Goal: Task Accomplishment & Management: Use online tool/utility

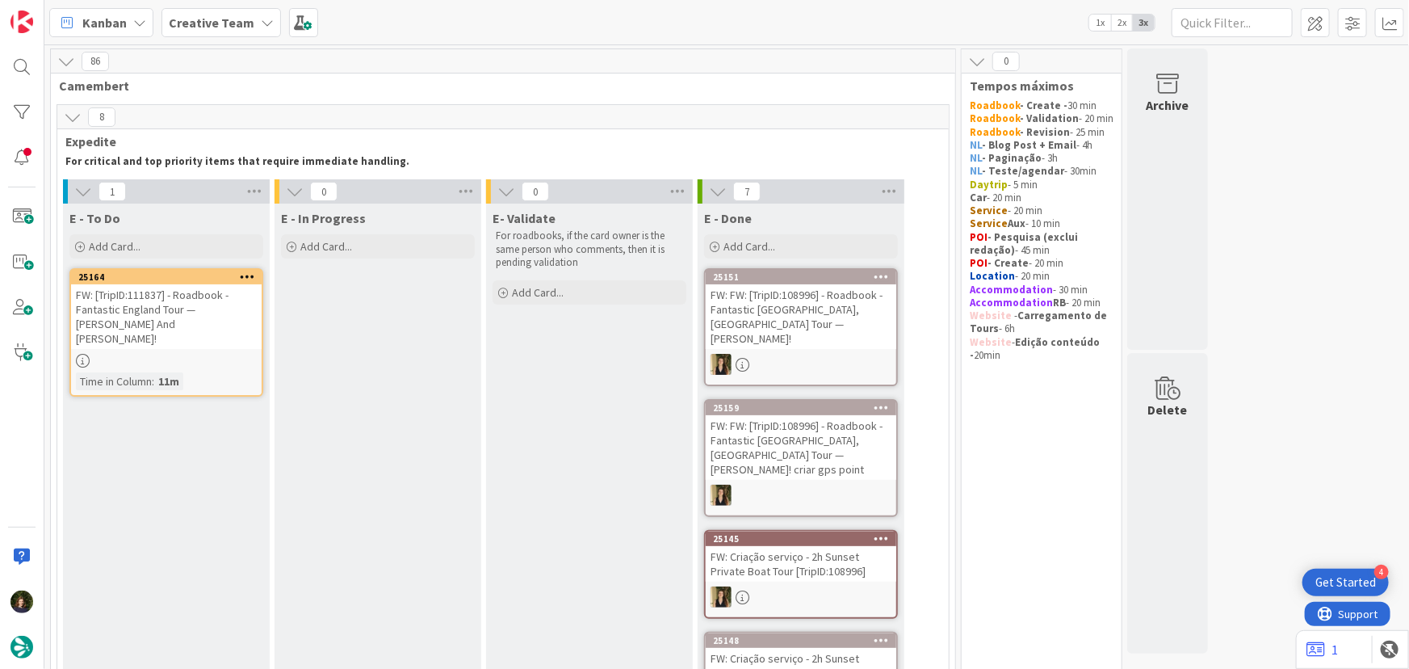
click at [145, 325] on div "FW: [TripID:111837] - Roadbook - Fantastic England Tour — [PERSON_NAME] And [PE…" at bounding box center [166, 316] width 191 height 65
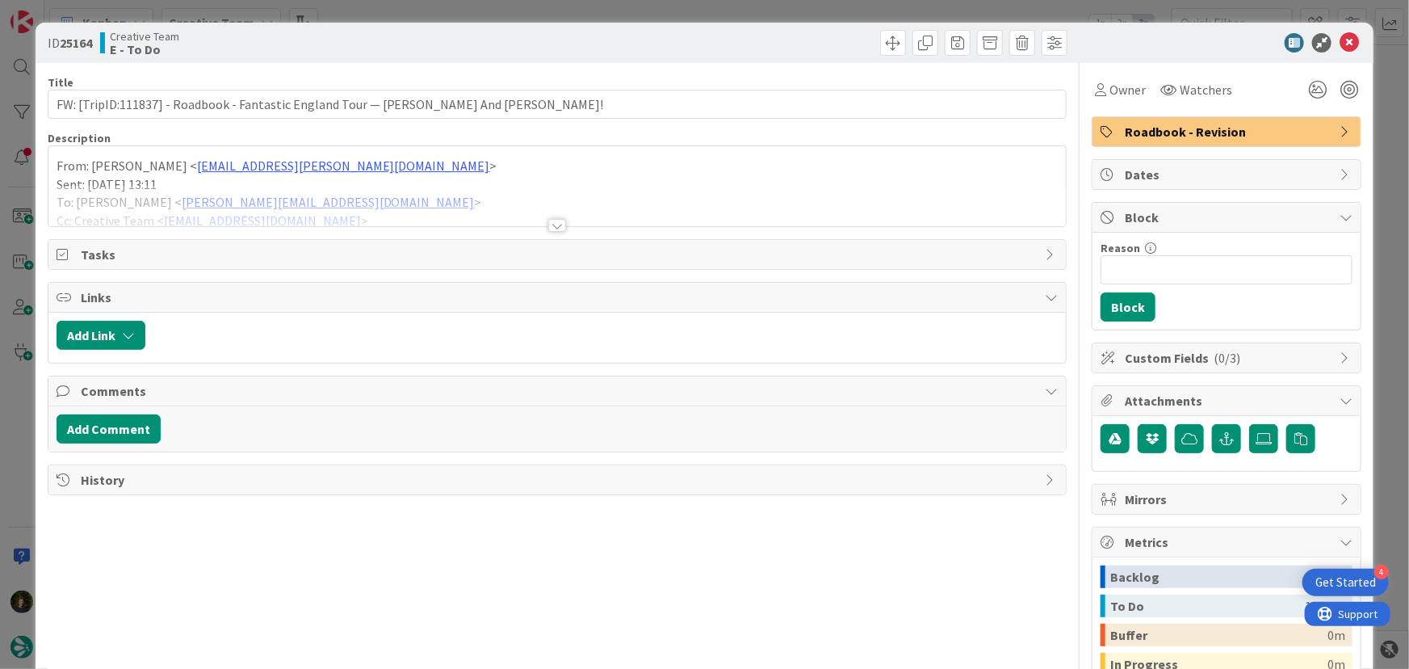
click at [548, 226] on div at bounding box center [557, 225] width 18 height 13
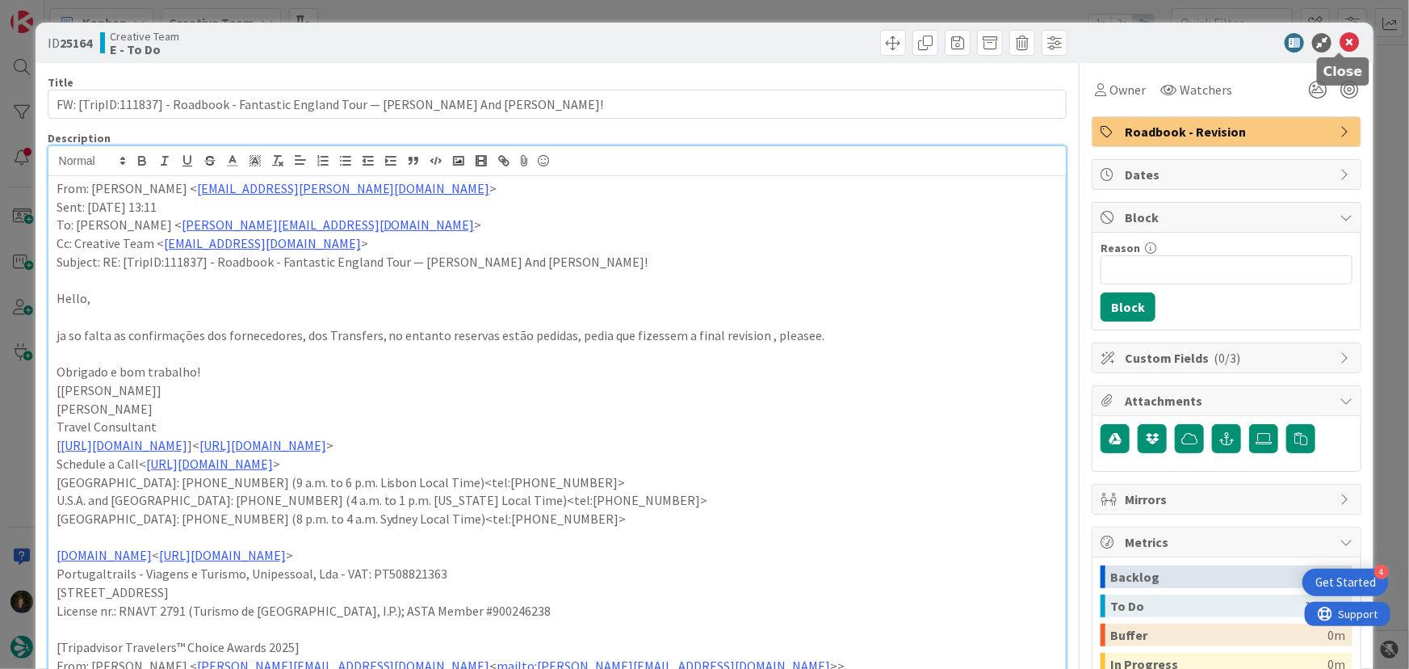
click at [1341, 48] on icon at bounding box center [1349, 42] width 19 height 19
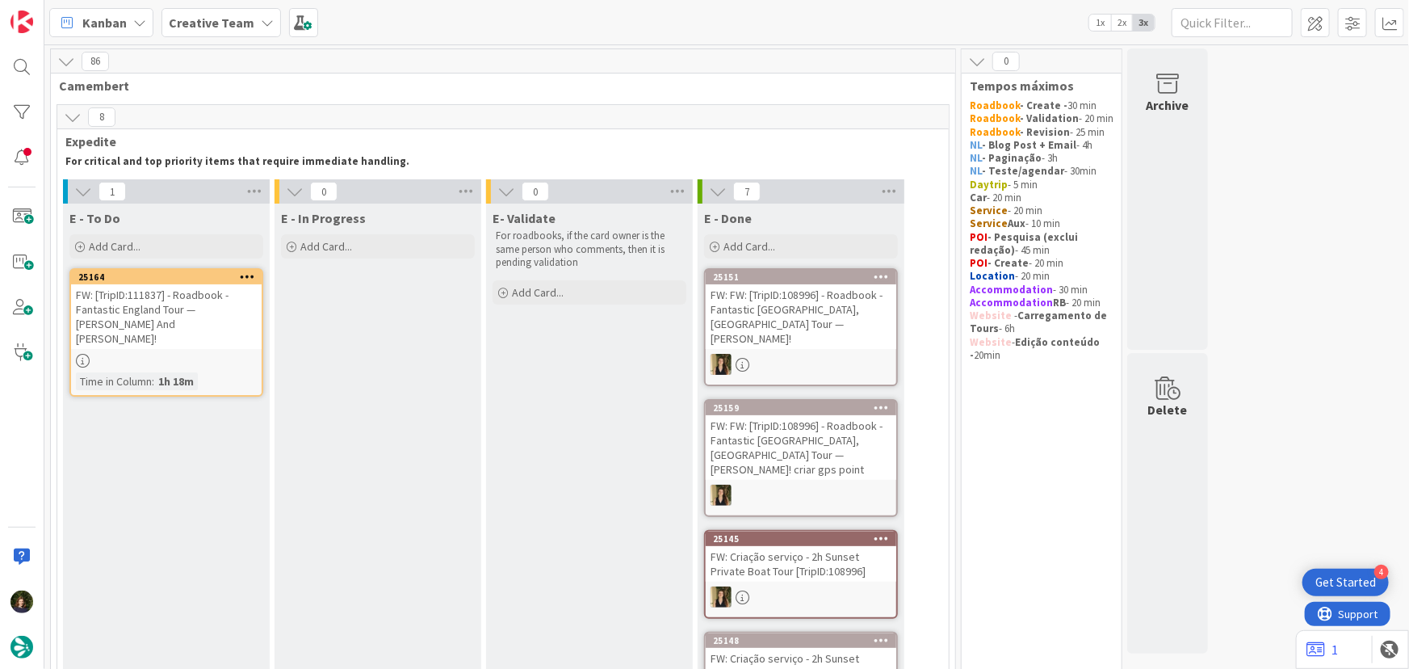
click at [250, 18] on div "Creative Team" at bounding box center [220, 22] width 119 height 29
click at [243, 195] on h4 "Creative Team - Análise" at bounding box center [290, 192] width 220 height 16
type textarea "x"
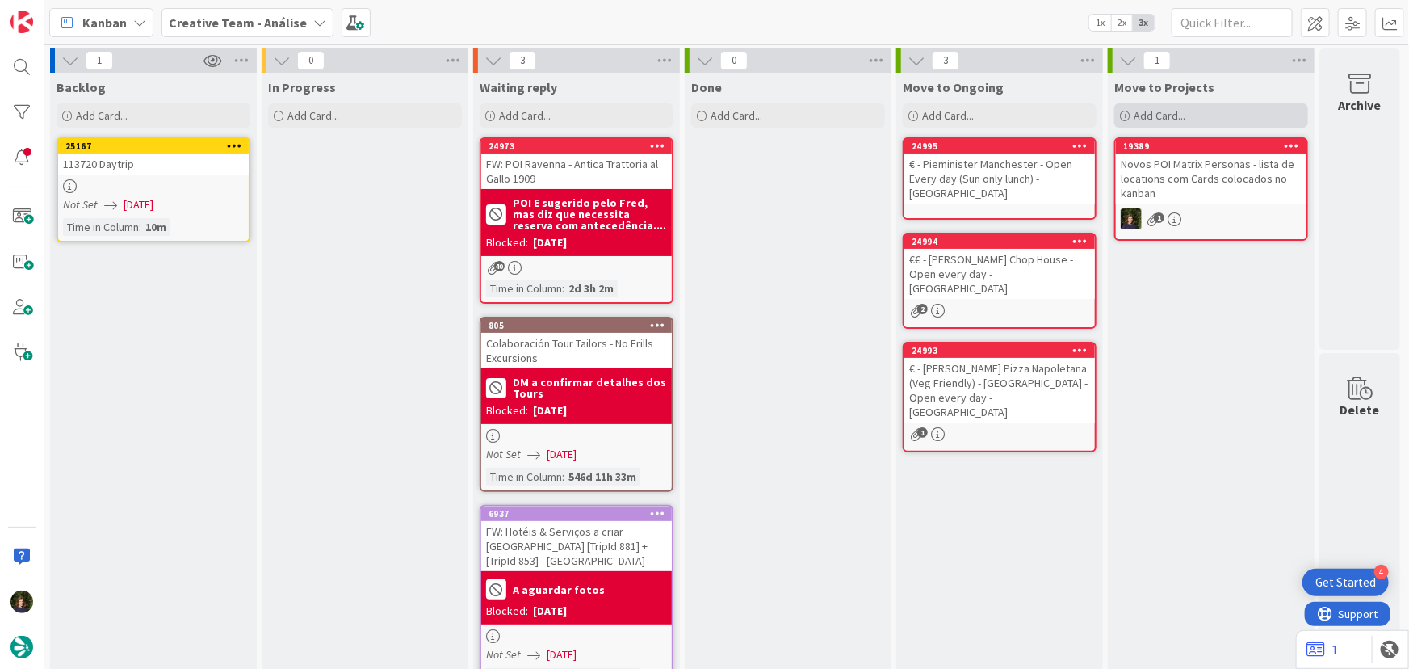
drag, startPoint x: 1170, startPoint y: 113, endPoint x: 1172, endPoint y: 121, distance: 8.2
click at [1170, 113] on span "Add Card..." at bounding box center [1160, 115] width 52 height 15
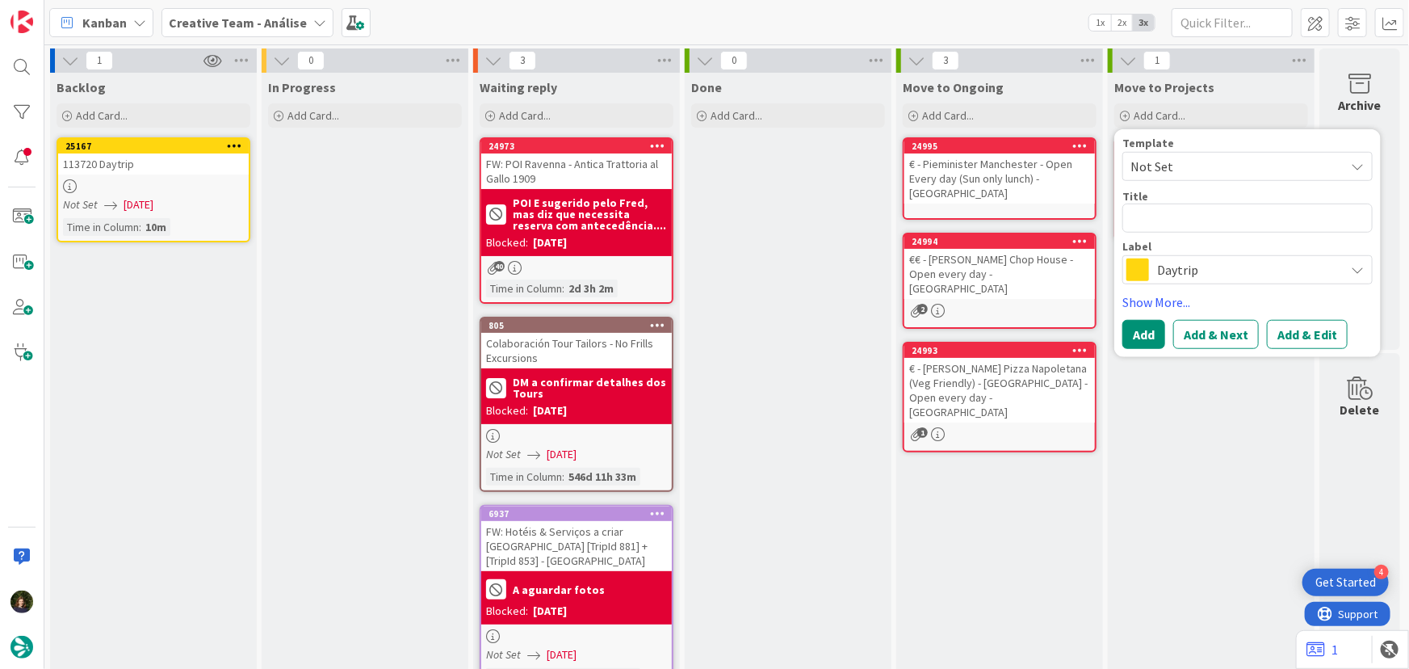
click at [303, 22] on div "Creative Team - Análise" at bounding box center [247, 22] width 172 height 29
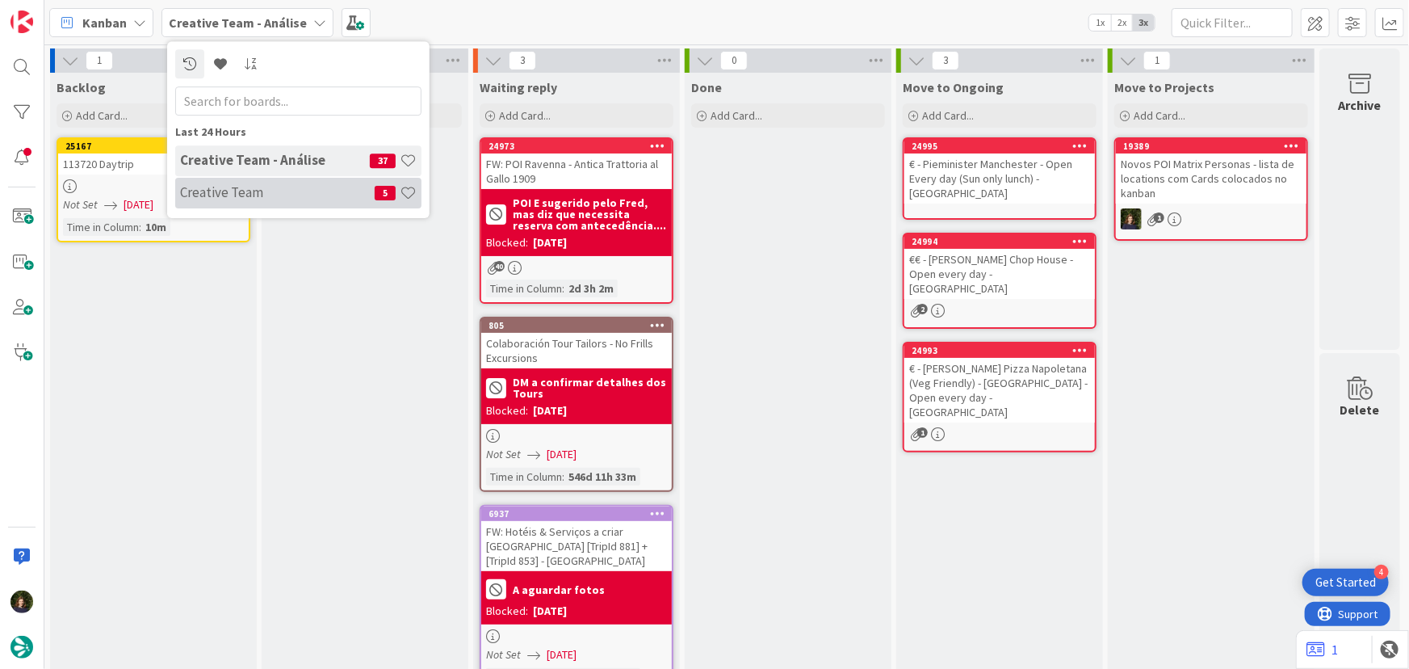
click at [276, 191] on h4 "Creative Team" at bounding box center [277, 192] width 195 height 16
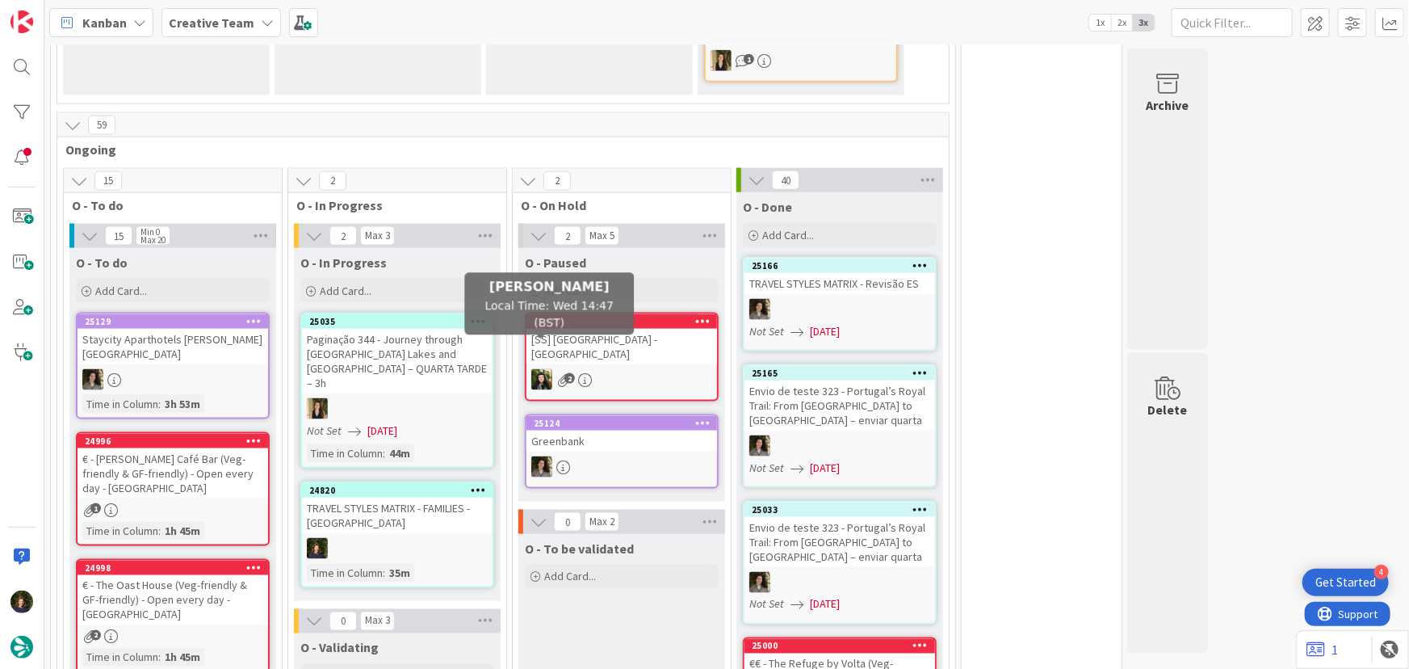
scroll to position [1027, 0]
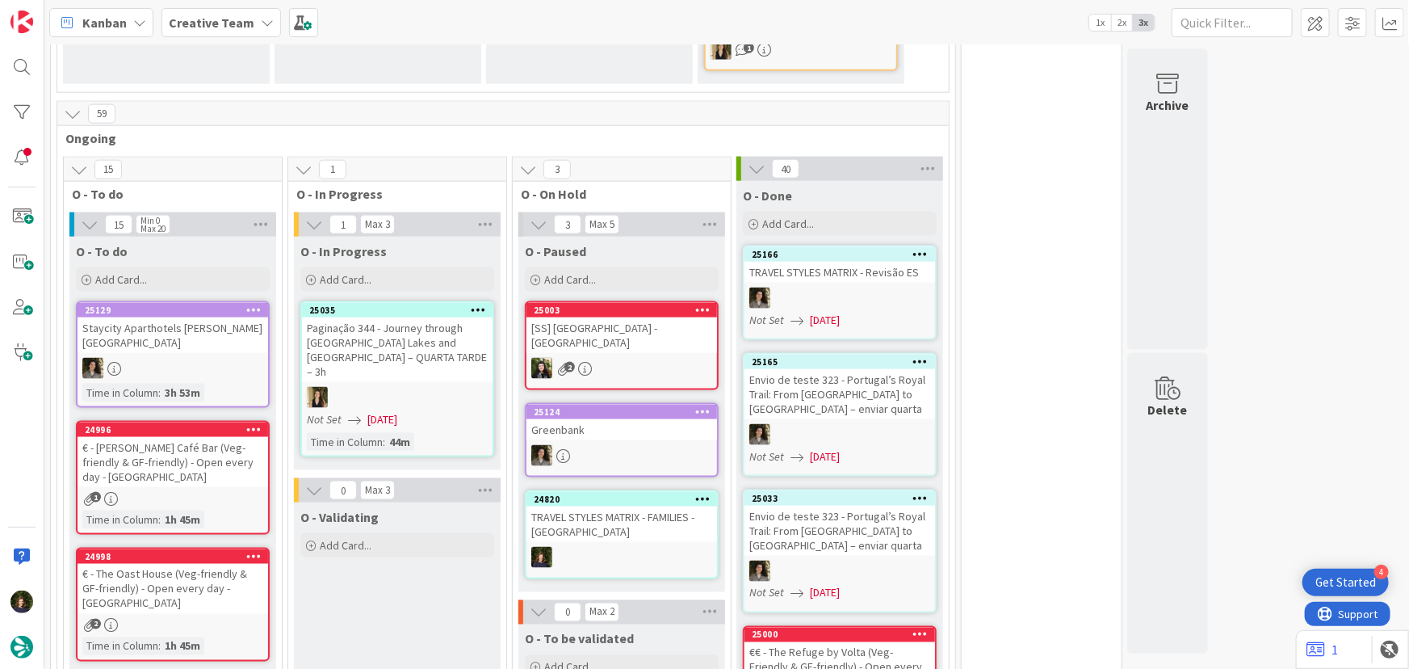
click at [377, 267] on div "Add Card..." at bounding box center [397, 279] width 194 height 24
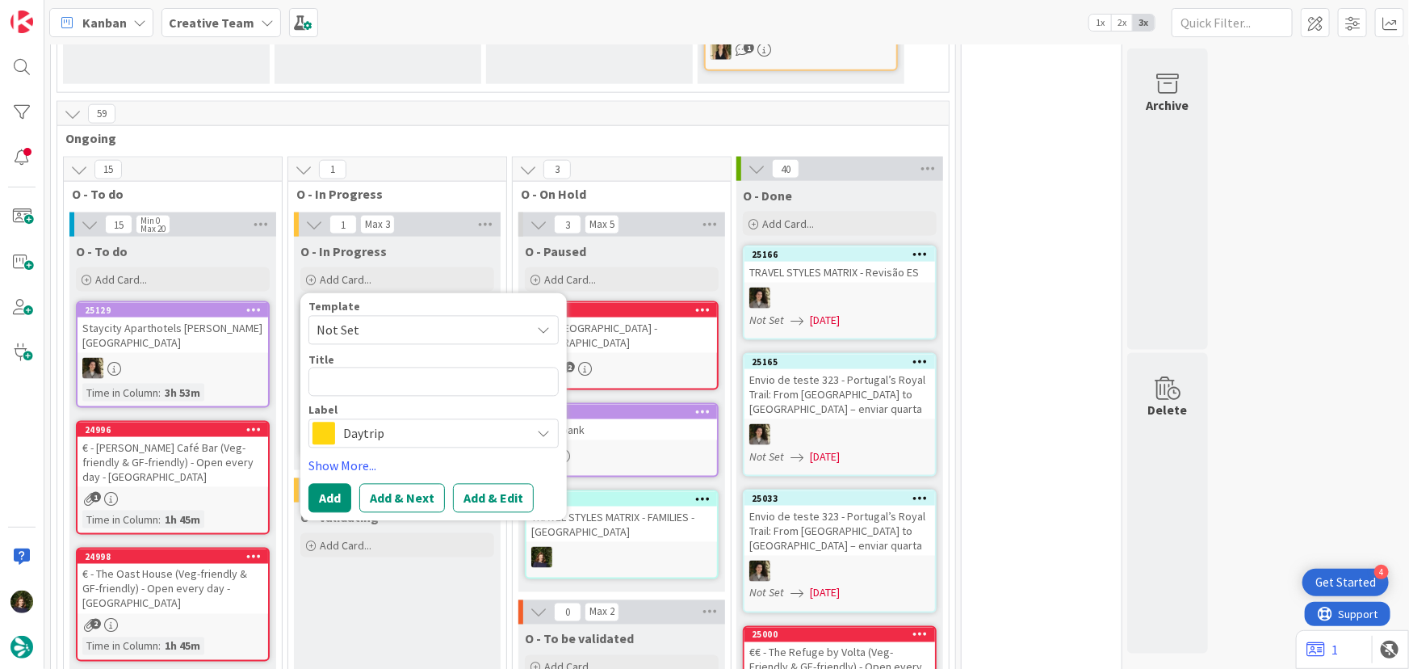
type textarea "C"
type textarea "x"
type textarea "Ca"
type textarea "x"
type textarea "Car"
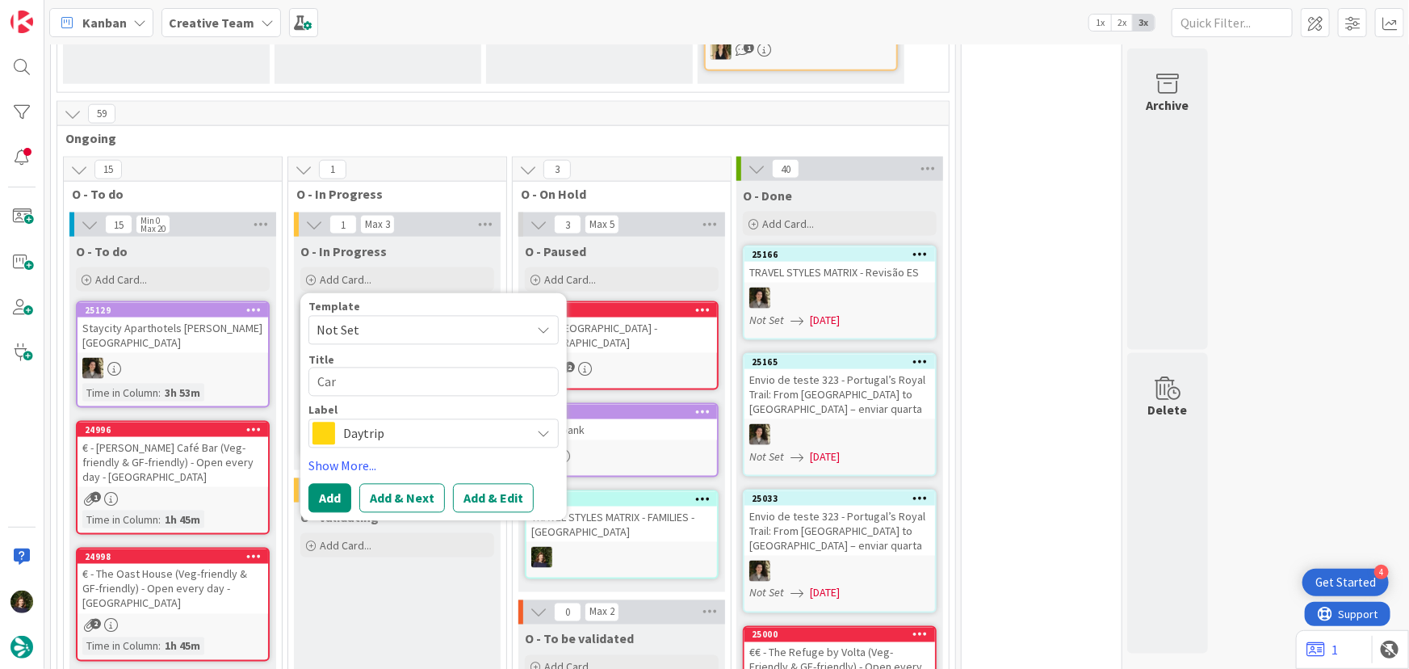
type textarea "x"
type textarea "Card"
type textarea "x"
type textarea "Cards"
type textarea "x"
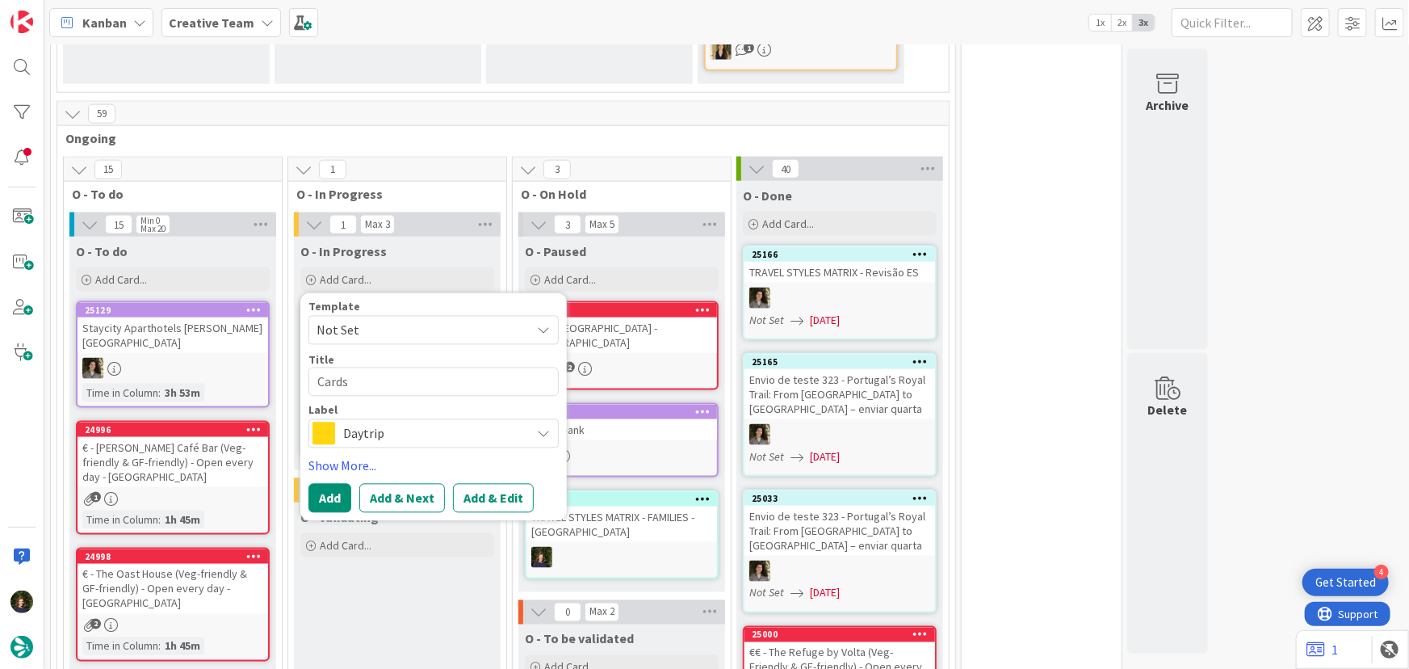
type textarea "Cards"
type textarea "x"
type textarea "Cards R"
type textarea "x"
type textarea "Cards Re"
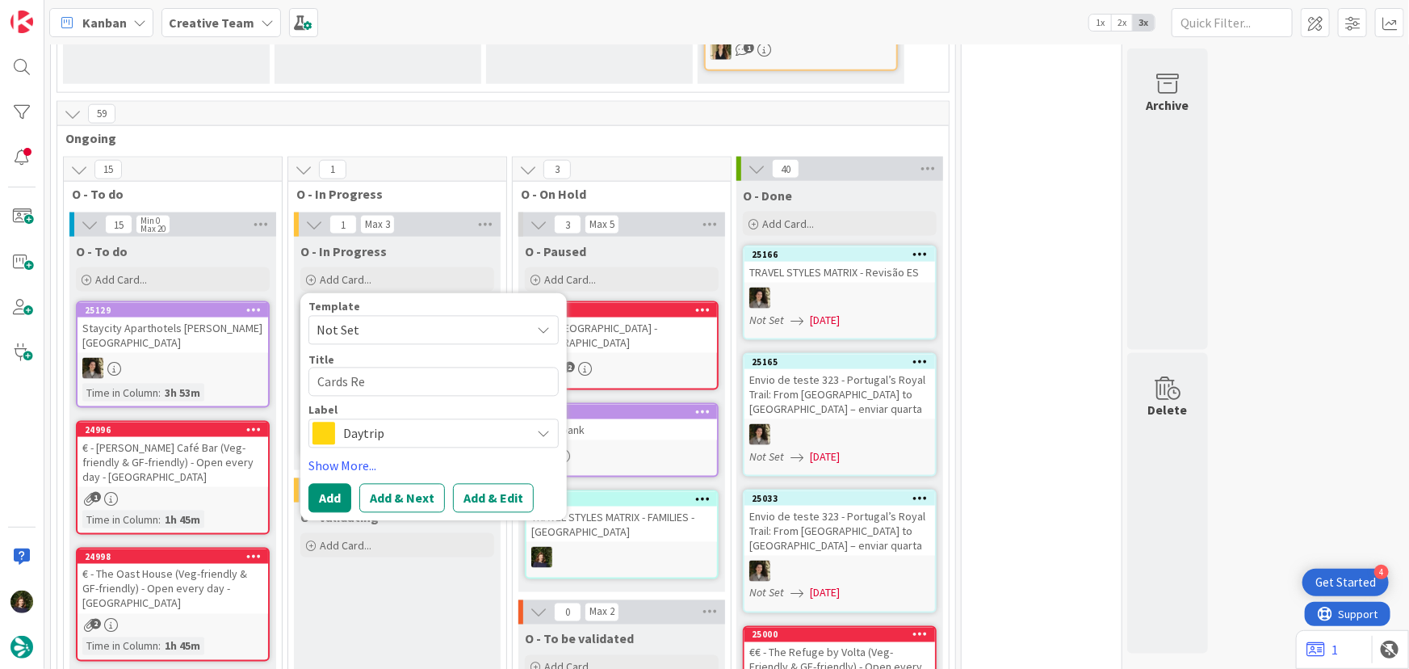
type textarea "x"
type textarea "Cards Rev"
type textarea "x"
type textarea "Cards Revi"
type textarea "x"
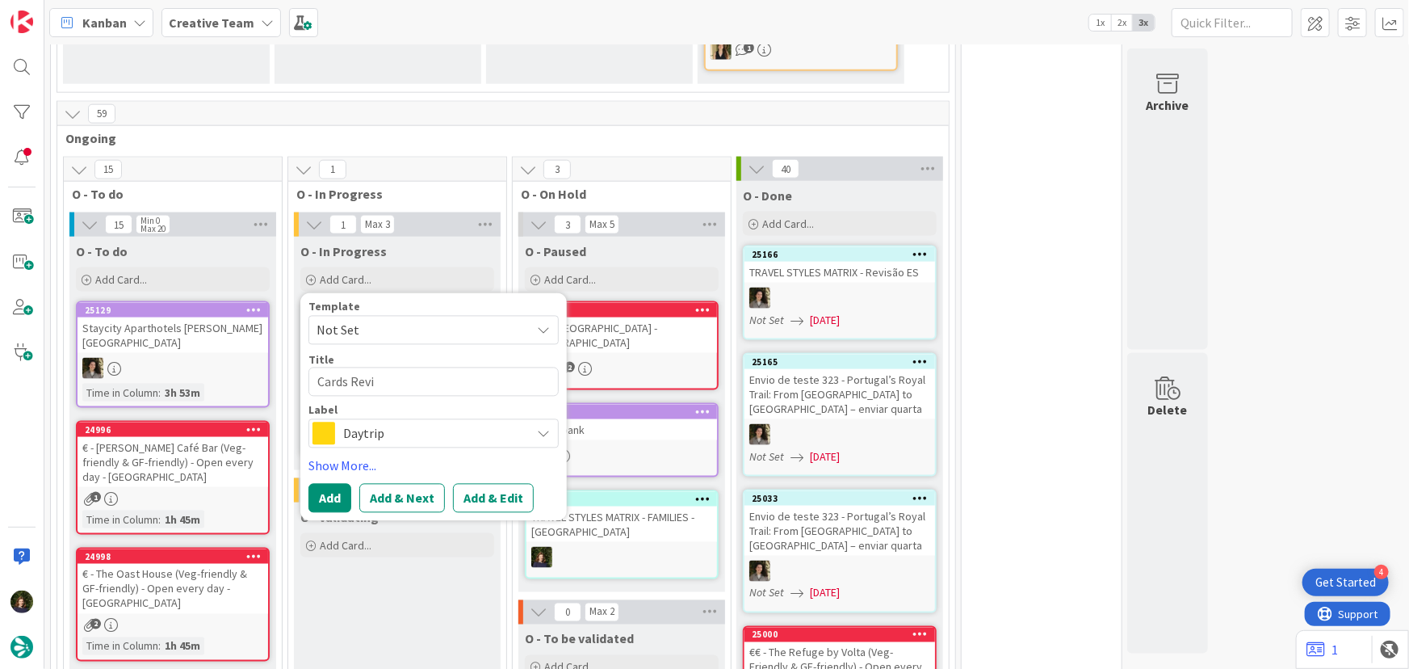
type textarea "Cards Revis"
type textarea "x"
type textarea "Cards Revisã"
type textarea "x"
type textarea "Cards Revisão"
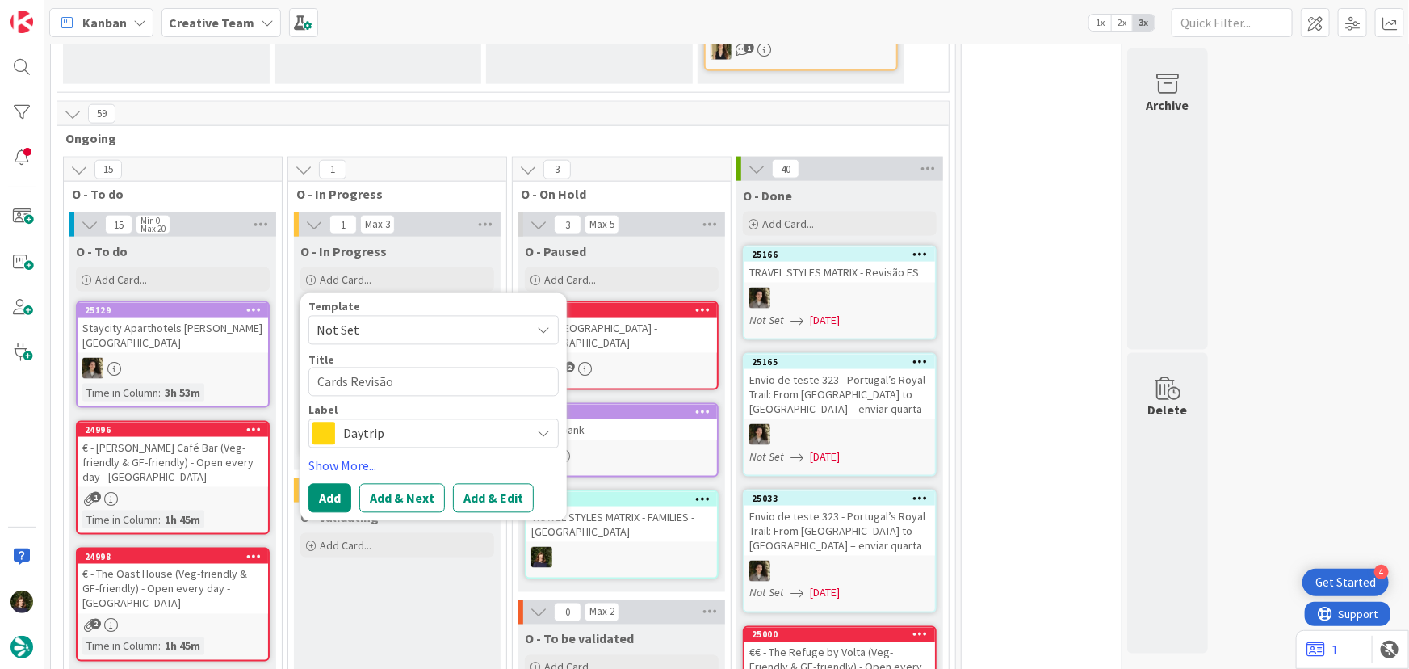
type textarea "x"
type textarea "Cards Revisão"
type textarea "x"
type textarea "Cards Revisão P"
type textarea "x"
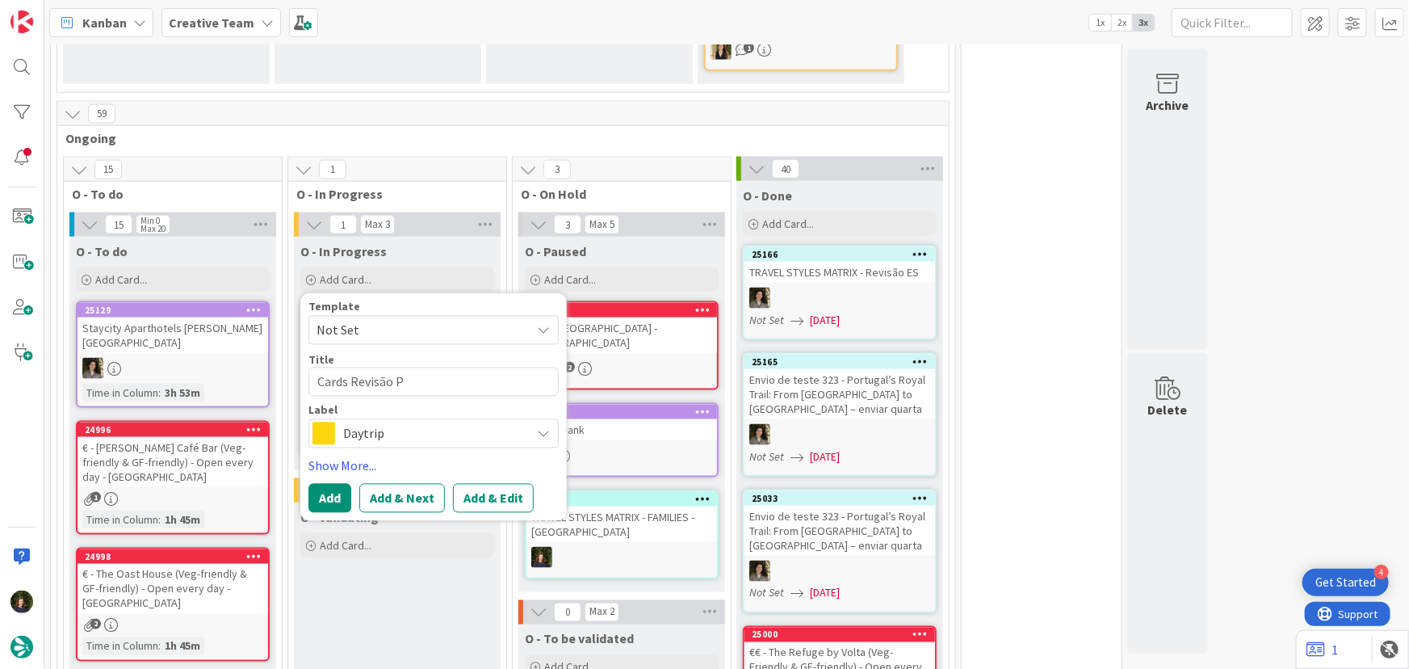
type textarea "Cards Revisão PO"
type textarea "x"
type textarea "Cards Revisão POI"
type textarea "x"
type textarea "Cards Revisão POIs"
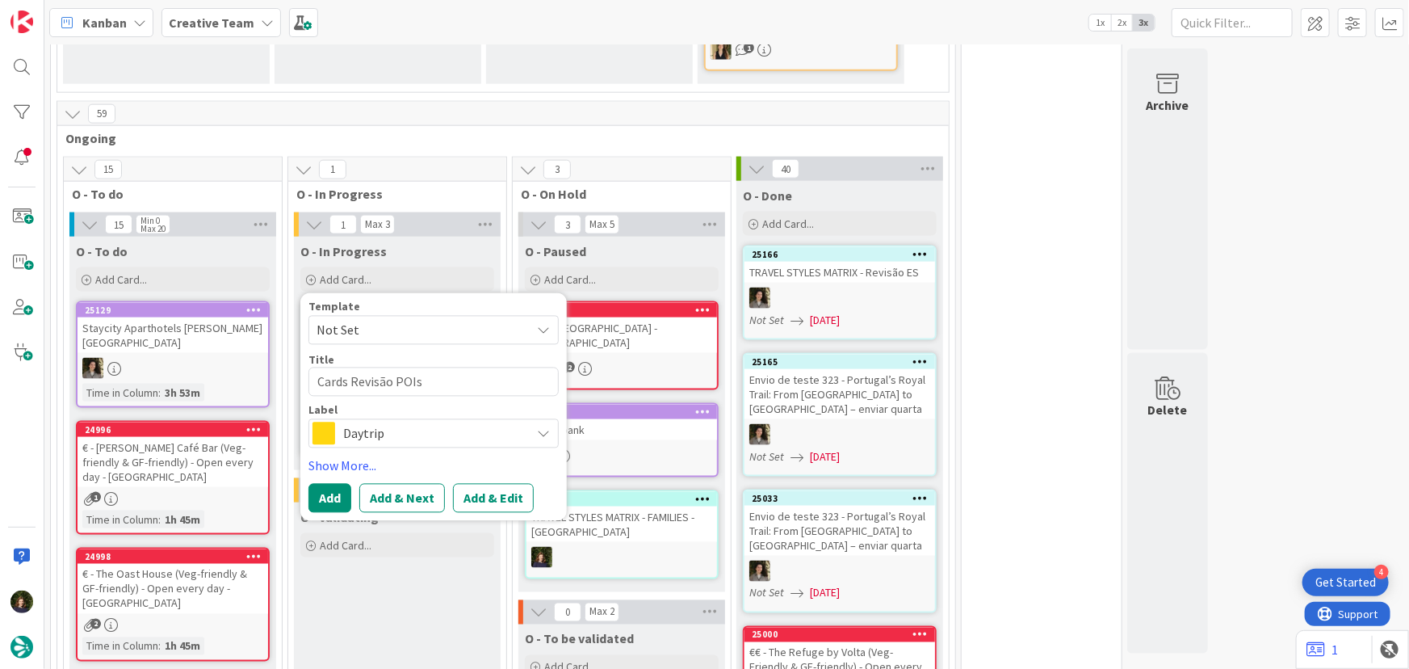
type textarea "x"
type textarea "Cards Revisão POIs"
type textarea "x"
type textarea "Cards Revisão POIs P"
type textarea "x"
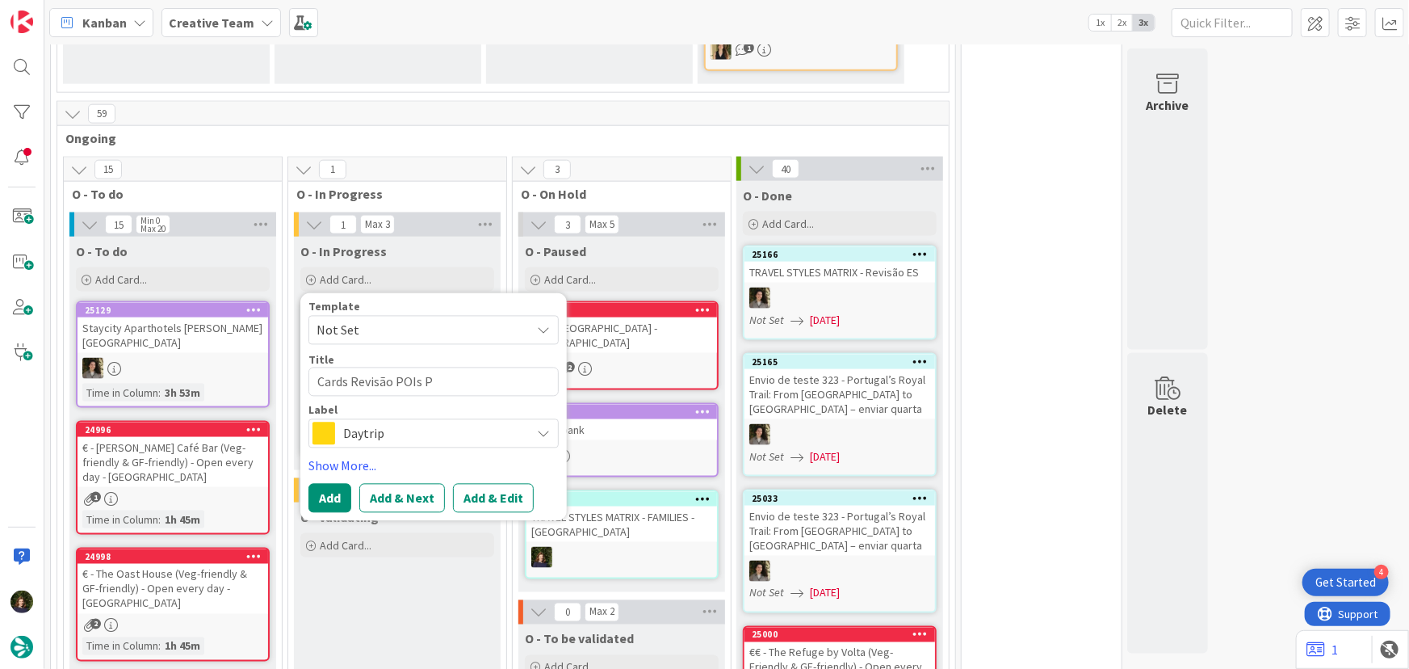
type textarea "Cards Revisão POIs Pe"
type textarea "x"
type textarea "Cards Revisão POIs Per"
type textarea "x"
type textarea "Cards Revisão POIs Pers"
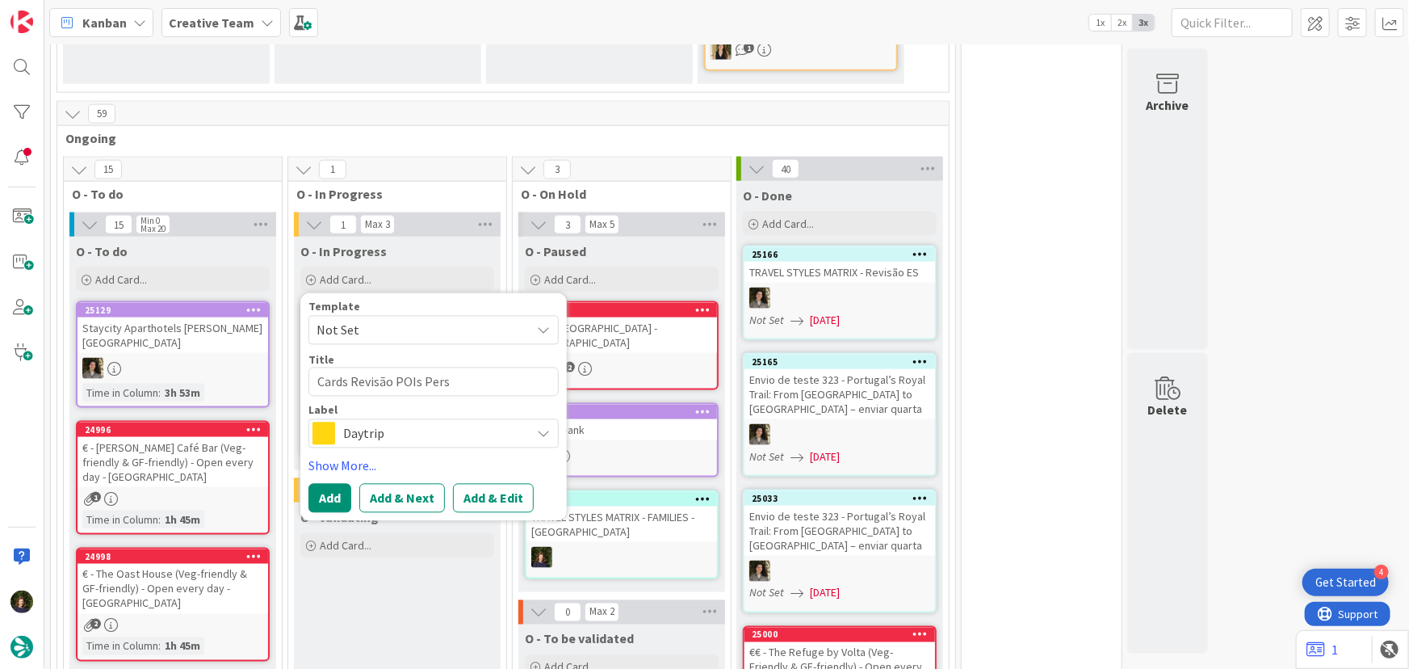
type textarea "x"
type textarea "Cards Revisão POIs Perso"
type textarea "x"
type textarea "Cards Revisão POIs Person"
type textarea "x"
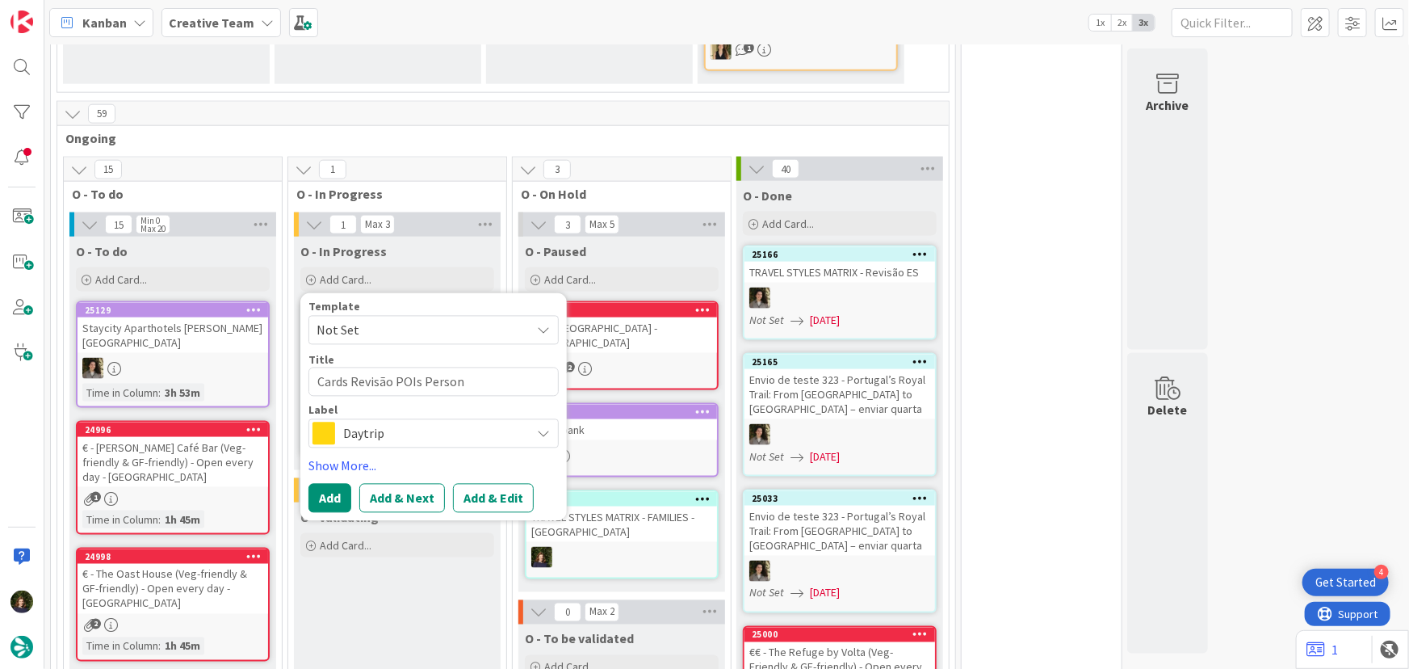
type textarea "Cards Revisão POIs Persona"
type textarea "x"
type textarea "Cards Revisão POIs Personas"
type textarea "x"
type textarea "Cards Revisão POIs Persona"
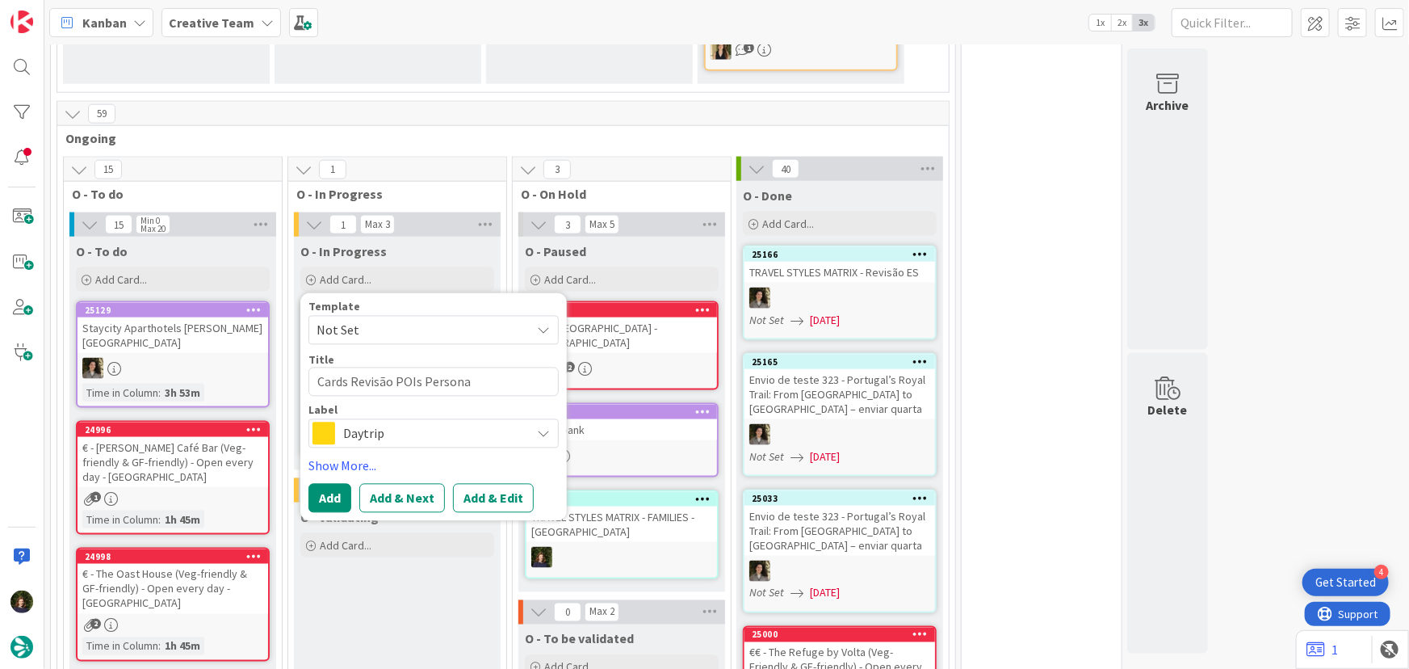
type textarea "x"
type textarea "Cards Revisão POIs Person"
type textarea "x"
type textarea "Cards Revisão POIs Perso"
type textarea "x"
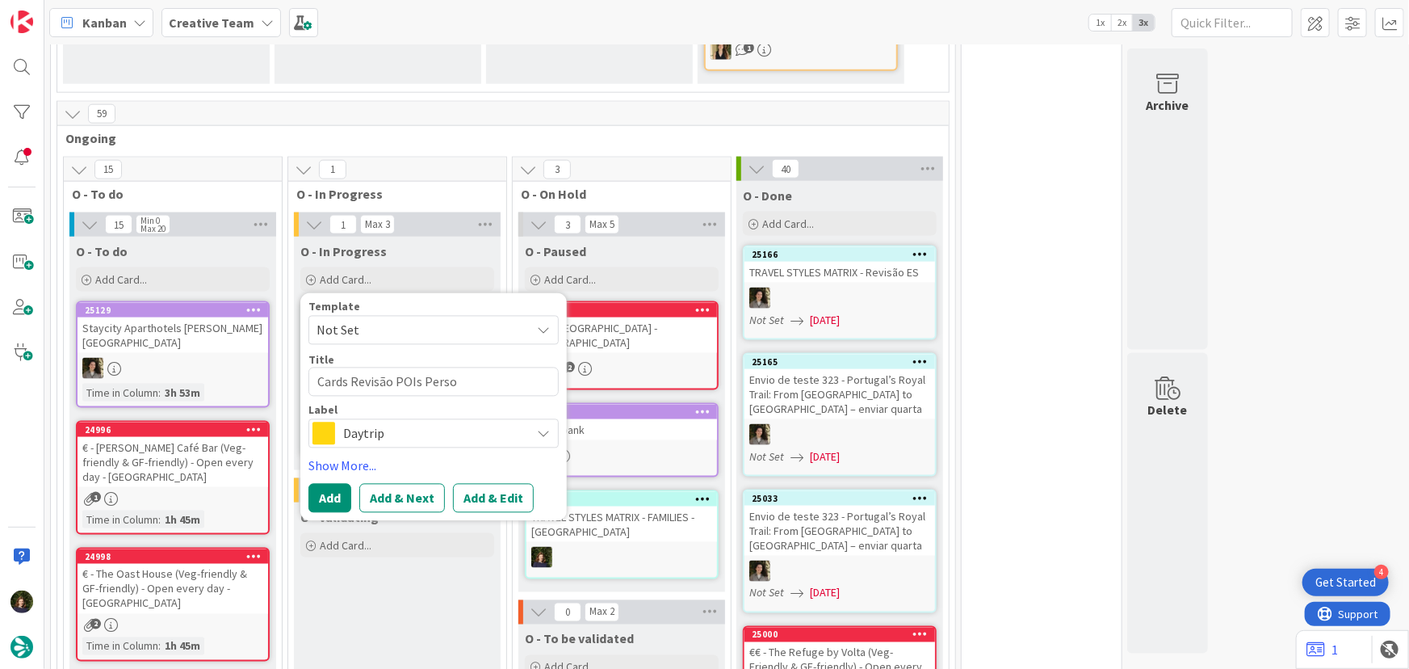
type textarea "Cards Revisão POIs Pers"
type textarea "x"
type textarea "Cards Revisão POIs Per"
type textarea "x"
type textarea "Cards Revisão POIs Pe"
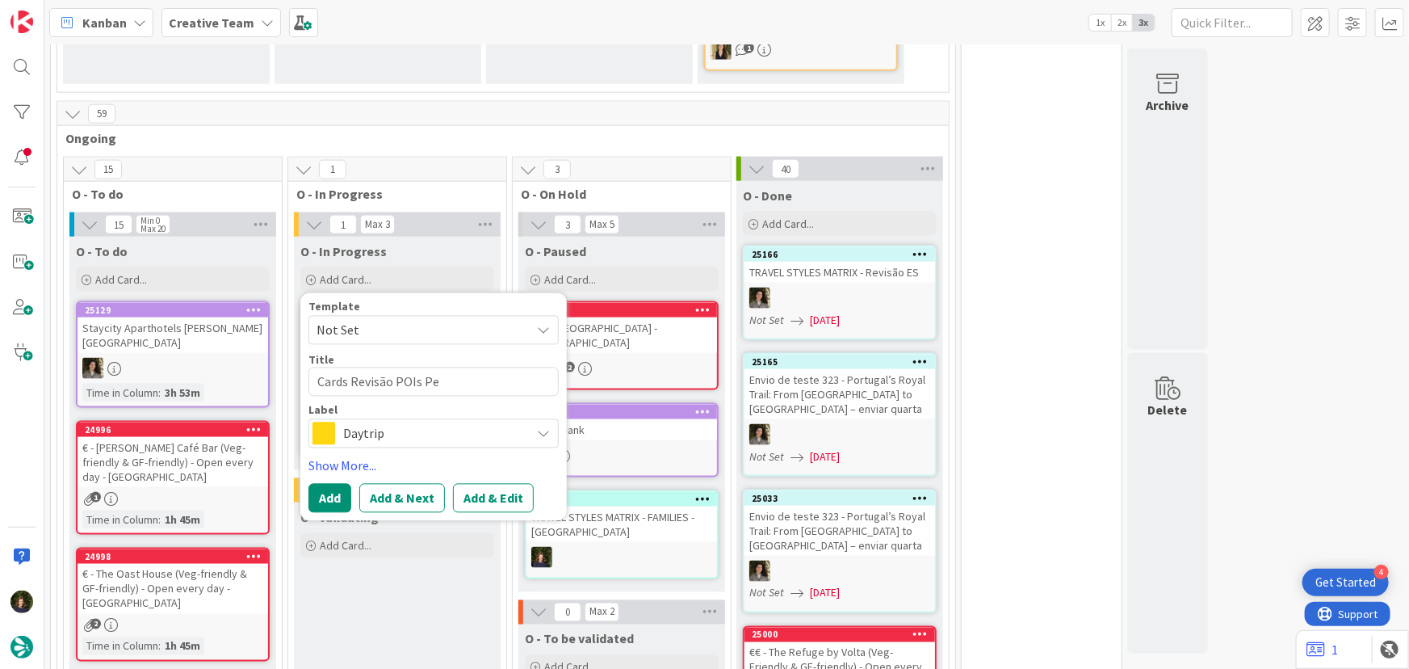
type textarea "x"
type textarea "Cards Revisão POIs P"
type textarea "x"
type textarea "Cards Revisão POIs"
type textarea "x"
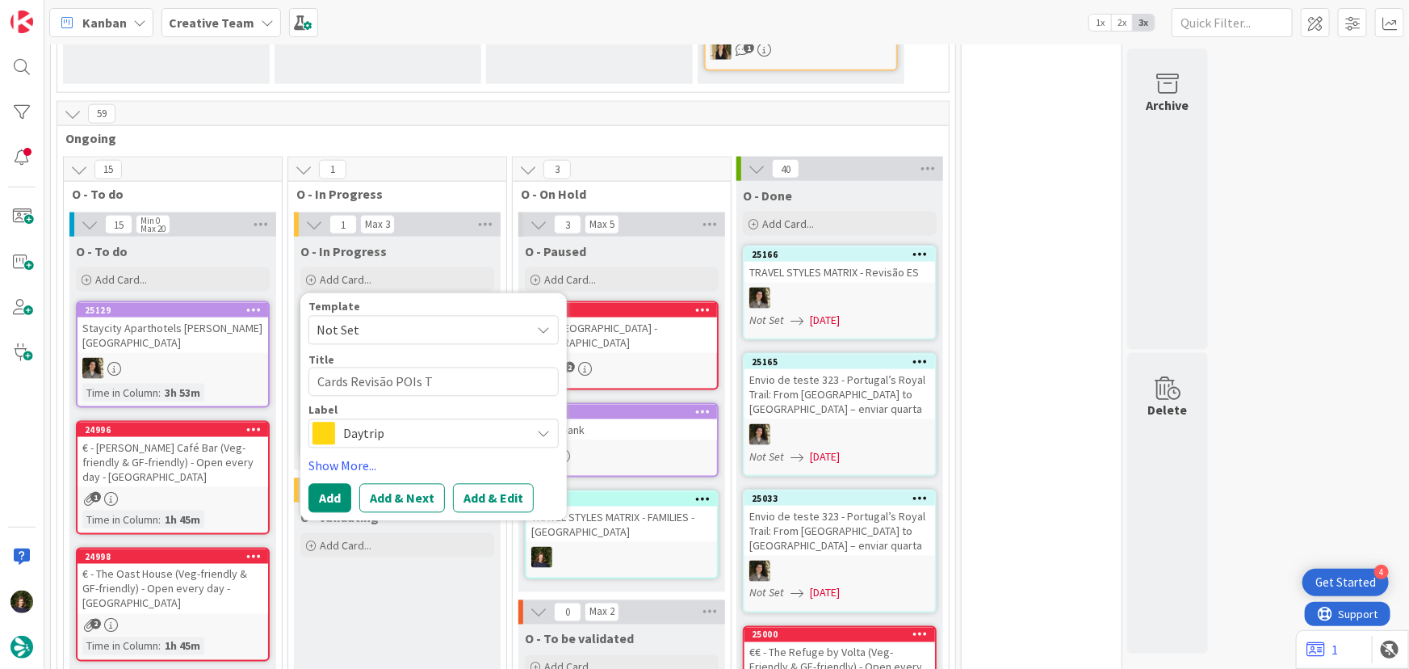
type textarea "Cards Revisão POIs TR"
type textarea "x"
type textarea "Cards Revisão POIs TRa"
type textarea "x"
type textarea "Cards Revisão POIs TRav"
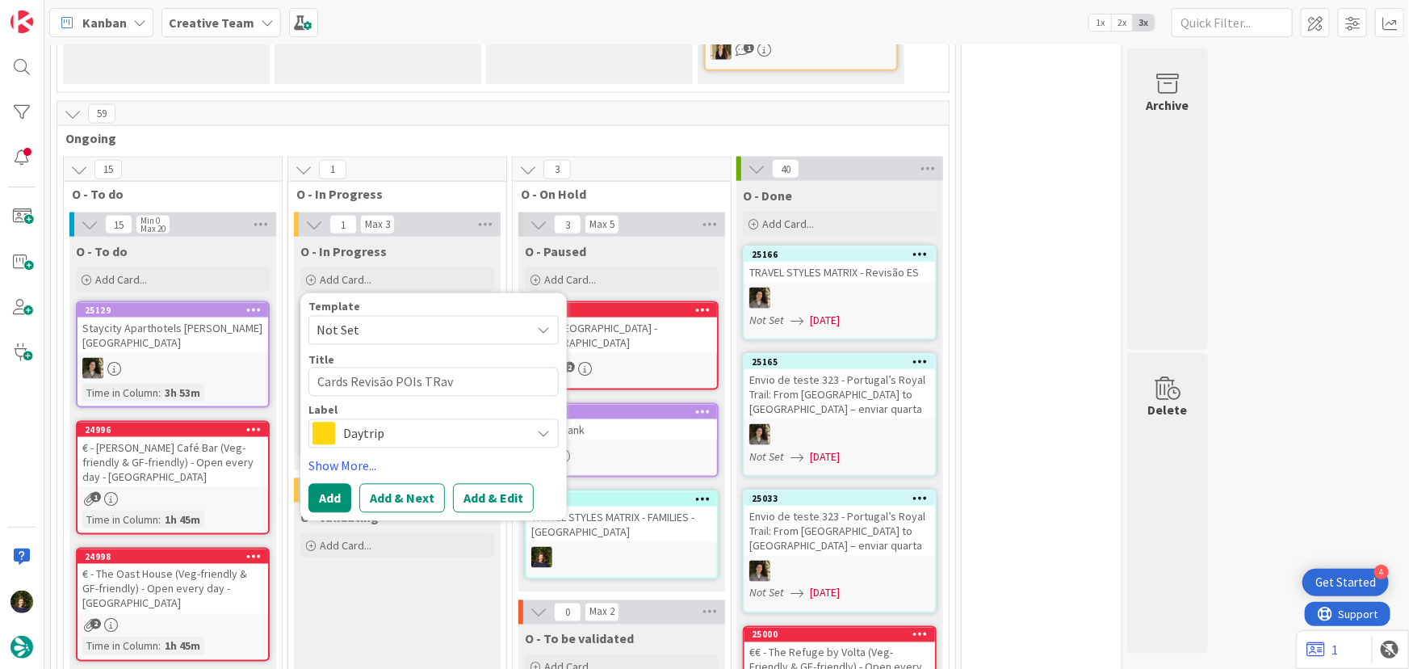
type textarea "x"
type textarea "Cards Revisão POIs TRave"
type textarea "x"
type textarea "Cards Revisão POIs TRavel"
type textarea "x"
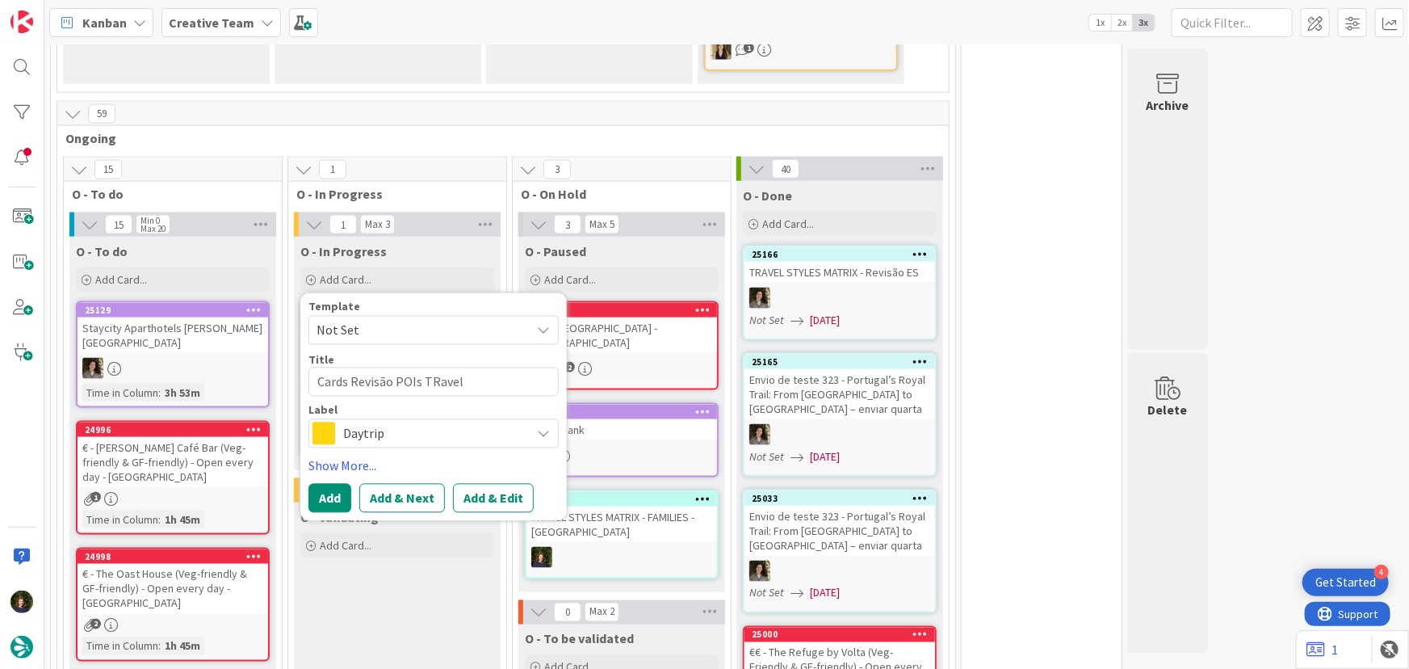
type textarea "Cards Revisão POIs TRavel"
type textarea "x"
type textarea "Cards Revisão POIs TRavel S"
type textarea "x"
type textarea "Cards Revisão POIs TRavel St"
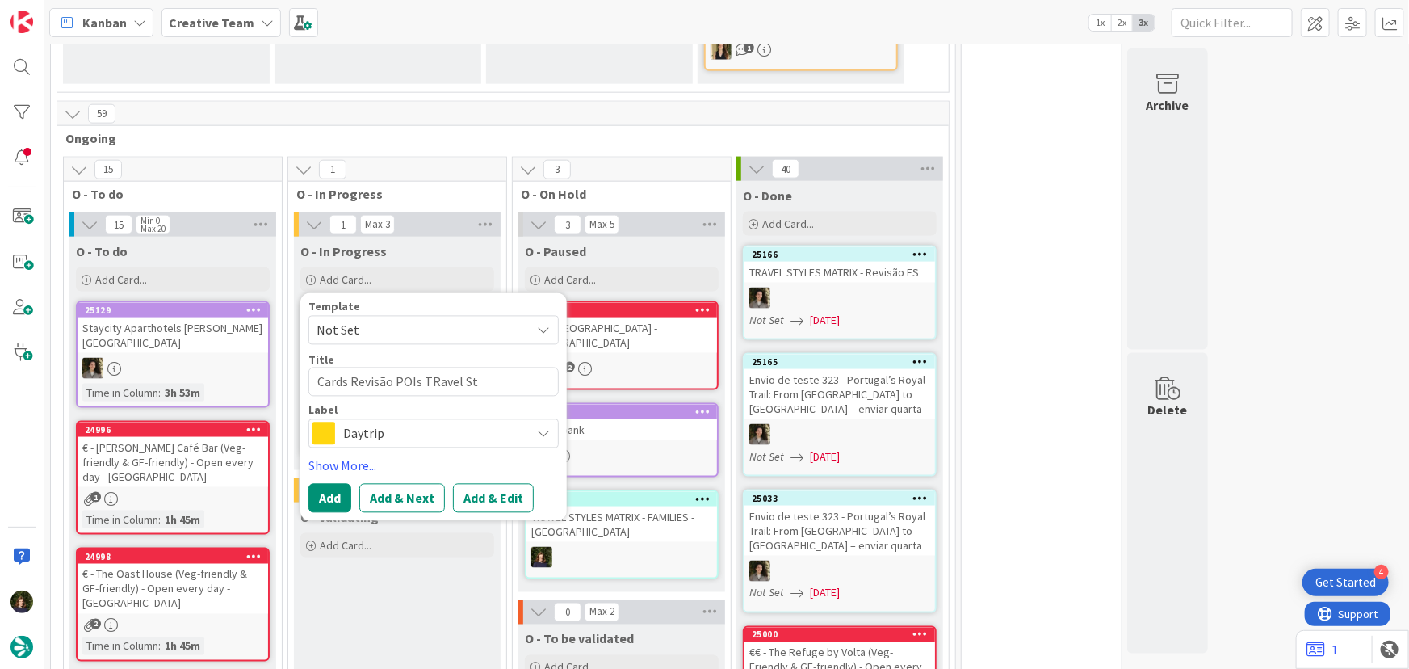
type textarea "x"
type textarea "Cards Revisão POIs TRavel Sty"
type textarea "x"
type textarea "Cards Revisão POIs TRavel Styç"
type textarea "x"
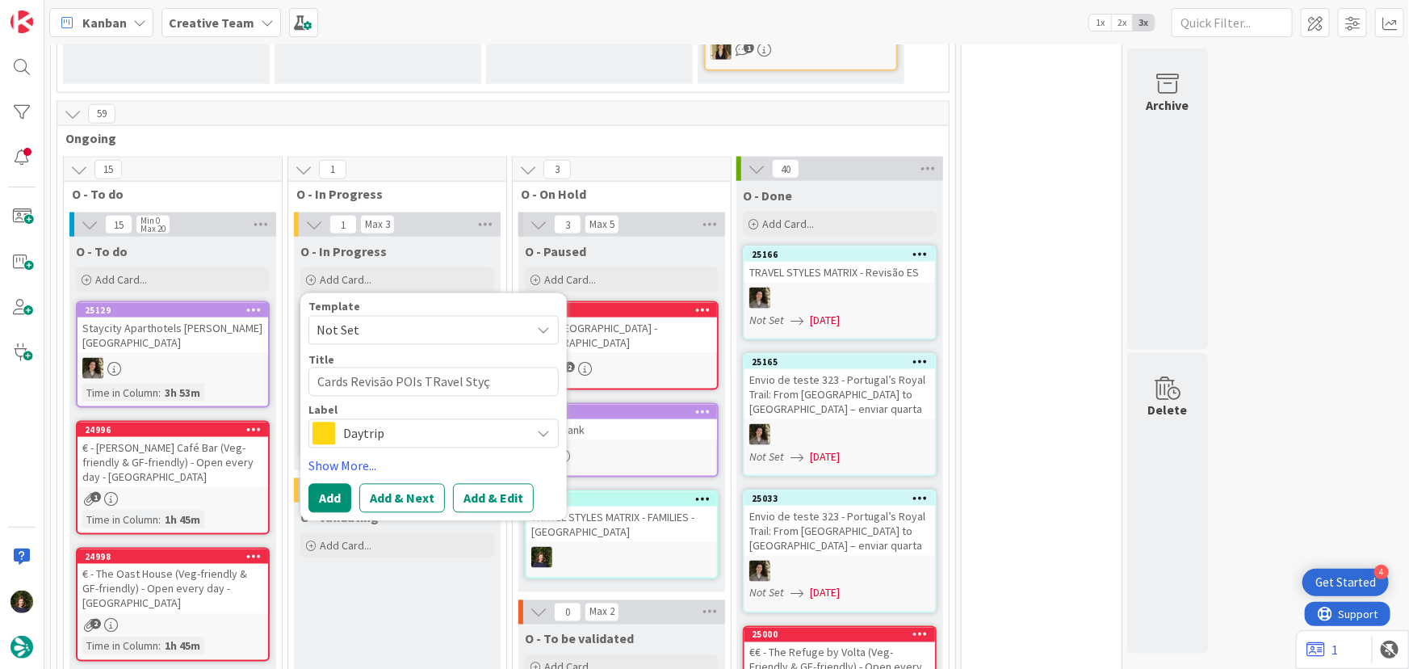
type textarea "Cards Revisão POIs TRavel Styçe"
type textarea "x"
type textarea "Cards Revisão POIs TRavel Styçes"
type textarea "x"
type textarea "Cards Revisão POIs TRavel Styçe"
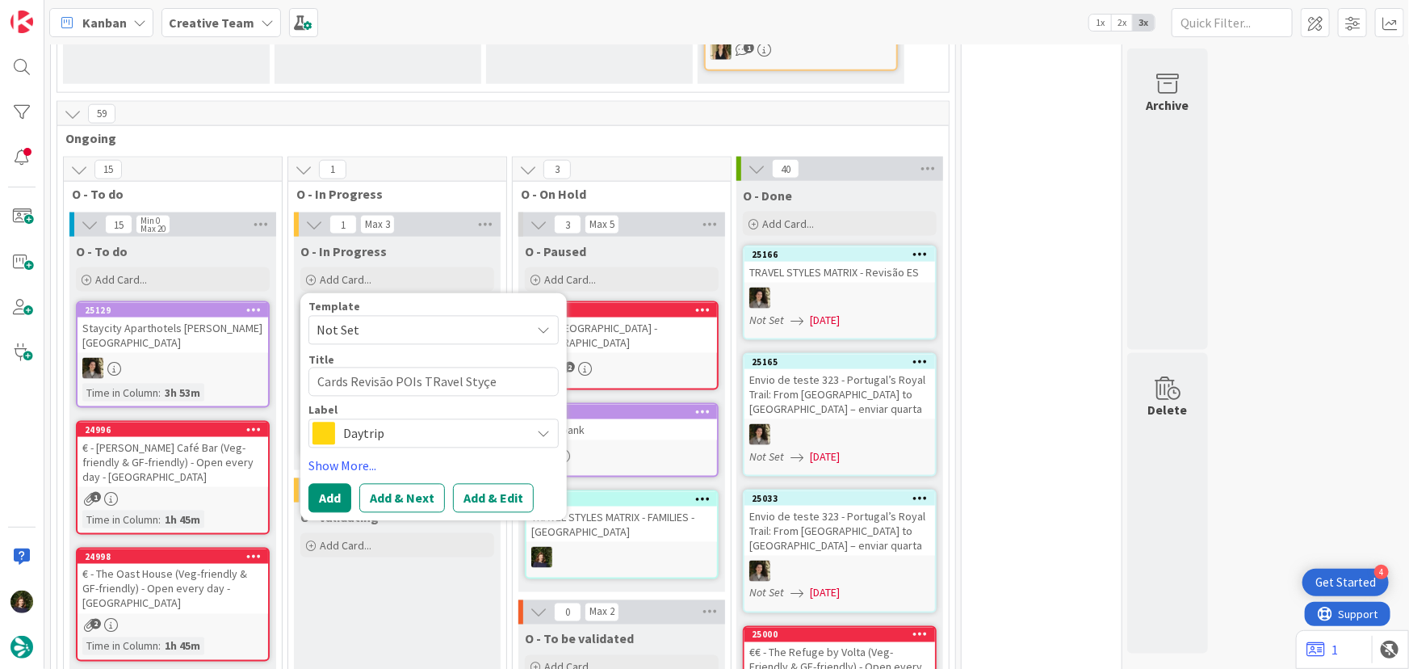
type textarea "x"
type textarea "Cards Revisão POIs TRavel Styç"
type textarea "x"
type textarea "Cards Revisão POIs TRavel Sty"
type textarea "x"
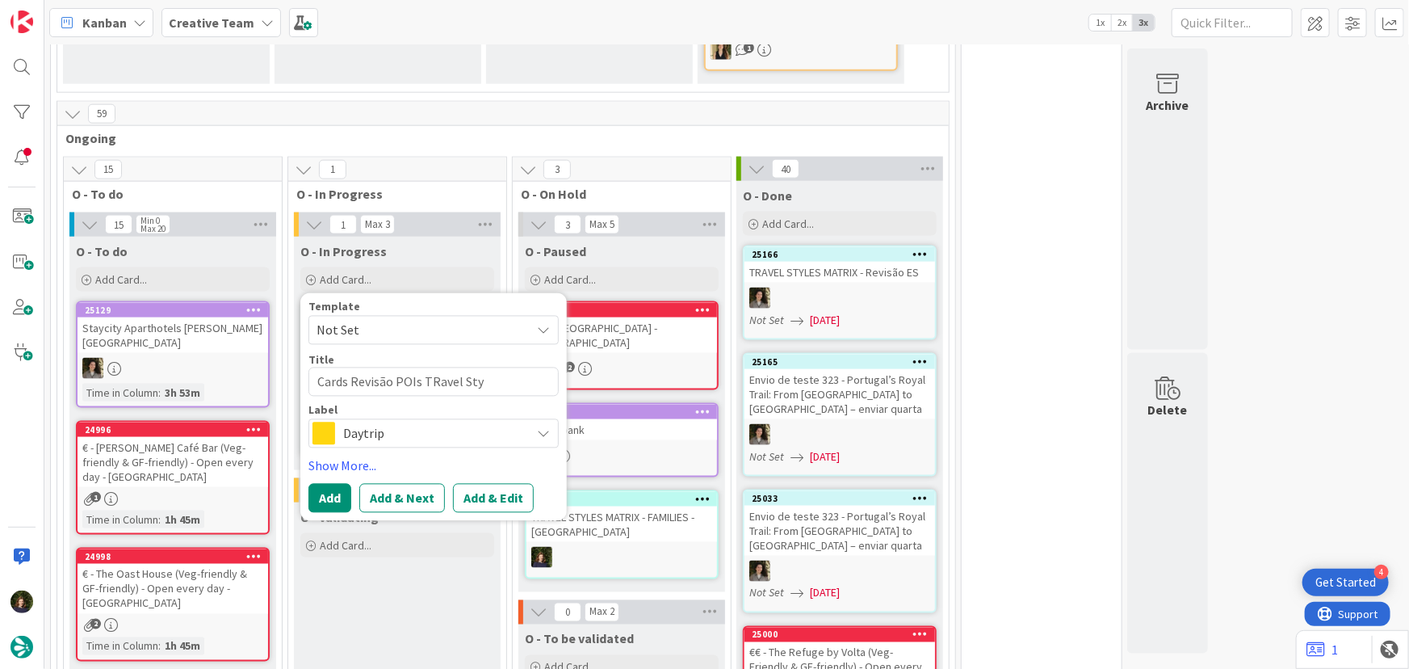
type textarea "Cards Revisão POIs TRavel St"
type textarea "x"
type textarea "Cards Revisão POIs TRavel Sty"
type textarea "x"
type textarea "Cards Revisão POIs TRavel Styl"
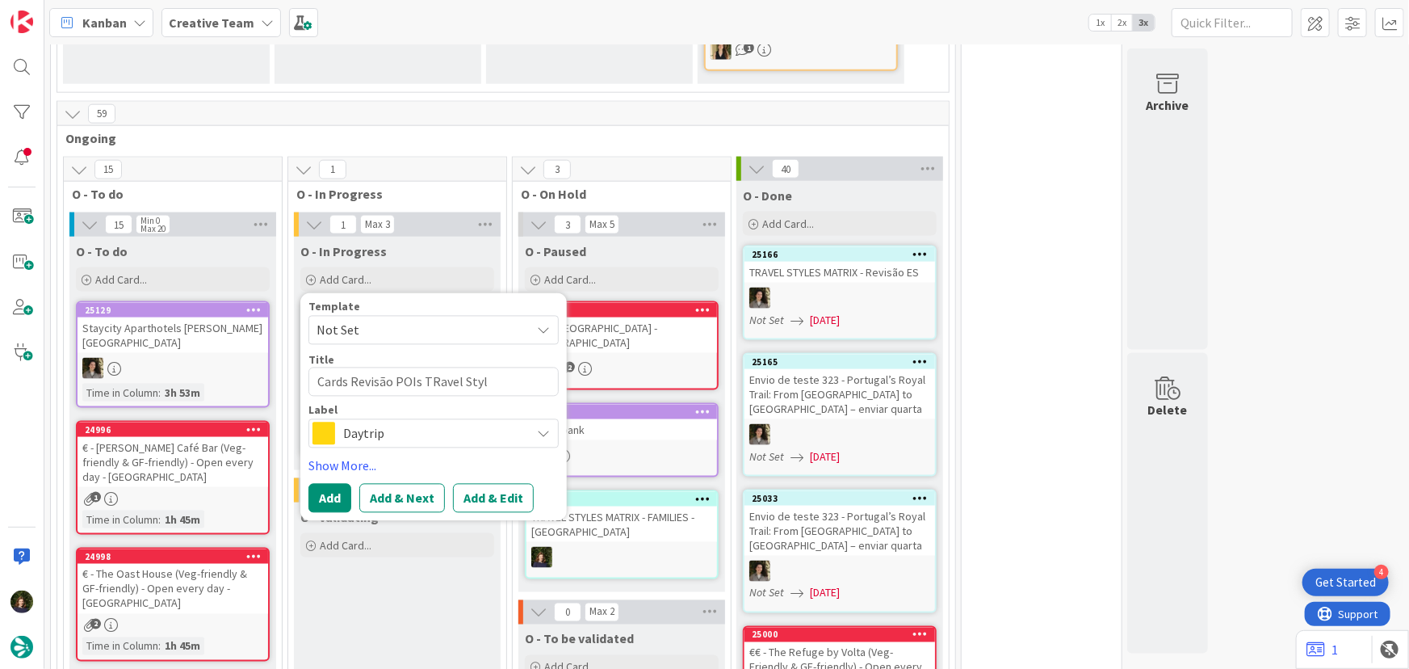
type textarea "x"
type textarea "Cards Revisão POIs TRavel Style"
type textarea "x"
type textarea "Cards Revisão POIs TRavel Styles"
type textarea "x"
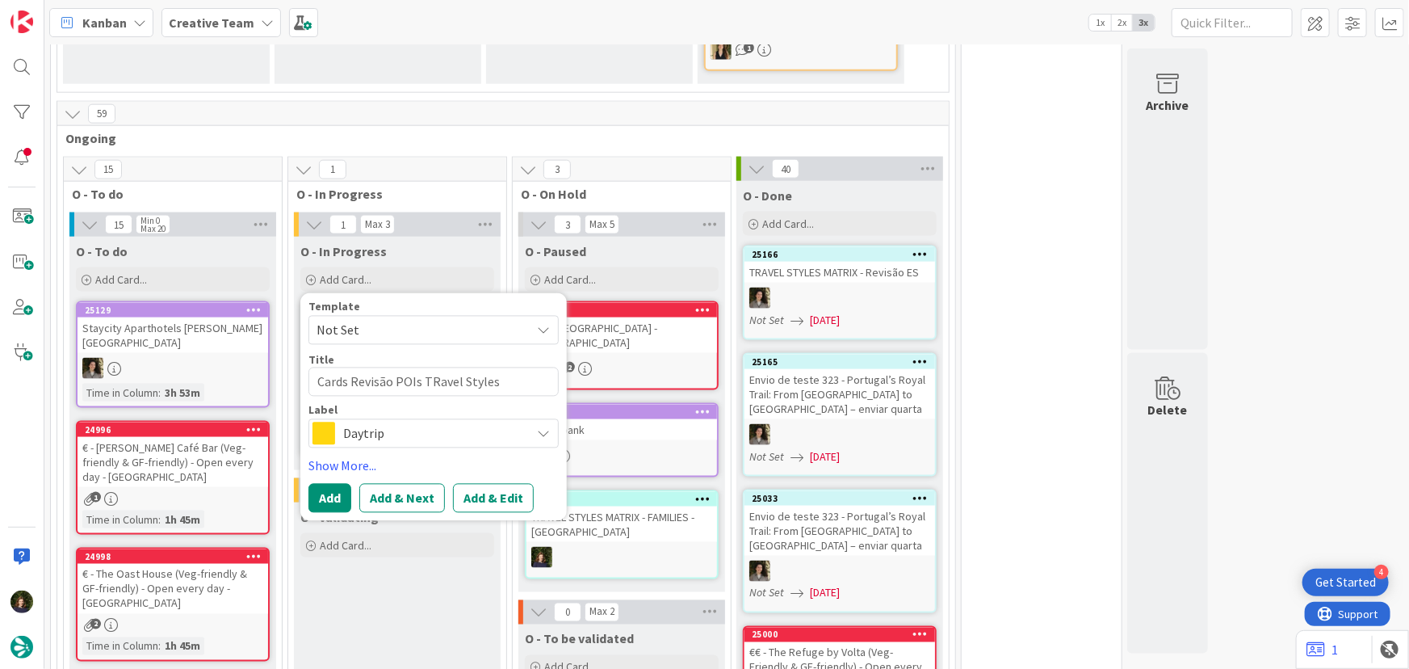
type textarea "Cards Revisão POIs TRavel Styles"
type textarea "x"
type textarea "Cards Revisão POIs TRavel Styles I"
type textarea "x"
type textarea "Cards Revisão POIs TRavel Styles IT"
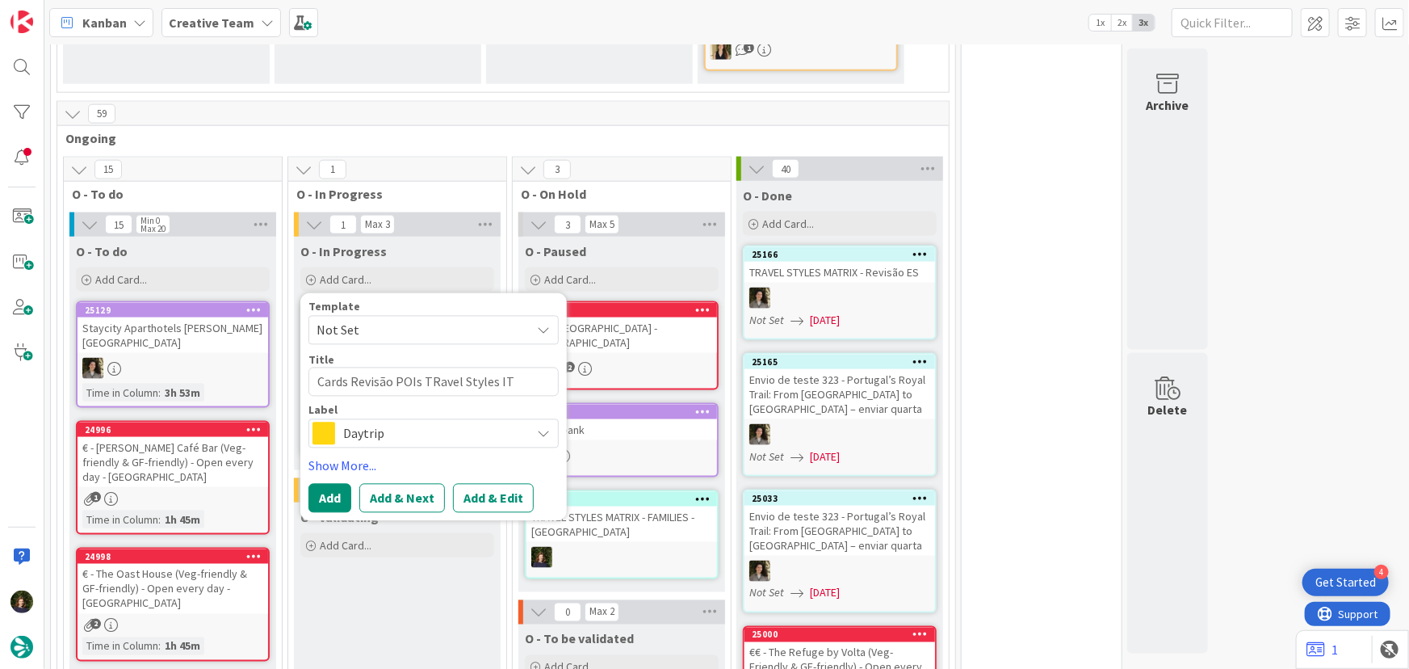
click at [423, 422] on span "Daytrip" at bounding box center [432, 433] width 179 height 23
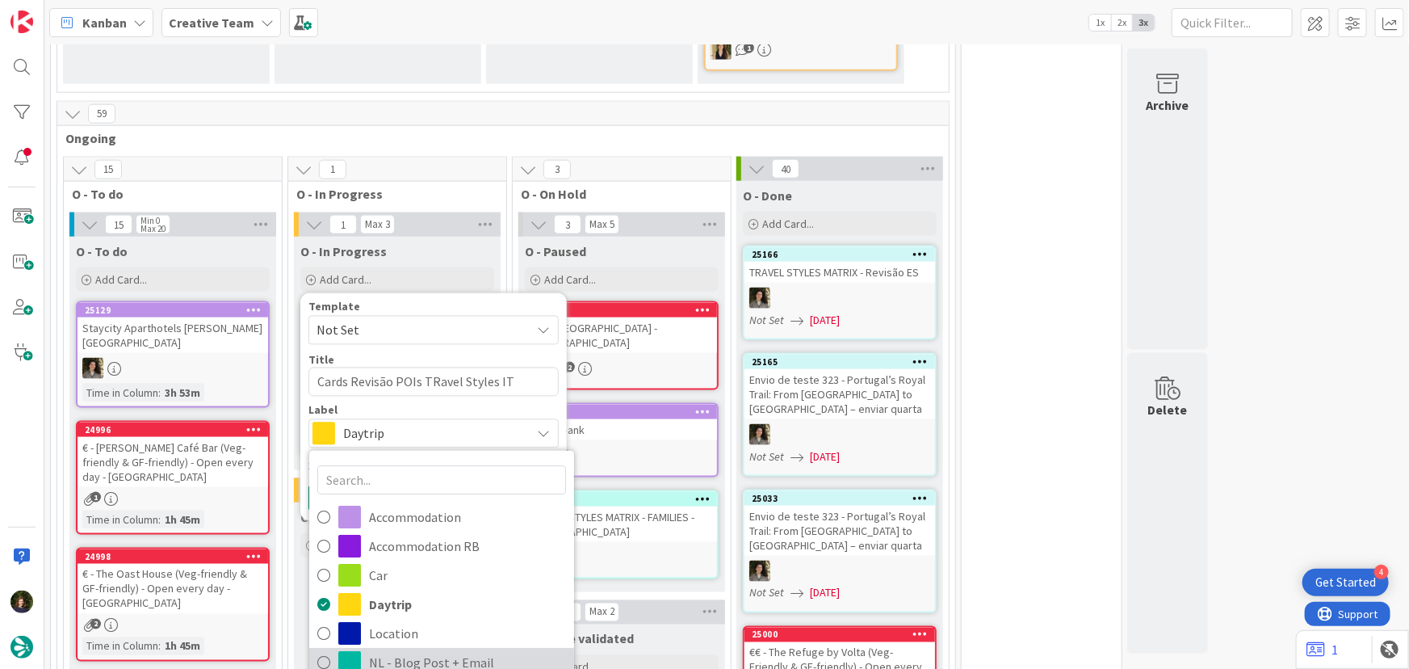
scroll to position [73, 0]
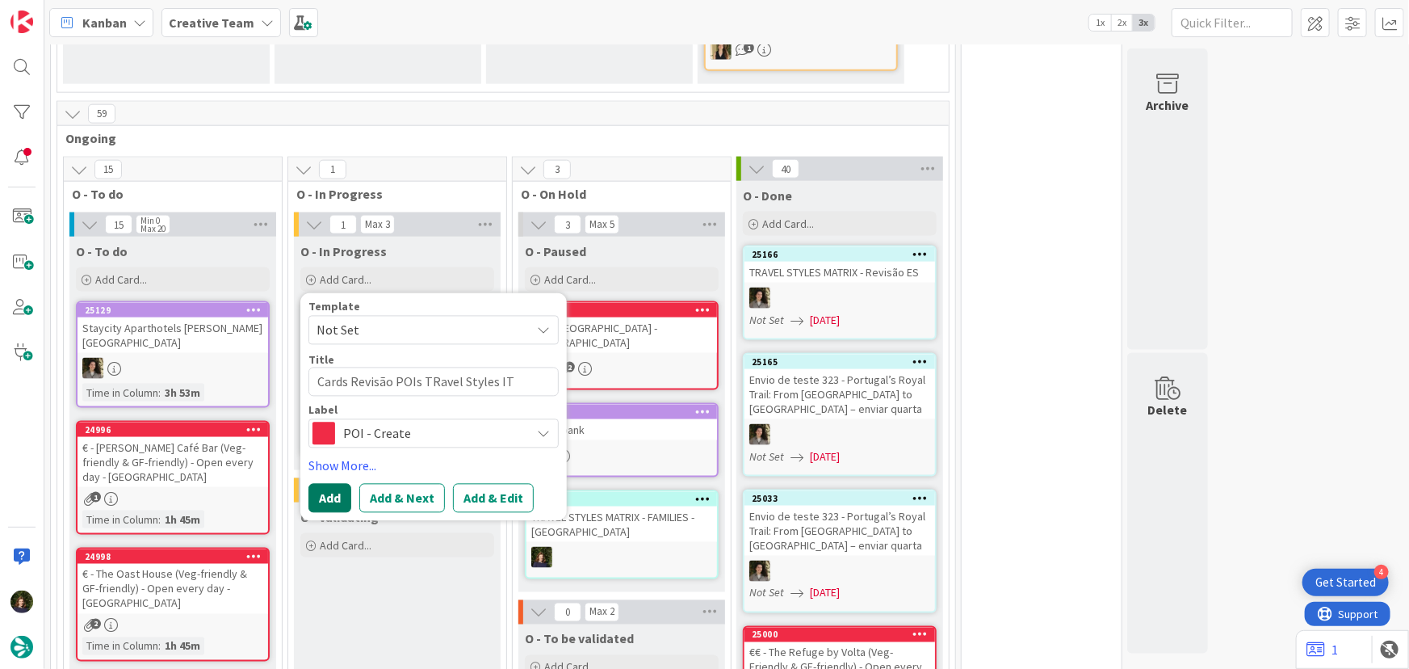
click at [315, 484] on button "Add" at bounding box center [329, 498] width 43 height 29
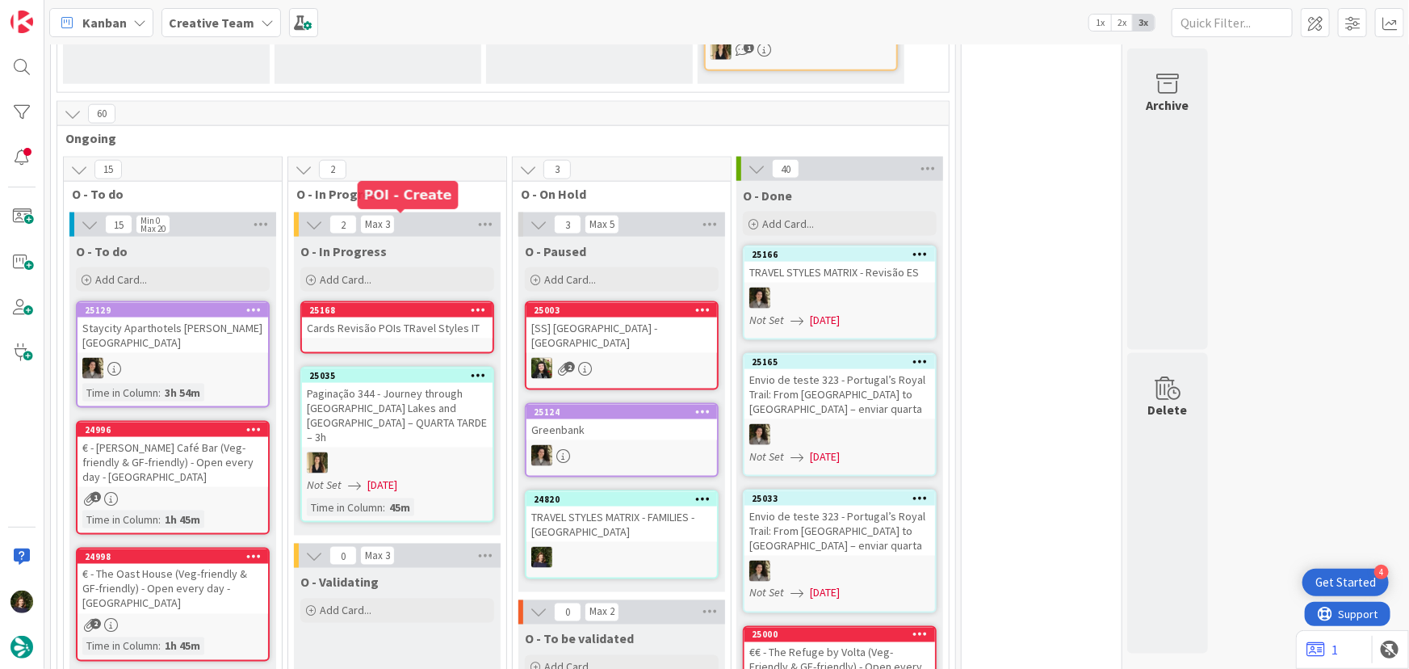
click at [370, 317] on div "Cards Revisão POIs TRavel Styles IT" at bounding box center [397, 327] width 191 height 21
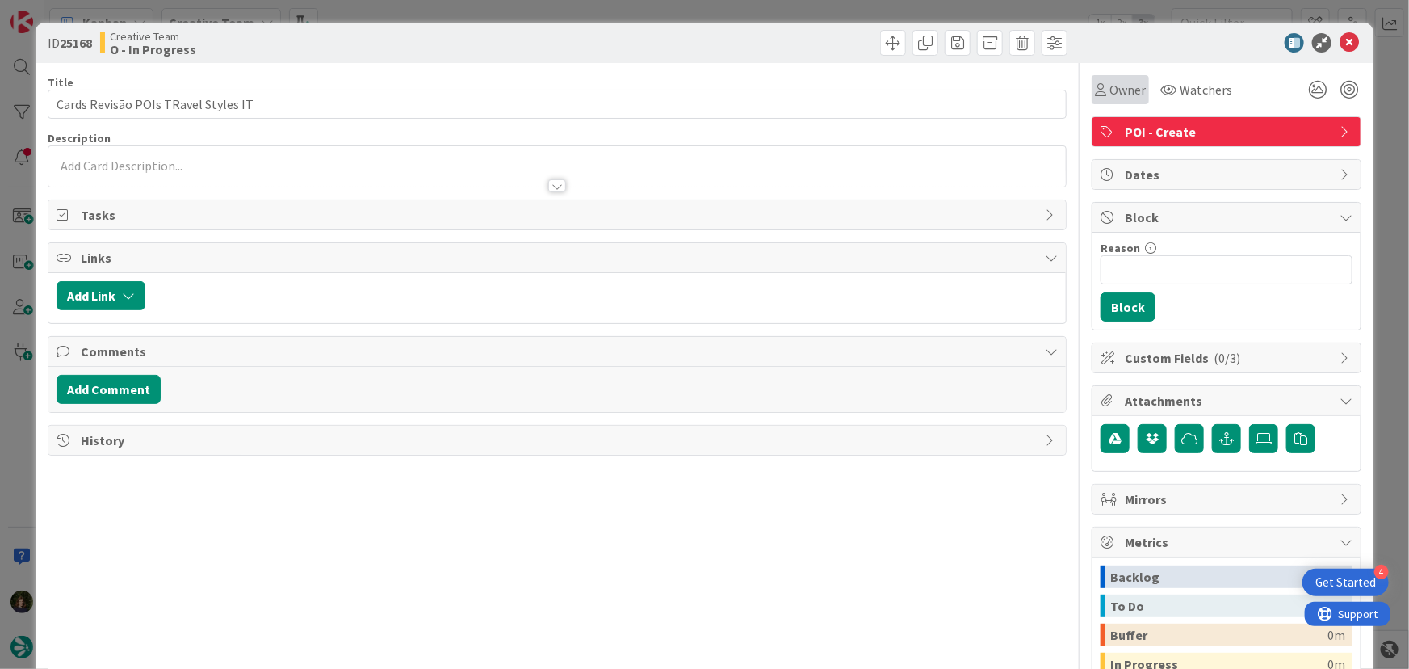
click at [1109, 93] on span "Owner" at bounding box center [1127, 89] width 36 height 19
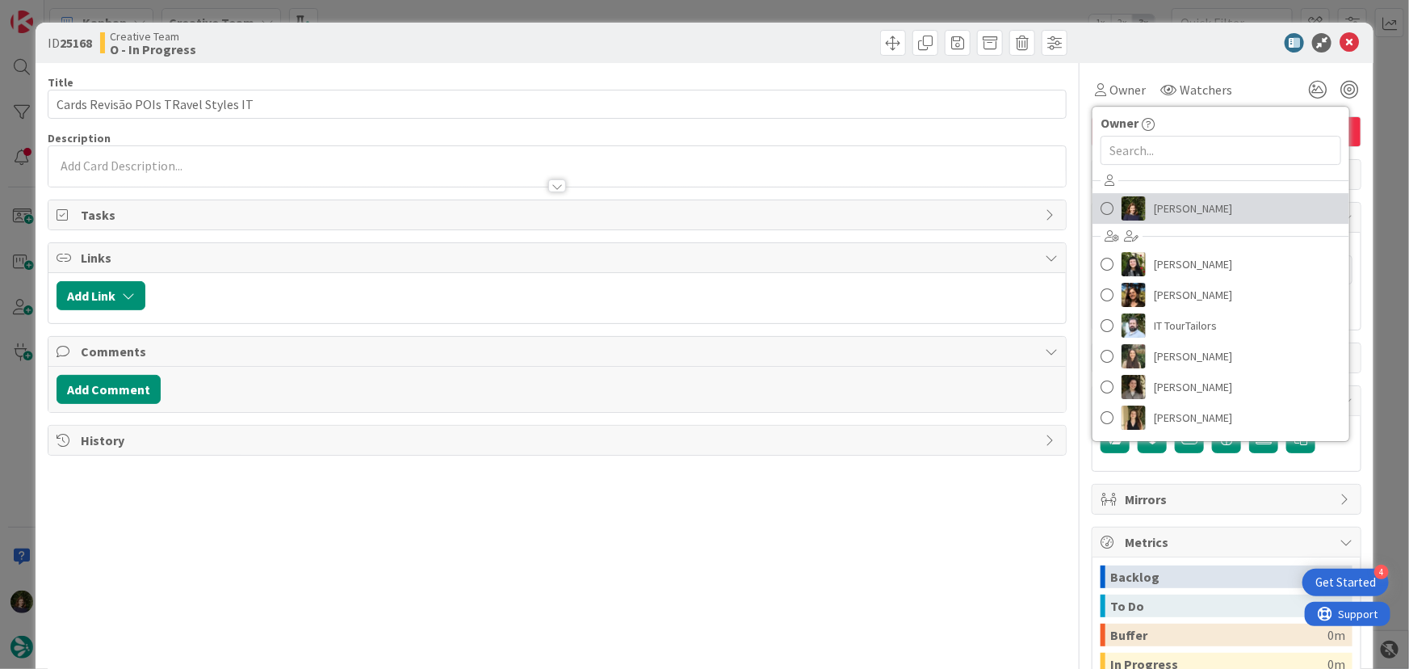
click at [1155, 212] on span "[PERSON_NAME]" at bounding box center [1193, 208] width 78 height 24
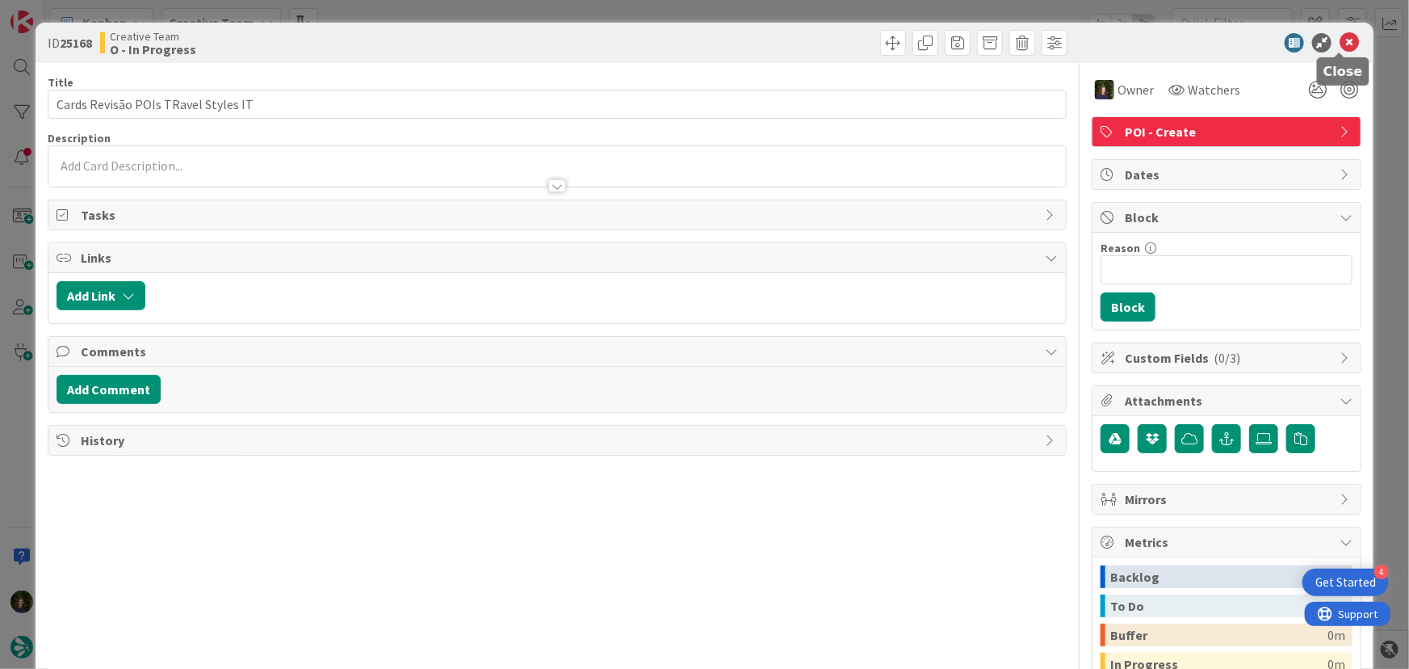
click at [1344, 40] on icon at bounding box center [1349, 42] width 19 height 19
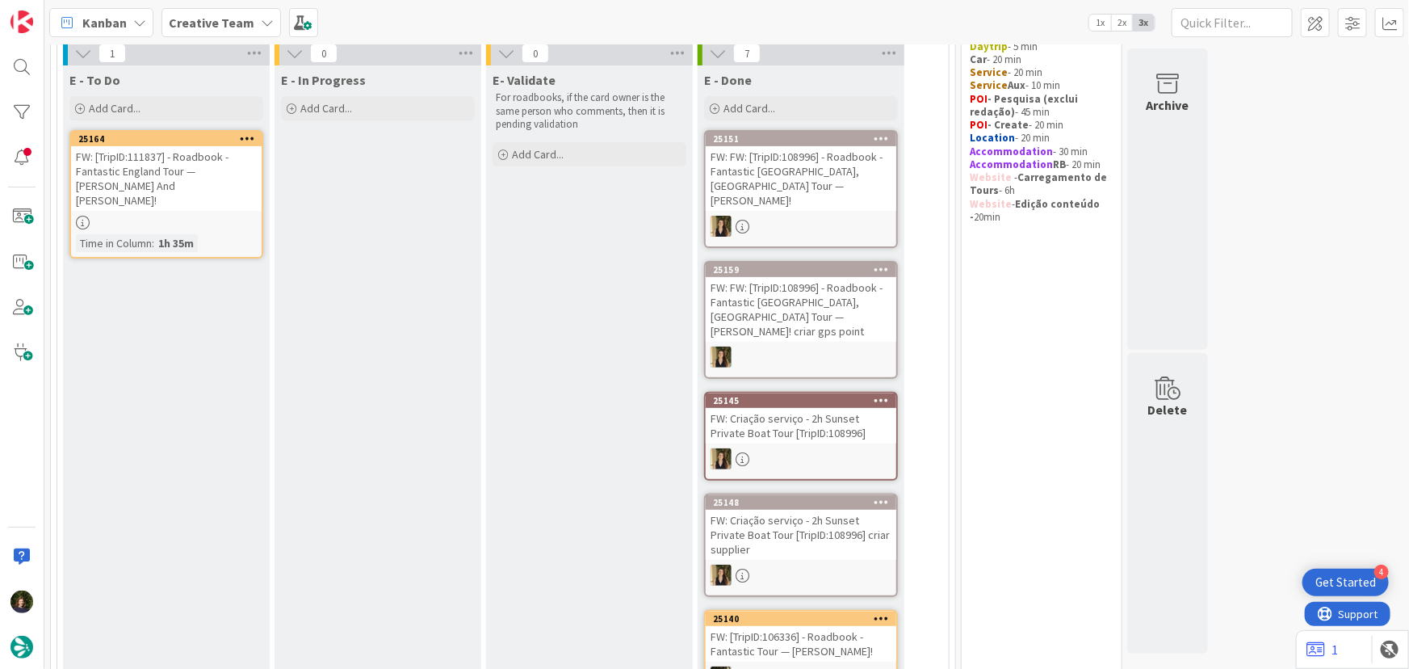
scroll to position [73, 0]
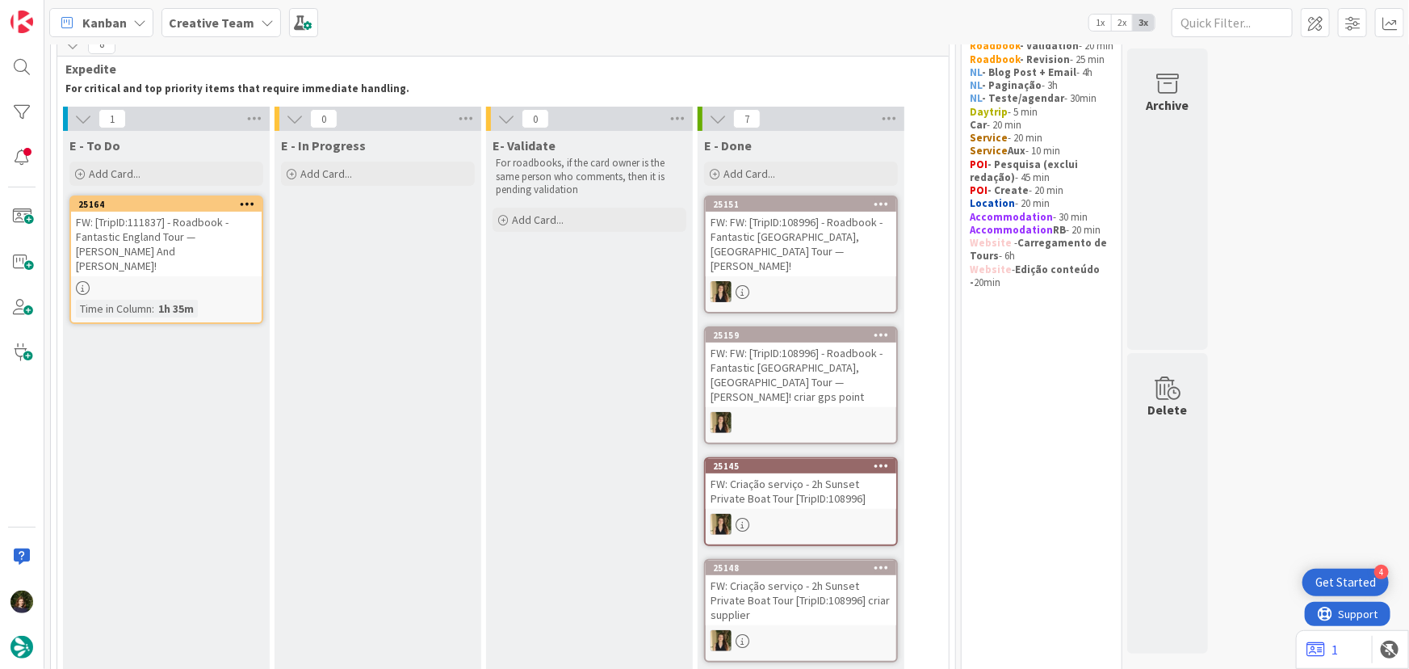
click at [228, 29] on b "Creative Team" at bounding box center [212, 23] width 86 height 16
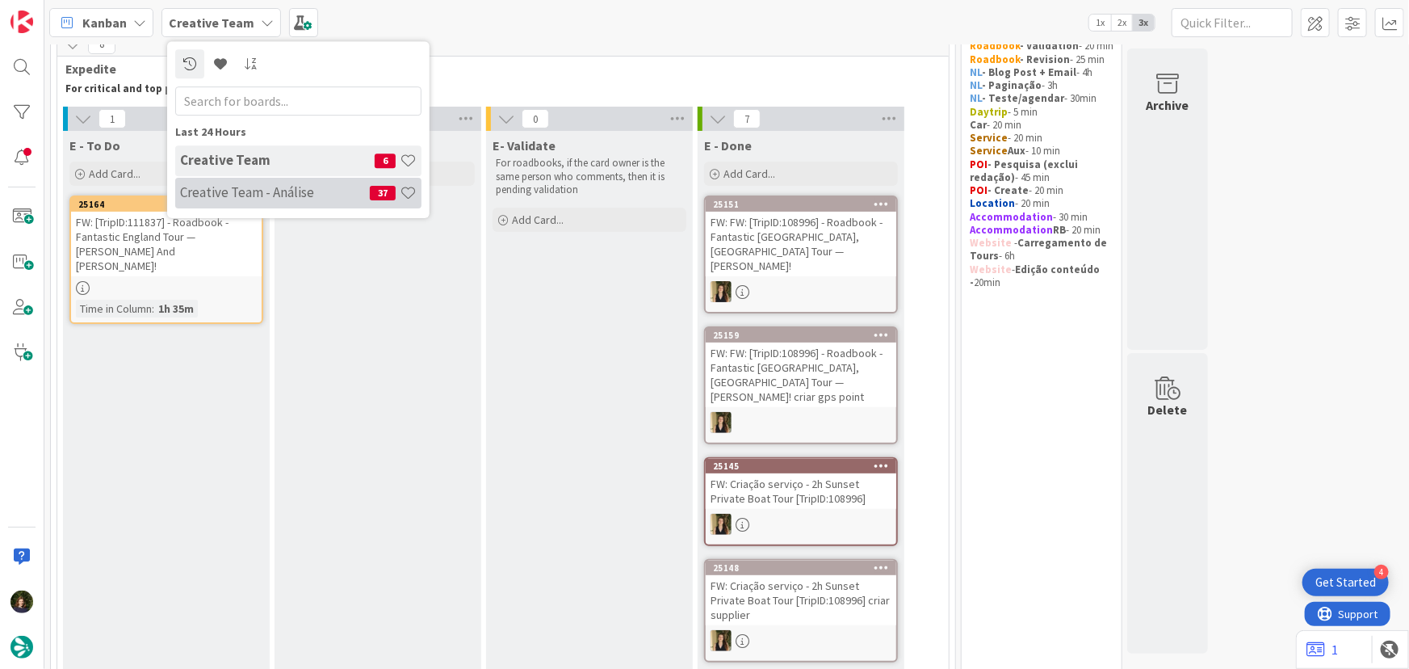
click at [258, 195] on h4 "Creative Team - Análise" at bounding box center [275, 192] width 190 height 16
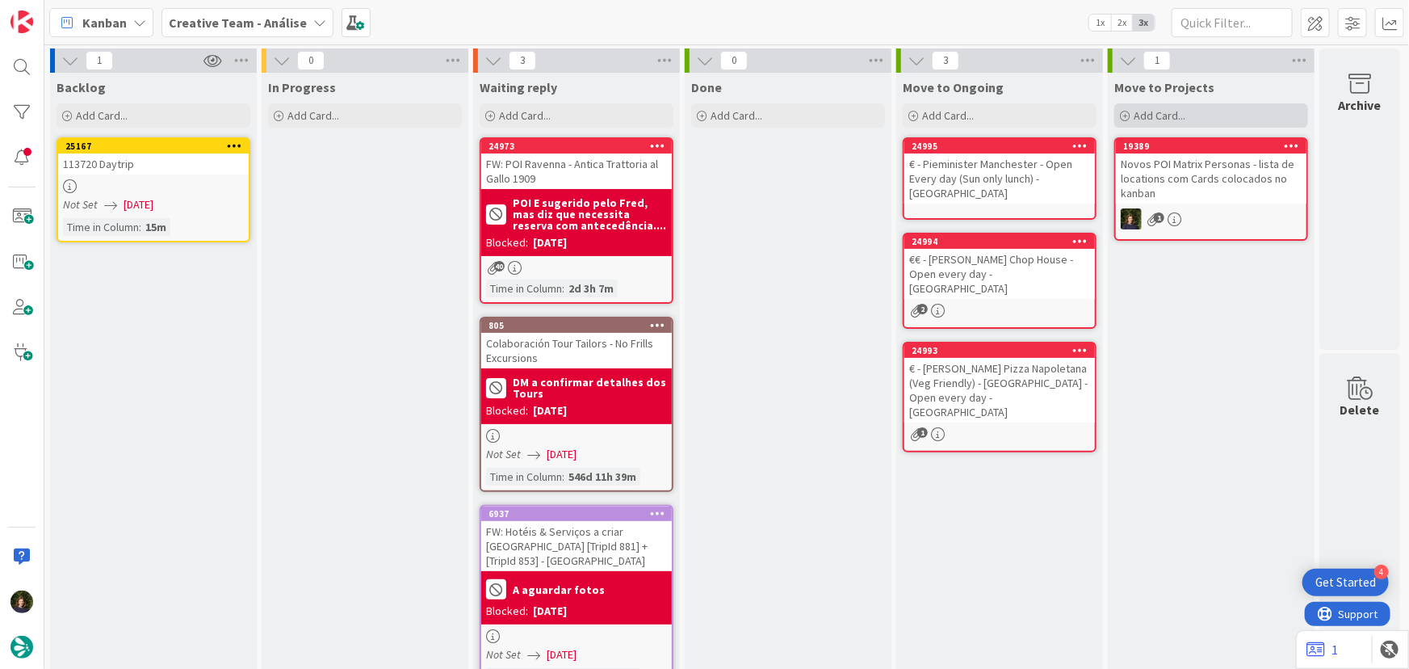
click at [1175, 117] on span "Add Card..." at bounding box center [1160, 115] width 52 height 15
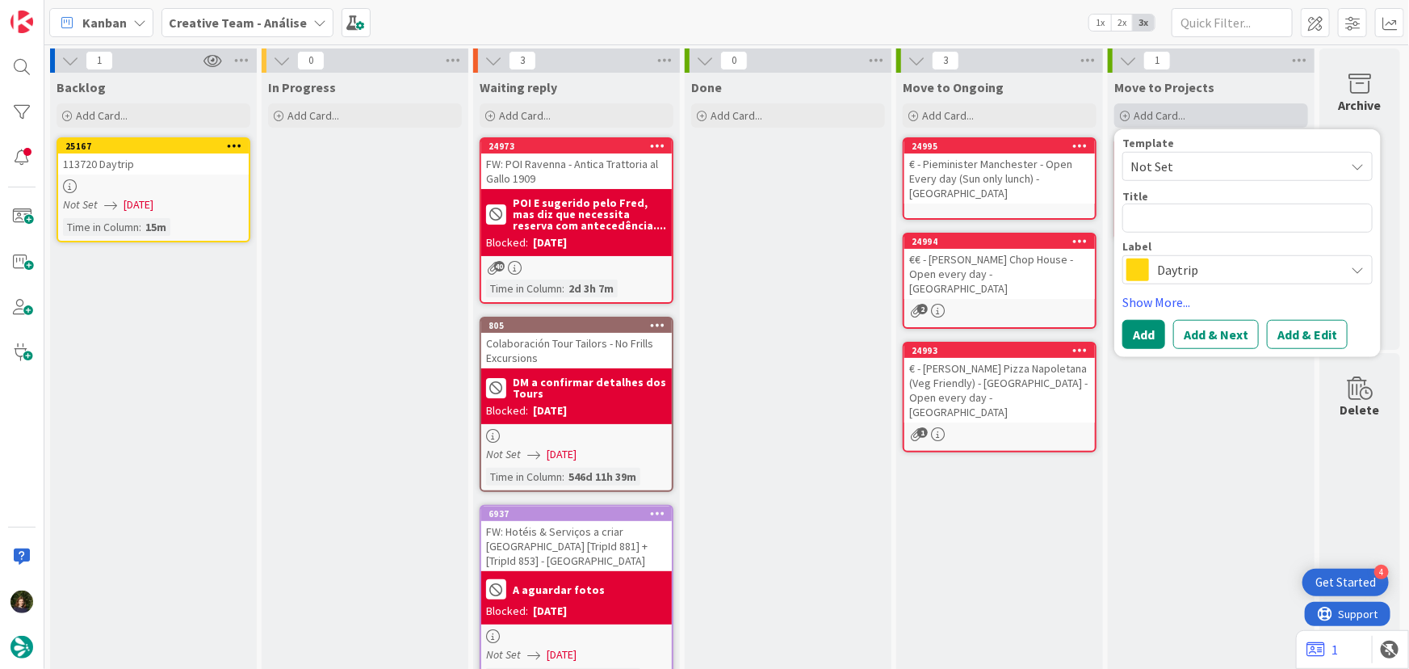
type textarea "x"
type textarea "["
type textarea "x"
type textarea "[S"
type textarea "x"
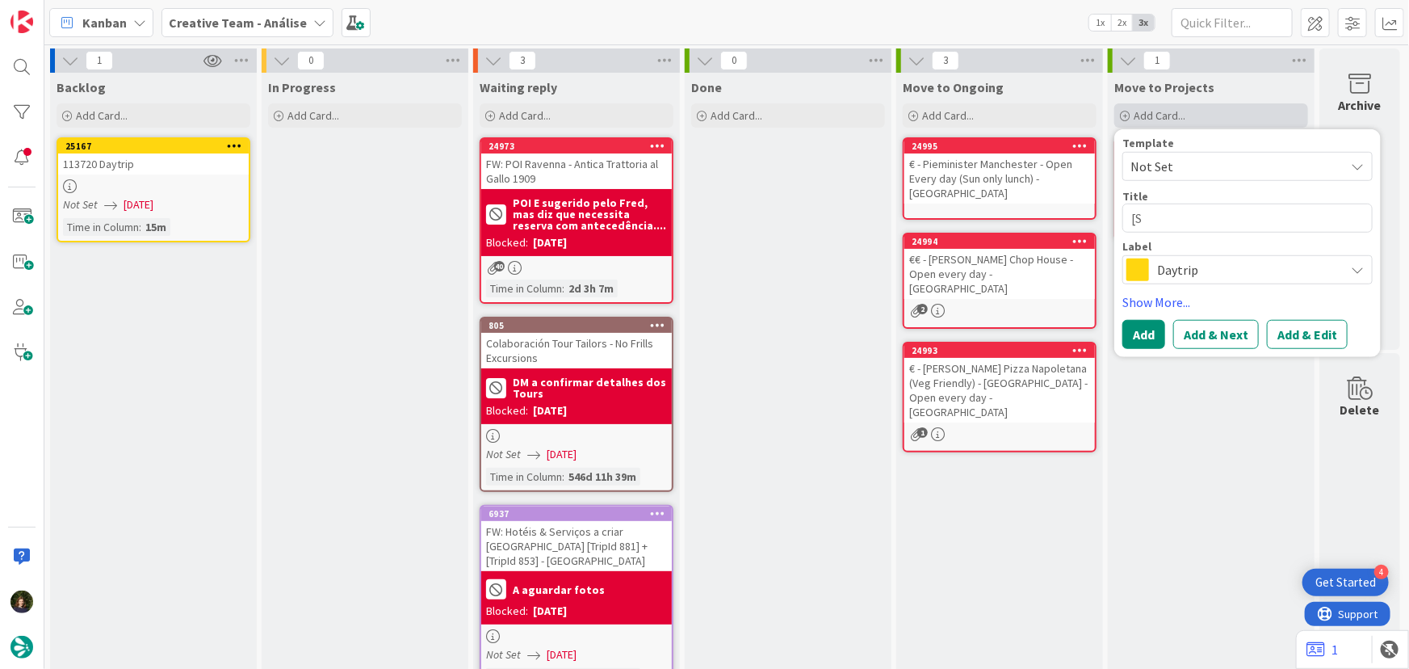
type textarea "[SS"
type textarea "x"
type textarea "[SS]"
type textarea "x"
type textarea "[SS]"
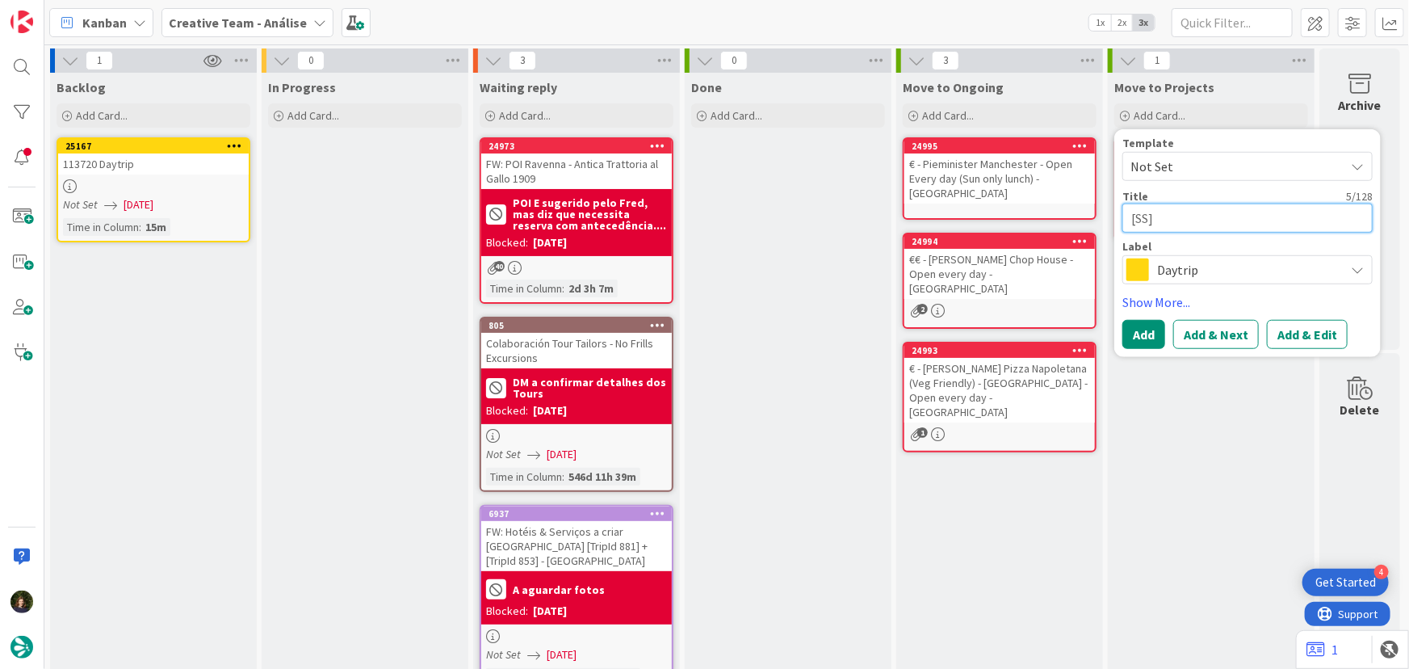
click at [1191, 213] on textarea "[SS]" at bounding box center [1247, 217] width 250 height 29
type textarea "x"
type textarea "[SS] B"
type textarea "x"
type textarea "[SS] Bo"
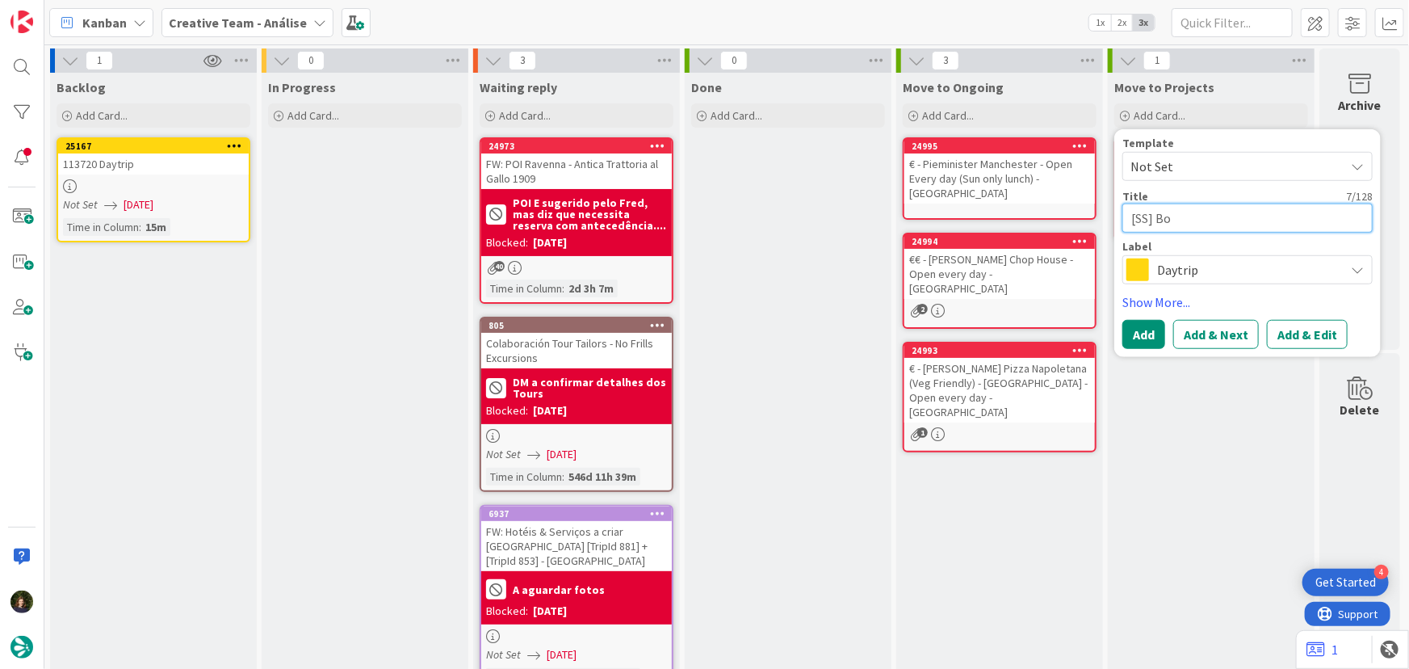
type textarea "x"
type textarea "[SS] Bor"
type textarea "x"
type textarea "[SS] Borg"
type textarea "x"
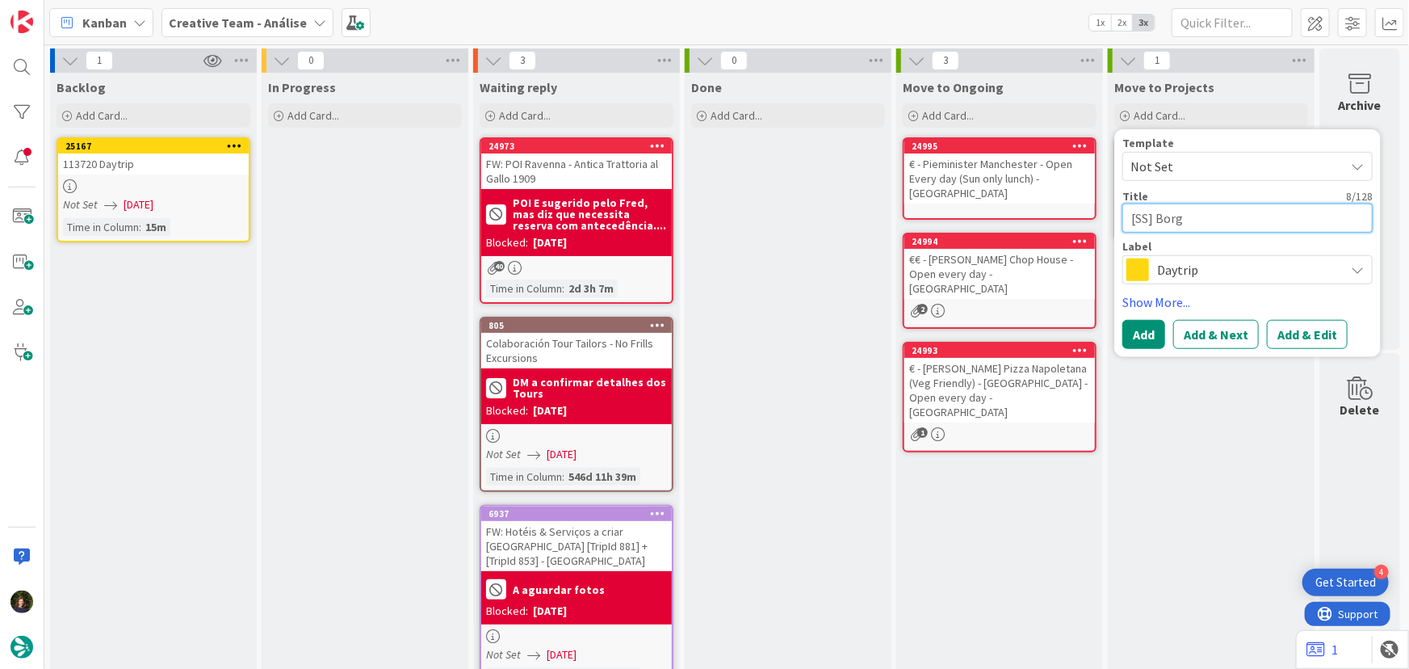
type textarea "[SS] Borgh"
type textarea "x"
type textarea "[SS] Borghe"
type textarea "x"
type textarea "[SS] Borghes"
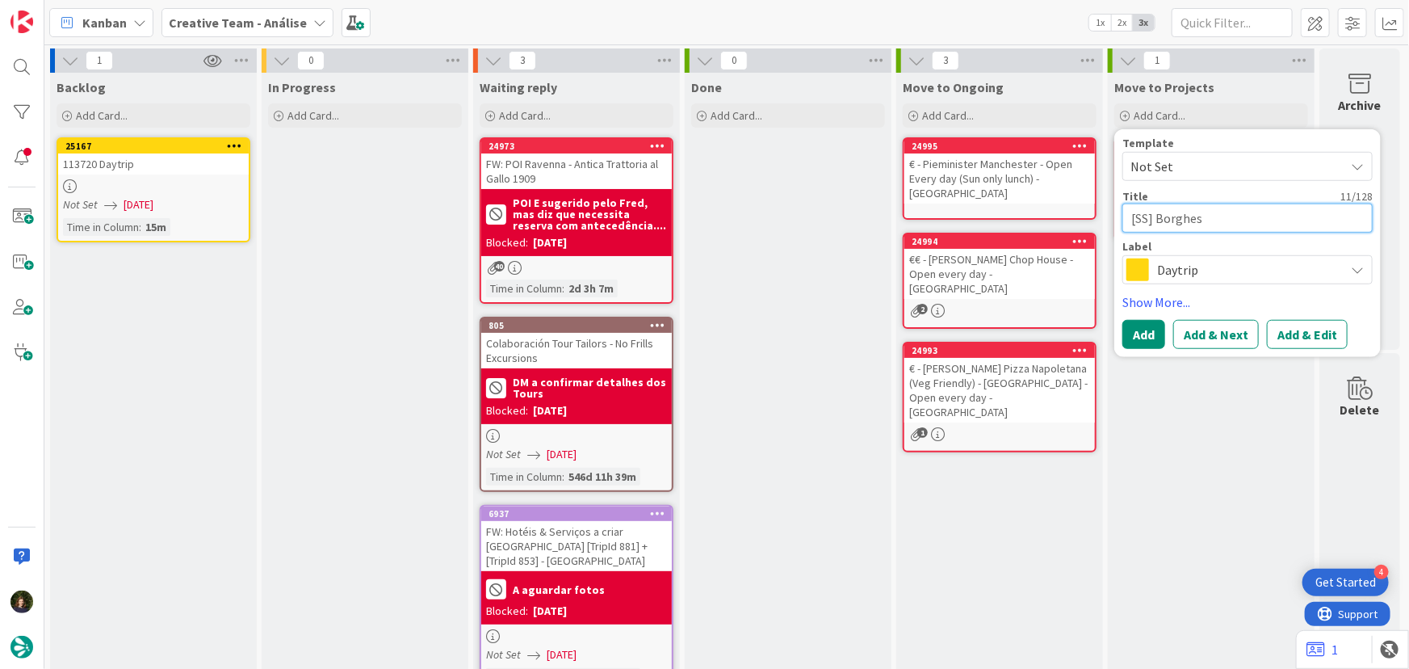
type textarea "x"
type textarea "[SS] Borghese"
type textarea "x"
type textarea "[SS] Borghese"
type textarea "x"
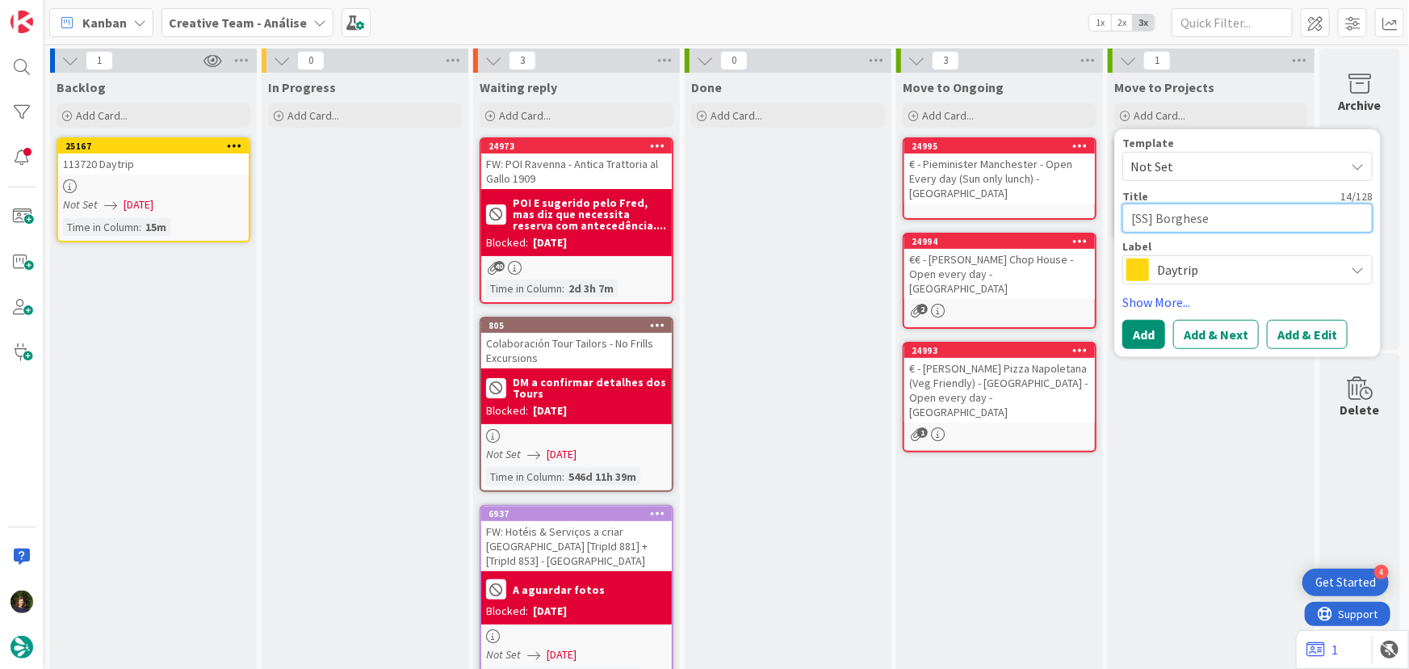
type textarea "[SS] Borghese G"
type textarea "x"
type textarea "[SS] Borghese Ga"
type textarea "x"
type textarea "[SS] Borghese Gal"
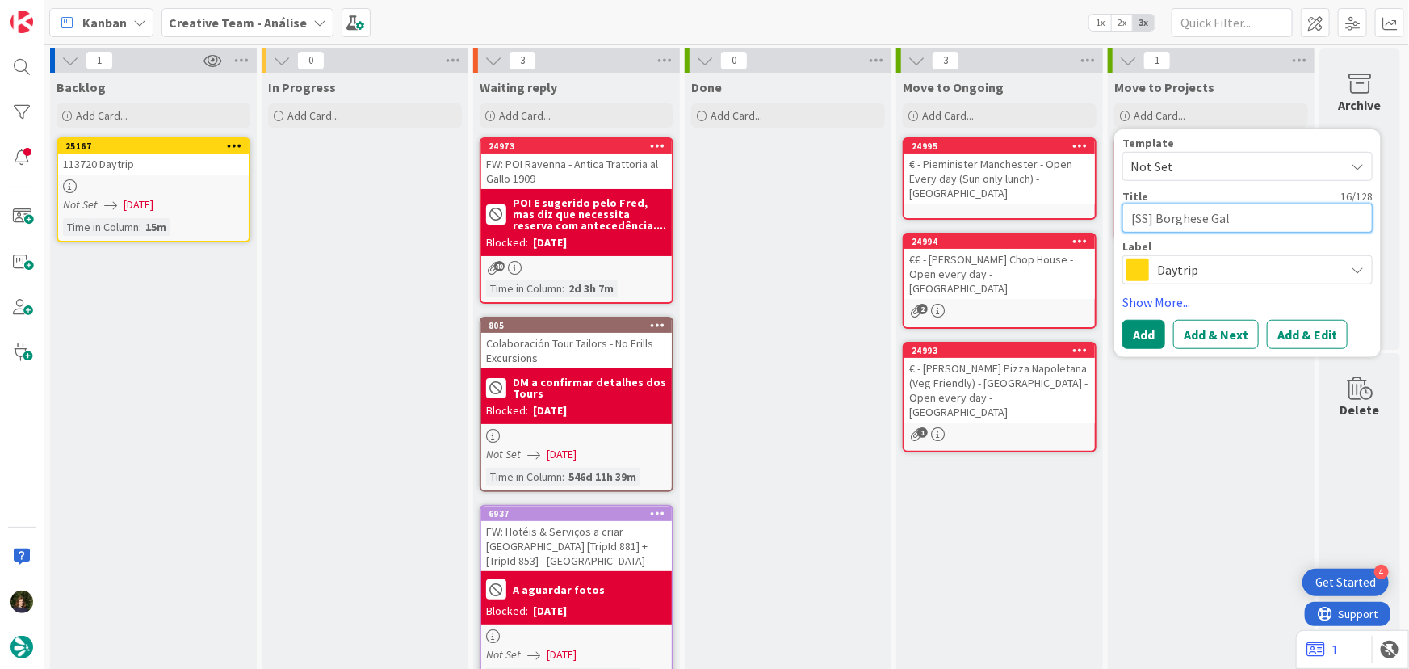
type textarea "x"
type textarea "[SS] Borghese Gall"
type textarea "x"
type textarea "[SS] Borghese Galle"
type textarea "x"
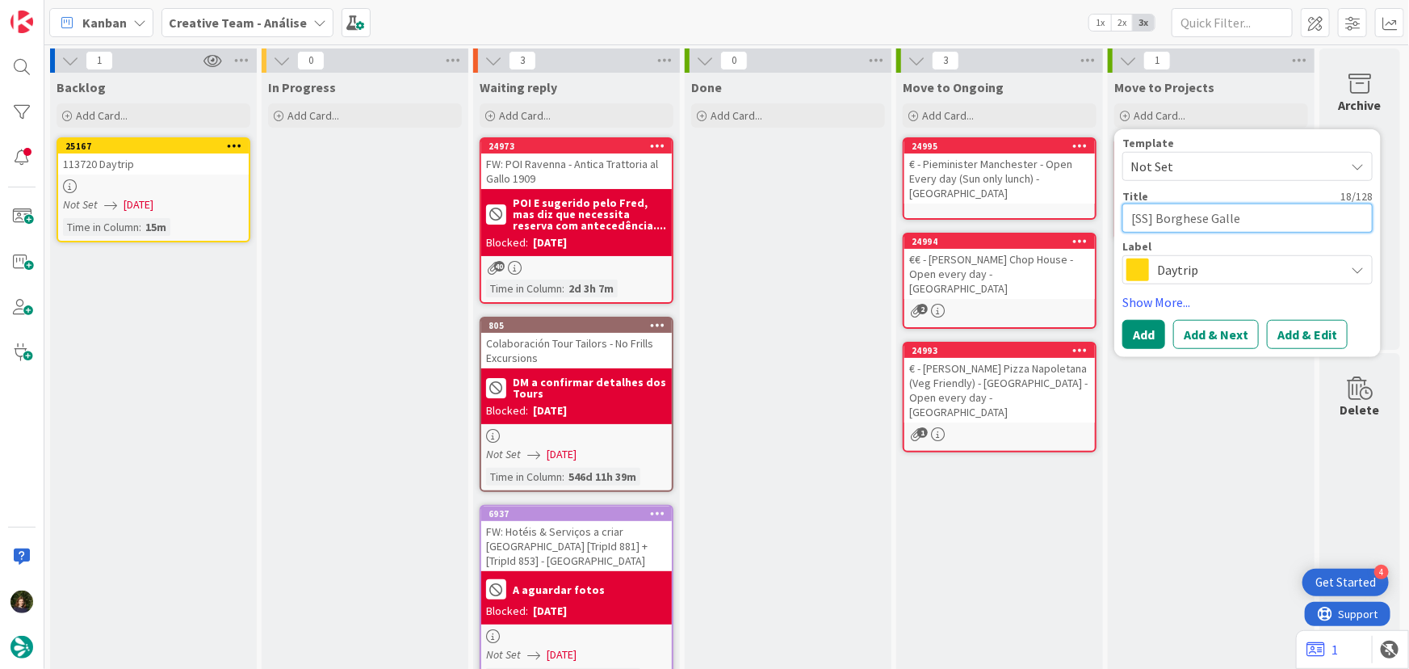
type textarea "[SS] Borghese Galler"
type textarea "x"
type textarea "[SS] Borghese Gallery"
click at [1201, 266] on span "Daytrip" at bounding box center [1246, 269] width 179 height 23
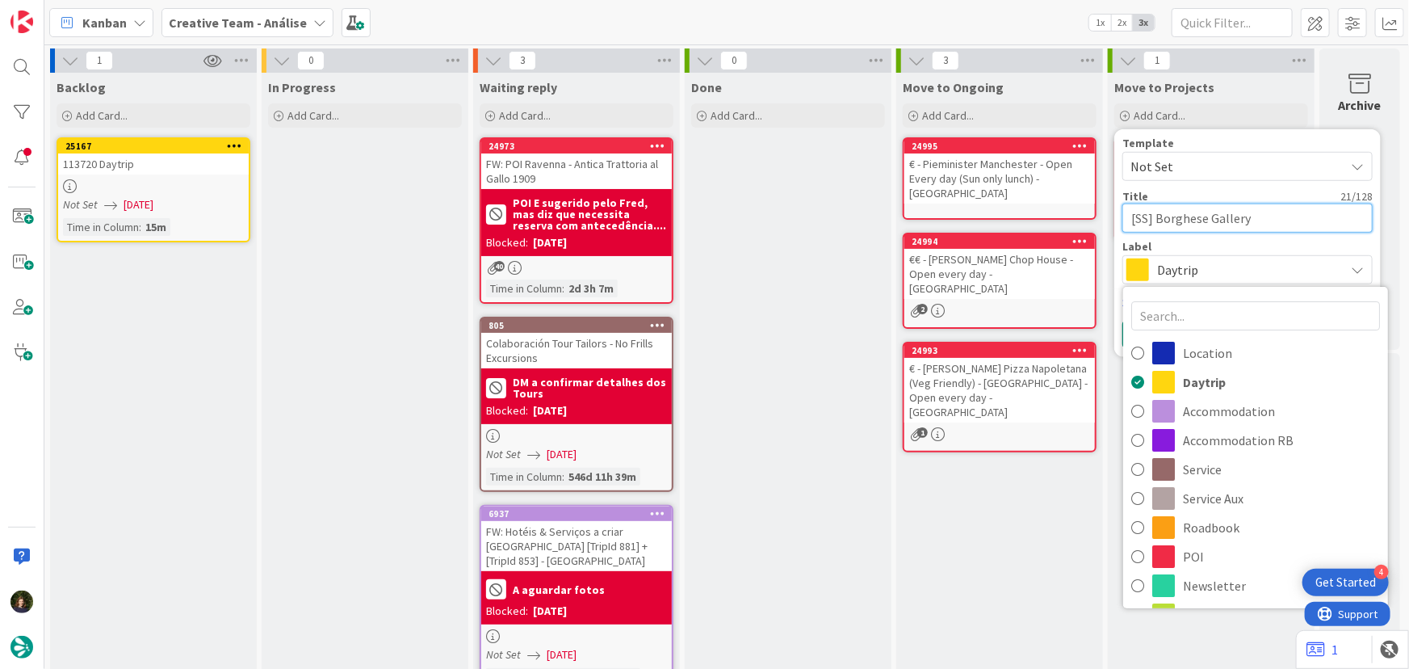
click at [1264, 217] on textarea "[SS] Borghese Gallery" at bounding box center [1247, 217] width 250 height 29
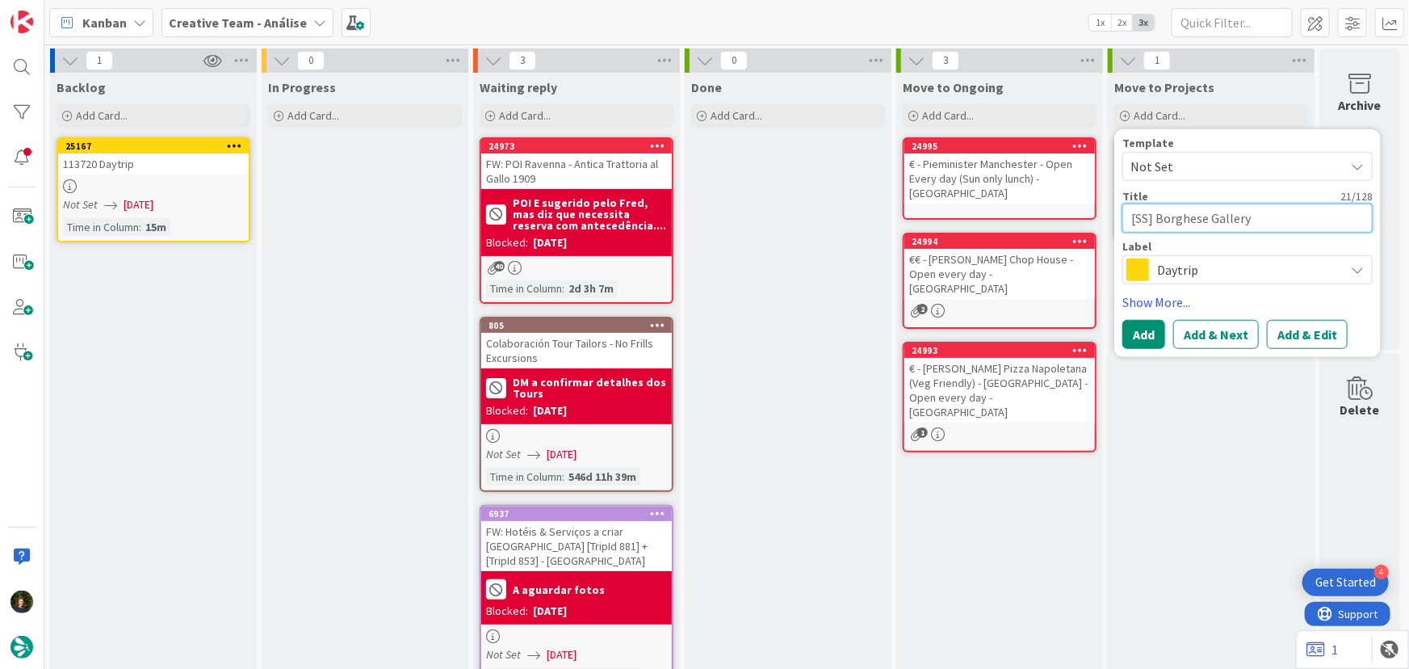
type textarea "x"
type textarea "[SS] Borghese Gallery"
type textarea "x"
type textarea "[SS] Borghese Gallery -"
type textarea "x"
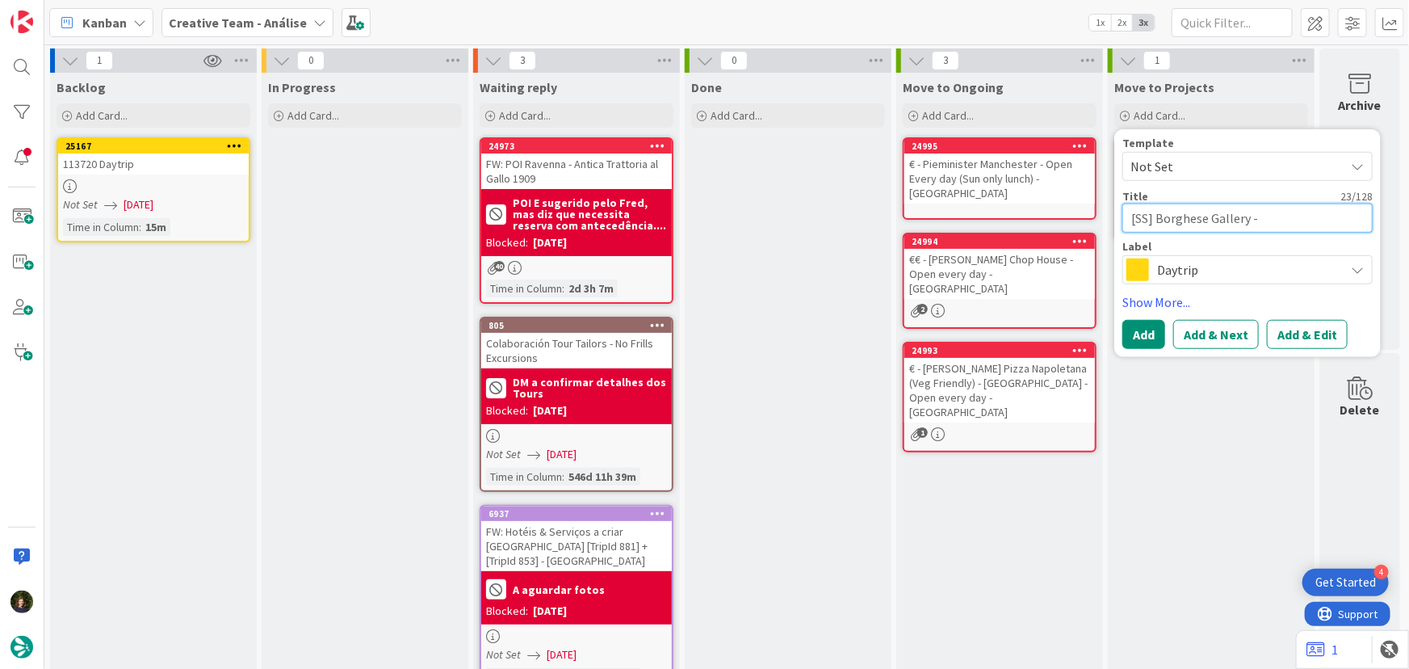
type textarea "[SS] Borghese Gallery -r"
type textarea "x"
type textarea "[SS] Borghese Gallery -re"
type textarea "x"
type textarea "[SS] Borghese Gallery -rev"
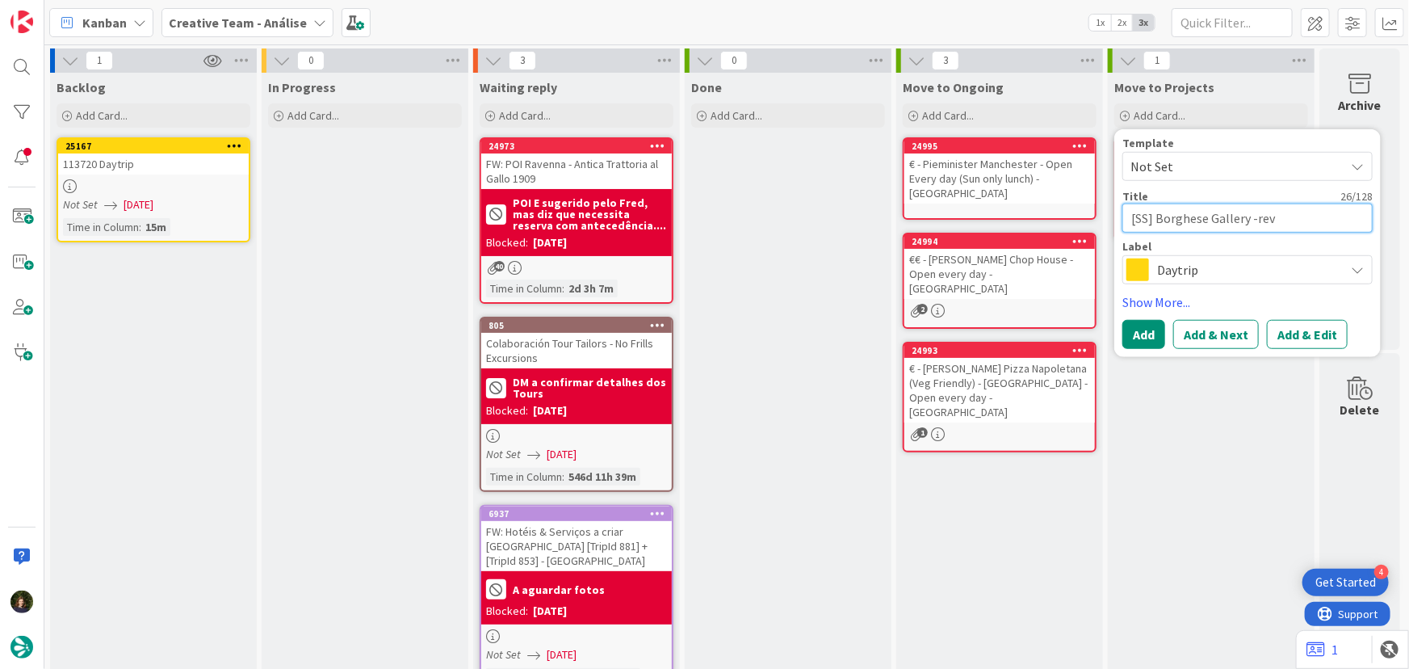
type textarea "x"
type textarea "[SS] Borghese Gallery -reve"
type textarea "x"
type textarea "[SS] Borghese Gallery -rever"
click at [1226, 262] on span "Daytrip" at bounding box center [1246, 269] width 179 height 23
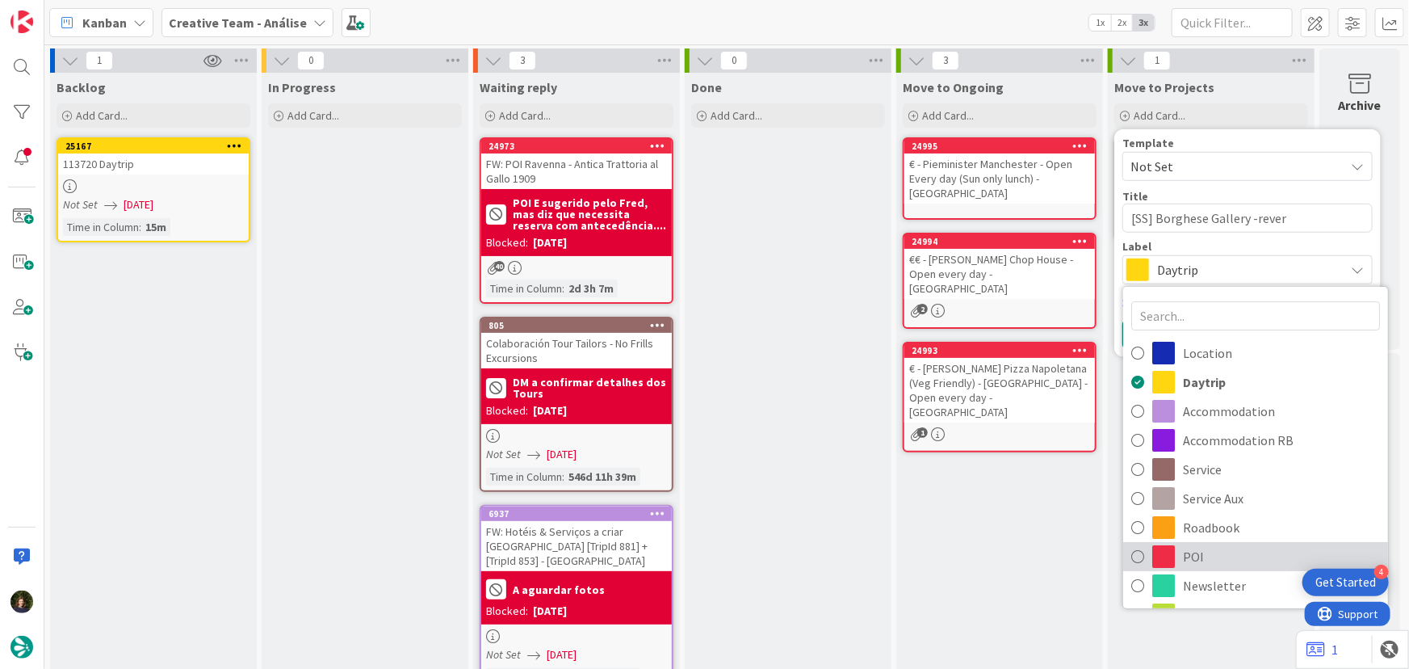
click at [1219, 551] on span "POI" at bounding box center [1281, 556] width 197 height 24
type textarea "x"
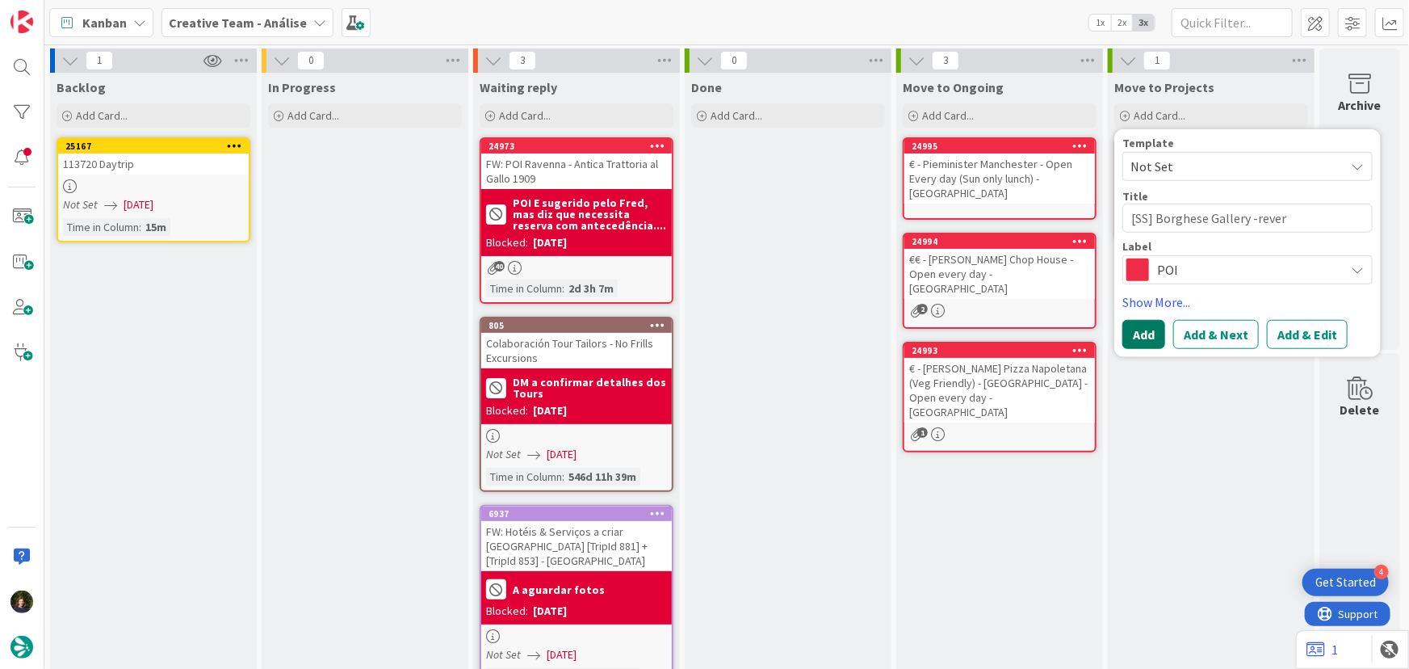
click at [1138, 339] on button "Add" at bounding box center [1143, 334] width 43 height 29
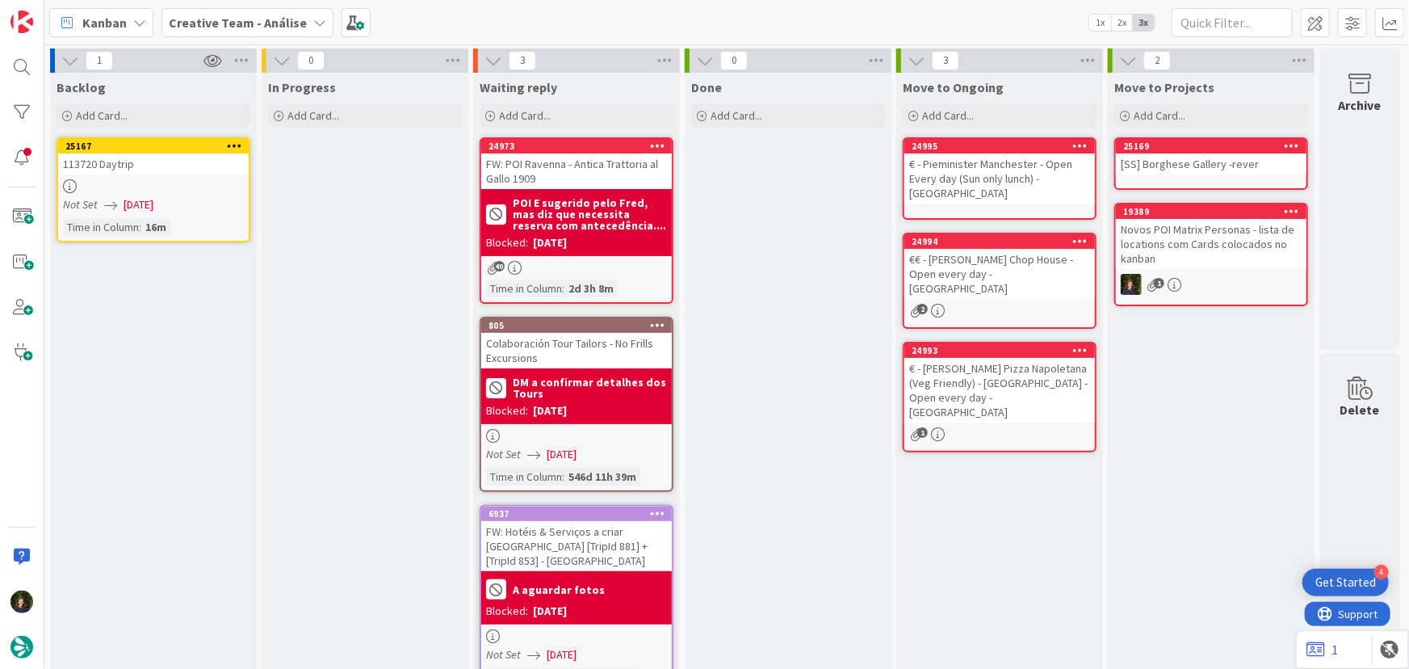
click at [1141, 171] on div "[SS] Borghese Gallery -rever" at bounding box center [1211, 163] width 191 height 21
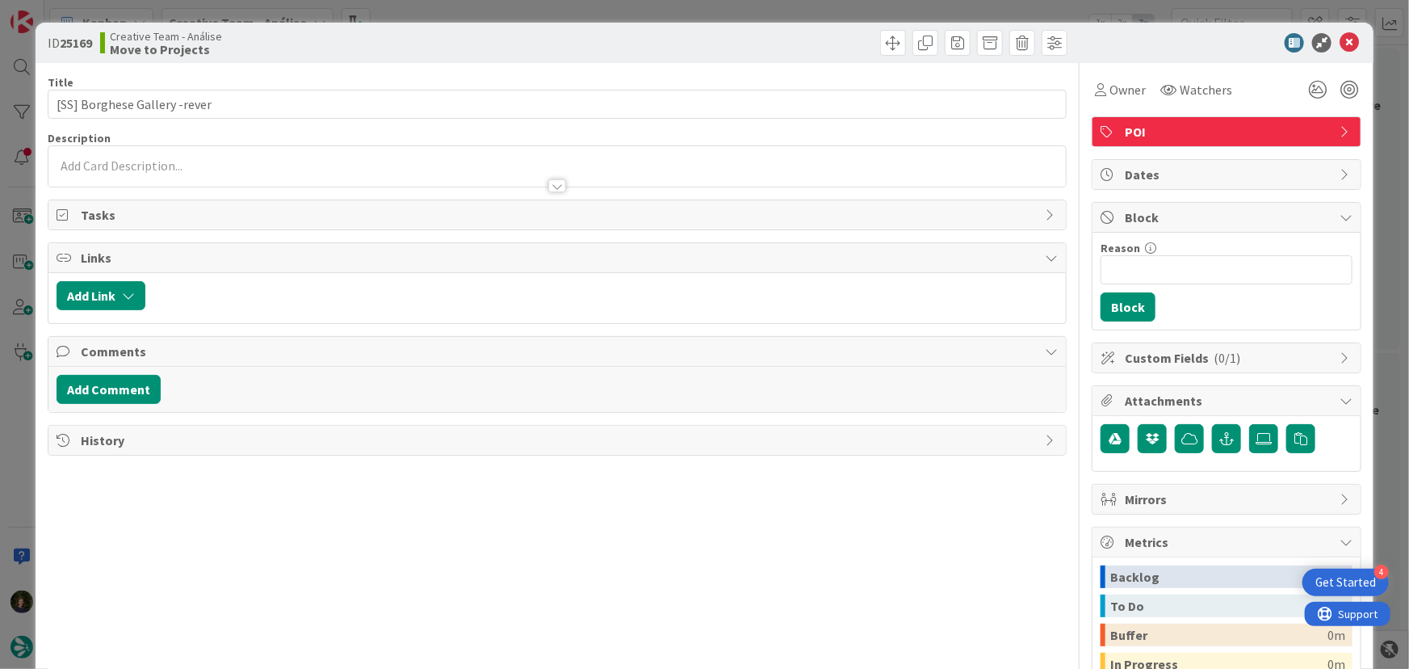
click at [147, 186] on div at bounding box center [558, 179] width 1020 height 18
click at [134, 170] on div at bounding box center [557, 178] width 1018 height 17
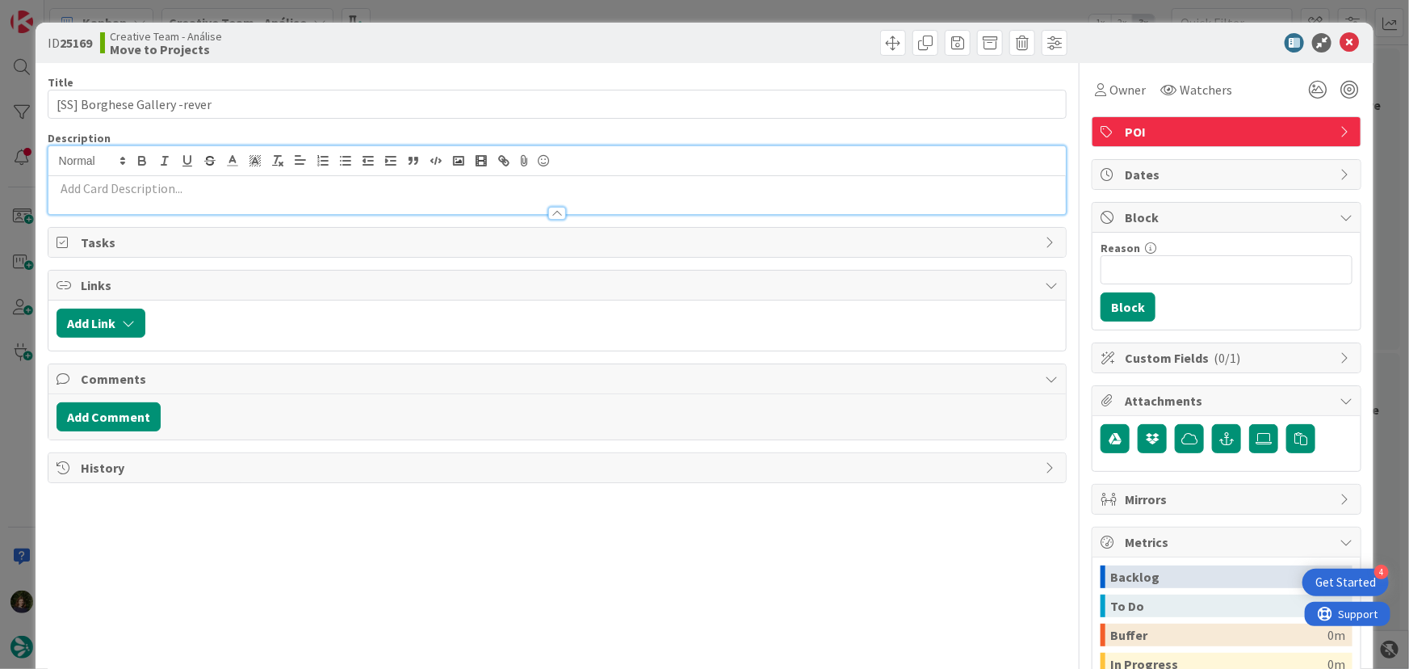
click at [136, 191] on p at bounding box center [558, 188] width 1002 height 19
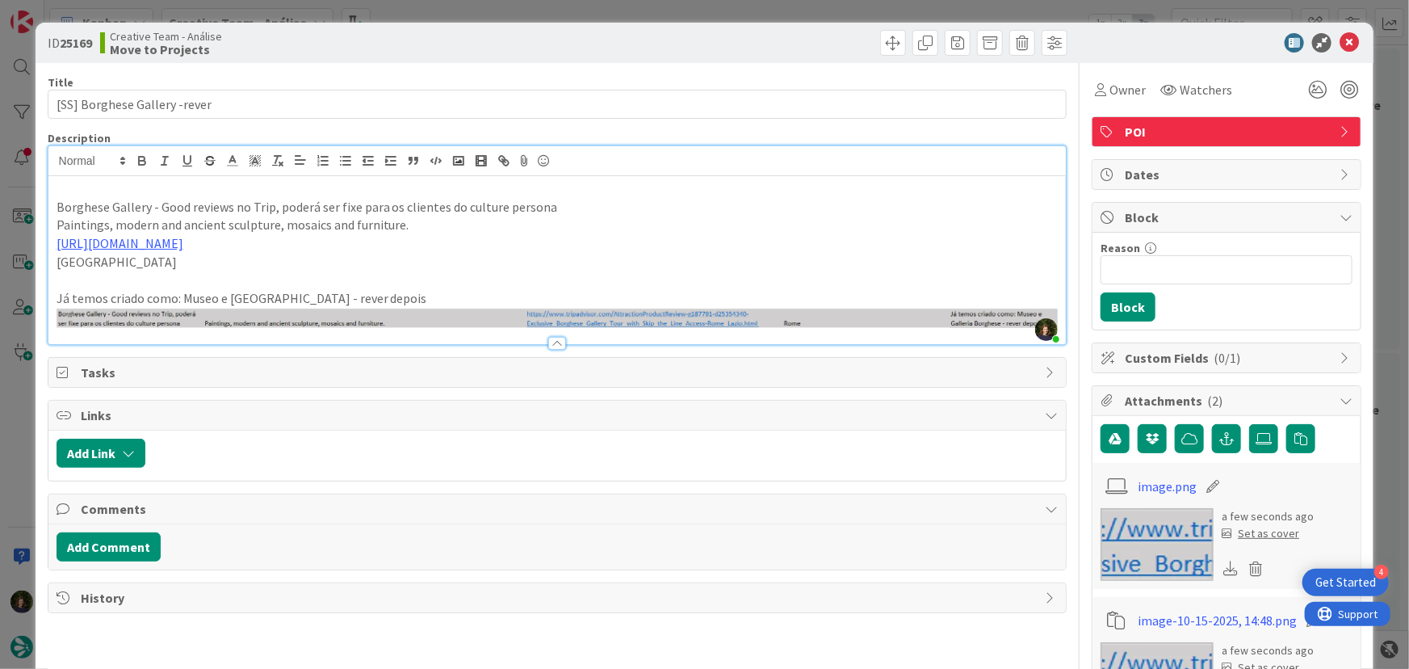
click at [176, 289] on p "Já temos criado como: Museo e [GEOGRAPHIC_DATA] - rever depois" at bounding box center [558, 308] width 1002 height 39
click at [174, 294] on p "Já temos criado como: Museo e [GEOGRAPHIC_DATA] - rever depois" at bounding box center [558, 308] width 1002 height 39
click at [174, 295] on p "Já temos criado como: Museo e [GEOGRAPHIC_DATA] - rever depois" at bounding box center [558, 308] width 1002 height 39
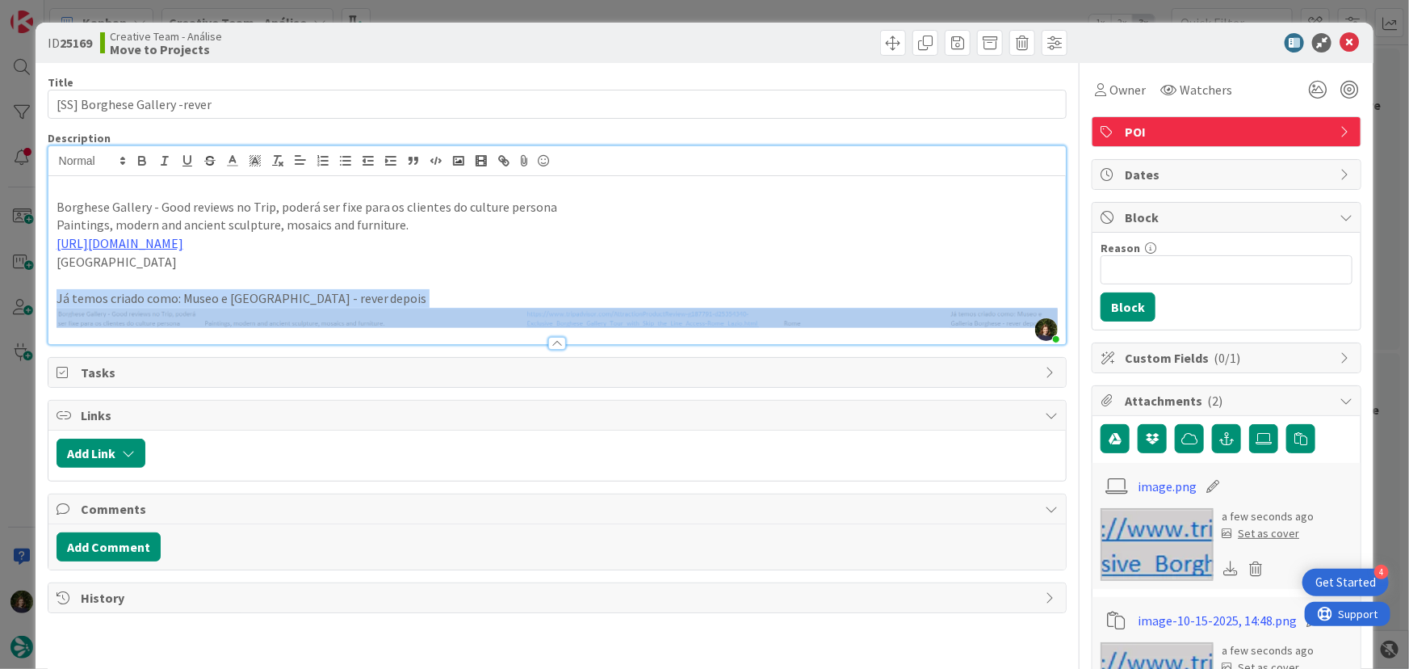
click at [174, 295] on p "Já temos criado como: Museo e [GEOGRAPHIC_DATA] - rever depois" at bounding box center [558, 308] width 1002 height 39
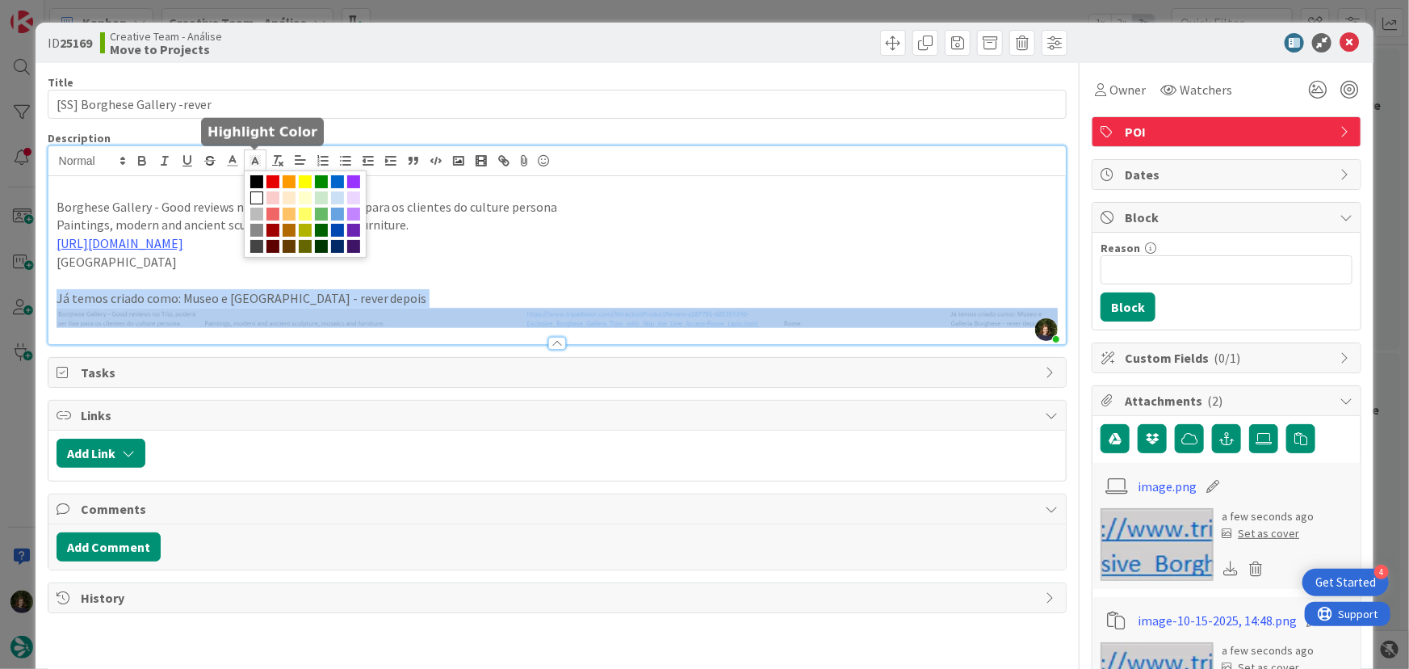
click at [255, 162] on line at bounding box center [255, 162] width 4 height 0
click at [305, 178] on span at bounding box center [305, 181] width 13 height 13
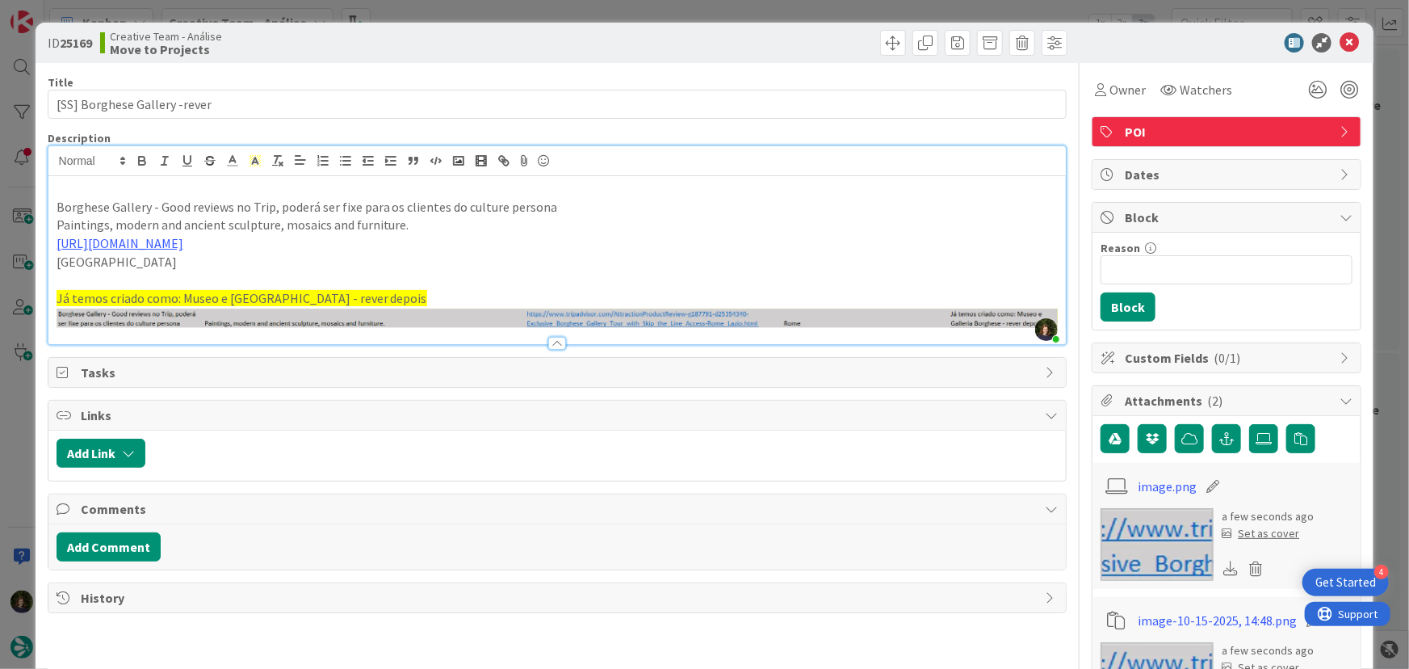
click at [451, 289] on p "Já temos criado como: Museo e [GEOGRAPHIC_DATA] - rever depois" at bounding box center [558, 308] width 1002 height 39
click at [414, 297] on p "Já temos criado como: Museo e [GEOGRAPHIC_DATA] - rever depois" at bounding box center [558, 308] width 1002 height 39
click at [1340, 44] on icon at bounding box center [1349, 42] width 19 height 19
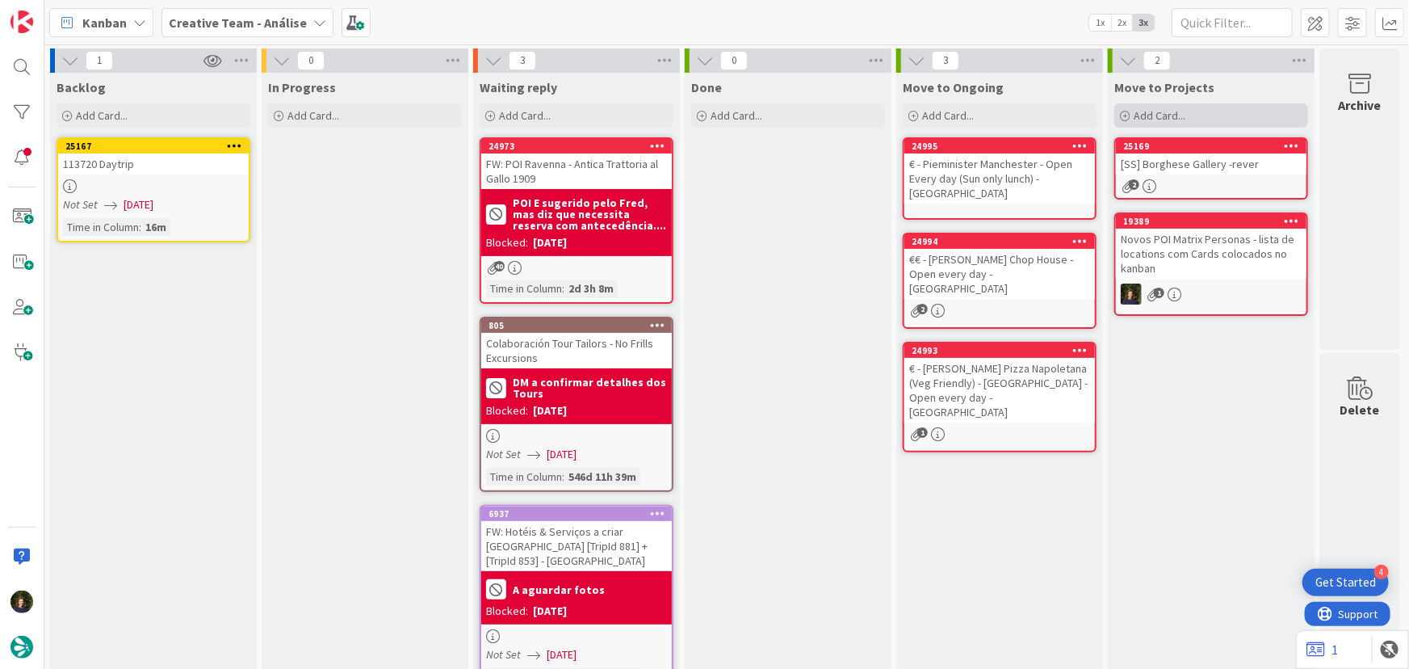
click at [1150, 115] on span "Add Card..." at bounding box center [1160, 115] width 52 height 15
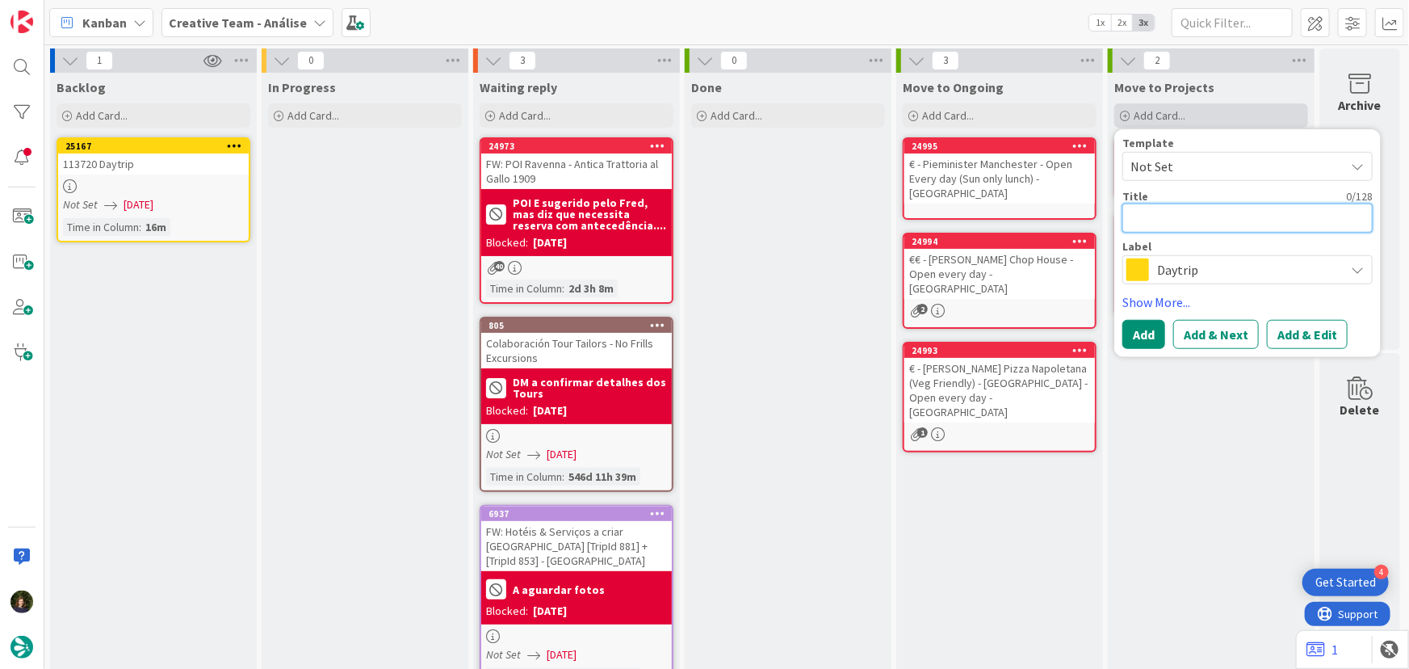
type textarea "x"
type textarea "["
type textarea "x"
type textarea "[S"
type textarea "x"
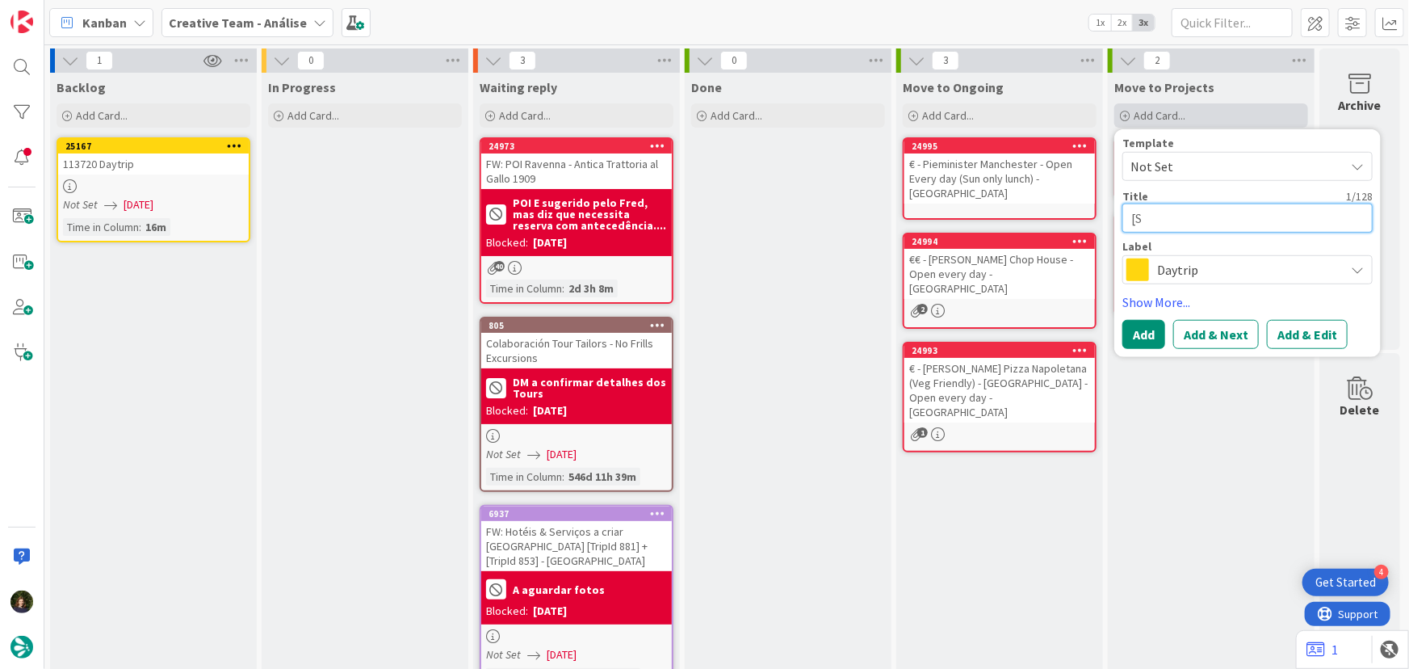
type textarea "[SS"
type textarea "x"
type textarea "[SS]"
type textarea "x"
type textarea "[SS]"
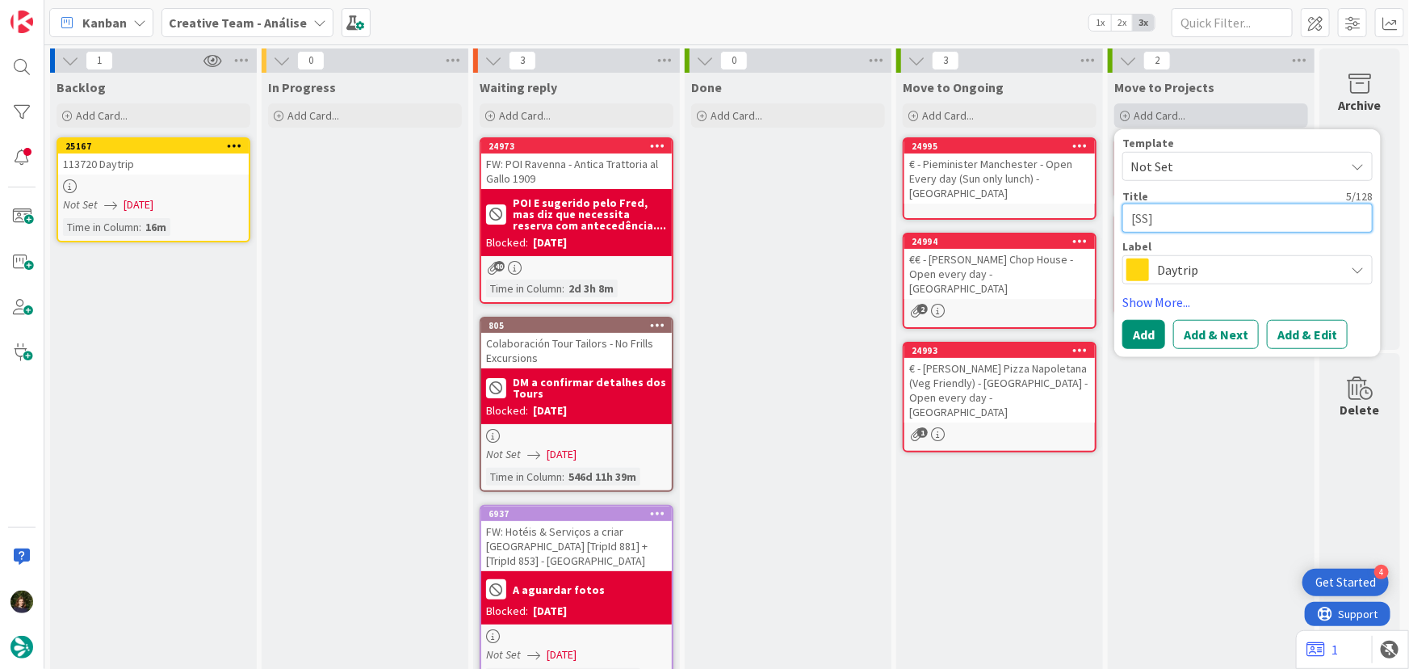
paste textarea "TRA - €€€ - Taverna Trilussa - Deluxe"
type textarea "x"
type textarea "[SS] TRA - €€€ - Taverna Trilussa - Deluxe"
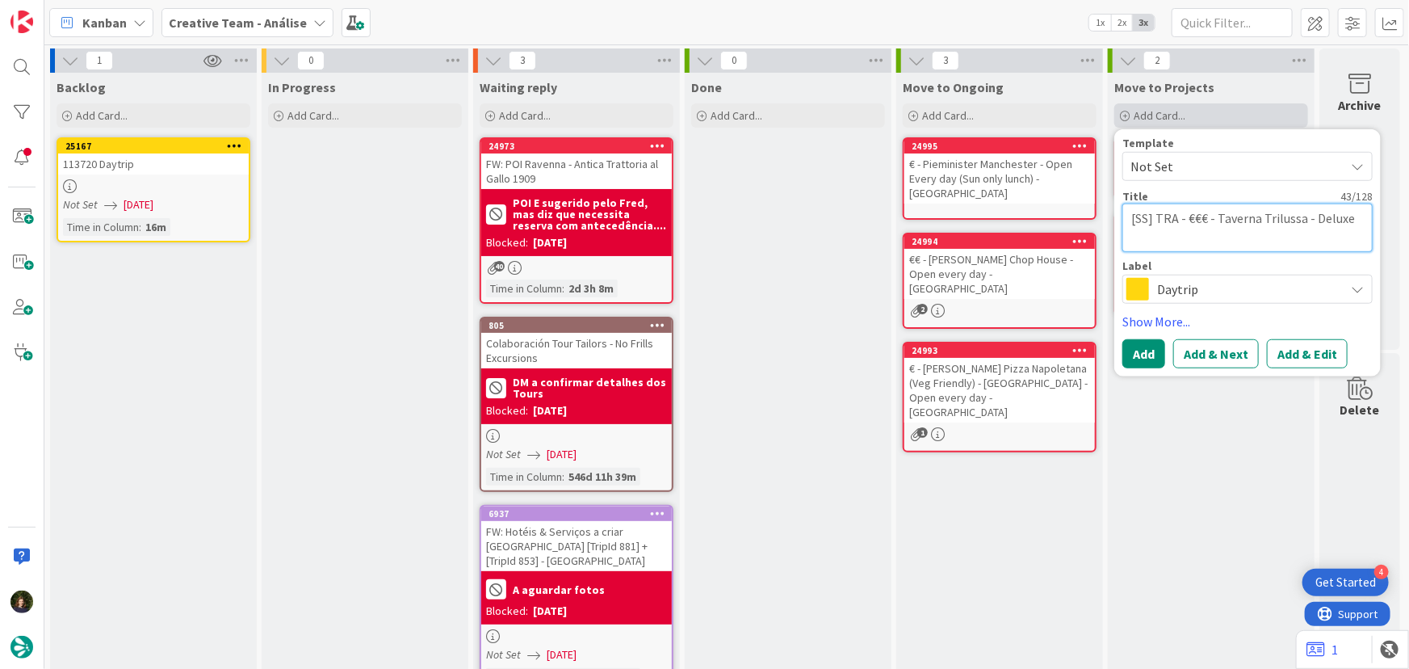
type textarea "x"
type textarea "[SS] TRA - €€€ - Taverna Trilussa - Deluxe"
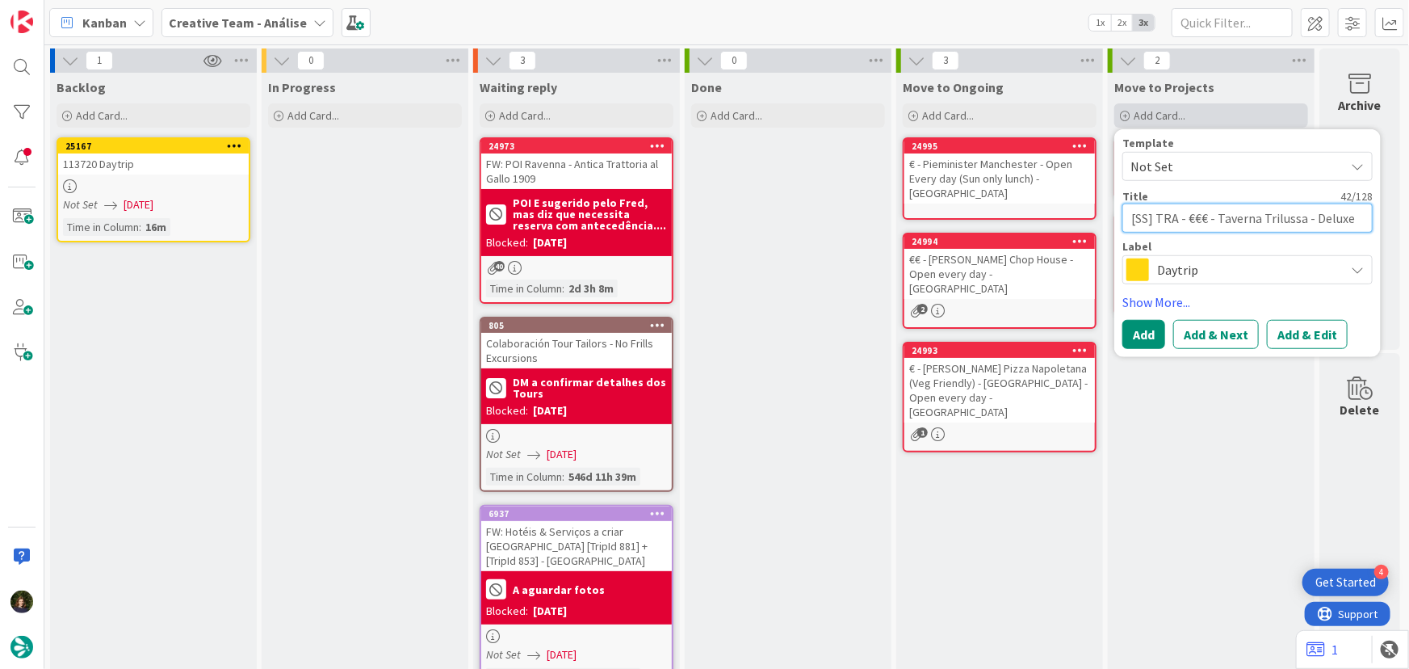
type textarea "x"
type textarea "[SS] TRA - €€€ - Taverna Trilussa - Deluxe"
type textarea "x"
type textarea "[SS] TRA - €€€ - Taverna Trilussa - Deluxe -"
type textarea "x"
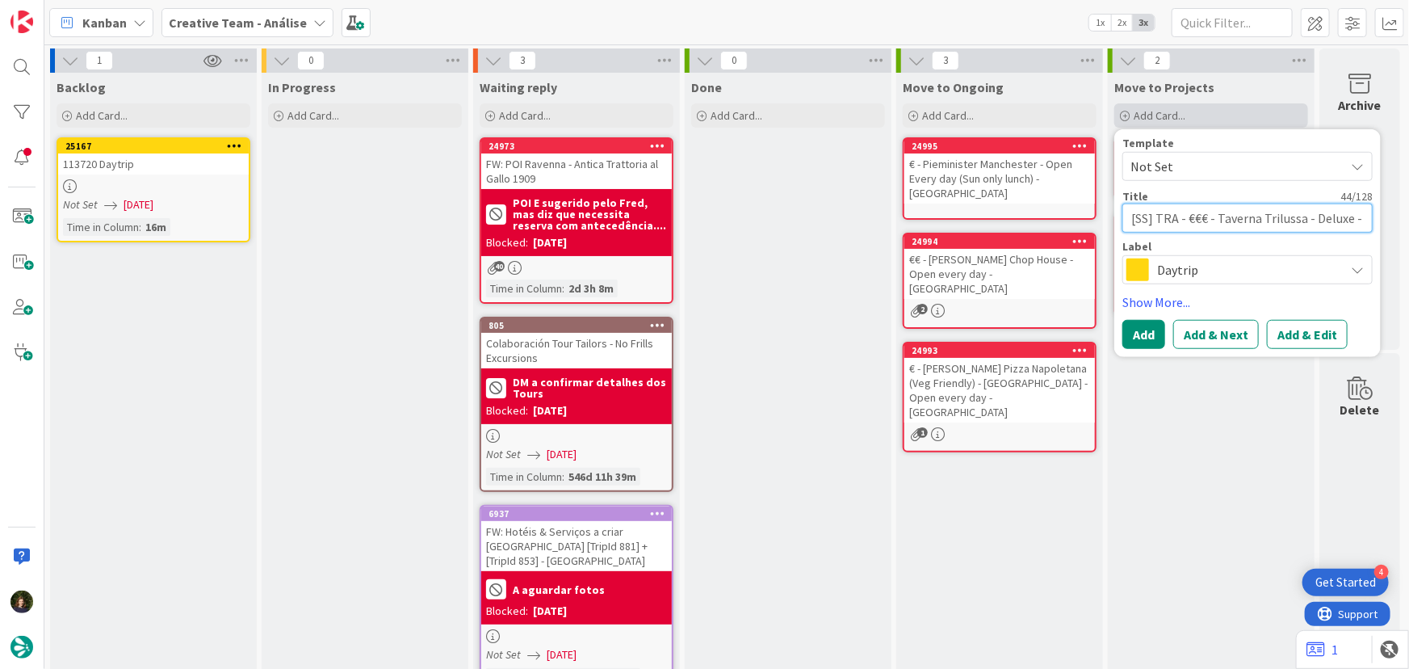
type textarea "[SS] TRA - €€€ - Taverna Trilussa - Deluxe -"
type textarea "x"
type textarea "[SS] TRA - €€€ - Taverna Trilussa - Deluxe - R"
type textarea "x"
type textarea "[SS] TRA - €€€ - Taverna Trilussa - Deluxe - RE"
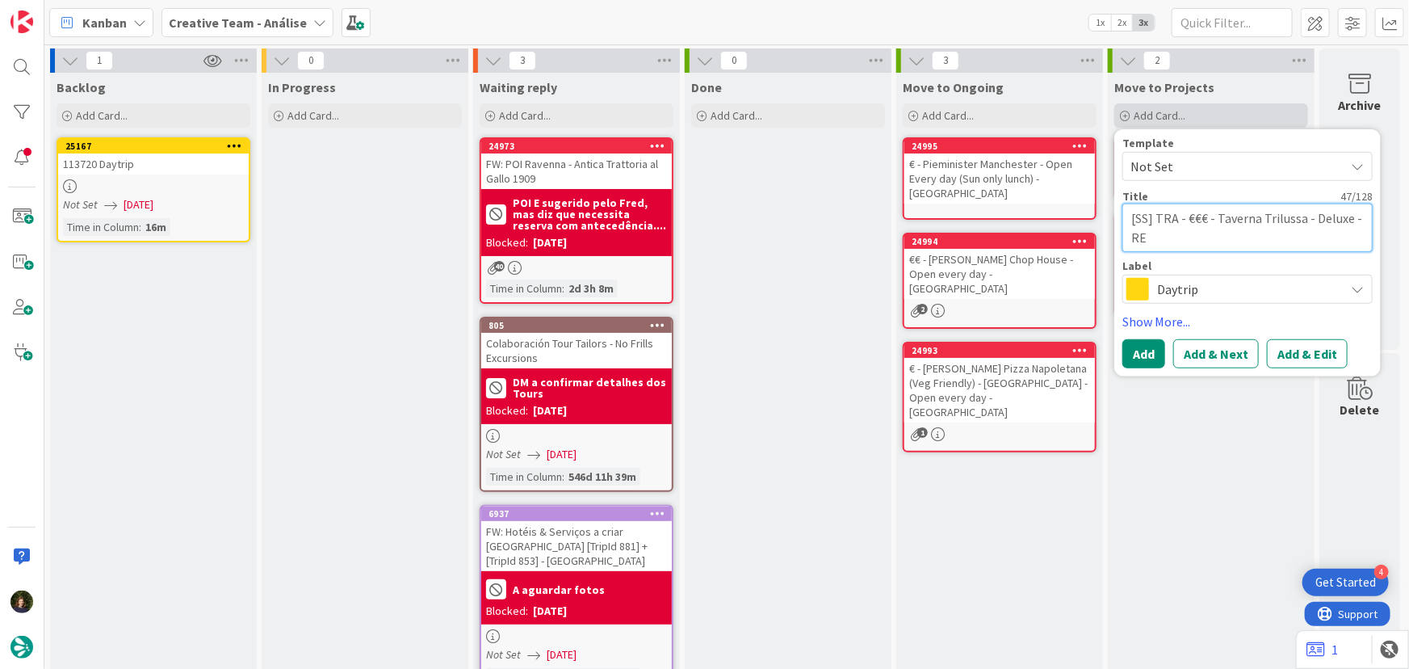
type textarea "x"
type textarea "[SS] TRA - €€€ - Taverna Trilussa - Deluxe - REv"
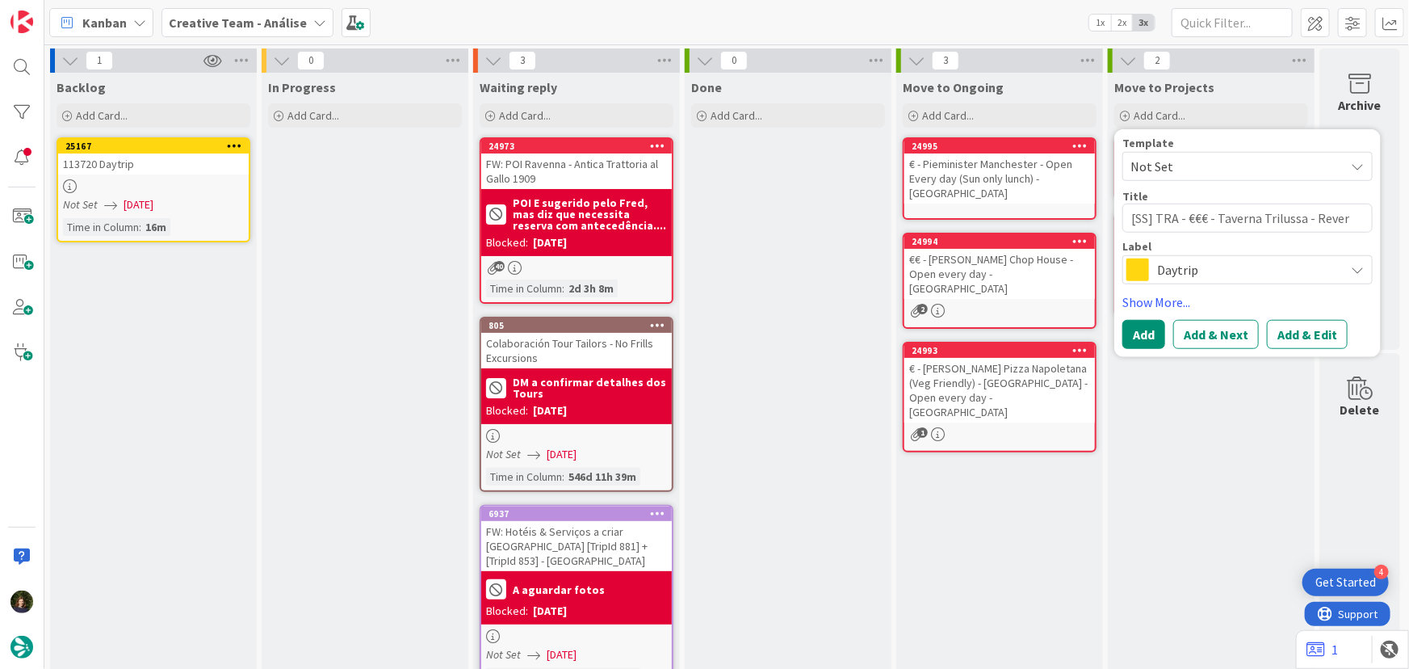
click at [1145, 275] on span at bounding box center [1137, 269] width 23 height 23
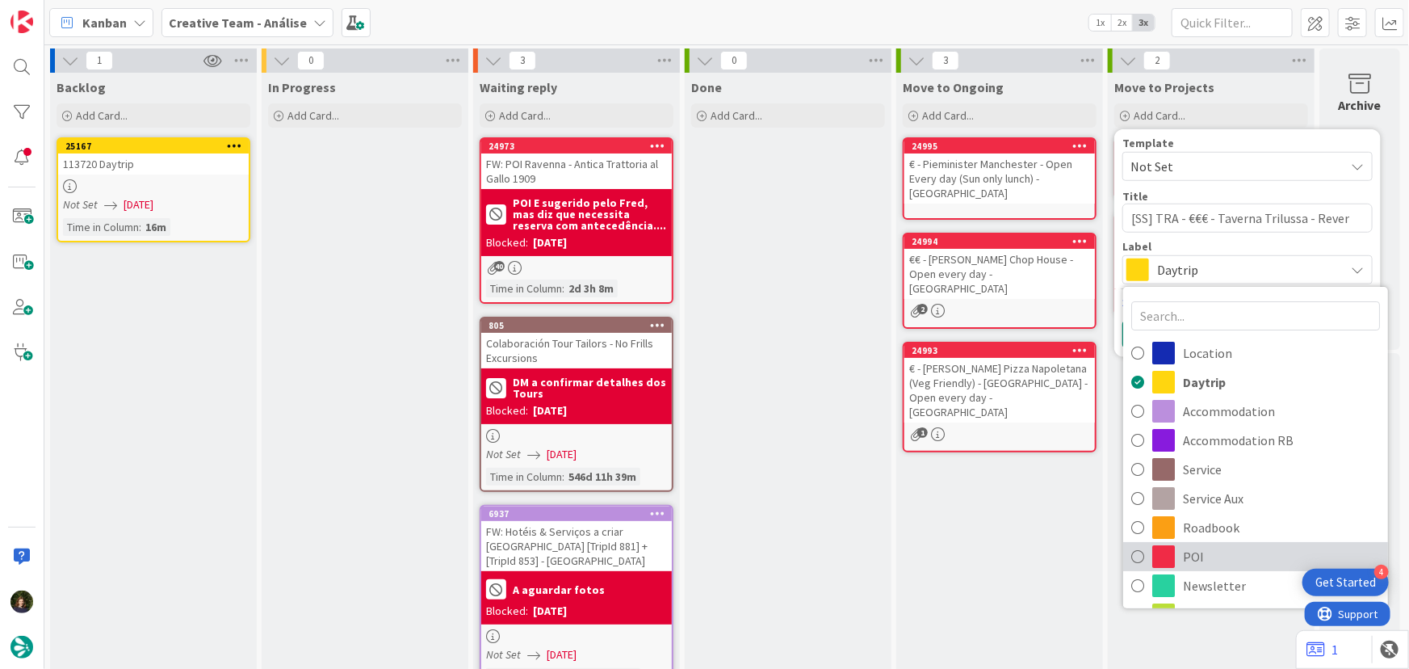
click at [1198, 549] on span "POI" at bounding box center [1281, 556] width 197 height 24
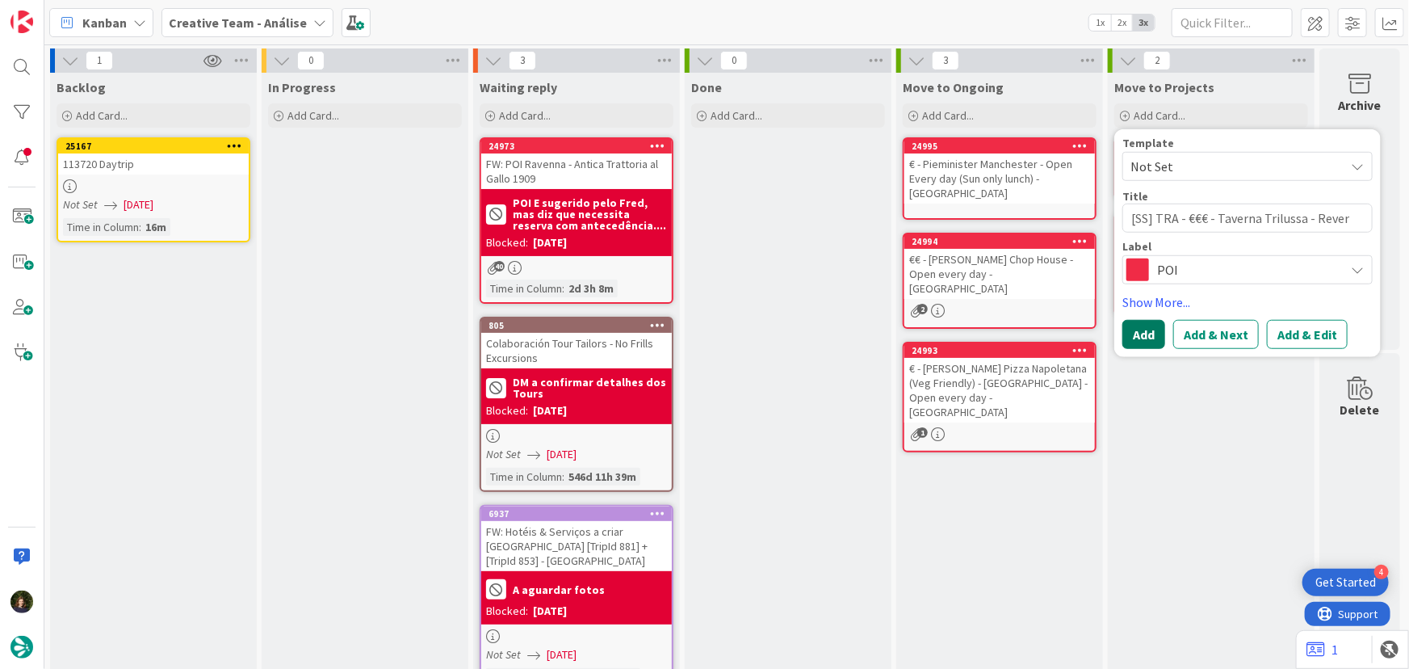
click at [1140, 341] on button "Add" at bounding box center [1143, 334] width 43 height 29
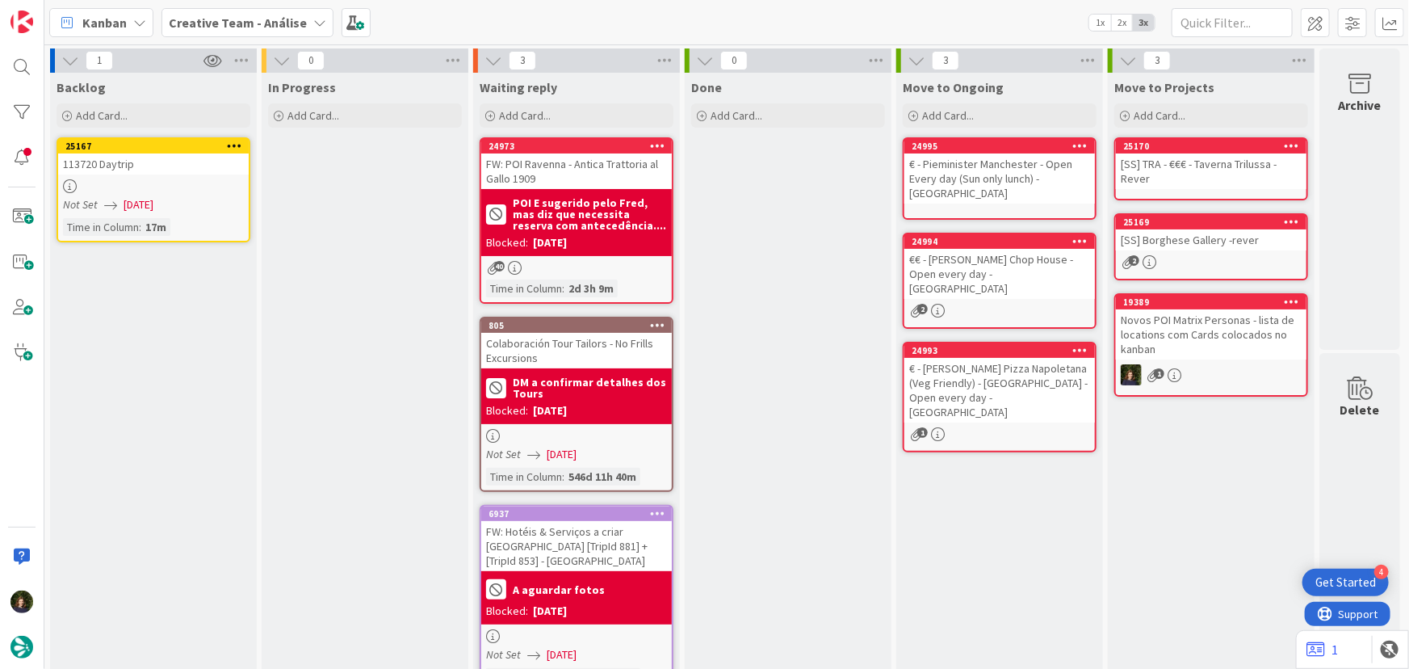
click at [1197, 176] on div "[SS] TRA - €€€ - Taverna Trilussa - Rever" at bounding box center [1211, 171] width 191 height 36
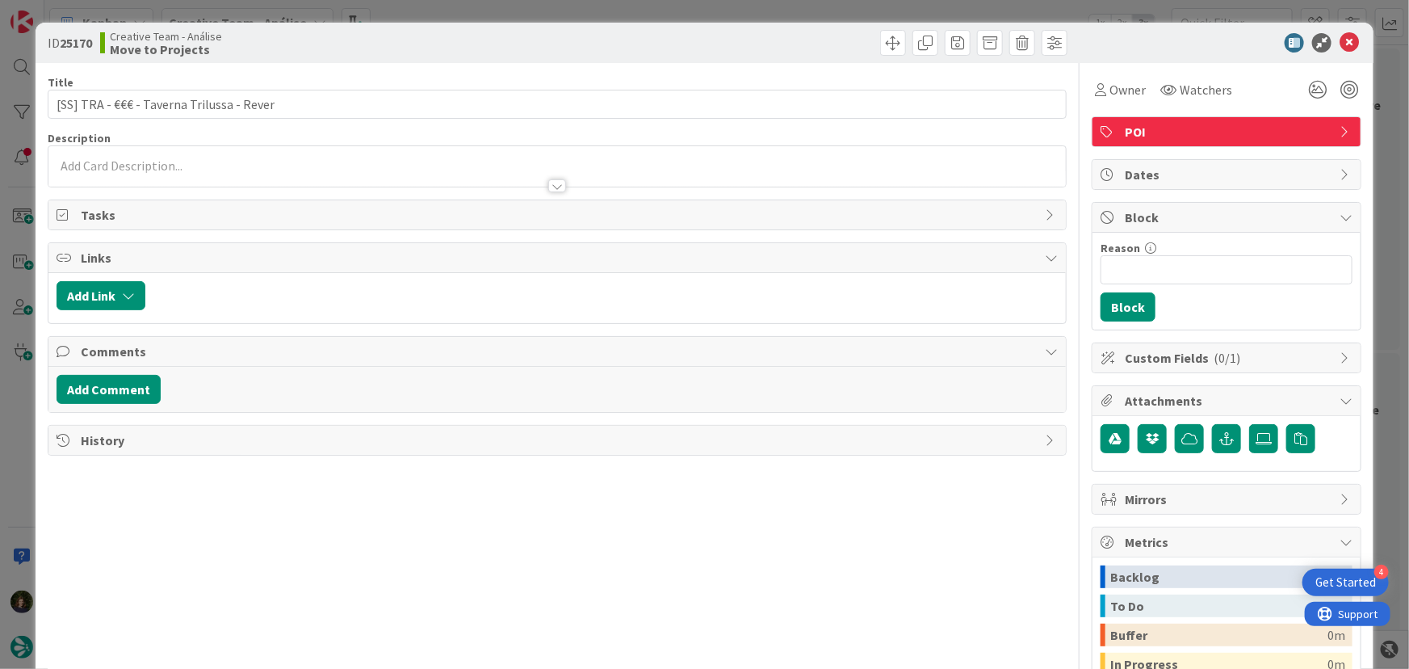
click at [258, 161] on div at bounding box center [557, 166] width 1018 height 40
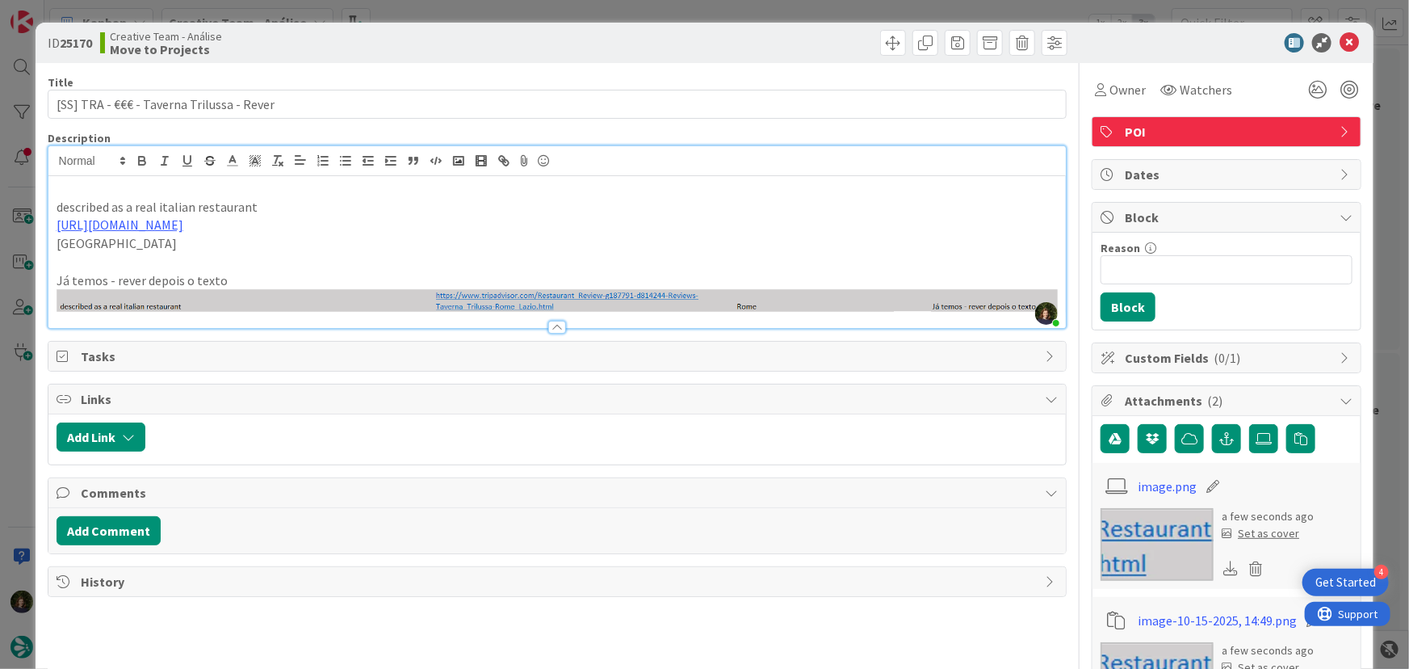
drag, startPoint x: 233, startPoint y: 281, endPoint x: 48, endPoint y: 280, distance: 185.7
click at [48, 280] on div "described as a real italian restaurant [URL][DOMAIN_NAME] [GEOGRAPHIC_DATA] Já …" at bounding box center [557, 252] width 1018 height 152
click at [259, 159] on icon at bounding box center [255, 160] width 15 height 15
click at [185, 279] on p "Já temos - rever depois o texto" at bounding box center [558, 291] width 1002 height 41
drag, startPoint x: 197, startPoint y: 277, endPoint x: 40, endPoint y: 284, distance: 156.8
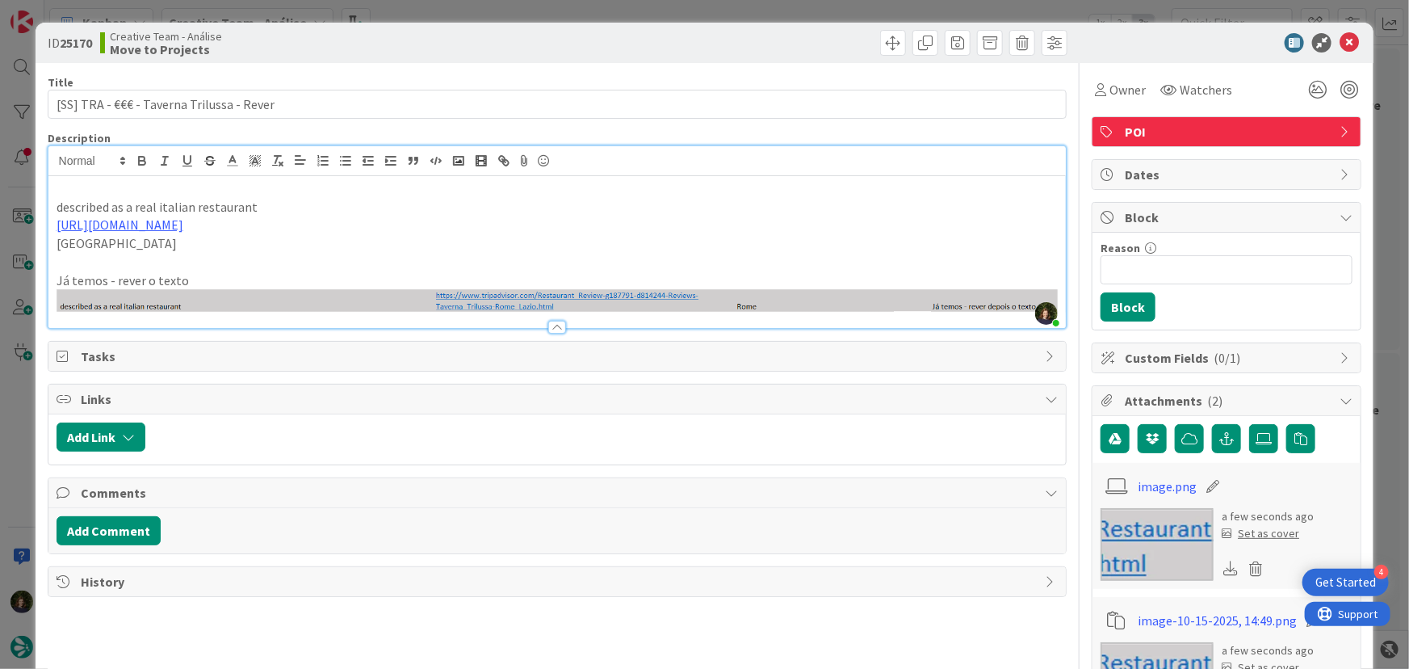
click at [41, 283] on div "ID 25170 Creative Team - Análise Move to Projects Title 41 / 128 [SS] TRA - €€€…" at bounding box center [705, 564] width 1339 height 1082
click at [255, 161] on polyline at bounding box center [255, 160] width 6 height 6
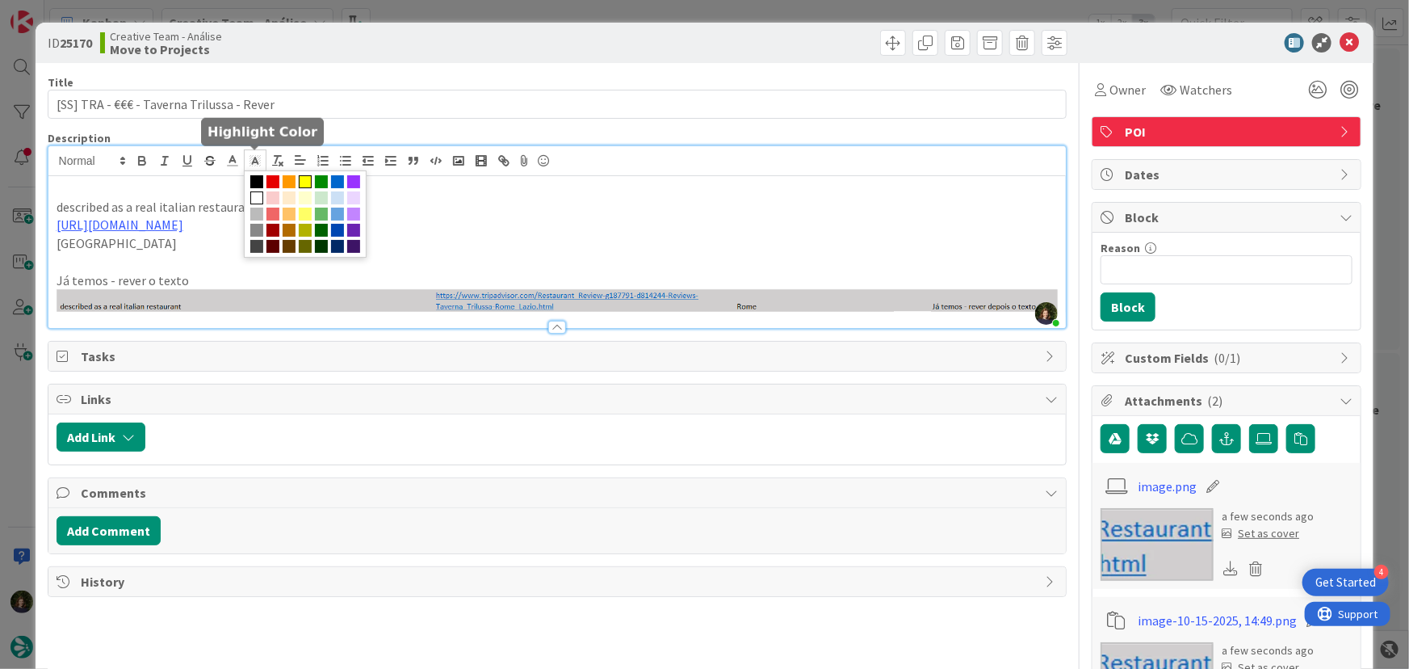
click at [307, 185] on span at bounding box center [305, 181] width 13 height 13
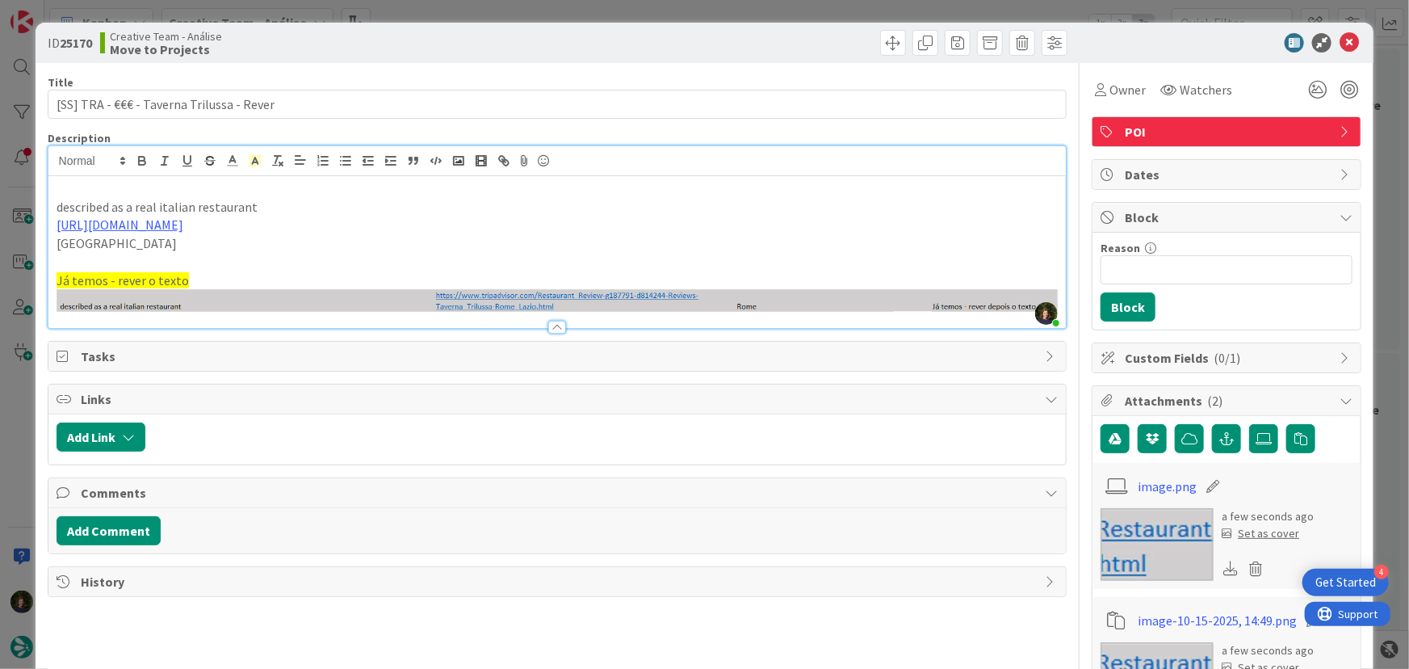
click at [511, 262] on p at bounding box center [558, 262] width 1002 height 19
click at [1340, 44] on icon at bounding box center [1349, 42] width 19 height 19
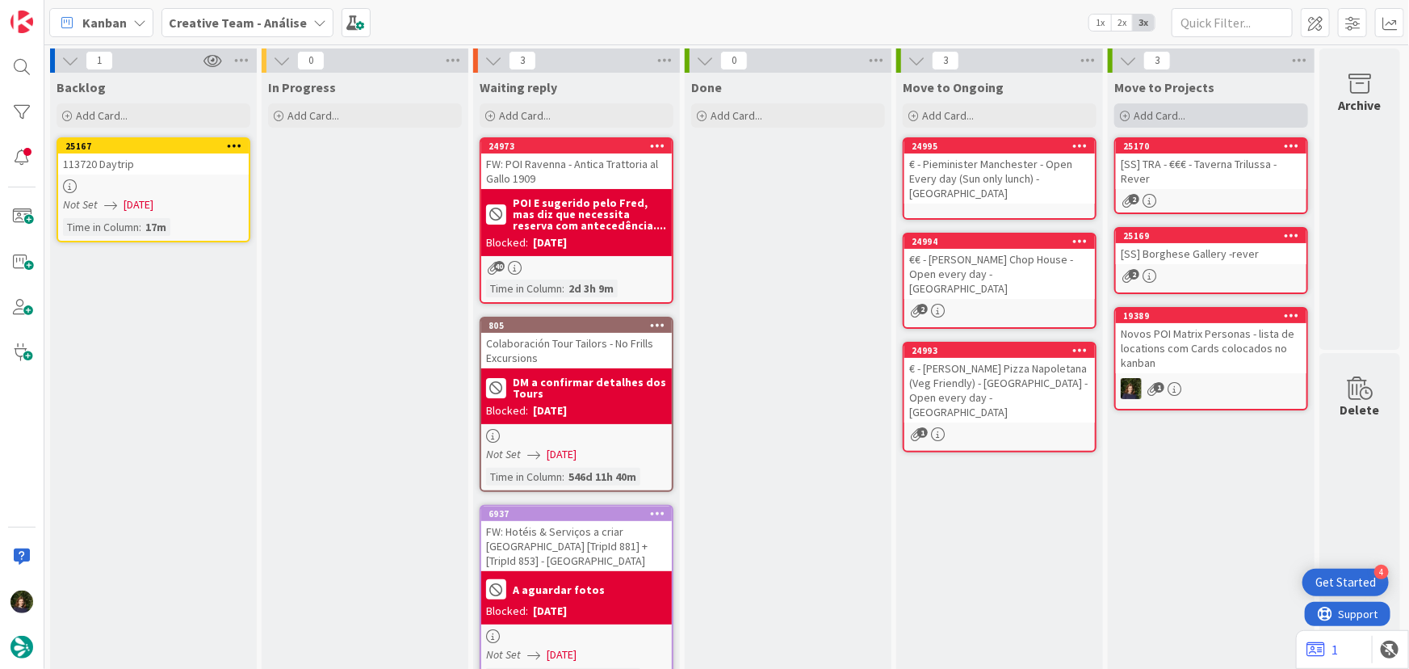
click at [1144, 113] on span "Add Card..." at bounding box center [1160, 115] width 52 height 15
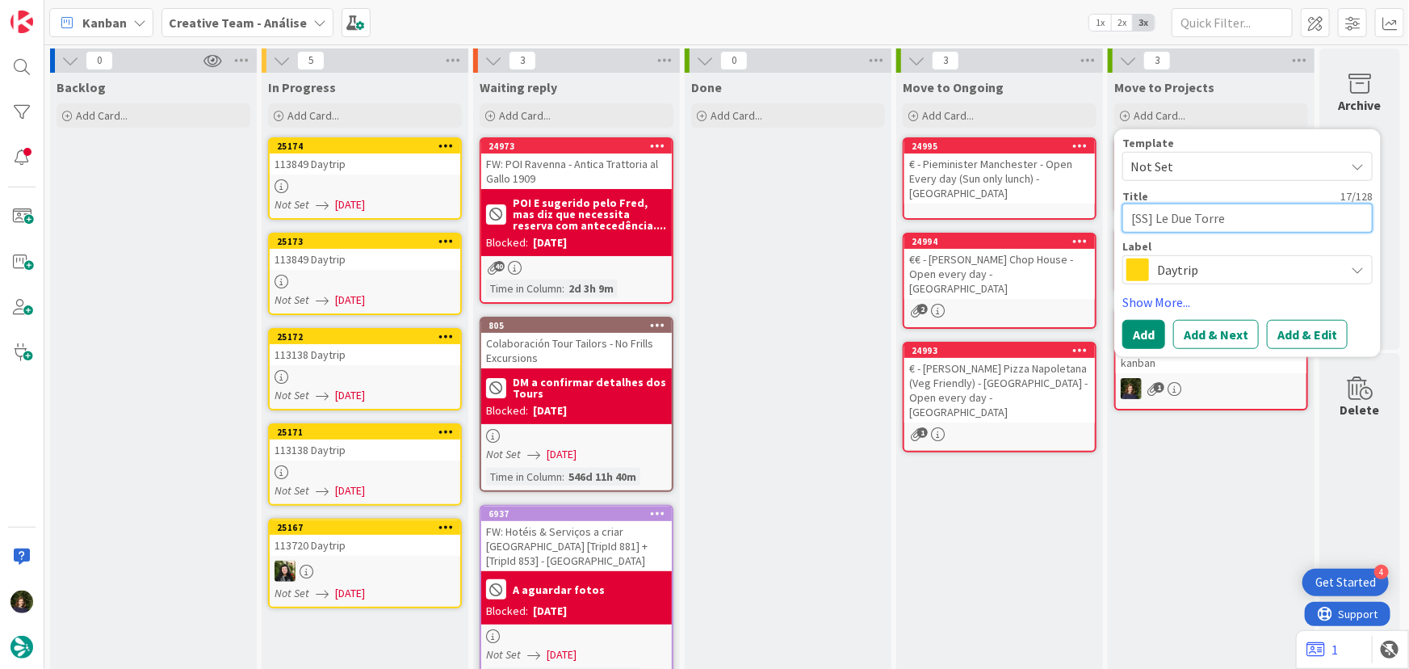
click at [1237, 220] on textarea "[SS] Le Due Torre" at bounding box center [1247, 217] width 250 height 29
click at [1211, 279] on span "Daytrip" at bounding box center [1246, 269] width 179 height 23
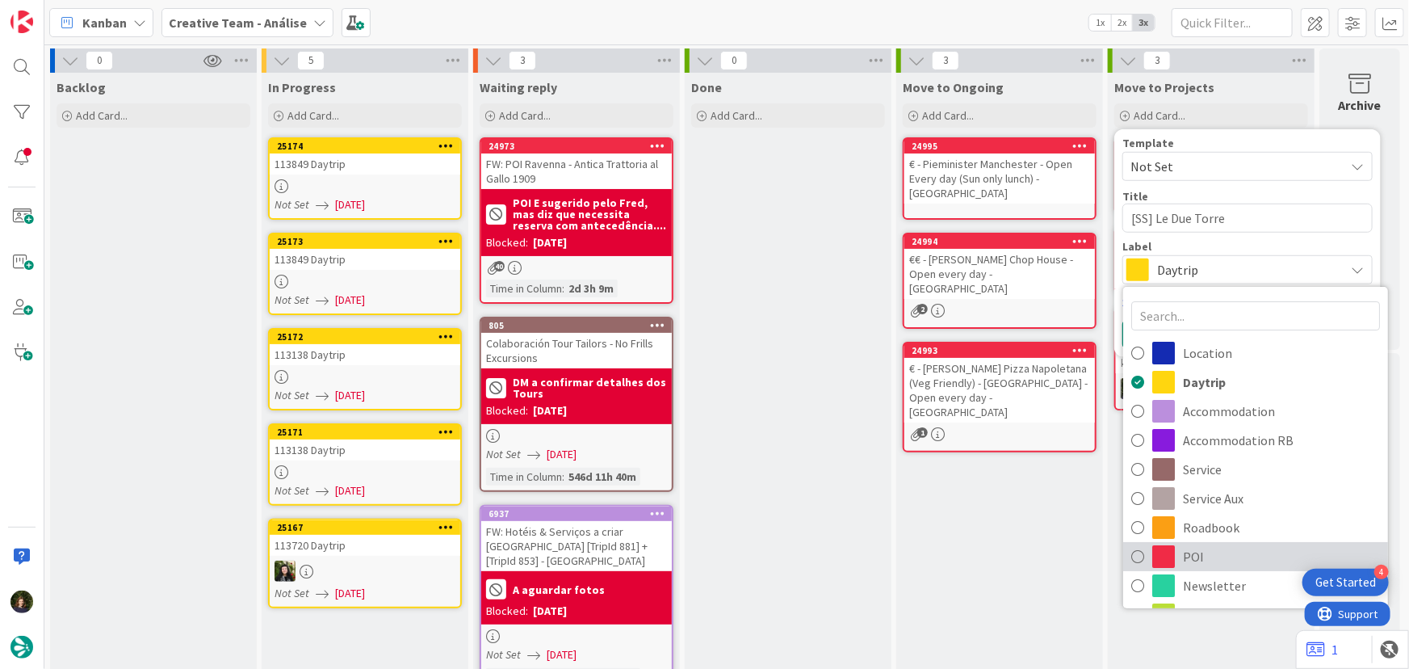
click at [1204, 556] on span "POI" at bounding box center [1281, 556] width 197 height 24
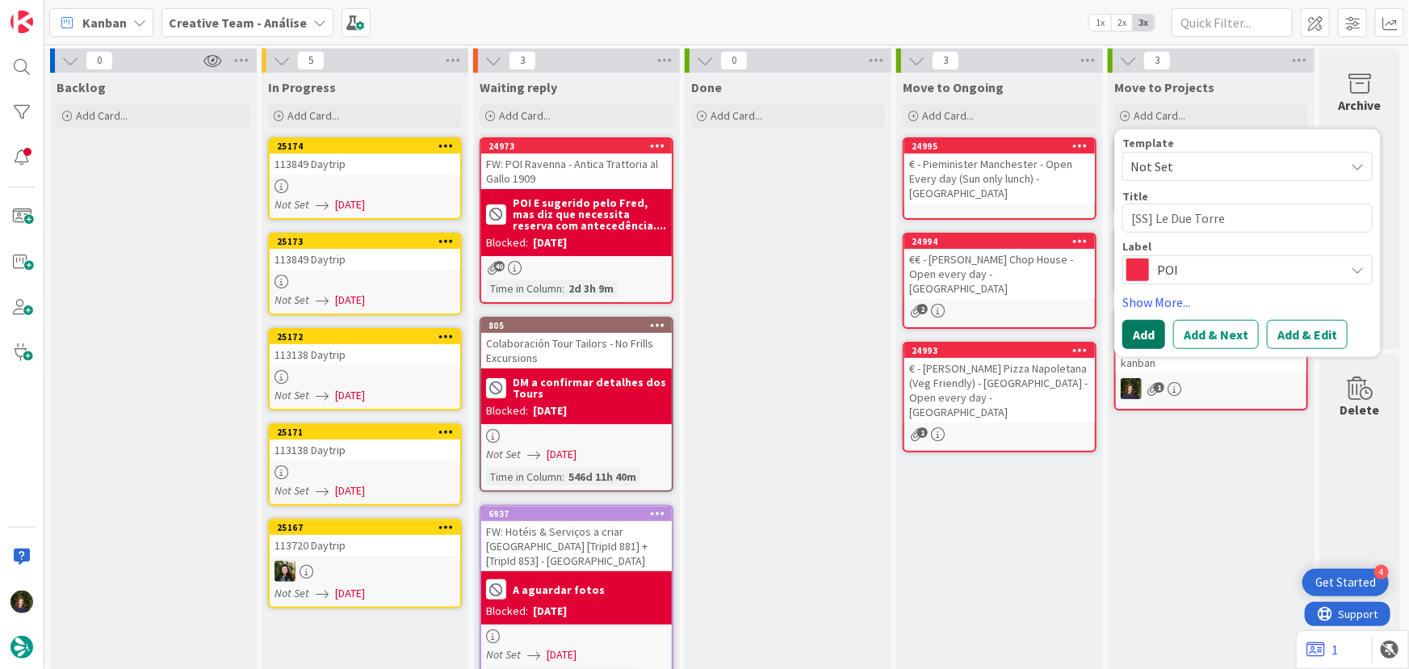
click at [1147, 338] on button "Add" at bounding box center [1143, 334] width 43 height 29
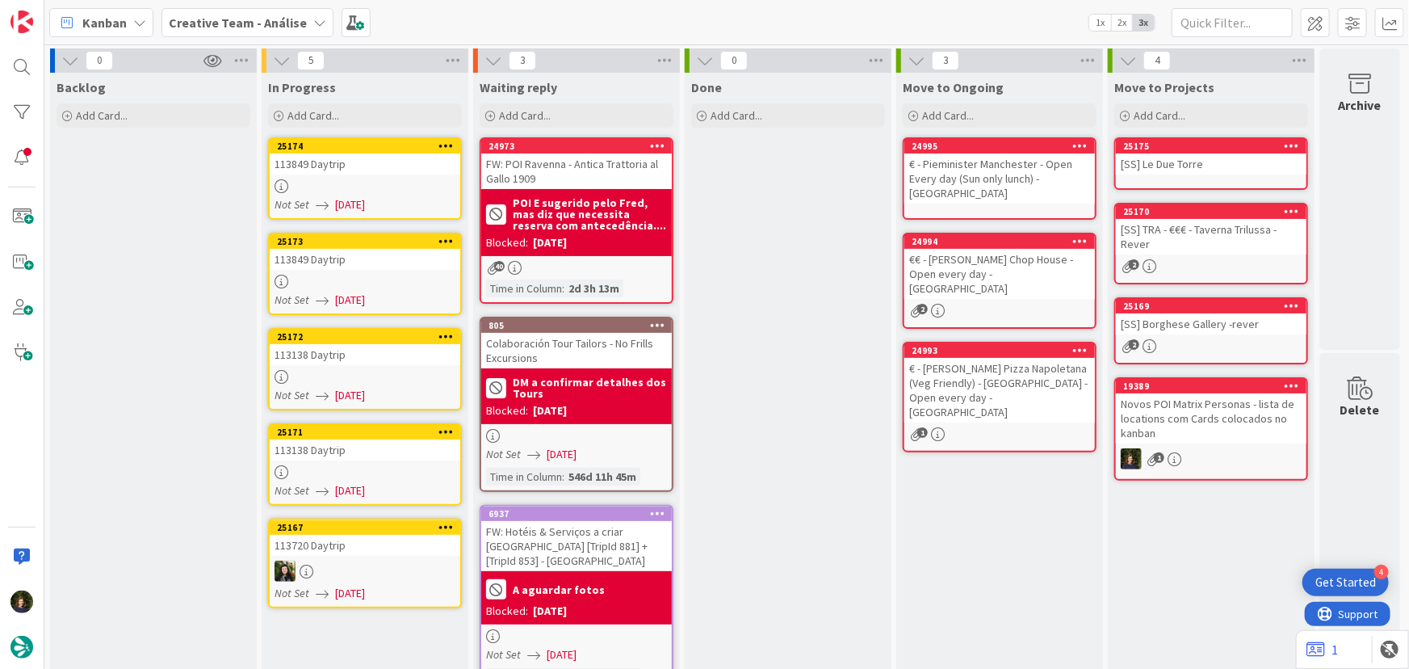
click at [1155, 157] on div "[SS] Le Due Torre" at bounding box center [1211, 163] width 191 height 21
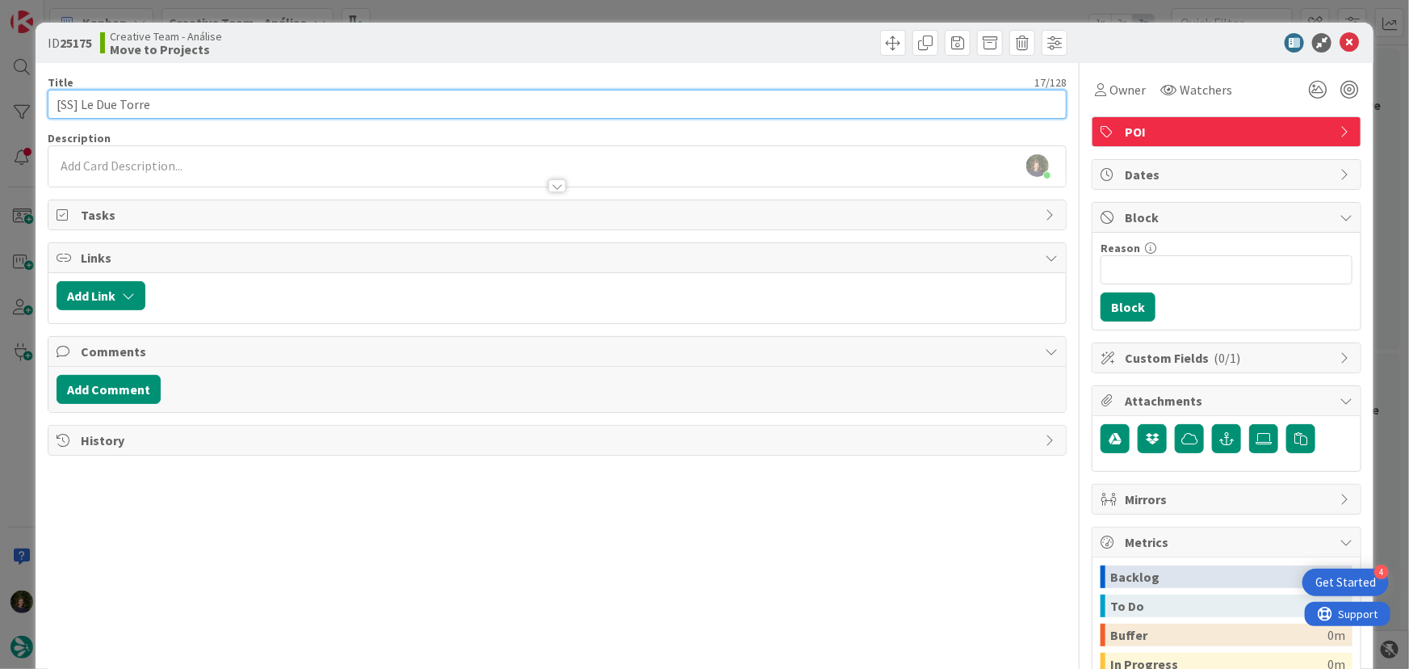
drag, startPoint x: 150, startPoint y: 109, endPoint x: 81, endPoint y: 106, distance: 69.5
click at [81, 106] on input "[SS] Le Due Torre" at bounding box center [558, 104] width 1020 height 29
paste input "€ - [PERSON_NAME] Pizza & More - Closed Mon"
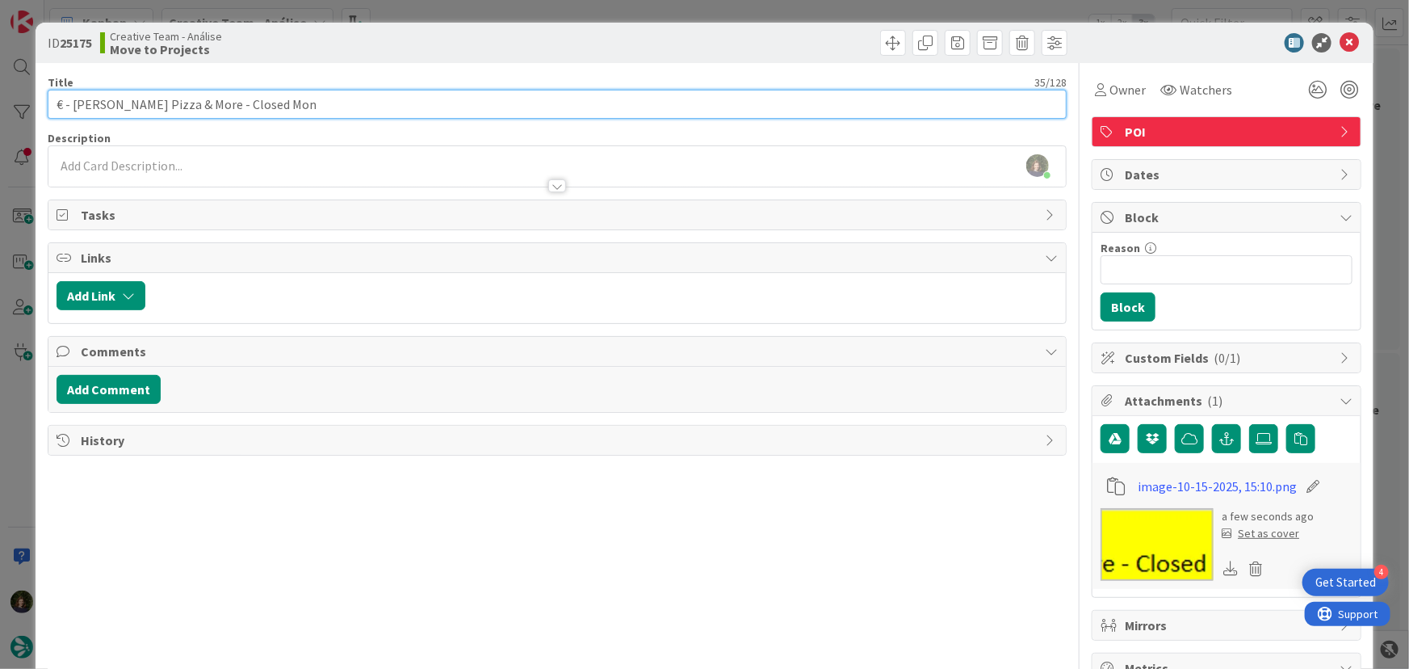
click at [273, 100] on input "€ - [PERSON_NAME] Pizza & More - Closed Mon" at bounding box center [558, 104] width 1020 height 29
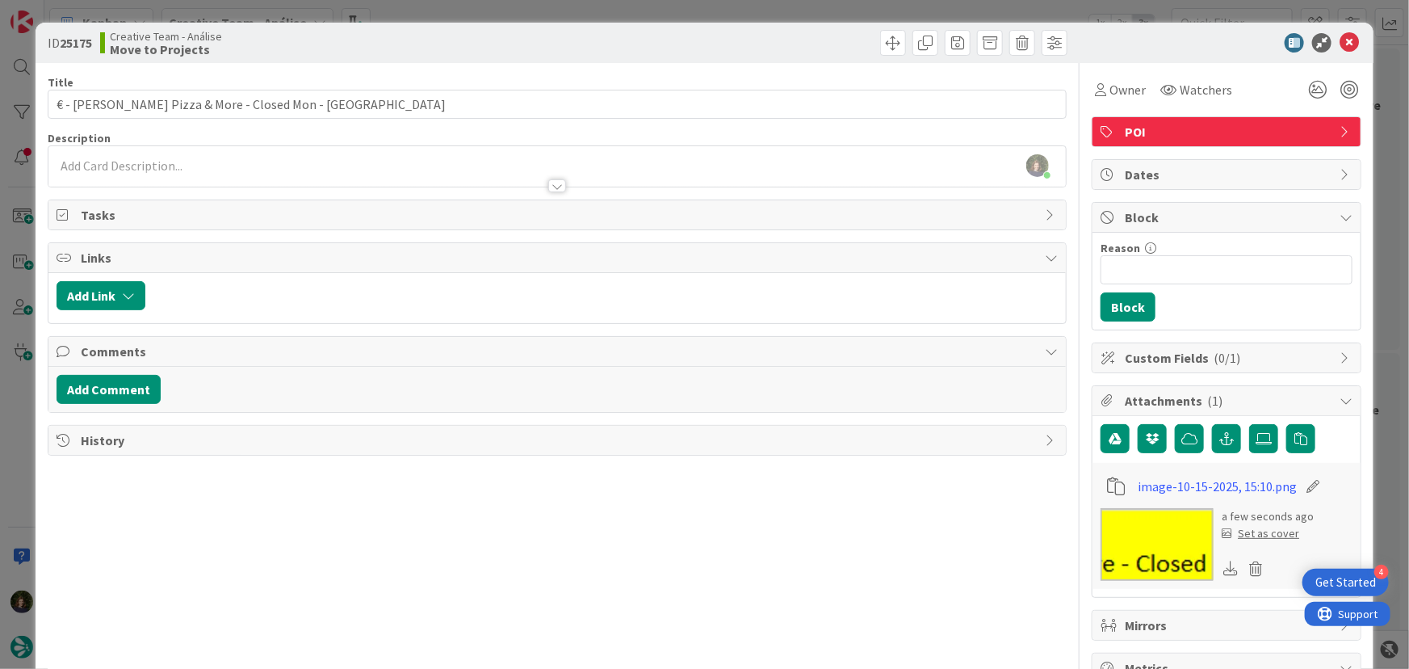
click at [226, 170] on div at bounding box center [557, 178] width 1018 height 17
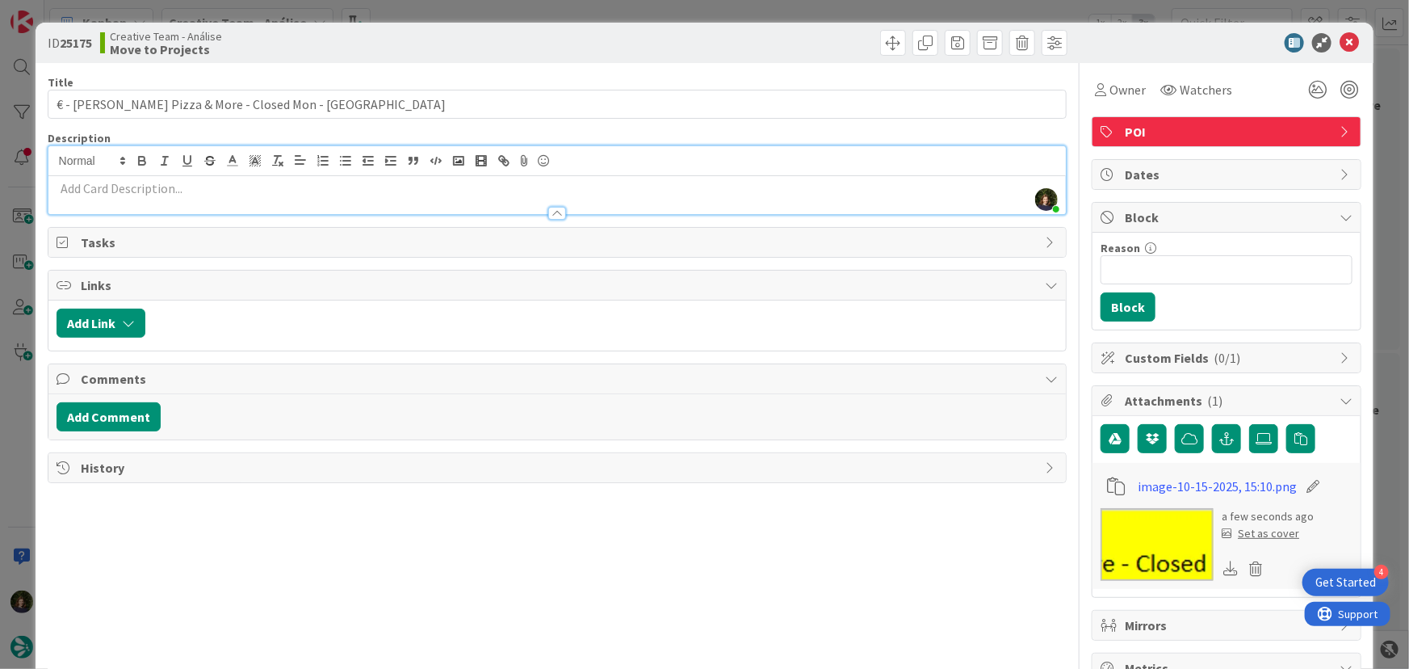
click at [218, 193] on p at bounding box center [558, 188] width 1002 height 19
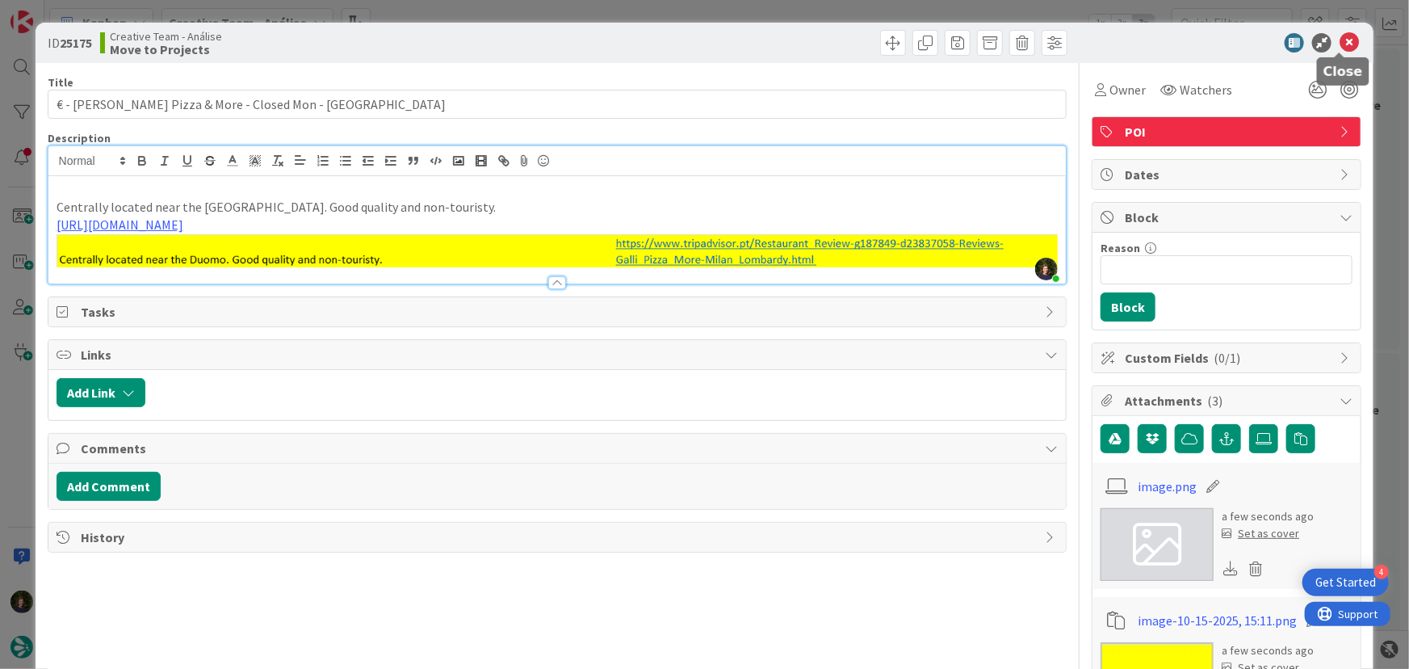
drag, startPoint x: 1338, startPoint y: 49, endPoint x: 1306, endPoint y: 101, distance: 60.5
click at [1340, 48] on icon at bounding box center [1349, 42] width 19 height 19
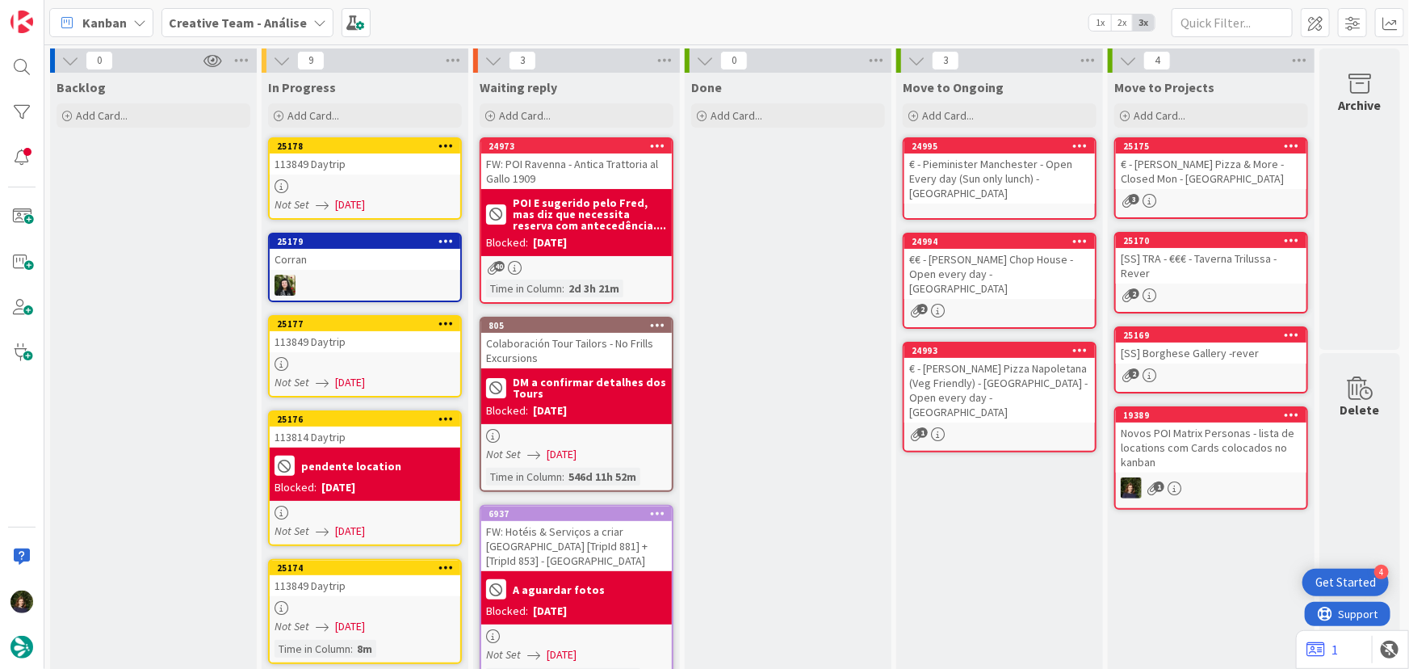
scroll to position [0, 7]
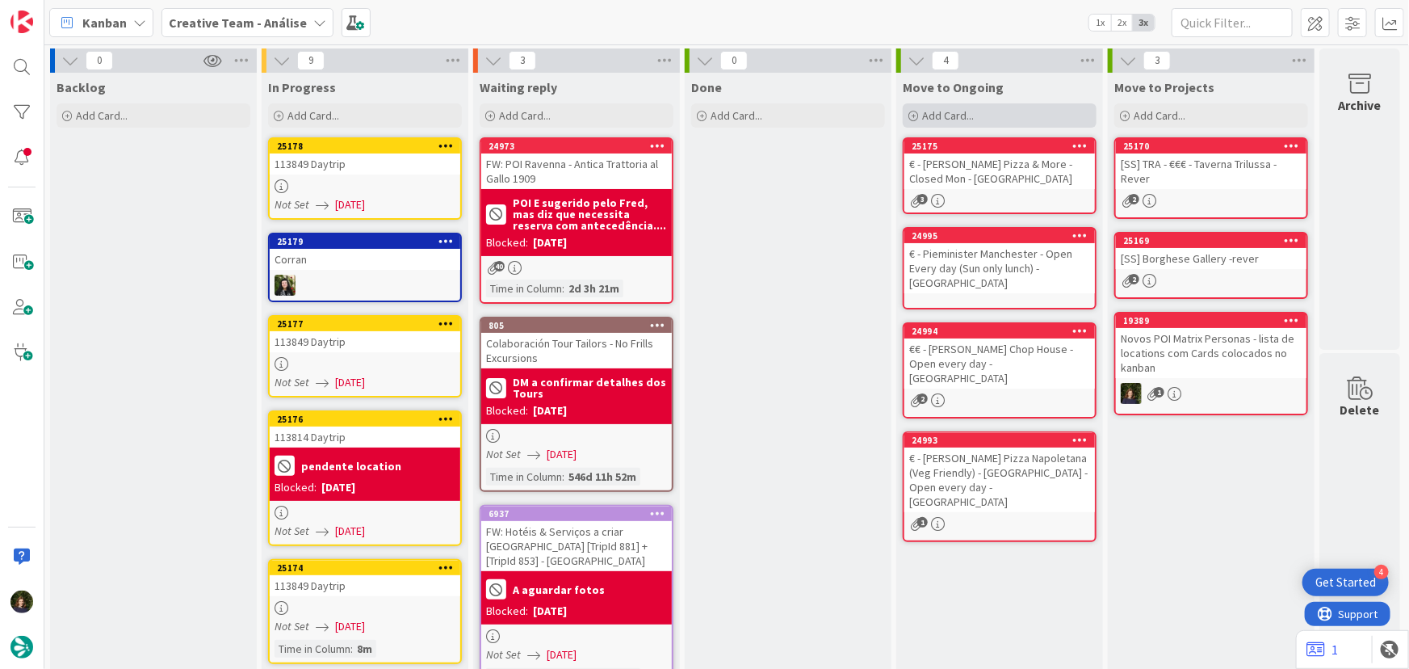
click at [942, 116] on span "Add Card..." at bounding box center [948, 115] width 52 height 15
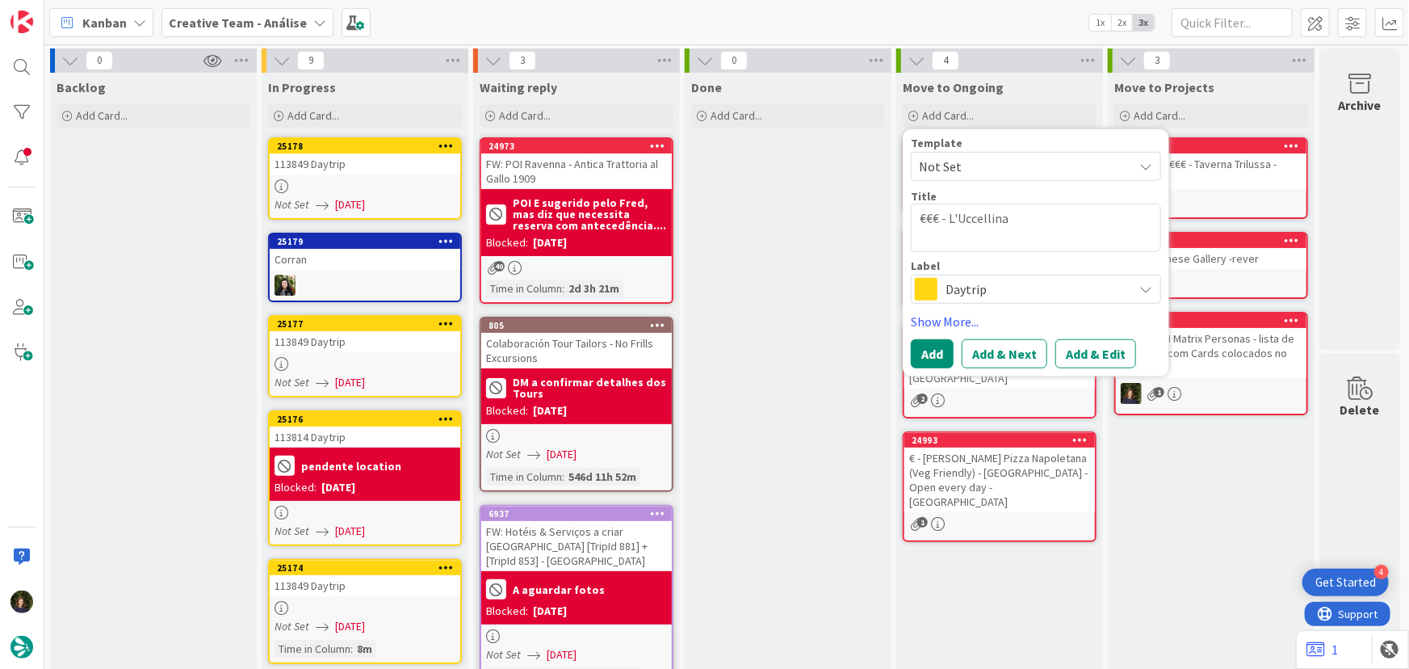
click at [760, 347] on div "Done Add Card..." at bounding box center [788, 614] width 207 height 1083
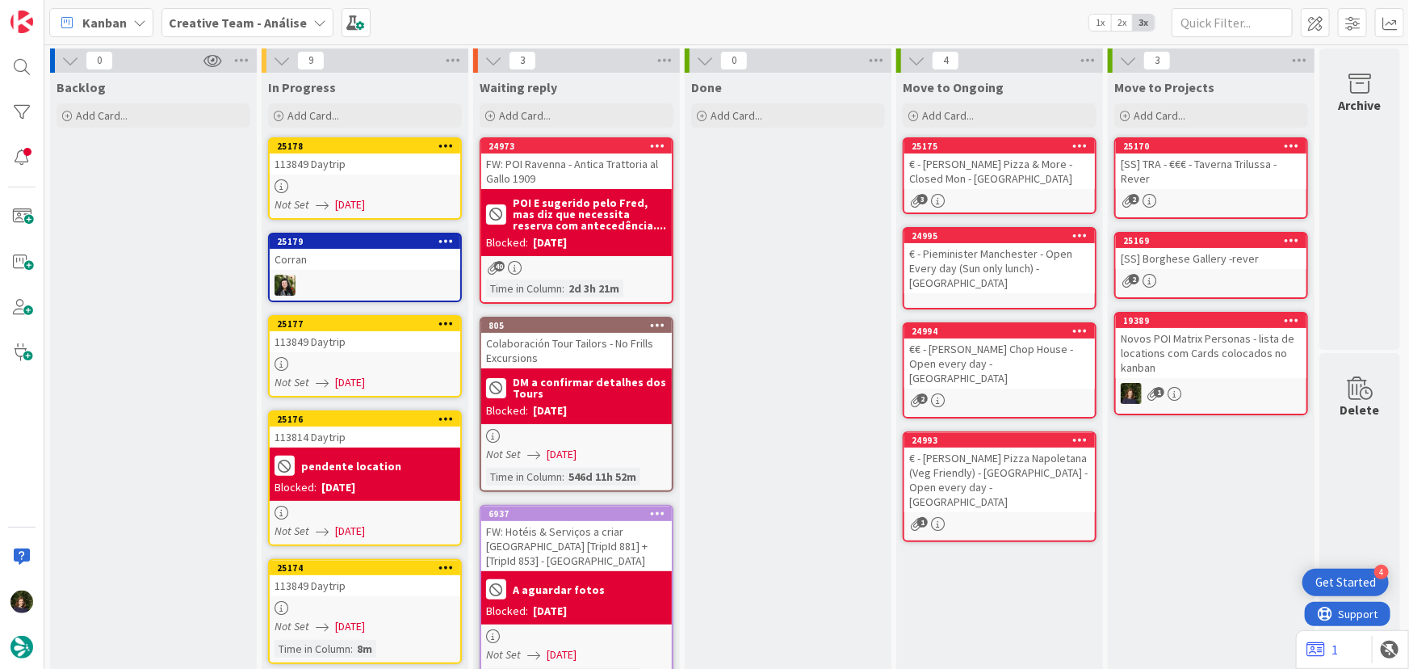
click at [952, 195] on div "3" at bounding box center [999, 201] width 191 height 14
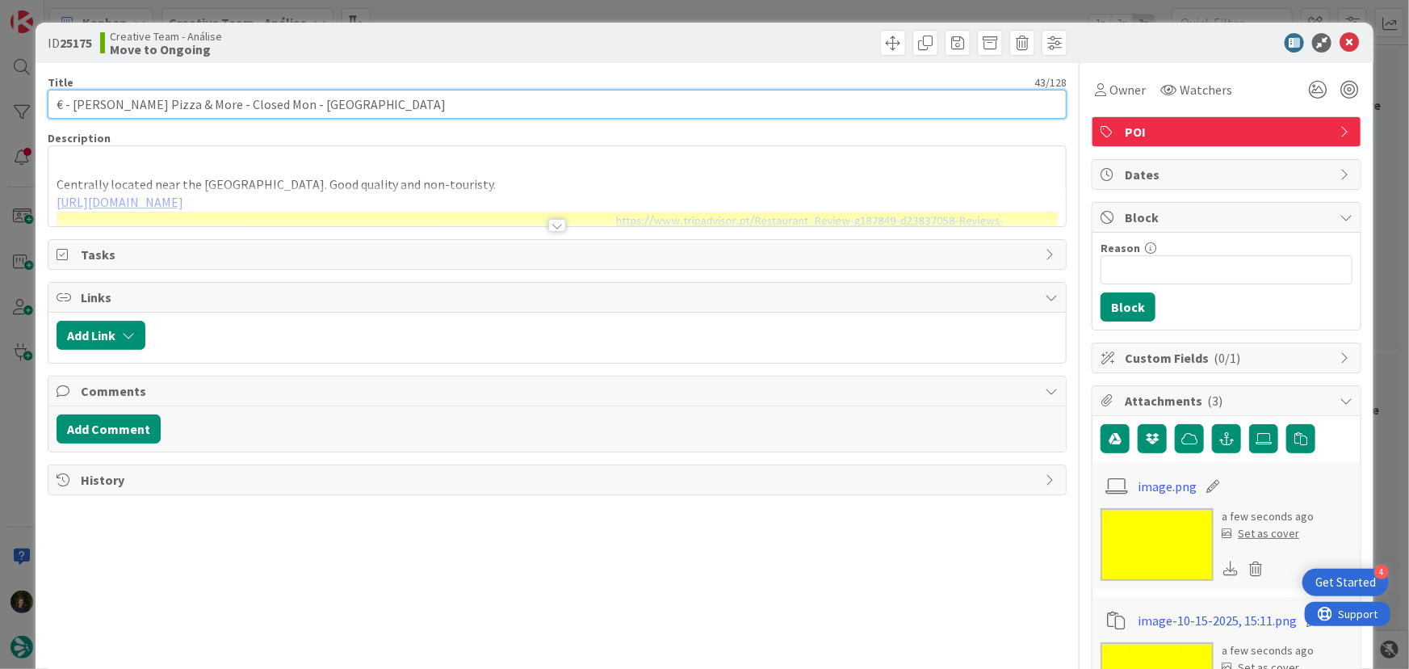
click at [295, 96] on input "€ - [PERSON_NAME] Pizza & More - Closed Mon - [GEOGRAPHIC_DATA]" at bounding box center [558, 104] width 1020 height 29
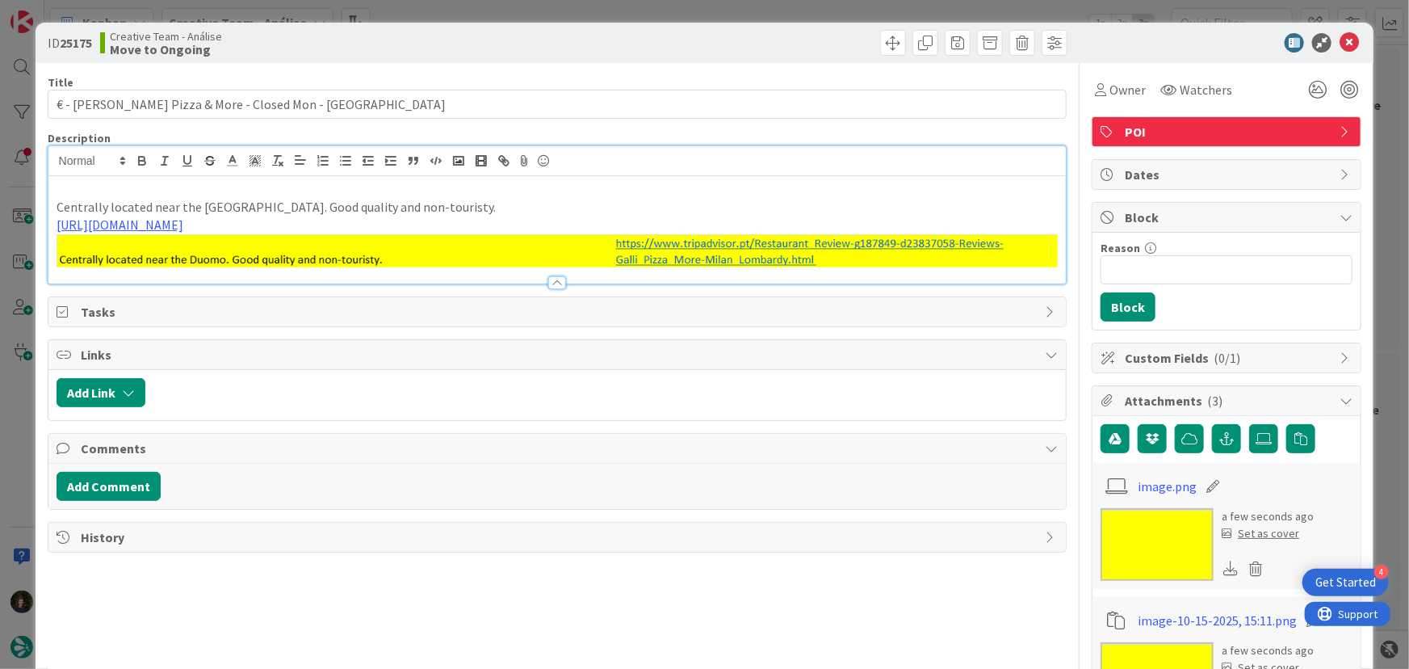
drag, startPoint x: 61, startPoint y: 161, endPoint x: 732, endPoint y: 308, distance: 686.2
click at [732, 308] on div "Title 43 / 128 € - [PERSON_NAME] Pizza & More - Closed Mon - [GEOGRAPHIC_DATA] …" at bounding box center [558, 644] width 1020 height 1163
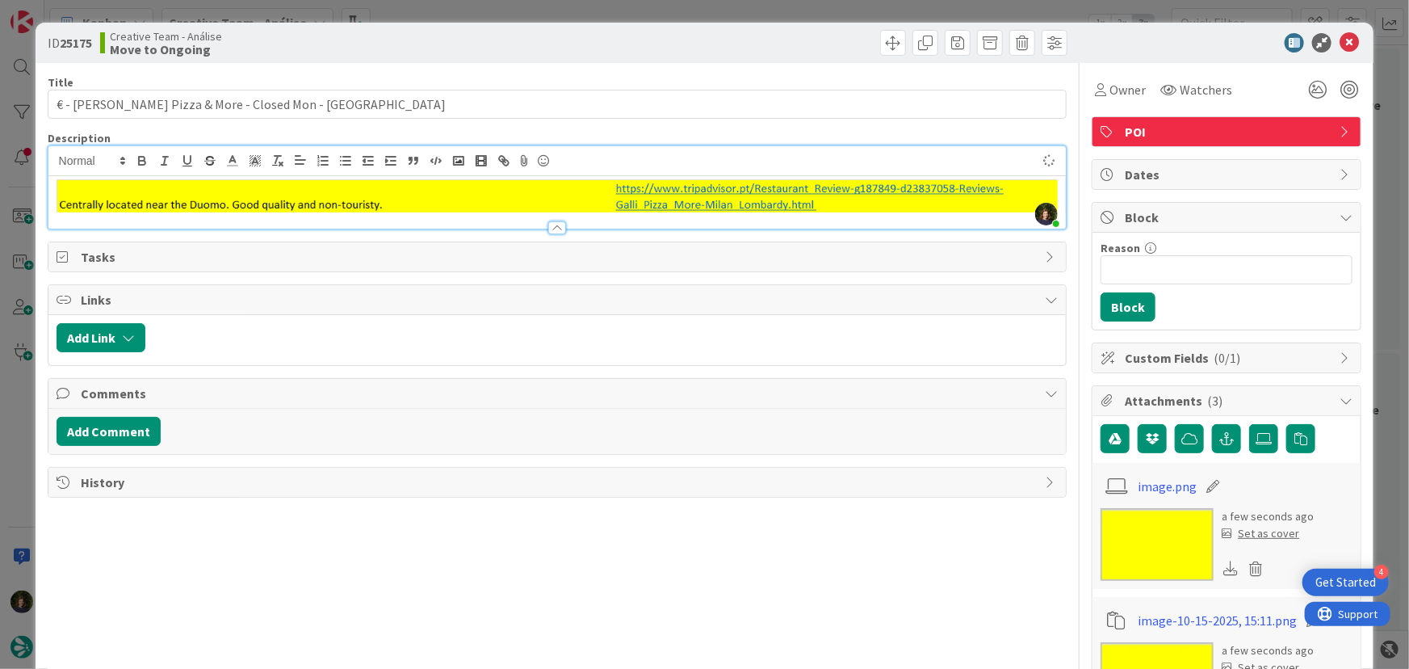
click at [815, 199] on img at bounding box center [558, 195] width 1002 height 33
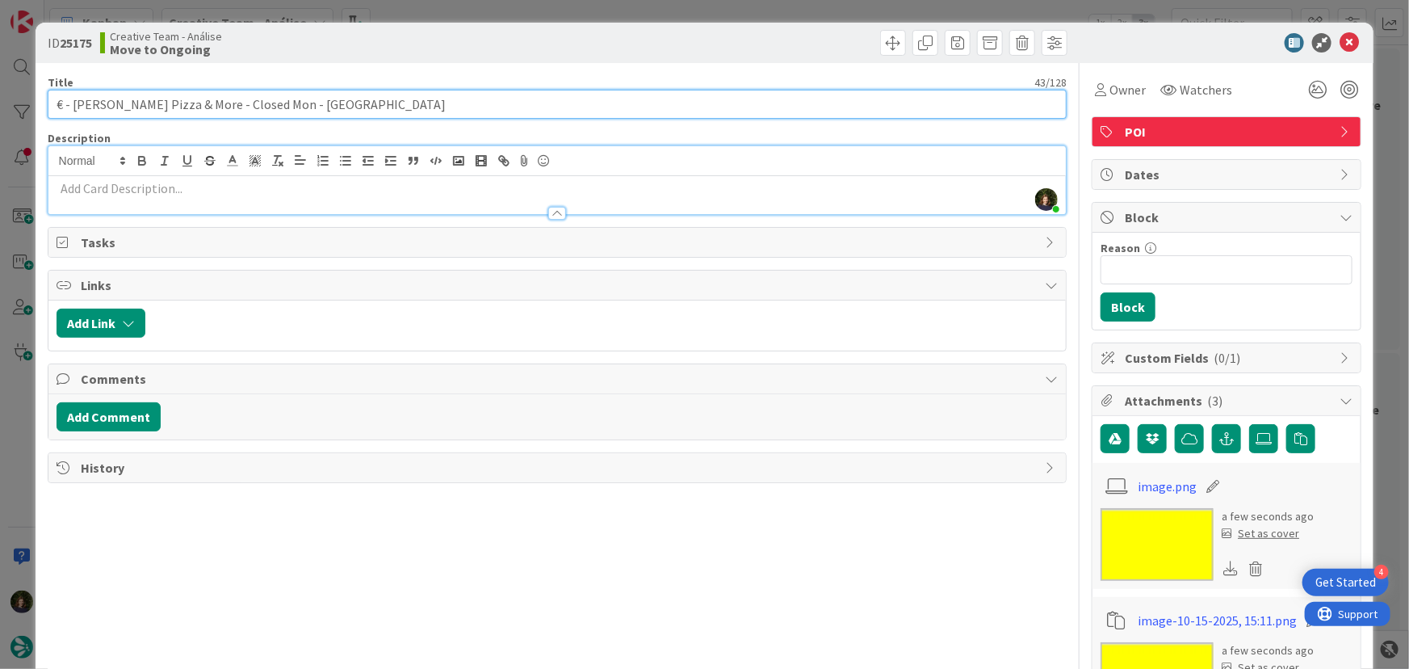
drag, startPoint x: 296, startPoint y: 106, endPoint x: 40, endPoint y: 96, distance: 256.1
click at [40, 96] on div "ID 25175 Creative Team - Análise Move to Ongoing Title 43 / 128 € - [PERSON_NAM…" at bounding box center [705, 631] width 1339 height 1216
paste input "SALU - € - Signora Bettola - Open every day"
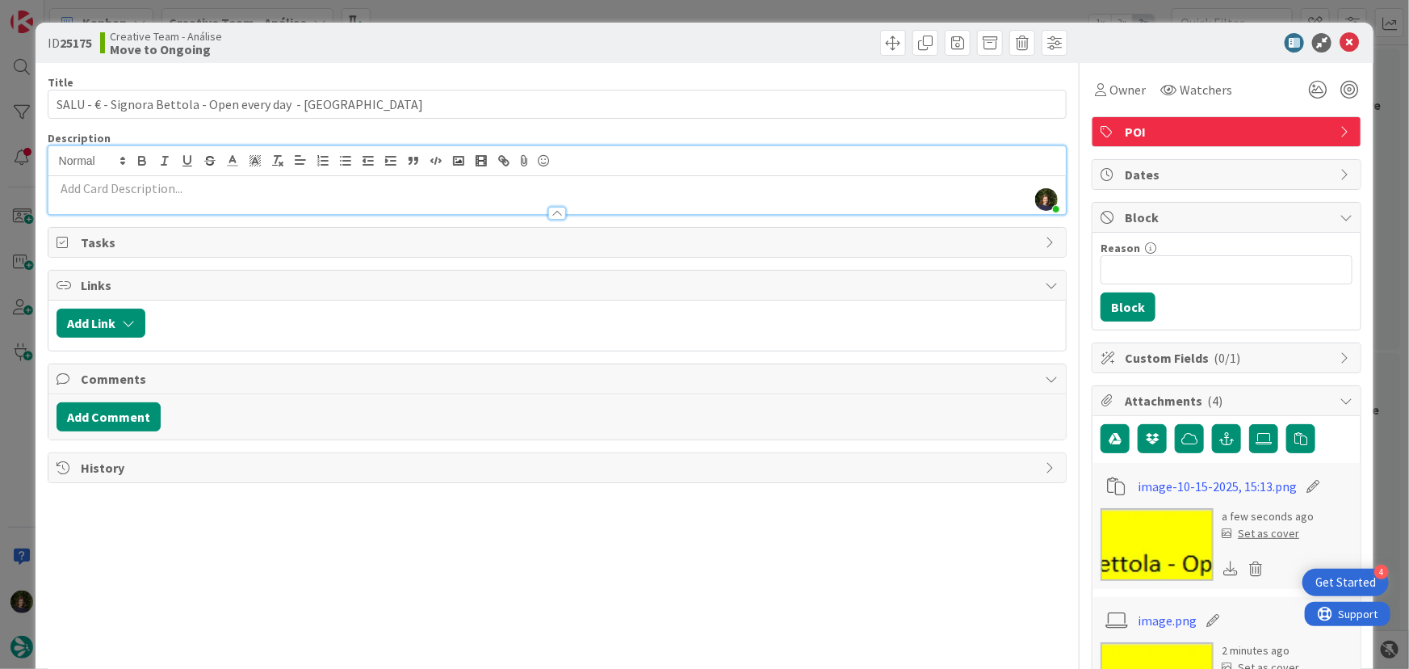
click at [233, 194] on p at bounding box center [558, 188] width 1002 height 19
click at [88, 200] on div at bounding box center [557, 205] width 1018 height 17
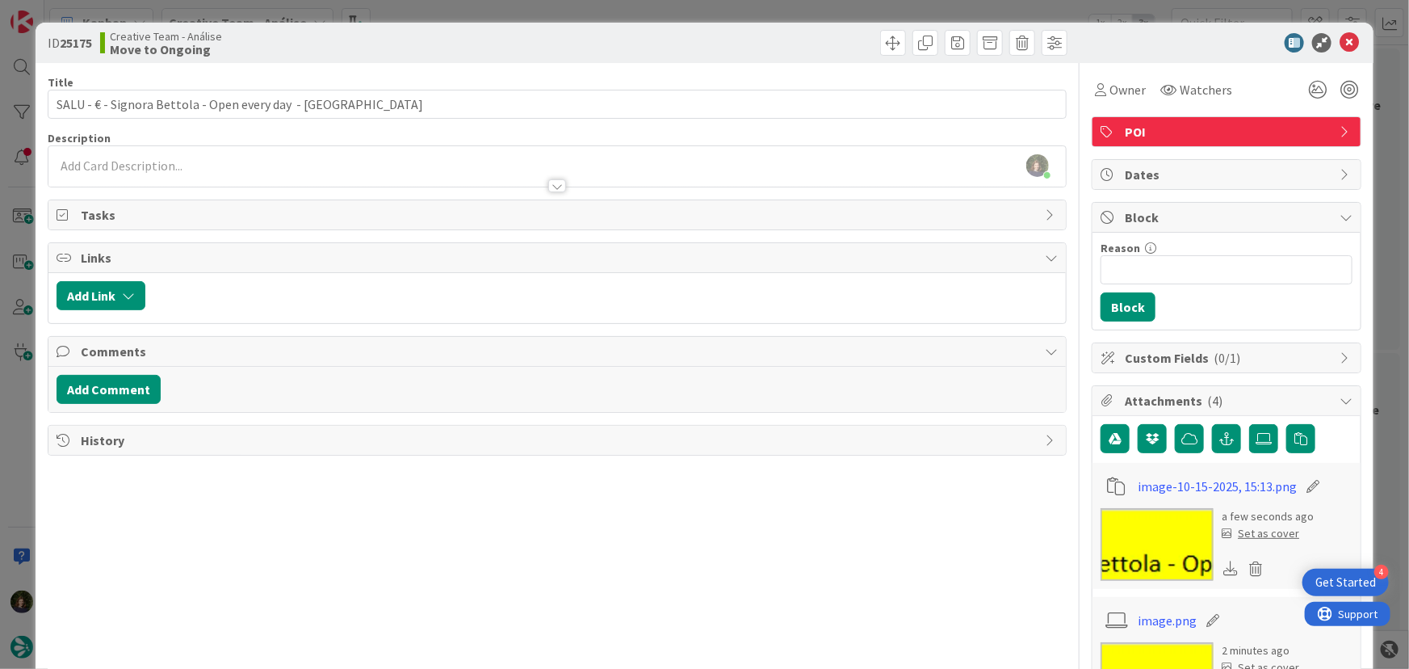
click at [126, 170] on div at bounding box center [557, 178] width 1018 height 17
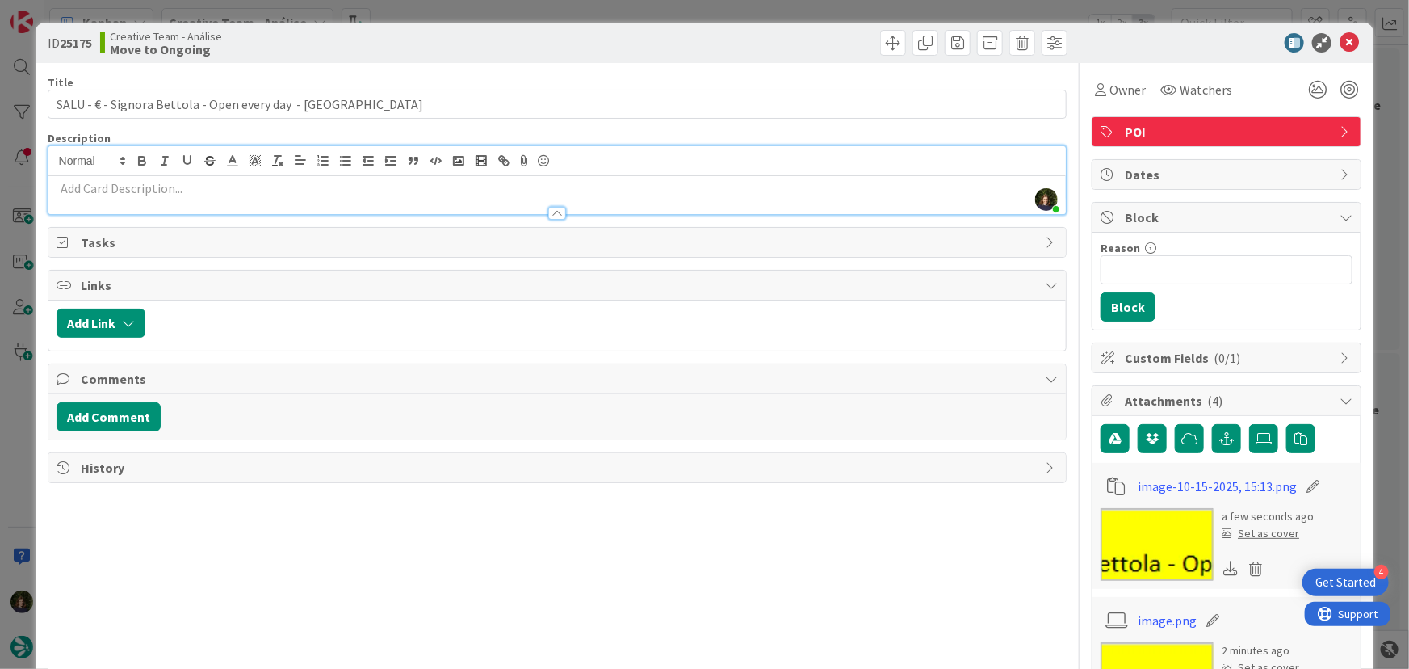
click at [134, 188] on p at bounding box center [558, 188] width 1002 height 19
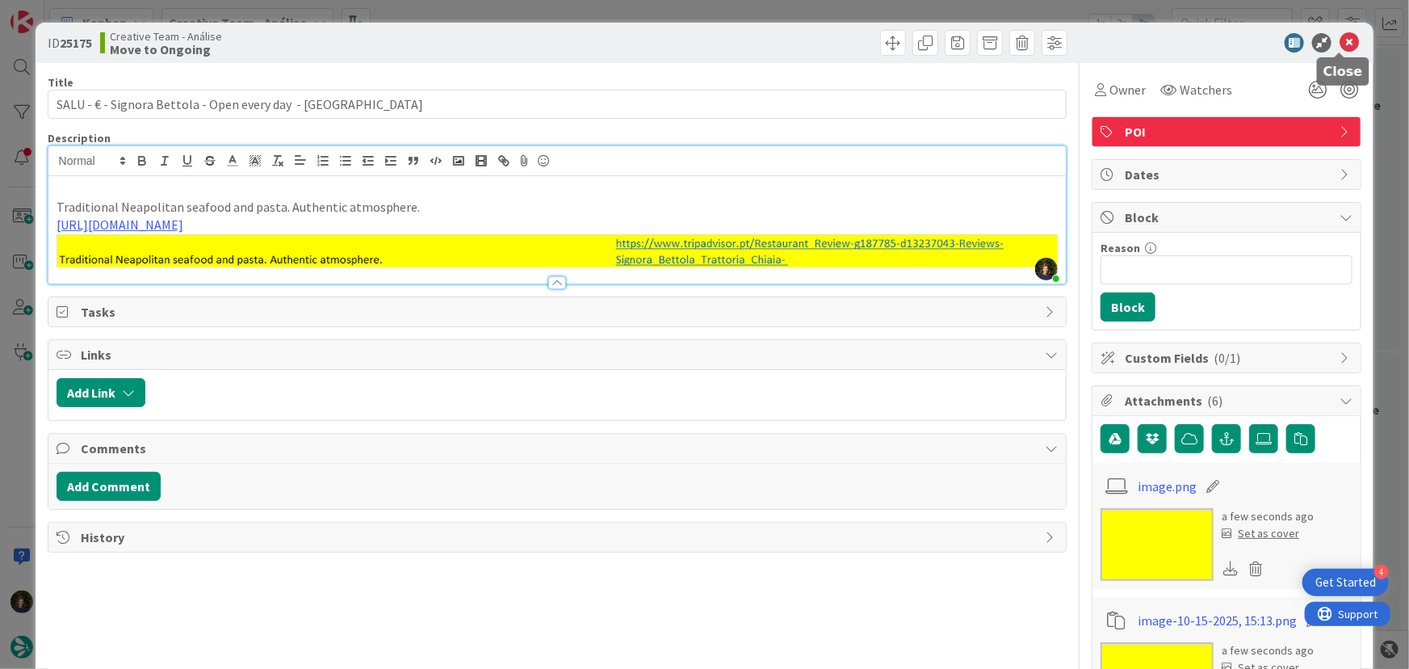
click at [1340, 48] on icon at bounding box center [1349, 42] width 19 height 19
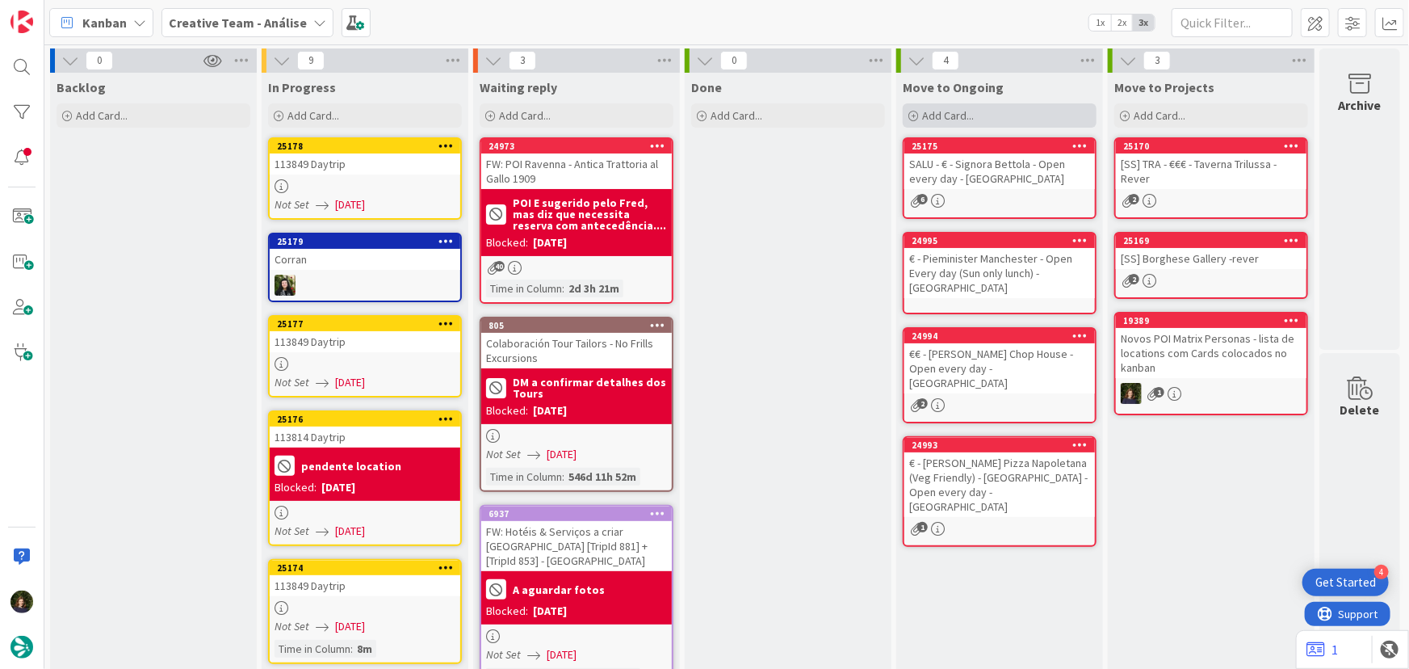
click at [956, 117] on span "Add Card..." at bounding box center [948, 115] width 52 height 15
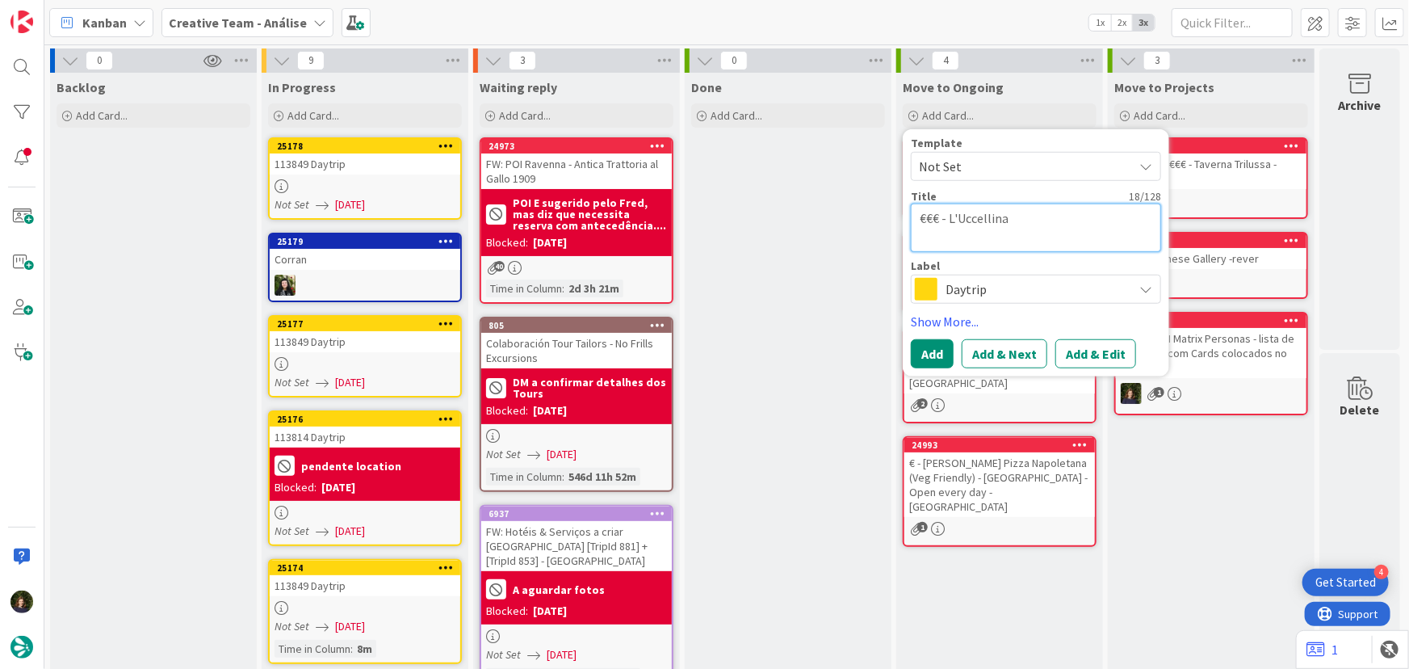
drag, startPoint x: 1021, startPoint y: 214, endPoint x: 903, endPoint y: 224, distance: 117.5
click at [911, 224] on textarea "€€€ - L'Uccellina" at bounding box center [1036, 227] width 250 height 48
paste textarea "SALU - €€ - Ristorantino dell'Avvocato - ONLY L. SUN (Veg-friendly & GF-friendl…"
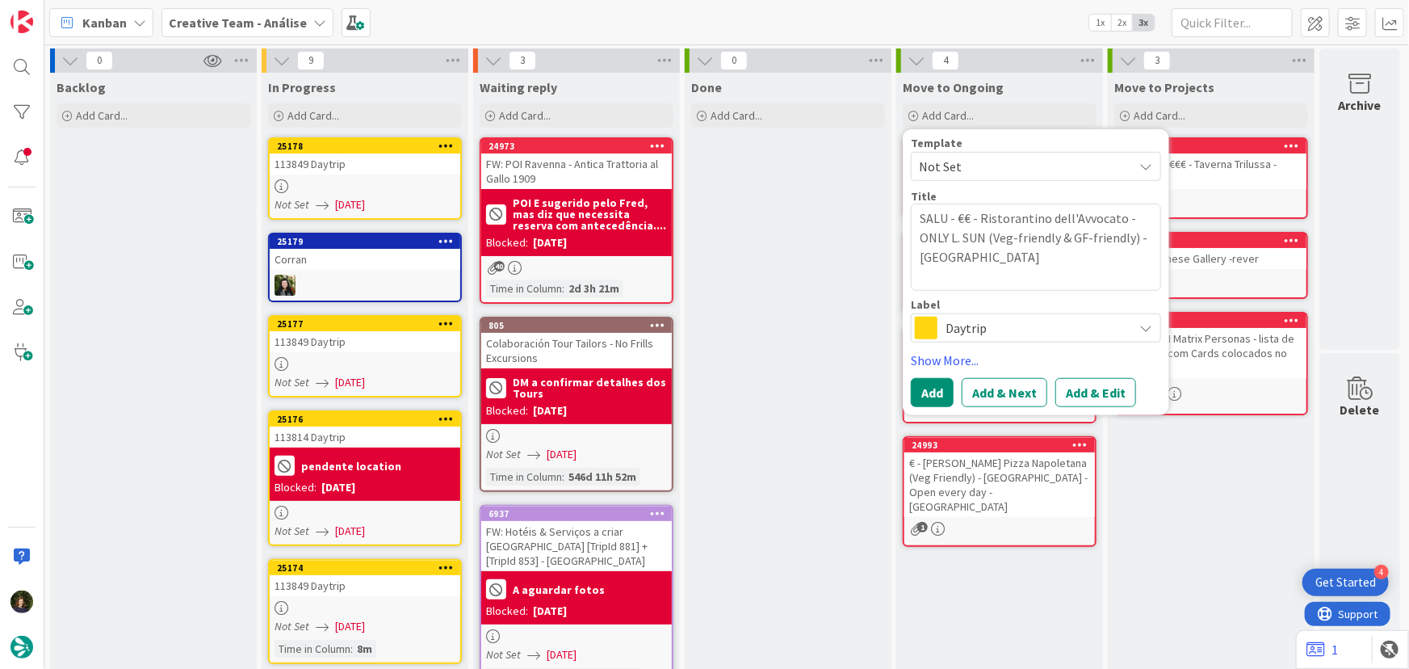
click at [935, 331] on div "Daytrip" at bounding box center [1036, 327] width 250 height 29
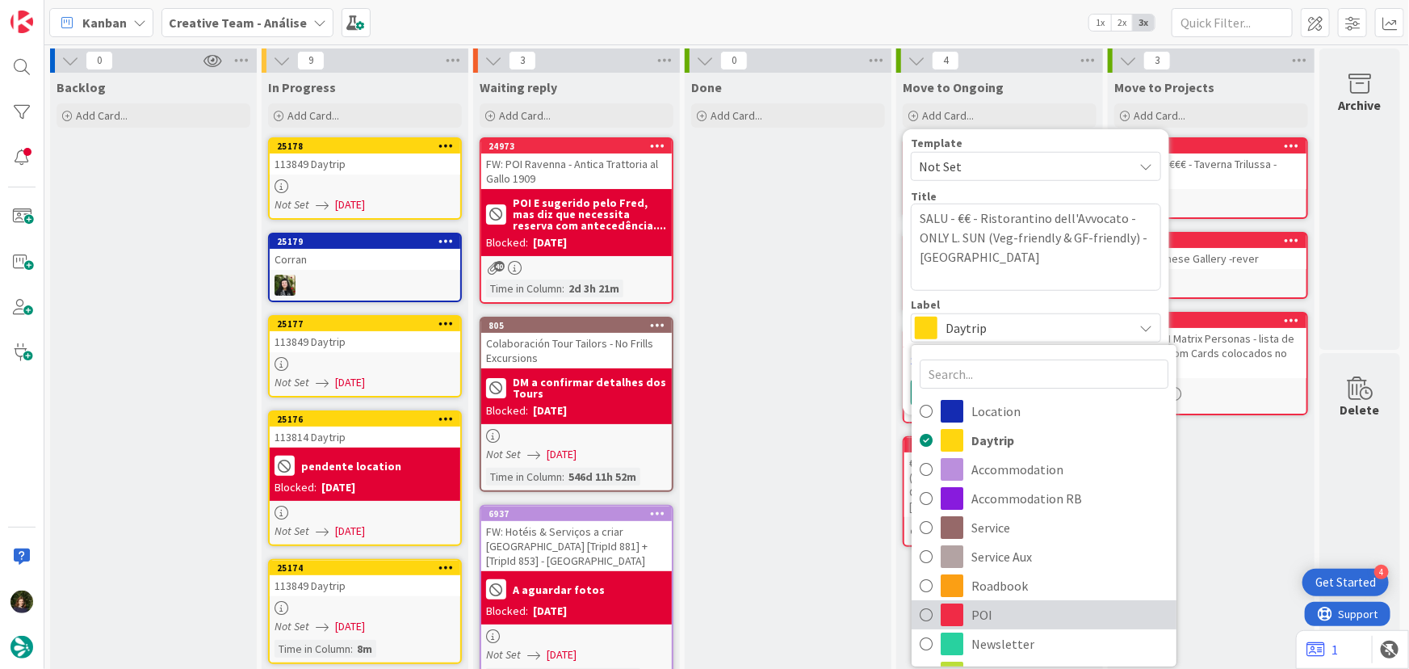
click at [989, 625] on span "POI" at bounding box center [1069, 614] width 197 height 24
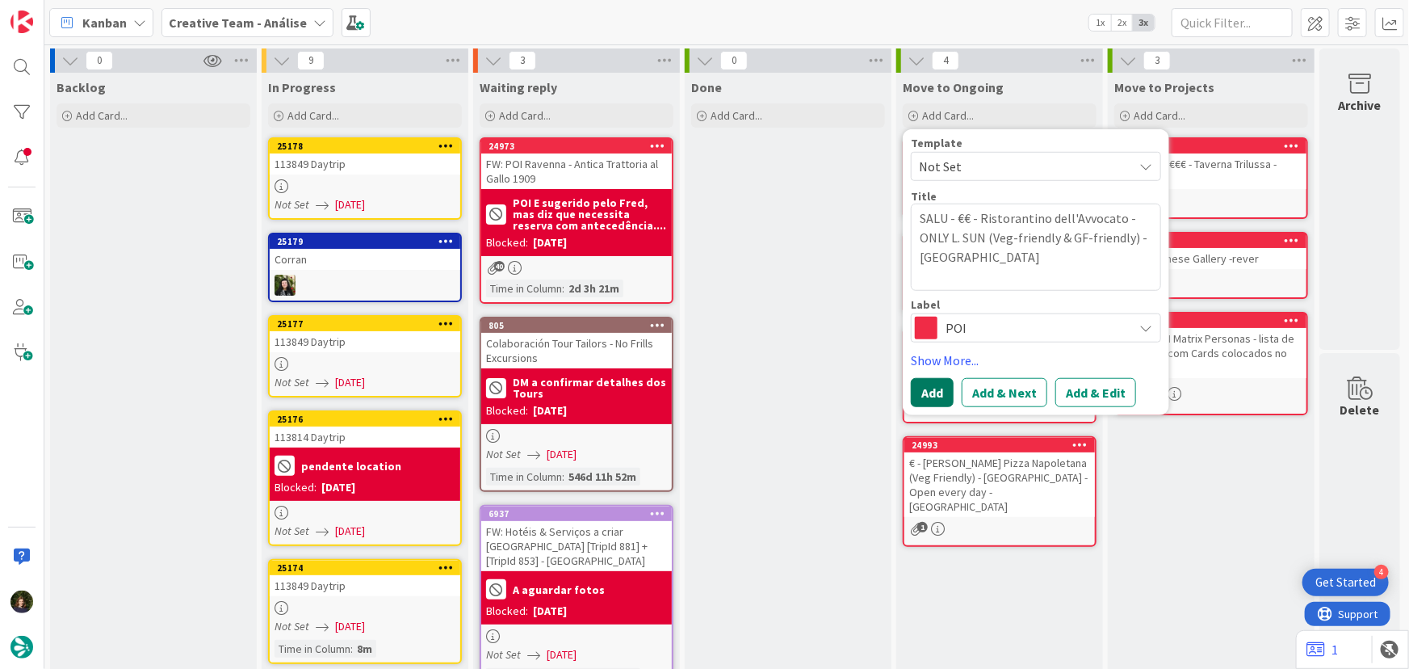
click at [921, 401] on button "Add" at bounding box center [932, 392] width 43 height 29
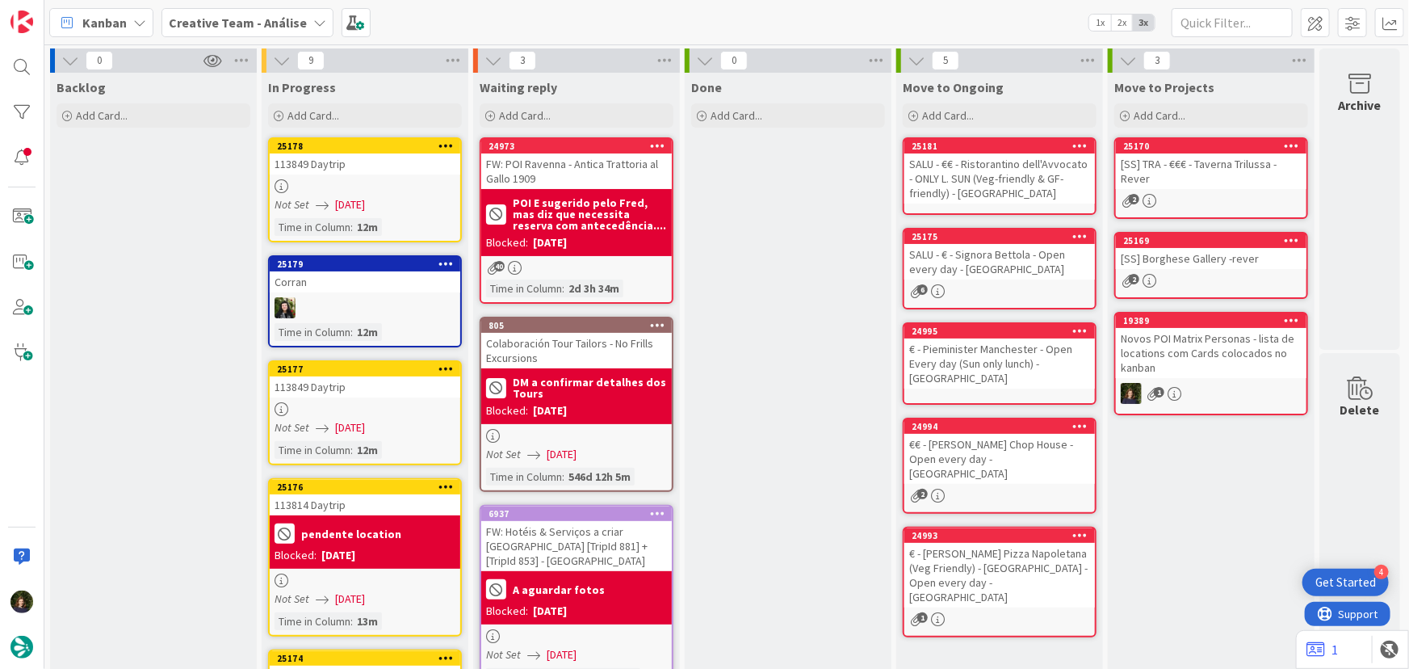
click at [954, 180] on div "SALU - €€ - Ristorantino dell'Avvocato - ONLY L. SUN (Veg-friendly & GF-friendl…" at bounding box center [999, 178] width 191 height 50
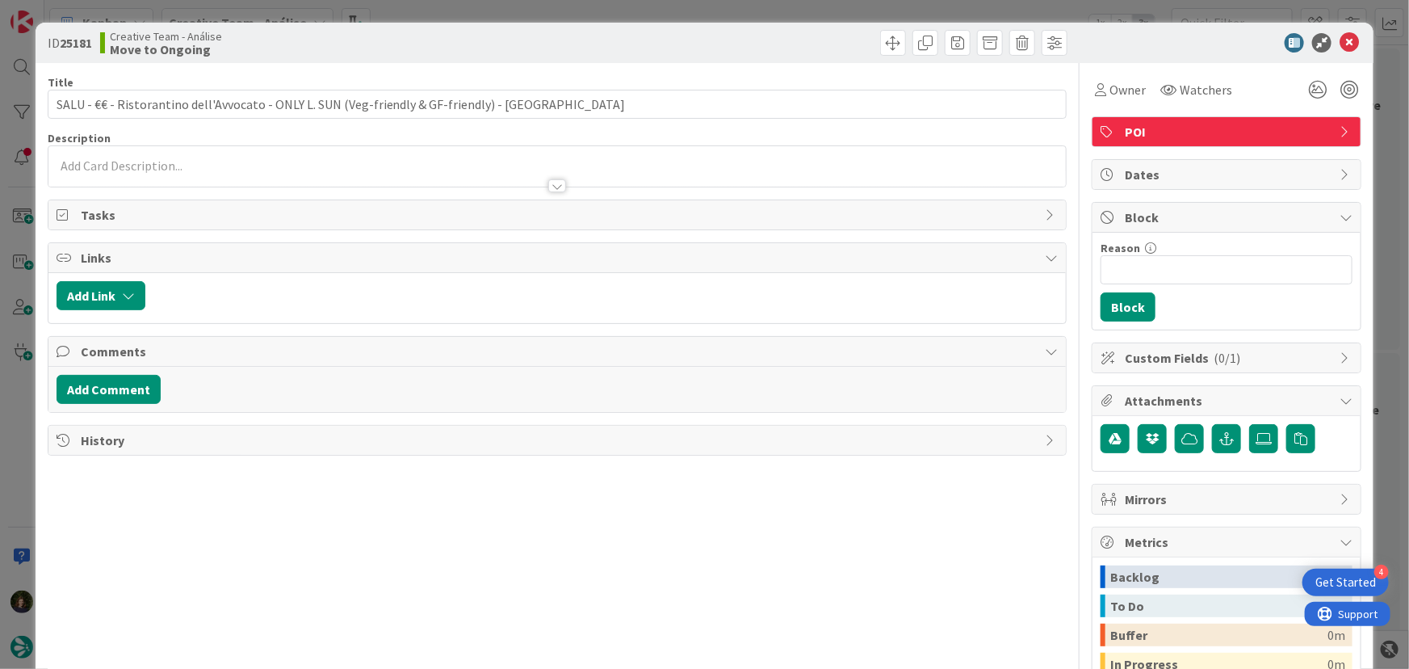
click at [227, 168] on p at bounding box center [558, 166] width 1002 height 19
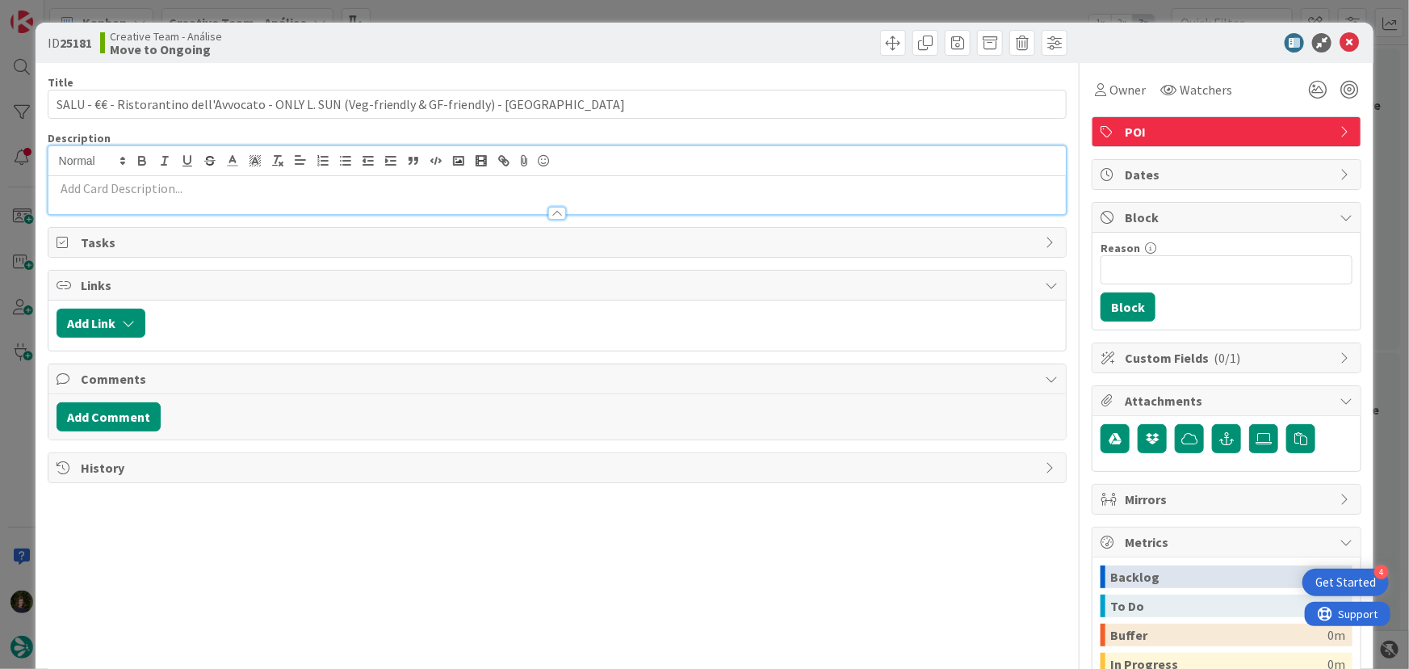
click at [220, 193] on p at bounding box center [558, 188] width 1002 height 19
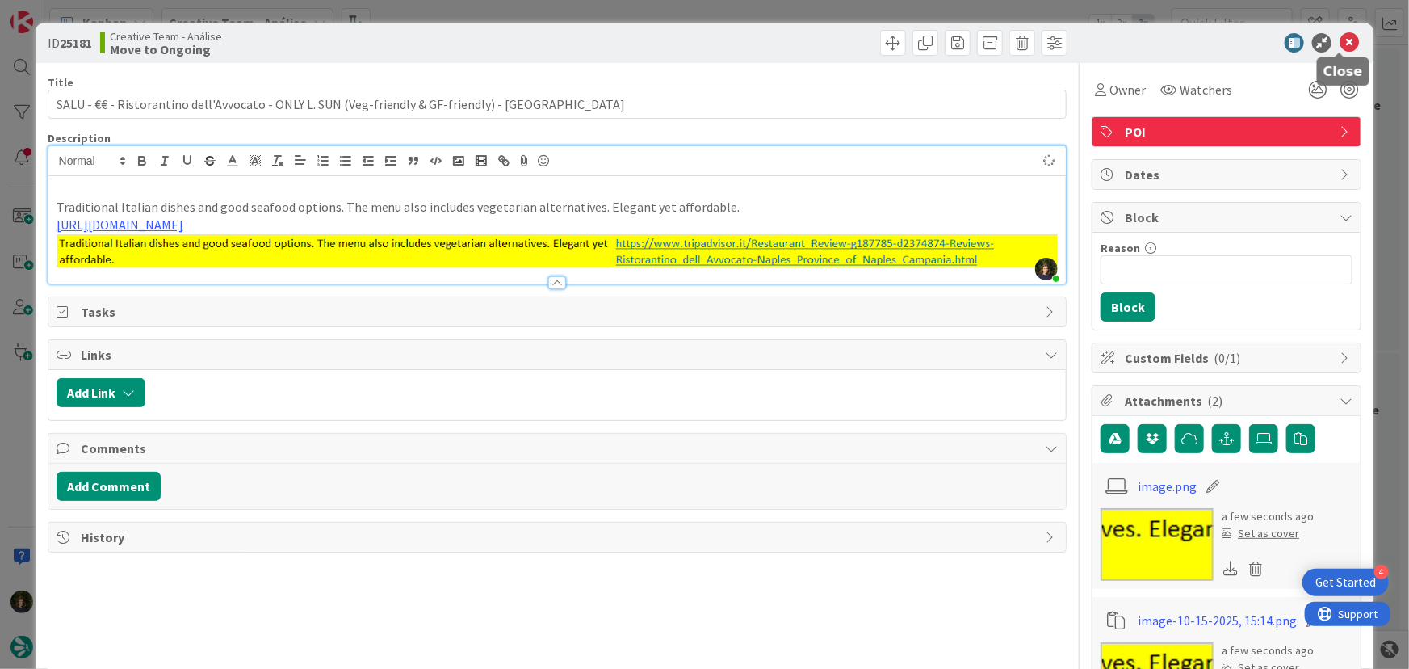
click at [1340, 40] on icon at bounding box center [1349, 42] width 19 height 19
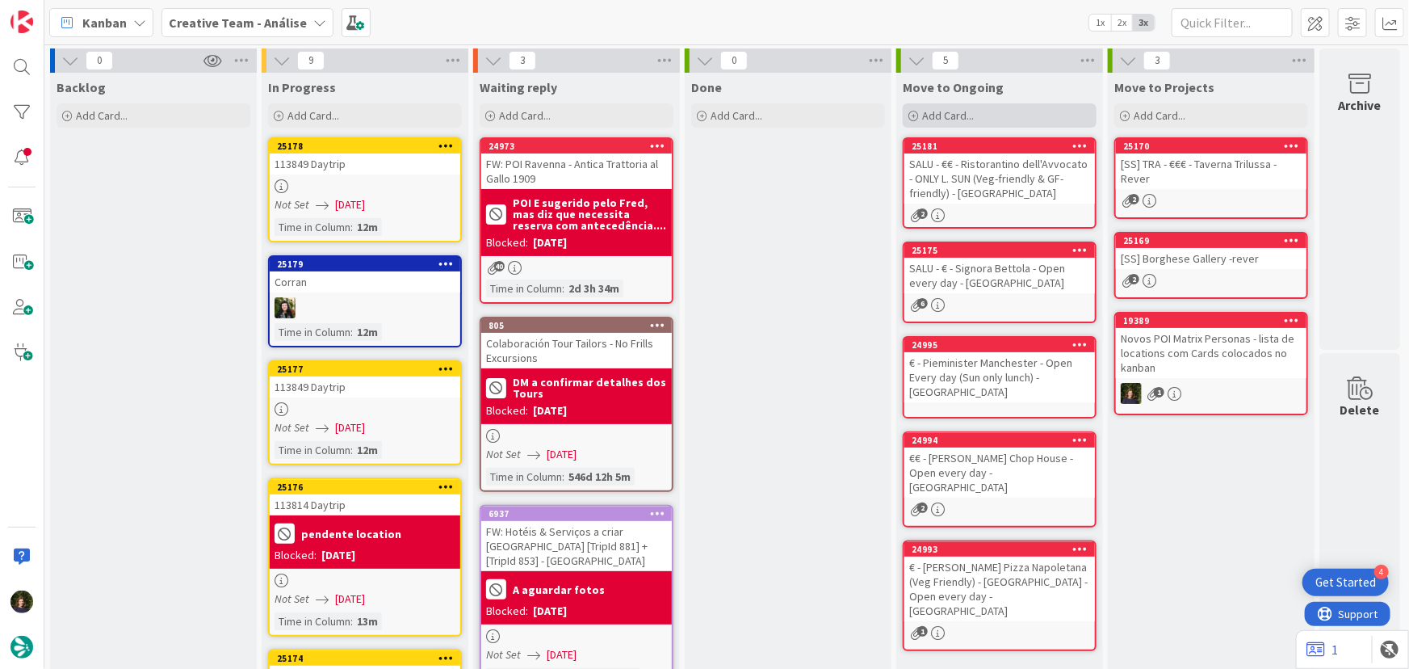
click at [999, 107] on div "Add Card..." at bounding box center [1000, 115] width 194 height 24
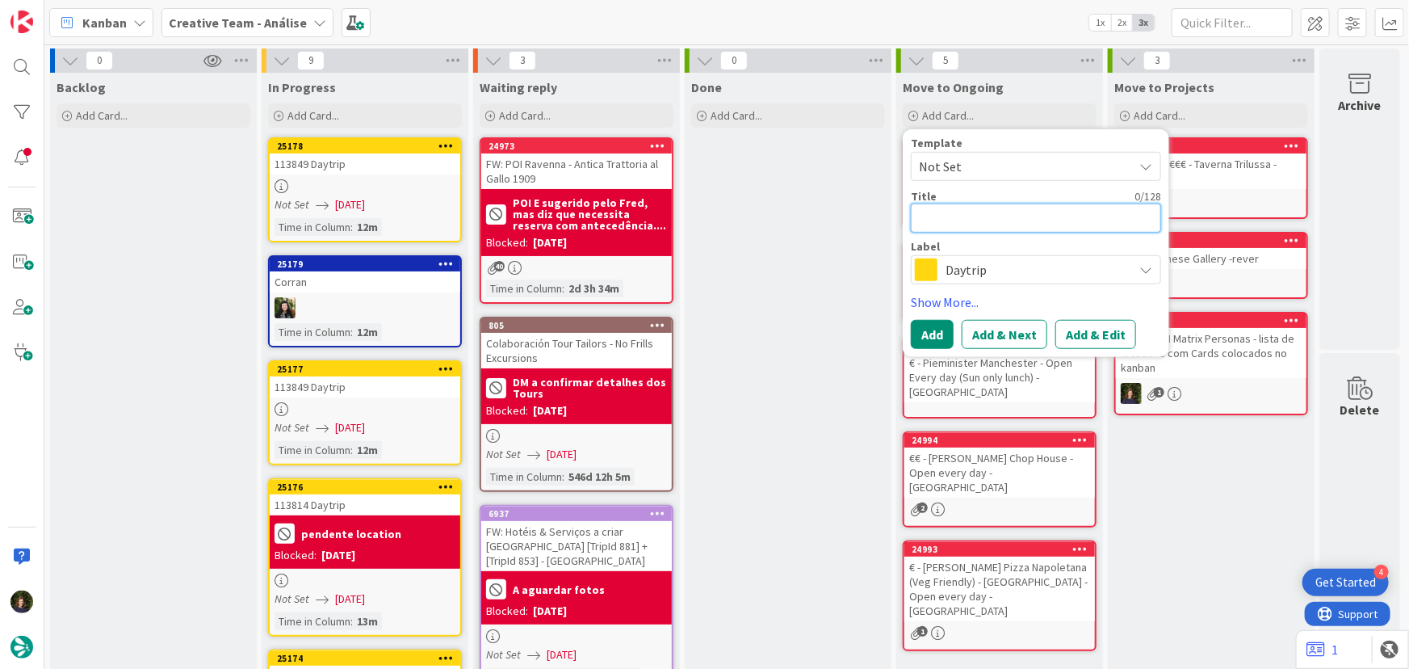
click at [953, 224] on textarea at bounding box center [1036, 217] width 250 height 29
paste textarea "CENTRE - €€ - La Locanda Gesù Vecchio (Veg-Friendly & GF-friendly) - Closed Mon"
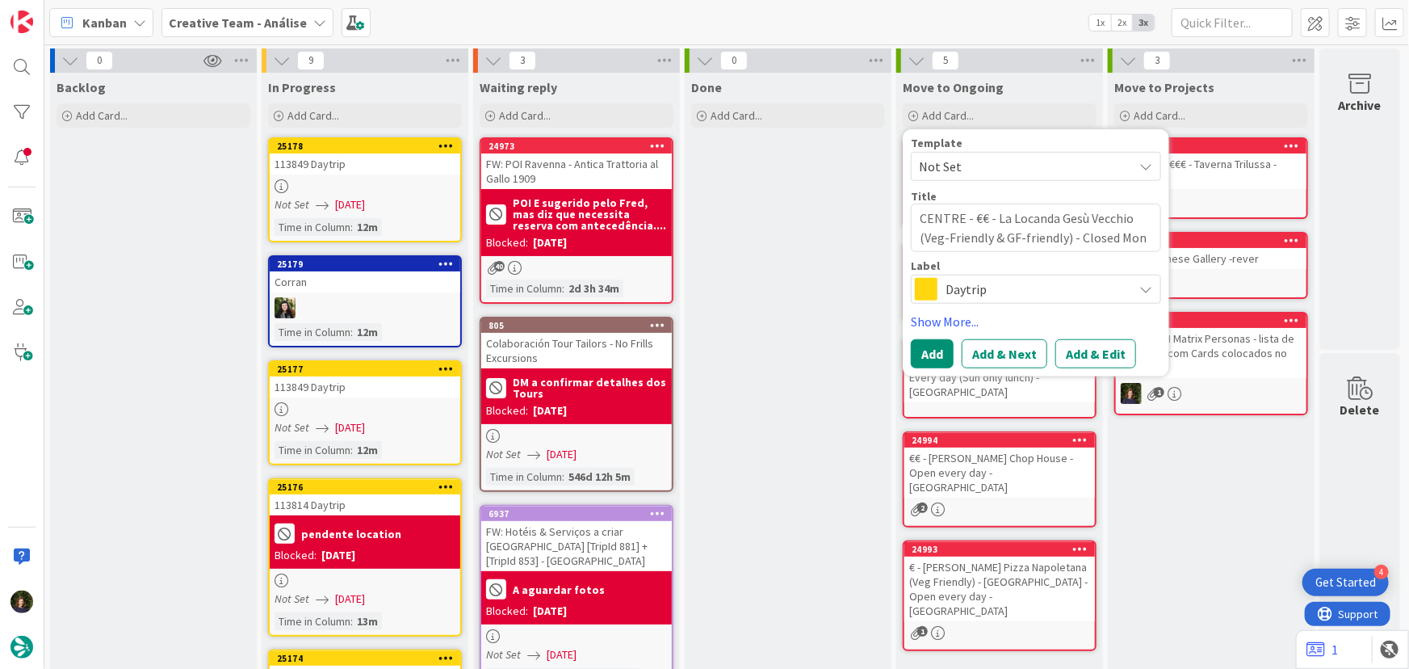
click at [969, 296] on span "Daytrip" at bounding box center [1034, 289] width 179 height 23
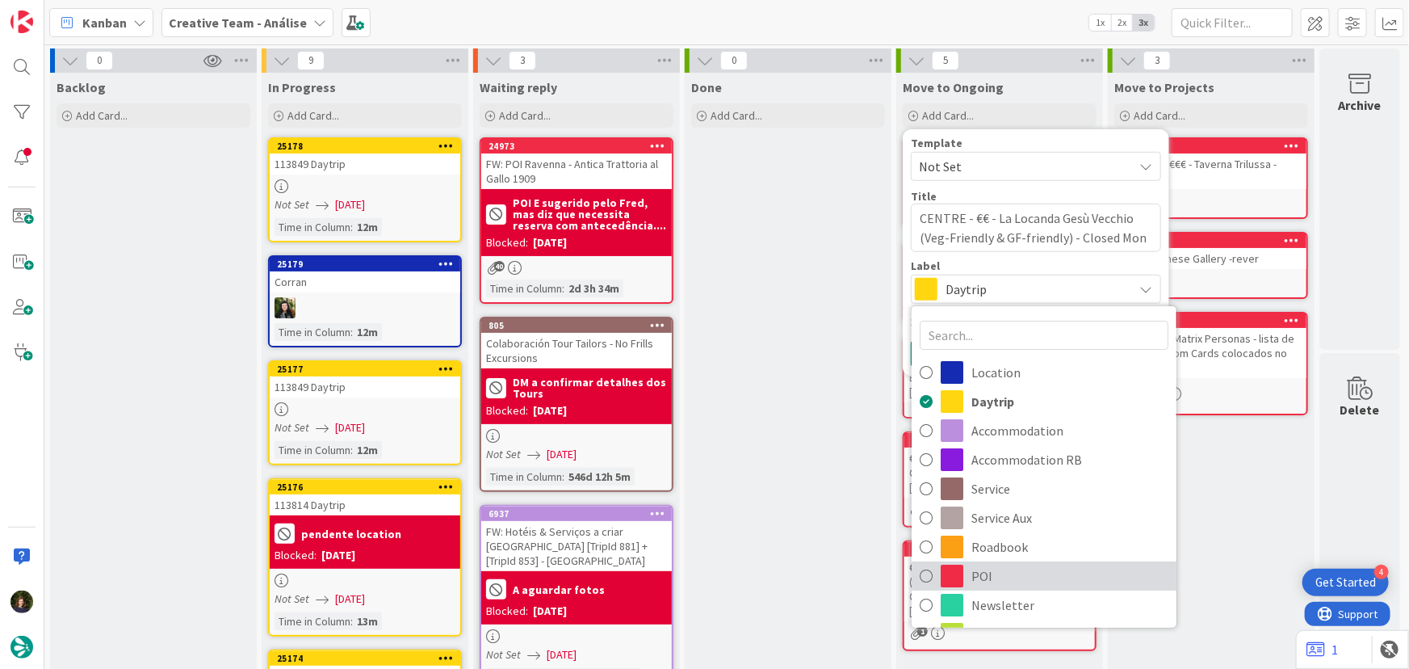
click at [979, 573] on span "POI" at bounding box center [1069, 576] width 197 height 24
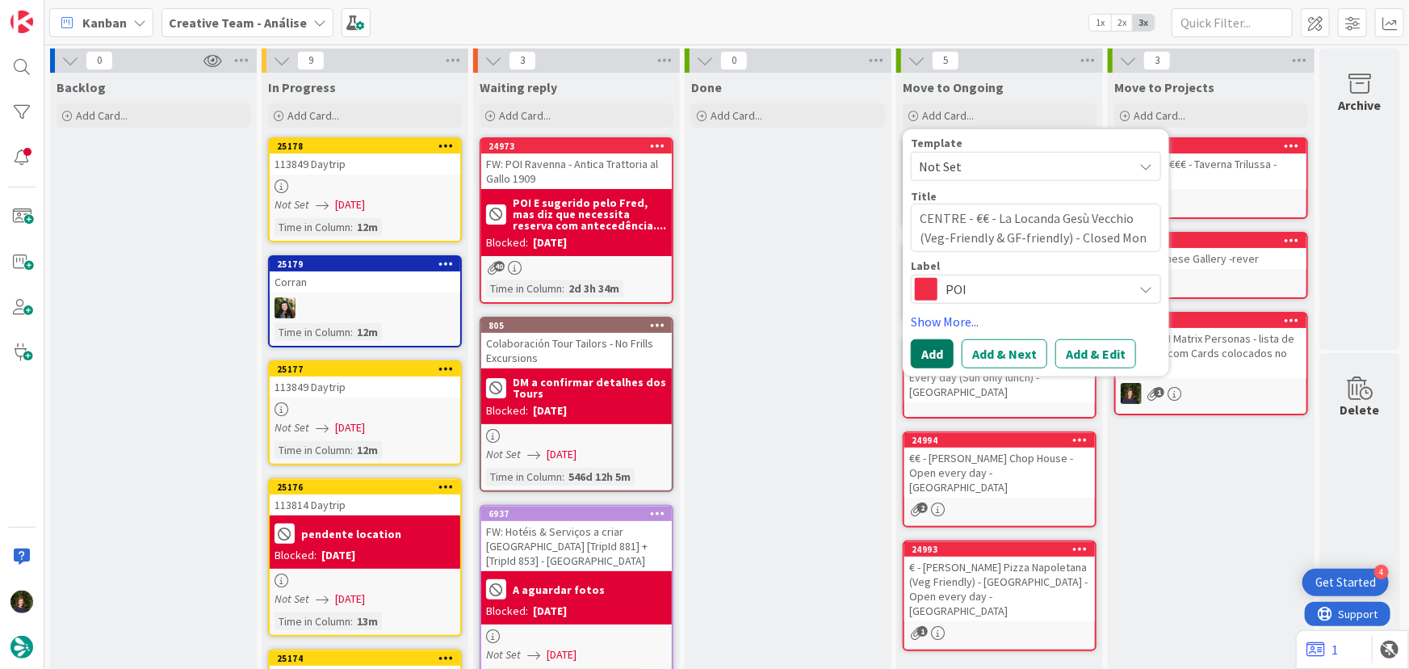
click at [915, 356] on button "Add" at bounding box center [932, 353] width 43 height 29
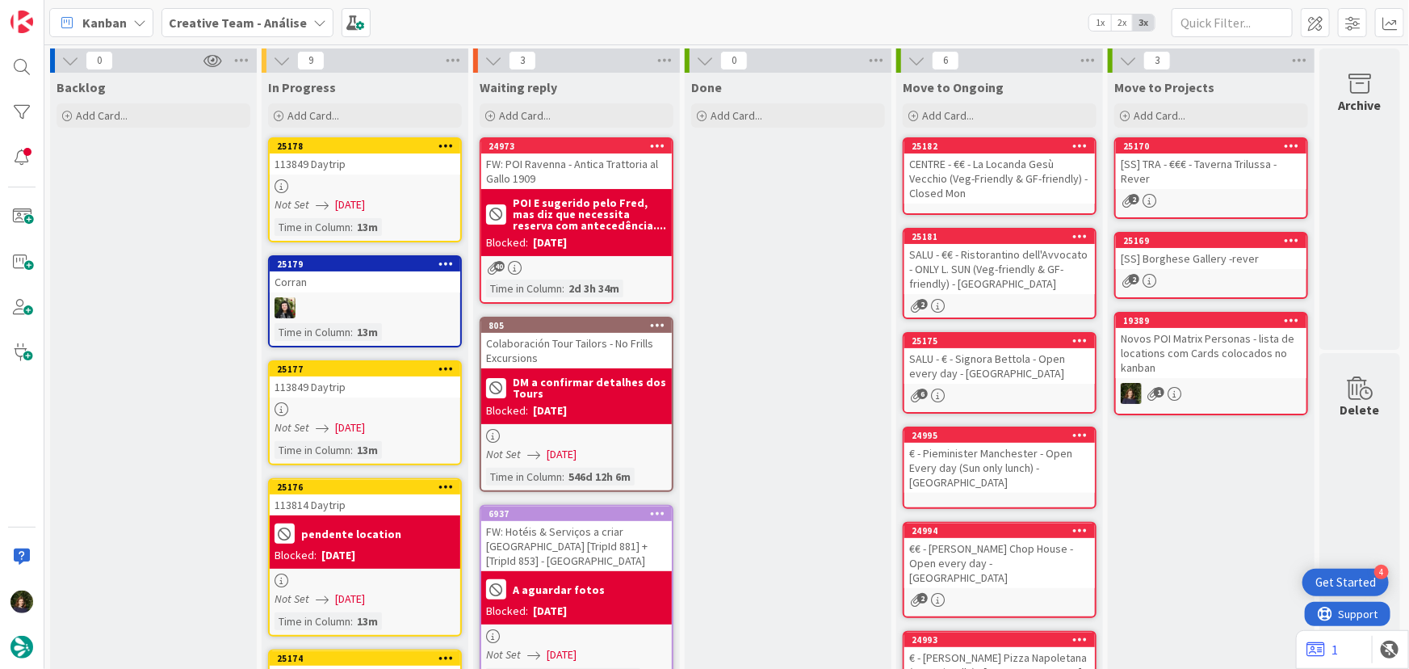
click at [978, 183] on div "CENTRE - €€ - La Locanda Gesù Vecchio (Veg-Friendly & GF-friendly) - Closed Mon" at bounding box center [999, 178] width 191 height 50
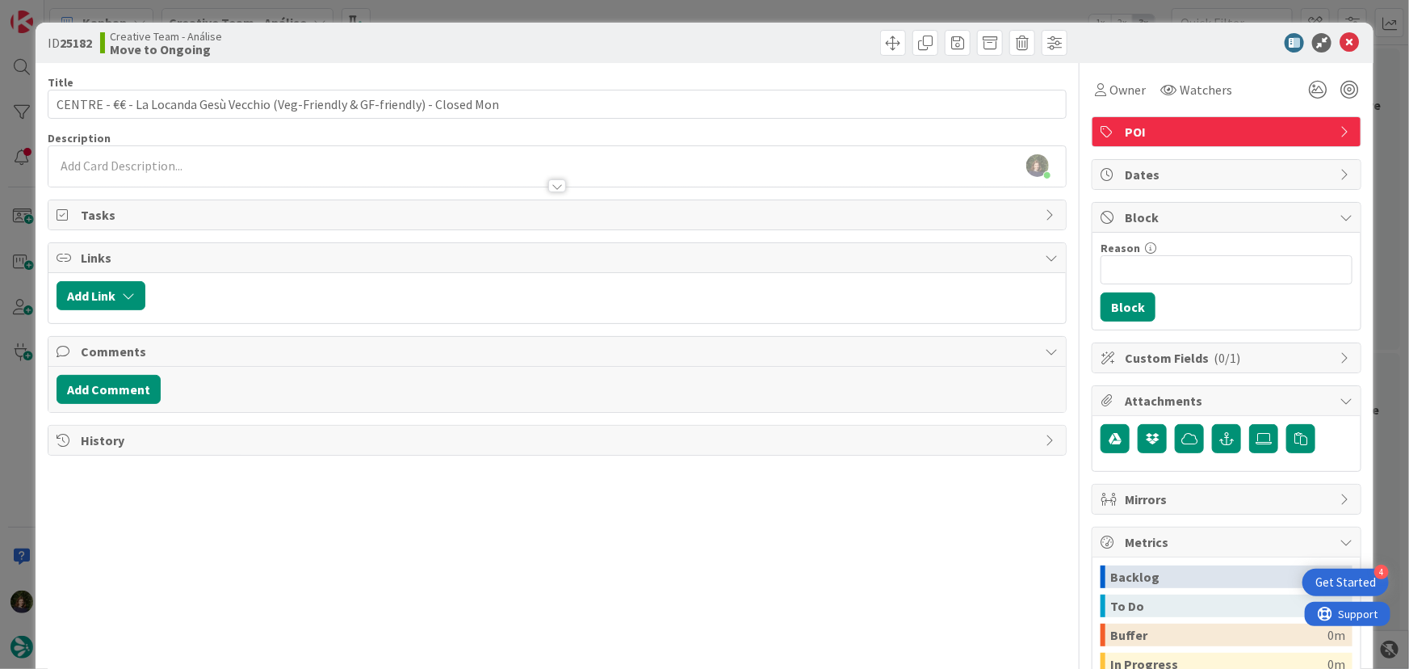
click at [140, 162] on div "[PERSON_NAME] just joined" at bounding box center [557, 166] width 1018 height 40
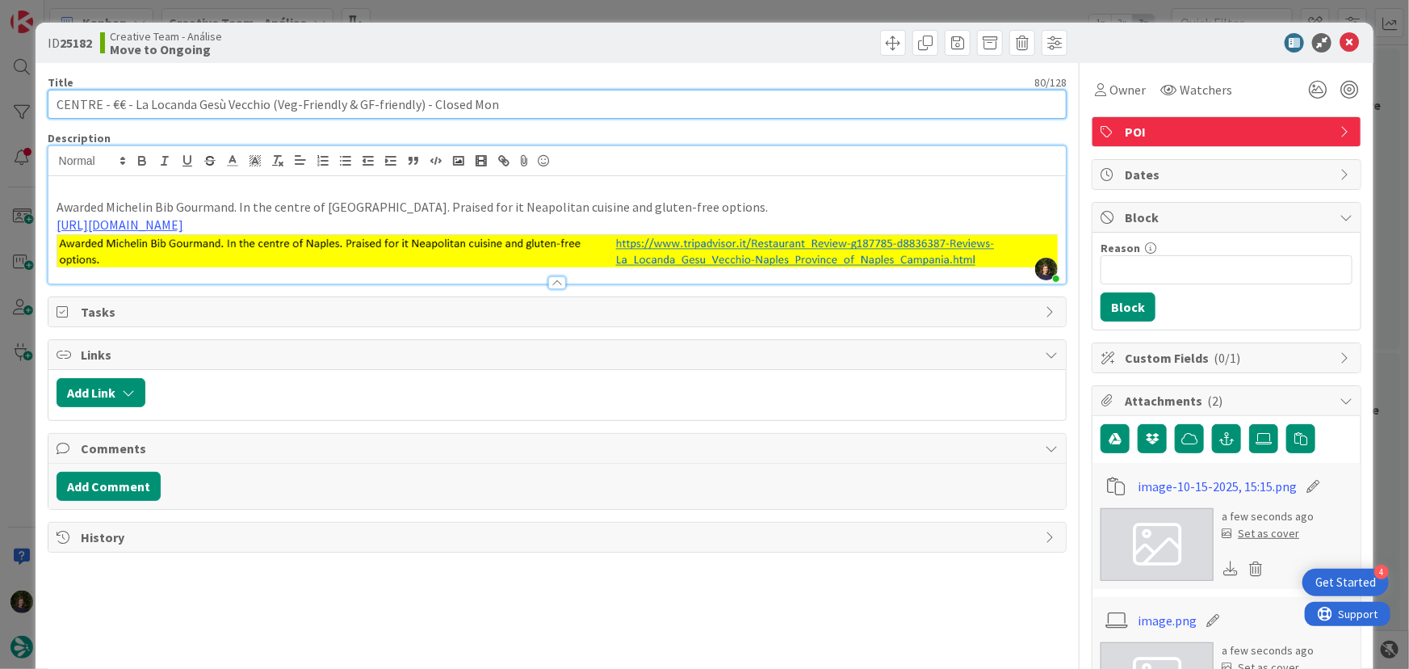
click at [509, 105] on input "CENTRE - €€ - La Locanda Gesù Vecchio (Veg-Friendly & GF-friendly) - Closed Mon" at bounding box center [558, 104] width 1020 height 29
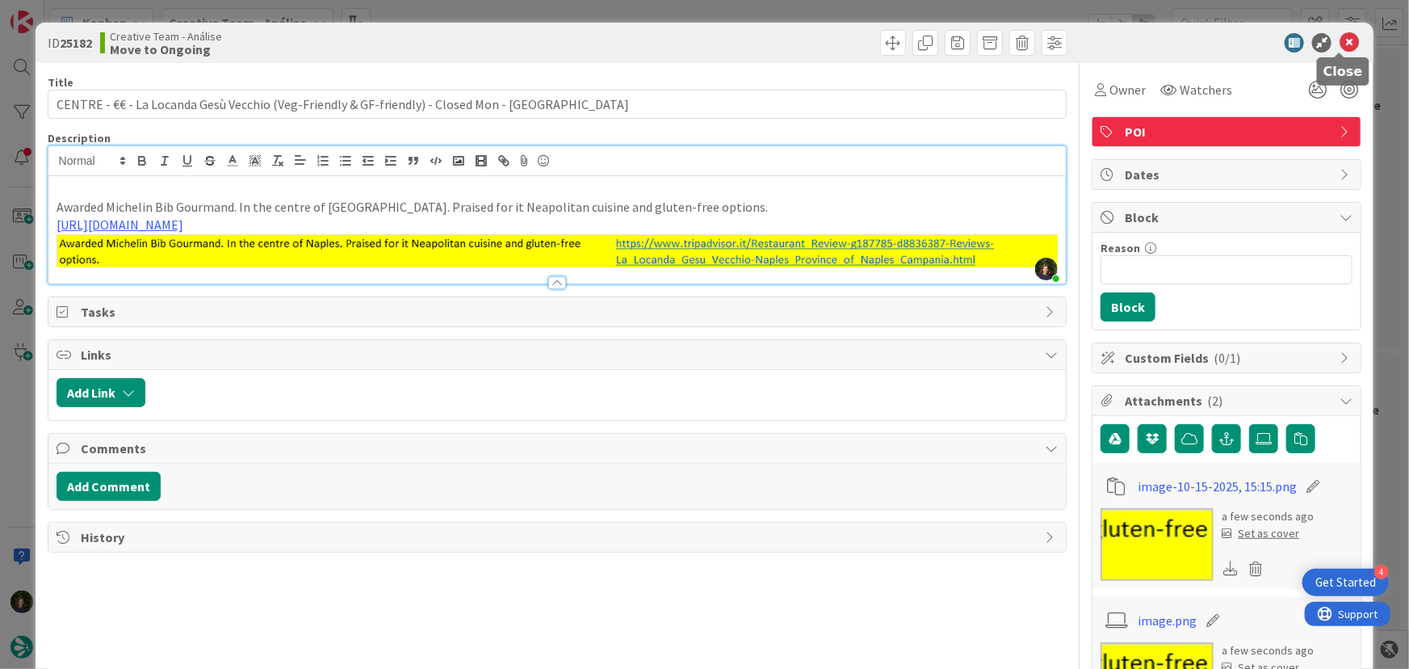
click at [1340, 44] on icon at bounding box center [1349, 42] width 19 height 19
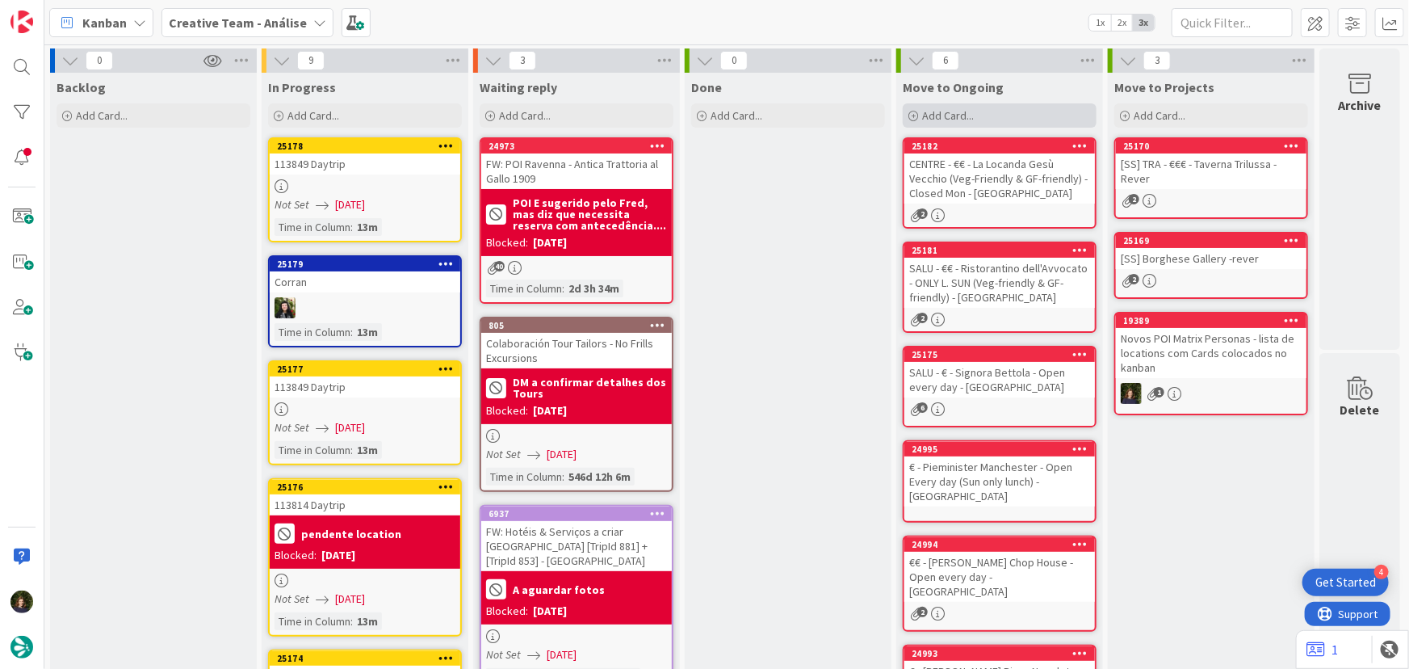
click at [976, 118] on div "Add Card..." at bounding box center [1000, 115] width 194 height 24
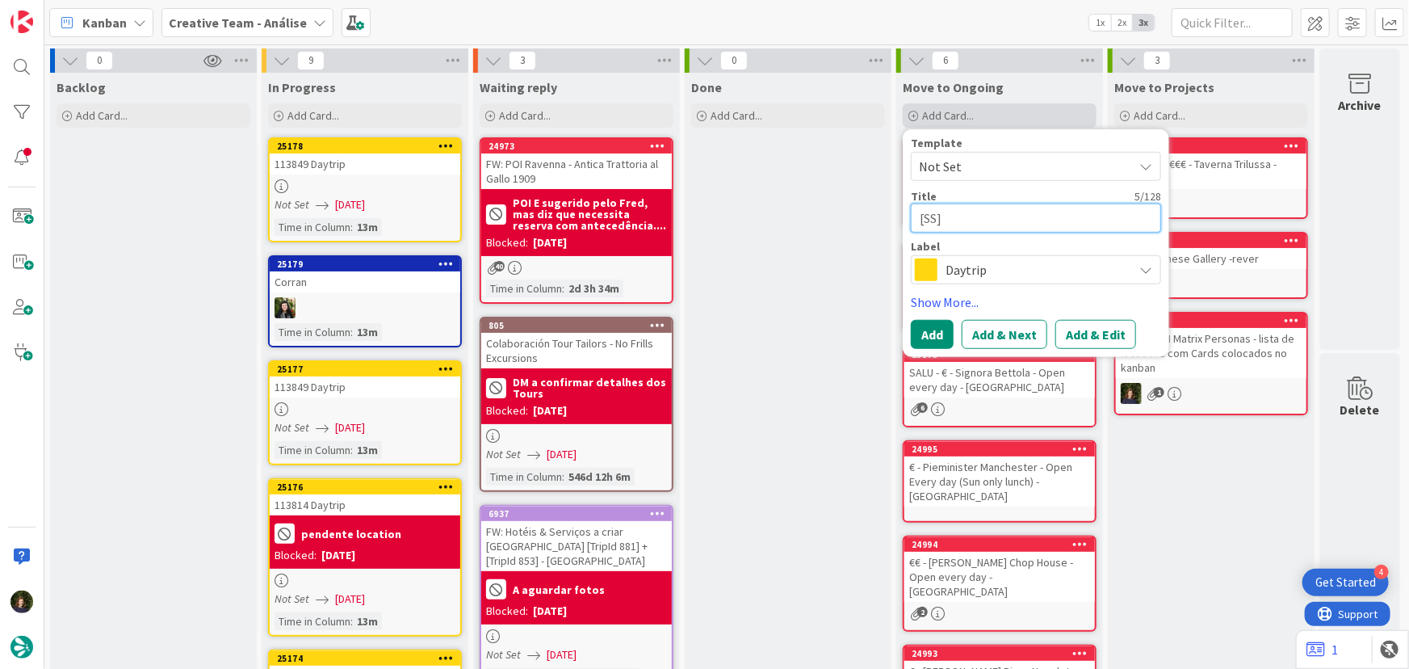
paste textarea "Piazza [PERSON_NAME]"
click at [933, 274] on div "Daytrip" at bounding box center [1036, 269] width 250 height 29
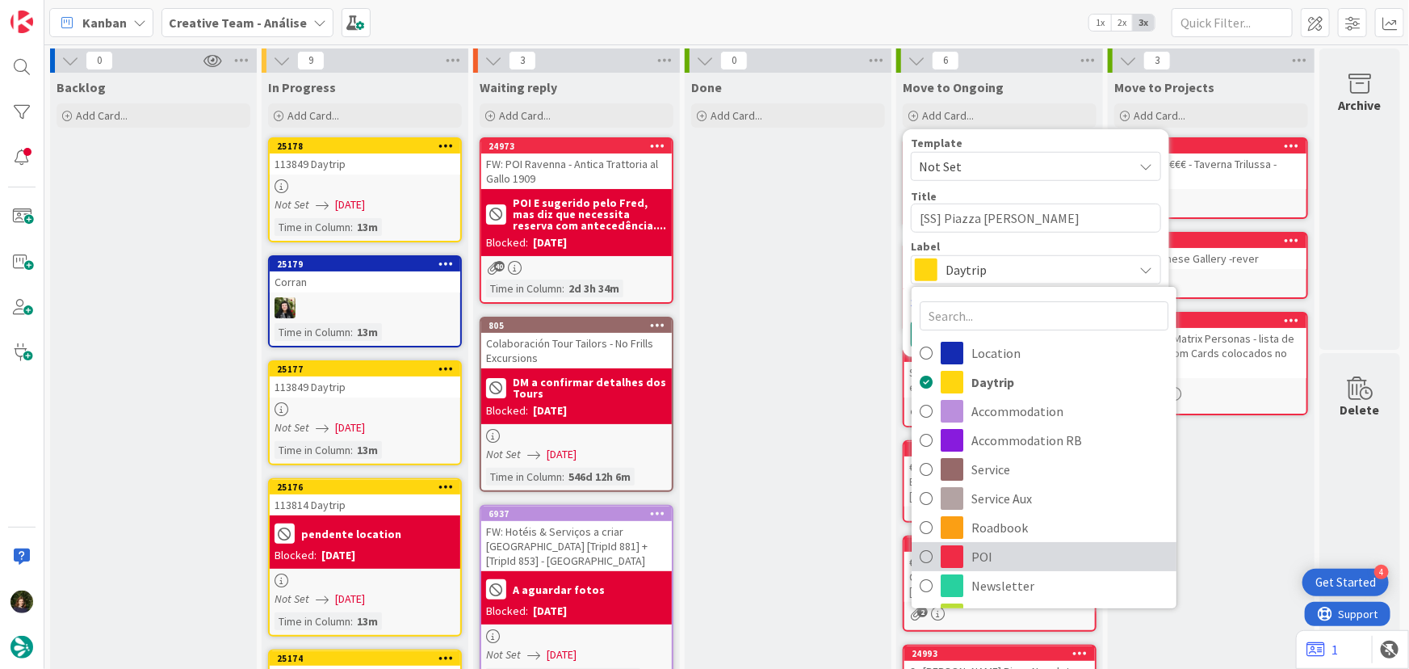
click at [990, 557] on span "POI" at bounding box center [1069, 556] width 197 height 24
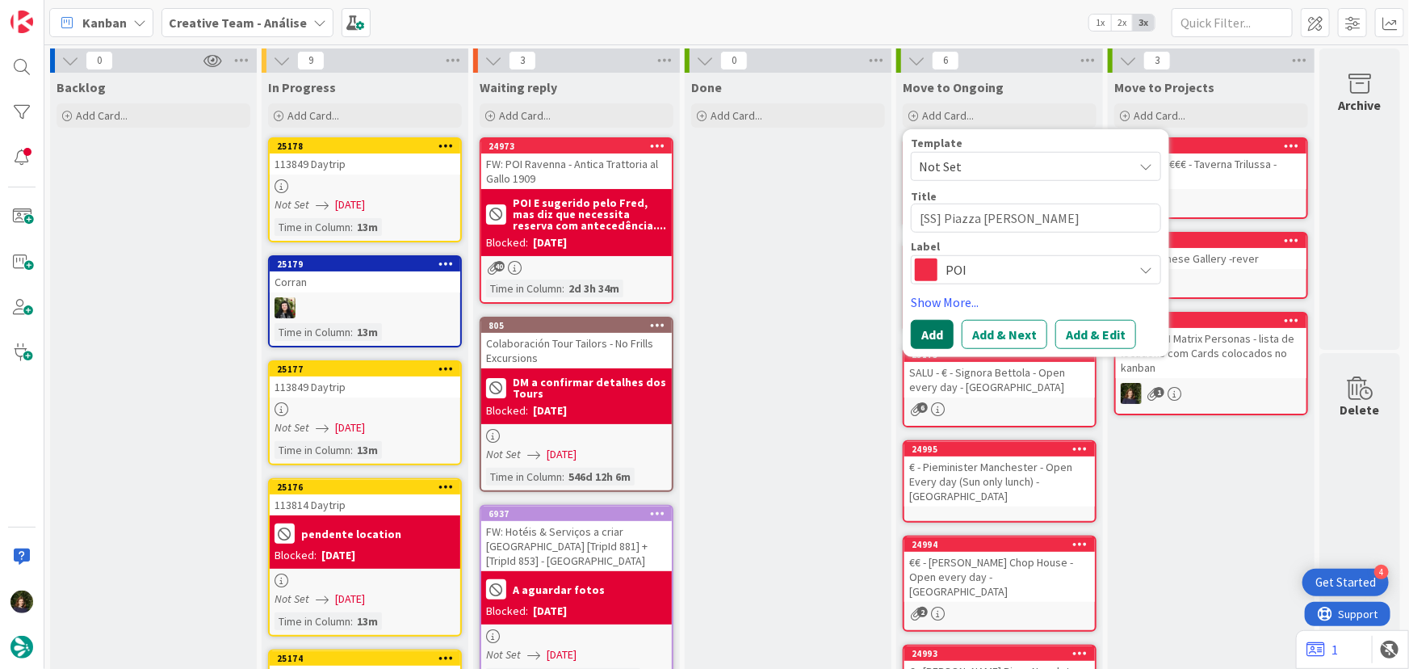
click at [913, 341] on button "Add" at bounding box center [932, 334] width 43 height 29
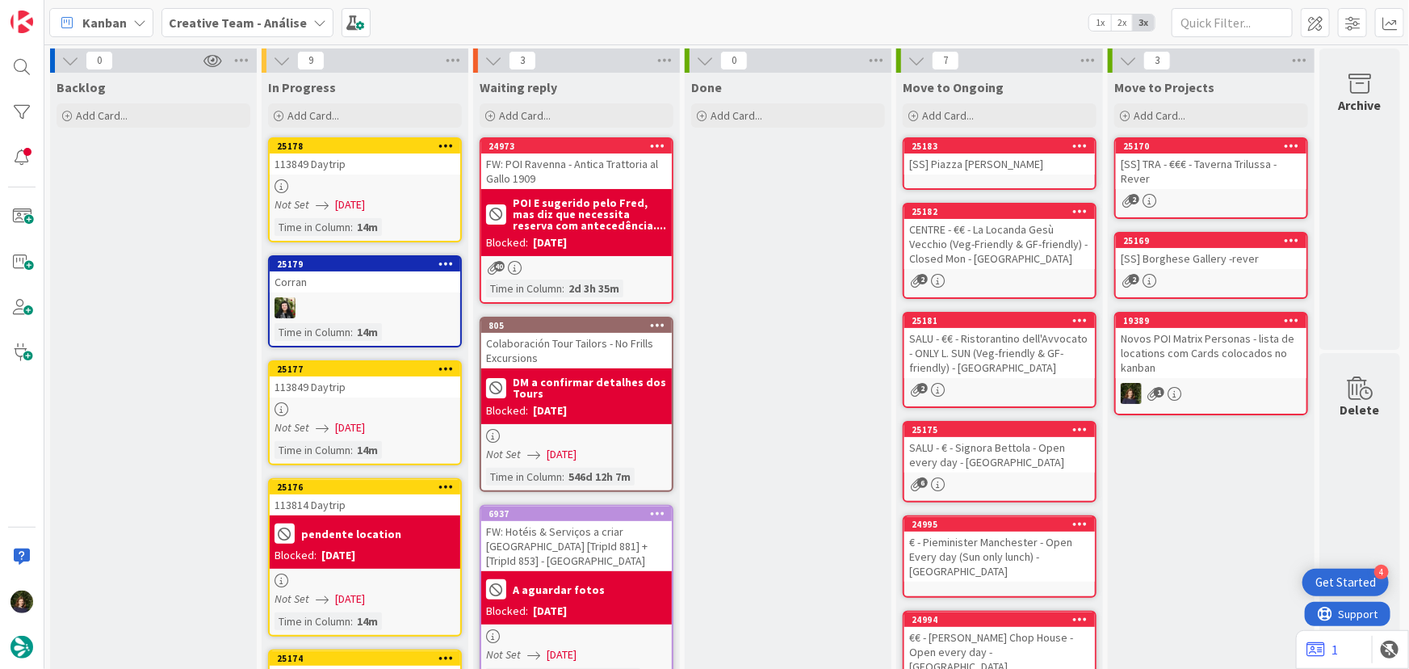
click at [994, 171] on div "[SS] Piazza [PERSON_NAME]" at bounding box center [999, 163] width 191 height 21
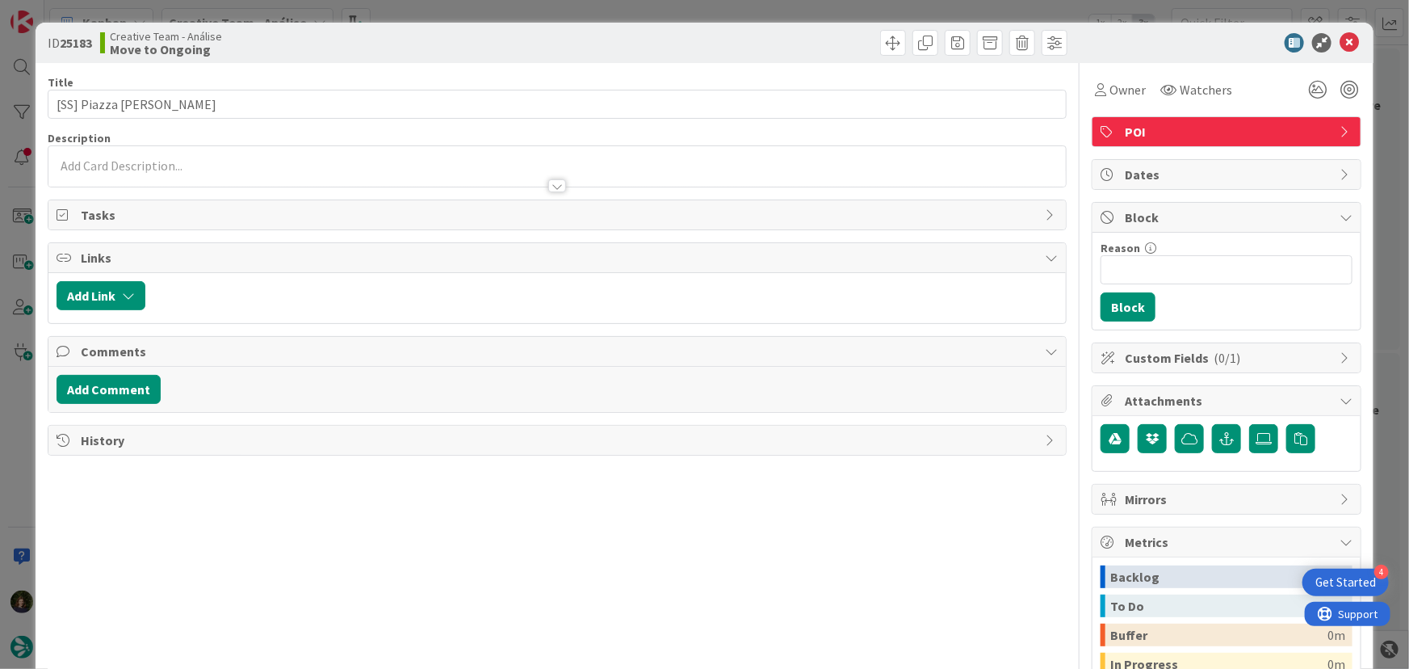
click at [232, 160] on p at bounding box center [558, 166] width 1002 height 19
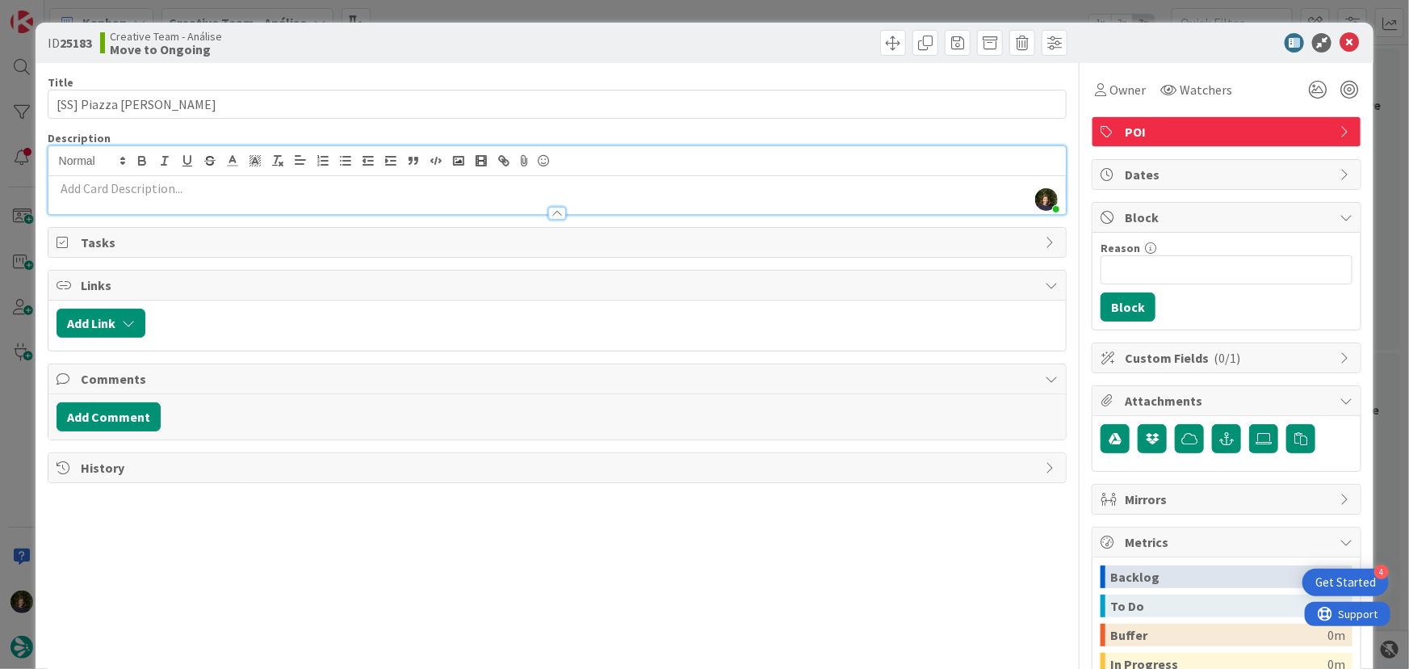
click at [183, 203] on div at bounding box center [557, 205] width 1018 height 17
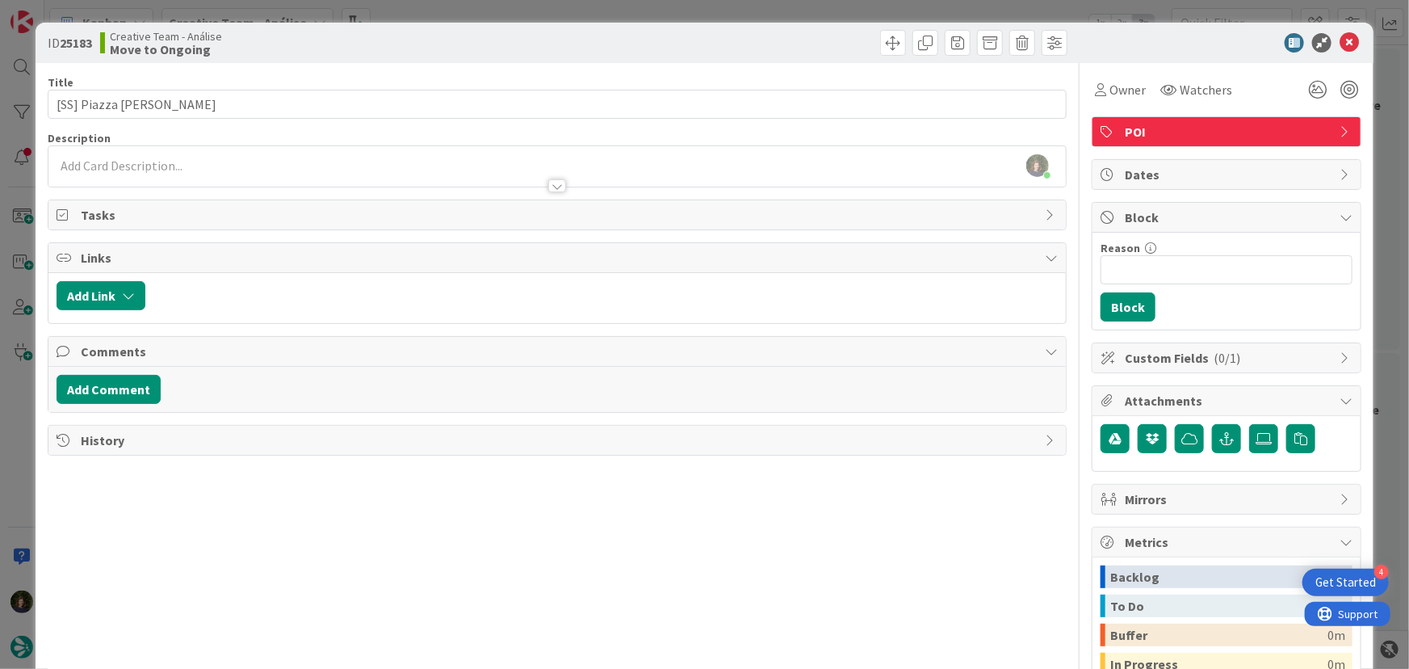
click at [186, 168] on p at bounding box center [558, 166] width 1002 height 19
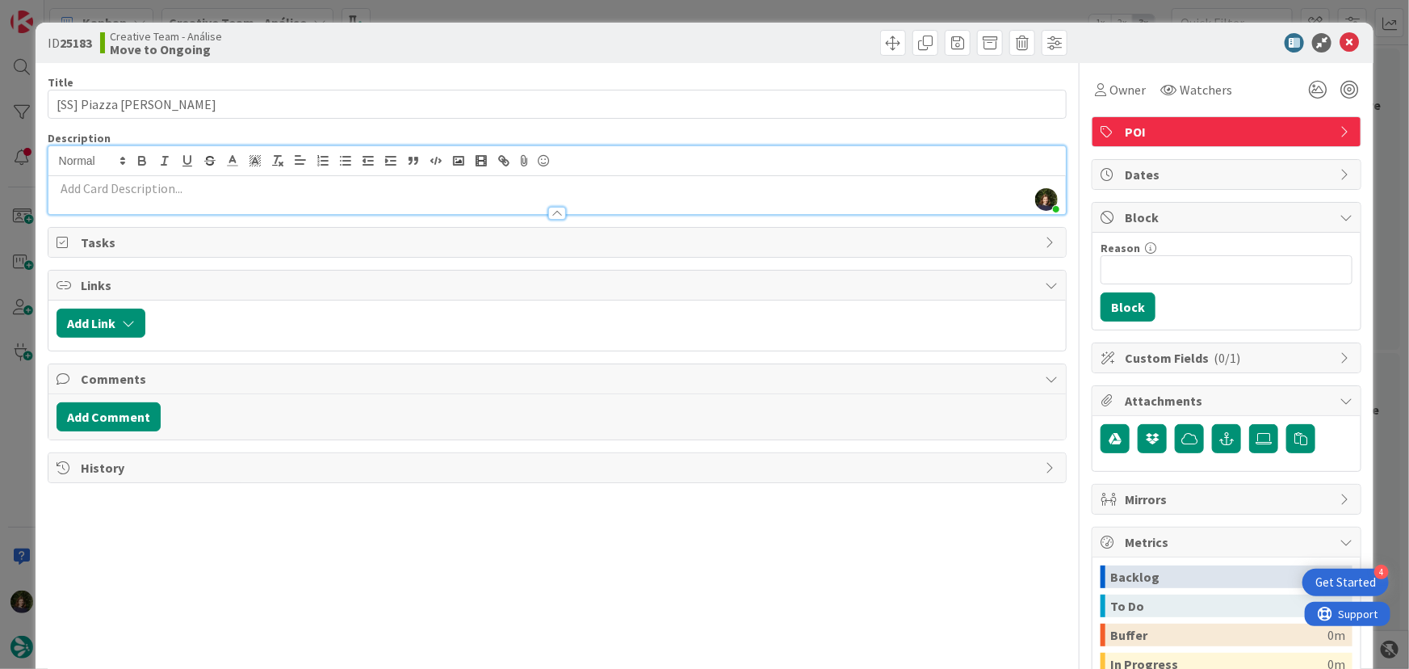
click at [185, 188] on p at bounding box center [558, 188] width 1002 height 19
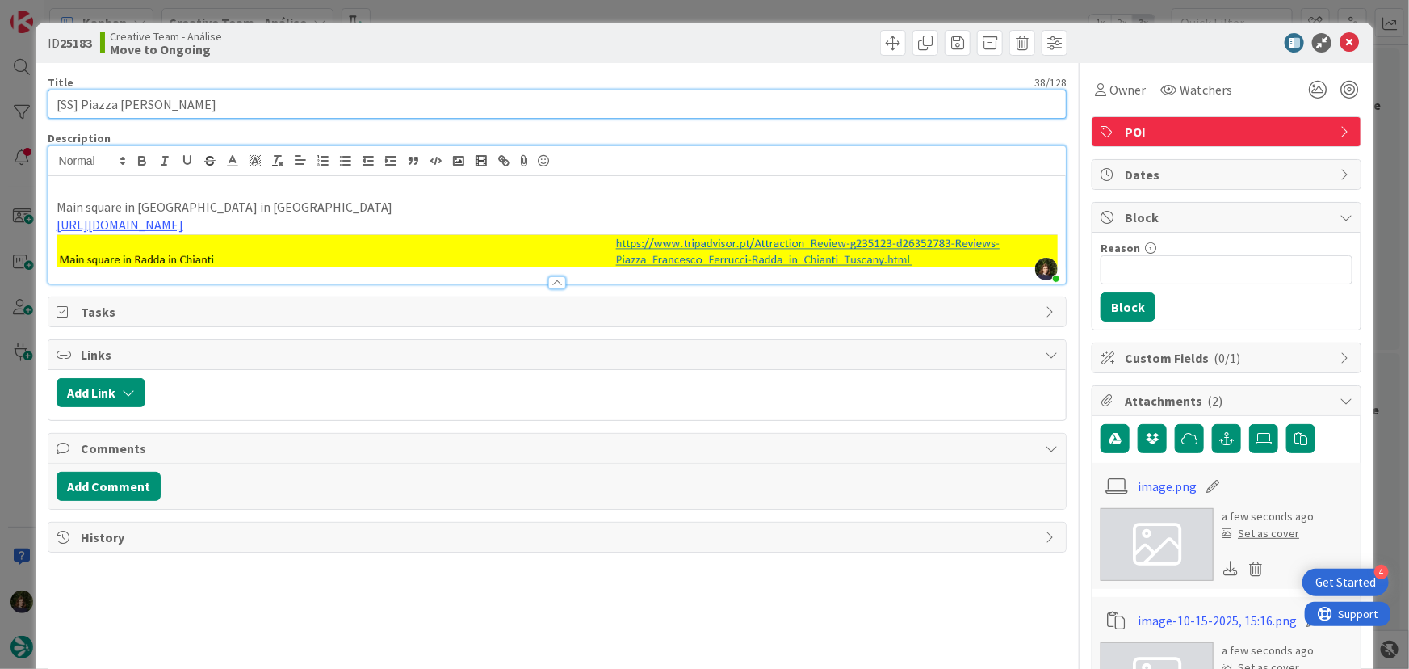
click at [327, 107] on input "[SS] Piazza [PERSON_NAME]" at bounding box center [558, 104] width 1020 height 29
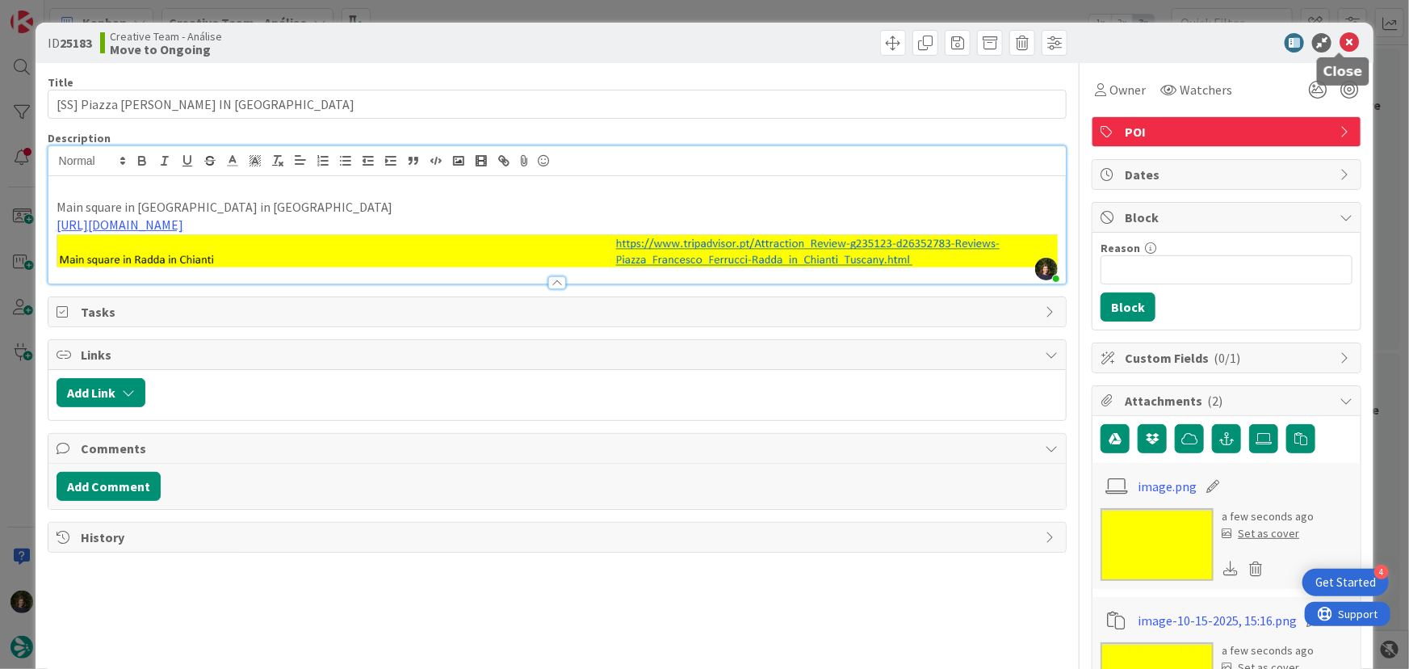
click at [1340, 43] on icon at bounding box center [1349, 42] width 19 height 19
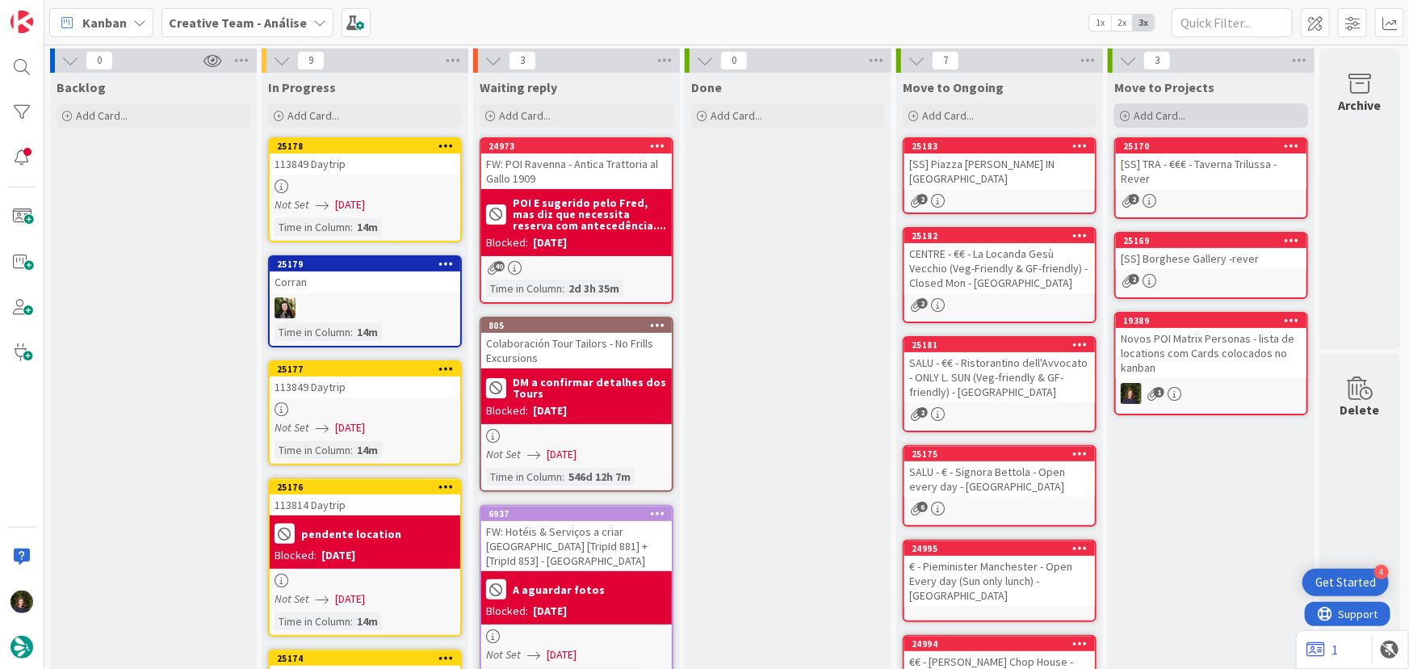
click at [1153, 118] on span "Add Card..." at bounding box center [1160, 115] width 52 height 15
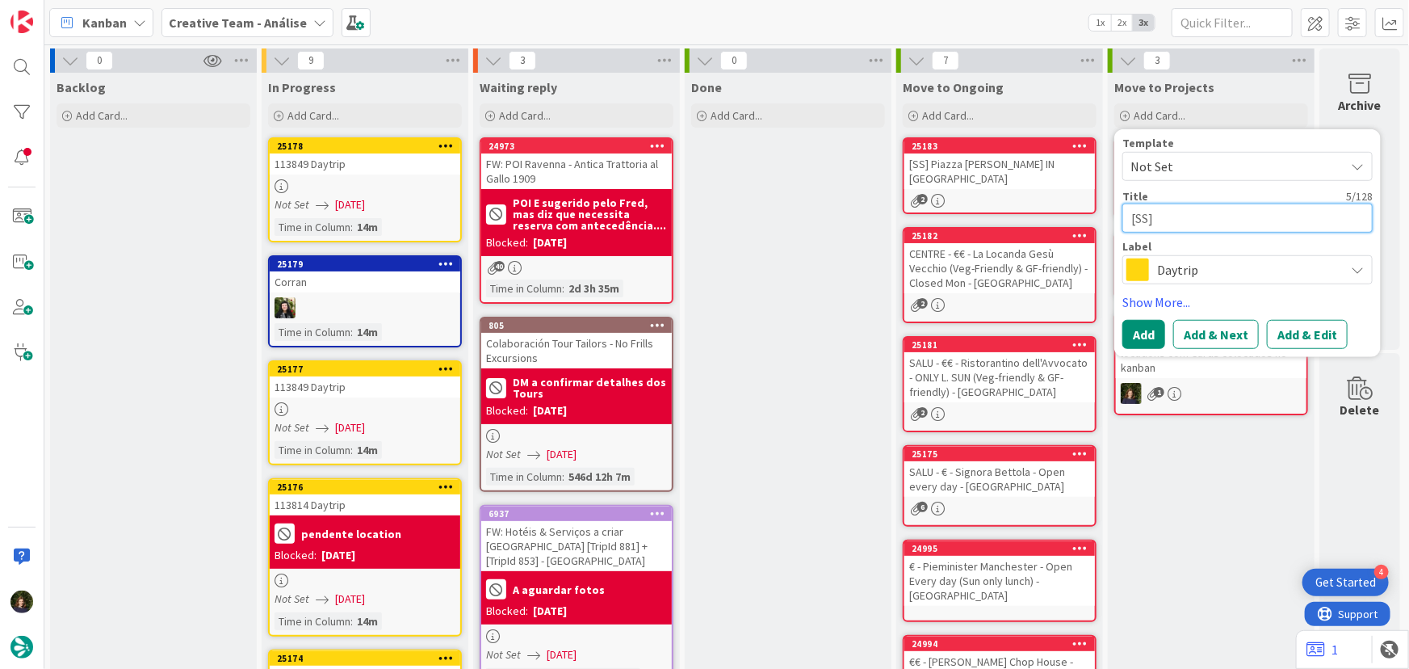
paste textarea "Abbazia di Sant'Antimo - Open Everyday JÁ TEMOS O POI CRIADO. FALTA ADICIONAR -…"
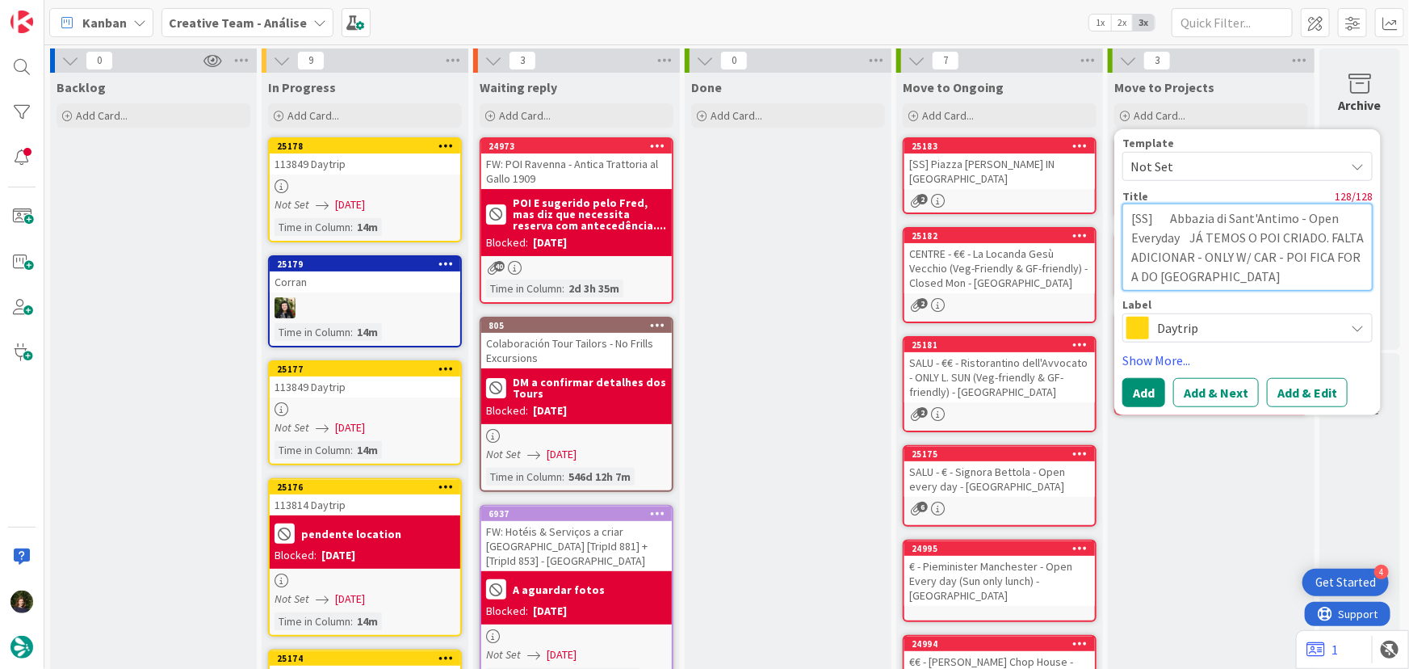
drag, startPoint x: 1187, startPoint y: 238, endPoint x: 1266, endPoint y: 270, distance: 85.2
click at [1266, 270] on textarea "[SS] Abbazia di Sant'Antimo - Open Everyday JÁ TEMOS O POI CRIADO. FALTA ADICIO…" at bounding box center [1247, 246] width 250 height 87
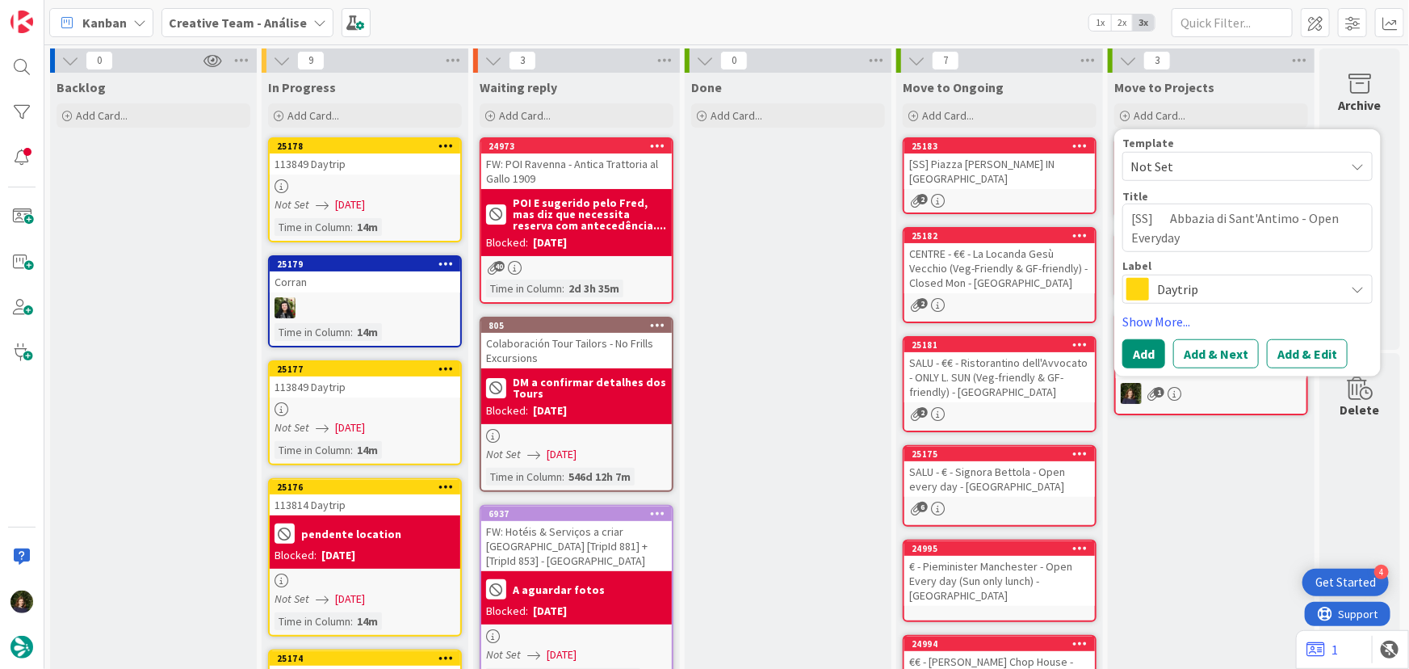
click at [1167, 289] on span "Daytrip" at bounding box center [1246, 289] width 179 height 23
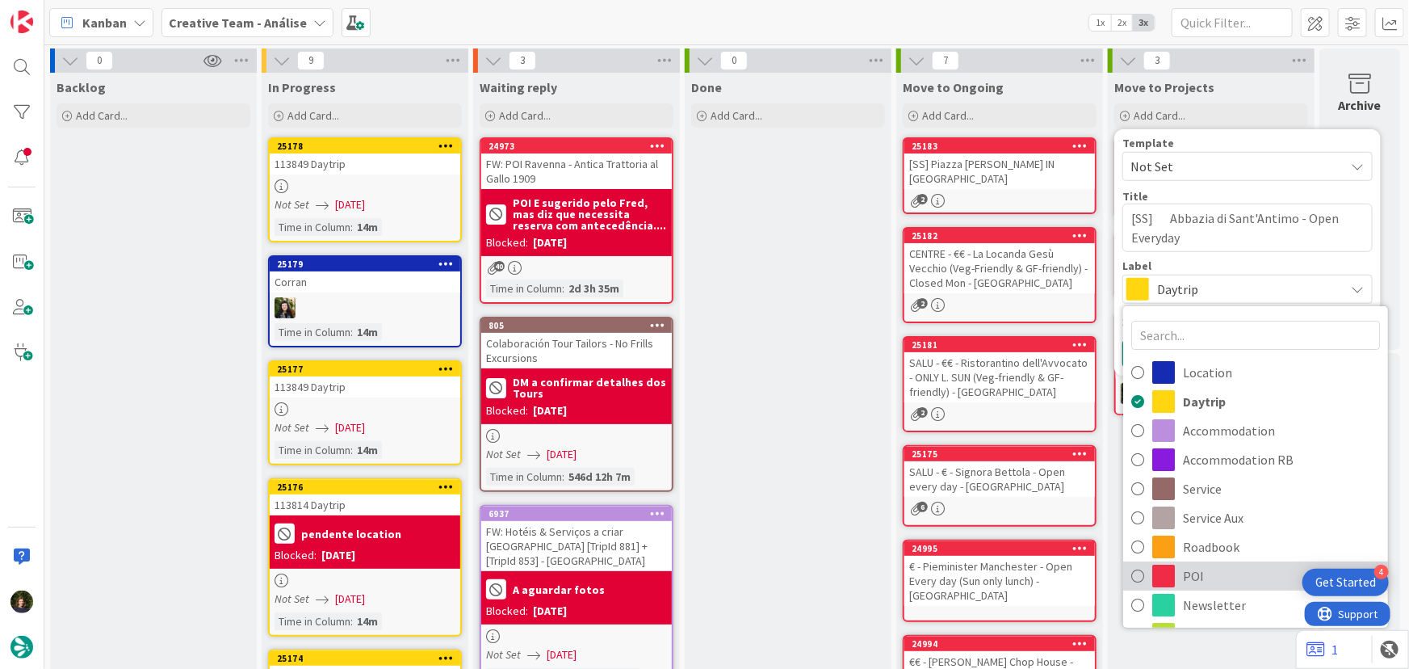
click at [1191, 580] on span "POI" at bounding box center [1281, 576] width 197 height 24
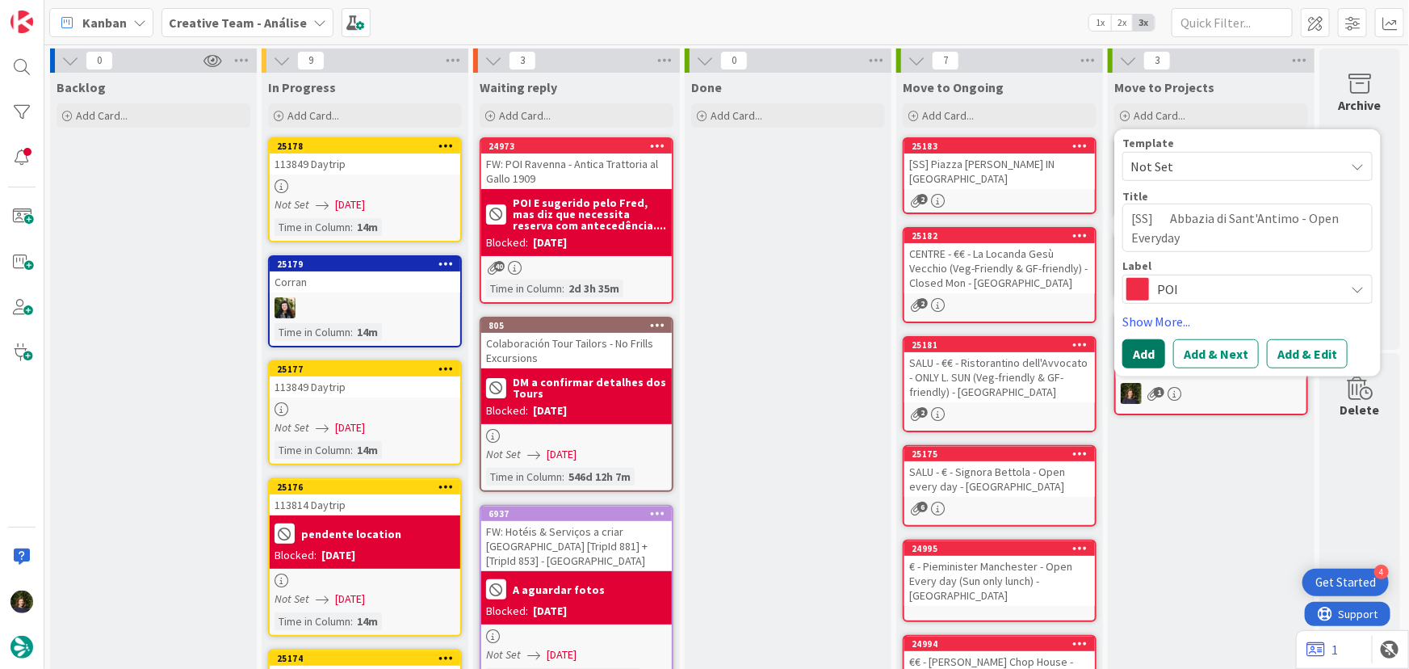
click at [1136, 363] on button "Add" at bounding box center [1143, 353] width 43 height 29
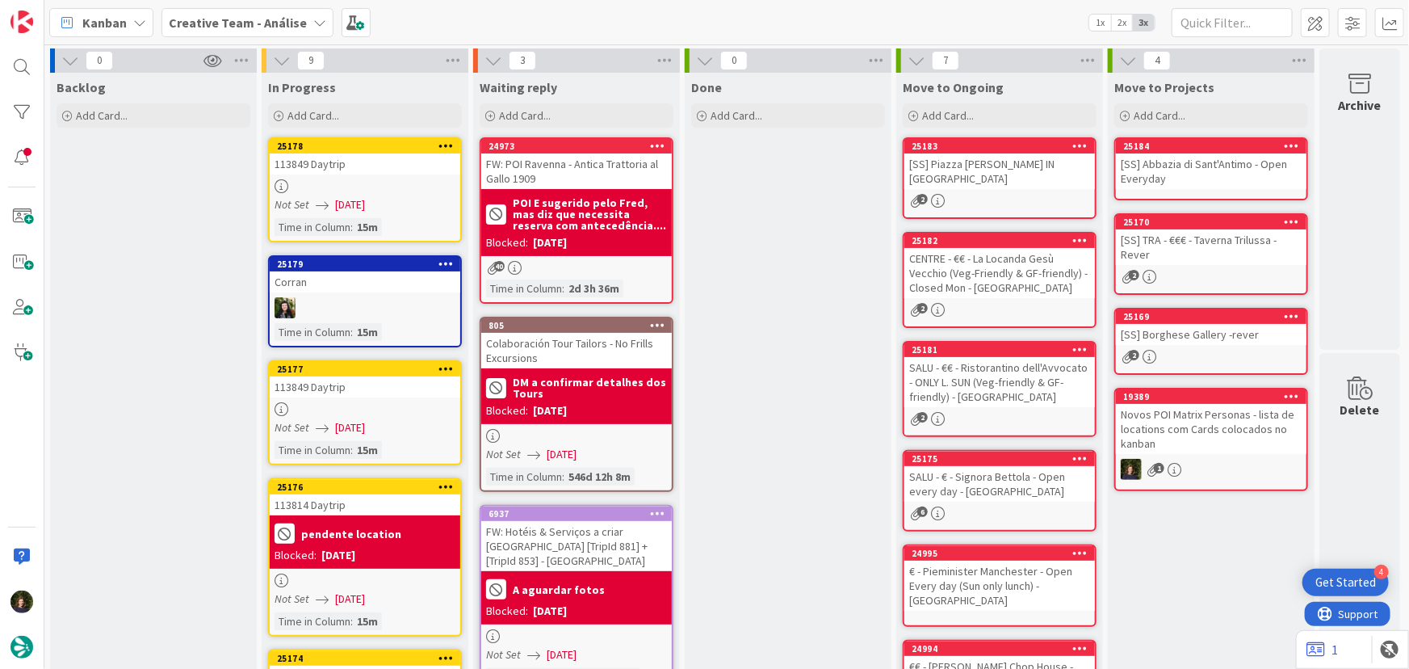
click at [1180, 162] on div "[SS] Abbazia di Sant'Antimo - Open Everyday" at bounding box center [1211, 171] width 191 height 36
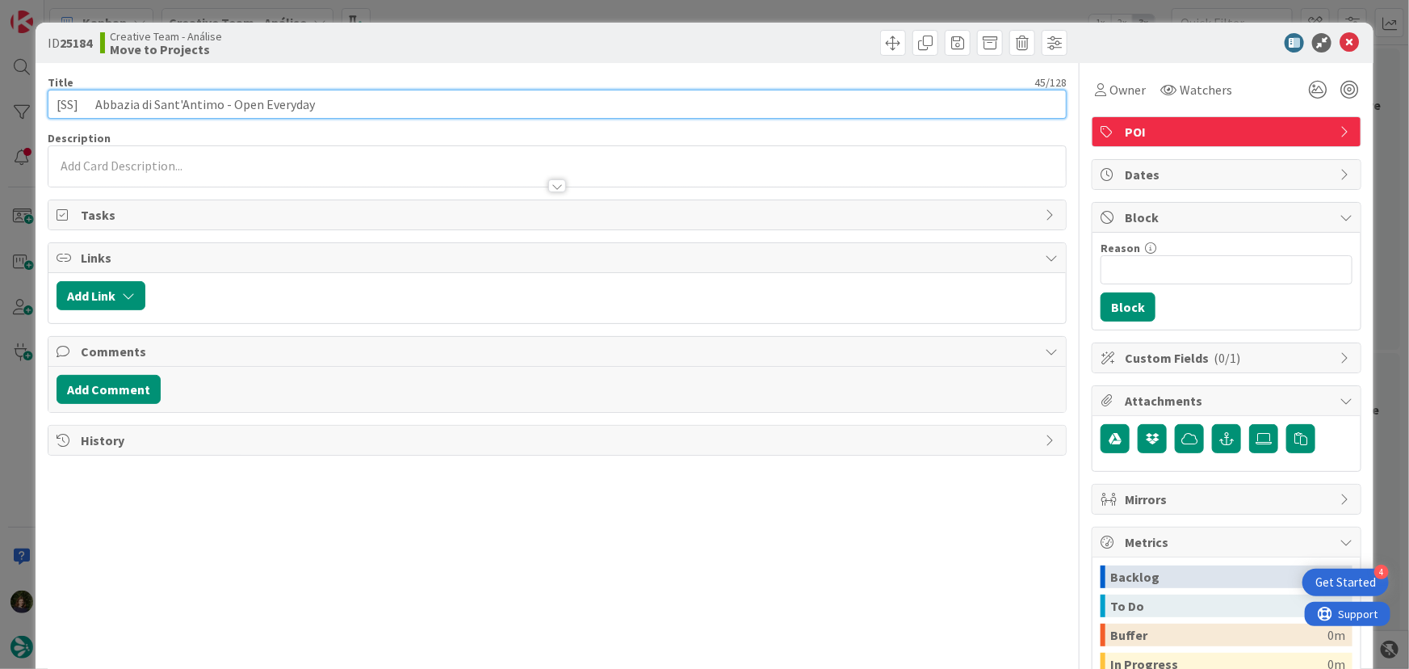
drag, startPoint x: 230, startPoint y: 105, endPoint x: 342, endPoint y: 103, distance: 111.4
click at [342, 103] on input "[SS] Abbazia di Sant'Antimo - Open Everyday" at bounding box center [558, 104] width 1020 height 29
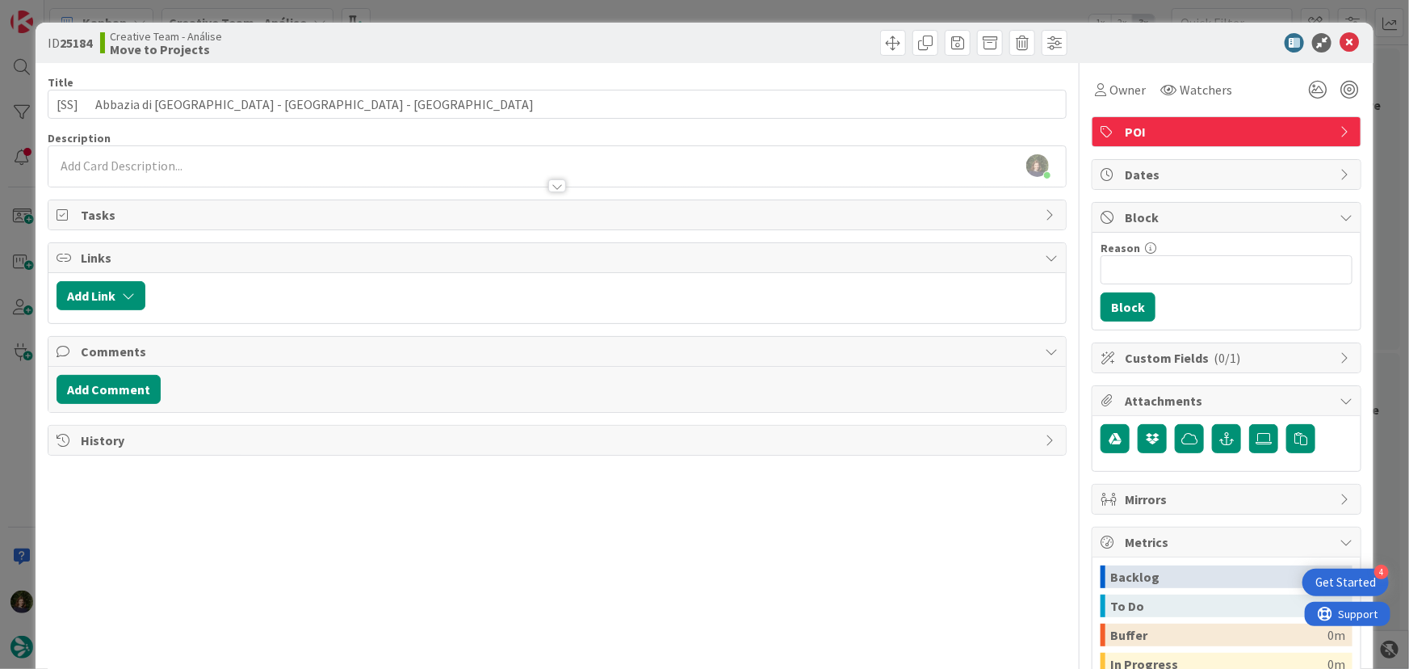
click at [359, 166] on div "[PERSON_NAME] just joined" at bounding box center [557, 166] width 1018 height 40
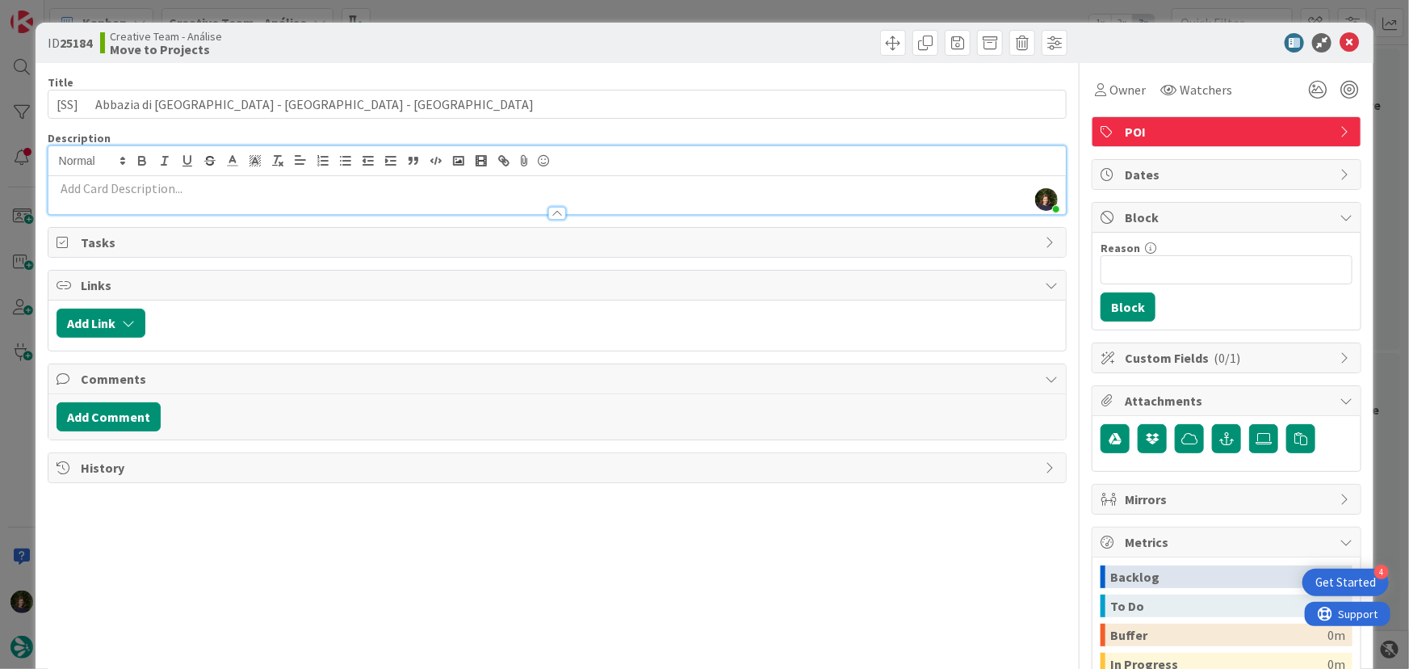
paste div
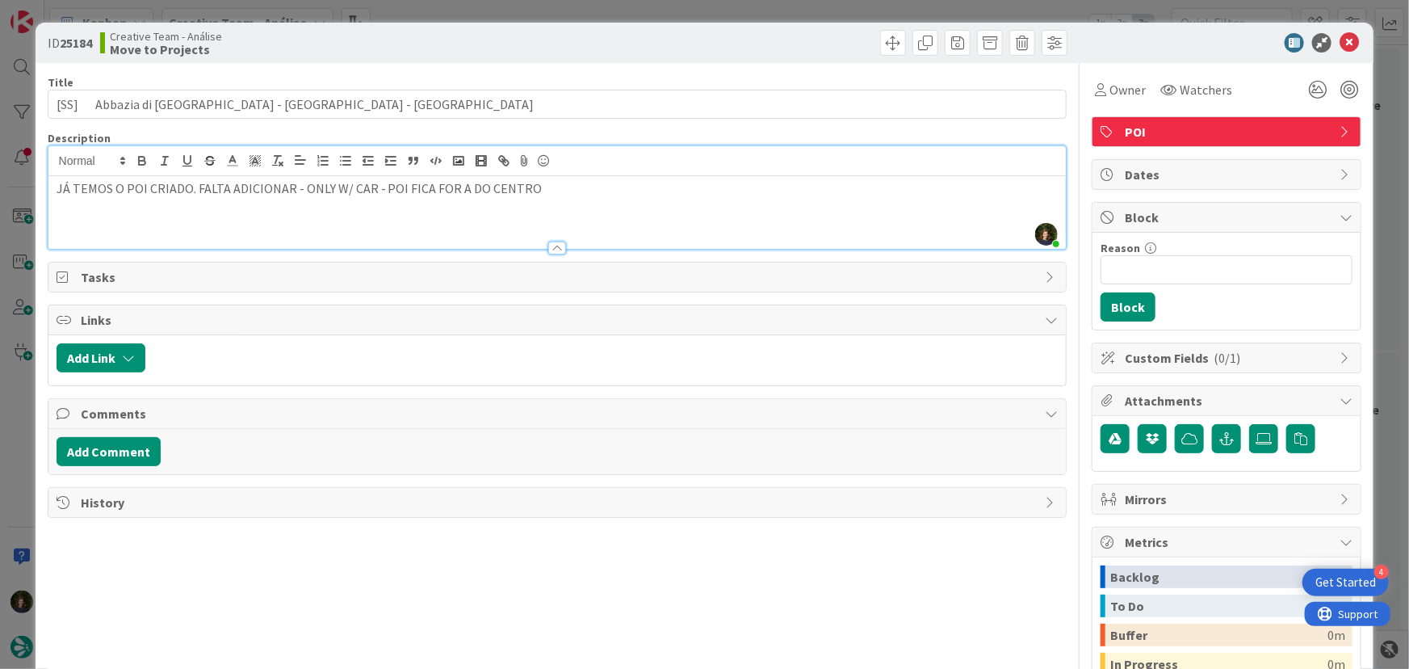
click at [197, 185] on p "JÁ TEMOS O POI CRIADO. FALTA ADICIONAR - ONLY W/ CAR - POI FICA FOR A DO CENTRO" at bounding box center [558, 188] width 1002 height 19
click at [1342, 48] on icon at bounding box center [1349, 42] width 19 height 19
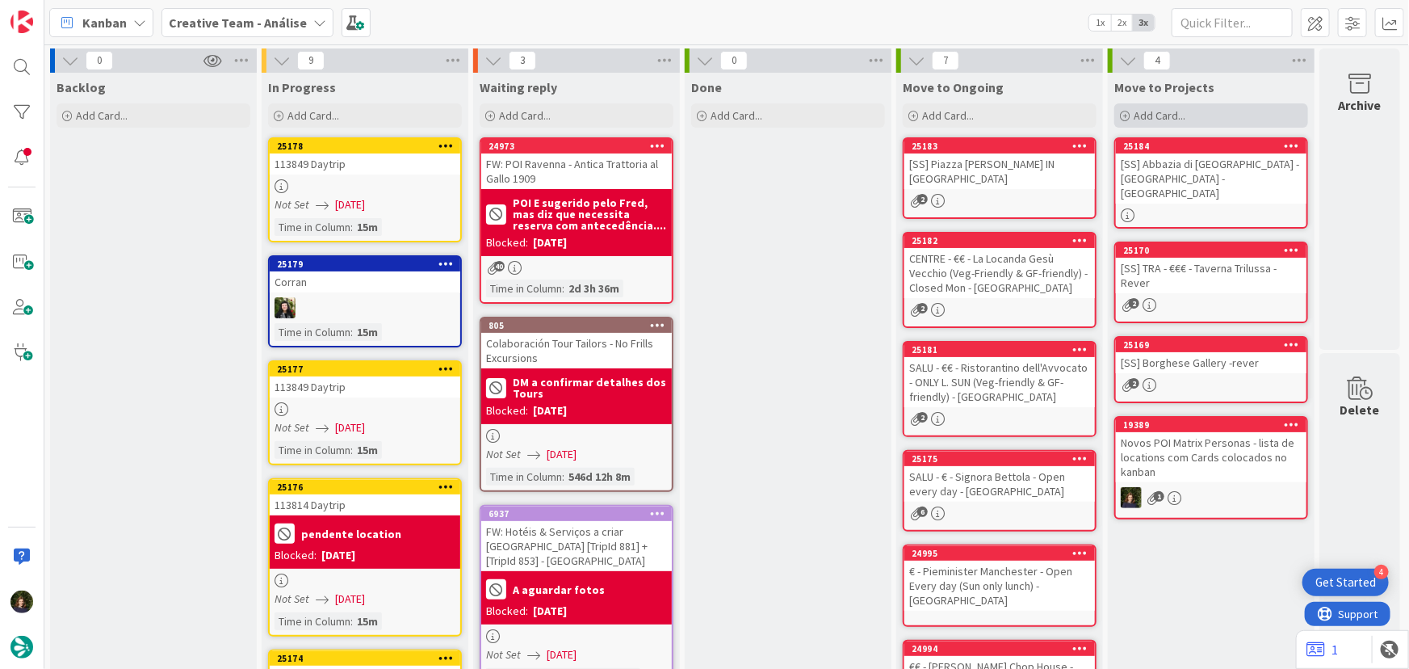
click at [1172, 115] on span "Add Card..." at bounding box center [1160, 115] width 52 height 15
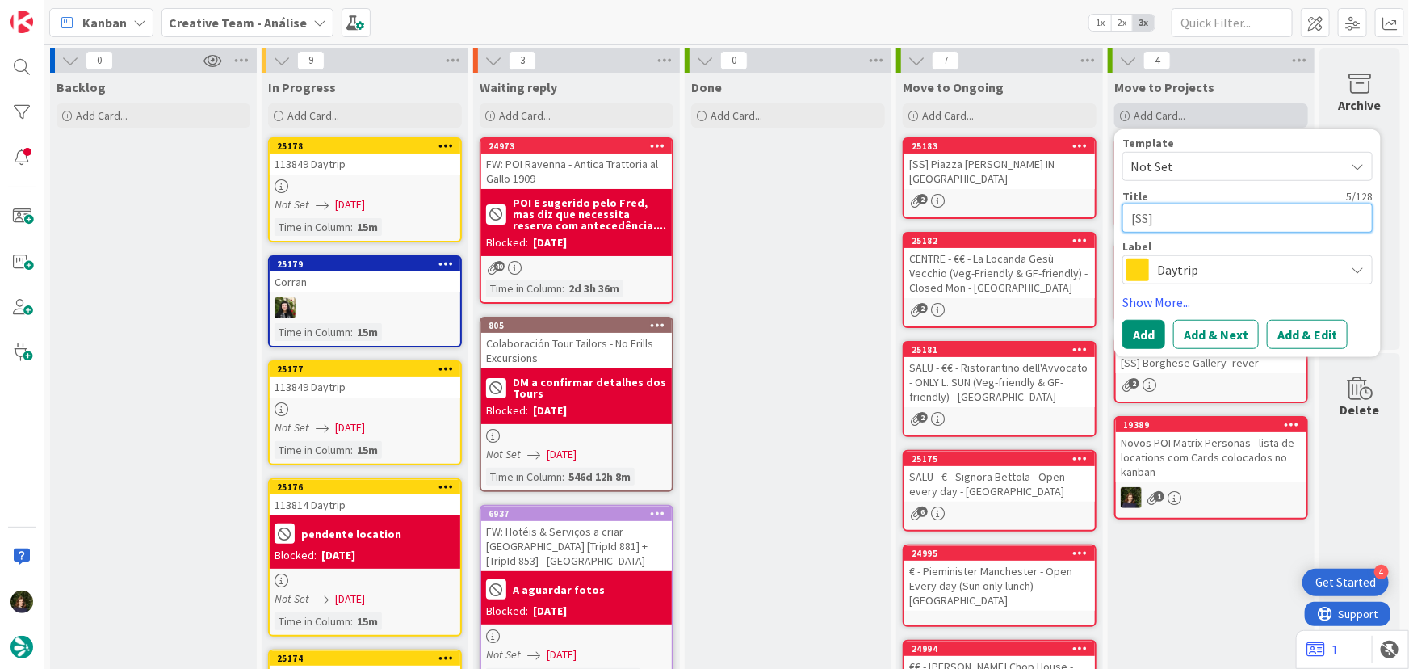
paste textarea "€€ - Locanda Sant'[PERSON_NAME] - Open Everyday"
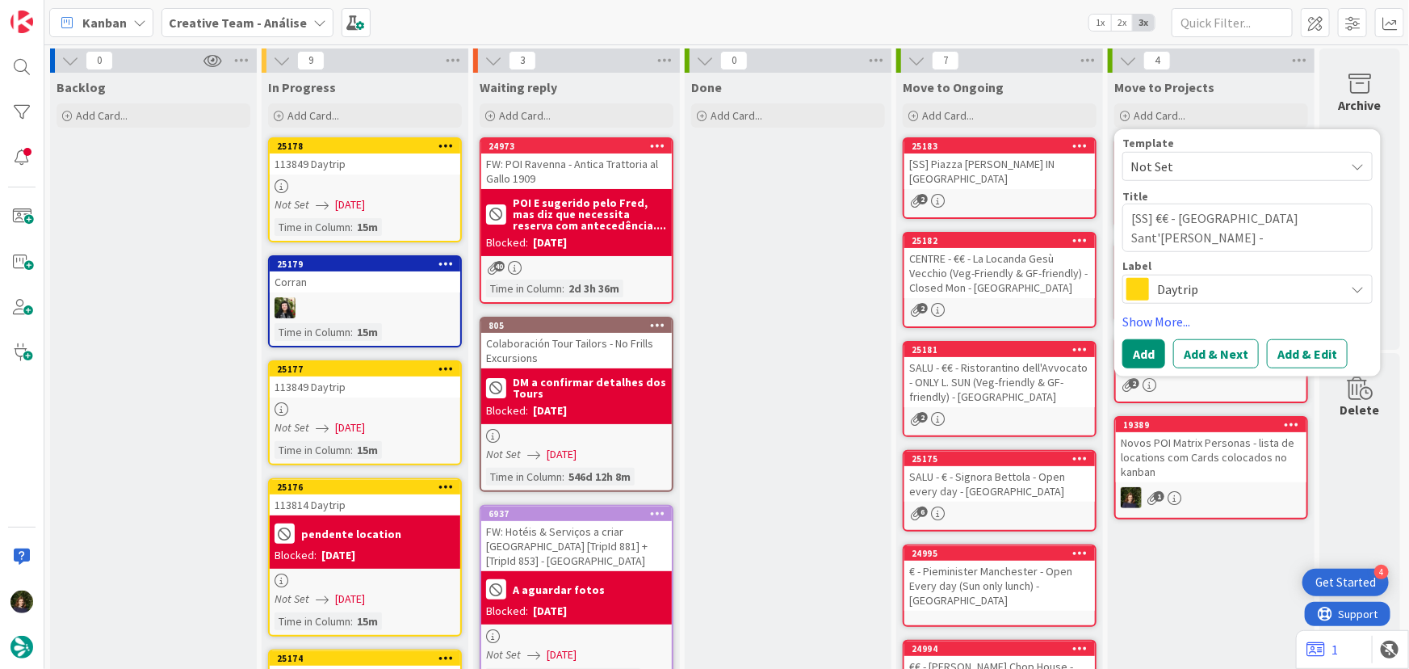
click at [1197, 297] on span "Daytrip" at bounding box center [1246, 289] width 179 height 23
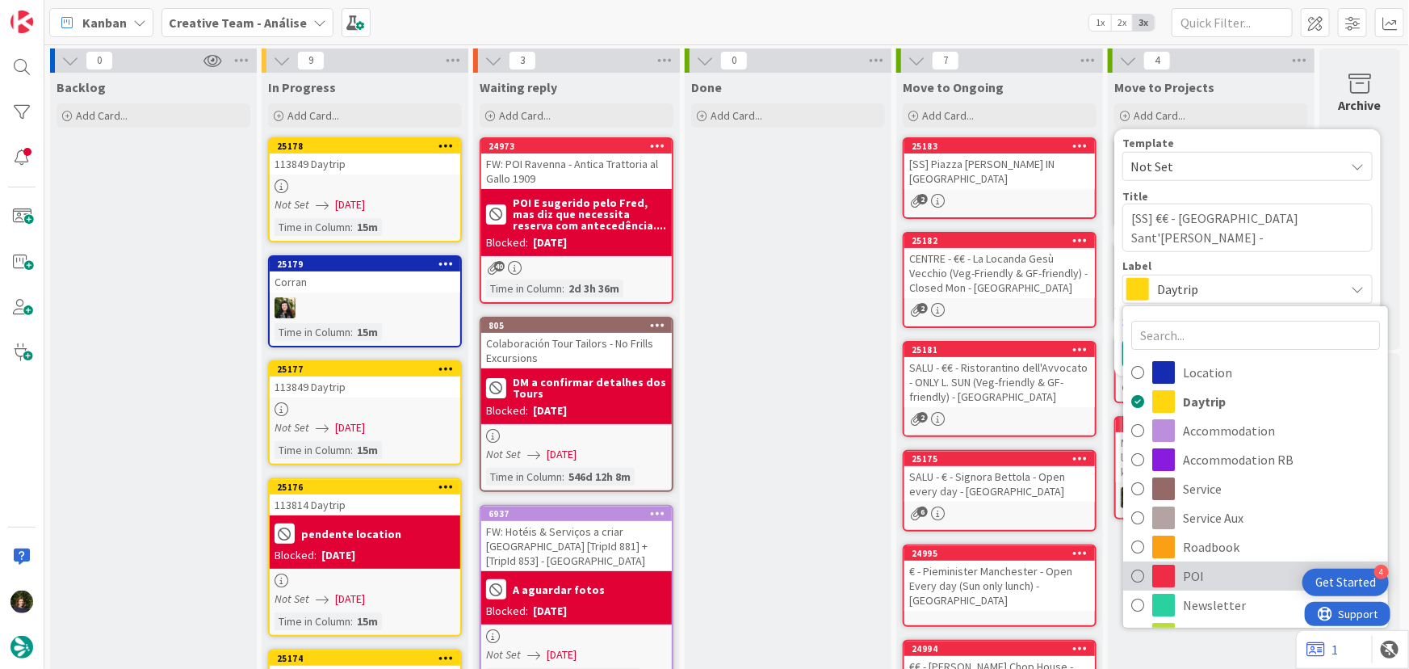
click at [1197, 575] on span "POI" at bounding box center [1281, 576] width 197 height 24
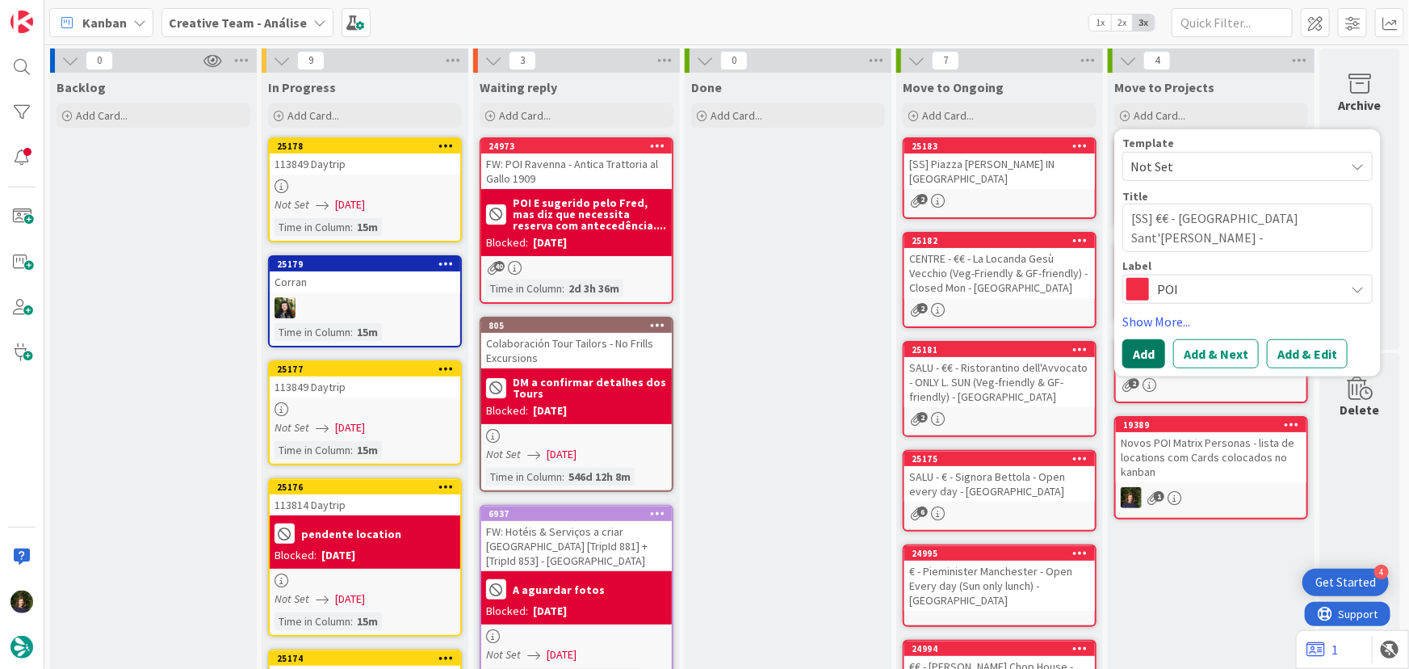
click at [1123, 352] on button "Add" at bounding box center [1143, 353] width 43 height 29
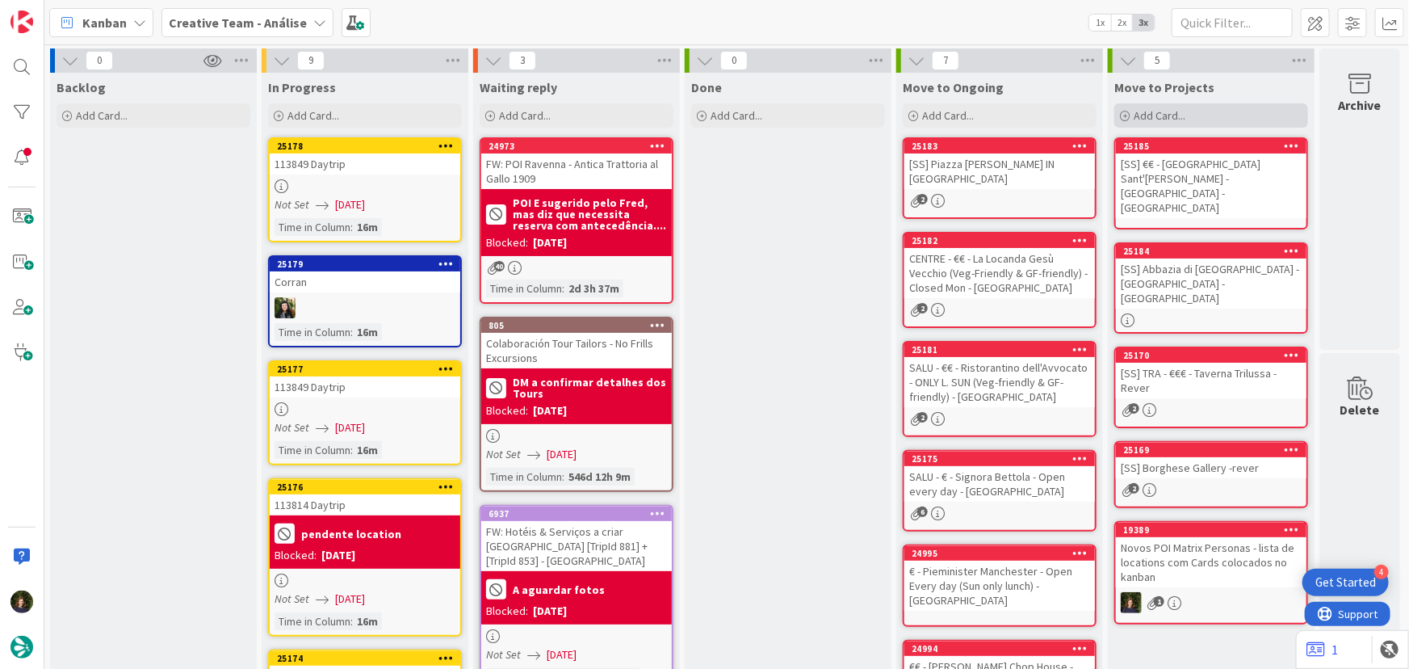
click at [1148, 115] on span "Add Card..." at bounding box center [1160, 115] width 52 height 15
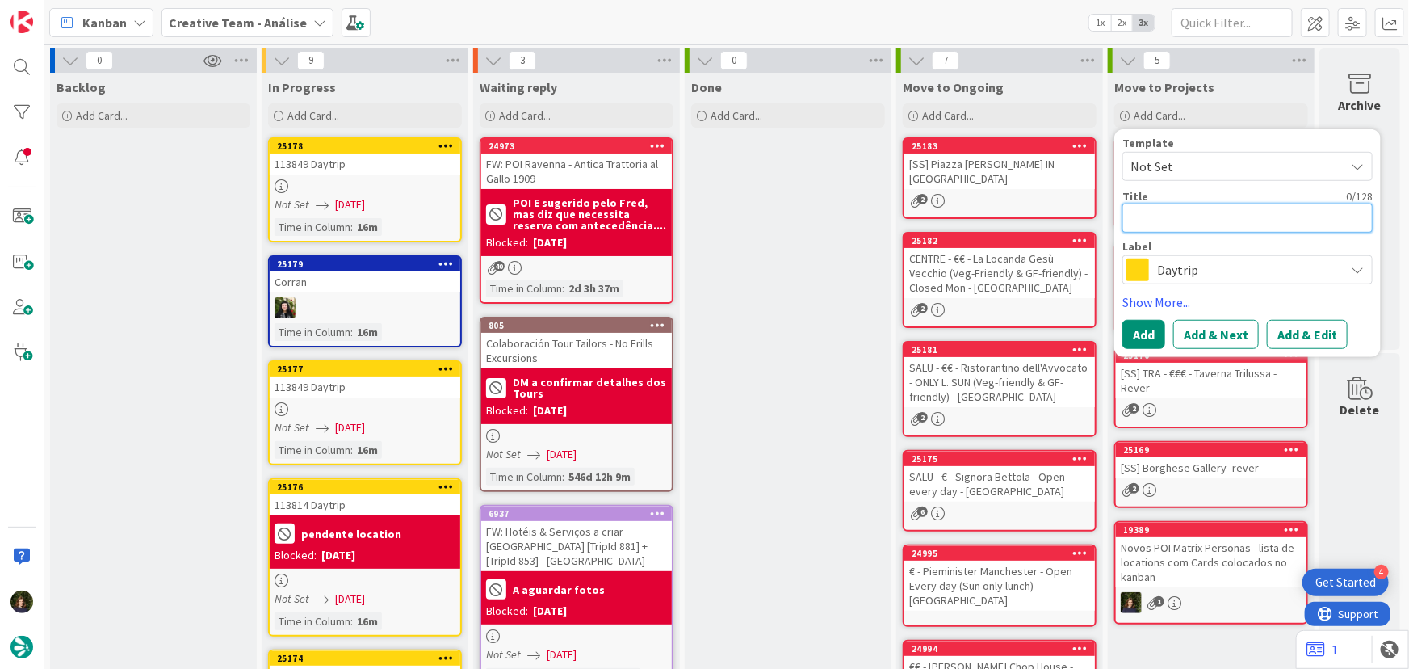
paste textarea "[GEOGRAPHIC_DATA] - Closed until [DATE] - Open Everyday"
click at [1212, 271] on span "Daytrip" at bounding box center [1246, 269] width 179 height 23
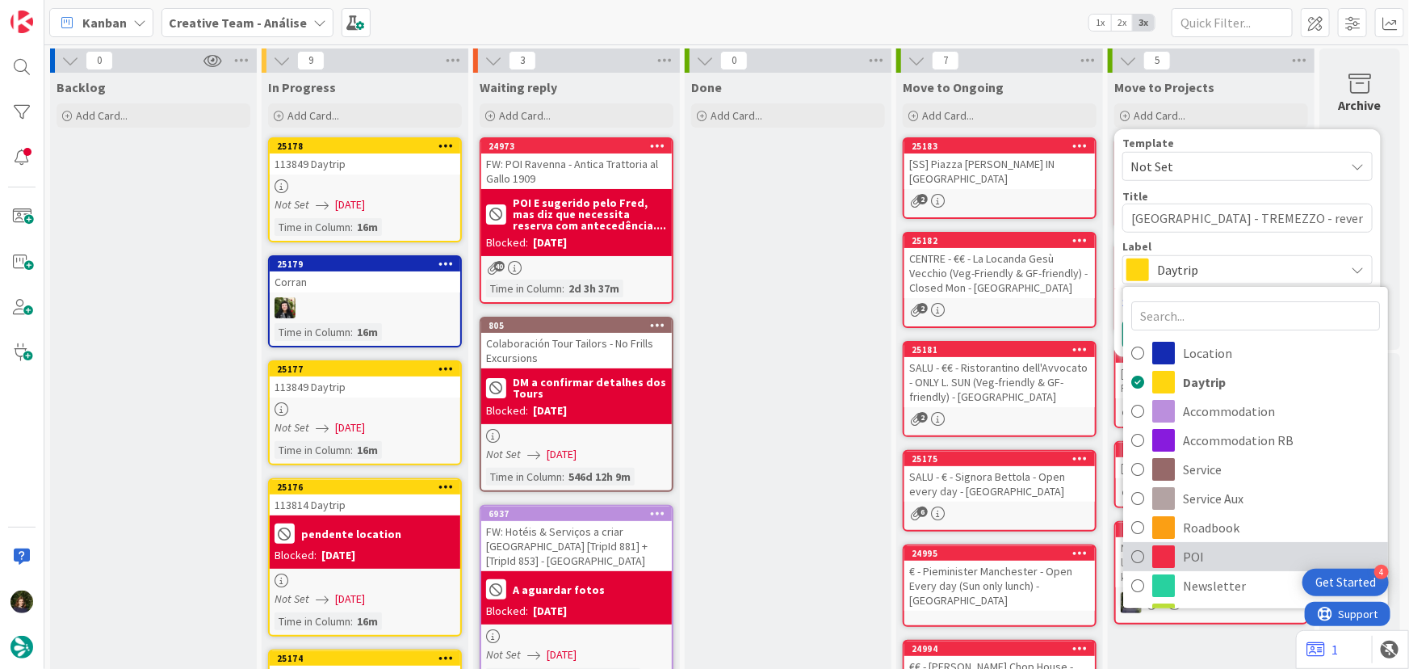
click at [1197, 557] on span "POI" at bounding box center [1281, 556] width 197 height 24
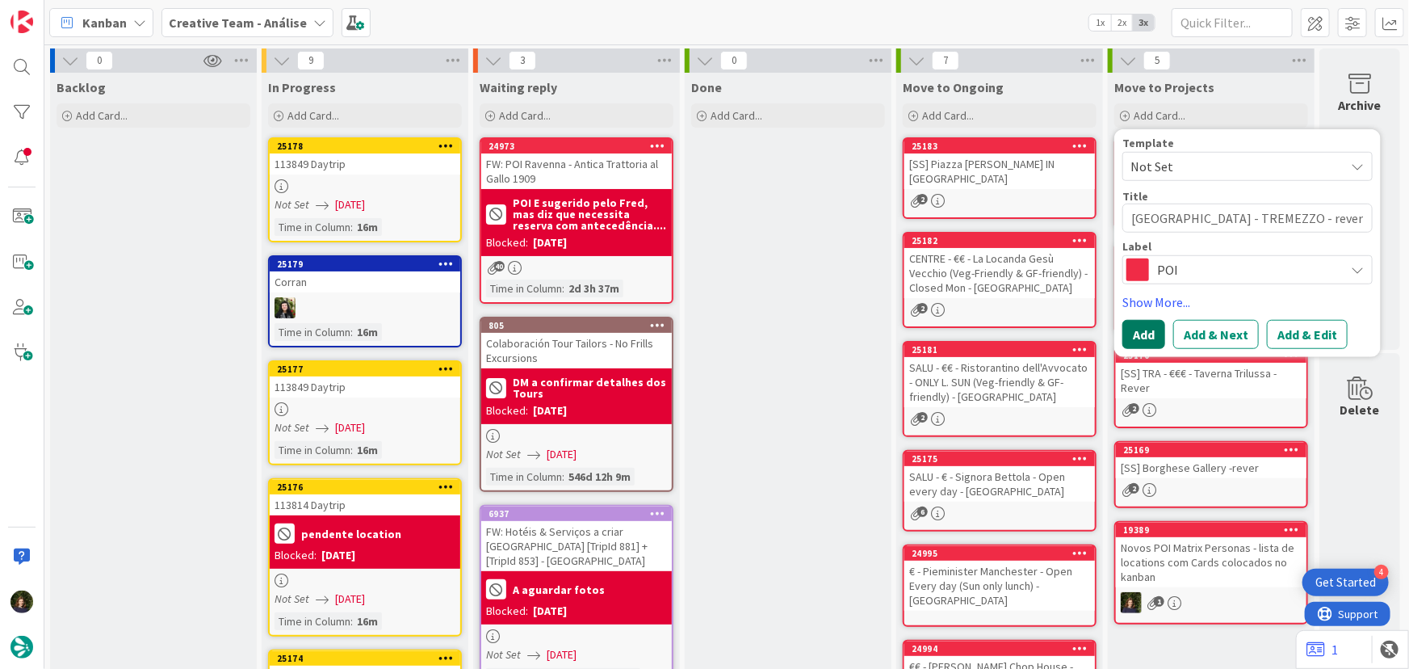
click at [1134, 342] on button "Add" at bounding box center [1143, 334] width 43 height 29
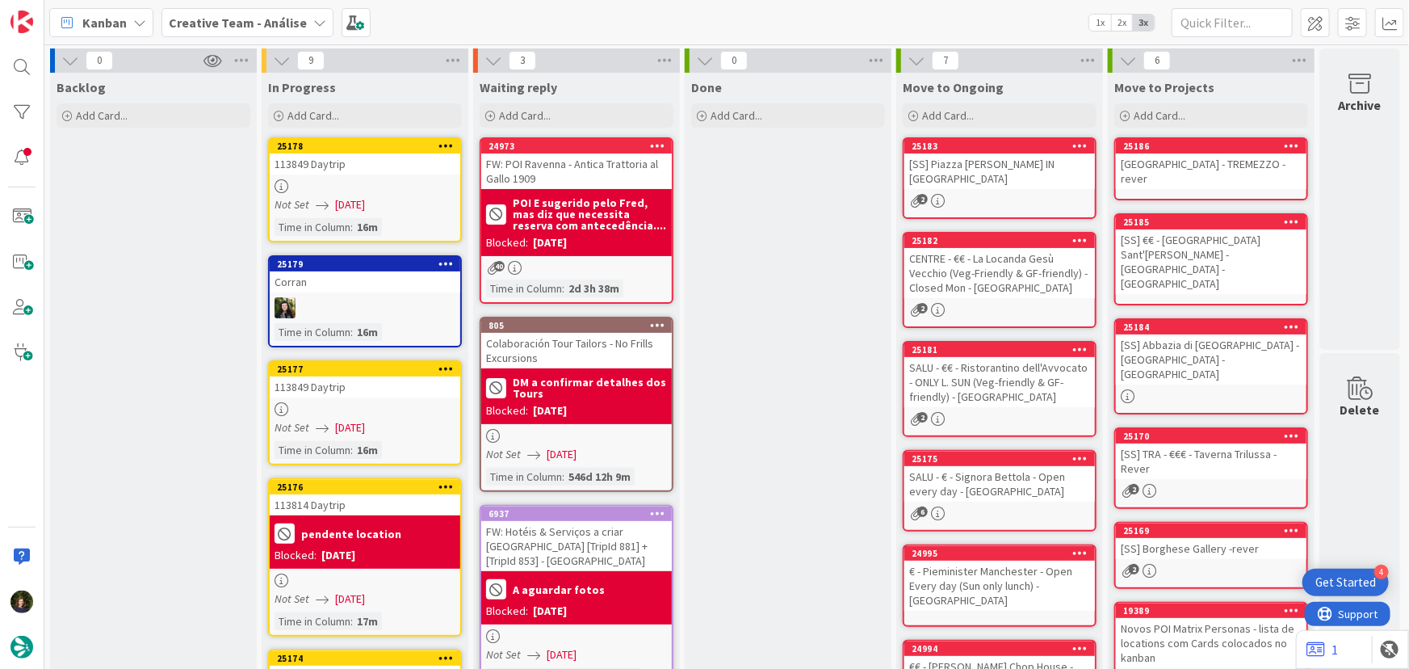
click at [1167, 161] on div "[GEOGRAPHIC_DATA] - TREMEZZO - rever" at bounding box center [1211, 171] width 191 height 36
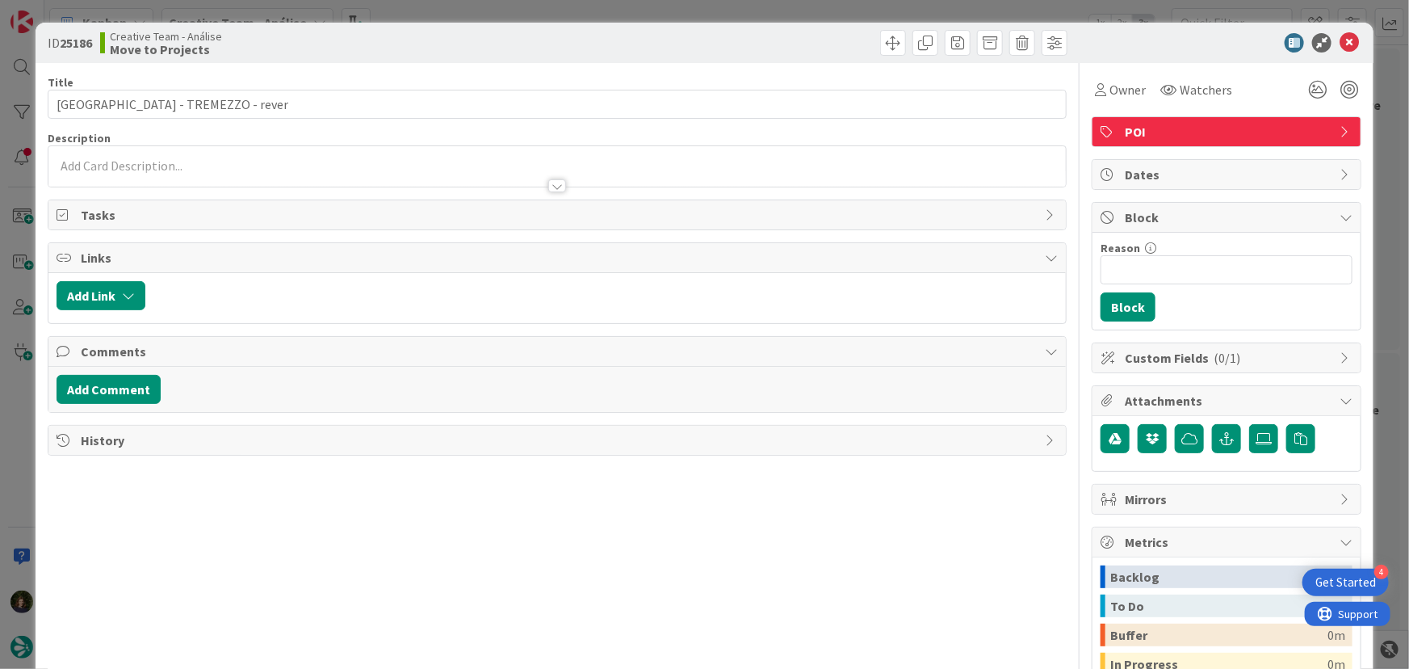
click at [208, 161] on p at bounding box center [558, 166] width 1002 height 19
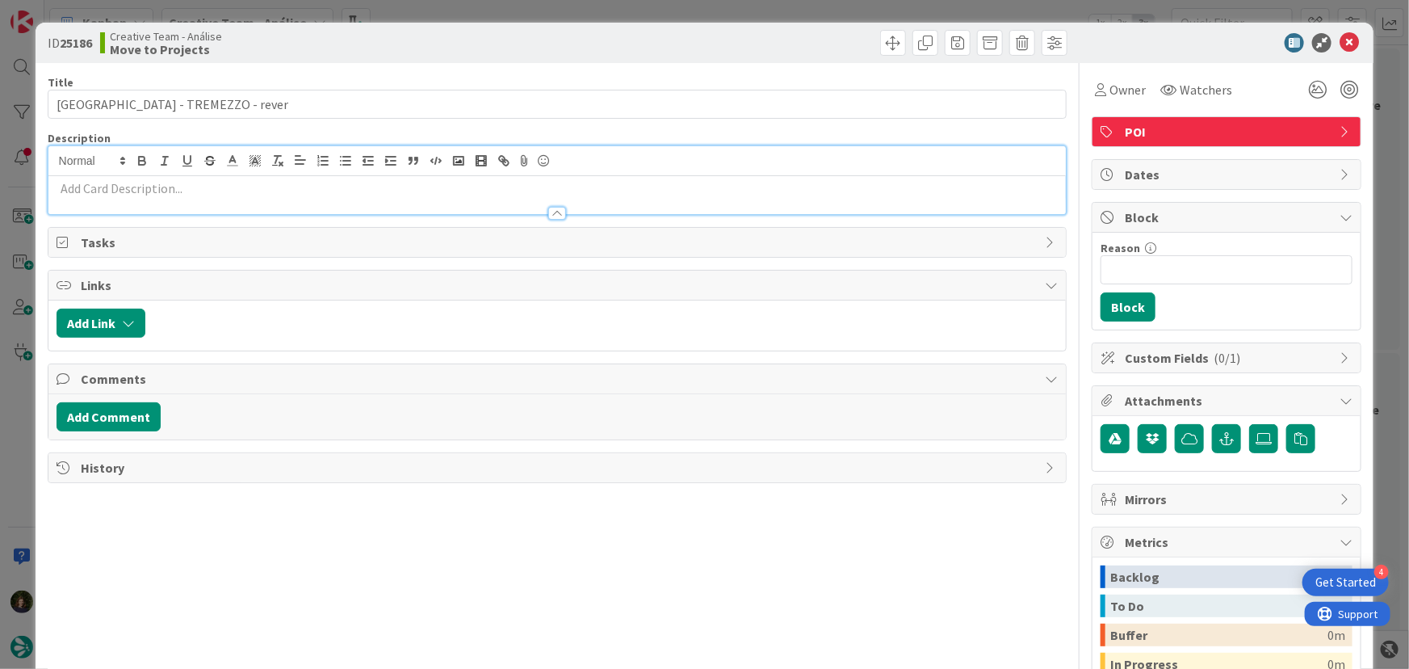
click at [204, 187] on p at bounding box center [558, 188] width 1002 height 19
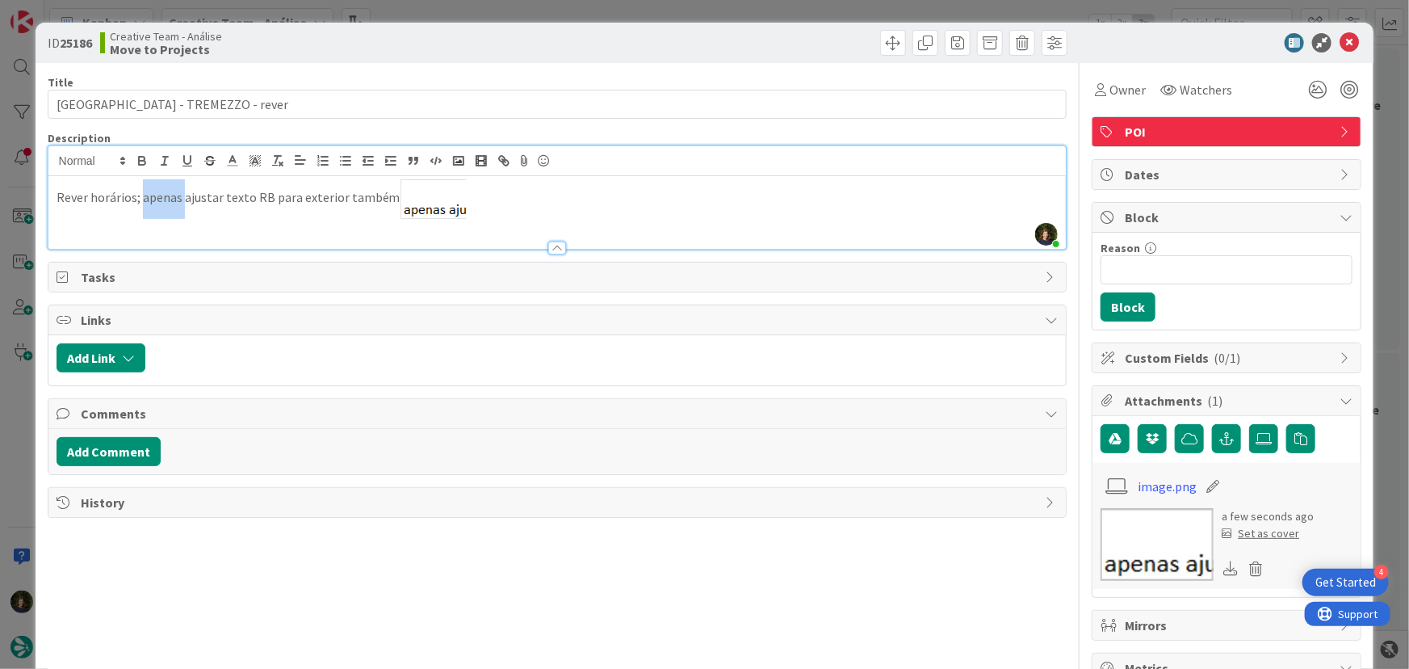
drag, startPoint x: 144, startPoint y: 197, endPoint x: 180, endPoint y: 199, distance: 36.4
click at [180, 199] on p "Rever horários; apenas ajustar texto RB para exterior também" at bounding box center [558, 199] width 1002 height 40
click at [530, 216] on p "Rever horários; ajustar texto RB para exterior também" at bounding box center [558, 199] width 1002 height 40
click at [1340, 46] on icon at bounding box center [1349, 42] width 19 height 19
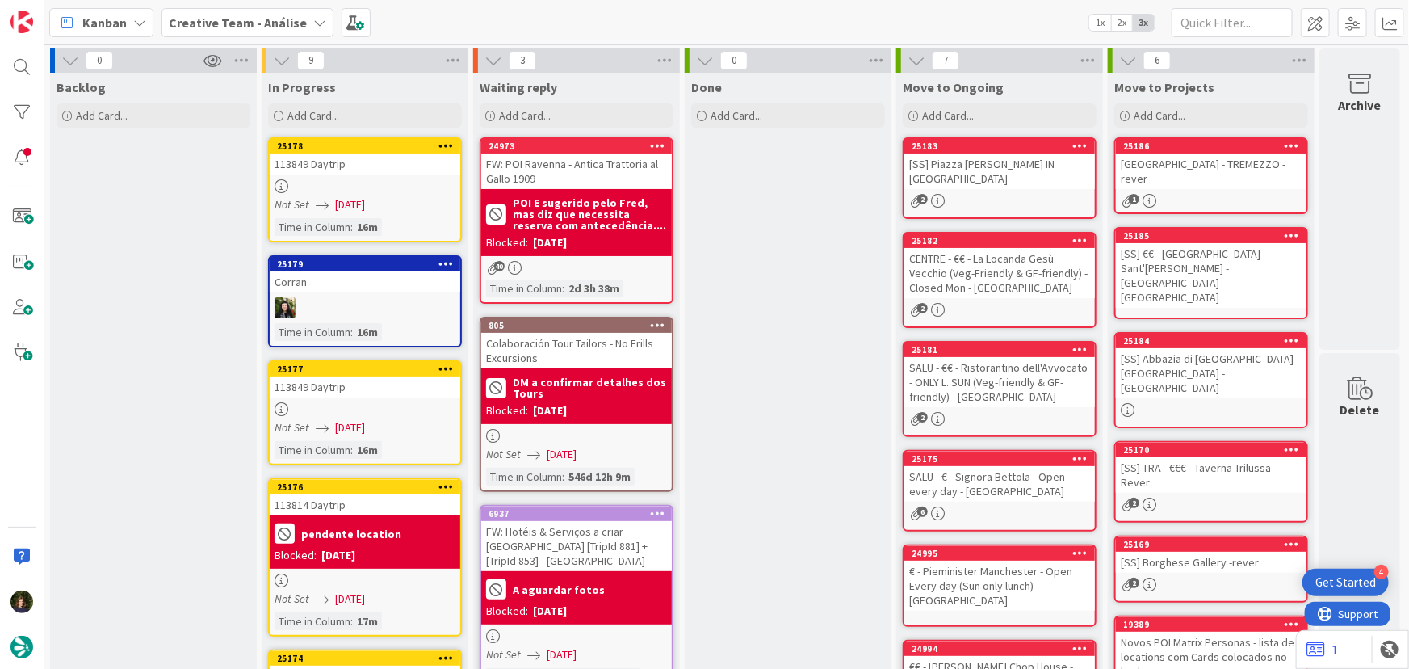
click at [1214, 176] on div "25186 [GEOGRAPHIC_DATA] - [GEOGRAPHIC_DATA] - rever 1" at bounding box center [1211, 175] width 194 height 77
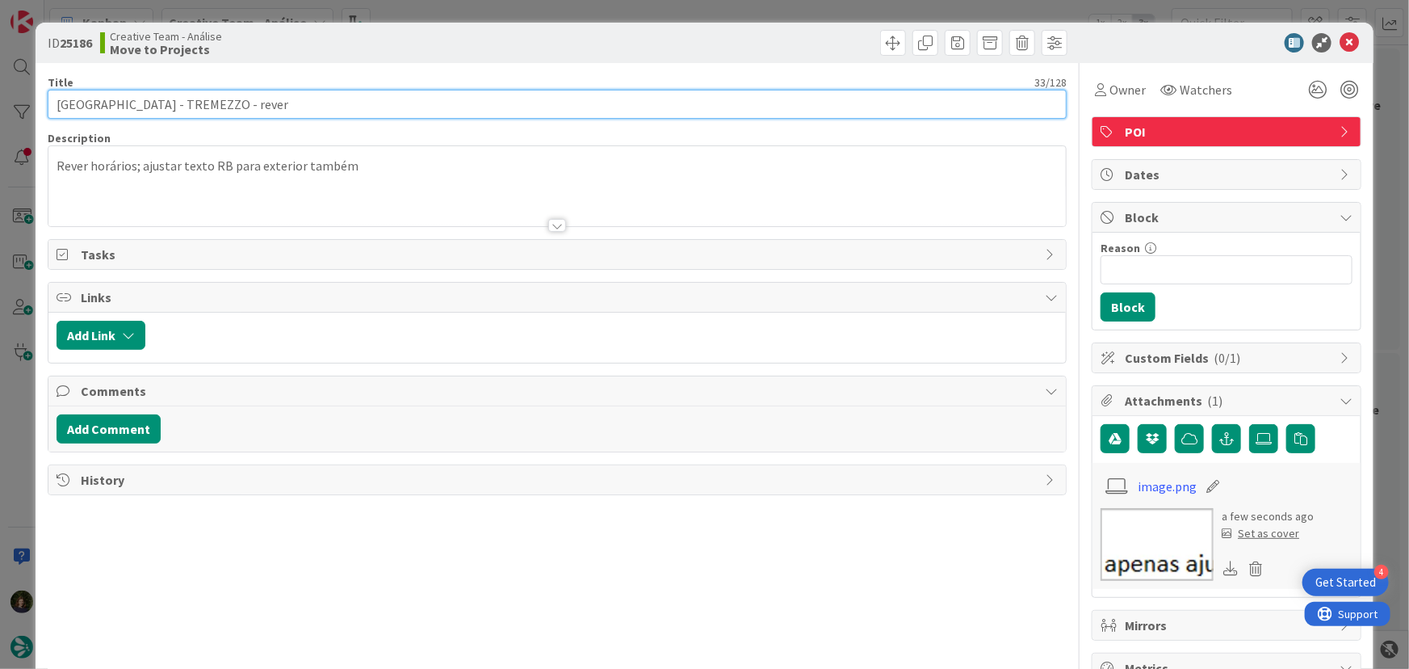
click at [55, 105] on input "[GEOGRAPHIC_DATA] - TREMEZZO - rever" at bounding box center [558, 104] width 1020 height 29
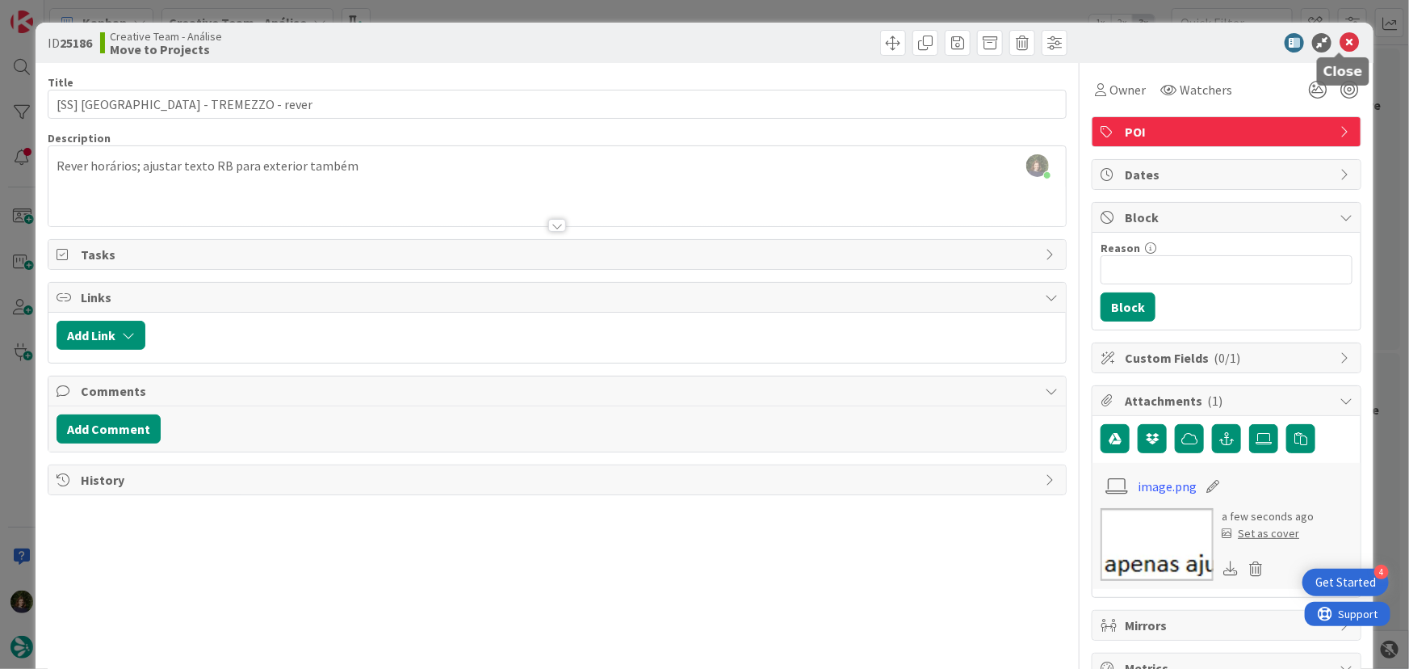
click at [1342, 35] on icon at bounding box center [1349, 42] width 19 height 19
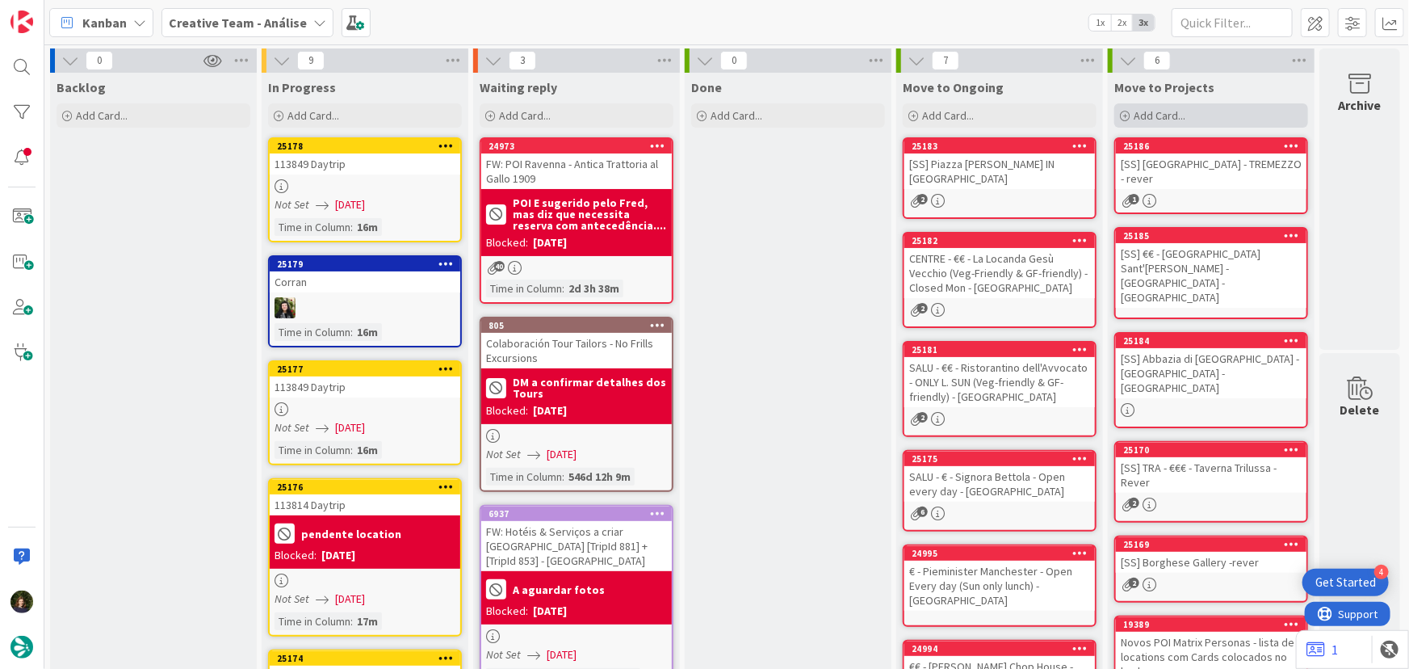
click at [1142, 111] on span "Add Card..." at bounding box center [1160, 115] width 52 height 15
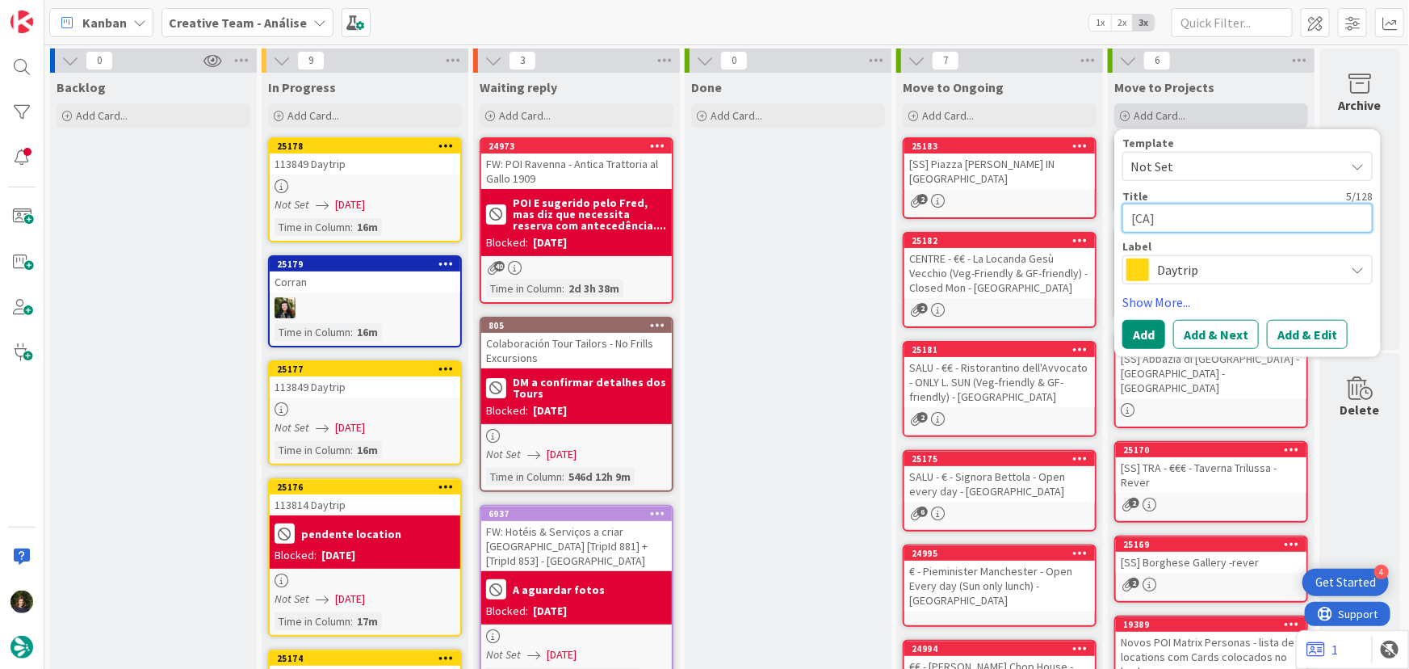
paste textarea "Sant’Ivo alla Sapienza - Open [DATE]"
click at [1180, 272] on span "Daytrip" at bounding box center [1246, 269] width 179 height 23
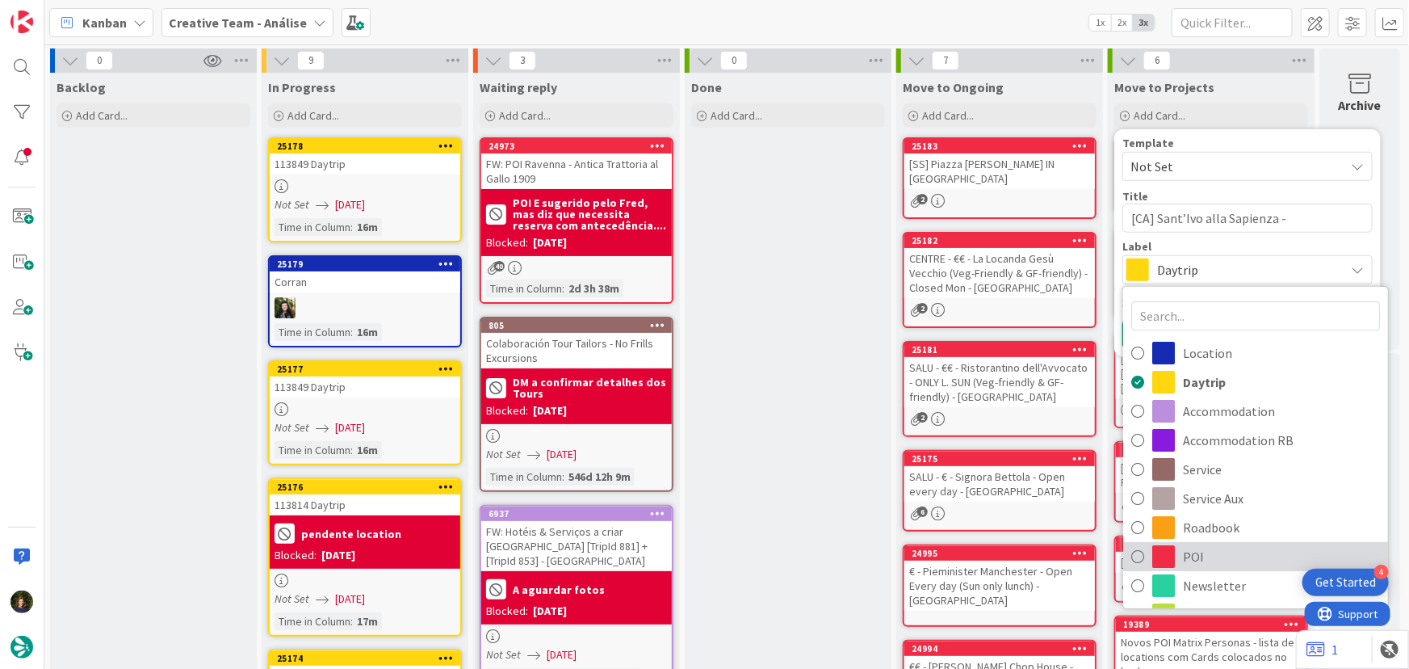
click at [1195, 562] on span "POI" at bounding box center [1281, 556] width 197 height 24
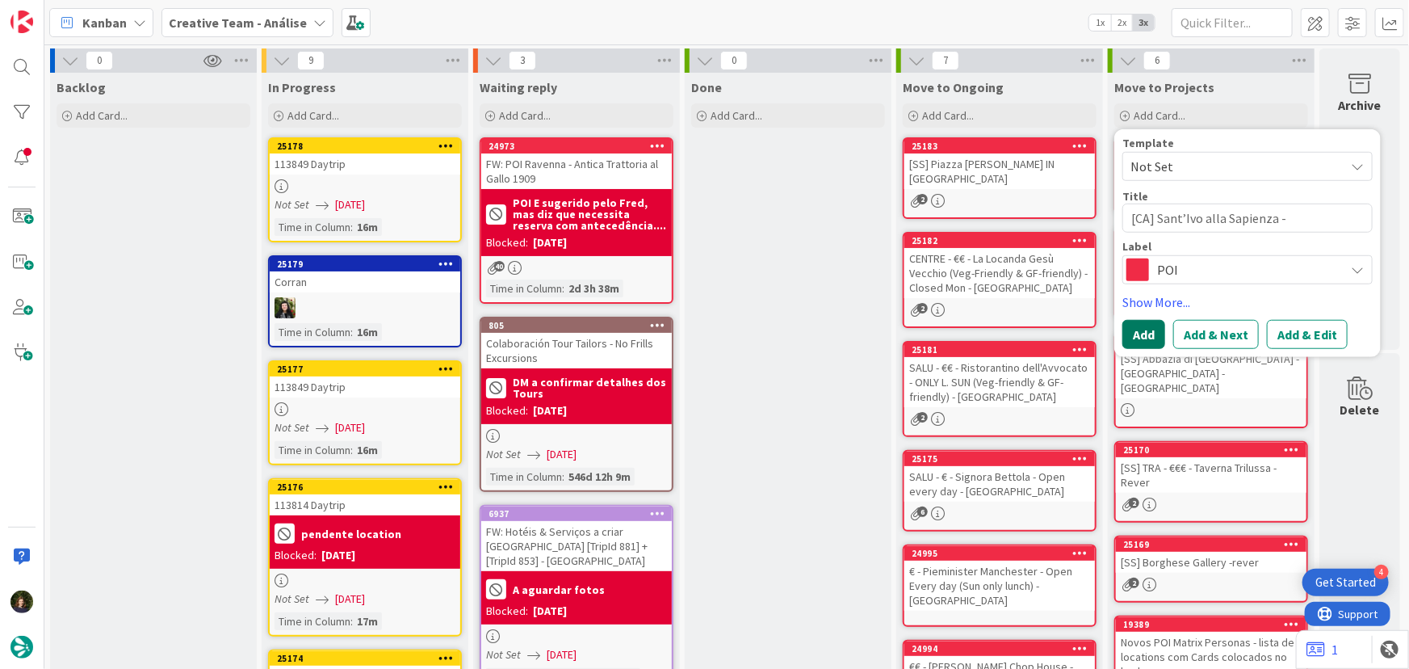
click at [1129, 344] on button "Add" at bounding box center [1143, 334] width 43 height 29
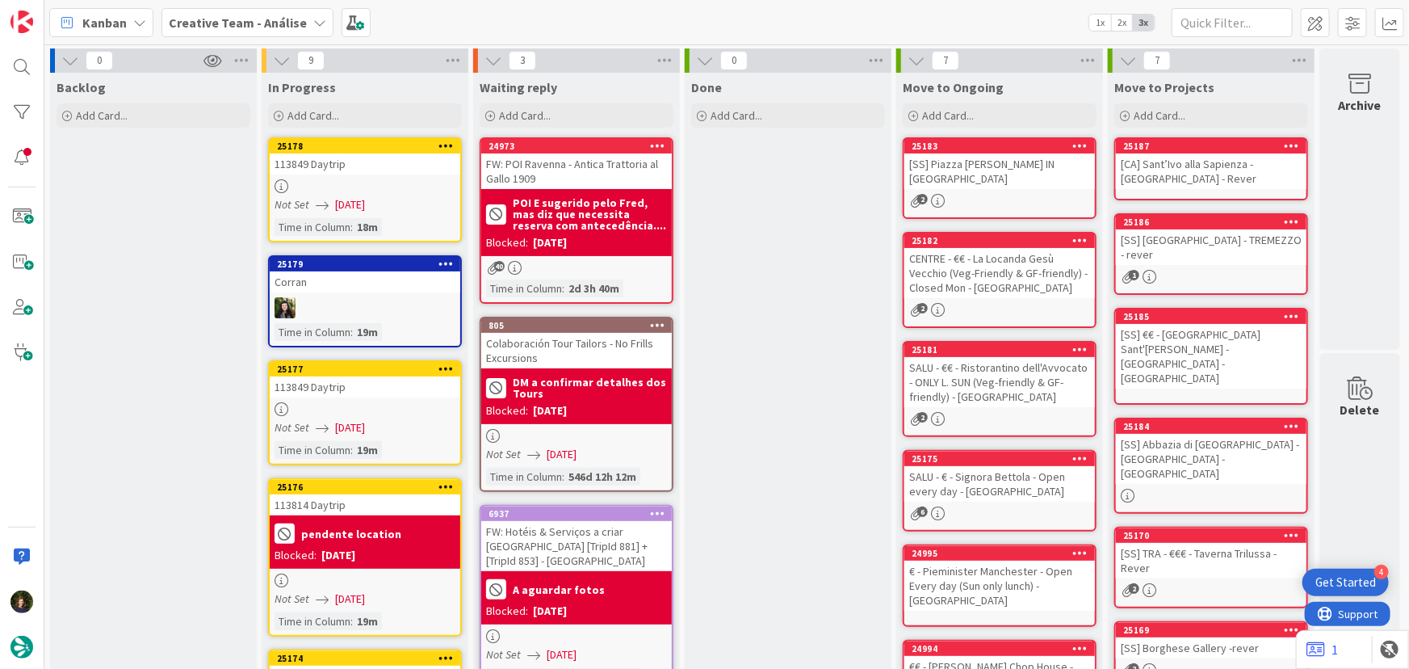
click at [1179, 176] on div "[CA] Sant’Ivo alla Sapienza - [GEOGRAPHIC_DATA] - Rever" at bounding box center [1211, 171] width 191 height 36
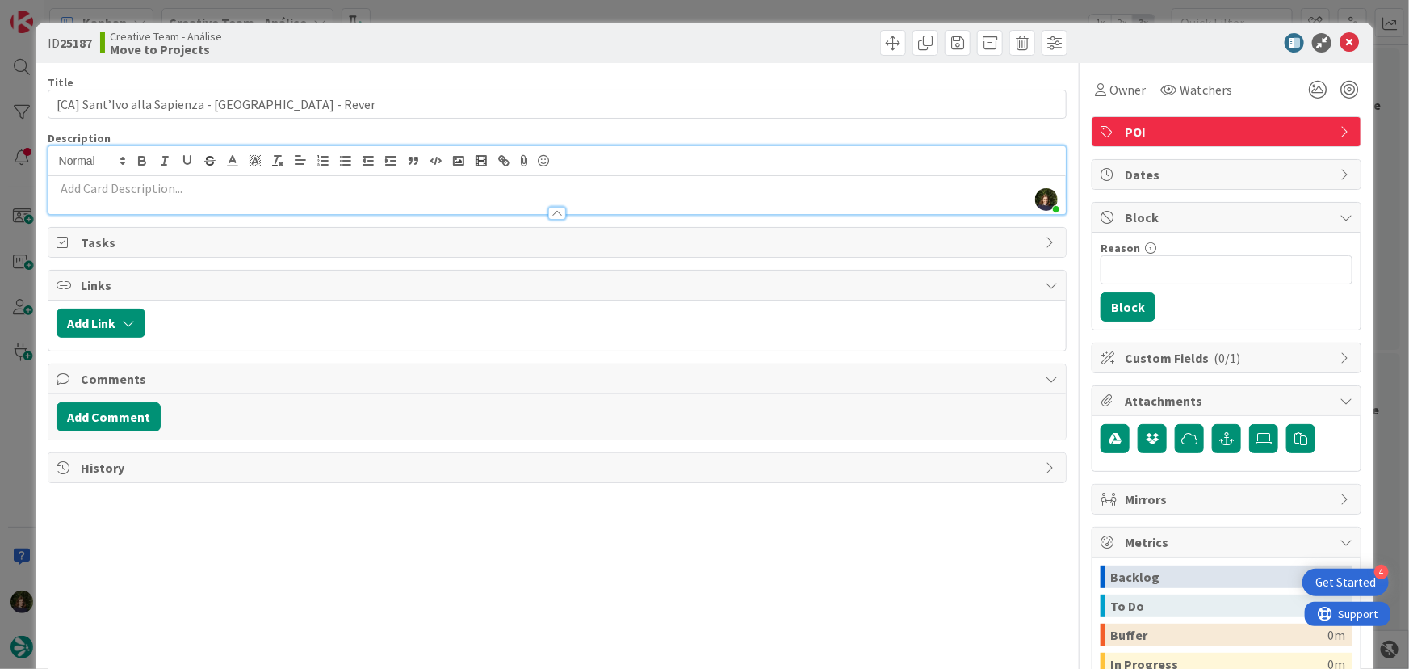
click at [556, 162] on div "[PERSON_NAME] just joined" at bounding box center [557, 180] width 1018 height 68
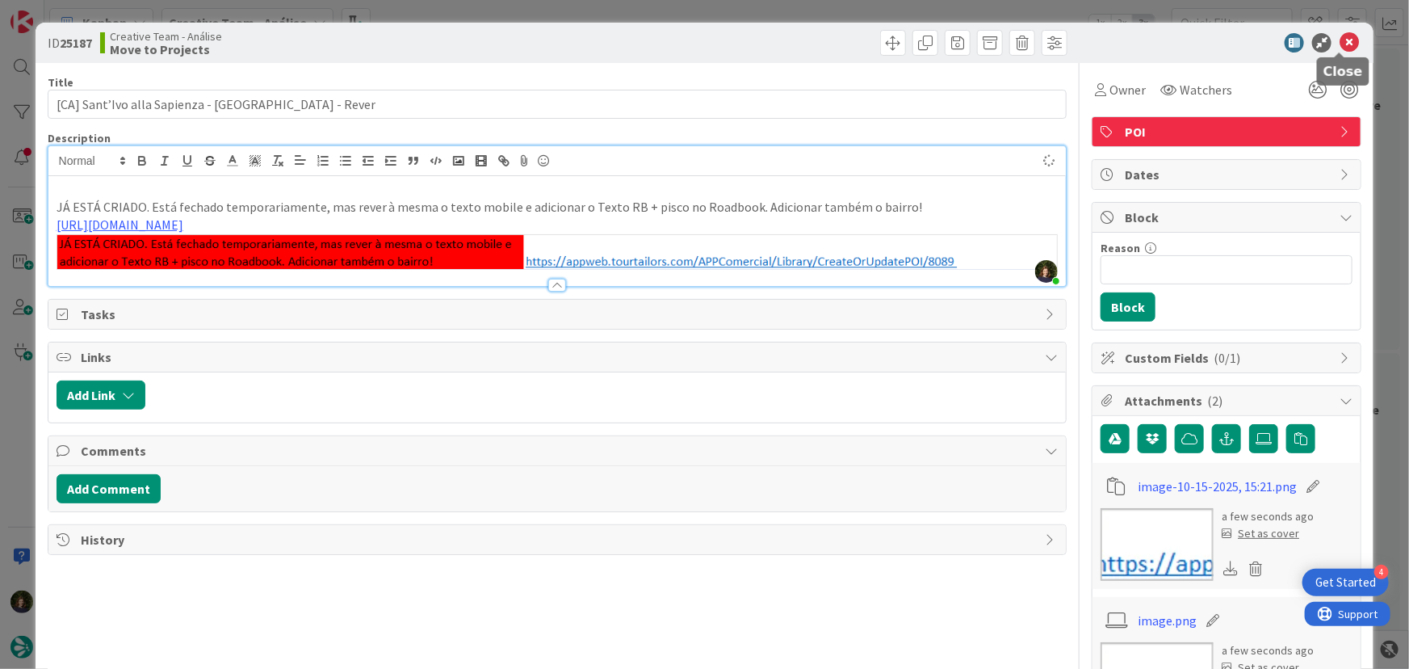
click at [1340, 47] on icon at bounding box center [1349, 42] width 19 height 19
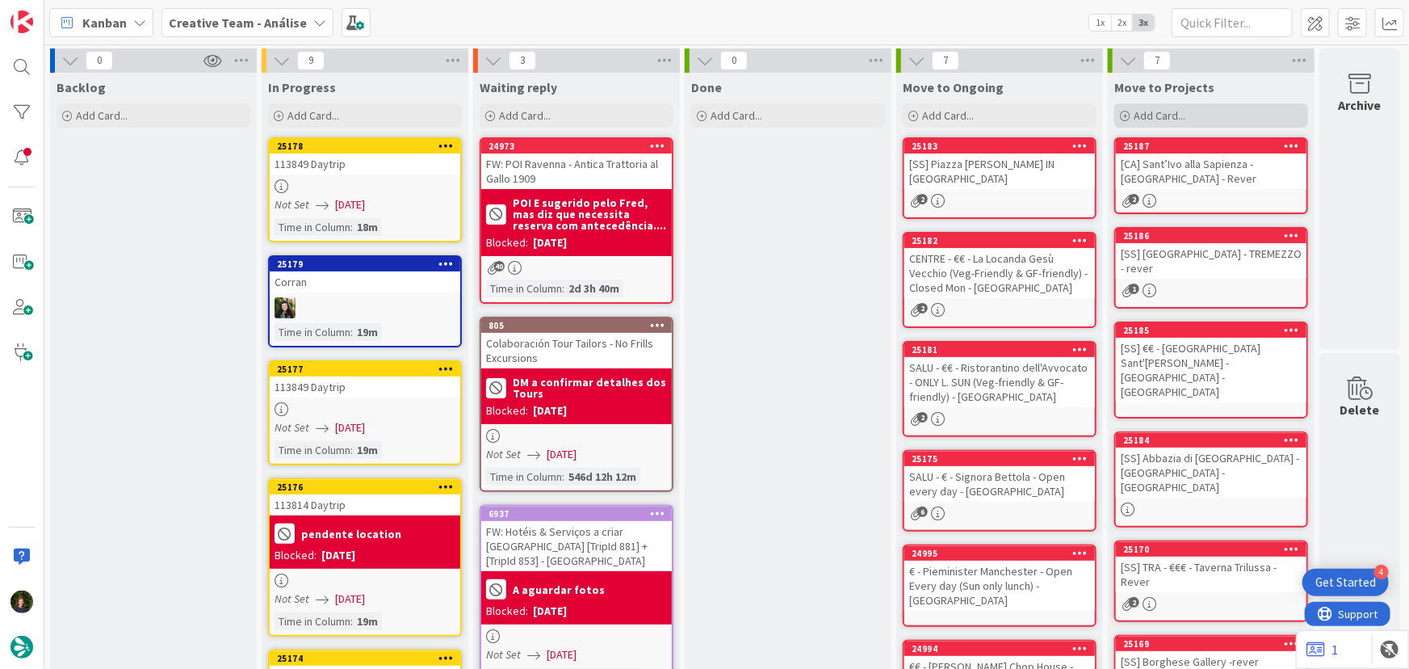
click at [1141, 119] on span "Add Card..." at bounding box center [1160, 115] width 52 height 15
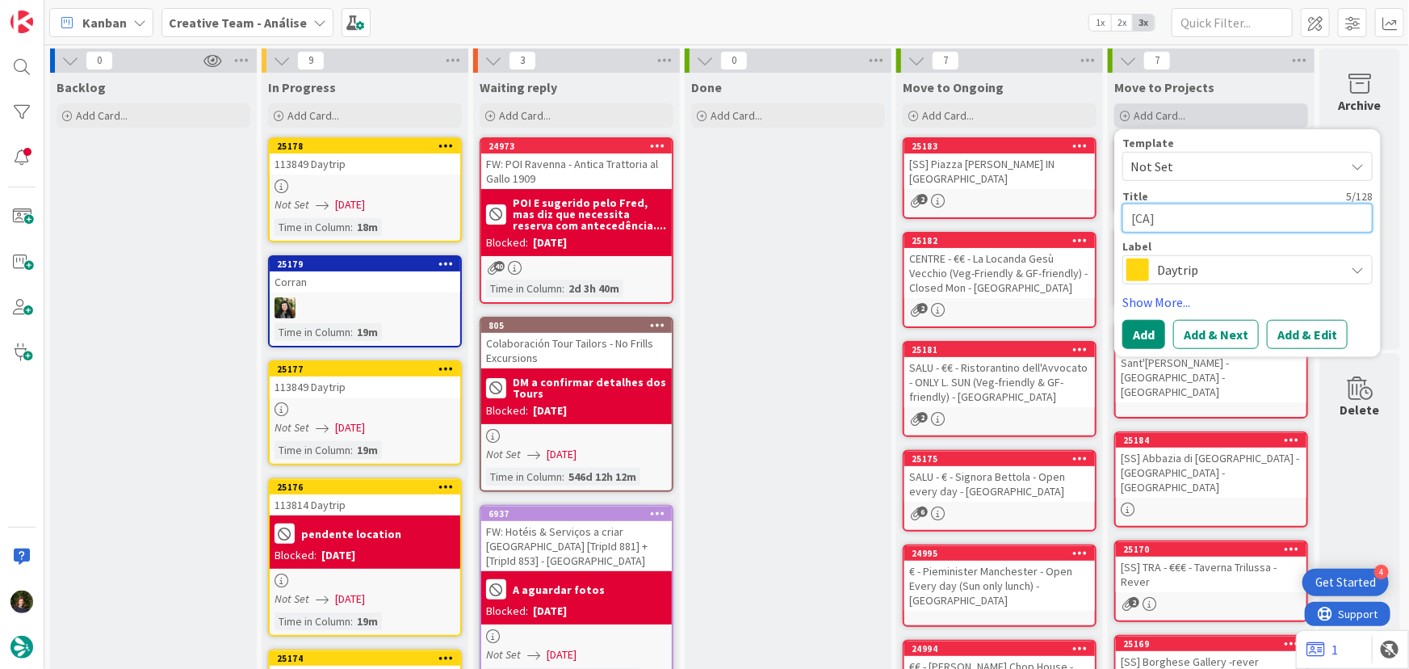
paste textarea "PREP - Chiesa e [GEOGRAPHIC_DATA]"
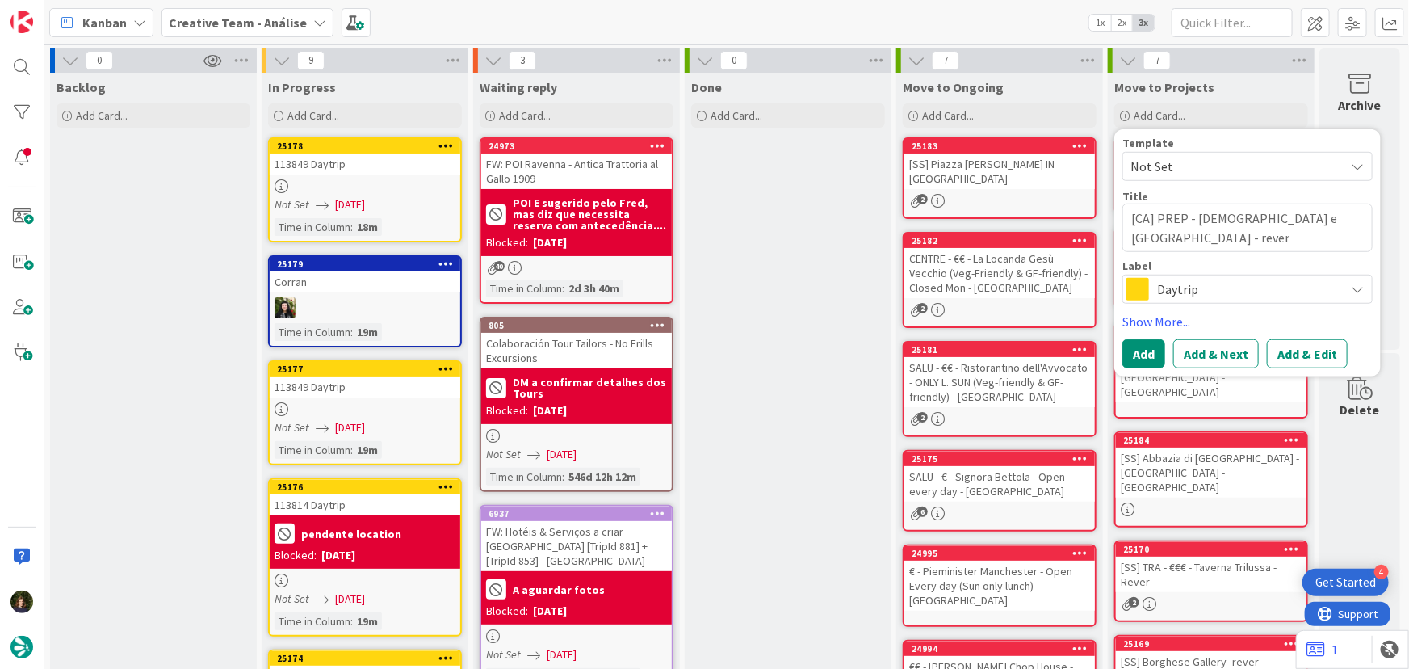
click at [1176, 286] on span "Daytrip" at bounding box center [1246, 289] width 179 height 23
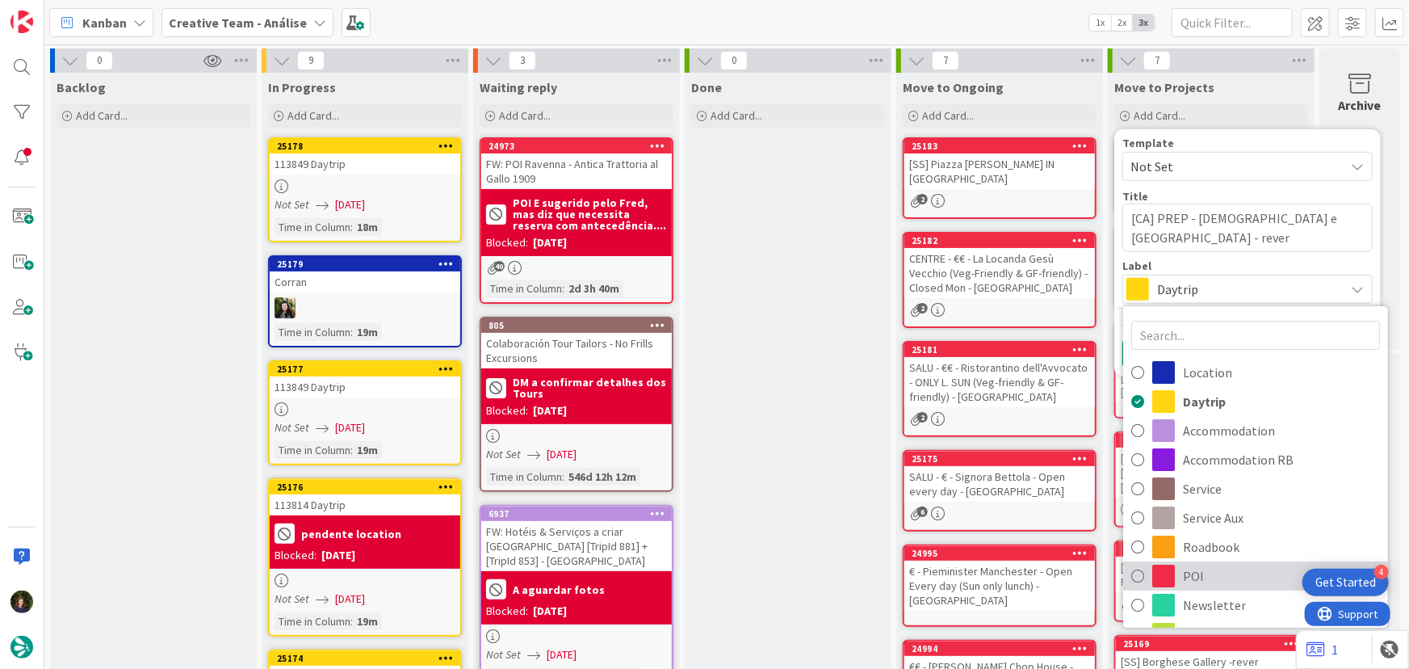
click at [1187, 581] on span "POI" at bounding box center [1281, 576] width 197 height 24
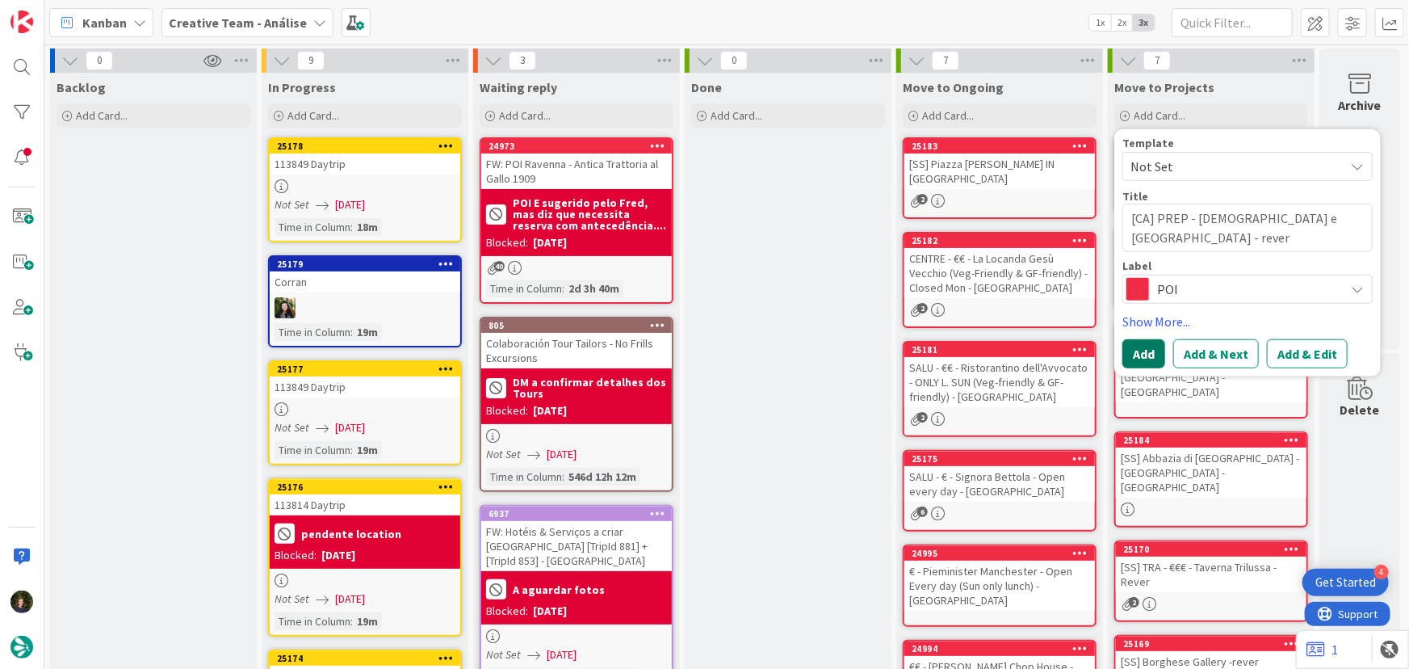
click at [1134, 359] on button "Add" at bounding box center [1143, 353] width 43 height 29
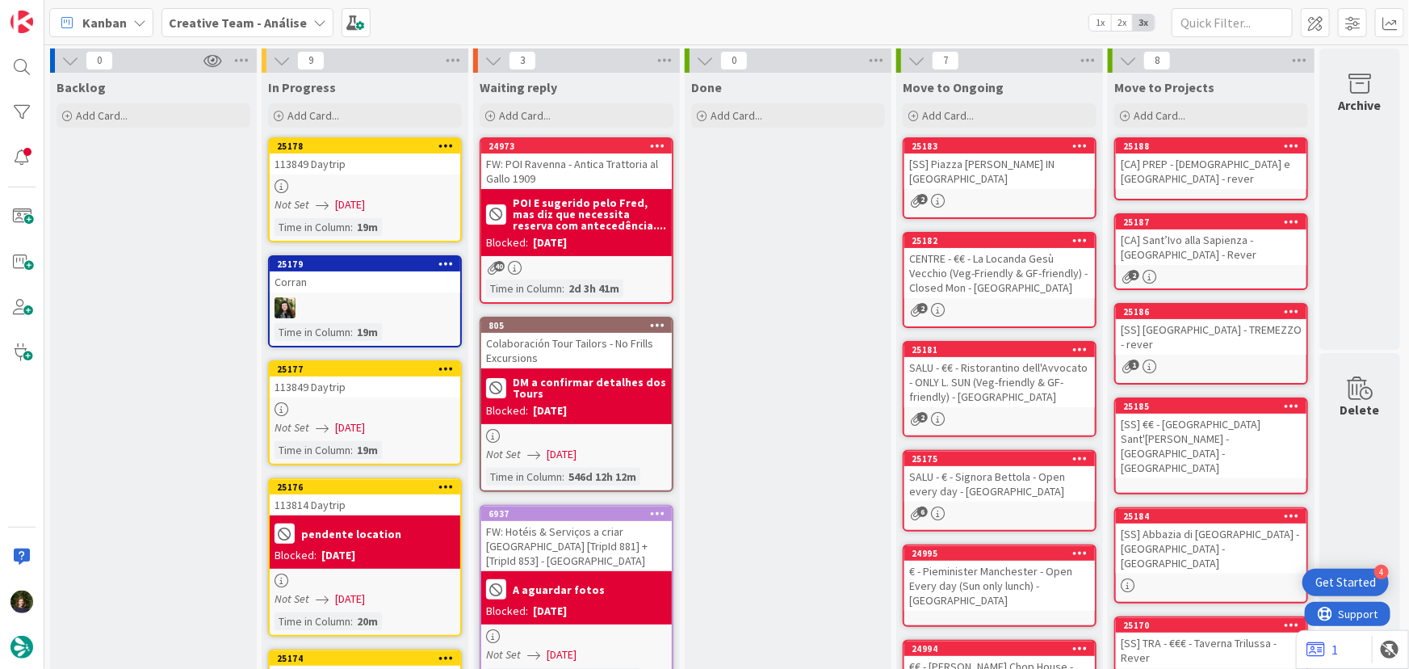
click at [1159, 156] on div "[CA] PREP - [DEMOGRAPHIC_DATA] e [GEOGRAPHIC_DATA] - rever" at bounding box center [1211, 171] width 191 height 36
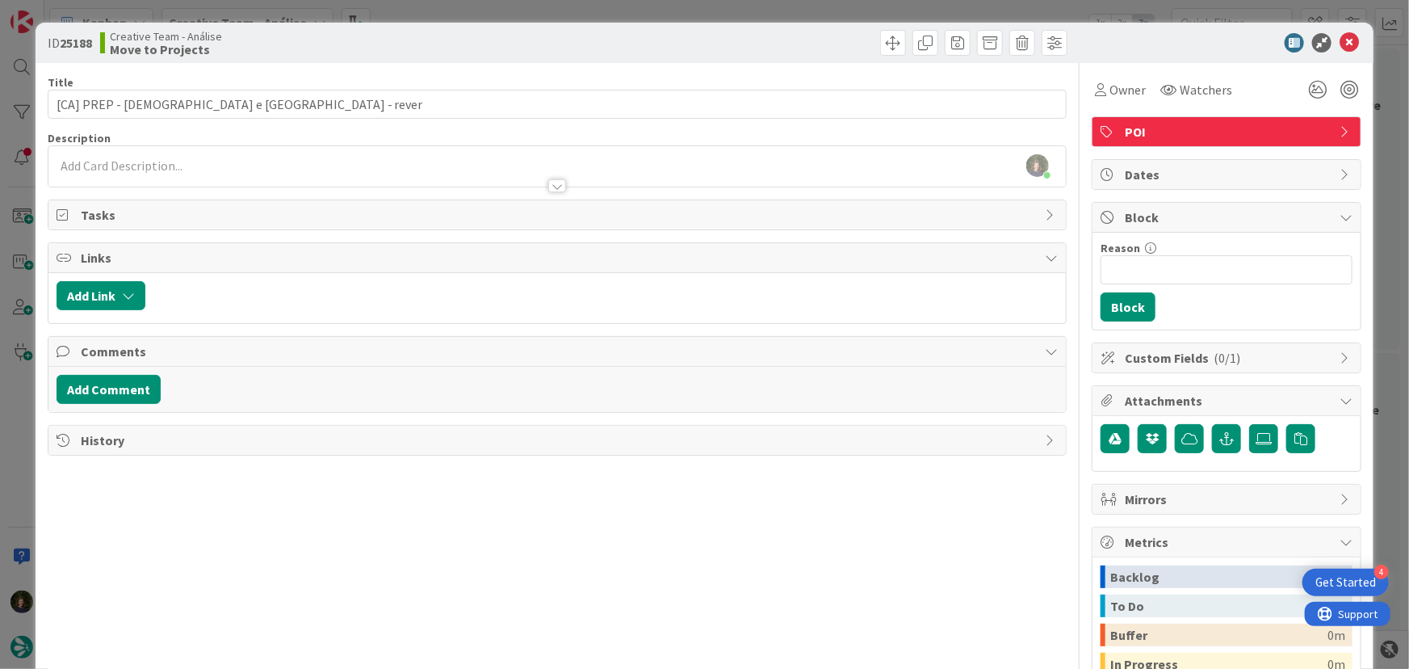
click at [385, 149] on div "[PERSON_NAME] just joined" at bounding box center [557, 166] width 1018 height 40
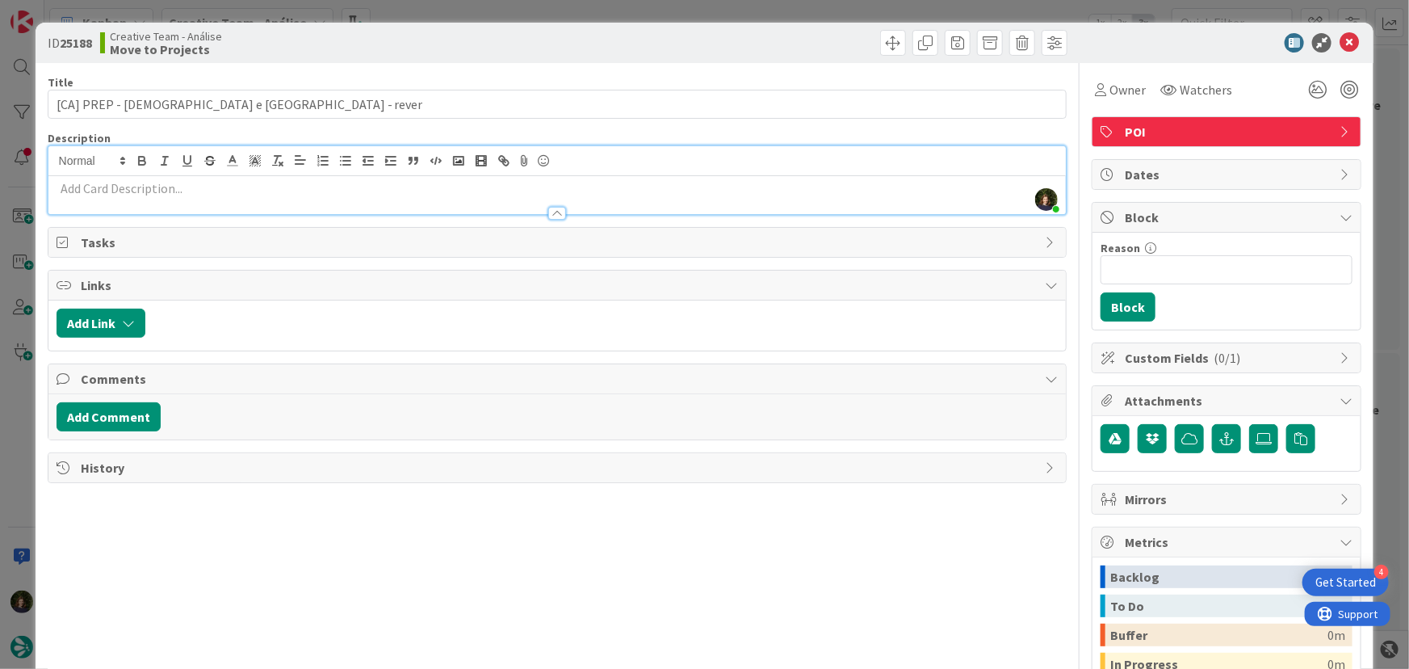
click at [343, 183] on p at bounding box center [558, 188] width 1002 height 19
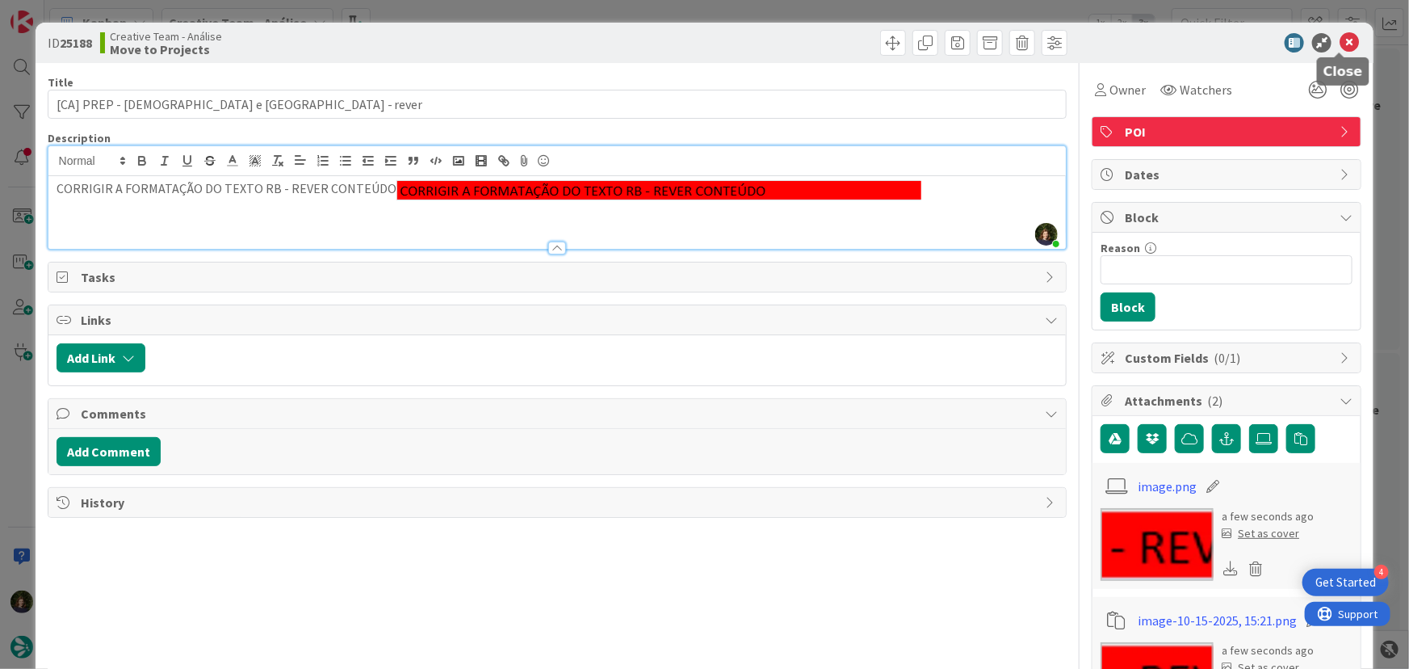
click at [1343, 42] on icon at bounding box center [1349, 42] width 19 height 19
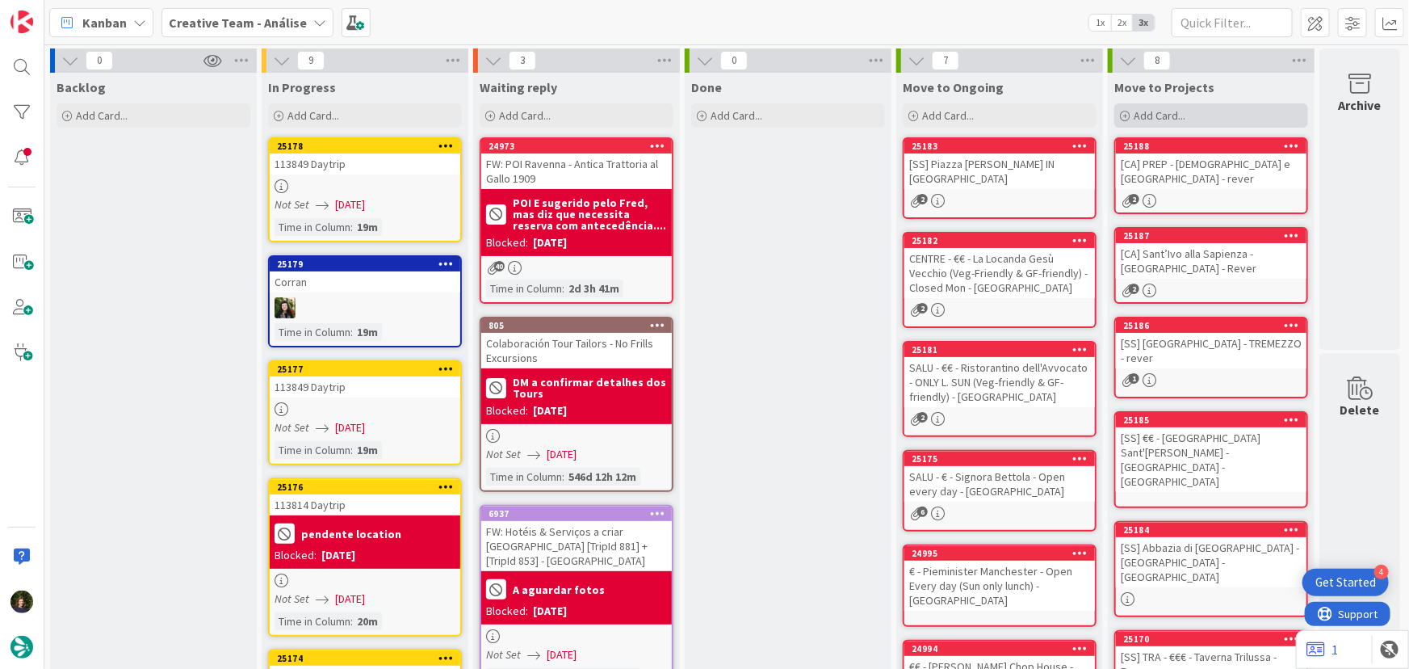
click at [1185, 117] on div "Add Card..." at bounding box center [1211, 115] width 194 height 24
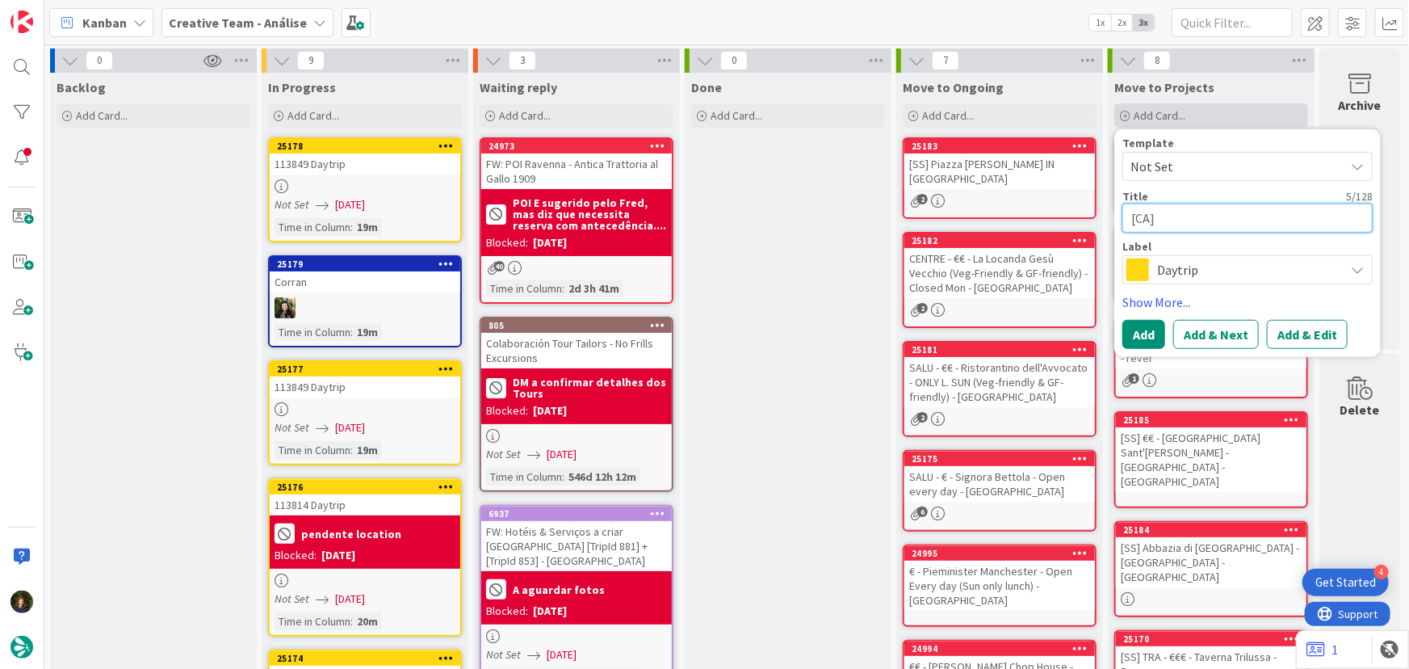
paste textarea "Chiesa di [GEOGRAPHIC_DATA][PERSON_NAME] - Open Every day"
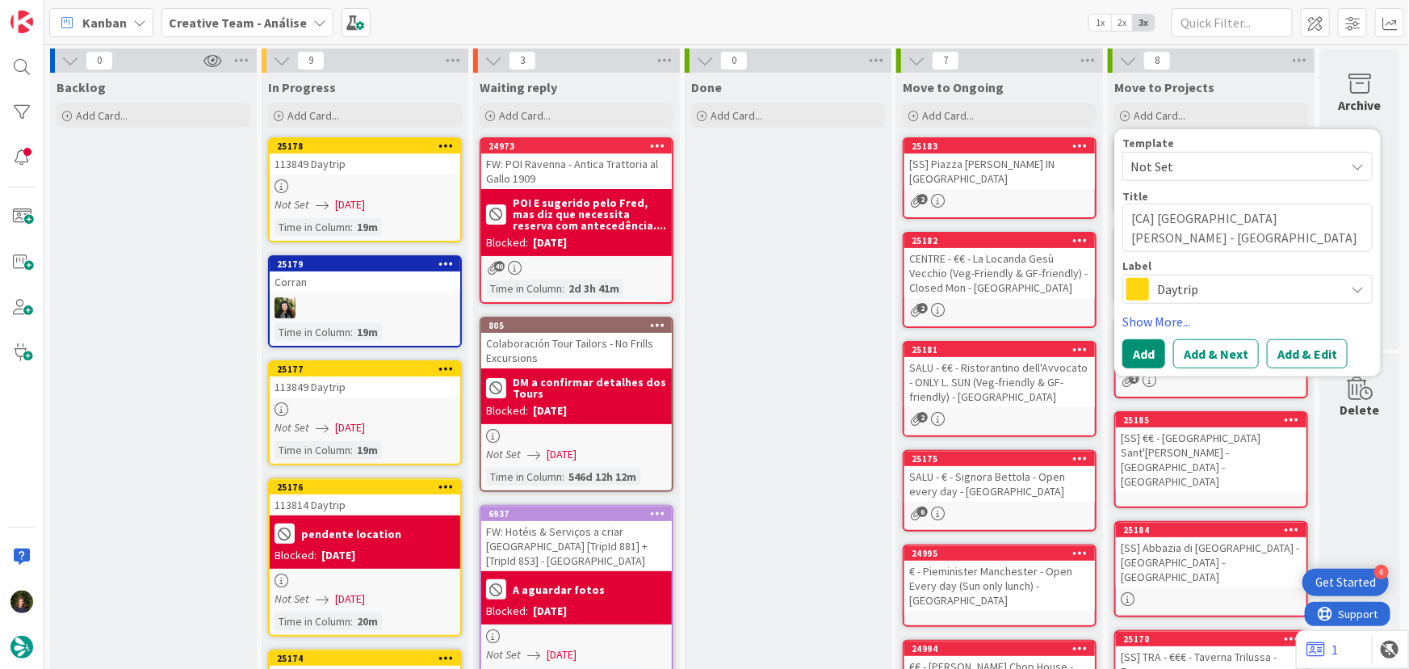
click at [1206, 283] on span "Daytrip" at bounding box center [1246, 289] width 179 height 23
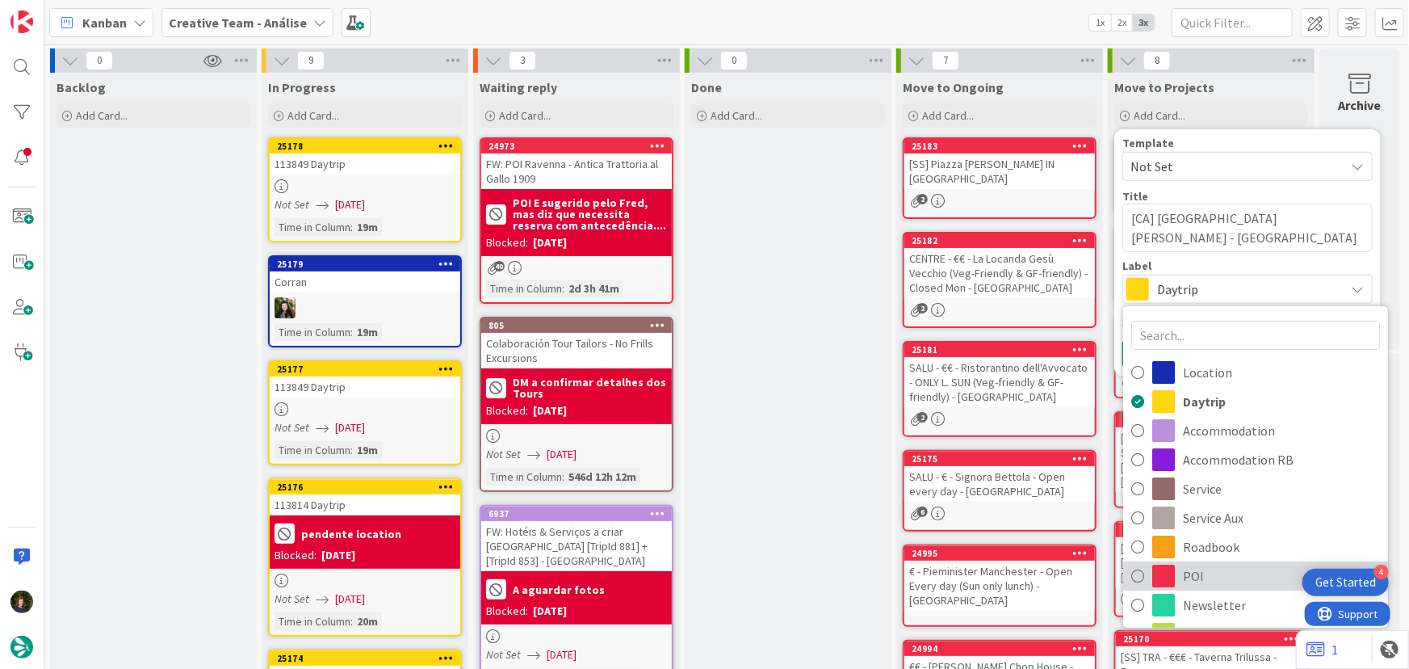
click at [1204, 569] on span "POI" at bounding box center [1281, 576] width 197 height 24
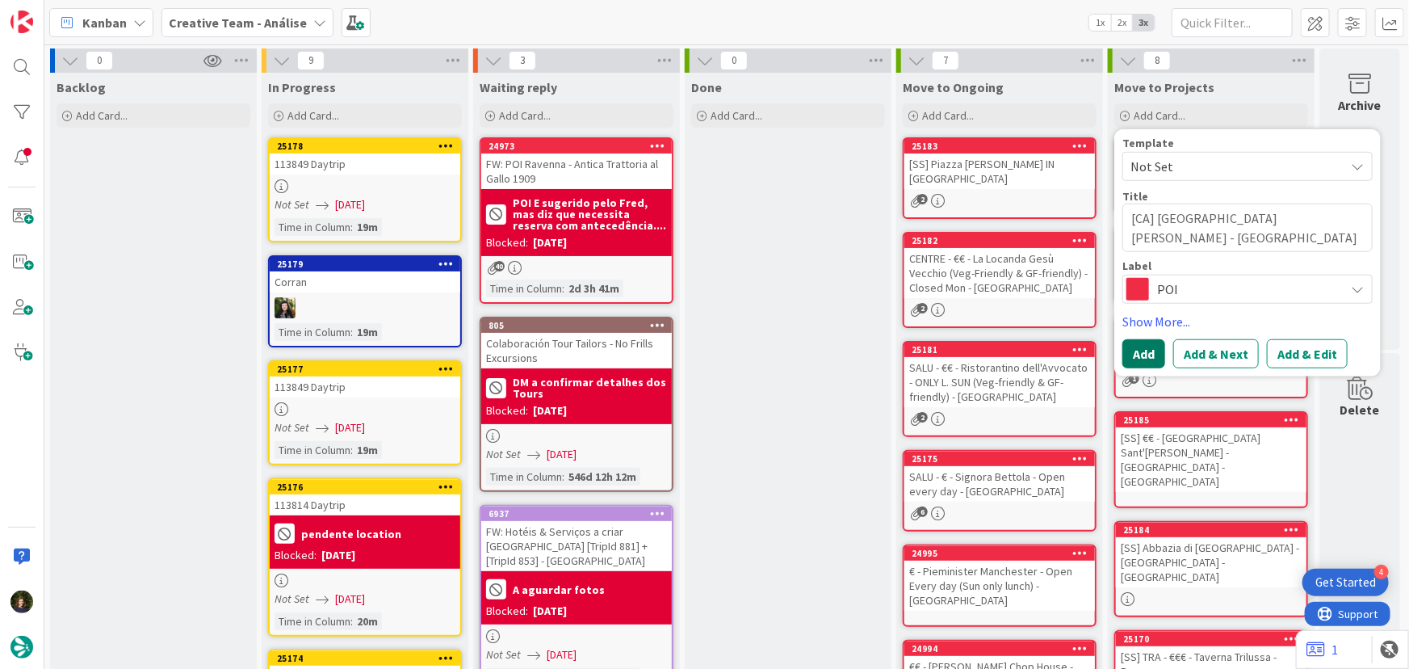
click at [1138, 354] on button "Add" at bounding box center [1143, 353] width 43 height 29
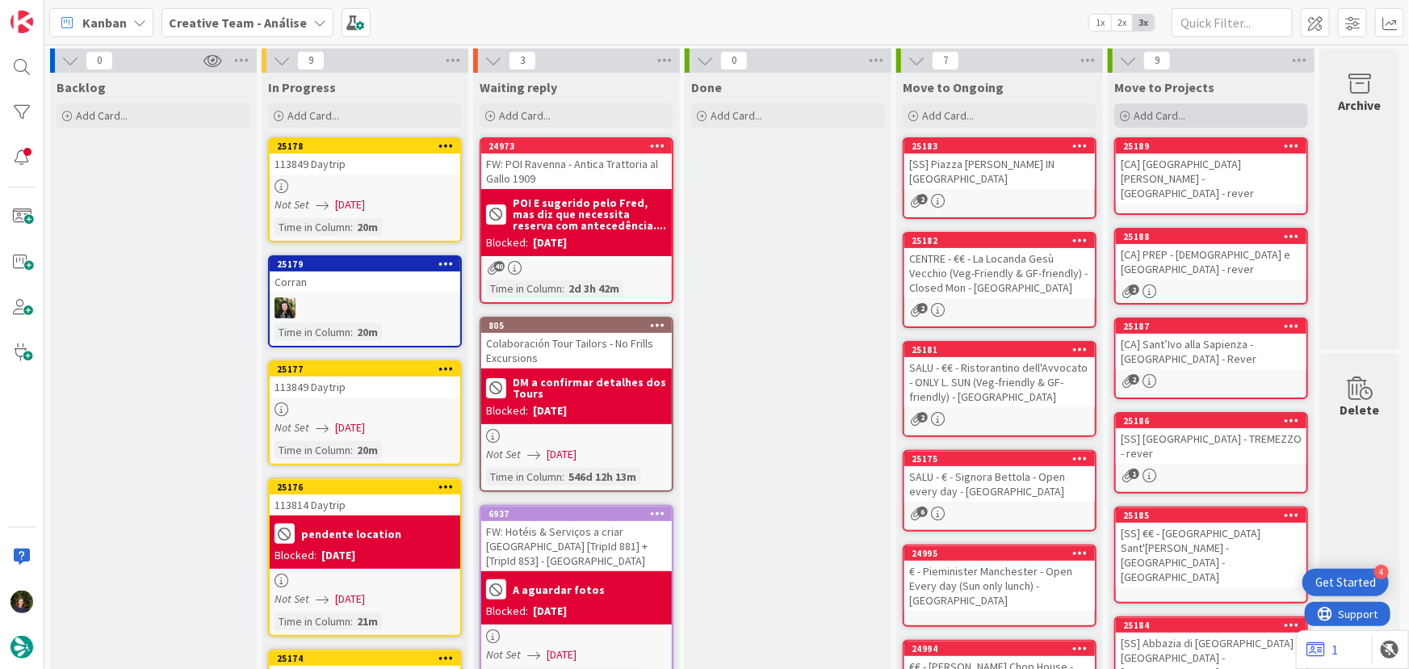
click at [1138, 108] on span "Add Card..." at bounding box center [1160, 115] width 52 height 15
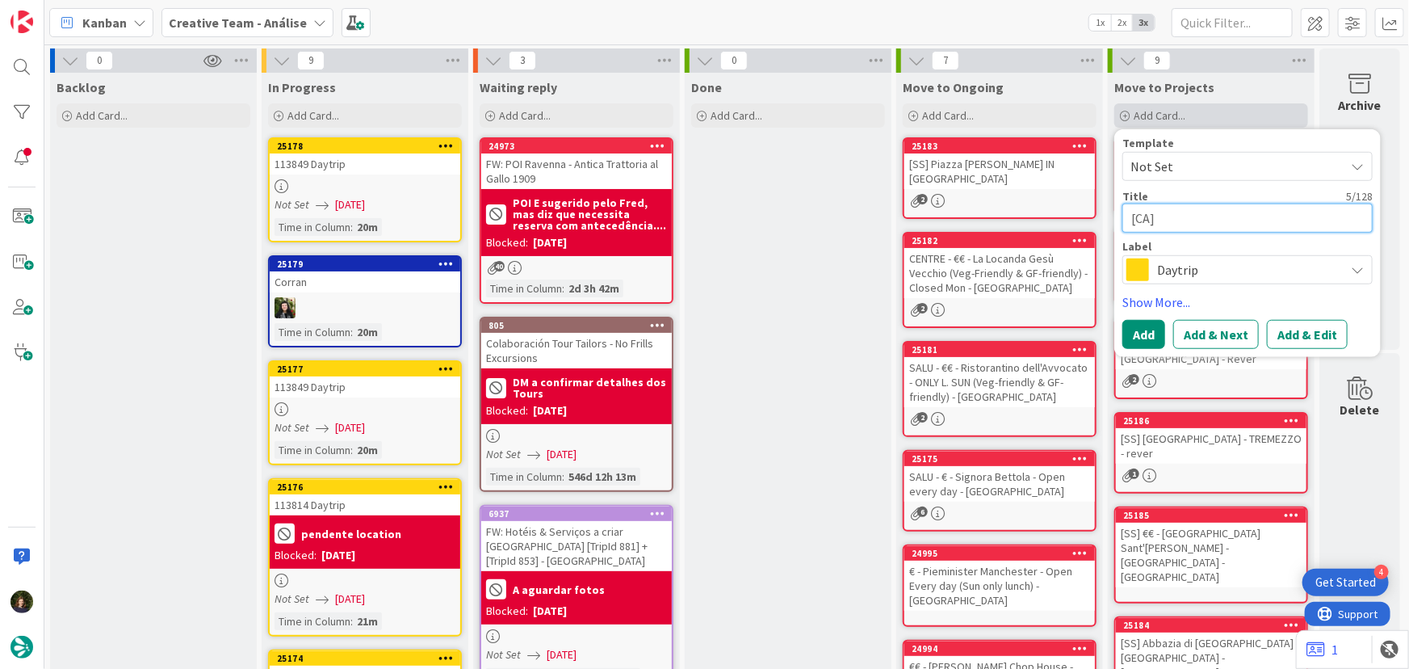
paste textarea "SANPC - I Frari ([GEOGRAPHIC_DATA]) - Open Everyday"
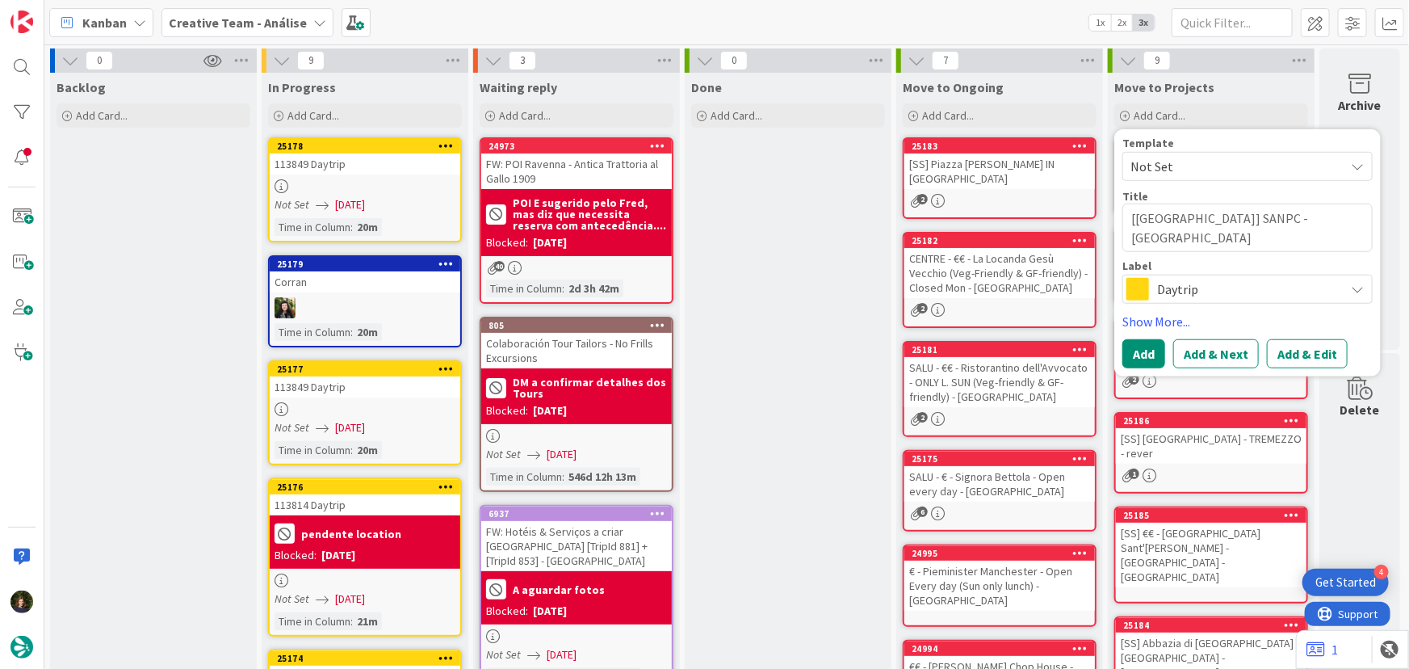
click at [1138, 290] on span at bounding box center [1137, 289] width 23 height 23
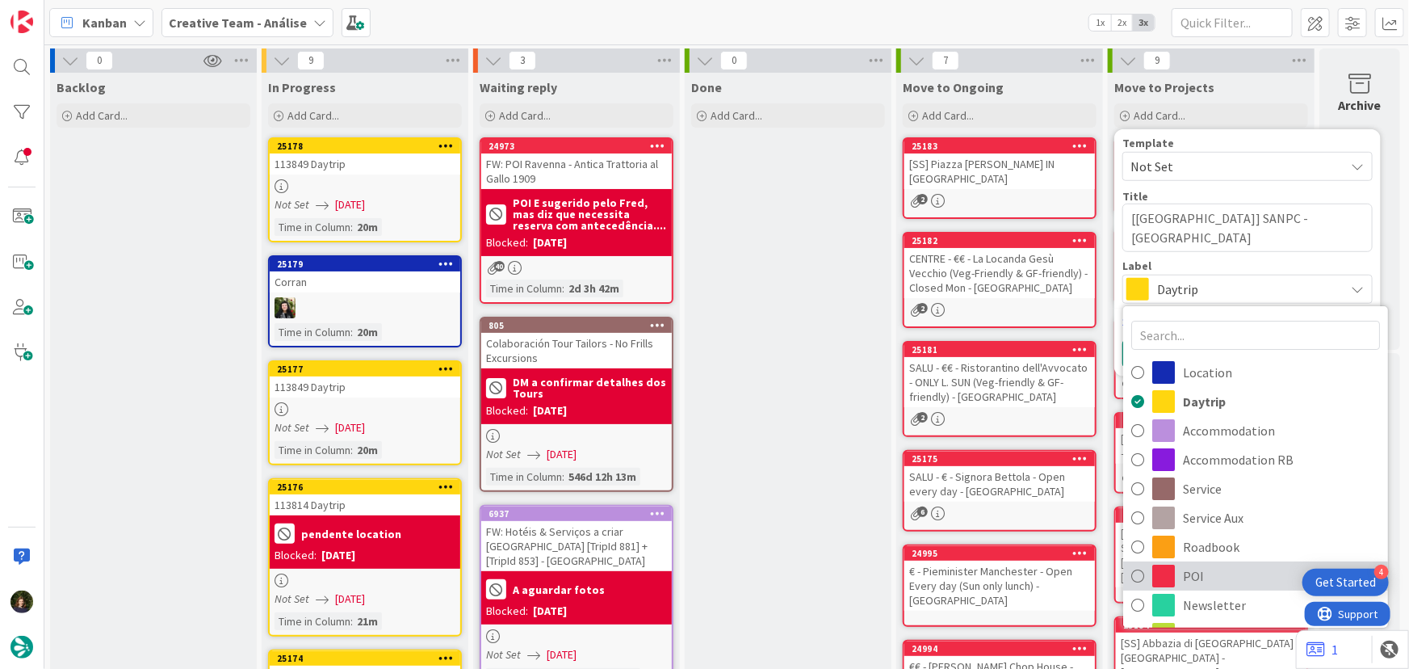
click at [1195, 568] on span "POI" at bounding box center [1281, 576] width 197 height 24
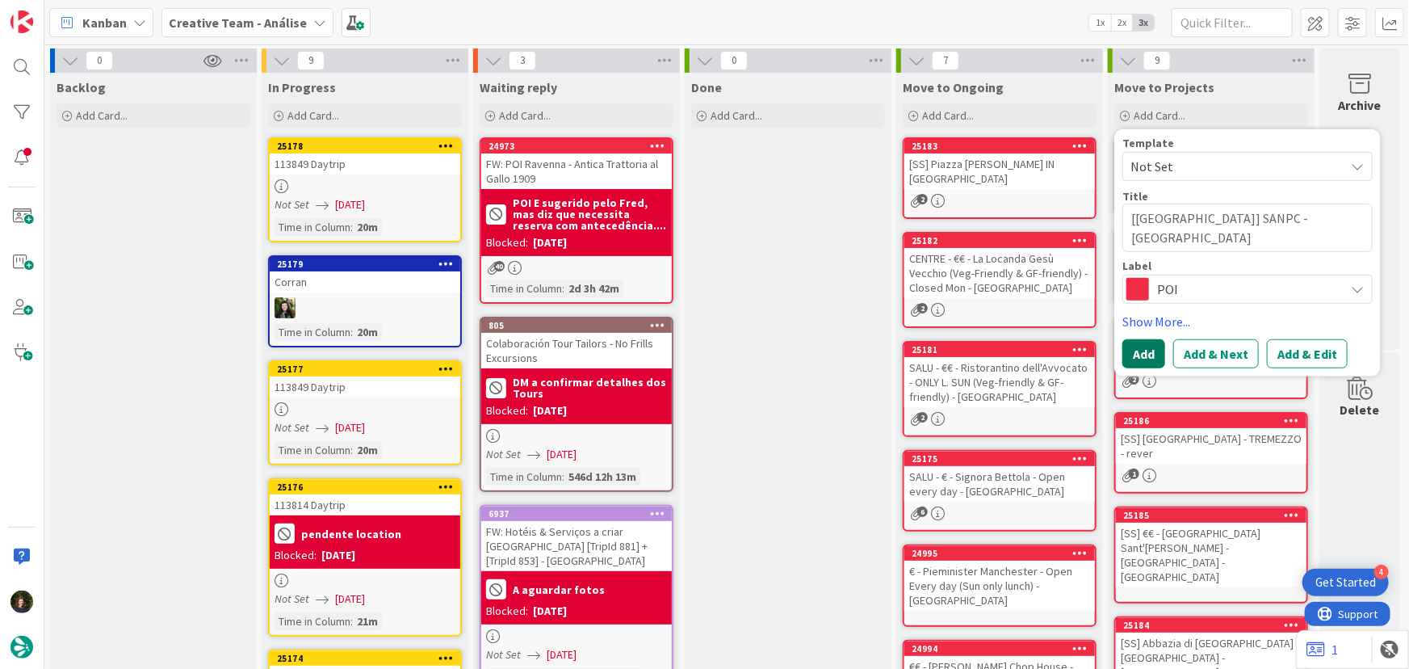
click at [1129, 363] on button "Add" at bounding box center [1143, 353] width 43 height 29
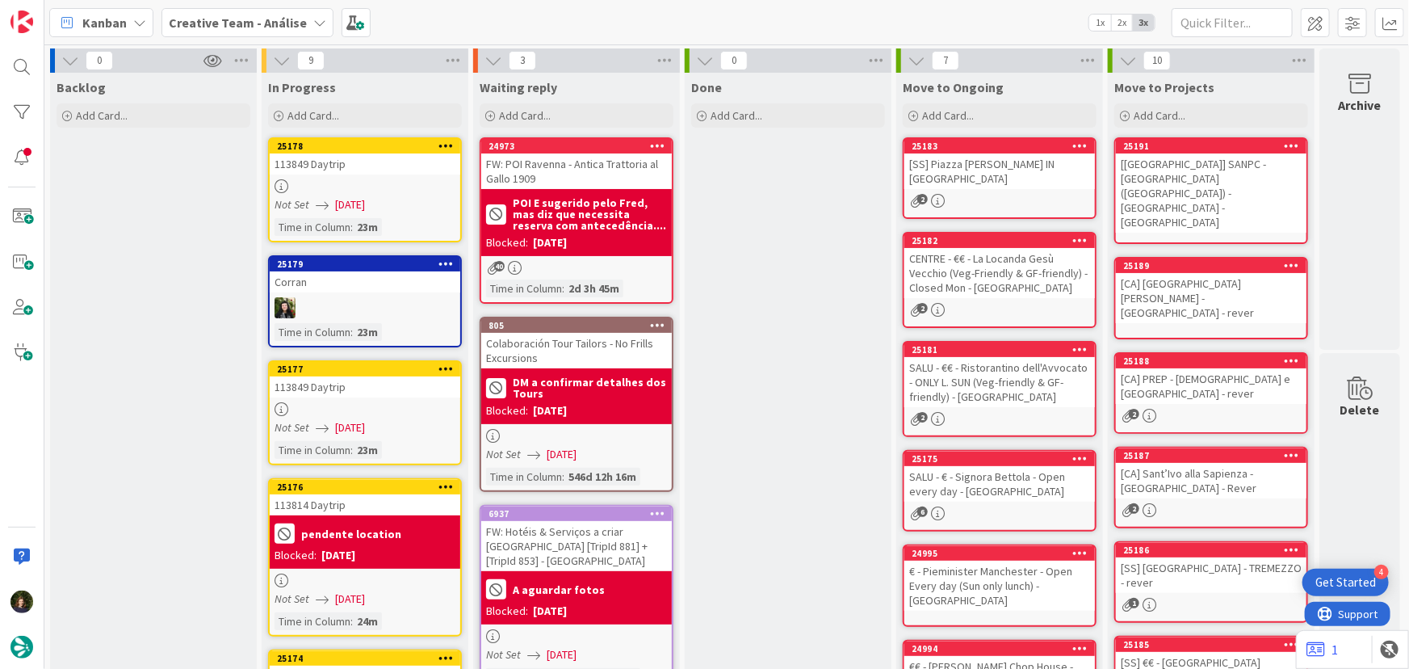
click at [1169, 174] on div "[[GEOGRAPHIC_DATA]] SANPC - [GEOGRAPHIC_DATA] ([GEOGRAPHIC_DATA]) - [GEOGRAPHIC…" at bounding box center [1211, 192] width 191 height 79
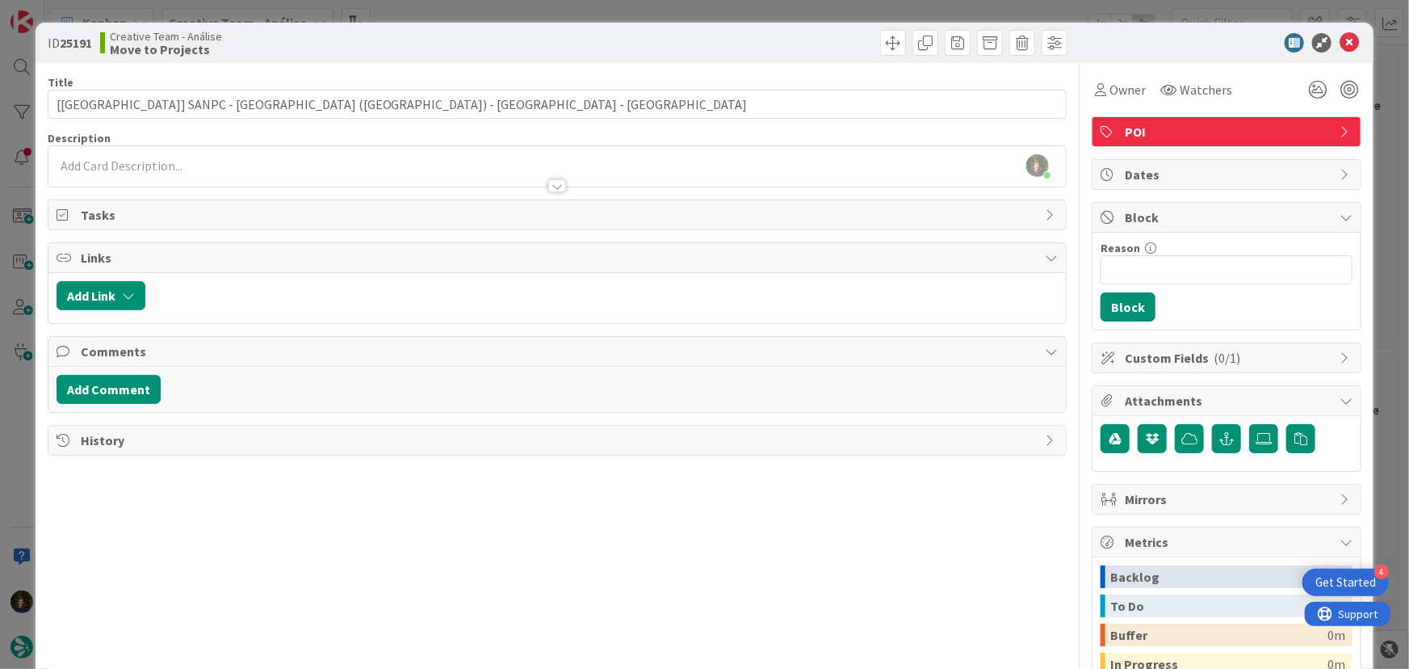
click at [350, 161] on div "[PERSON_NAME] just joined" at bounding box center [557, 166] width 1018 height 40
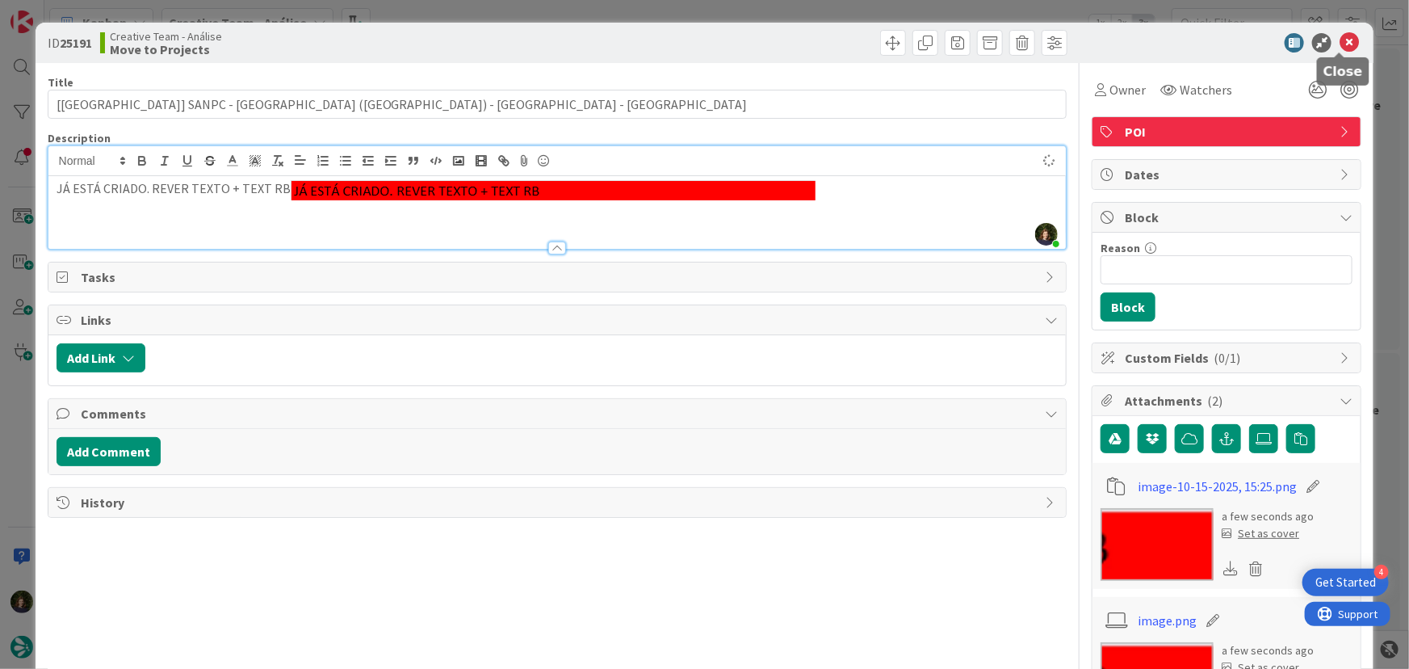
click at [1340, 43] on icon at bounding box center [1349, 42] width 19 height 19
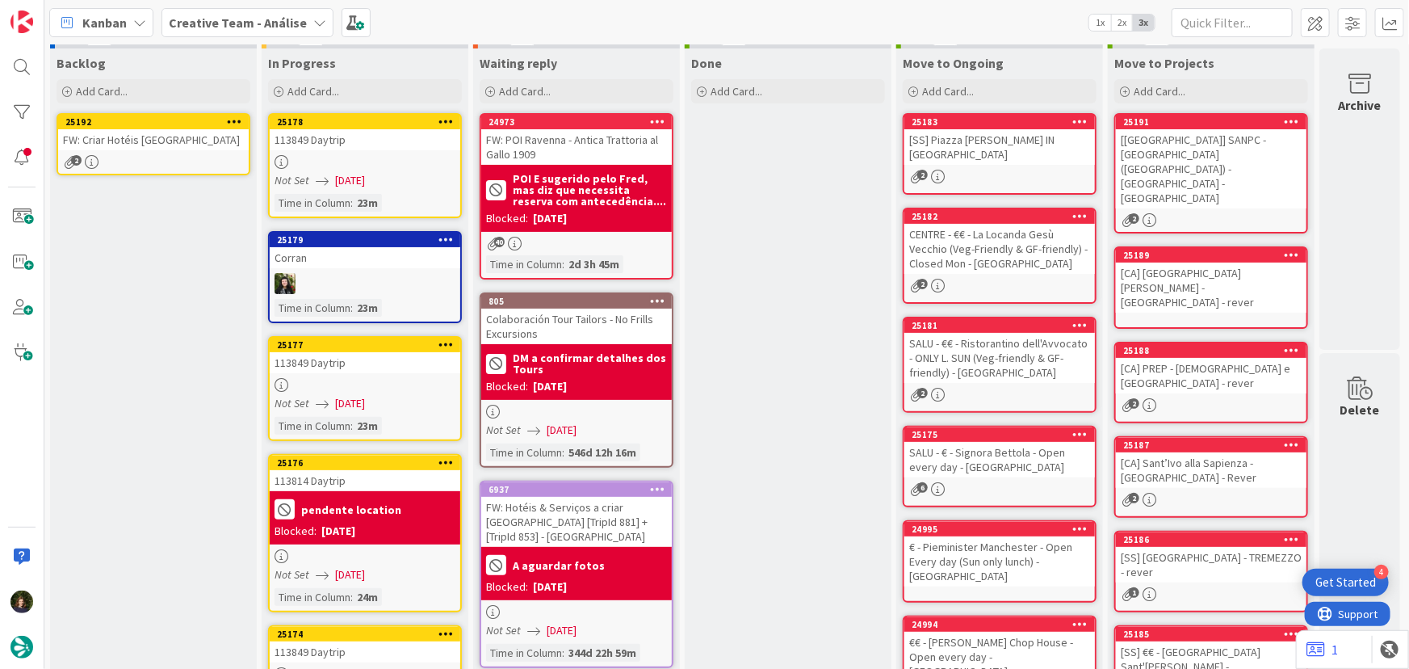
scroll to position [0, 7]
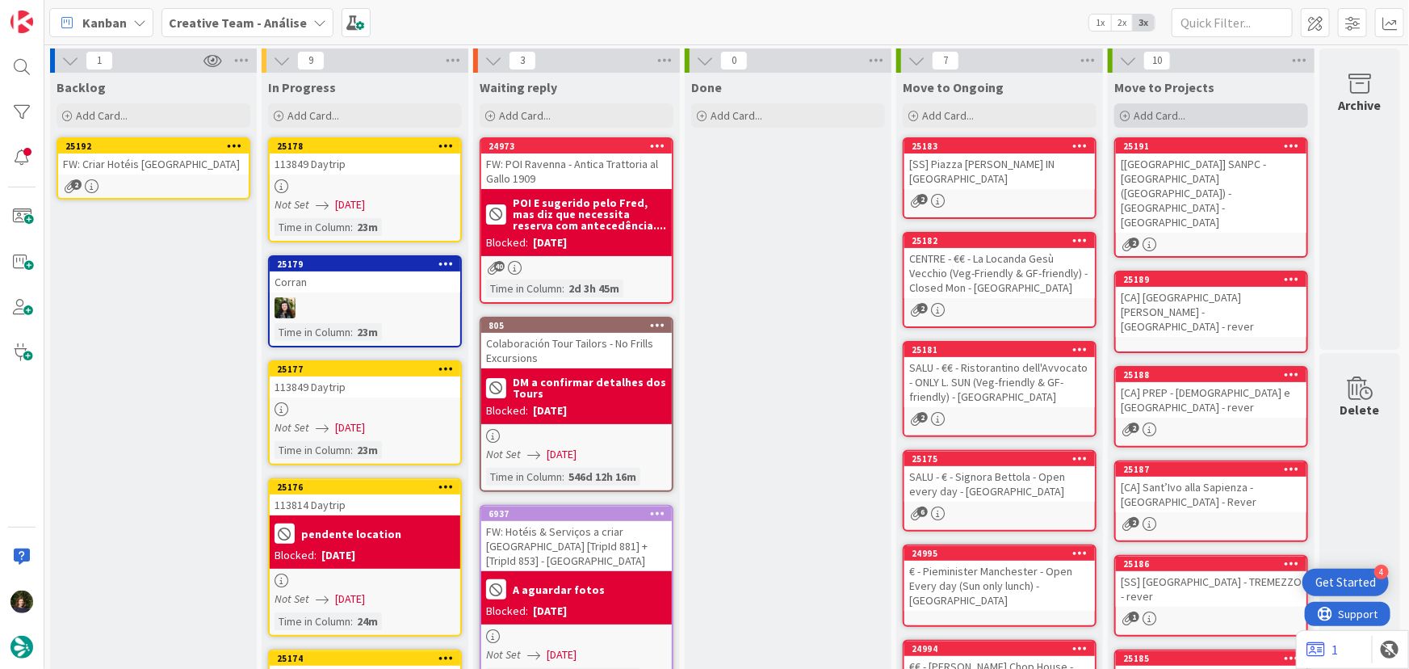
click at [1191, 117] on div "Add Card..." at bounding box center [1211, 115] width 194 height 24
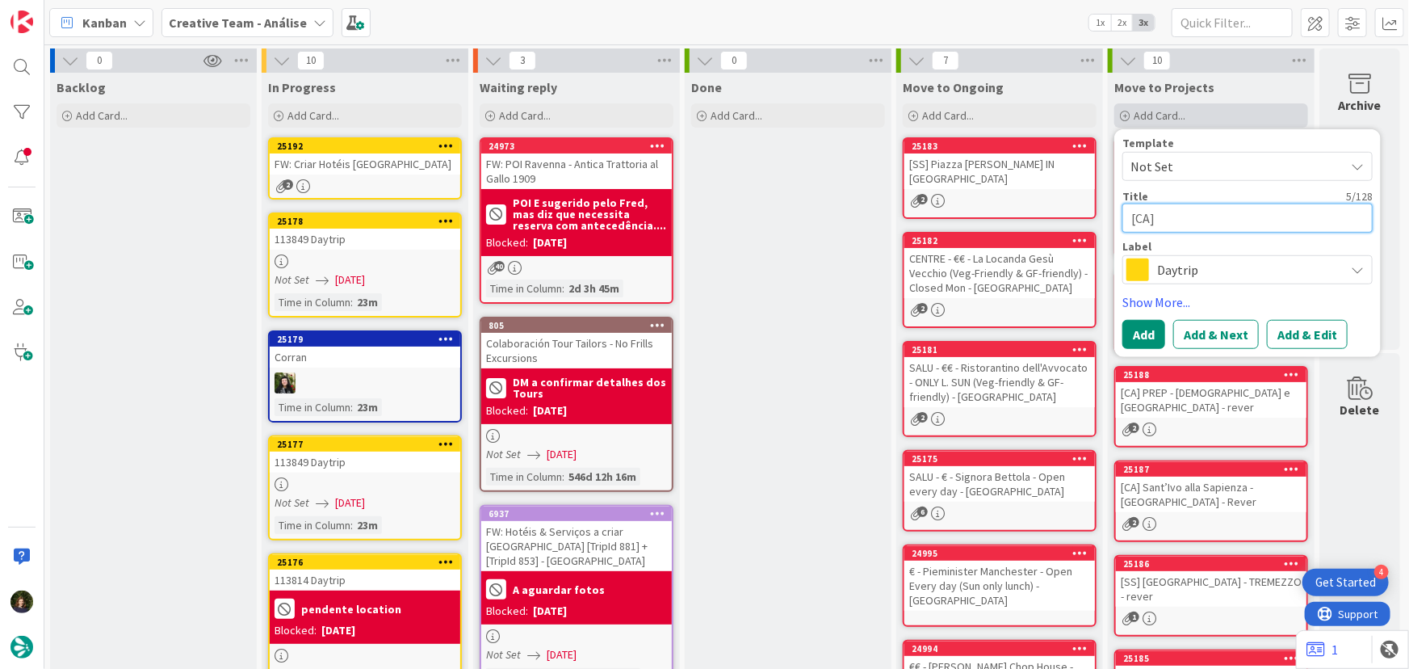
paste textarea "[GEOGRAPHIC_DATA] (Exterior only)"
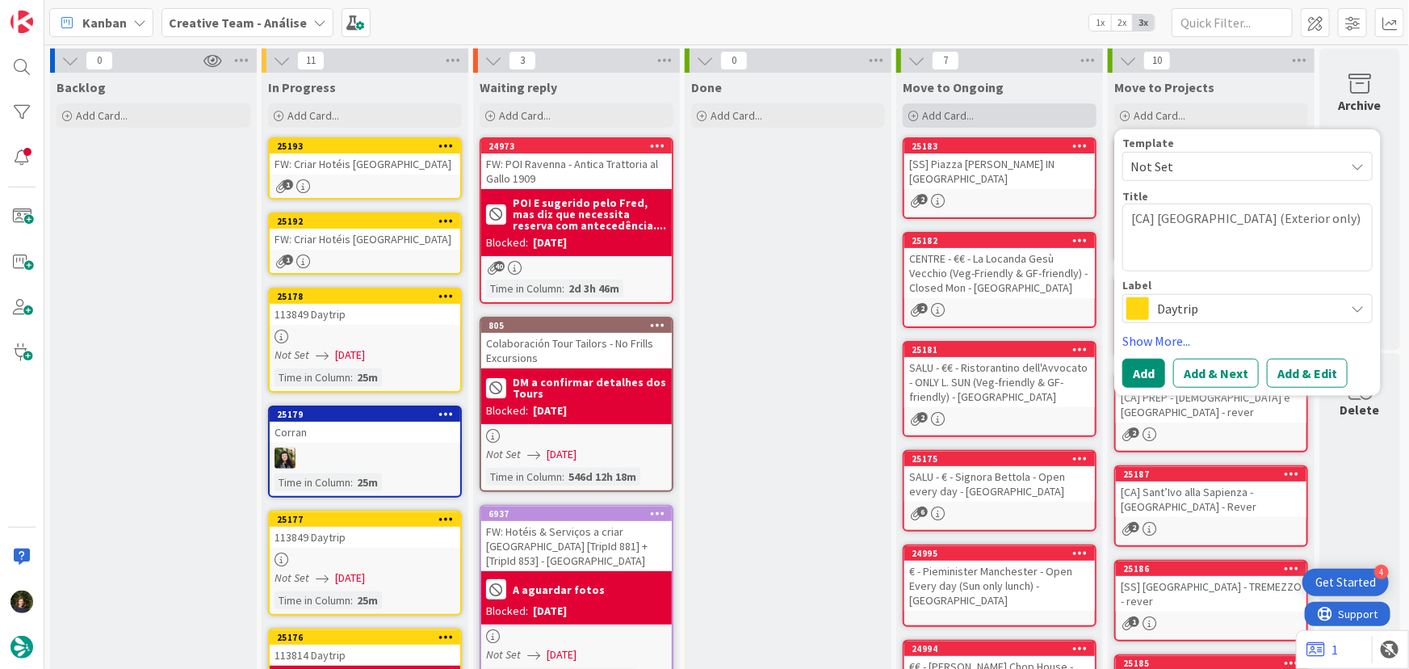
click at [964, 113] on span "Add Card..." at bounding box center [948, 115] width 52 height 15
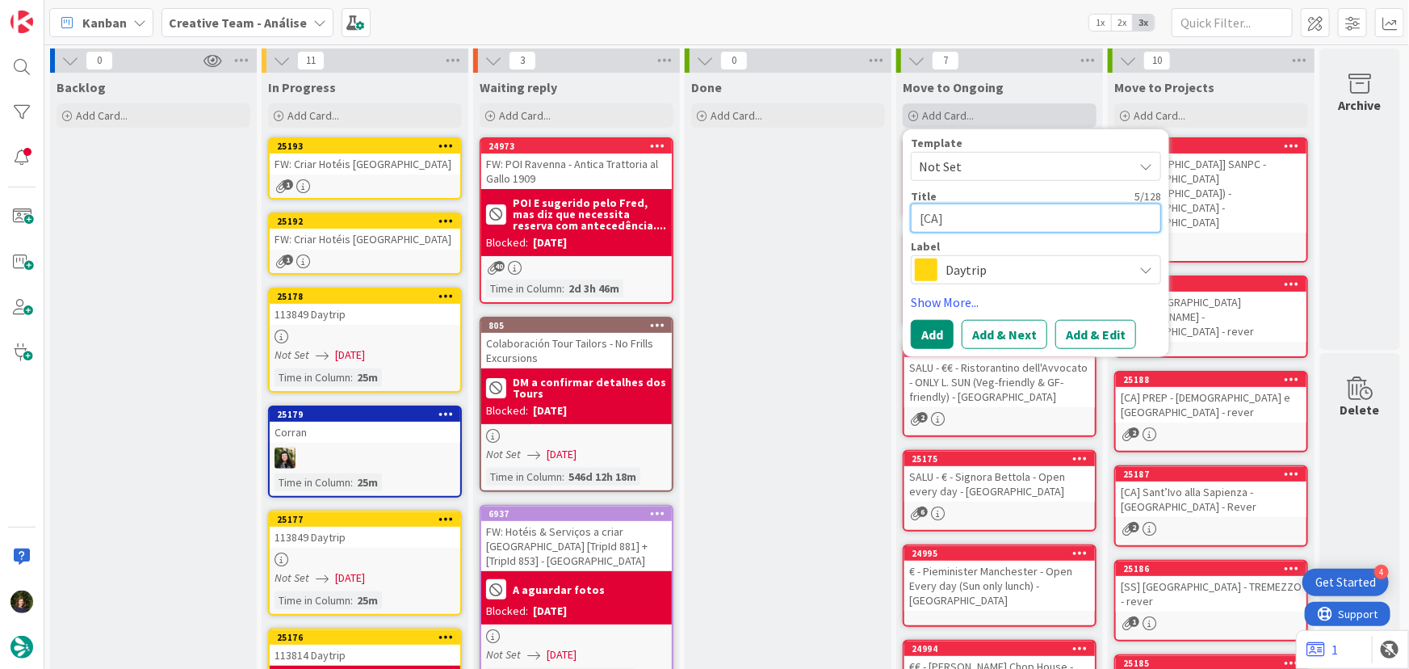
paste textarea "[GEOGRAPHIC_DATA] (Exterior only)"
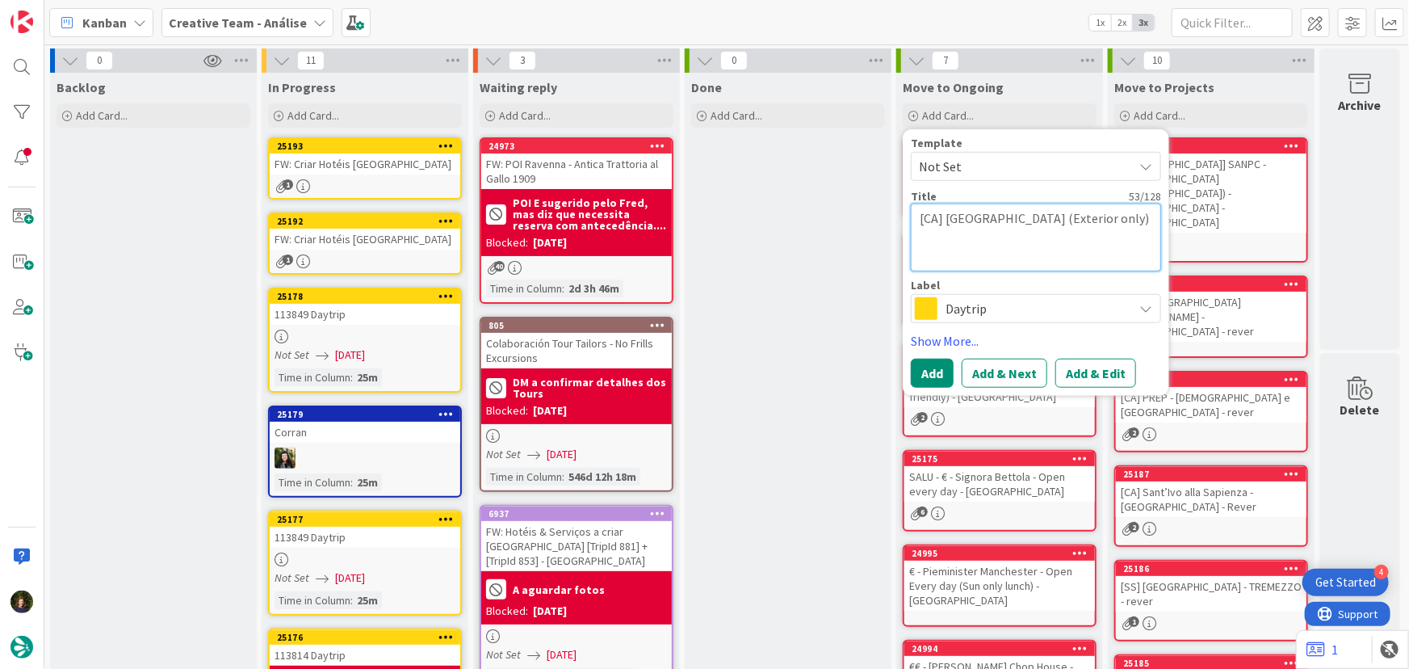
click at [1041, 246] on textarea "[CA] [GEOGRAPHIC_DATA] (Exterior only)" at bounding box center [1036, 237] width 250 height 68
click at [1005, 307] on span "Daytrip" at bounding box center [1034, 308] width 179 height 23
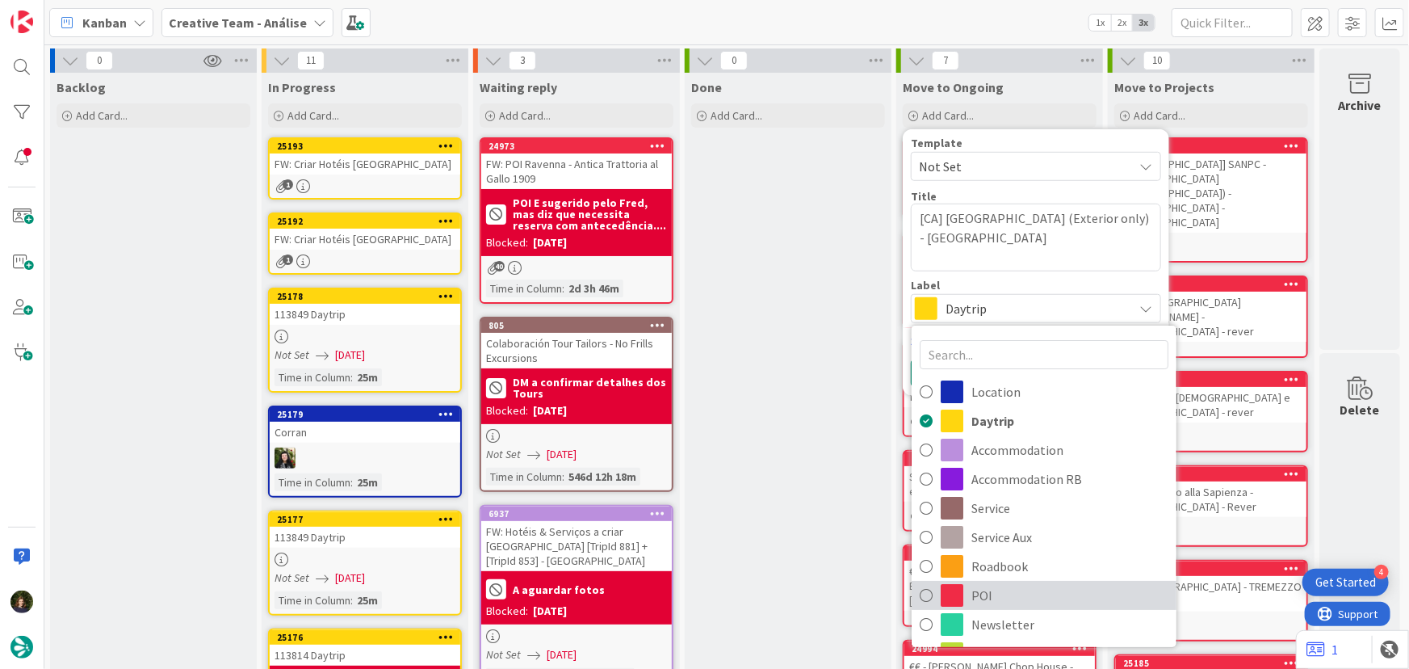
click at [985, 593] on span "POI" at bounding box center [1069, 595] width 197 height 24
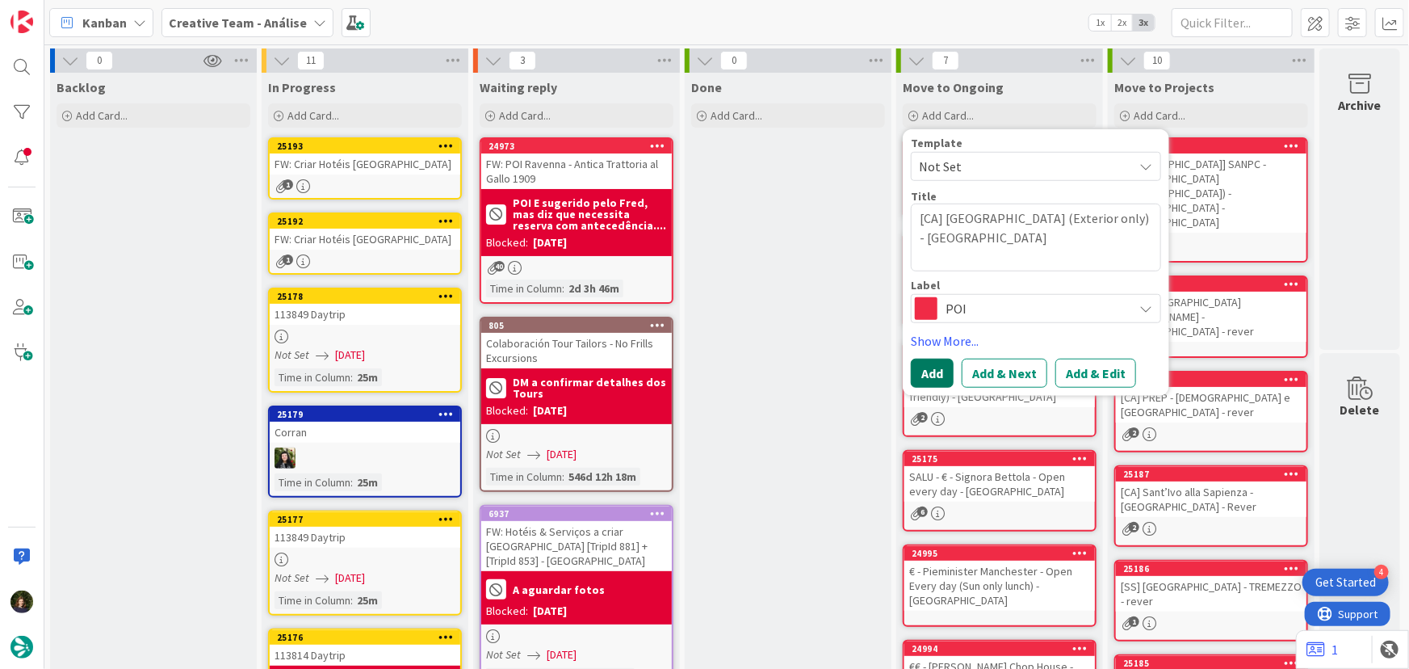
click at [916, 379] on button "Add" at bounding box center [932, 372] width 43 height 29
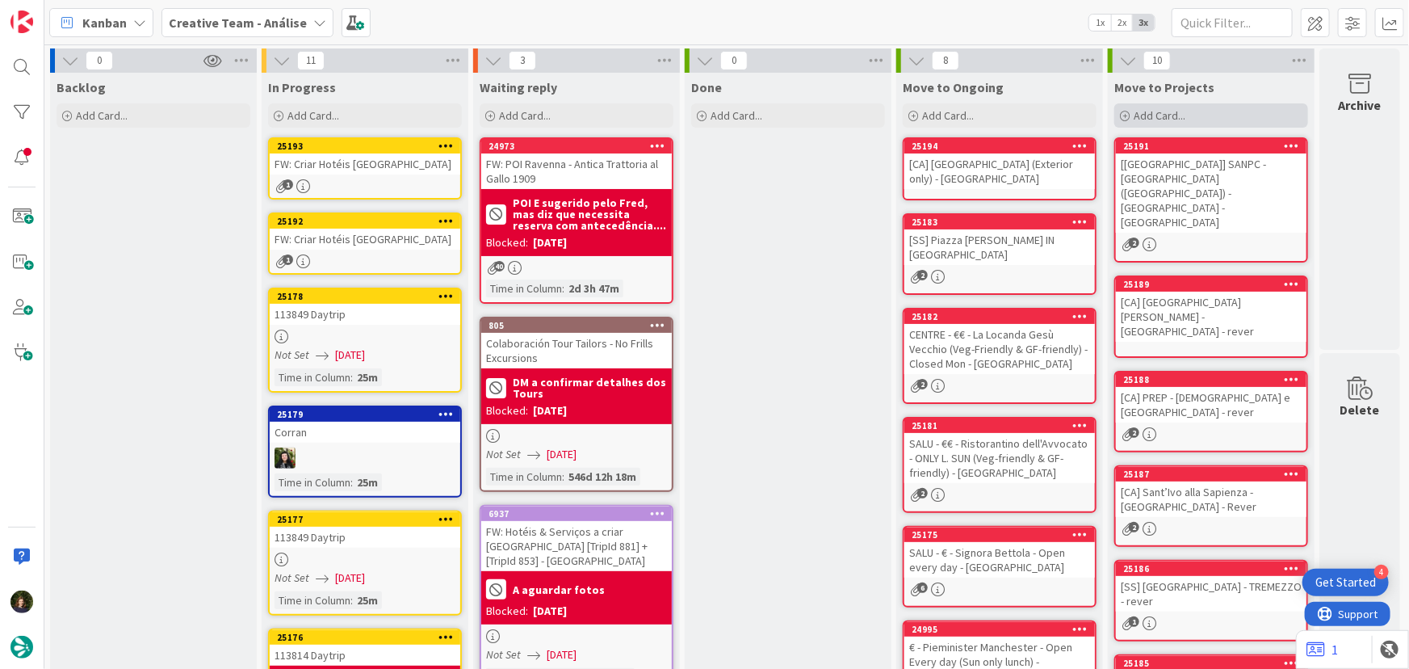
click at [1151, 115] on span "Add Card..." at bounding box center [1160, 115] width 52 height 15
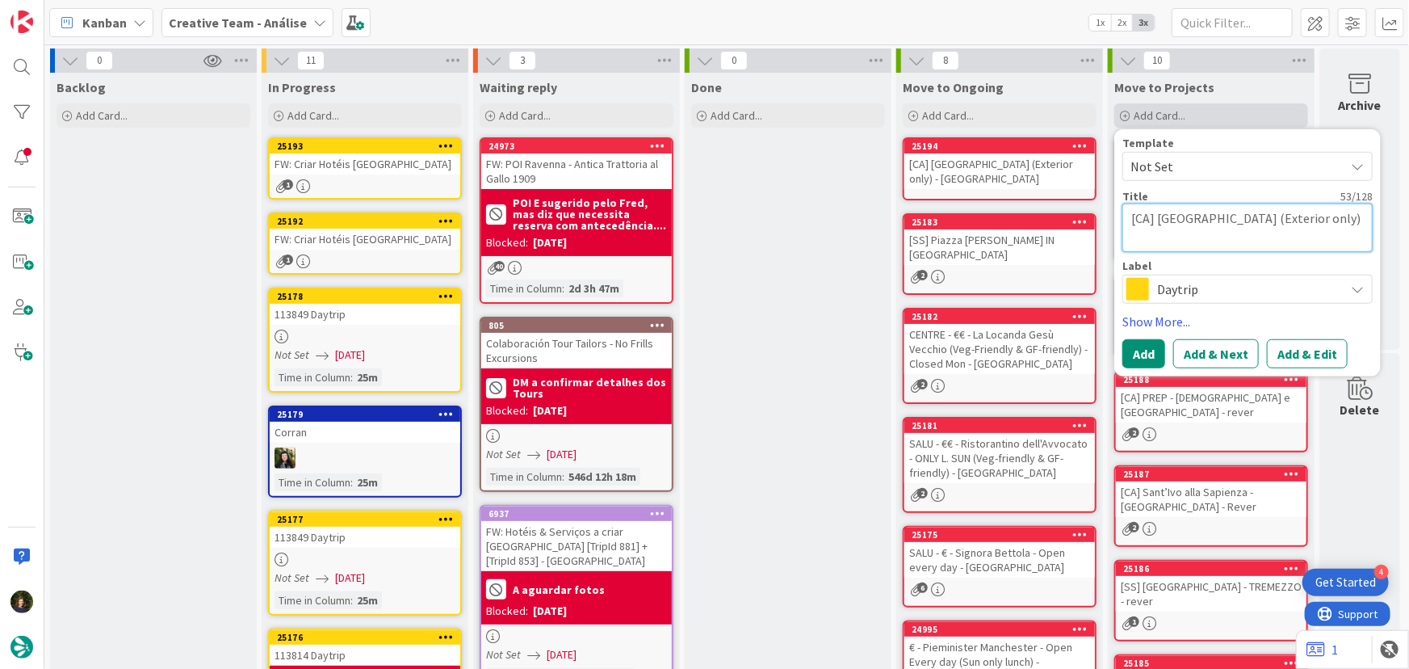
scroll to position [14, 0]
drag, startPoint x: 1172, startPoint y: 217, endPoint x: 1159, endPoint y: 204, distance: 18.8
click at [1159, 204] on textarea "[CA] [GEOGRAPHIC_DATA] (Exterior only)" at bounding box center [1247, 227] width 250 height 48
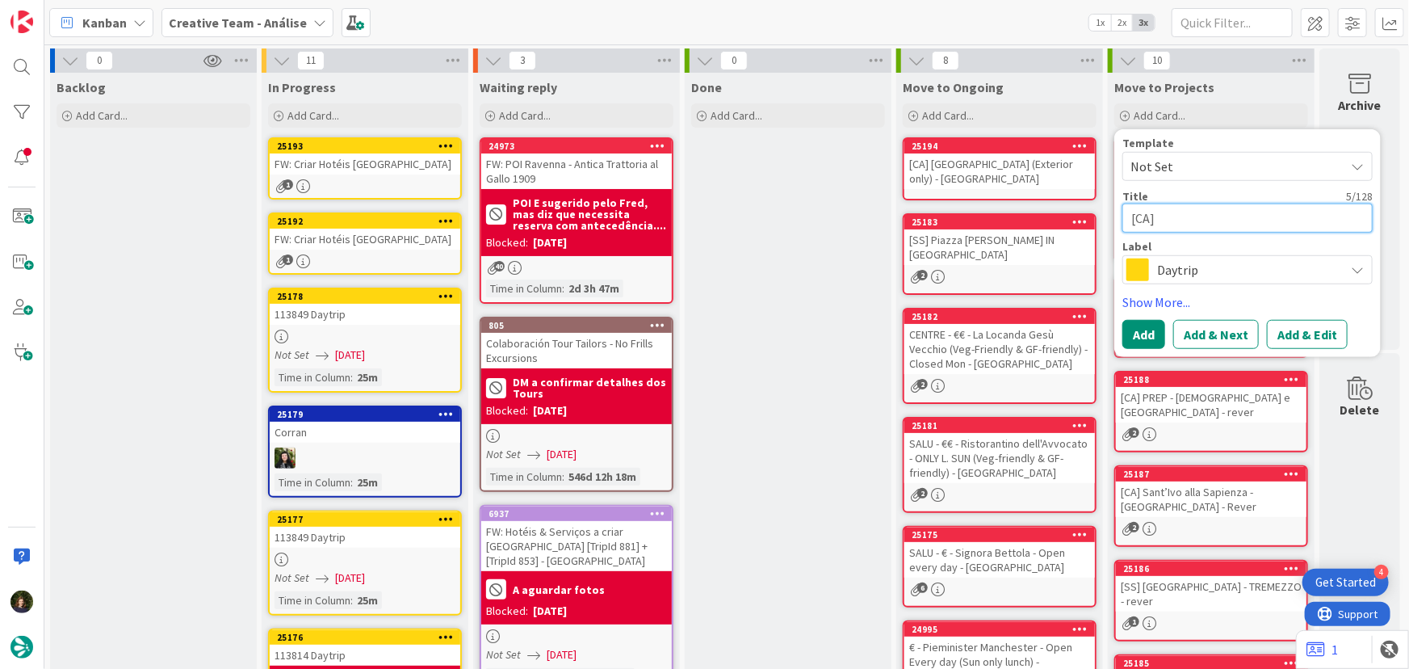
paste textarea "Abbazia di [GEOGRAPHIC_DATA] - Open Everyday"
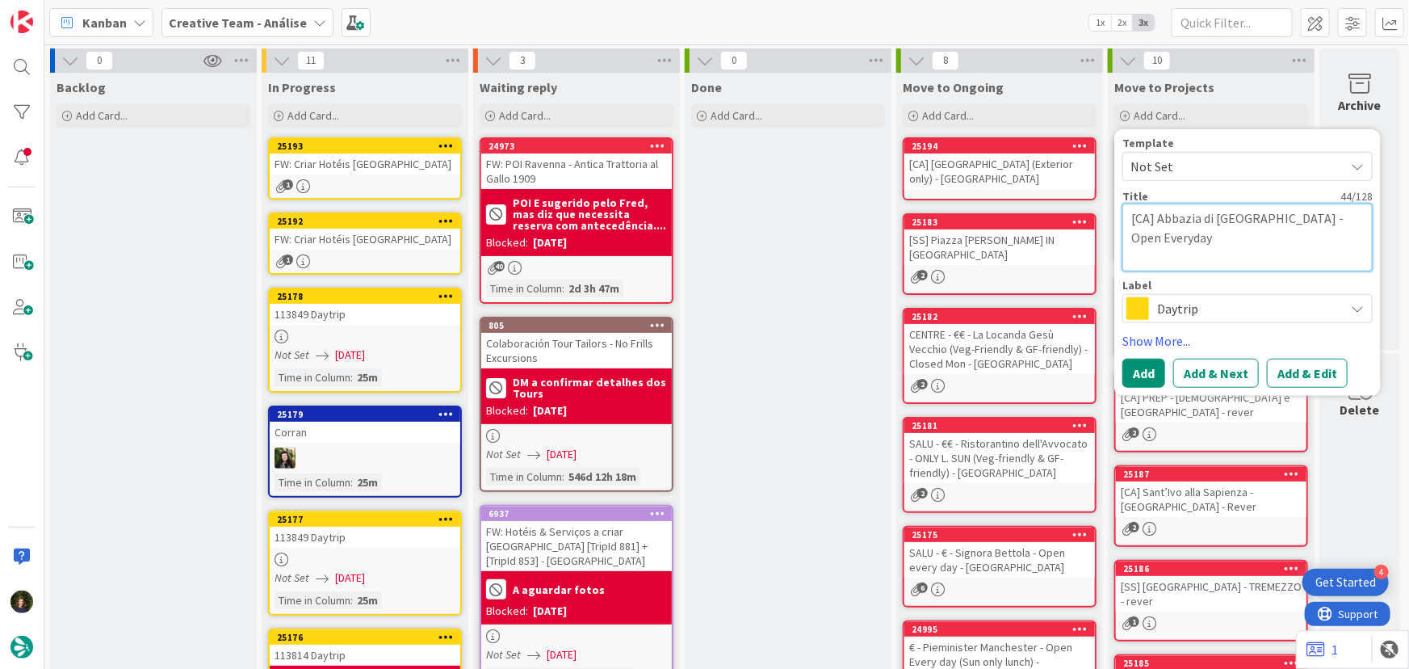
drag, startPoint x: 1280, startPoint y: 221, endPoint x: 1289, endPoint y: 241, distance: 21.3
click at [1289, 241] on textarea "[CA] Abbazia di [GEOGRAPHIC_DATA] - Open Everyday" at bounding box center [1247, 237] width 250 height 68
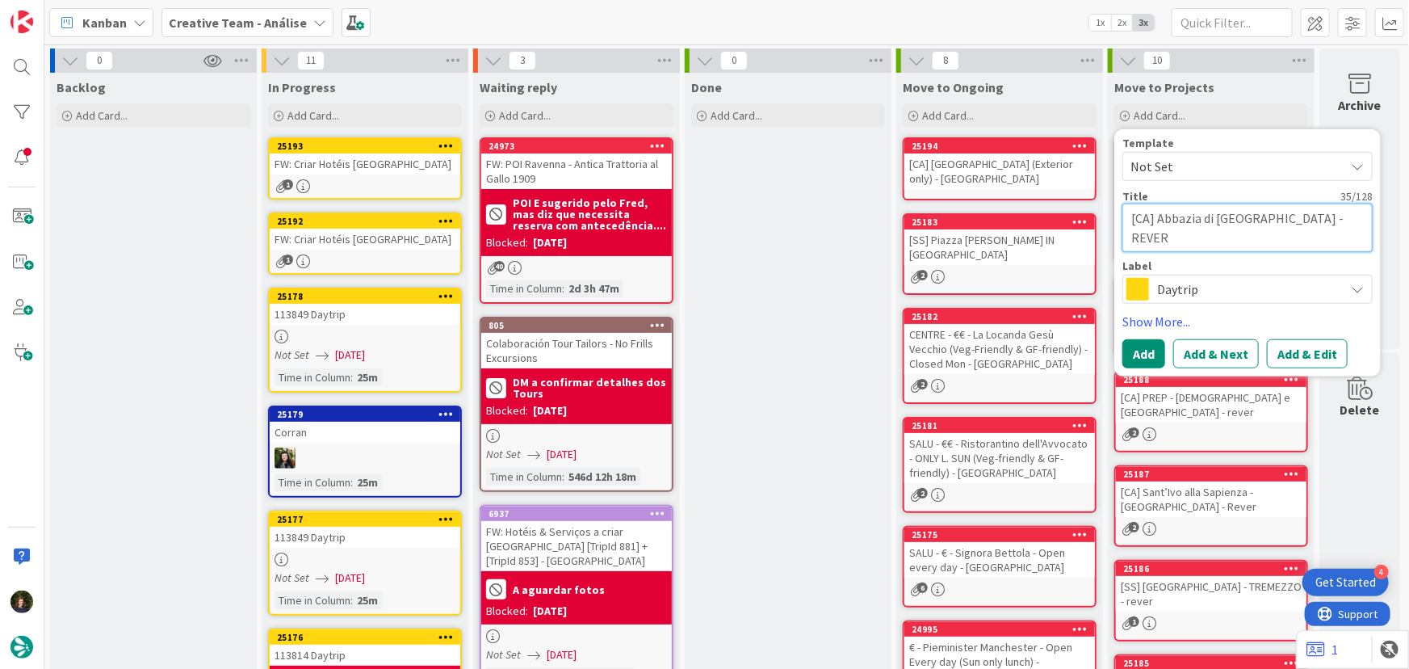
click at [1282, 221] on textarea "[CA] Abbazia di [GEOGRAPHIC_DATA] -REVER" at bounding box center [1247, 227] width 250 height 48
click at [1170, 294] on span "Daytrip" at bounding box center [1246, 289] width 179 height 23
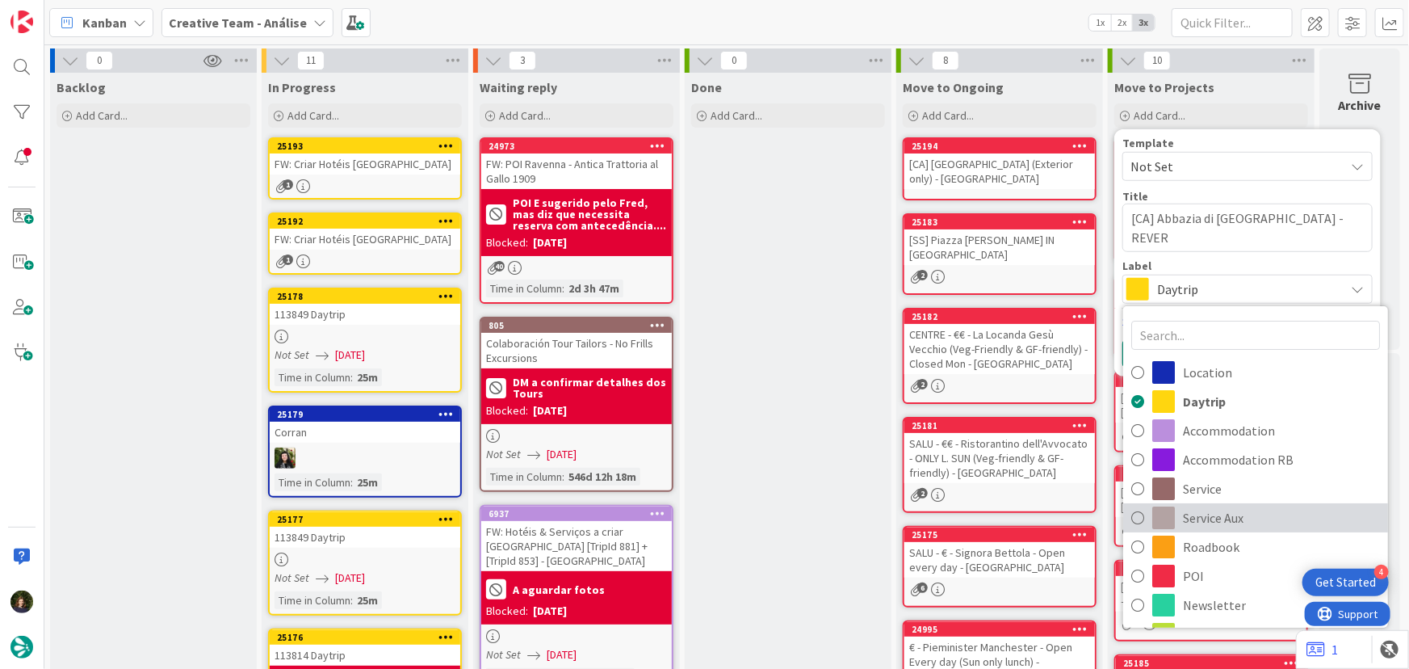
click at [1214, 514] on span "Service Aux" at bounding box center [1281, 517] width 197 height 24
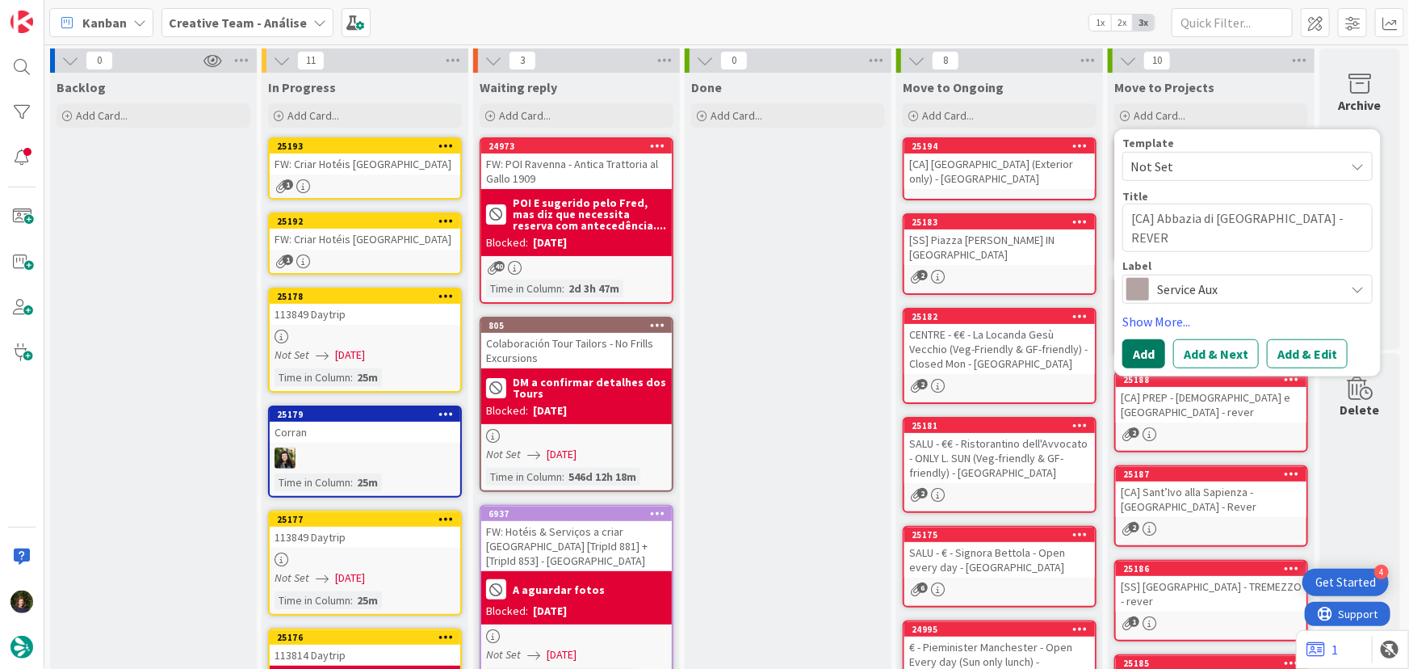
click at [1135, 355] on button "Add" at bounding box center [1143, 353] width 43 height 29
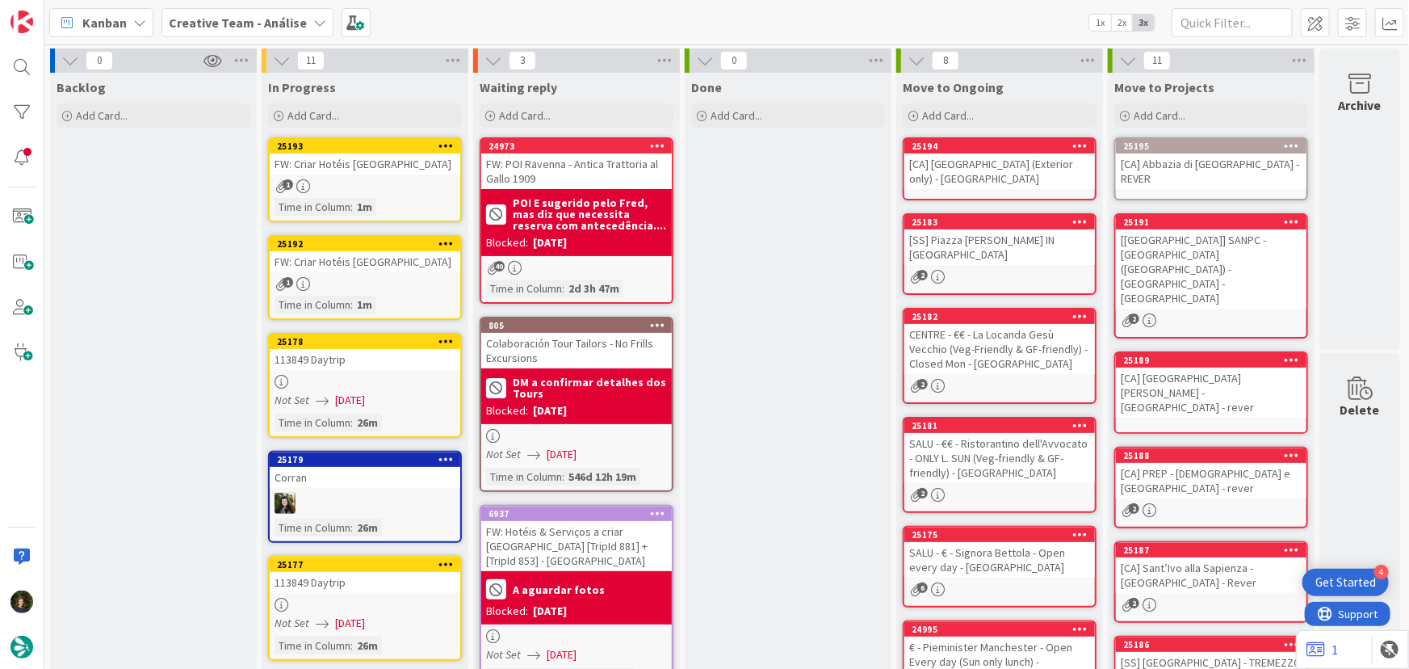
click at [1155, 164] on div "[CA] Abbazia di [GEOGRAPHIC_DATA] - REVER" at bounding box center [1211, 171] width 191 height 36
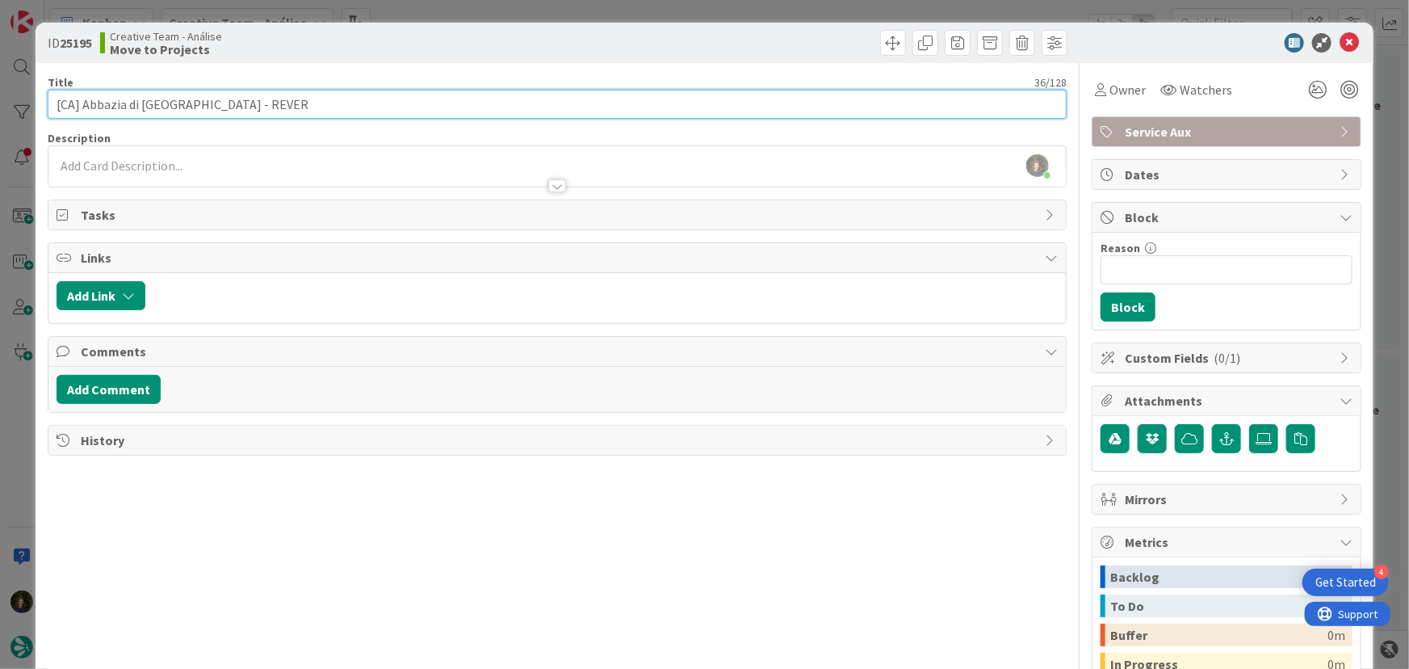
click at [222, 103] on input "[CA] Abbazia di [GEOGRAPHIC_DATA] - REVER" at bounding box center [558, 104] width 1020 height 29
click at [217, 105] on input "[CA] Abbazia di [GEOGRAPHIC_DATA] - REVER" at bounding box center [558, 104] width 1020 height 29
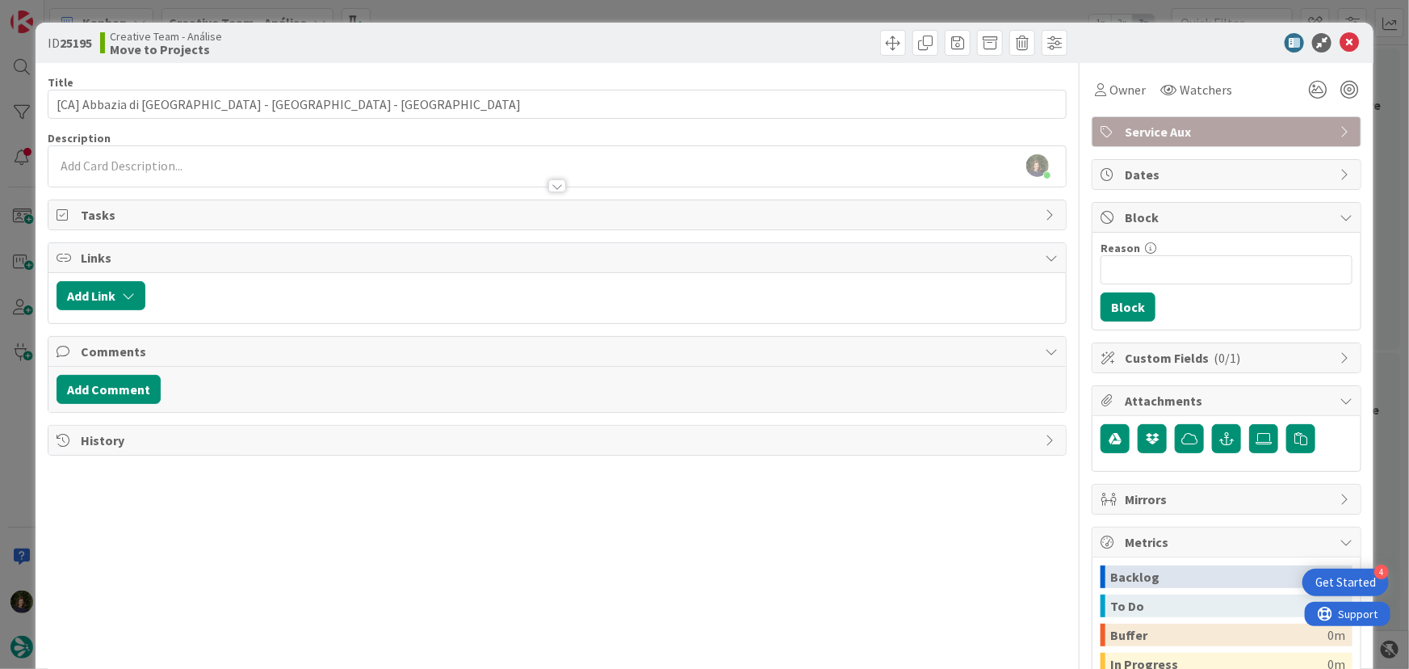
click at [184, 170] on div at bounding box center [557, 178] width 1018 height 17
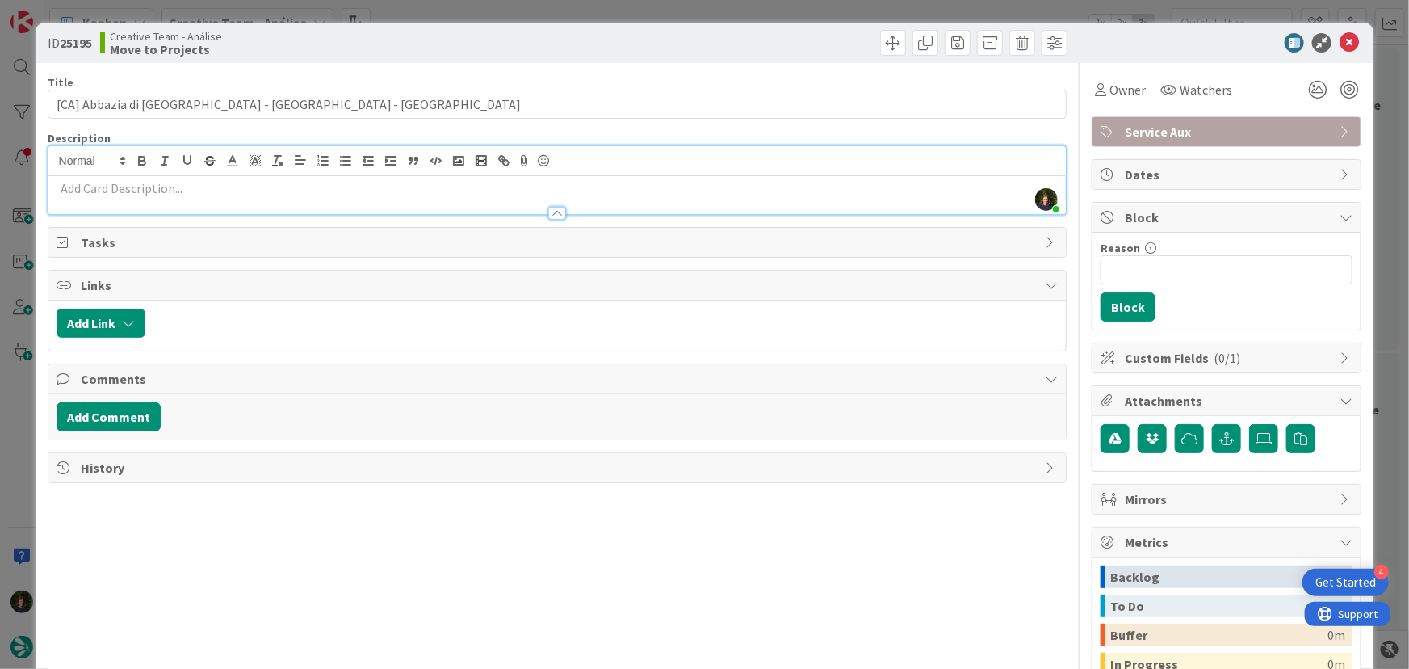
click at [185, 185] on p at bounding box center [558, 188] width 1002 height 19
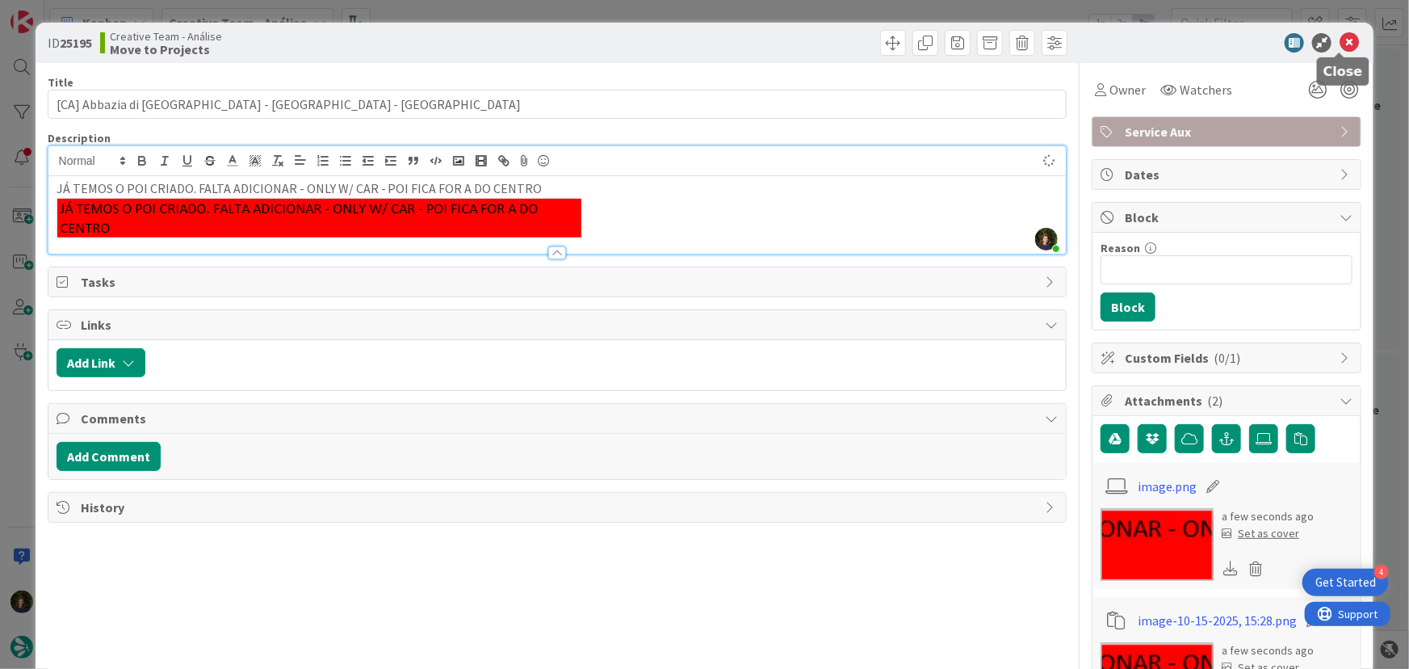
click at [1342, 49] on icon at bounding box center [1349, 42] width 19 height 19
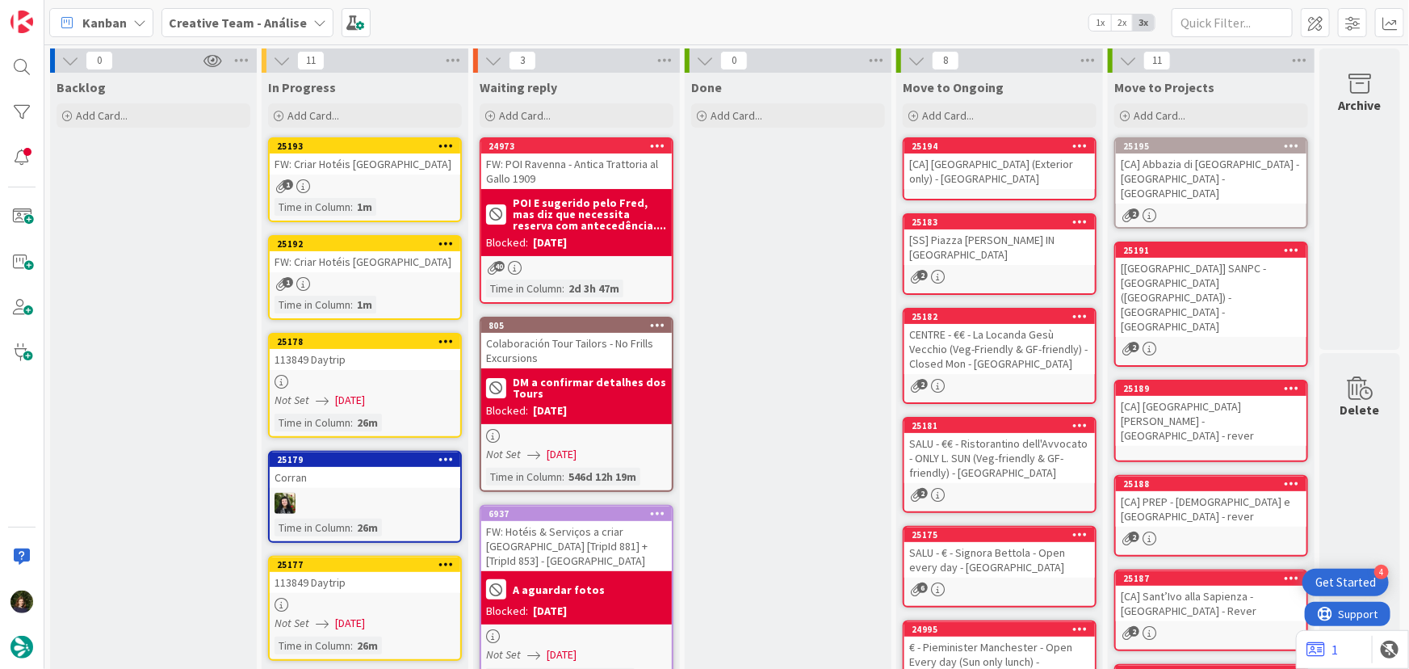
click at [1188, 258] on div "[[GEOGRAPHIC_DATA]] SANPC - [GEOGRAPHIC_DATA] ([GEOGRAPHIC_DATA]) - [GEOGRAPHIC…" at bounding box center [1211, 297] width 191 height 79
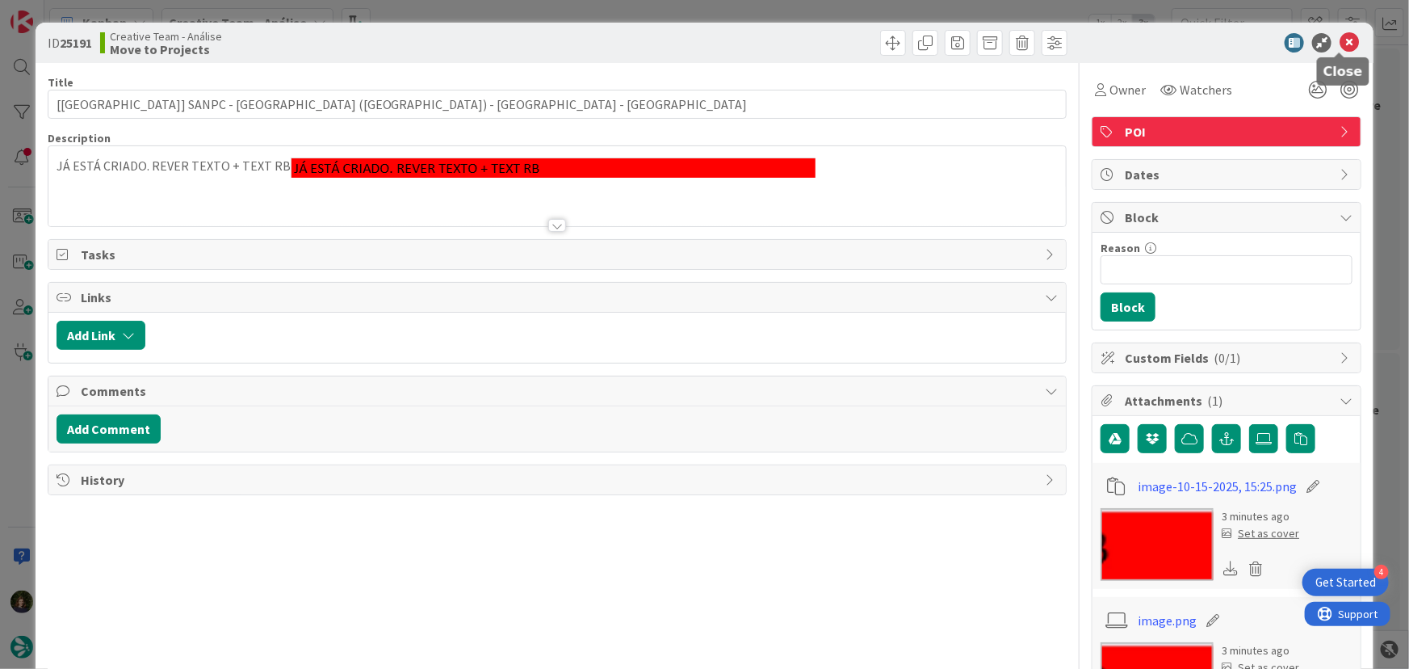
click at [1340, 48] on icon at bounding box center [1349, 42] width 19 height 19
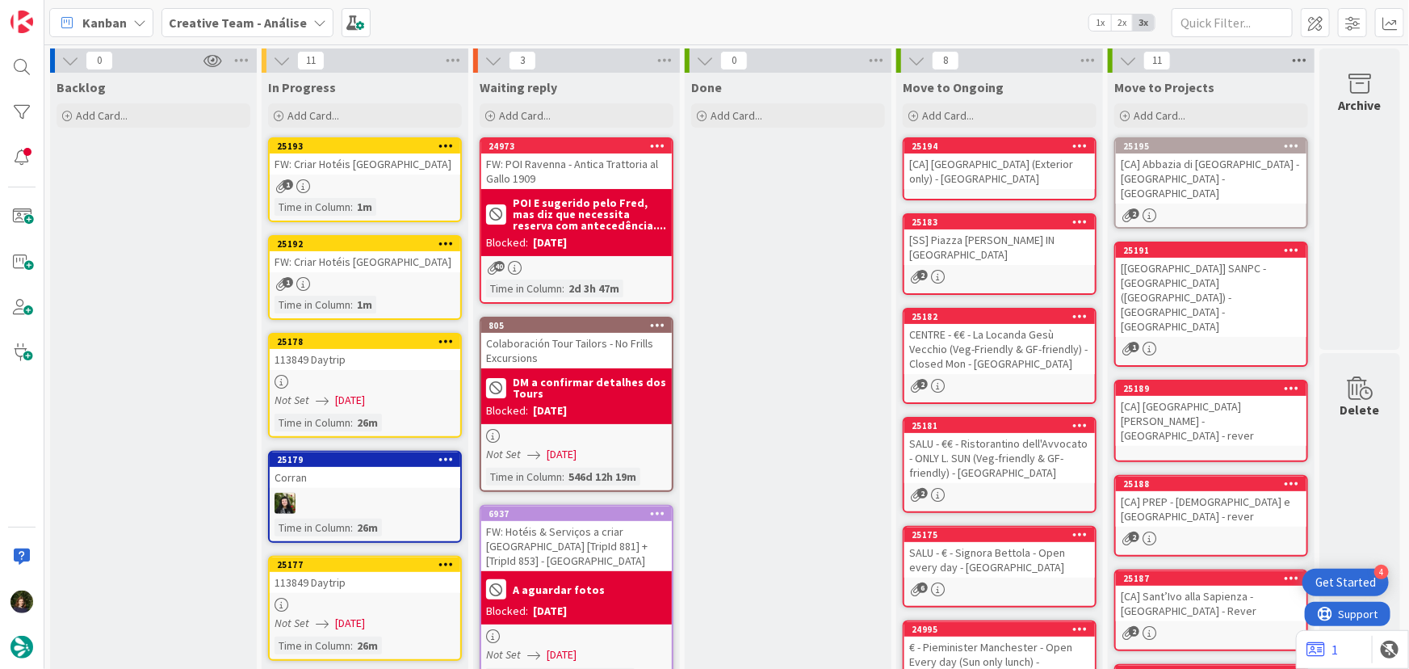
click at [1291, 56] on icon at bounding box center [1299, 60] width 21 height 24
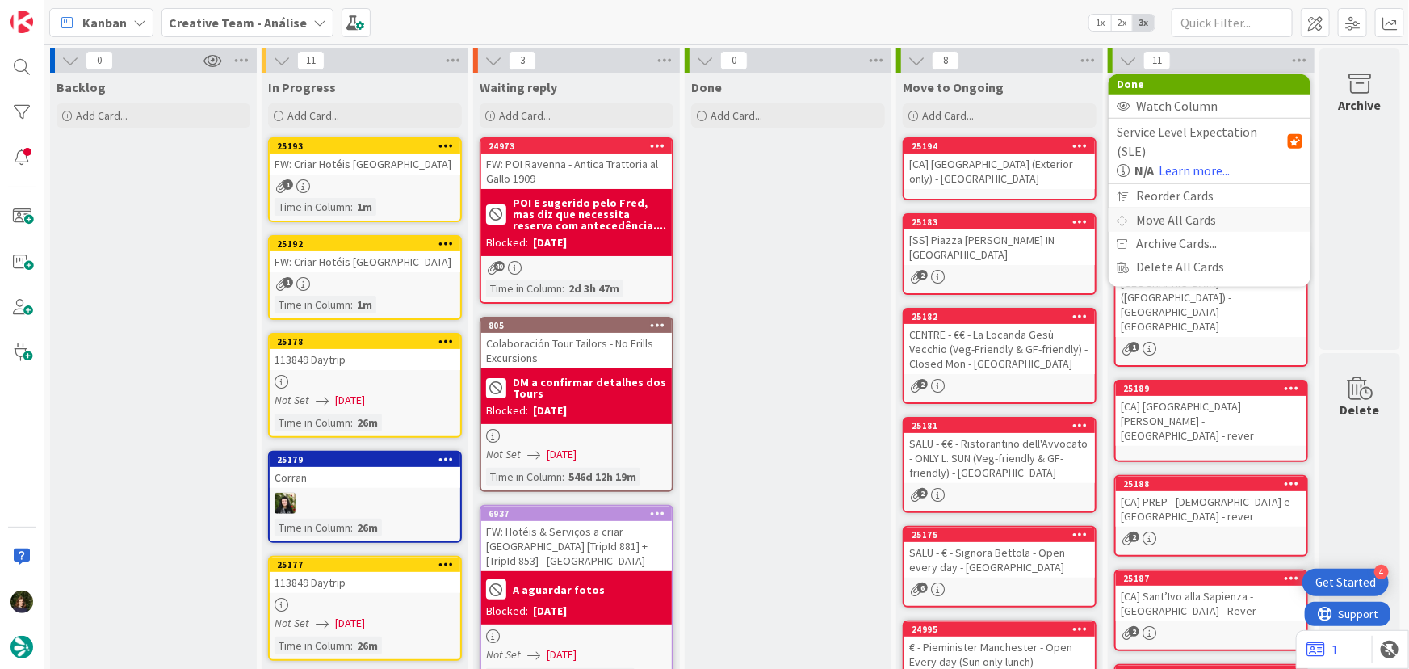
click at [1212, 208] on div "Move All Cards" at bounding box center [1210, 219] width 202 height 23
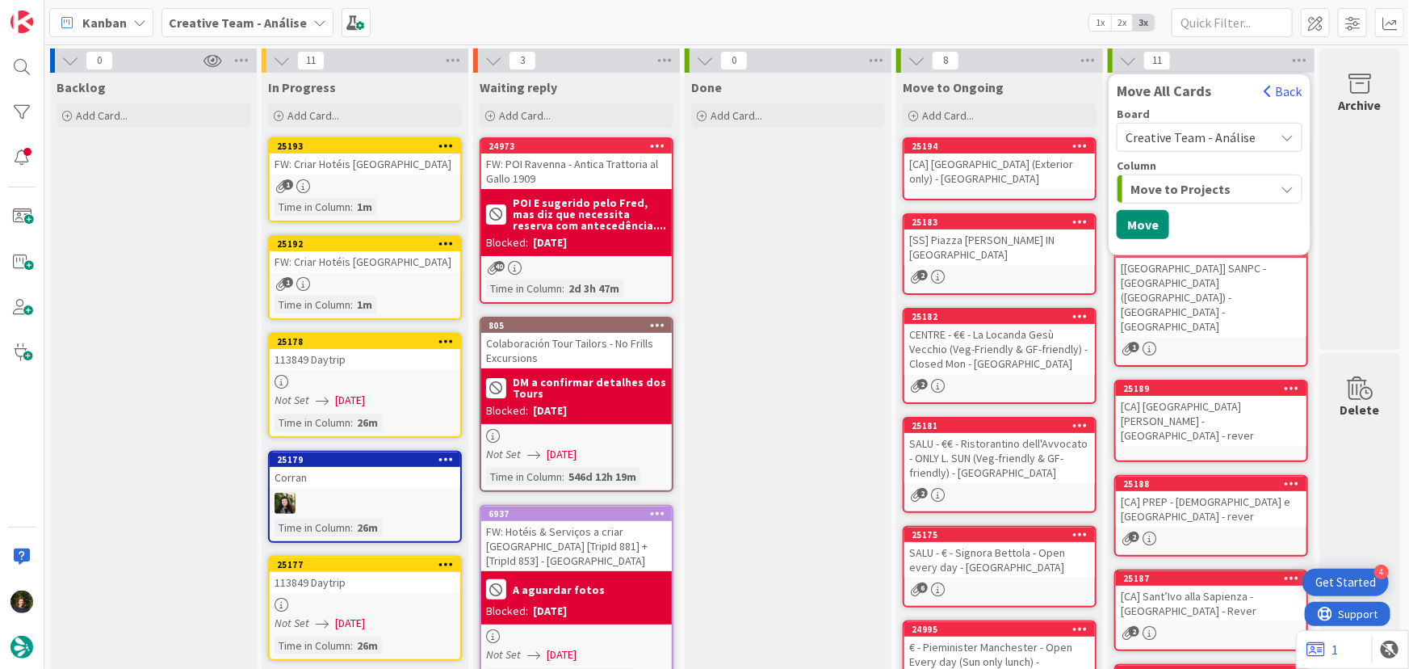
click at [1212, 191] on span "Move to Projects" at bounding box center [1180, 188] width 100 height 21
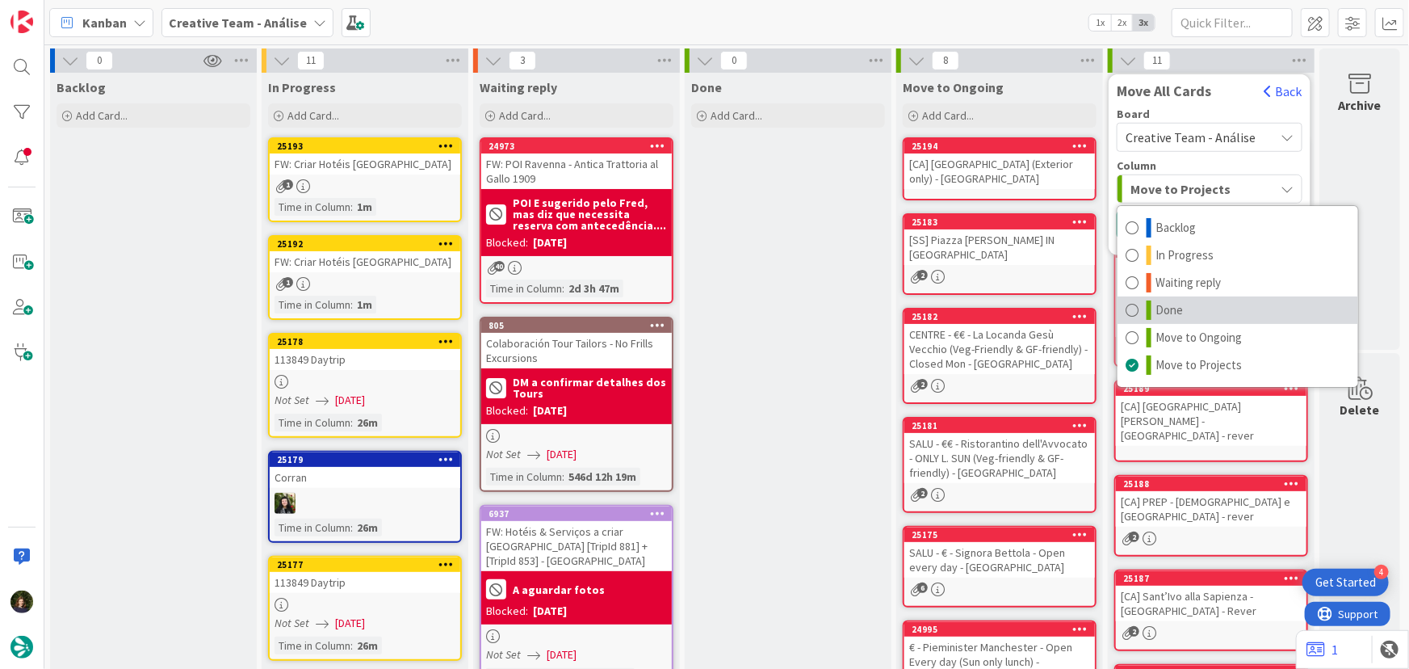
click at [1188, 309] on link "Done" at bounding box center [1237, 309] width 241 height 27
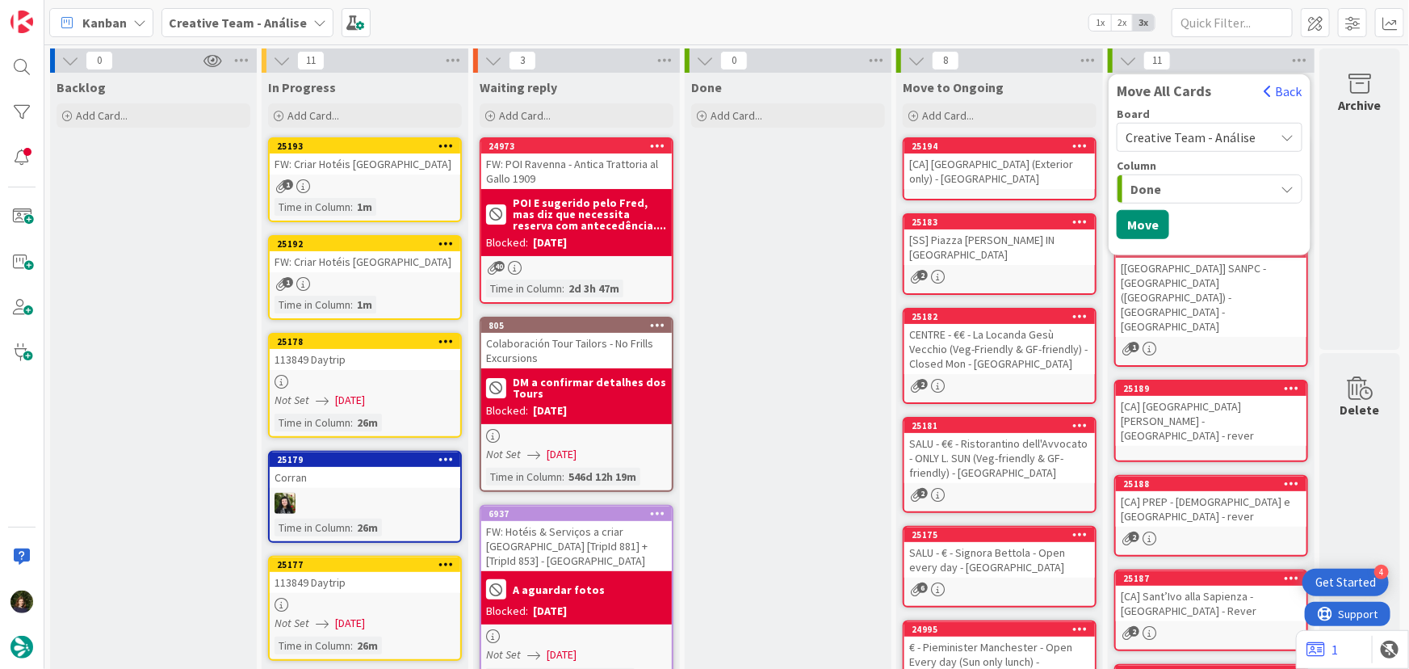
click at [1204, 230] on div "Board Creative Team - Análise Column Done Backlog In Progress Waiting reply Don…" at bounding box center [1210, 177] width 202 height 139
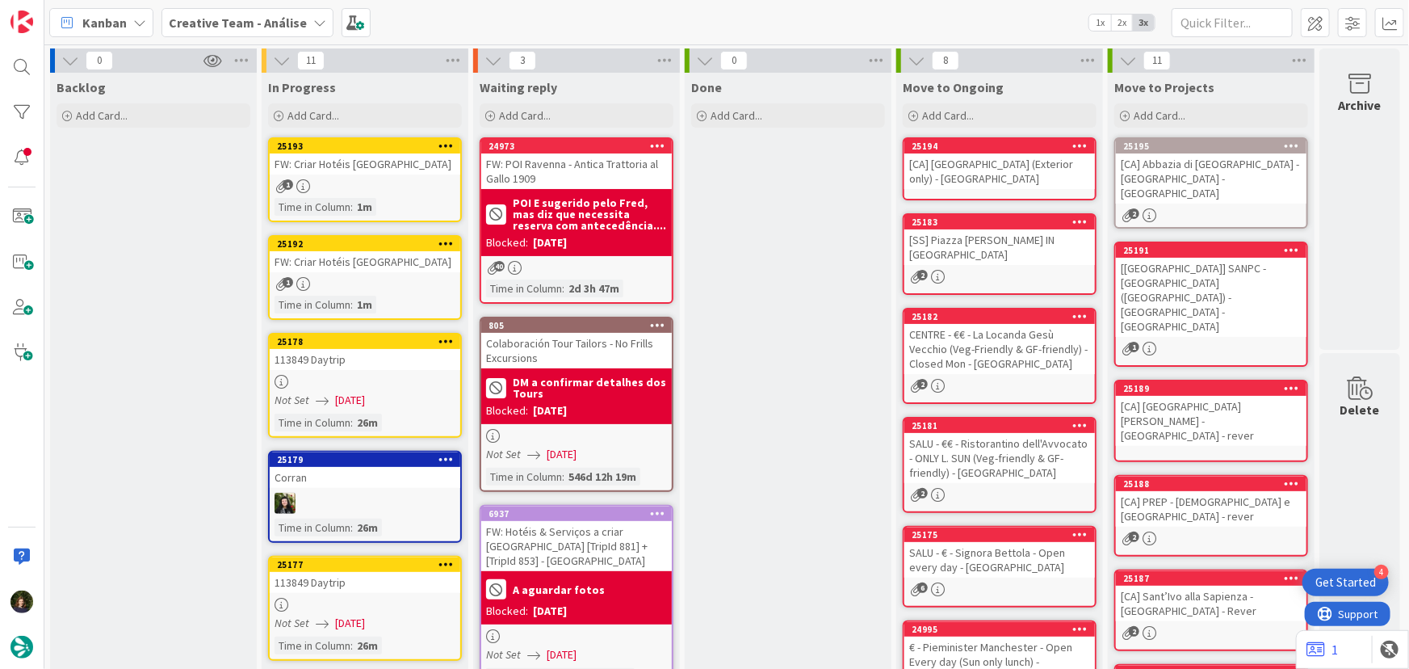
click at [1194, 270] on div "[[GEOGRAPHIC_DATA]] SANPC - [GEOGRAPHIC_DATA] ([GEOGRAPHIC_DATA]) - [GEOGRAPHIC…" at bounding box center [1211, 297] width 191 height 79
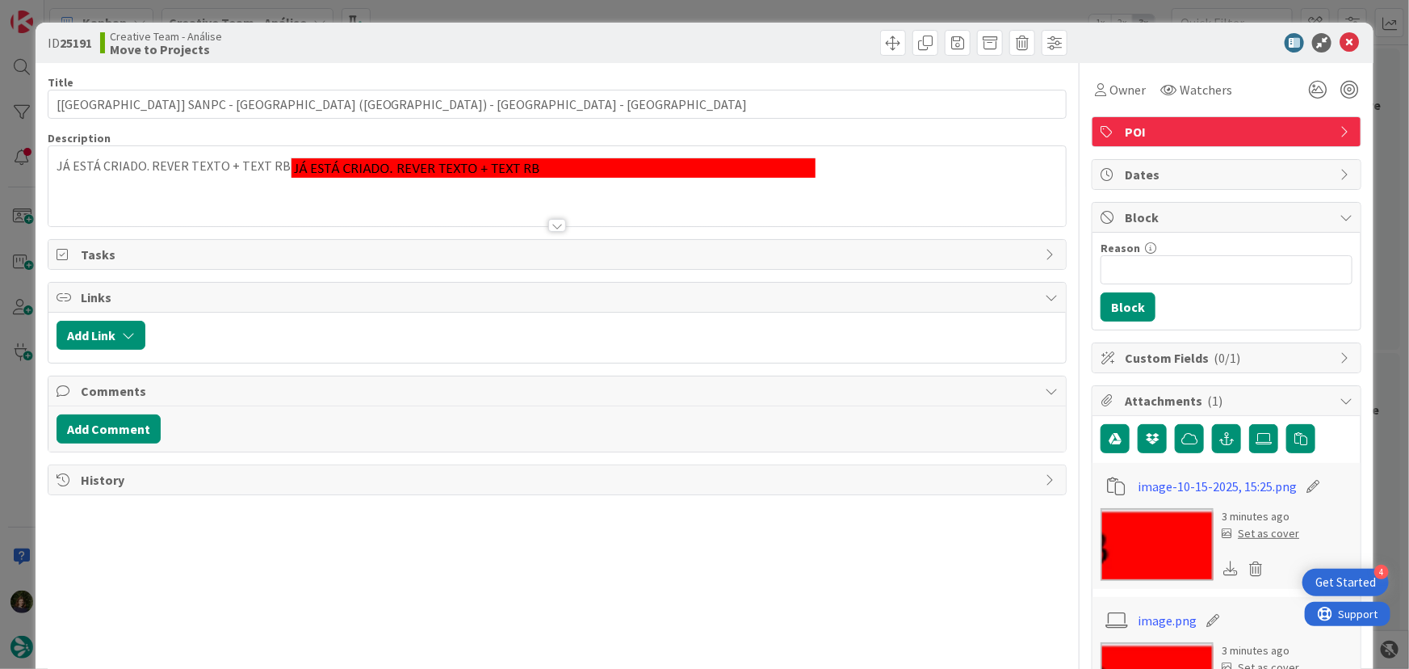
click at [1134, 119] on div "POI" at bounding box center [1226, 131] width 268 height 29
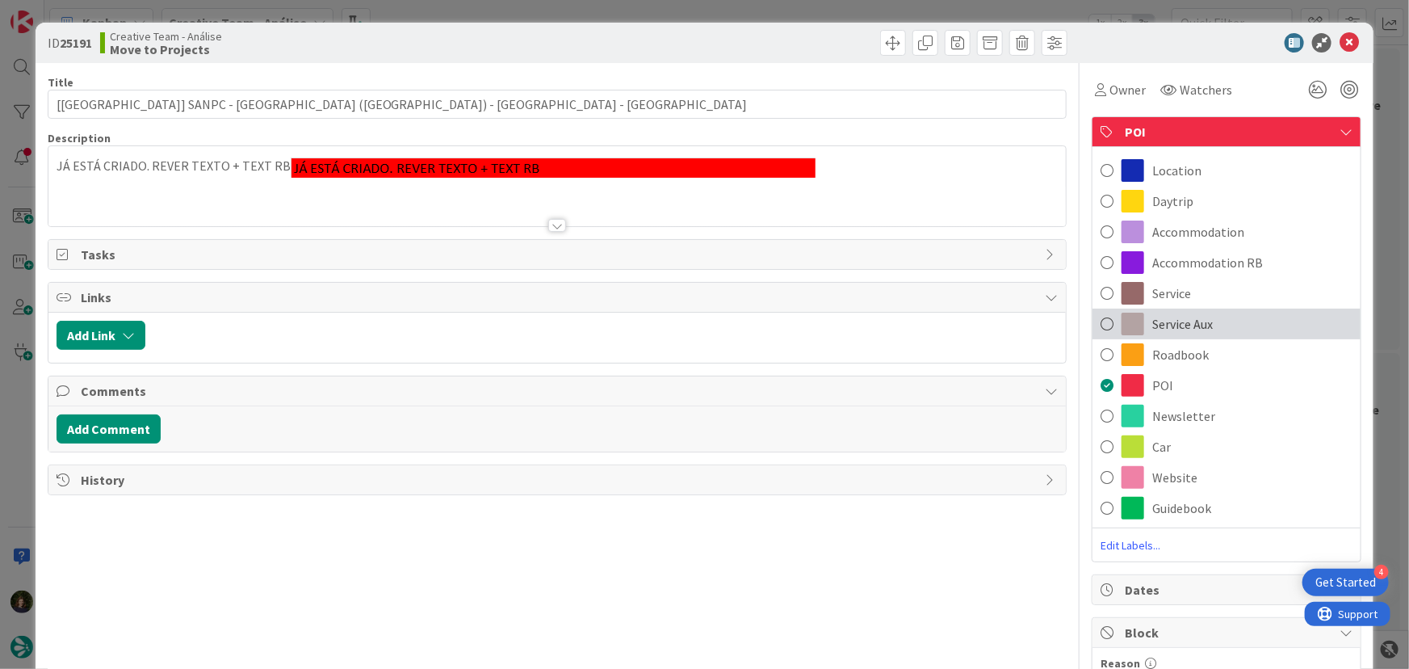
click at [1172, 321] on span "Service Aux" at bounding box center [1182, 323] width 61 height 19
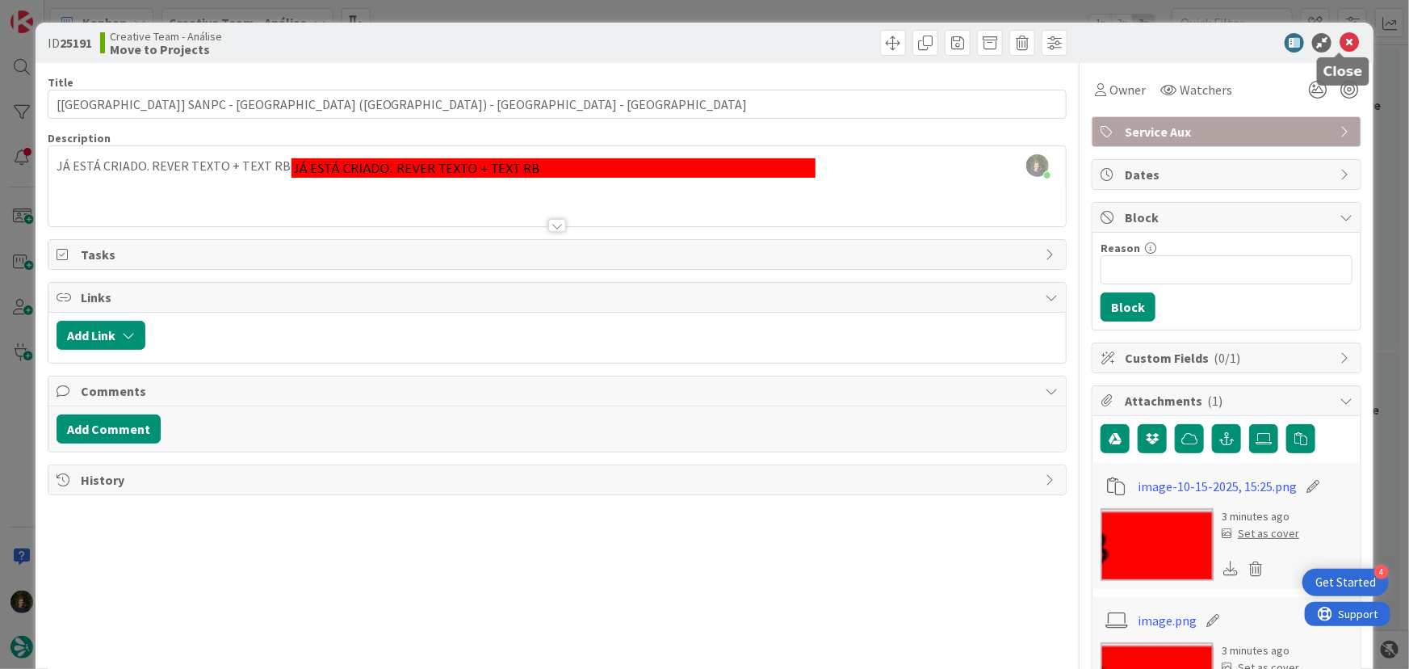
click at [1340, 46] on icon at bounding box center [1349, 42] width 19 height 19
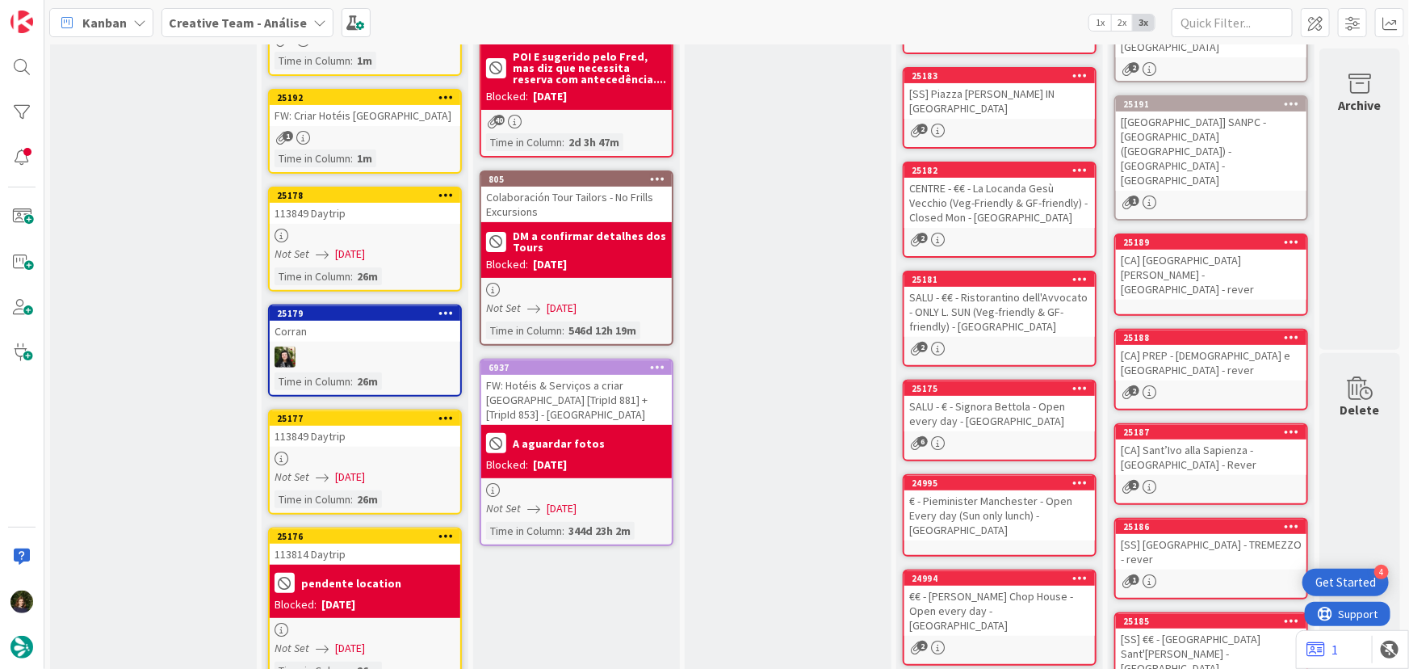
click at [1209, 249] on div "[CA] [GEOGRAPHIC_DATA][PERSON_NAME] - [GEOGRAPHIC_DATA] - rever" at bounding box center [1211, 274] width 191 height 50
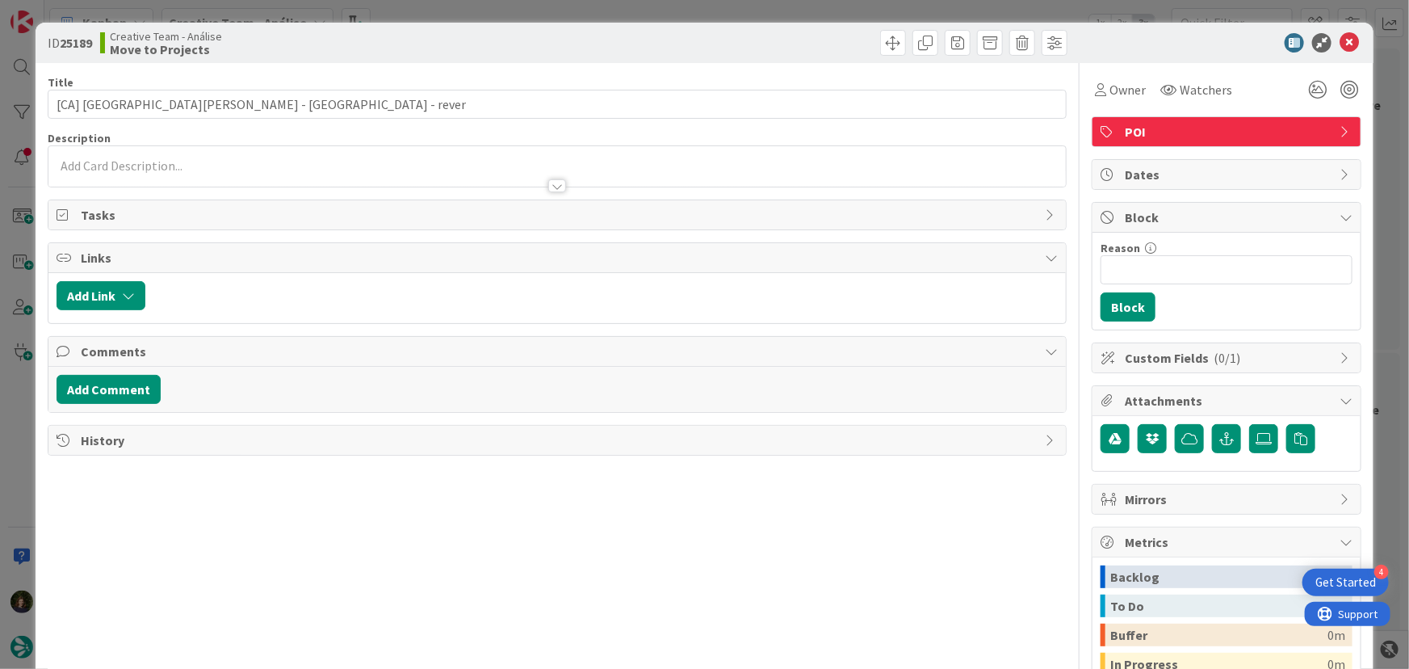
click at [1169, 135] on span "POI" at bounding box center [1228, 131] width 207 height 19
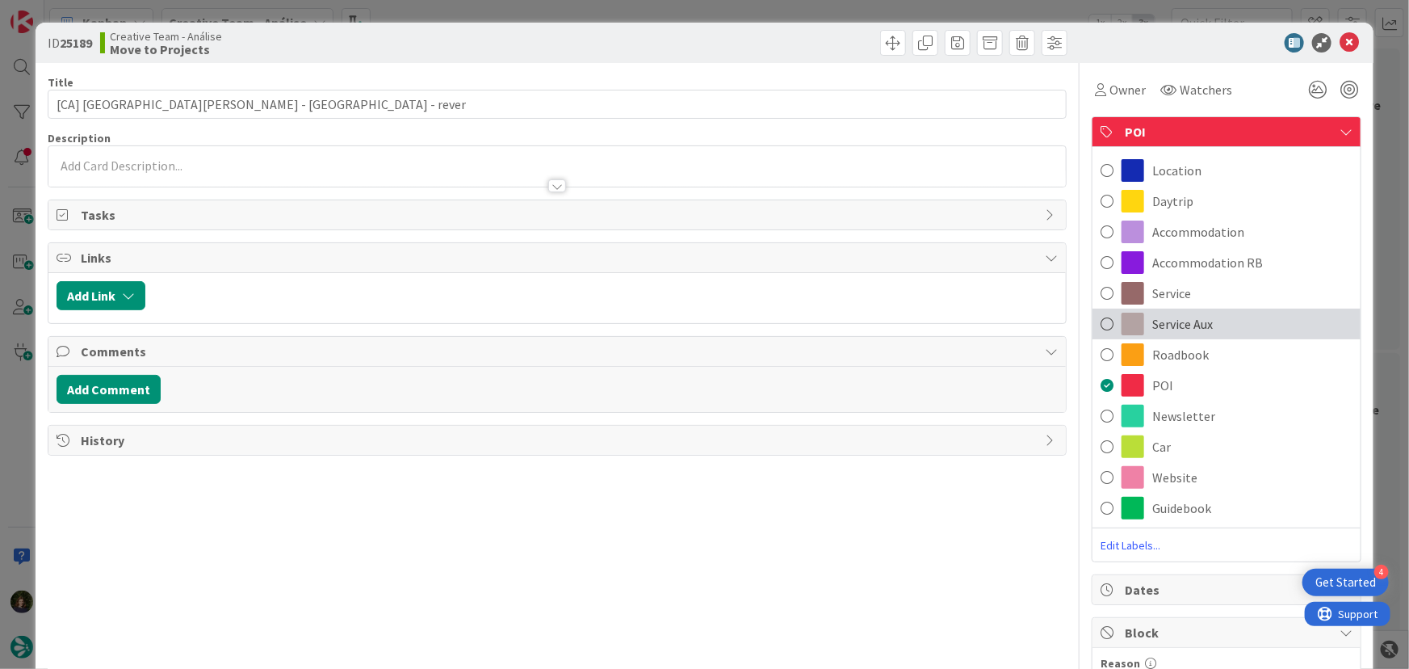
click at [1187, 315] on span "Service Aux" at bounding box center [1182, 323] width 61 height 19
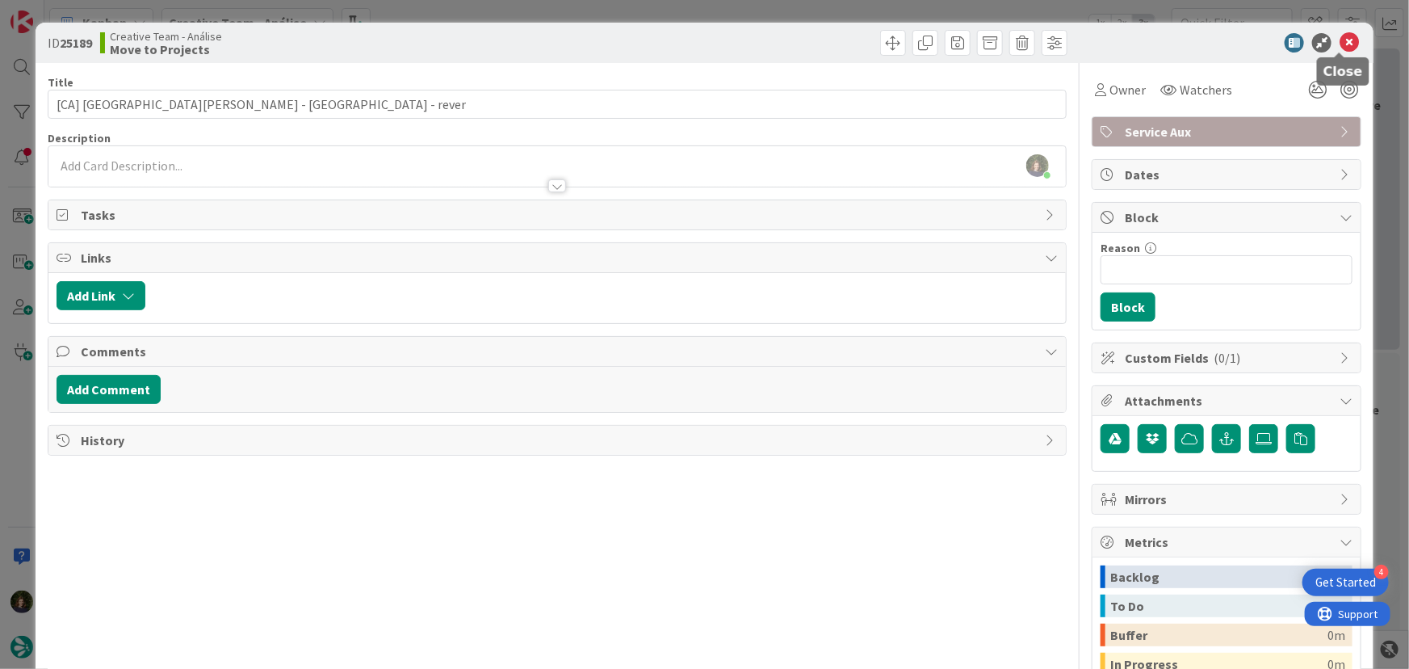
click at [1344, 40] on icon at bounding box center [1349, 42] width 19 height 19
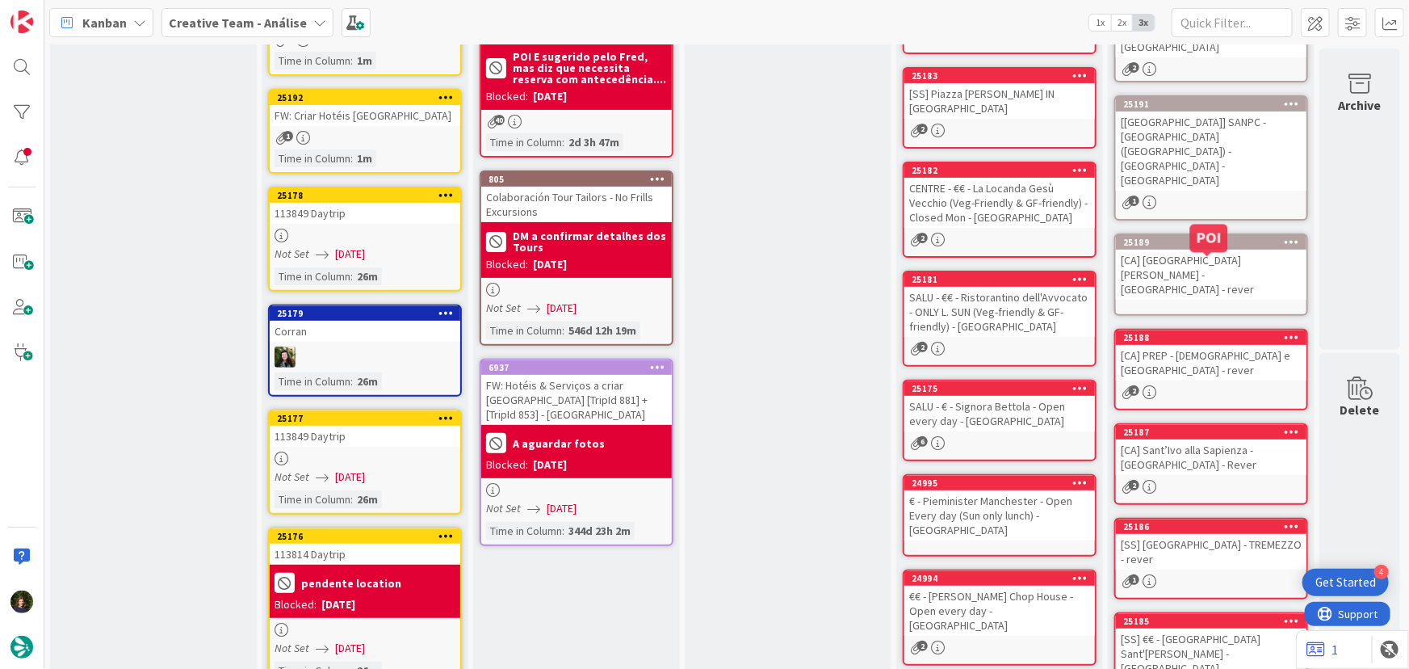
click at [1182, 345] on div "[CA] PREP - [DEMOGRAPHIC_DATA] e [GEOGRAPHIC_DATA] - rever" at bounding box center [1211, 363] width 191 height 36
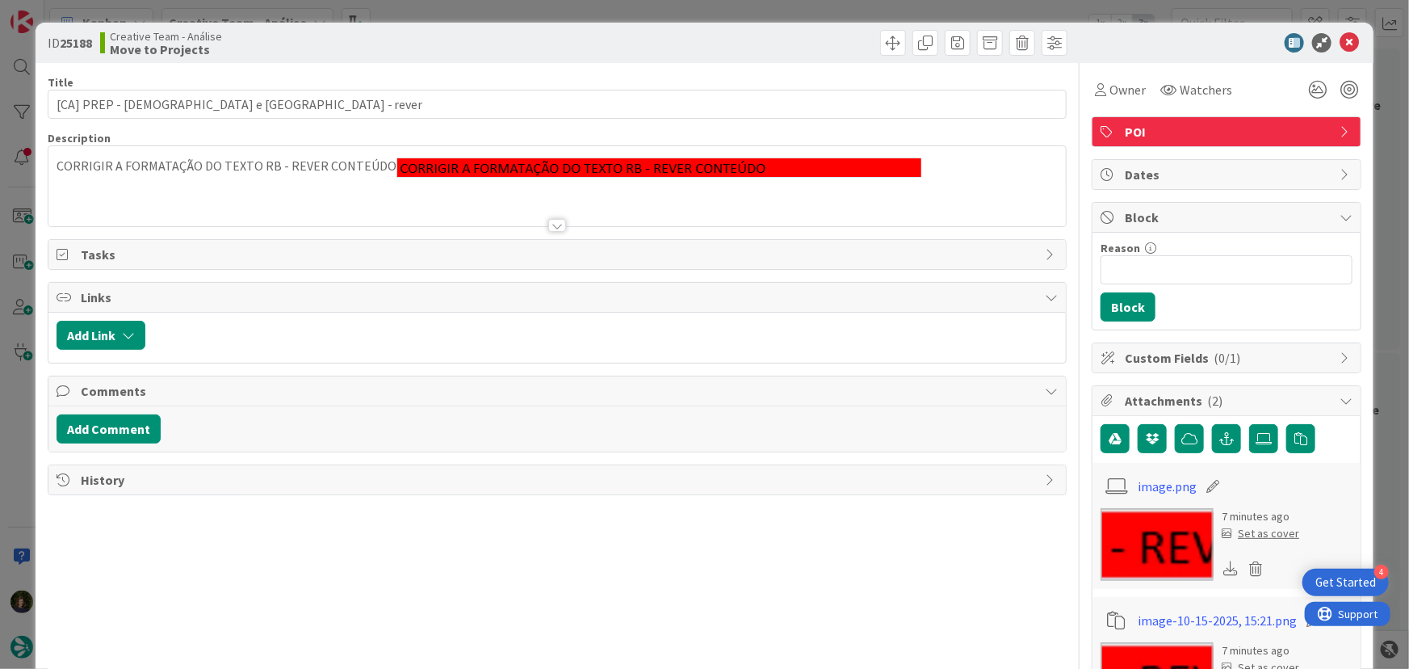
click at [1197, 137] on span "POI" at bounding box center [1228, 131] width 207 height 19
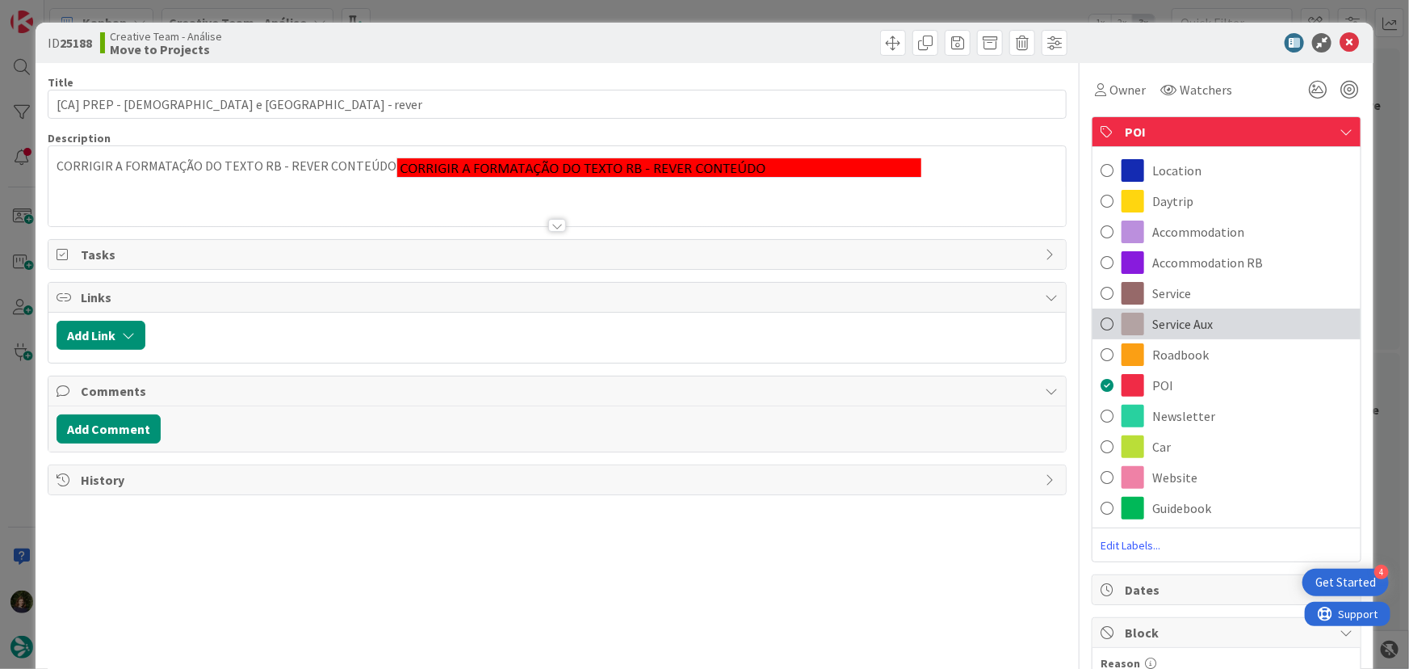
click at [1201, 312] on div "Service Aux" at bounding box center [1226, 323] width 268 height 31
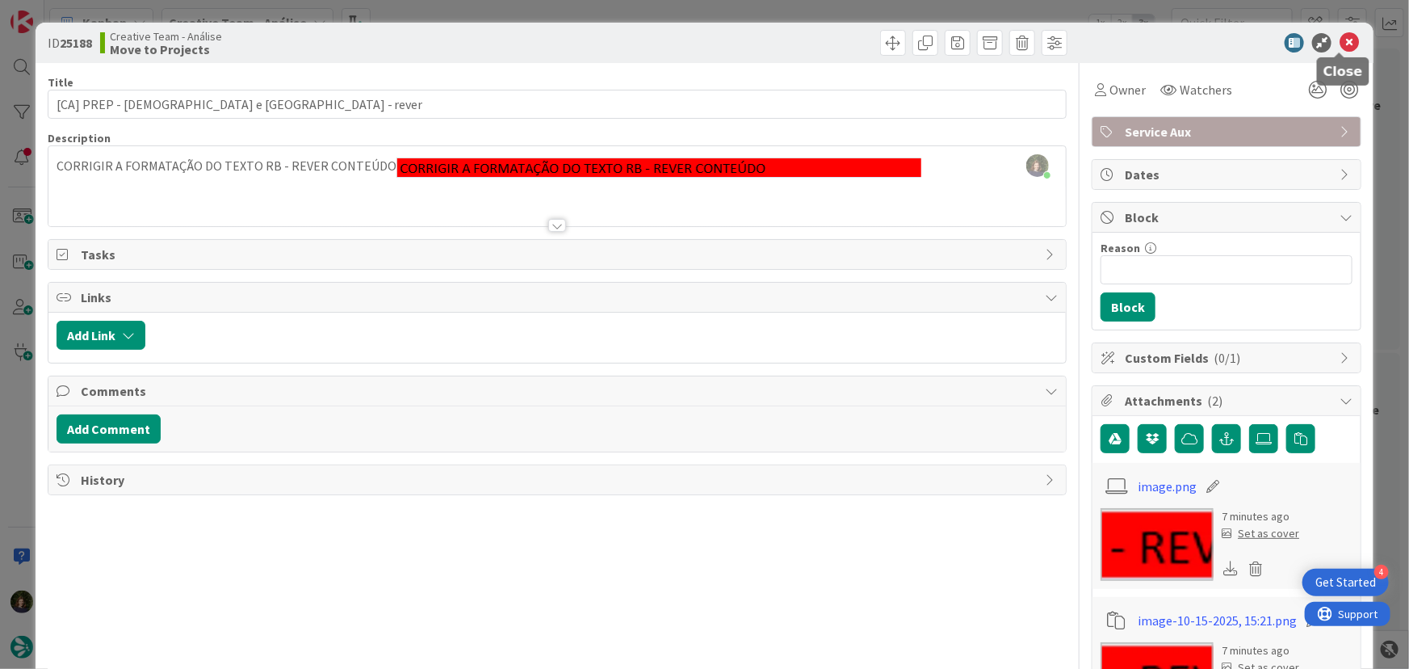
click at [1343, 48] on icon at bounding box center [1349, 42] width 19 height 19
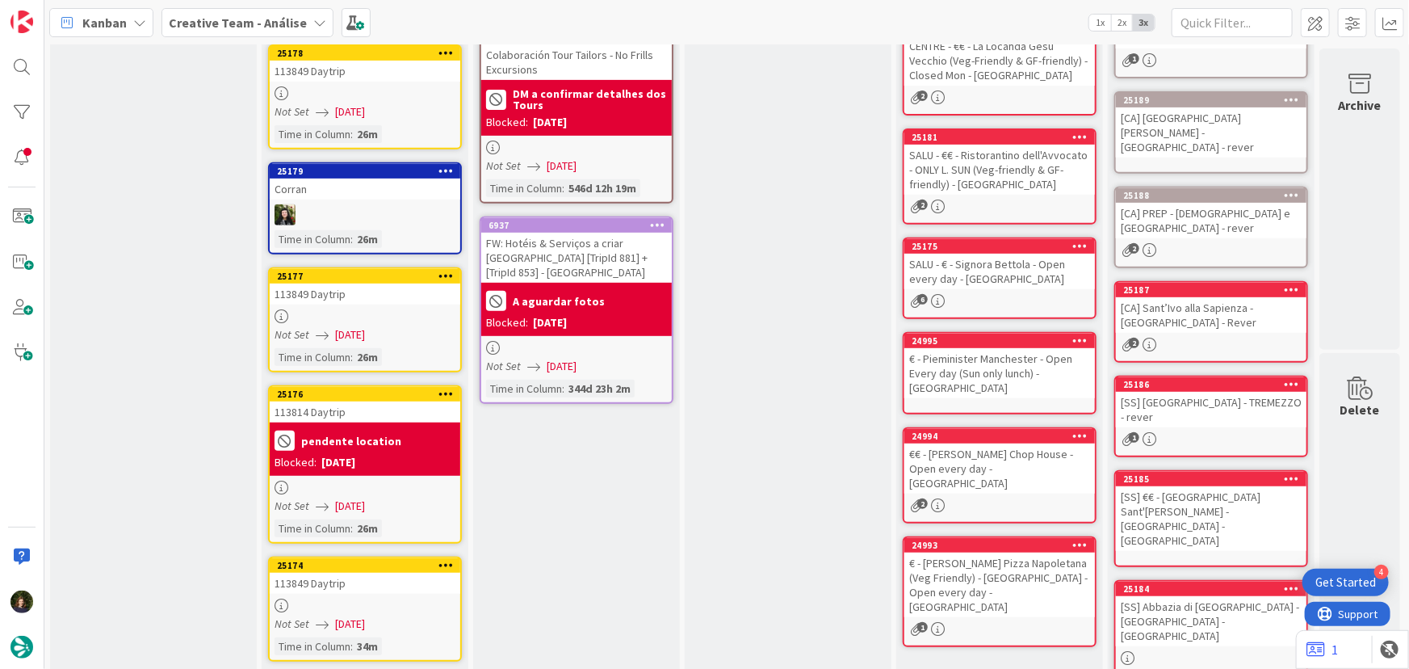
scroll to position [367, 7]
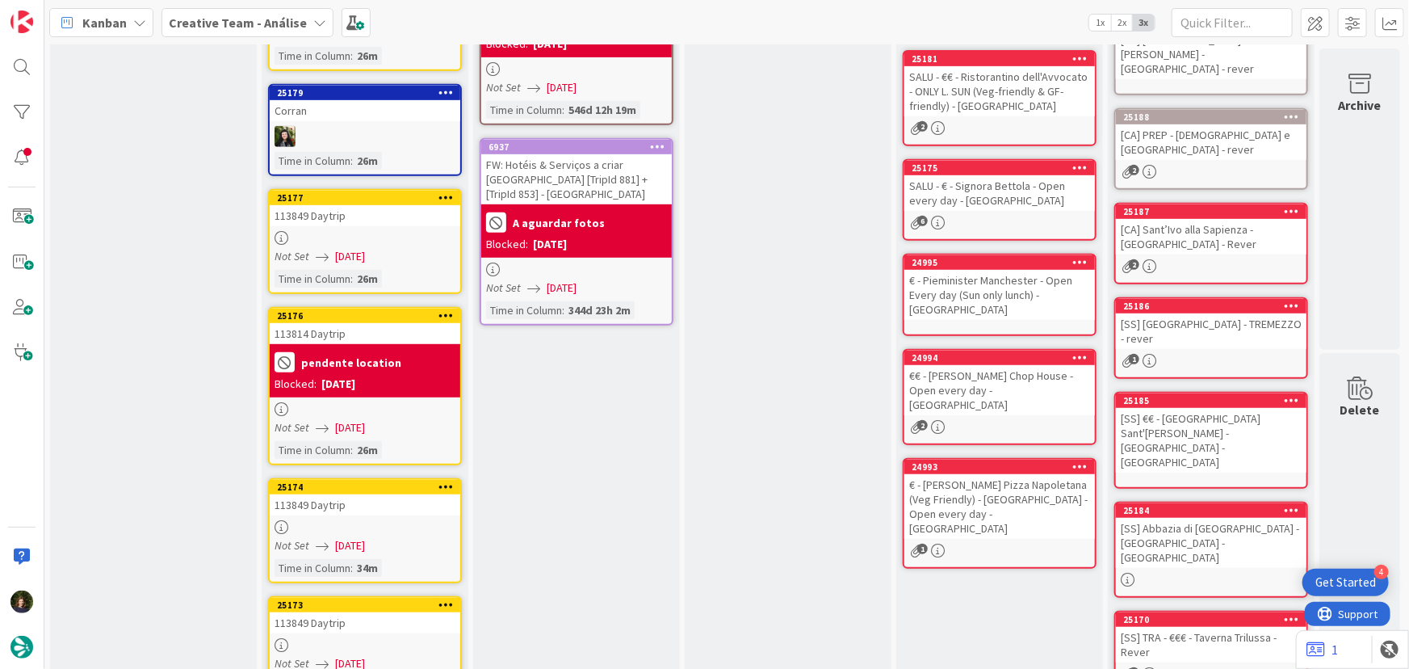
click at [1171, 219] on div "[CA] Sant’Ivo alla Sapienza - [GEOGRAPHIC_DATA] - Rever" at bounding box center [1211, 237] width 191 height 36
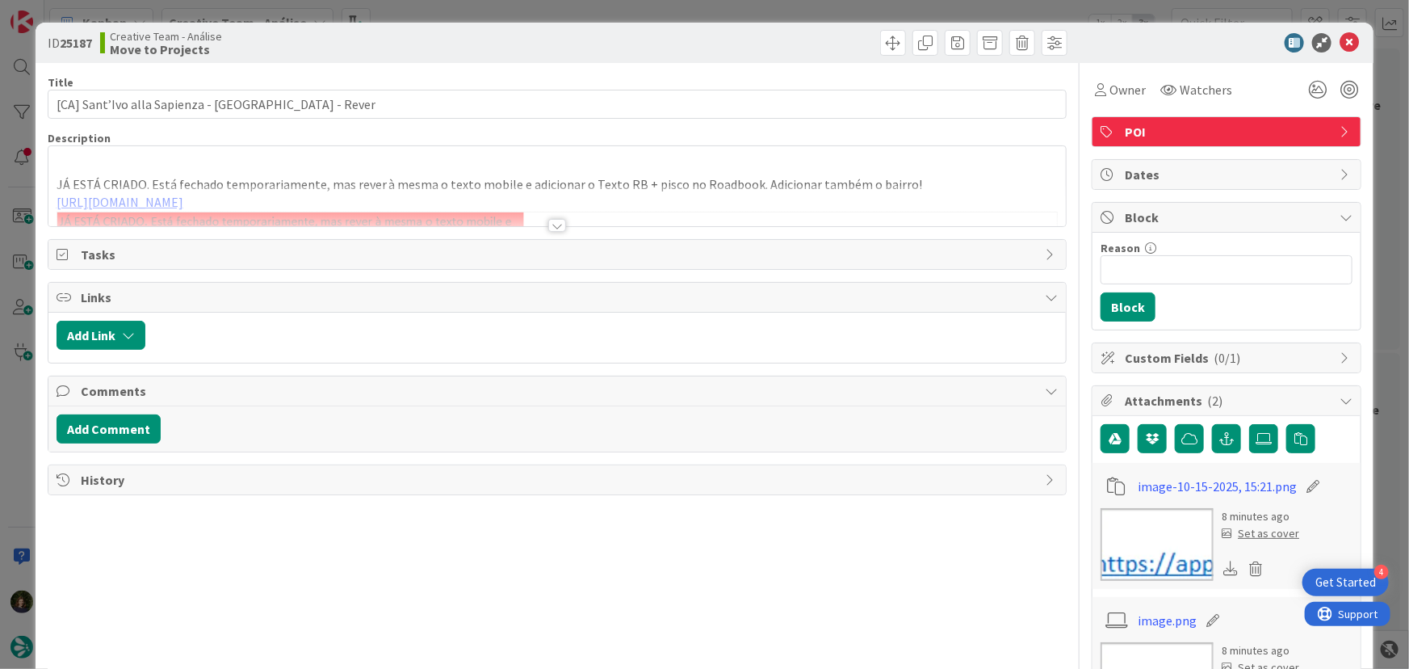
click at [1181, 130] on span "POI" at bounding box center [1228, 131] width 207 height 19
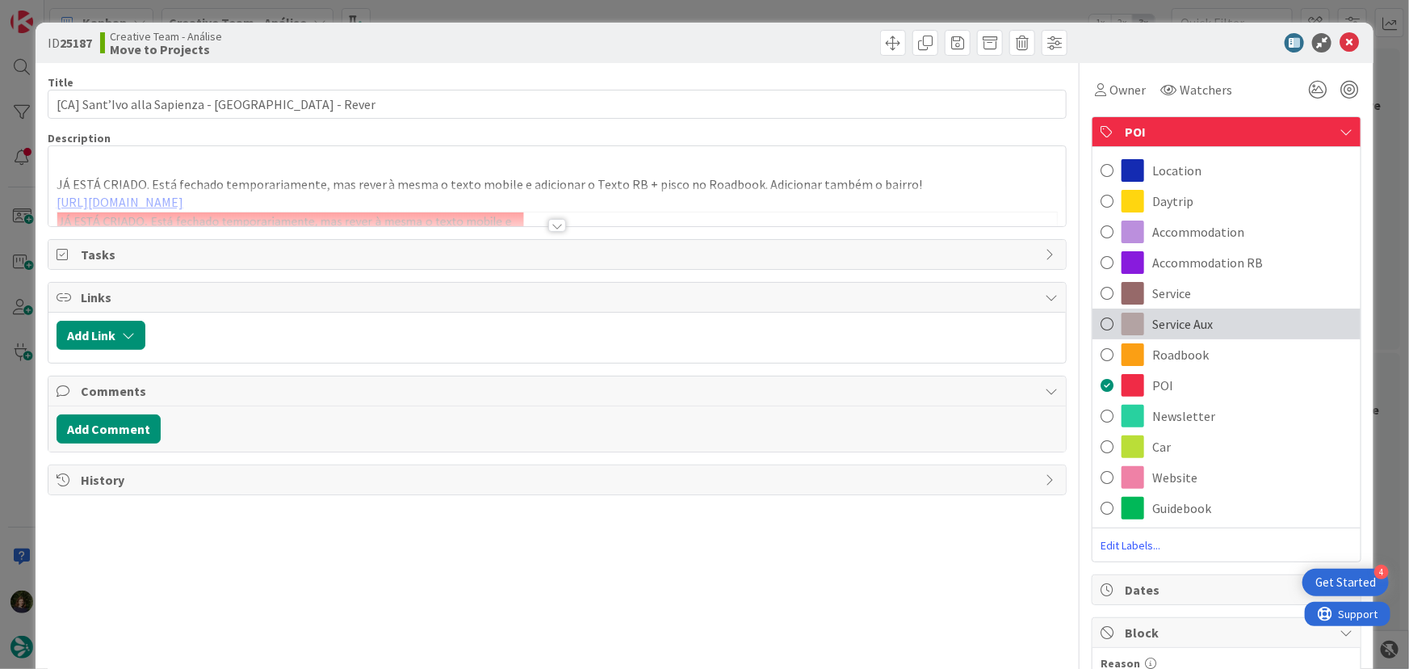
click at [1193, 323] on span "Service Aux" at bounding box center [1182, 323] width 61 height 19
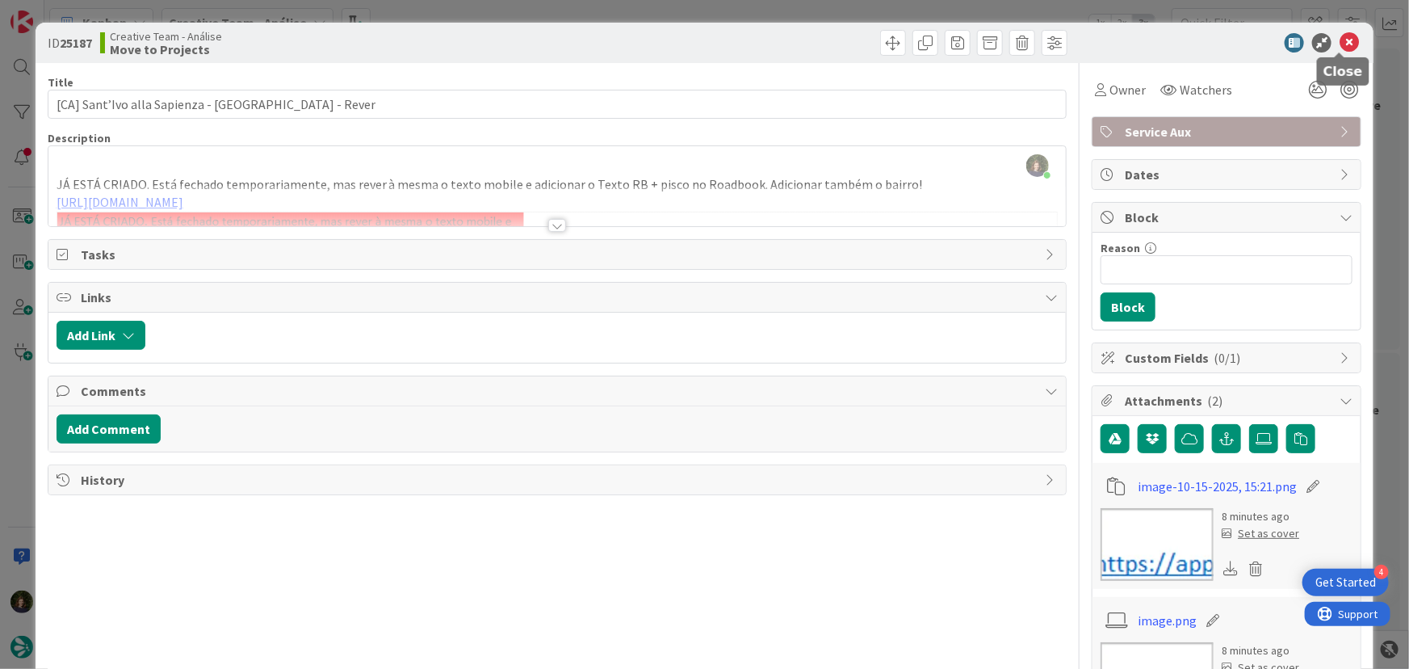
click at [1340, 37] on icon at bounding box center [1349, 42] width 19 height 19
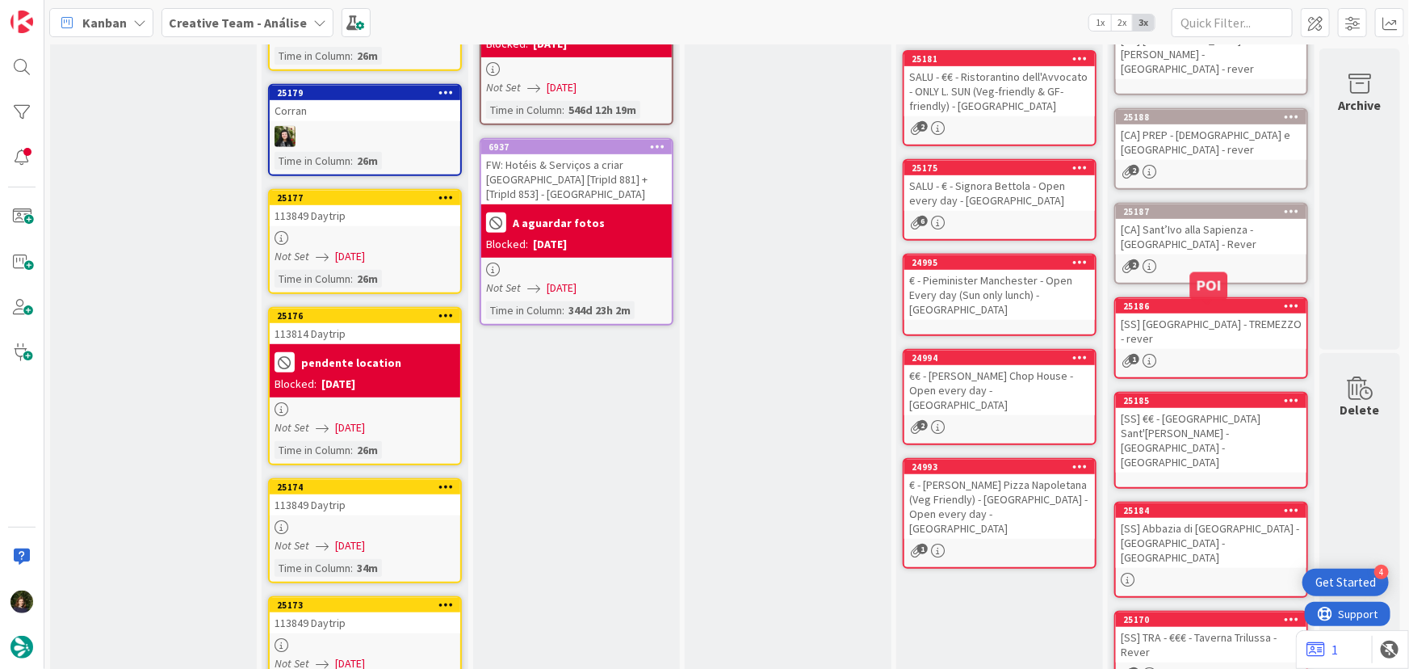
click at [1163, 354] on div "1" at bounding box center [1211, 361] width 191 height 14
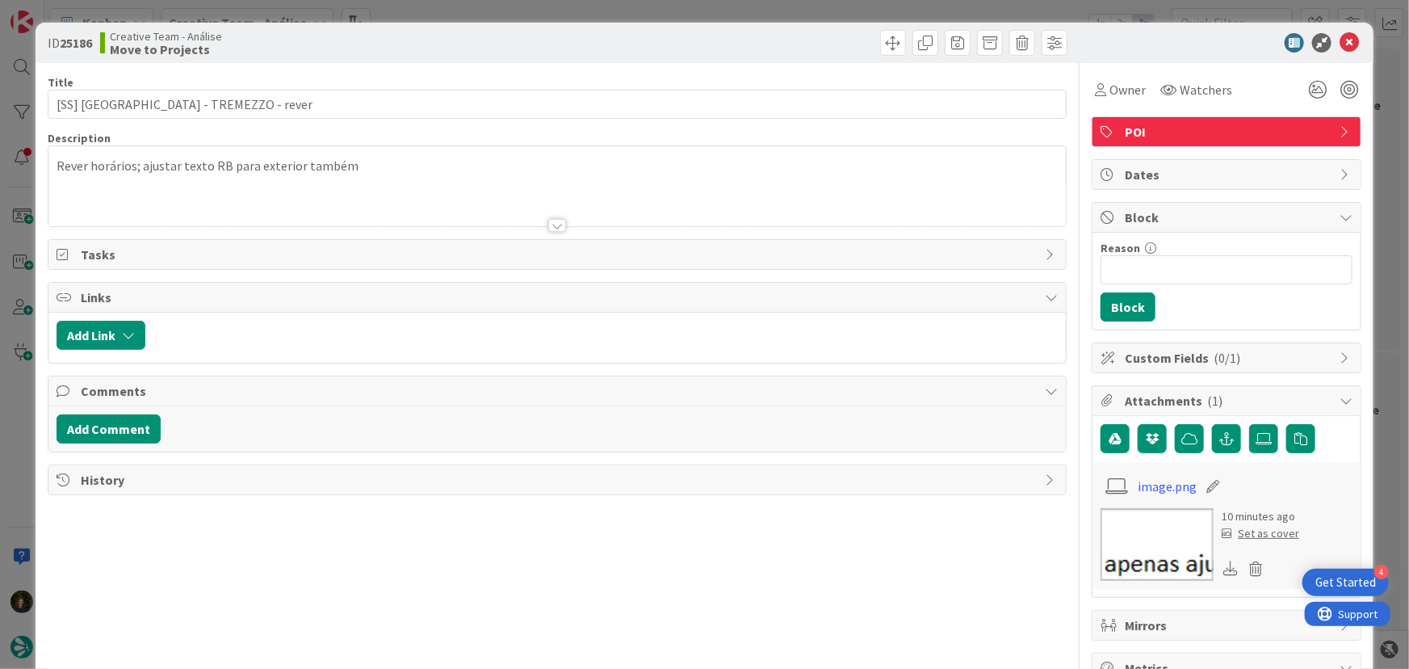
click at [1199, 135] on span "POI" at bounding box center [1228, 131] width 207 height 19
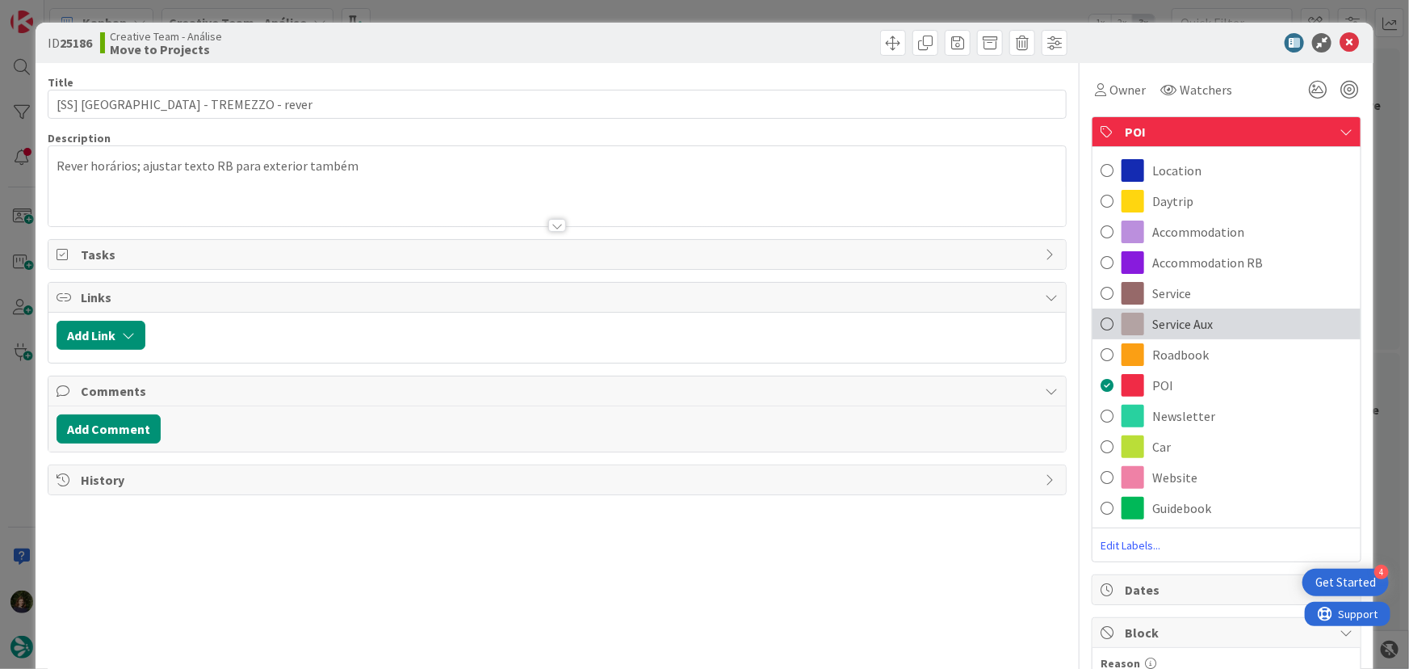
click at [1191, 332] on span "Service Aux" at bounding box center [1182, 323] width 61 height 19
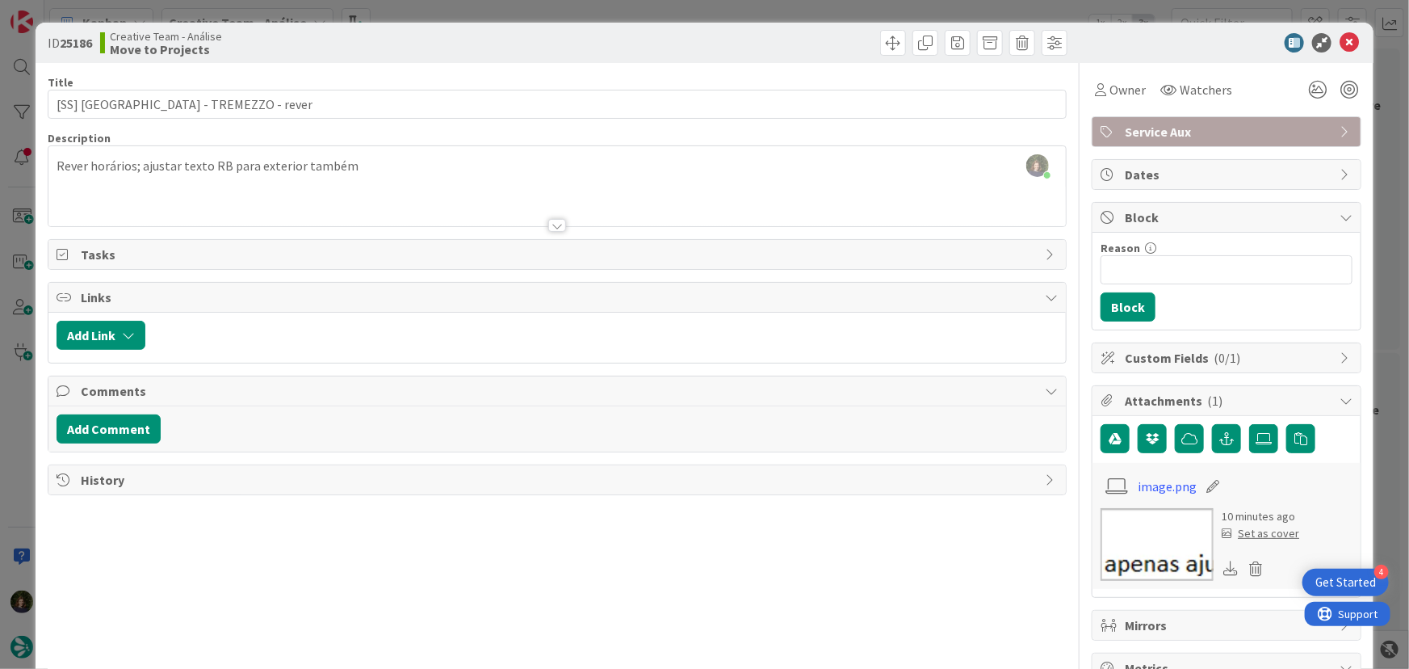
click at [1342, 53] on div "ID 25186 Creative Team - Análise Move to Projects" at bounding box center [705, 43] width 1339 height 40
click at [1342, 41] on icon at bounding box center [1349, 42] width 19 height 19
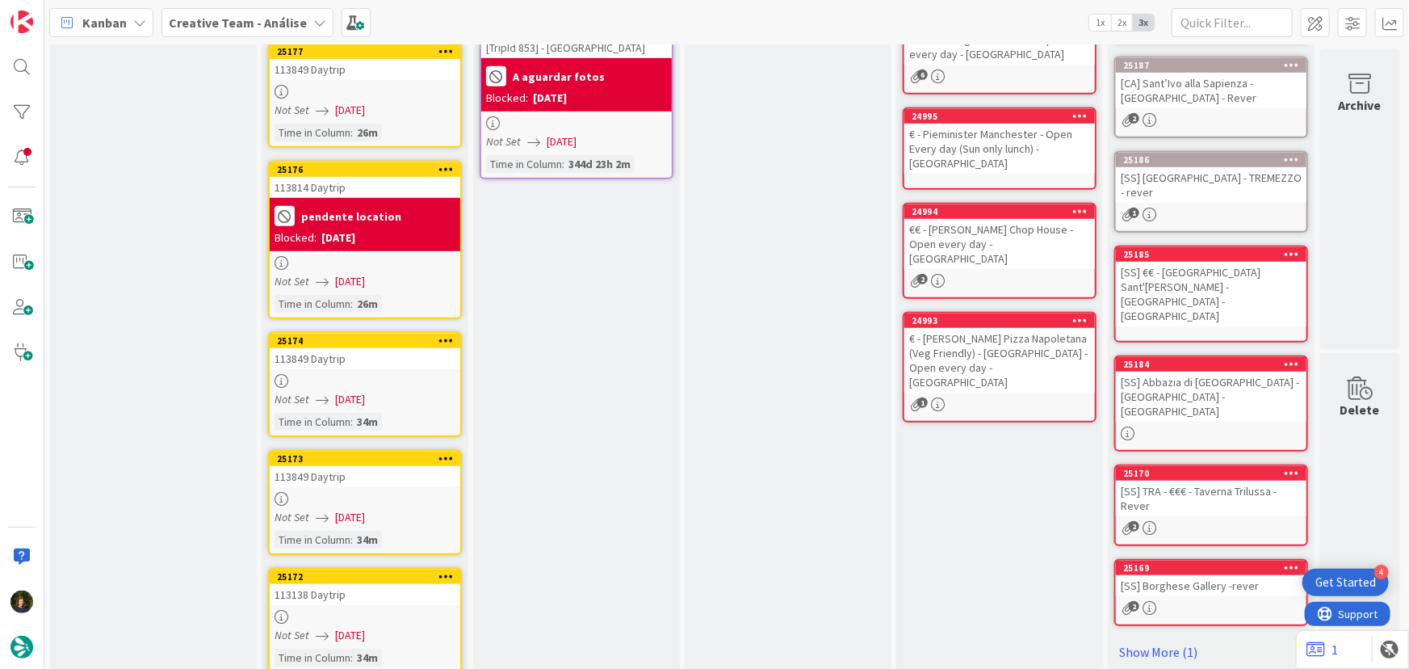
scroll to position [514, 7]
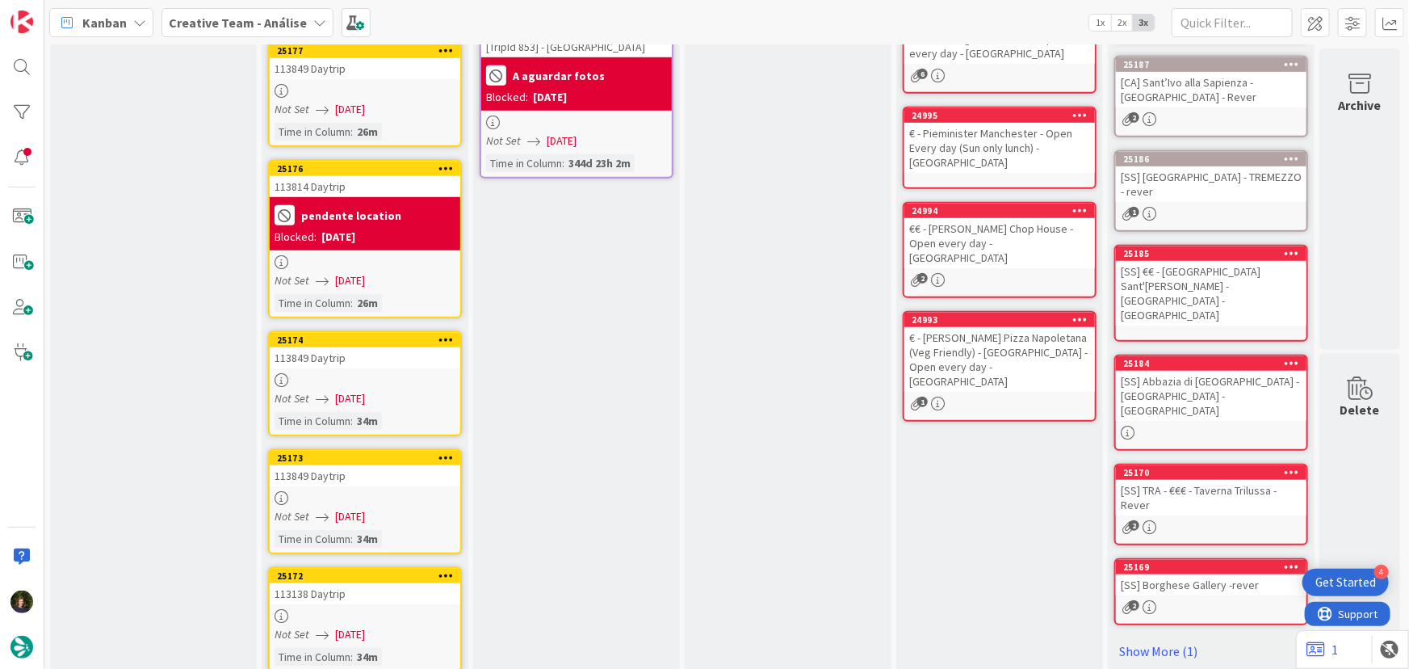
click at [1206, 261] on div "[SS] €€ - [GEOGRAPHIC_DATA] Sant'[PERSON_NAME] - [GEOGRAPHIC_DATA] - [GEOGRAPHI…" at bounding box center [1211, 293] width 191 height 65
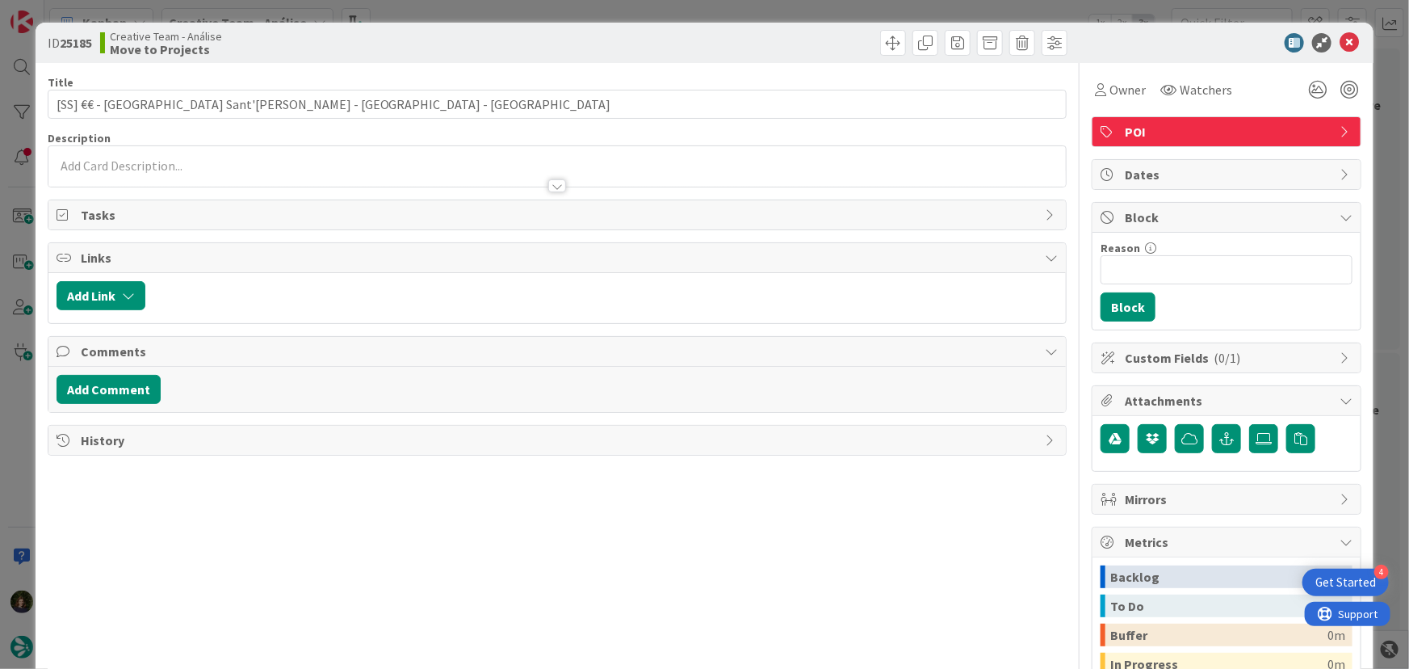
click at [1163, 128] on span "POI" at bounding box center [1228, 131] width 207 height 19
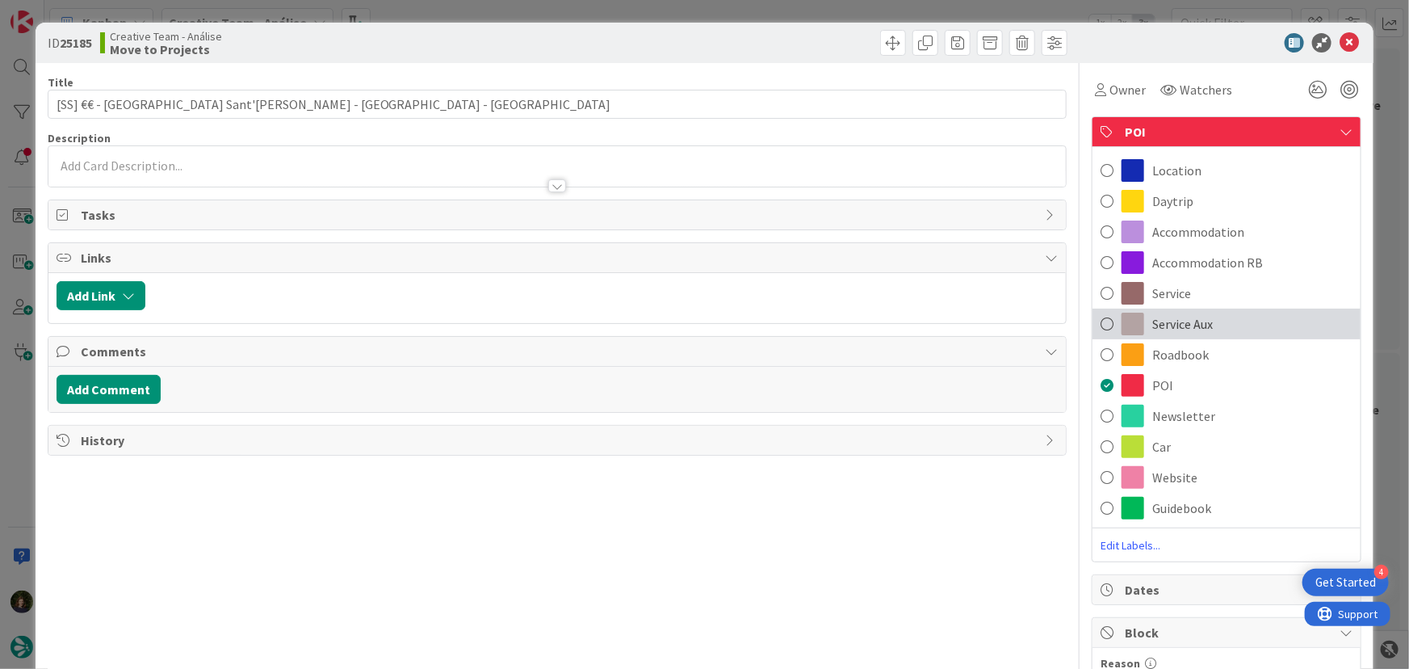
click at [1185, 322] on span "Service Aux" at bounding box center [1182, 323] width 61 height 19
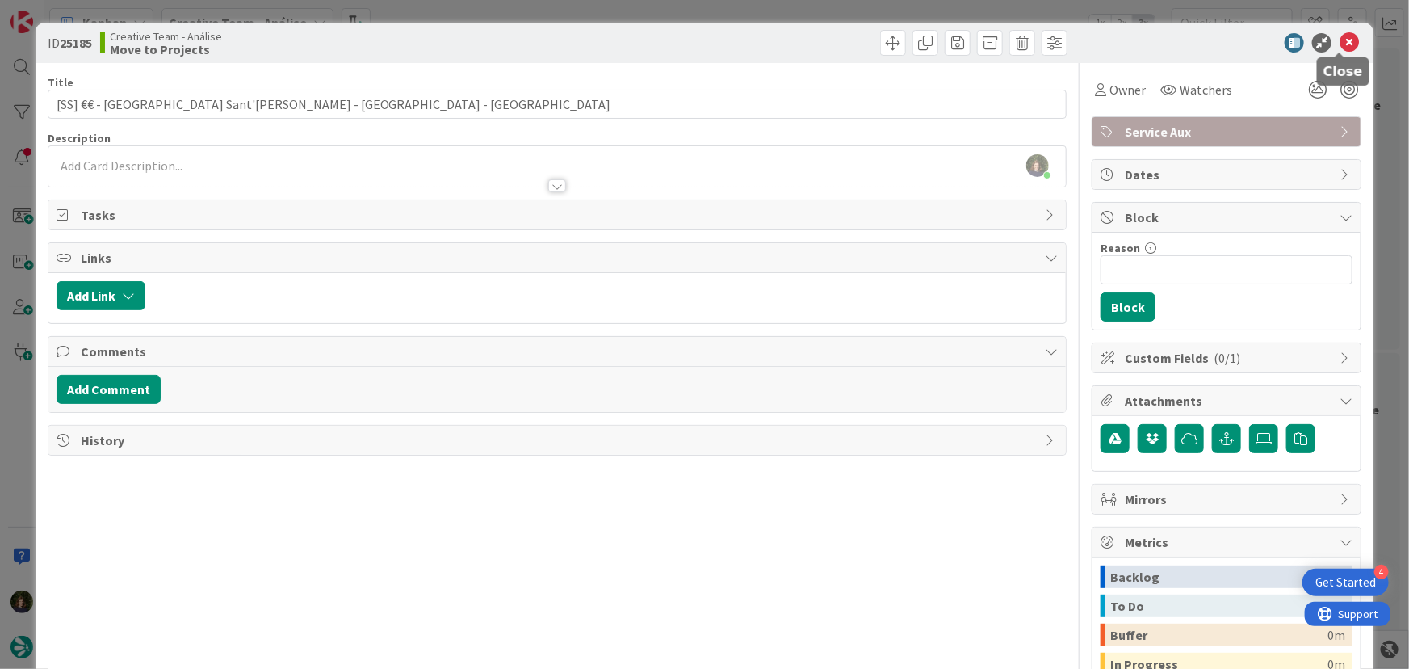
click at [1340, 40] on icon at bounding box center [1349, 42] width 19 height 19
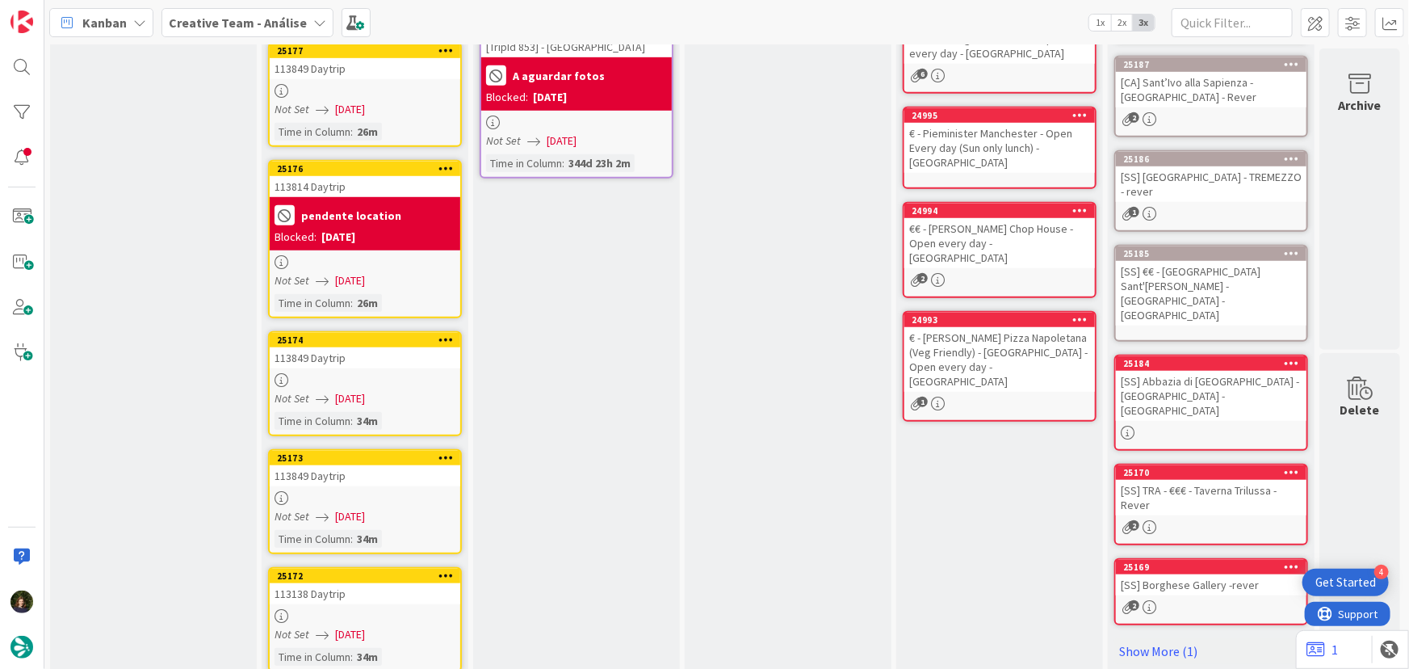
click at [1222, 371] on div "[SS] Abbazia di [GEOGRAPHIC_DATA] - [GEOGRAPHIC_DATA] - [GEOGRAPHIC_DATA]" at bounding box center [1211, 396] width 191 height 50
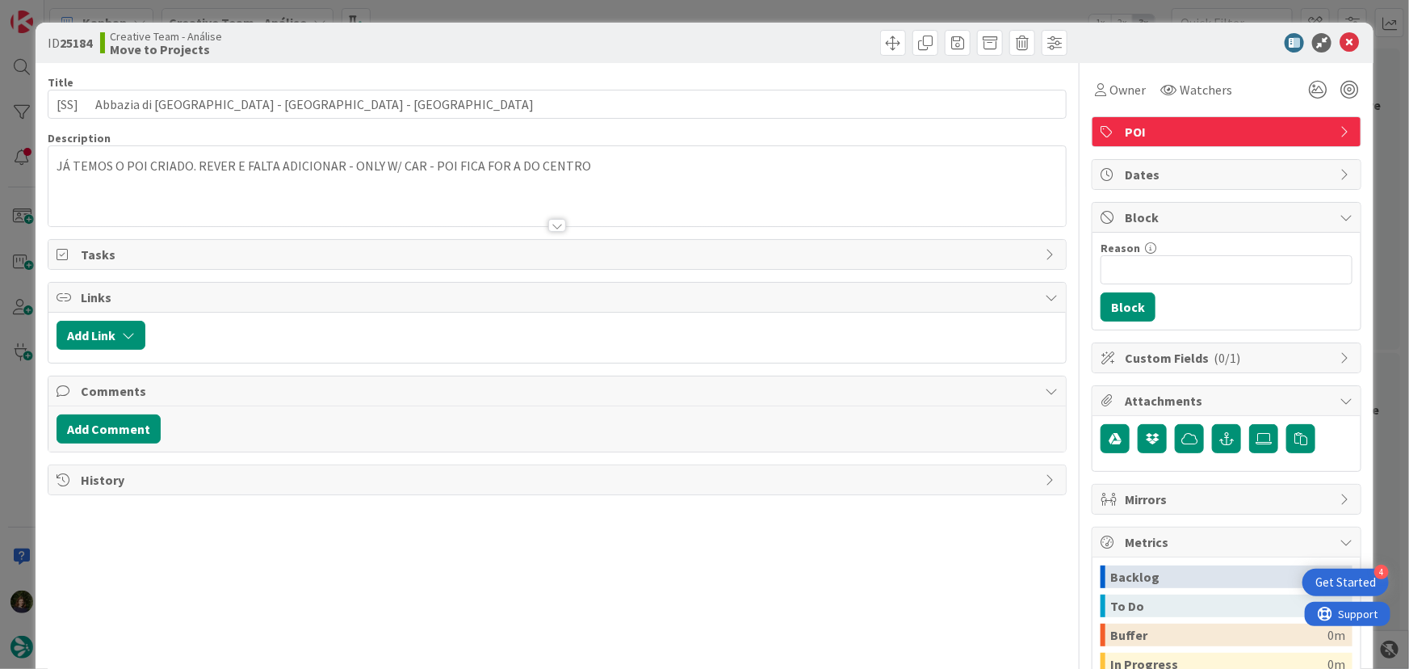
click at [1196, 128] on span "POI" at bounding box center [1228, 131] width 207 height 19
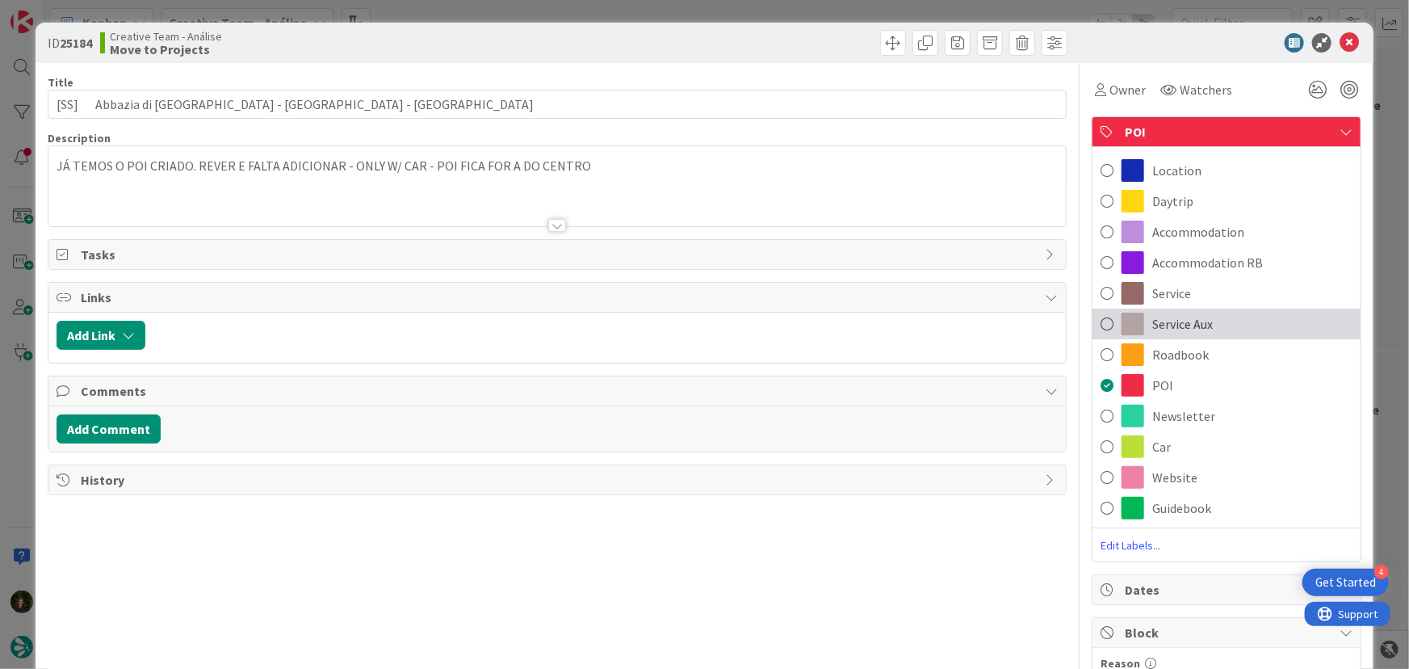
click at [1188, 325] on span "Service Aux" at bounding box center [1182, 323] width 61 height 19
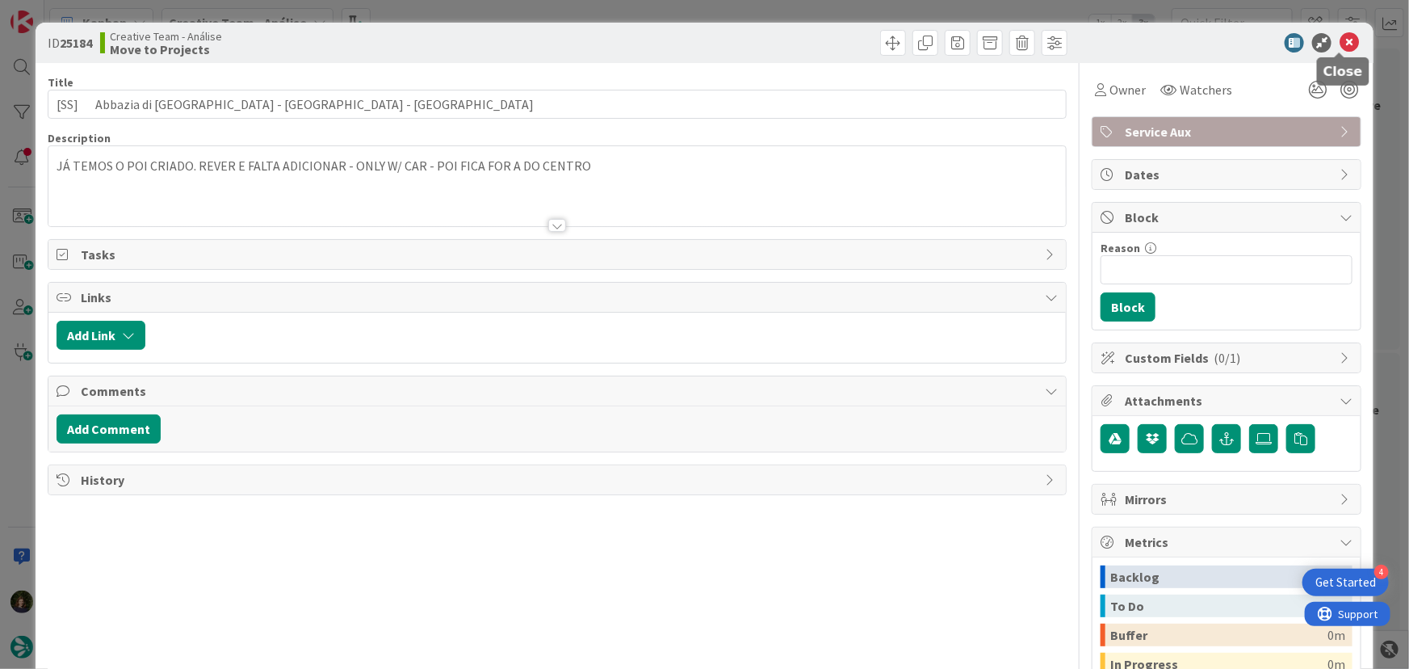
click at [1343, 43] on icon at bounding box center [1349, 42] width 19 height 19
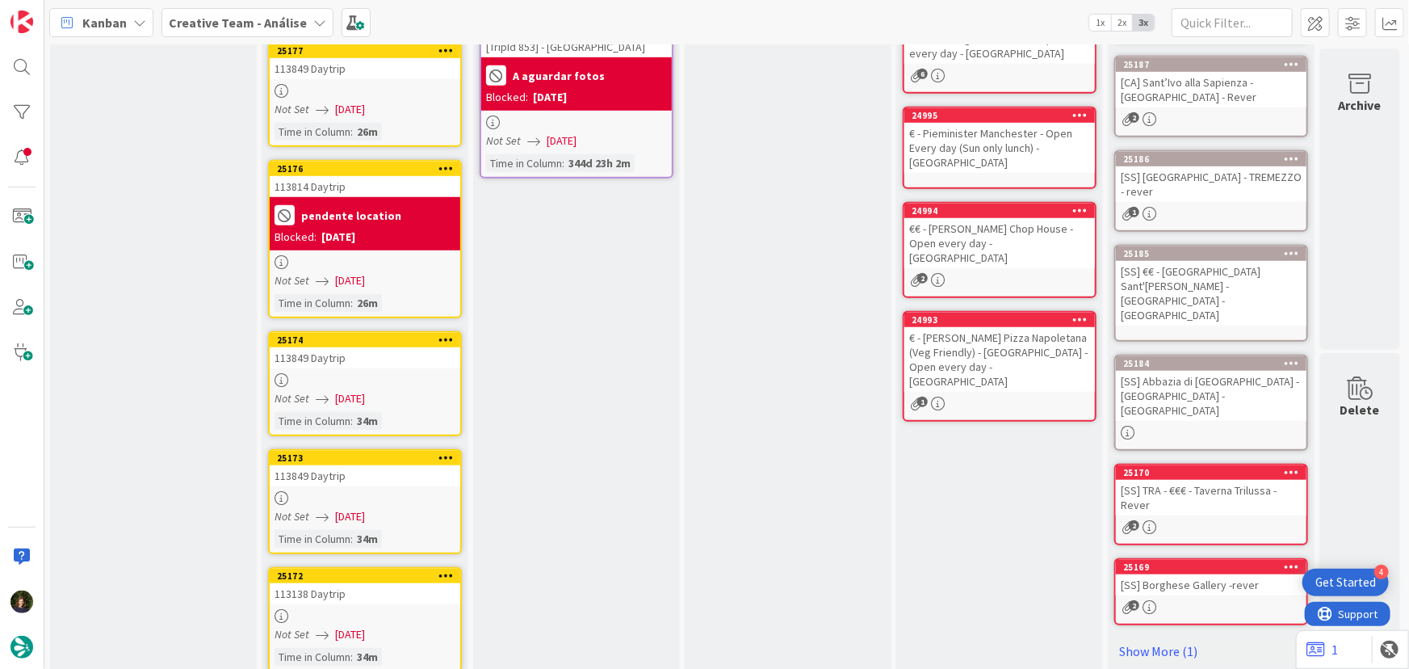
click at [1201, 480] on div "[SS] TRA - €€€ - Taverna Trilussa - Rever" at bounding box center [1211, 498] width 191 height 36
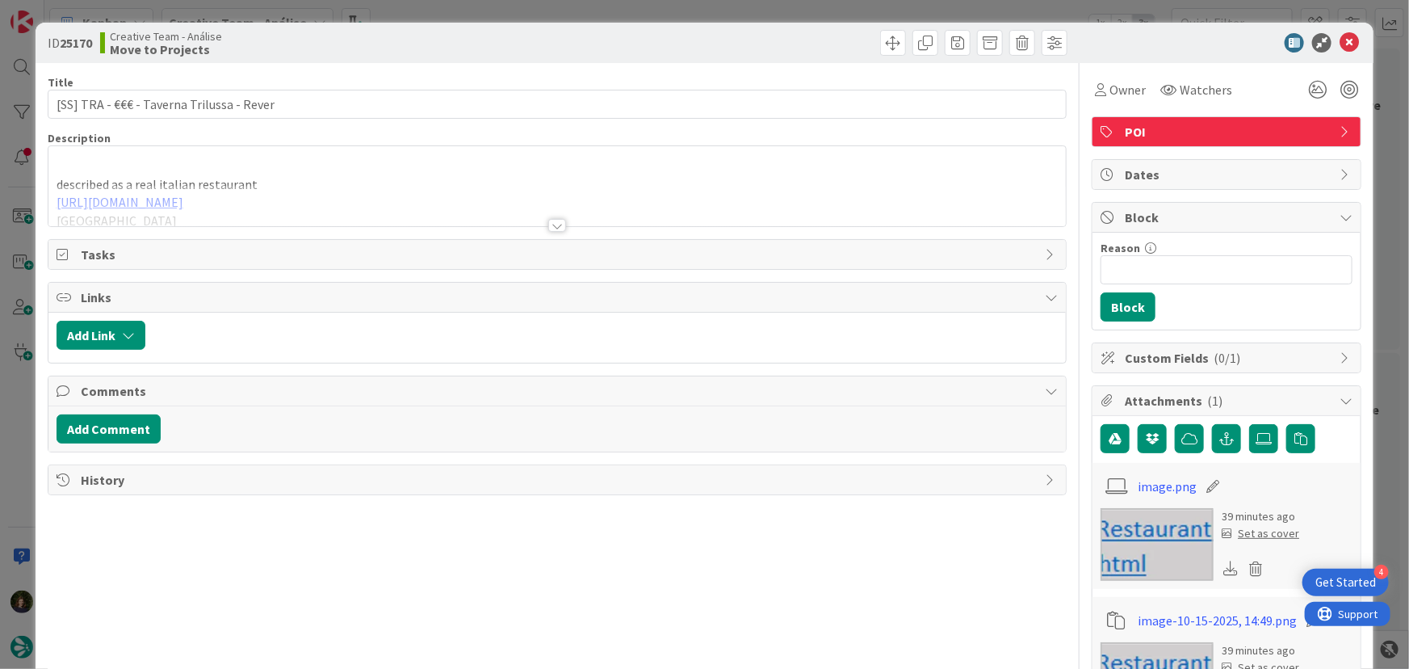
click at [1153, 134] on span "POI" at bounding box center [1228, 131] width 207 height 19
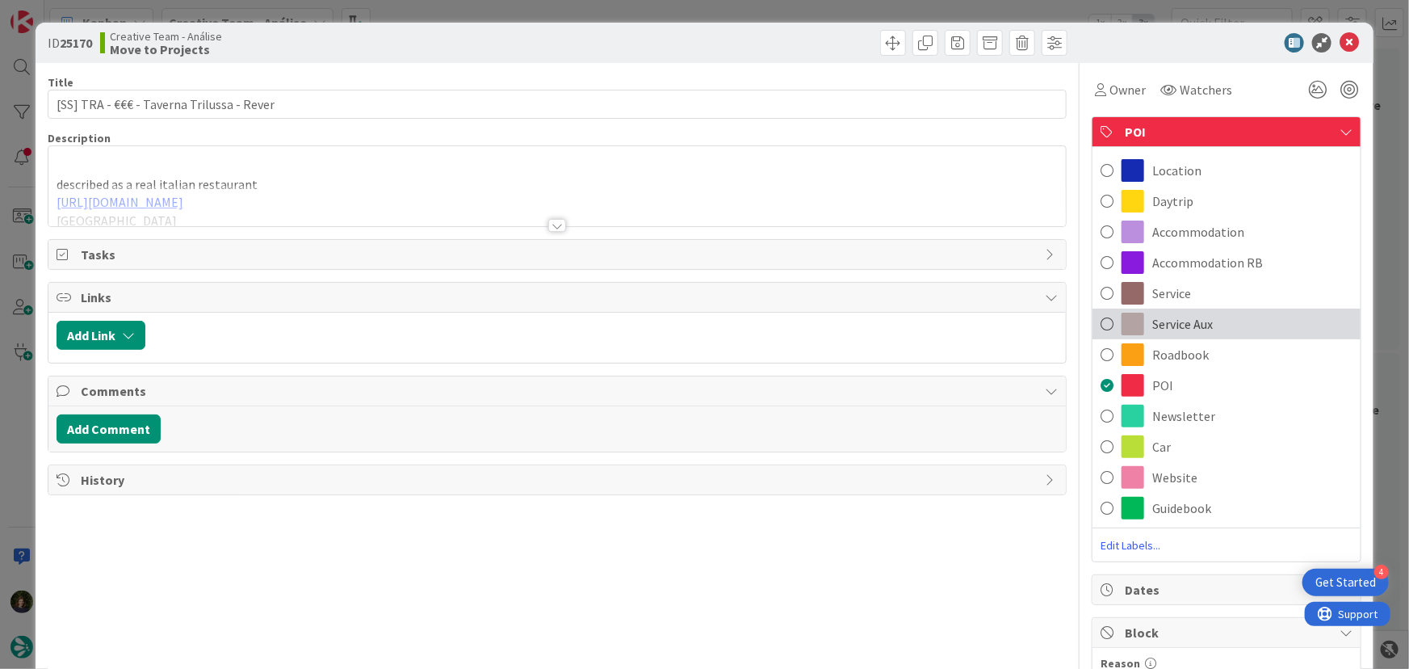
click at [1181, 321] on span "Service Aux" at bounding box center [1182, 323] width 61 height 19
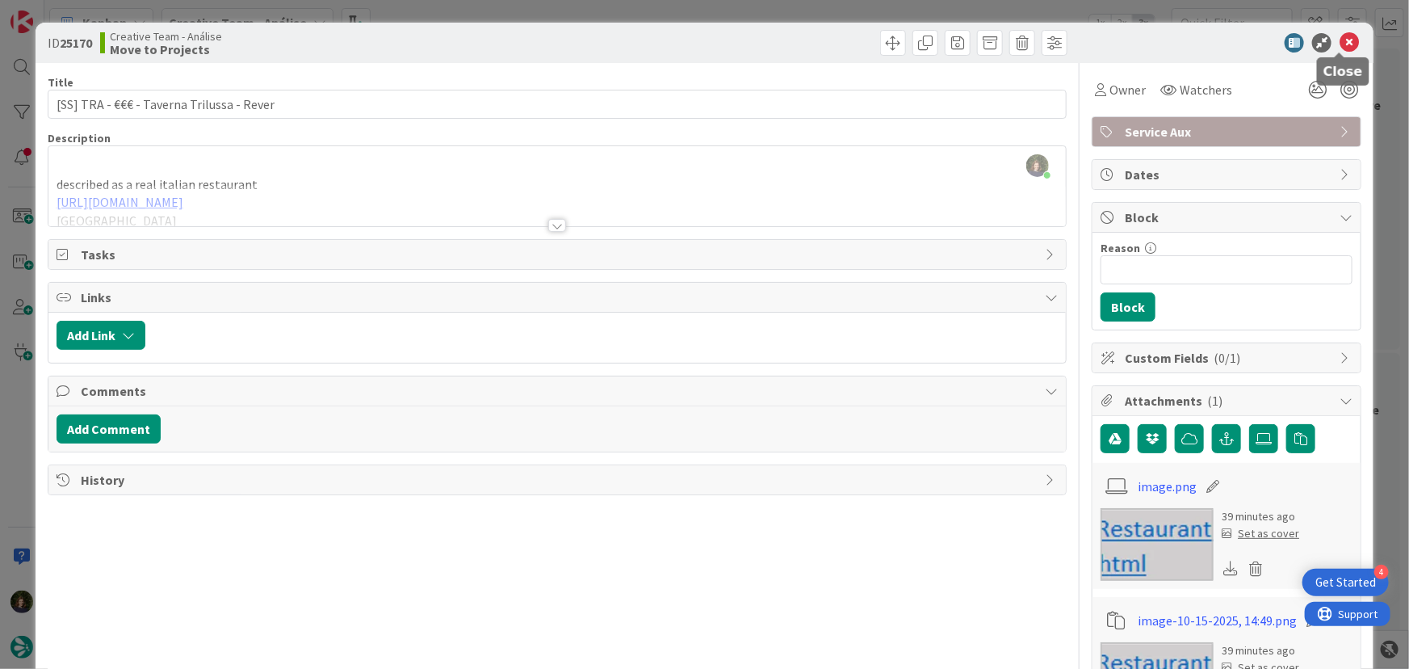
click at [1340, 43] on icon at bounding box center [1349, 42] width 19 height 19
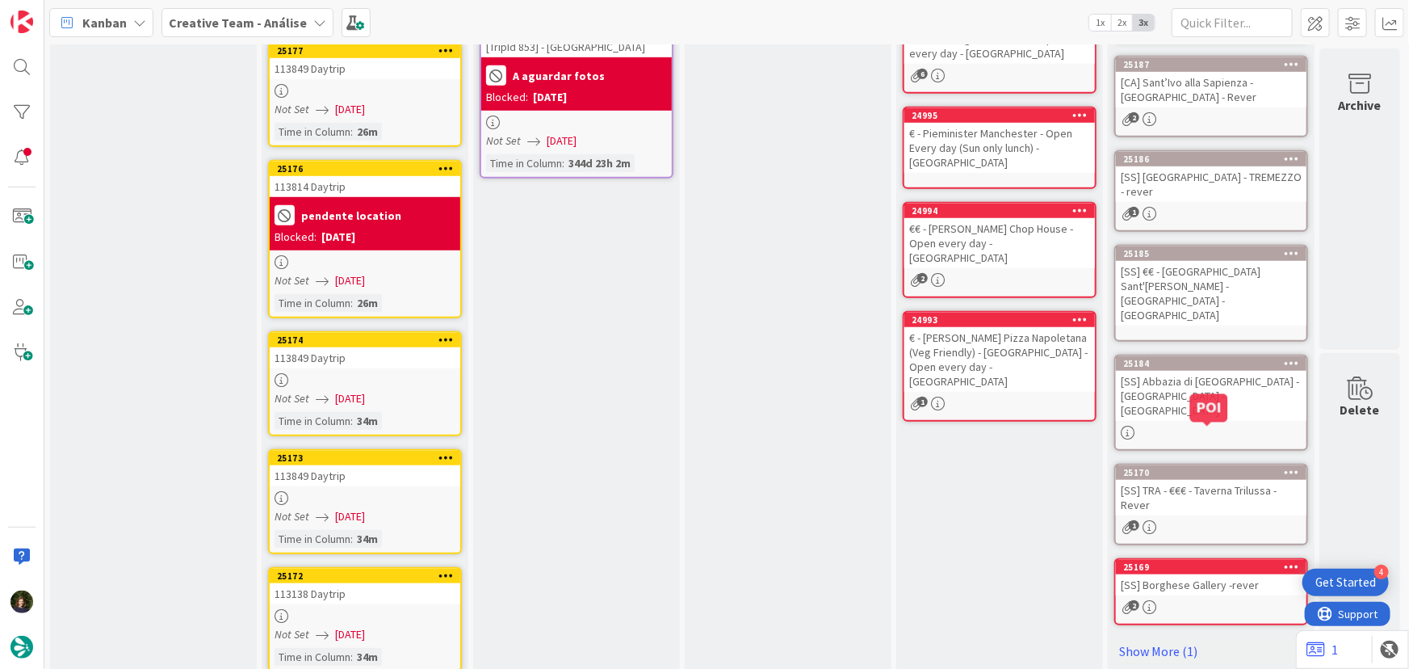
click at [1181, 574] on div "[SS] Borghese Gallery -rever" at bounding box center [1211, 584] width 191 height 21
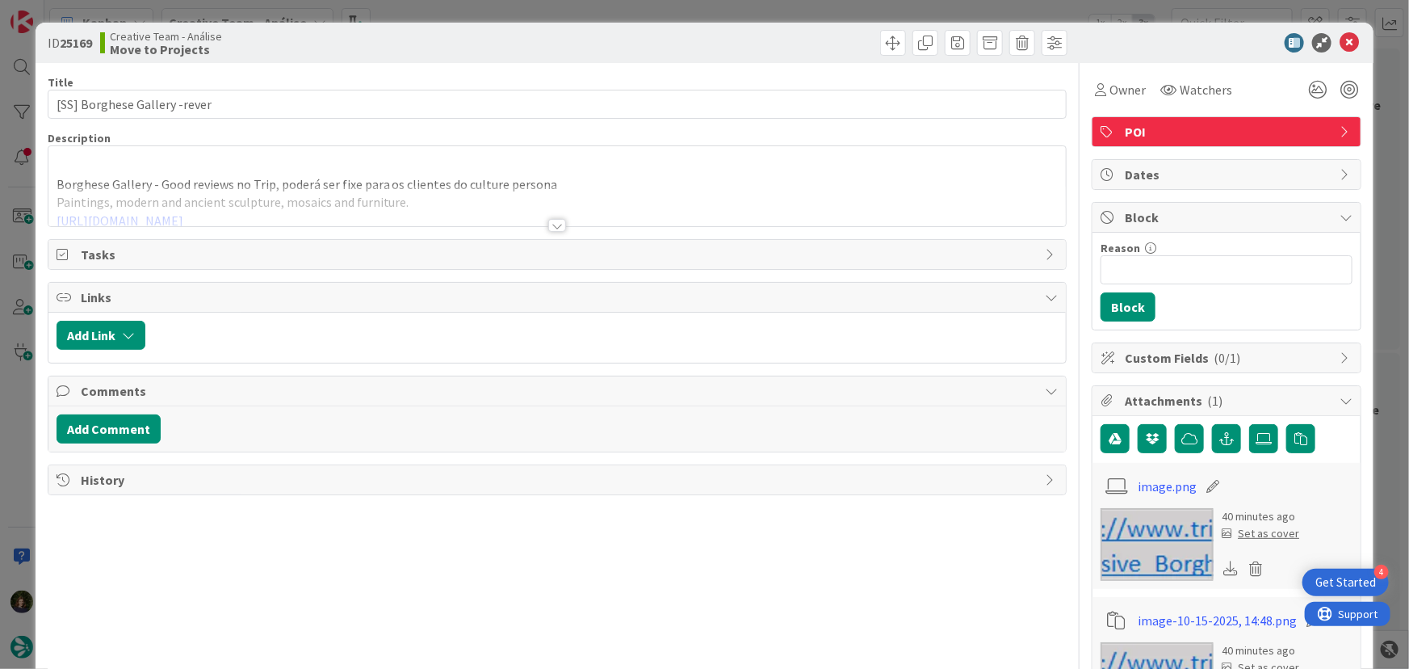
click at [1187, 128] on span "POI" at bounding box center [1228, 131] width 207 height 19
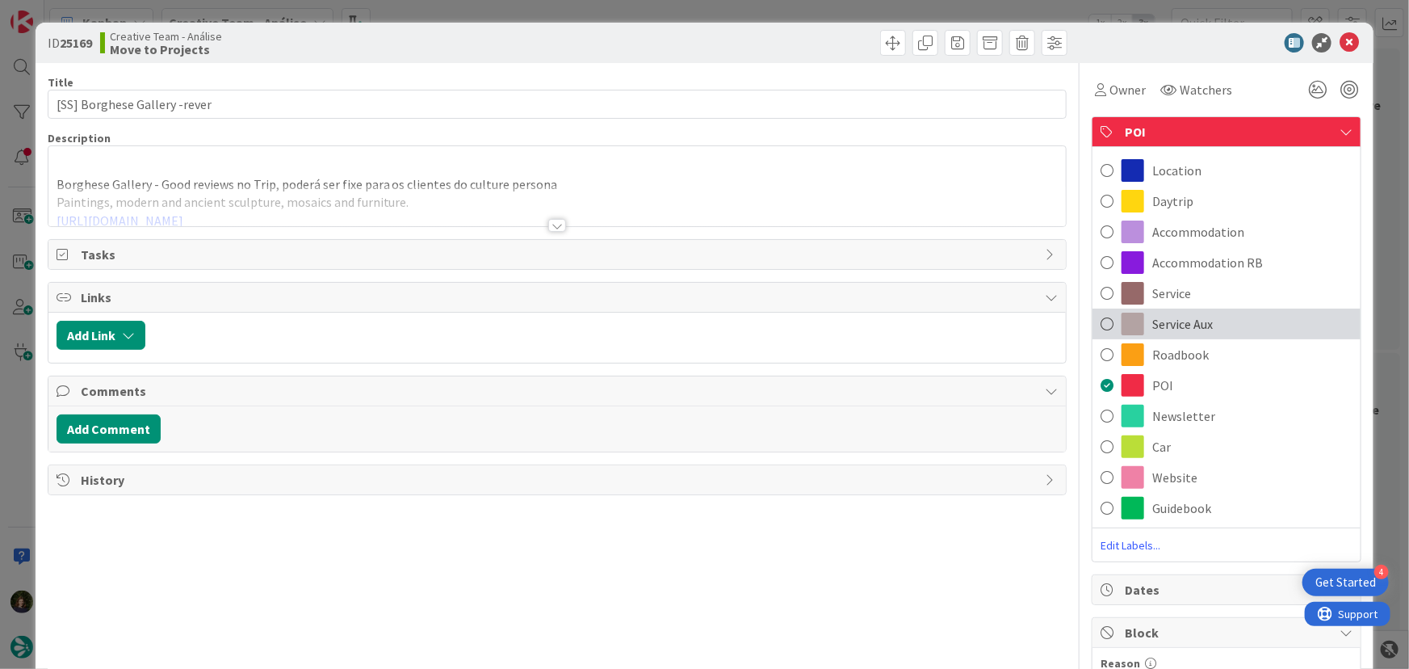
click at [1179, 316] on span "Service Aux" at bounding box center [1182, 323] width 61 height 19
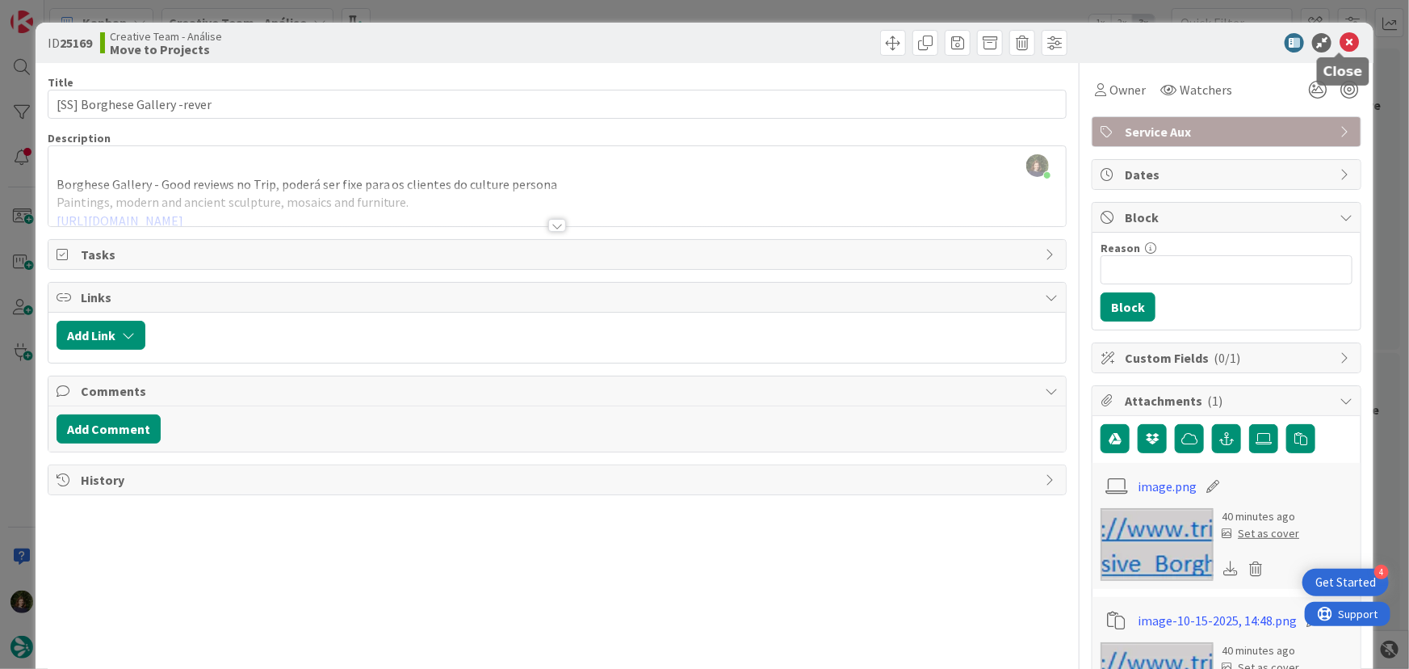
click at [1341, 39] on icon at bounding box center [1349, 42] width 19 height 19
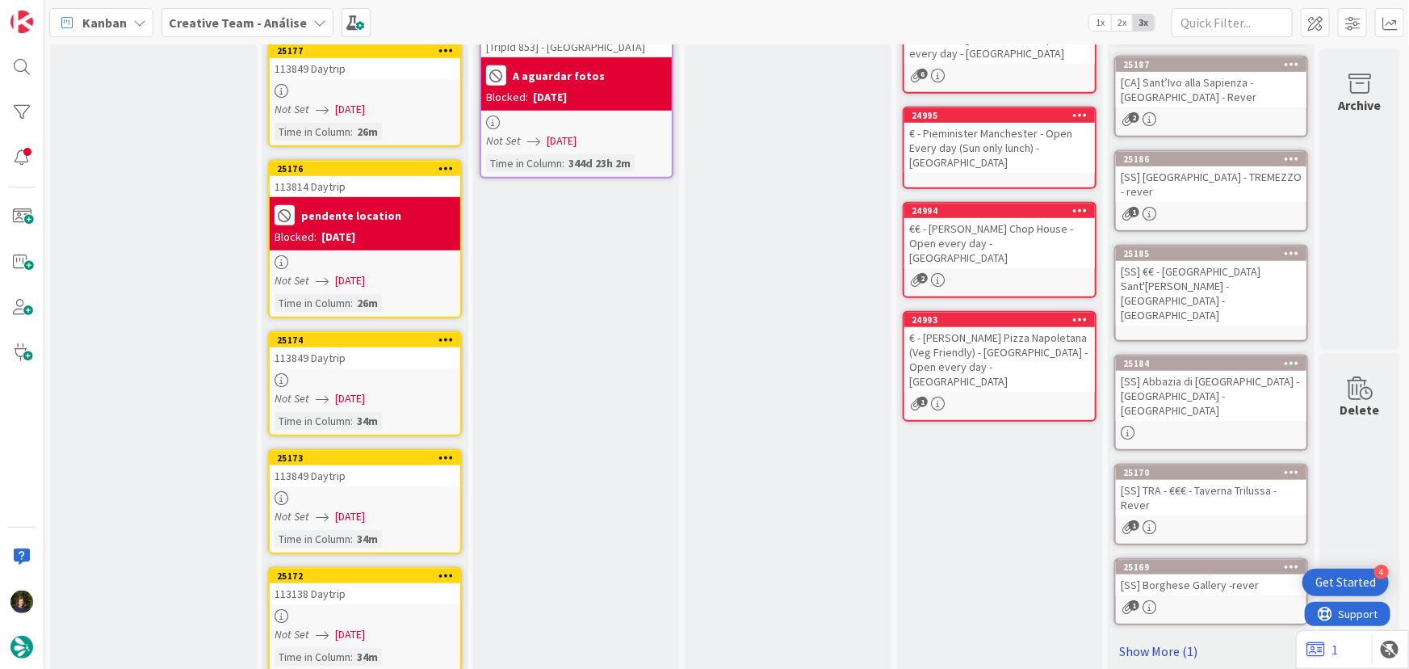
click at [1121, 638] on link "Show More (1)" at bounding box center [1211, 651] width 194 height 26
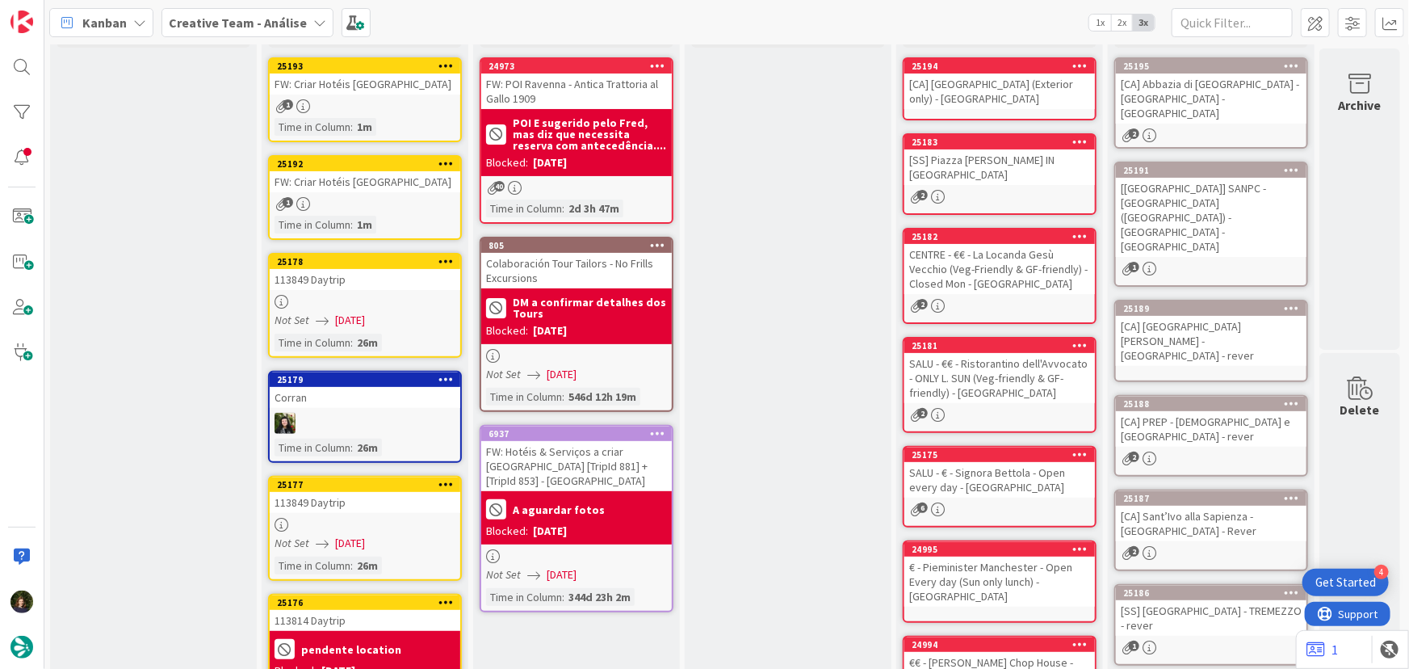
scroll to position [0, 7]
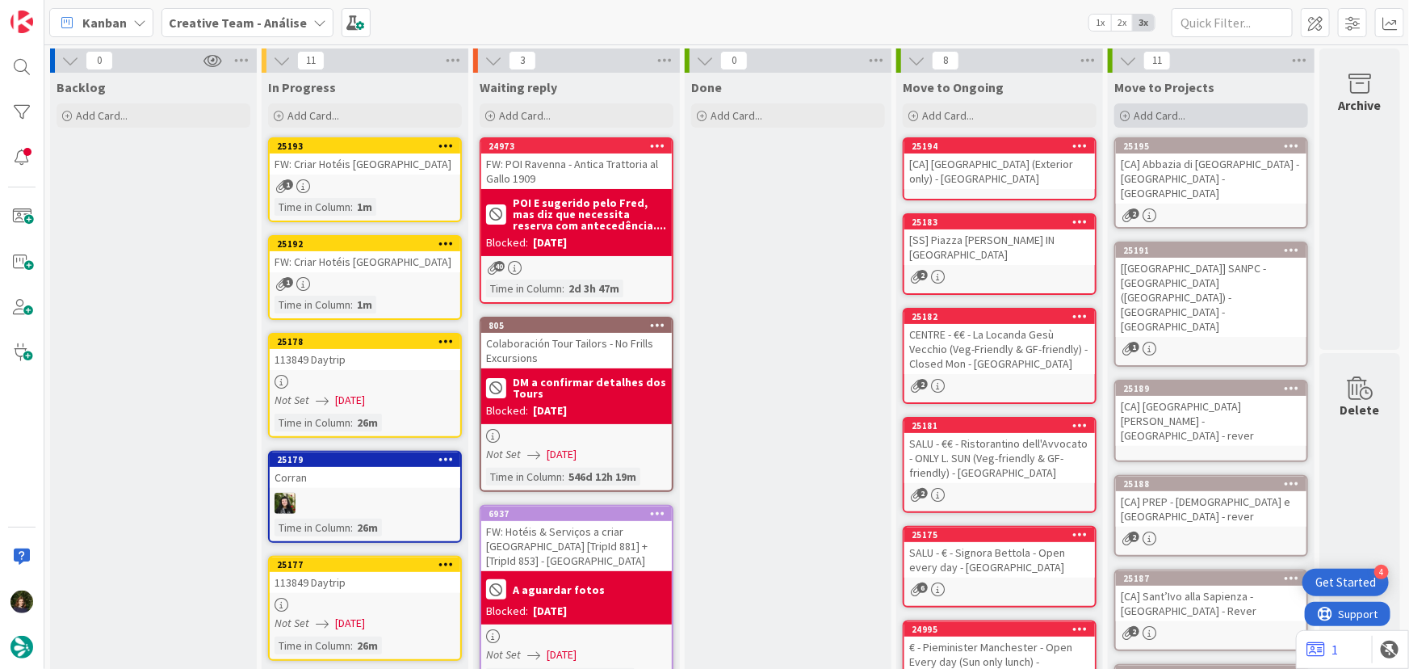
click at [1168, 111] on span "Add Card..." at bounding box center [1160, 115] width 52 height 15
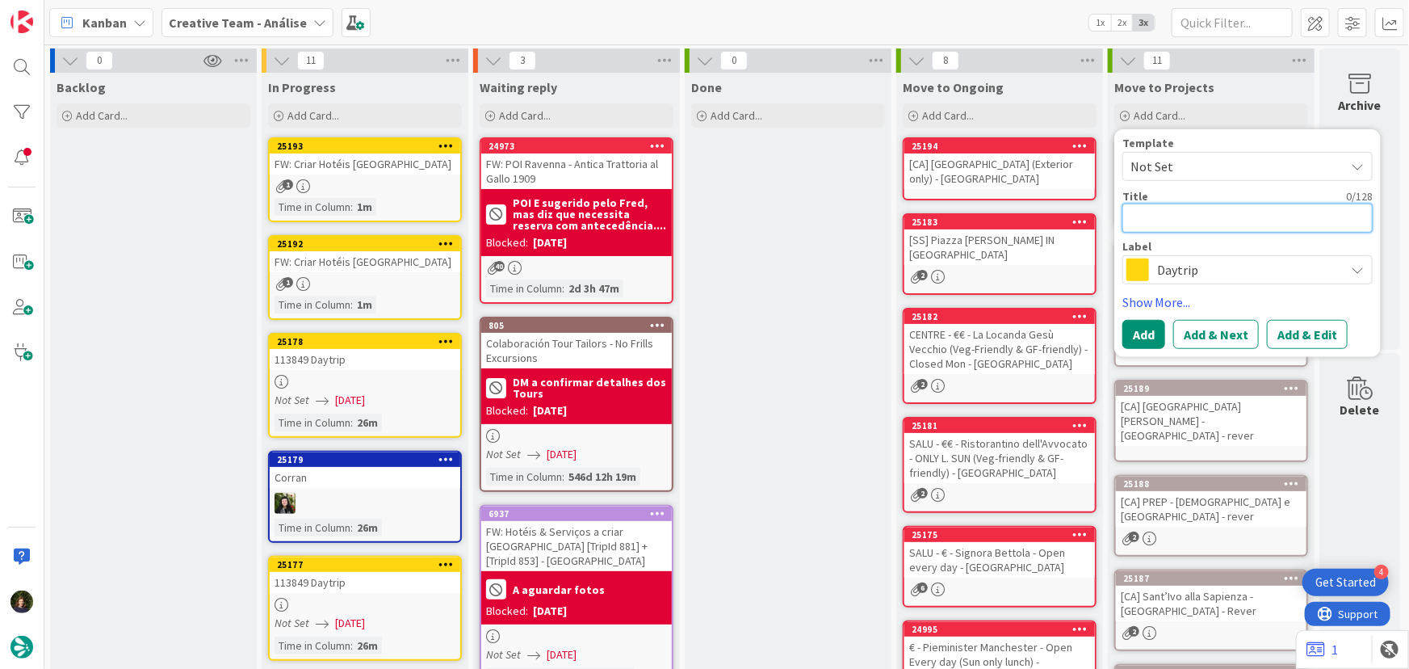
click at [1147, 216] on textarea at bounding box center [1247, 217] width 250 height 29
paste textarea "Museo Civico - Open Everyday"
click at [1147, 287] on div "Template Not Set Title 36 / 128 Museo Civico - [GEOGRAPHIC_DATA] - Rever Label …" at bounding box center [1247, 243] width 250 height 212
click at [1176, 259] on span "Daytrip" at bounding box center [1246, 269] width 179 height 23
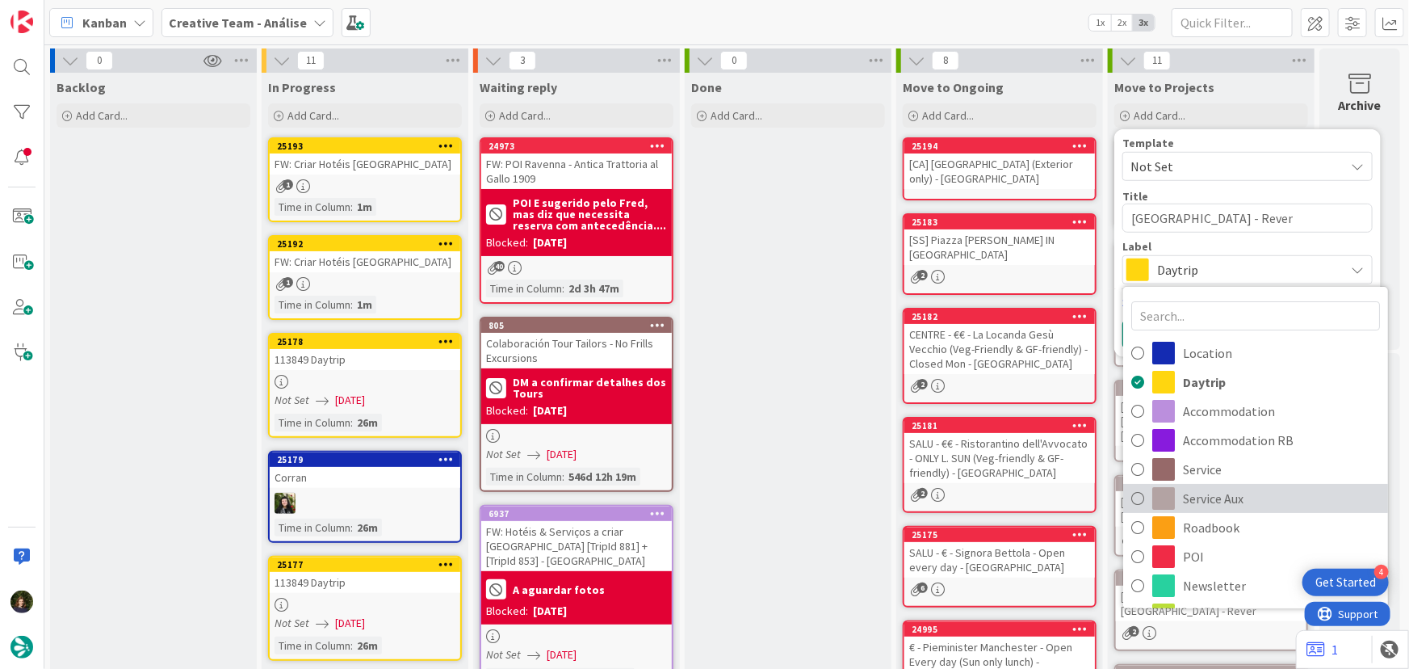
click at [1227, 493] on span "Service Aux" at bounding box center [1281, 498] width 197 height 24
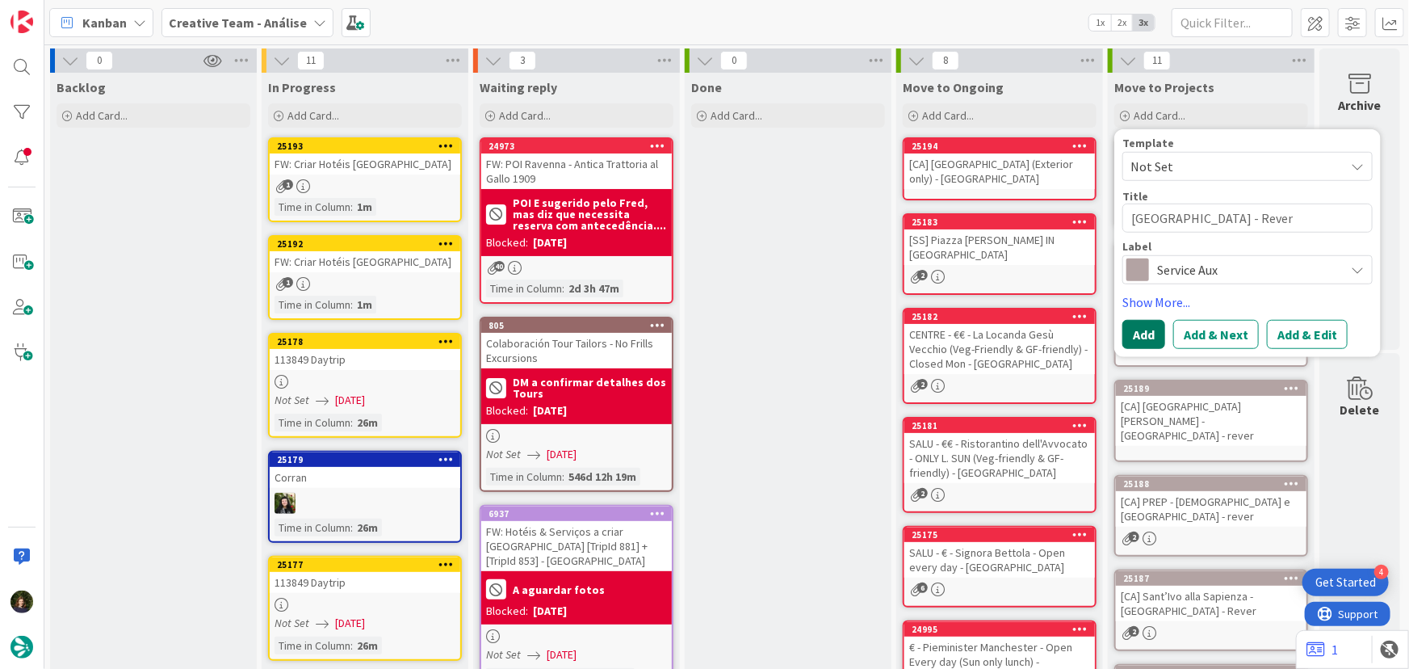
click at [1130, 334] on button "Add" at bounding box center [1143, 334] width 43 height 29
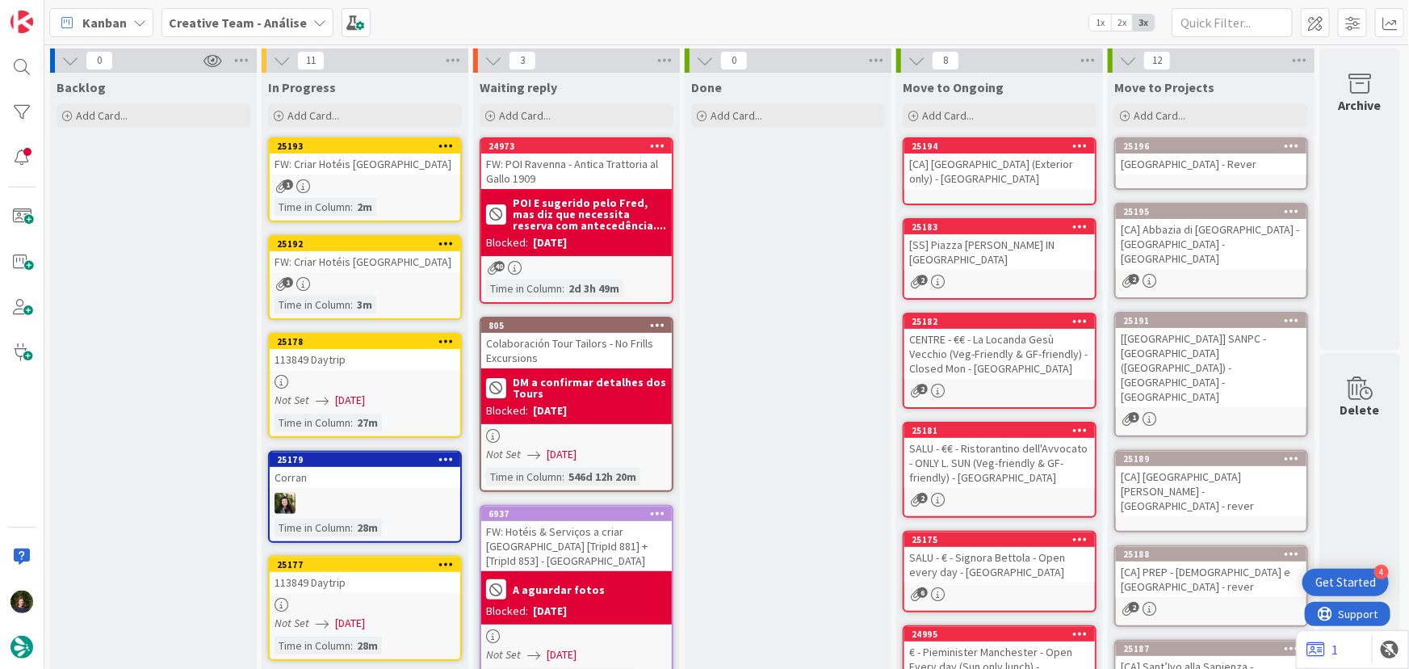
click at [1170, 173] on div "[GEOGRAPHIC_DATA] - Rever" at bounding box center [1211, 163] width 191 height 21
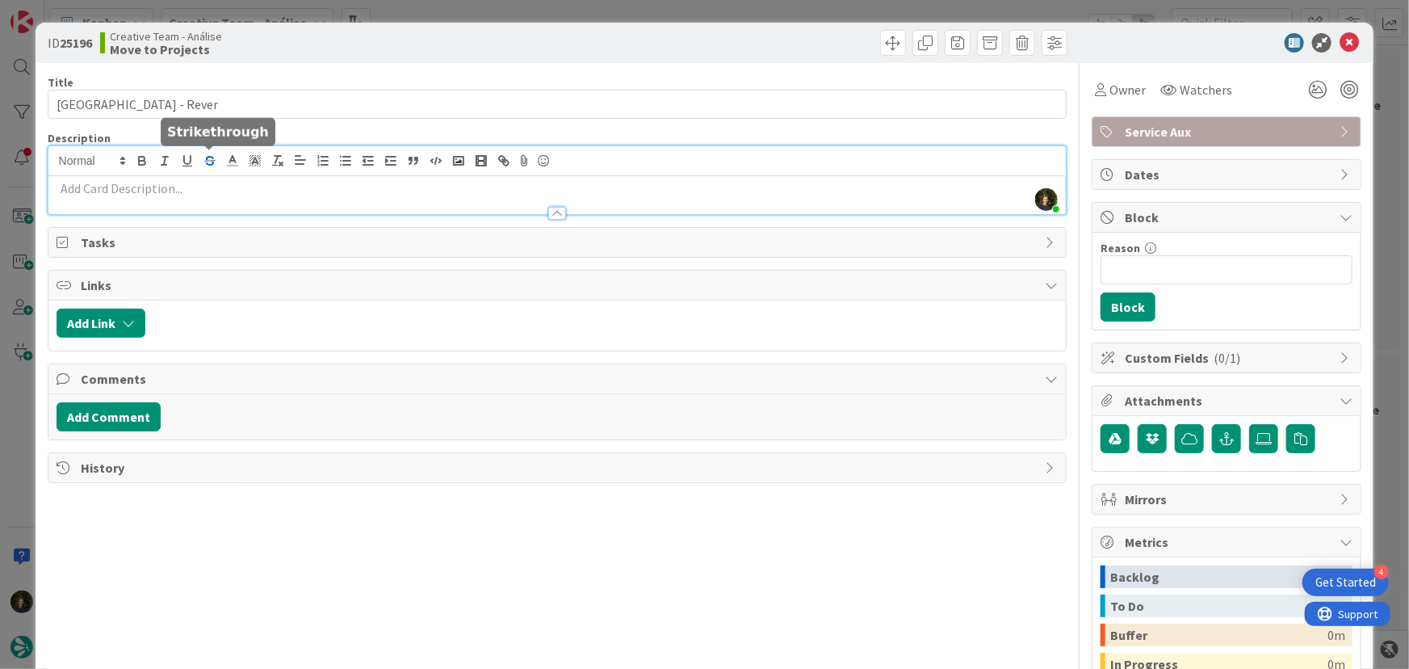
click at [208, 161] on div "[PERSON_NAME] just joined" at bounding box center [557, 180] width 1018 height 68
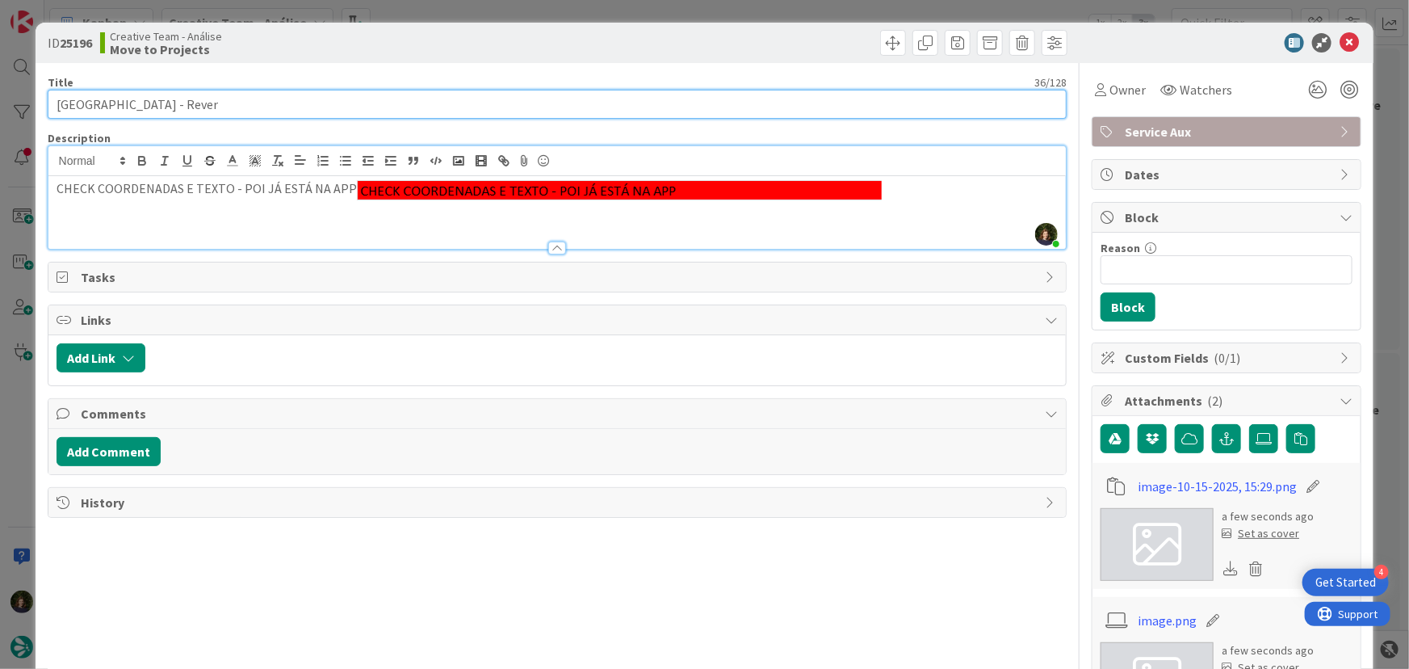
click at [58, 103] on input "[GEOGRAPHIC_DATA] - Rever" at bounding box center [558, 104] width 1020 height 29
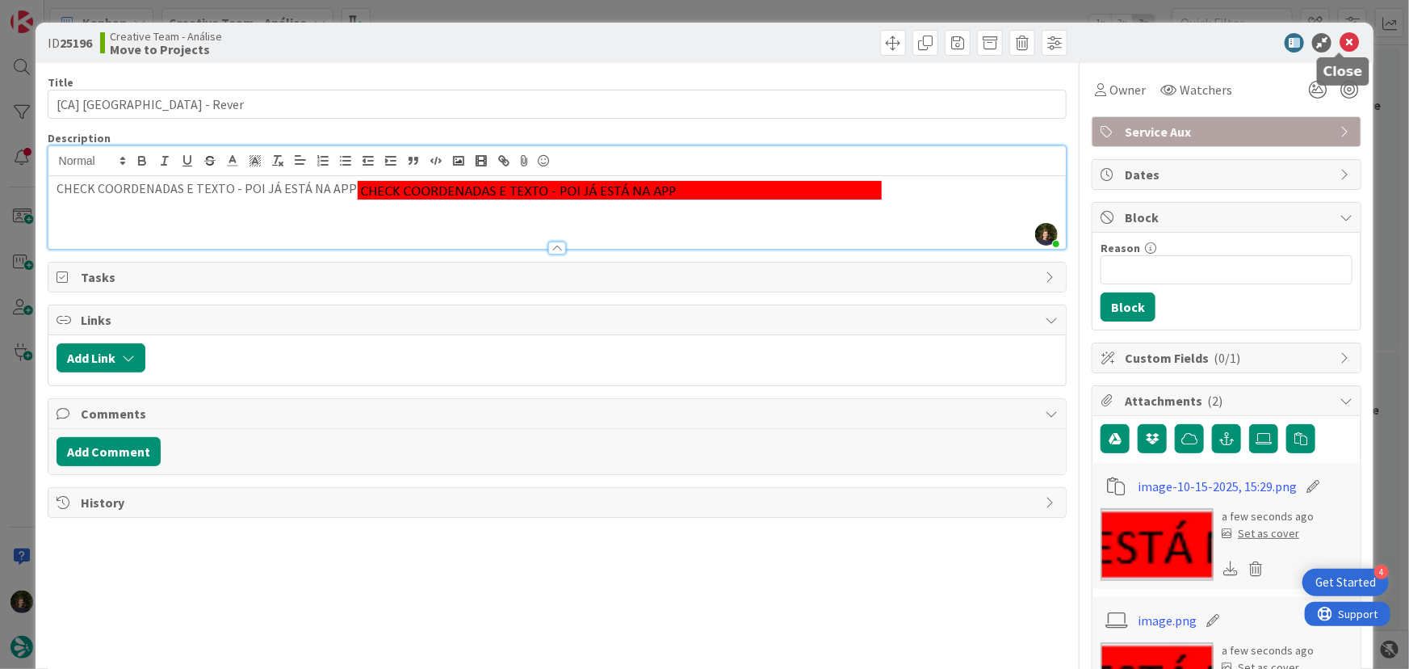
click at [1340, 38] on icon at bounding box center [1349, 42] width 19 height 19
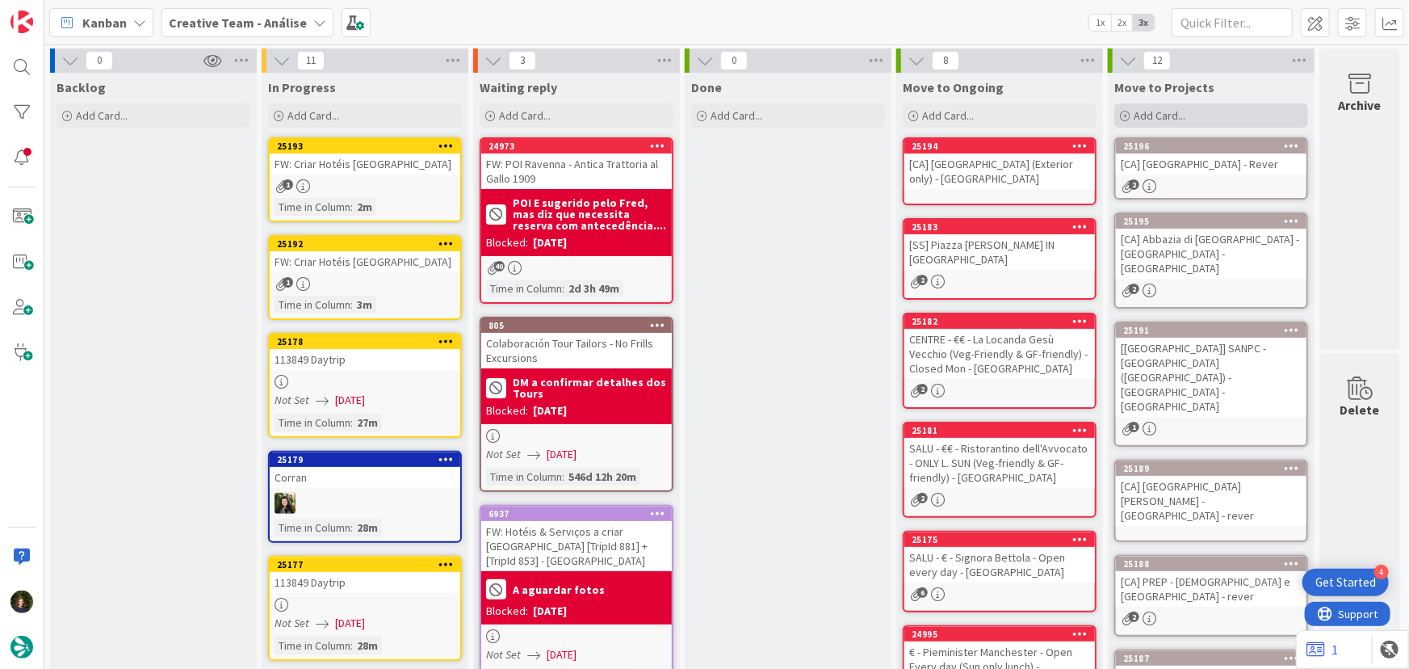
click at [1150, 121] on span "Add Card..." at bounding box center [1160, 115] width 52 height 15
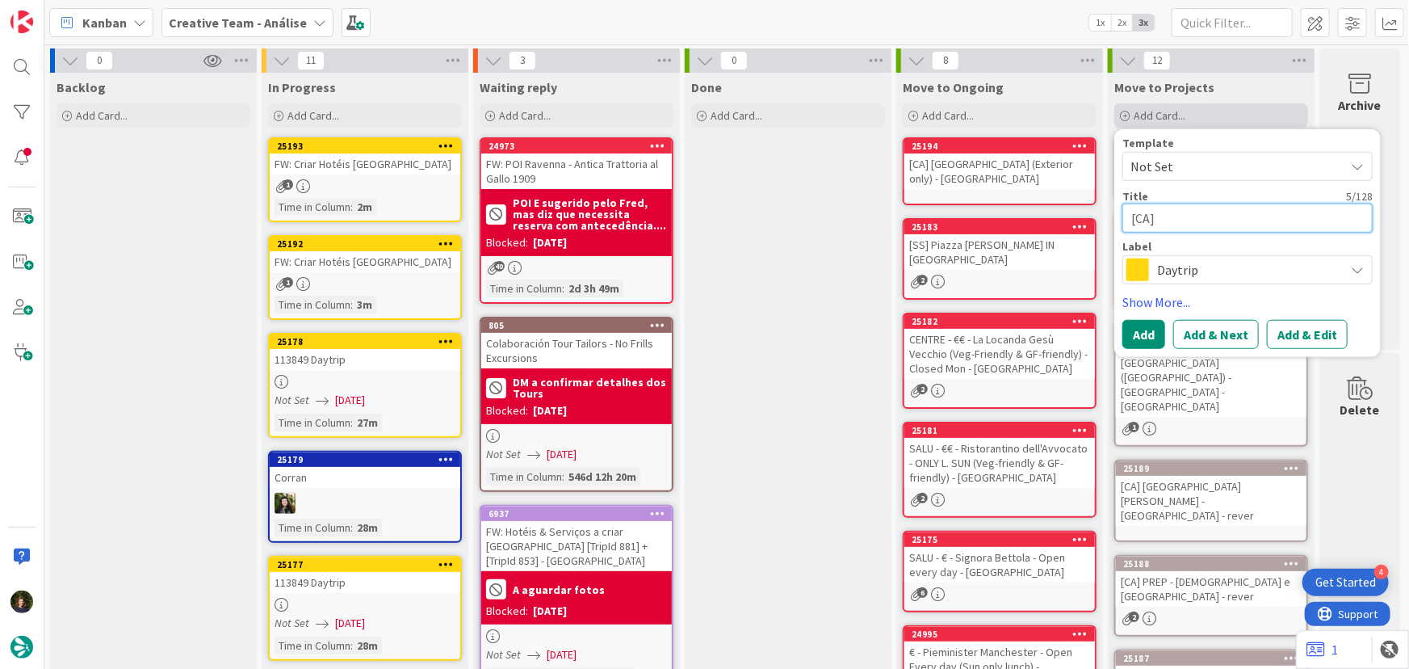
paste textarea "[GEOGRAPHIC_DATA] (Tue closed in the morning)"
click at [1134, 273] on span at bounding box center [1137, 269] width 23 height 23
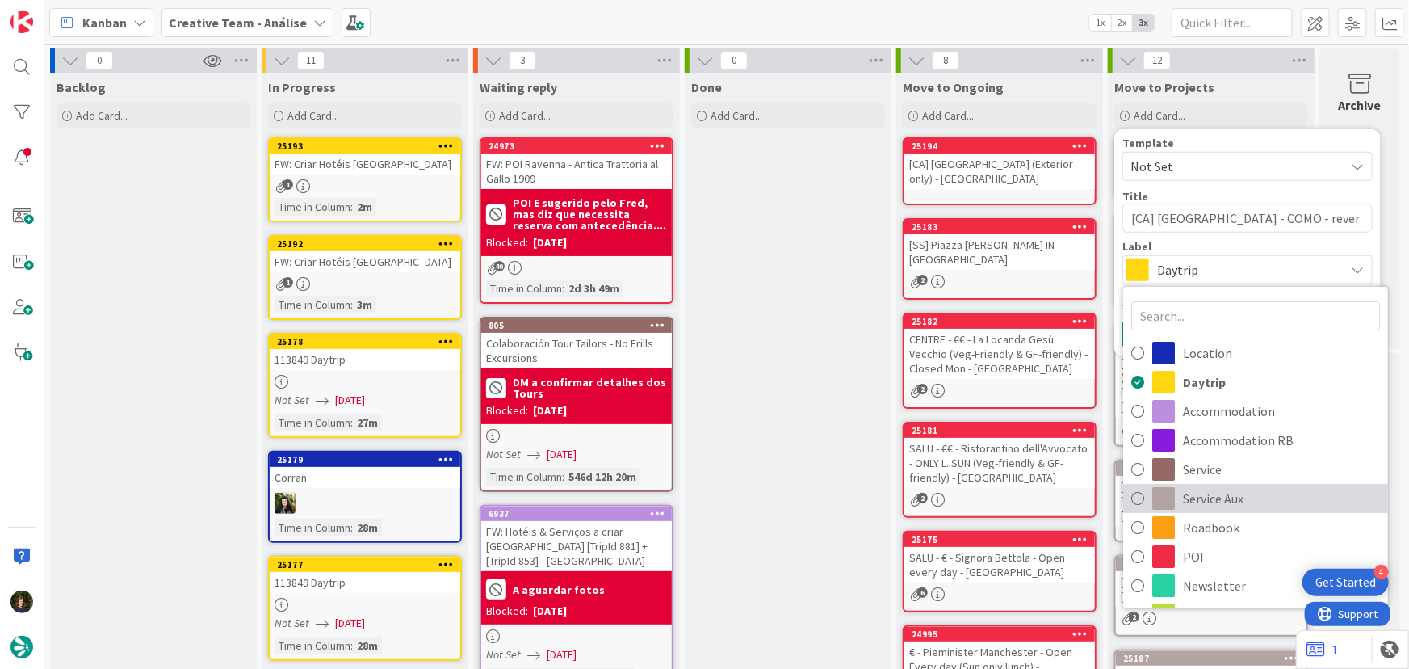
click at [1172, 503] on link "Service Aux" at bounding box center [1255, 498] width 265 height 29
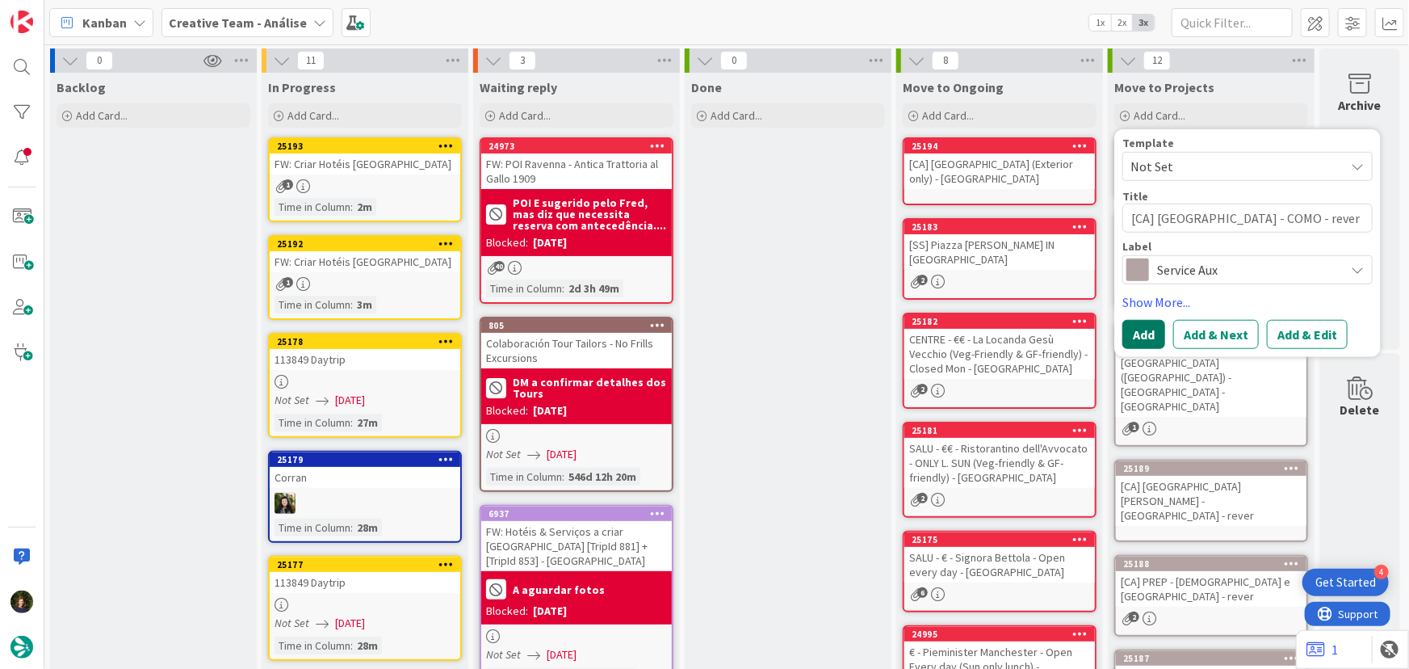
click at [1134, 339] on button "Add" at bounding box center [1143, 334] width 43 height 29
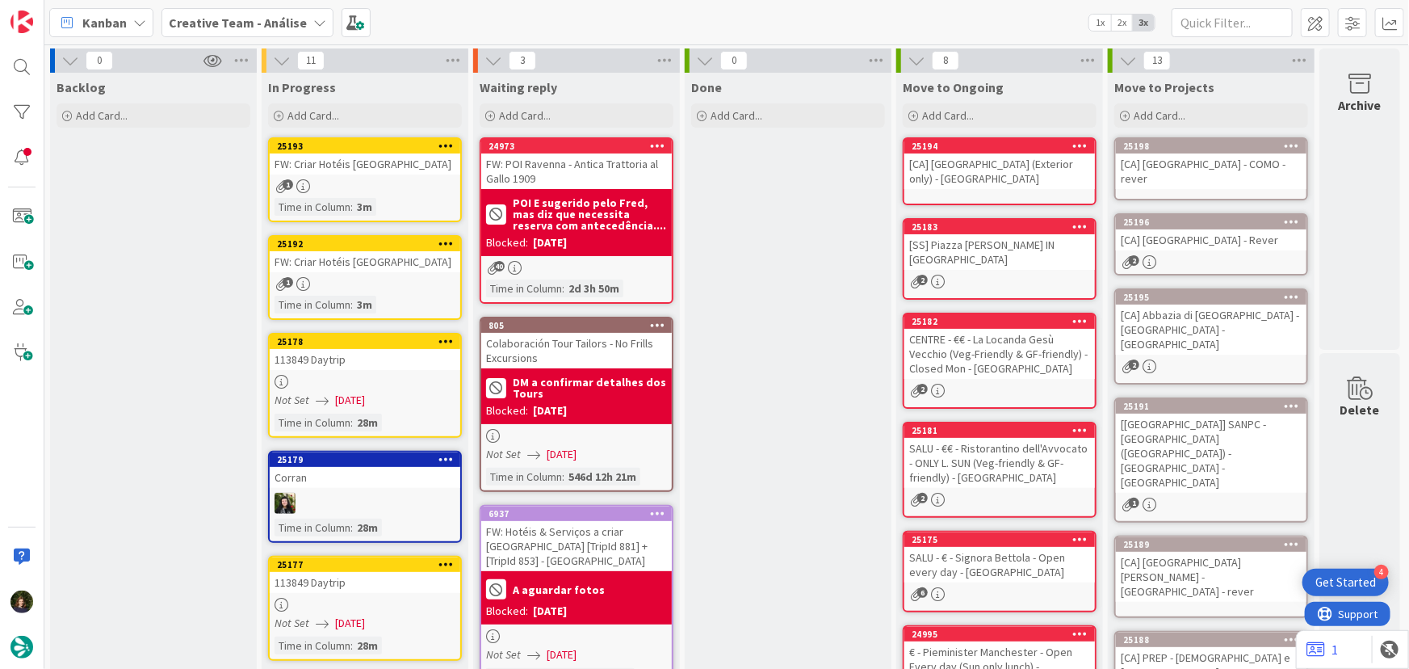
click at [1161, 153] on div "[CA] [GEOGRAPHIC_DATA] - COMO - rever" at bounding box center [1211, 171] width 191 height 36
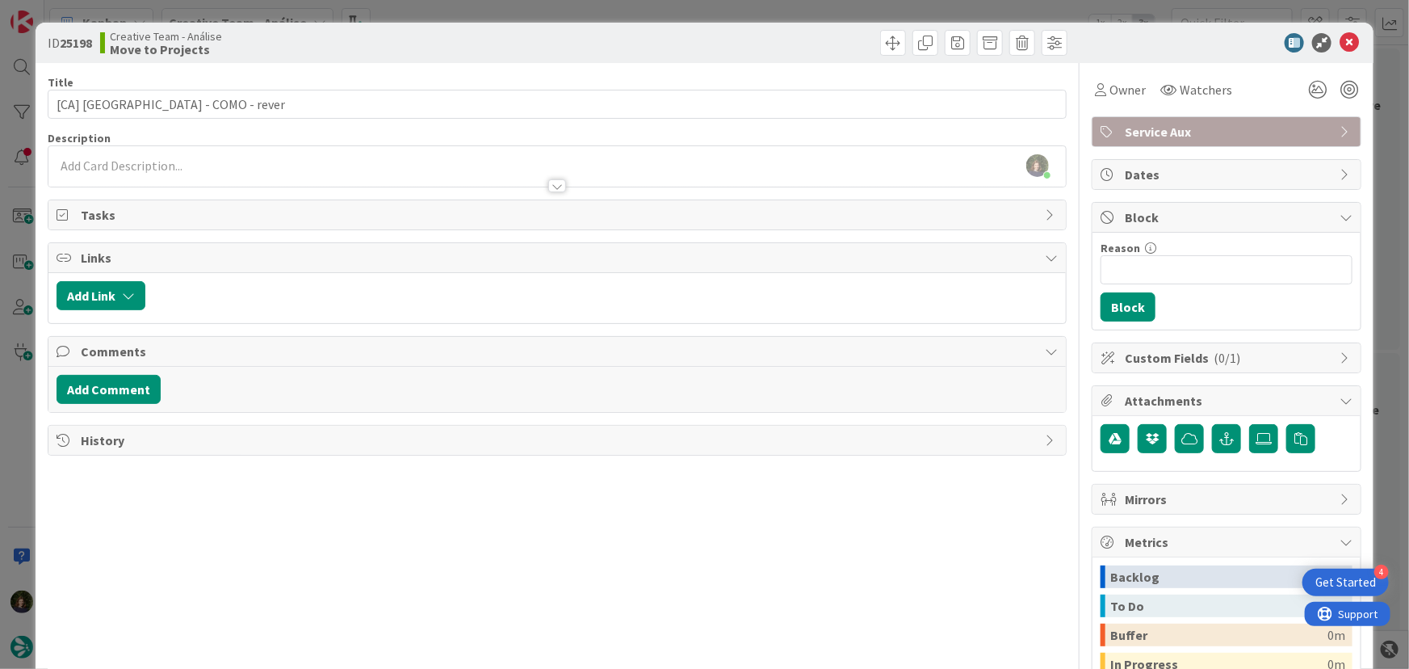
click at [206, 154] on div "[PERSON_NAME] just joined" at bounding box center [557, 166] width 1018 height 40
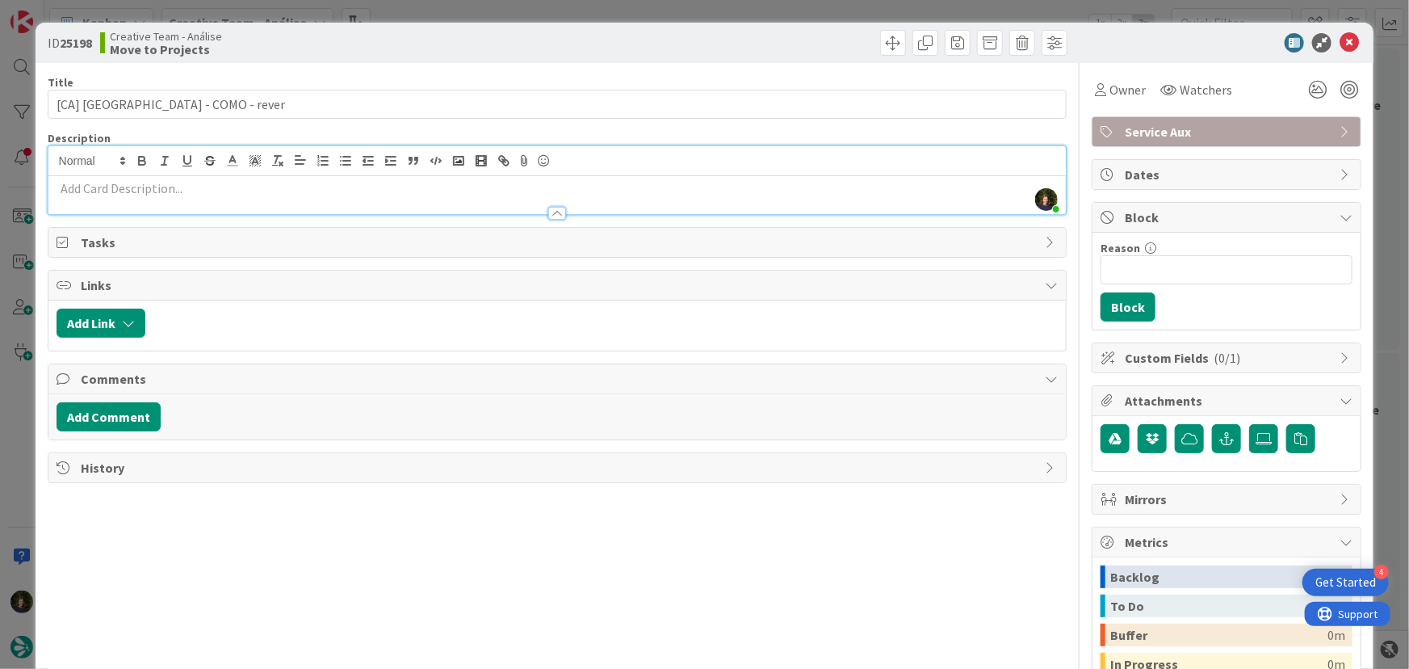
click at [207, 190] on p at bounding box center [558, 188] width 1002 height 19
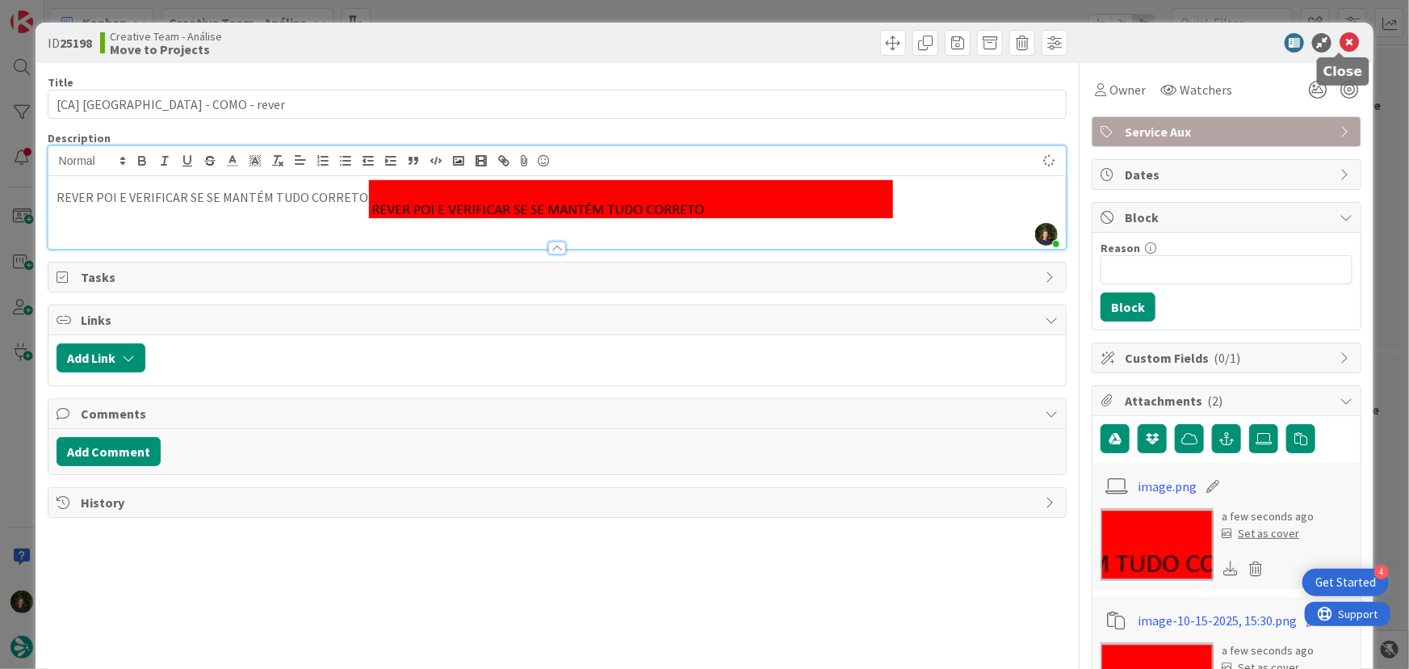
click at [1340, 42] on icon at bounding box center [1349, 42] width 19 height 19
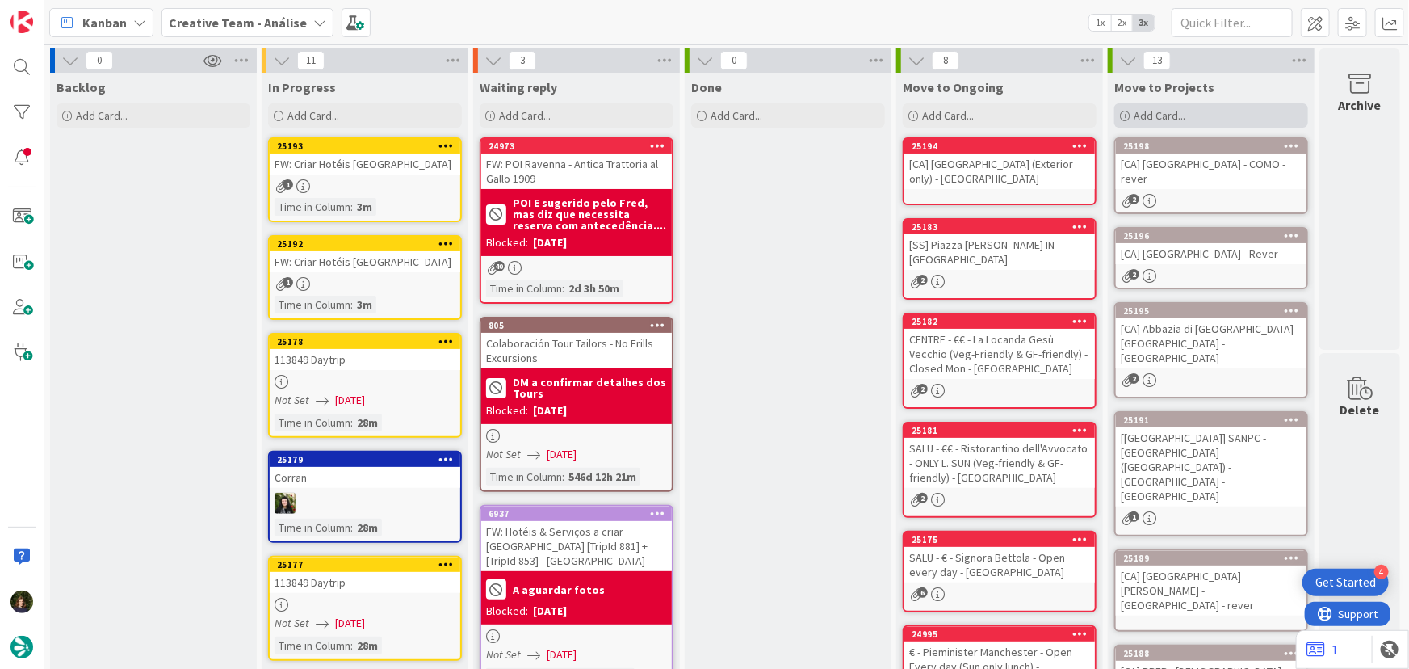
click at [1165, 112] on span "Add Card..." at bounding box center [1160, 115] width 52 height 15
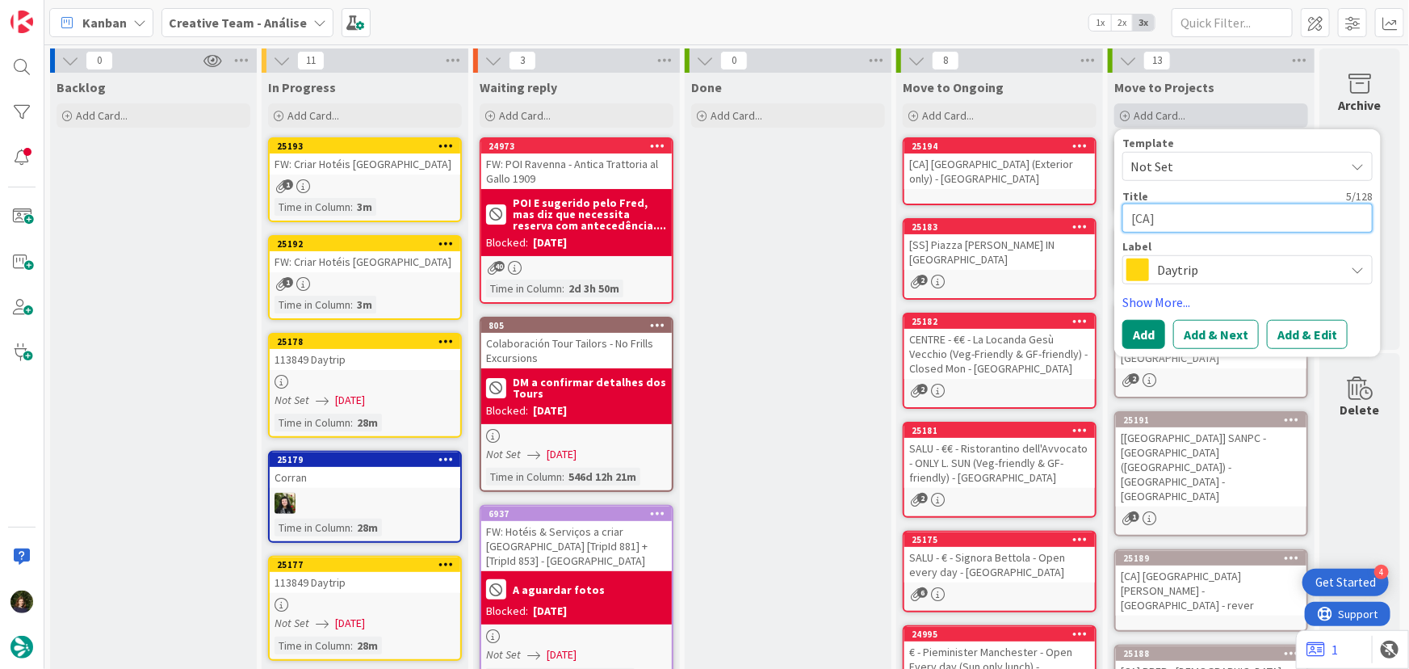
paste textarea "ACTR - Colosseum (exterior only)"
click at [1189, 268] on span "Daytrip" at bounding box center [1246, 269] width 179 height 23
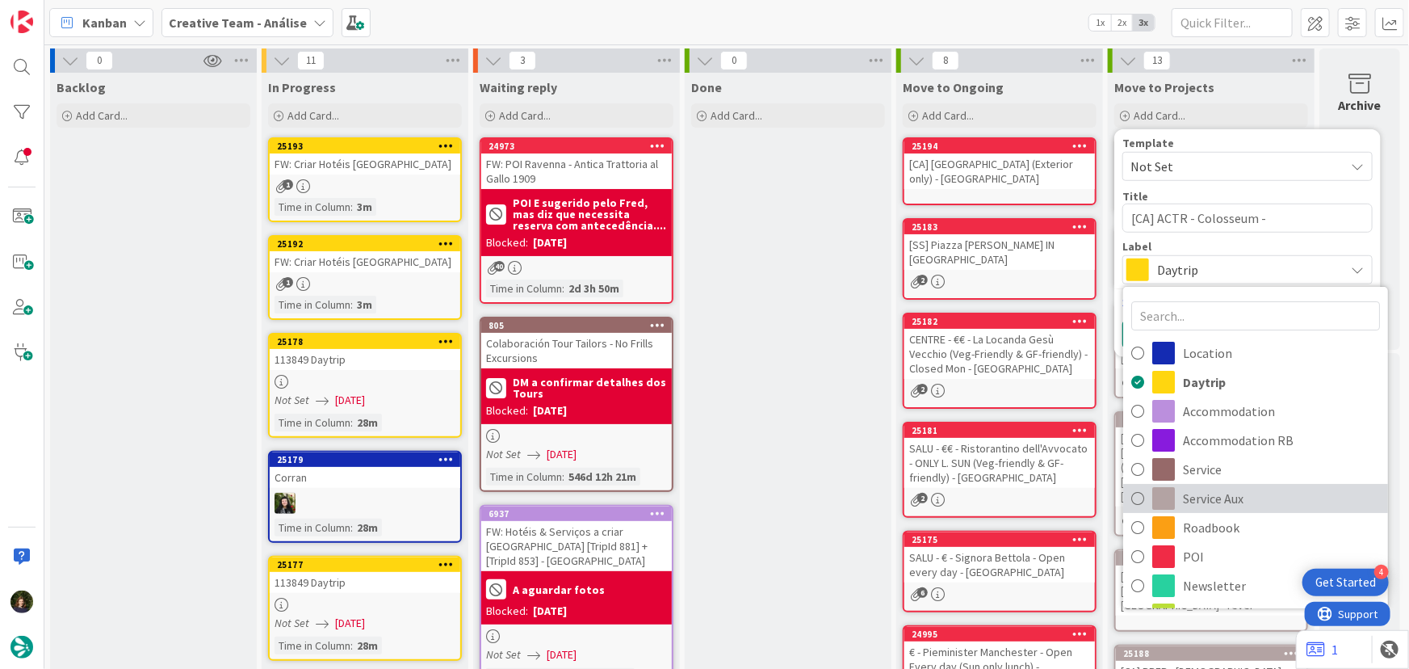
click at [1195, 497] on span "Service Aux" at bounding box center [1281, 498] width 197 height 24
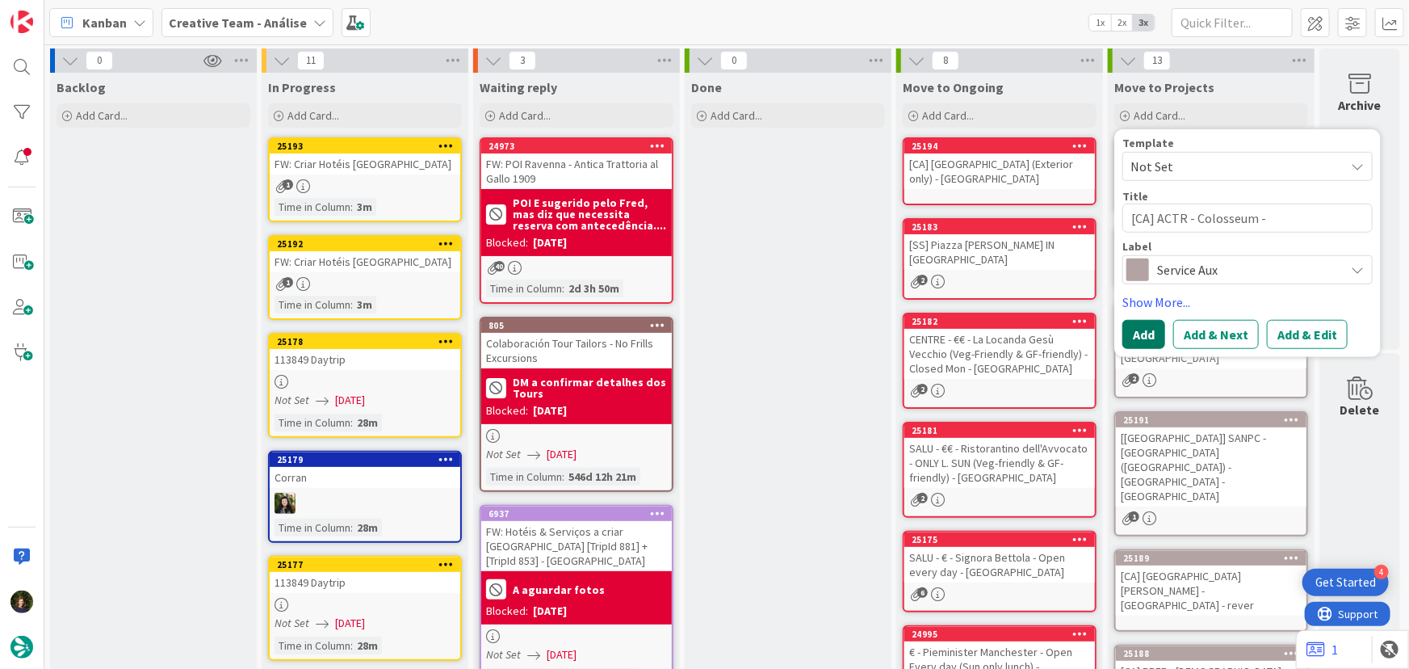
click at [1136, 339] on button "Add" at bounding box center [1143, 334] width 43 height 29
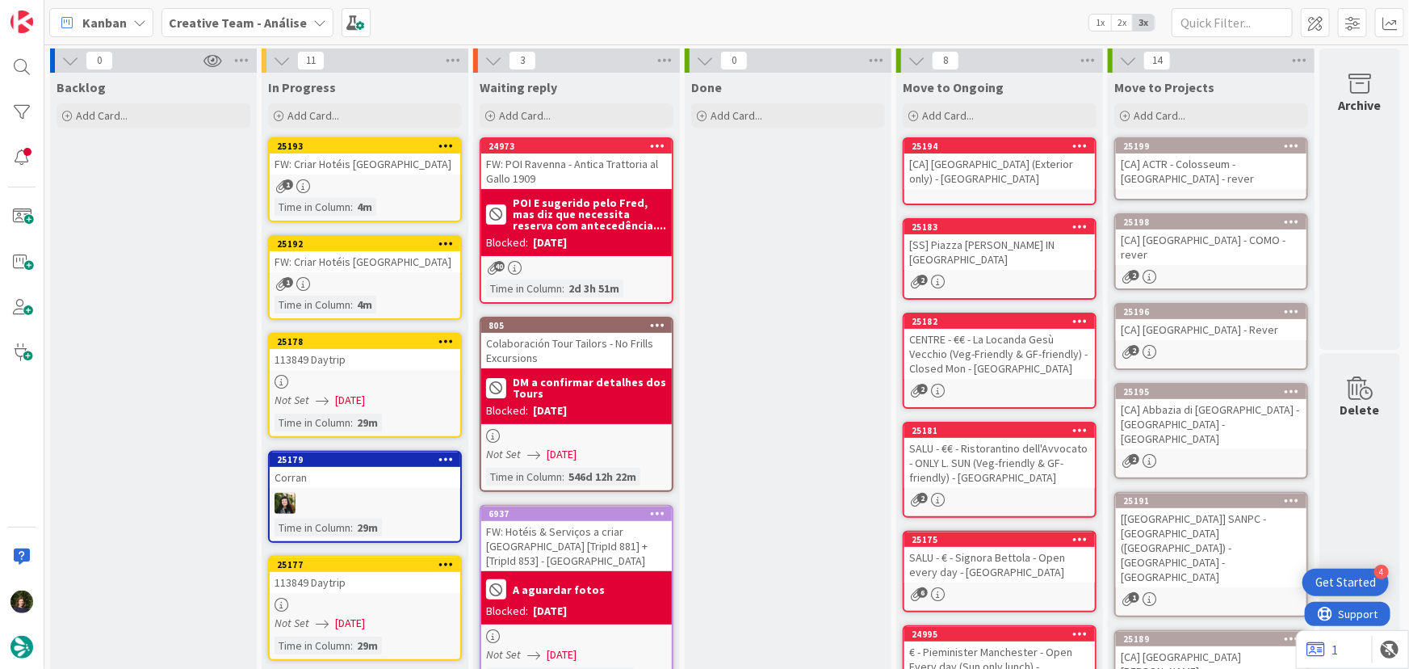
click at [1167, 166] on div "[CA] ACTR - Colosseum -[GEOGRAPHIC_DATA] - rever" at bounding box center [1211, 171] width 191 height 36
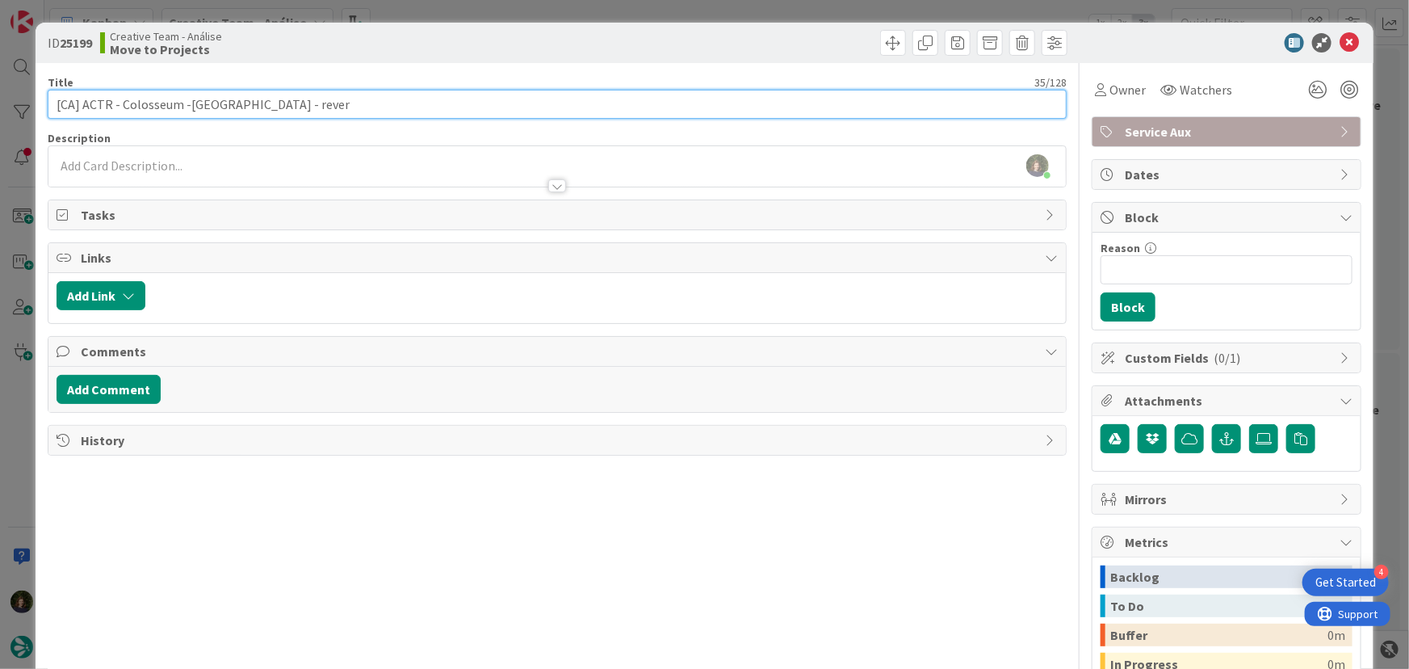
click at [73, 98] on input "[CA] ACTR - Colosseum -[GEOGRAPHIC_DATA] - rever" at bounding box center [558, 104] width 1020 height 29
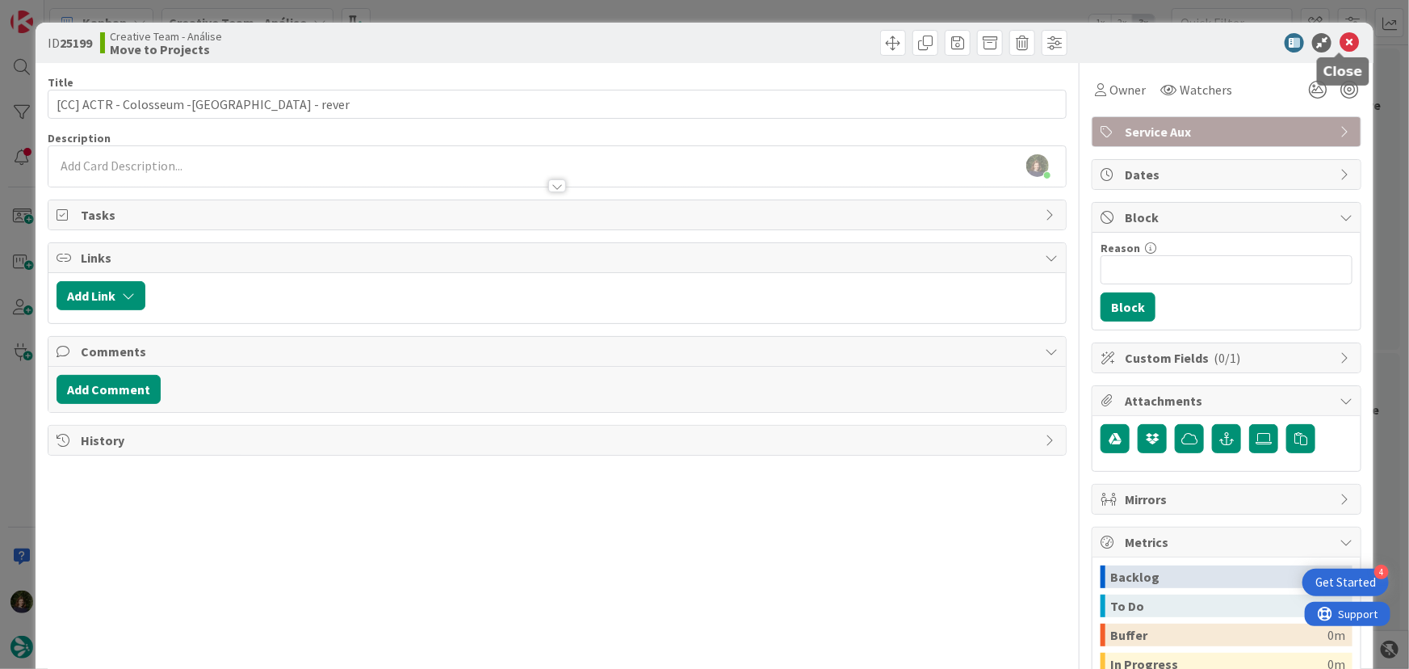
click at [1340, 40] on icon at bounding box center [1349, 42] width 19 height 19
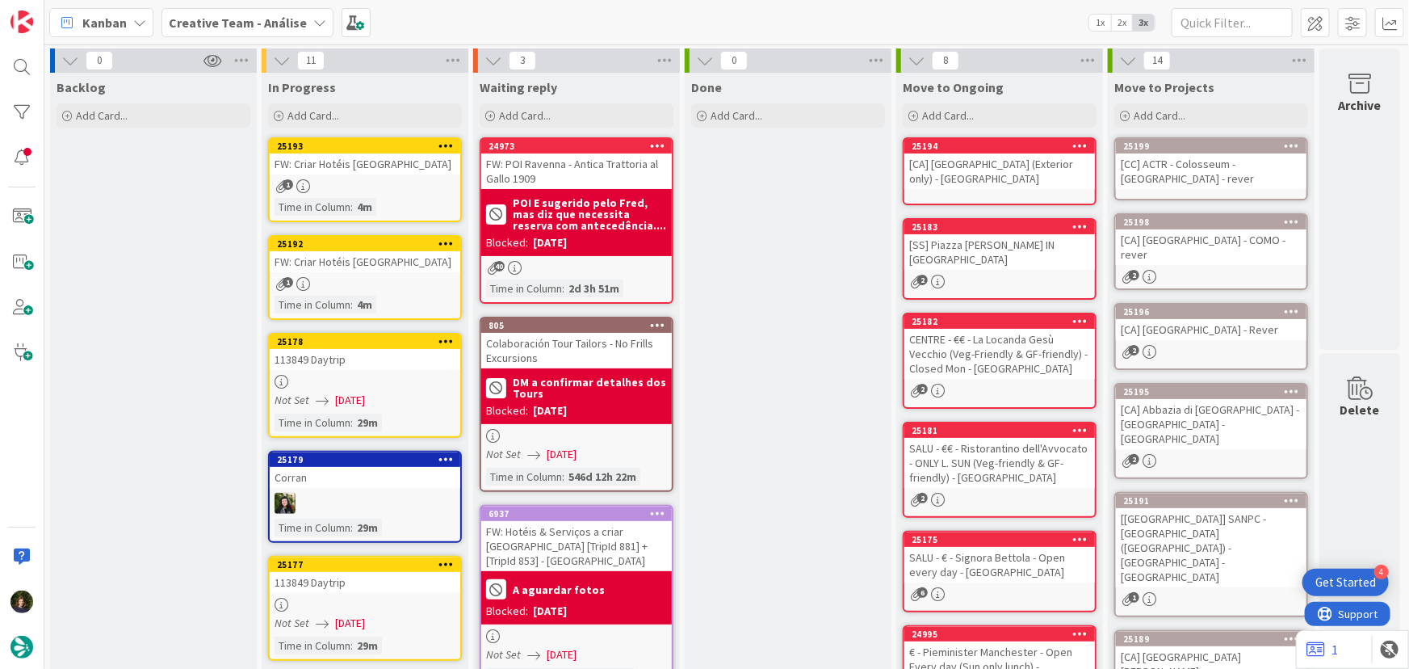
click at [1193, 164] on div "[CC] ACTR - Colosseum -[GEOGRAPHIC_DATA] - rever" at bounding box center [1211, 171] width 191 height 36
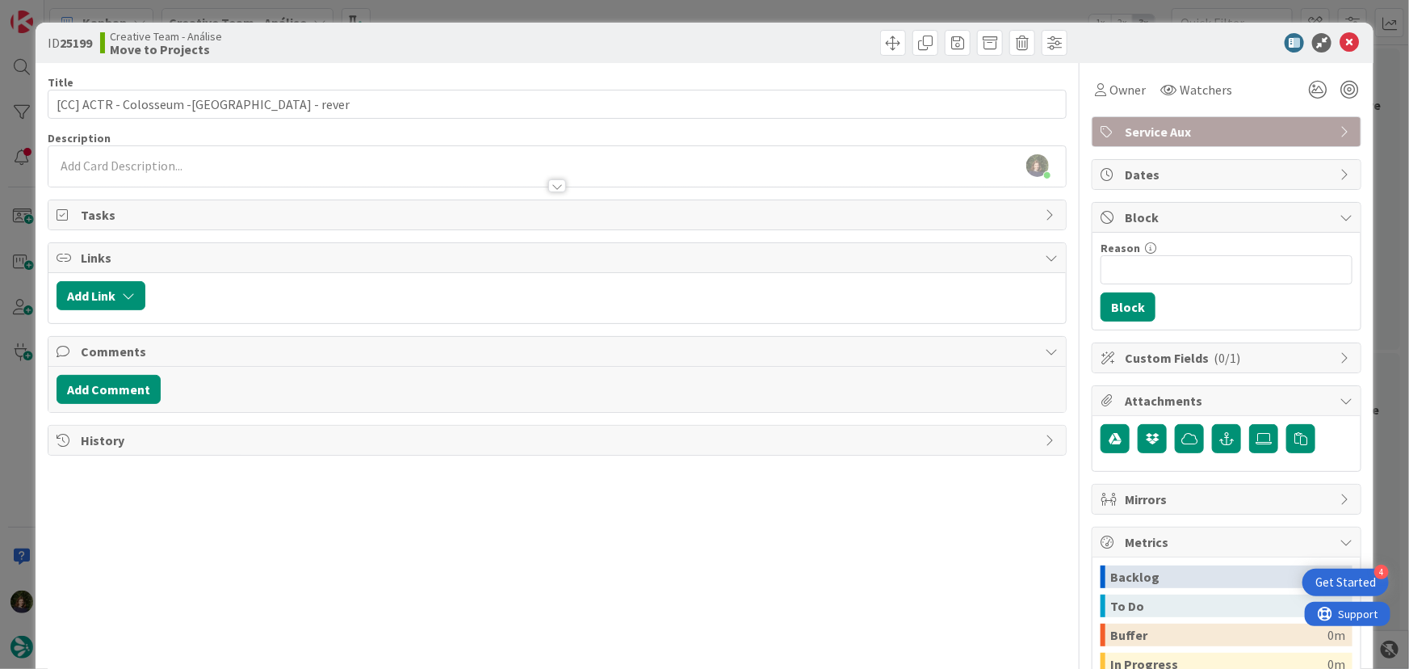
click at [160, 166] on div "[PERSON_NAME] just joined" at bounding box center [557, 166] width 1018 height 40
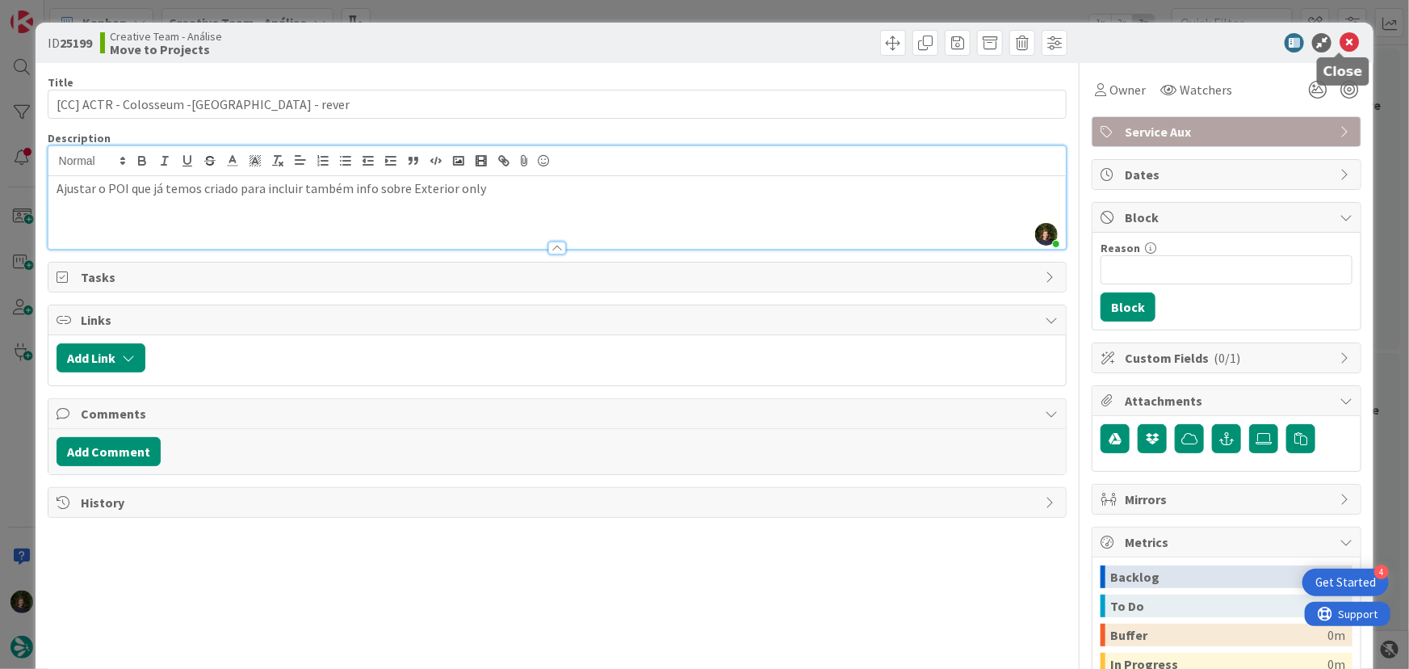
click at [1348, 46] on div at bounding box center [1218, 42] width 286 height 19
click at [1340, 47] on icon at bounding box center [1349, 42] width 19 height 19
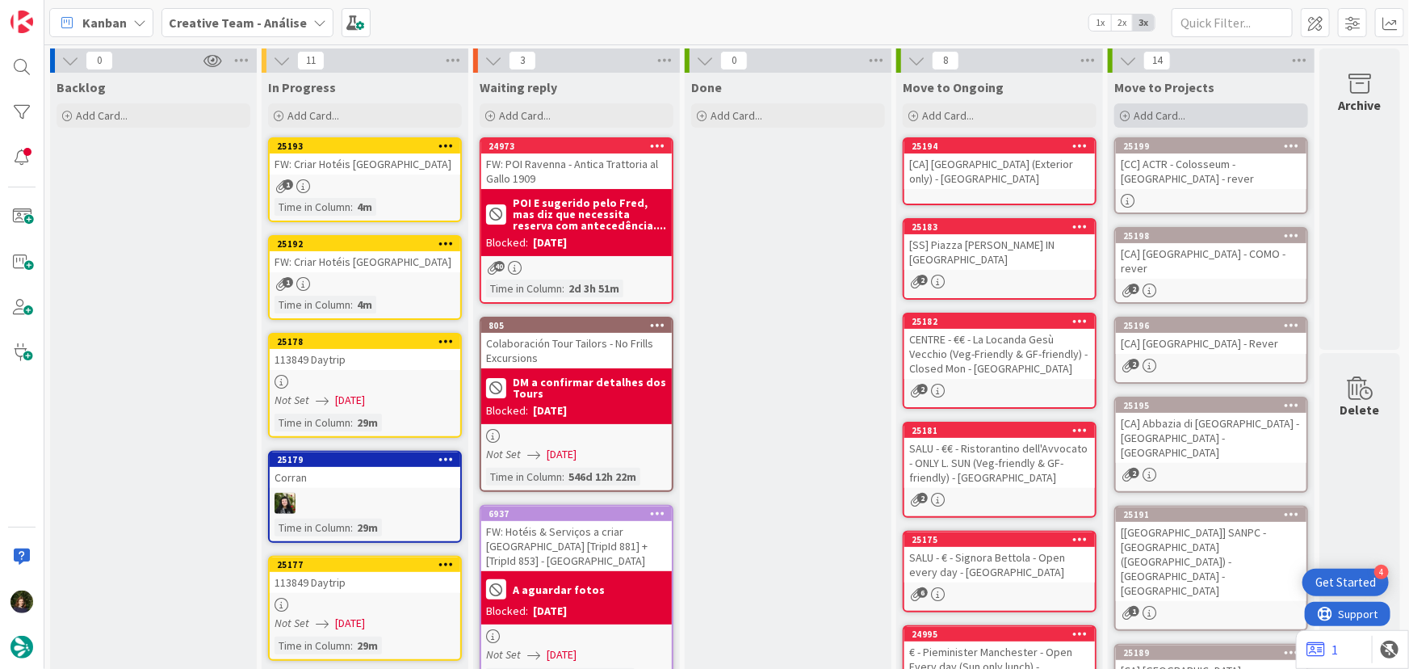
click at [1134, 109] on span "Add Card..." at bounding box center [1160, 115] width 52 height 15
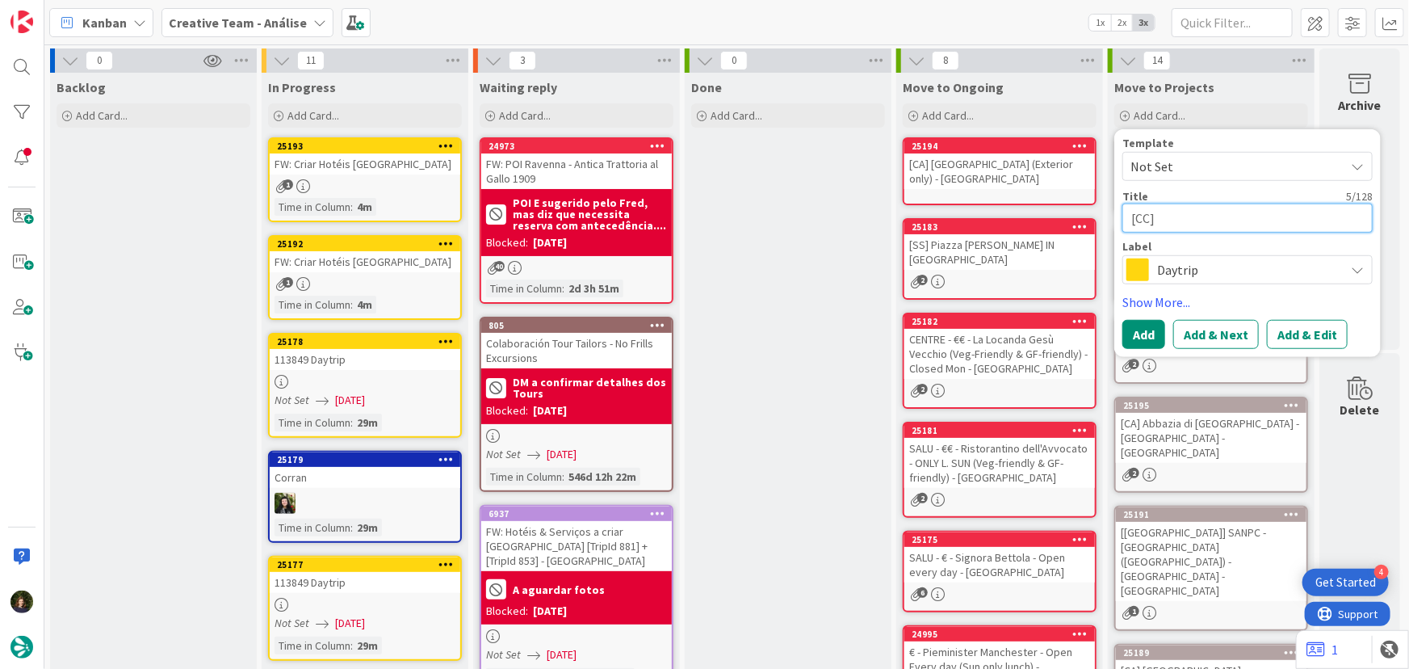
paste textarea "MONTI - [GEOGRAPHIC_DATA][PERSON_NAME] - Open Everyday"
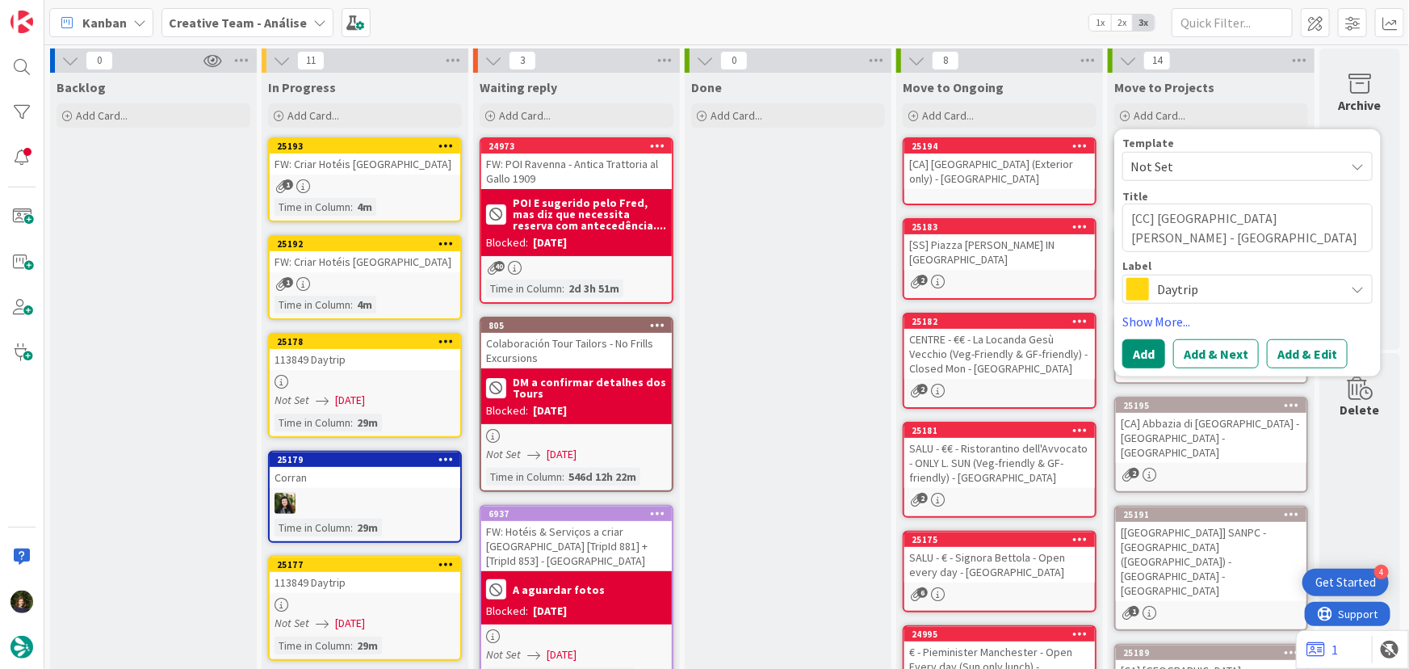
click at [1157, 293] on span "Daytrip" at bounding box center [1246, 289] width 179 height 23
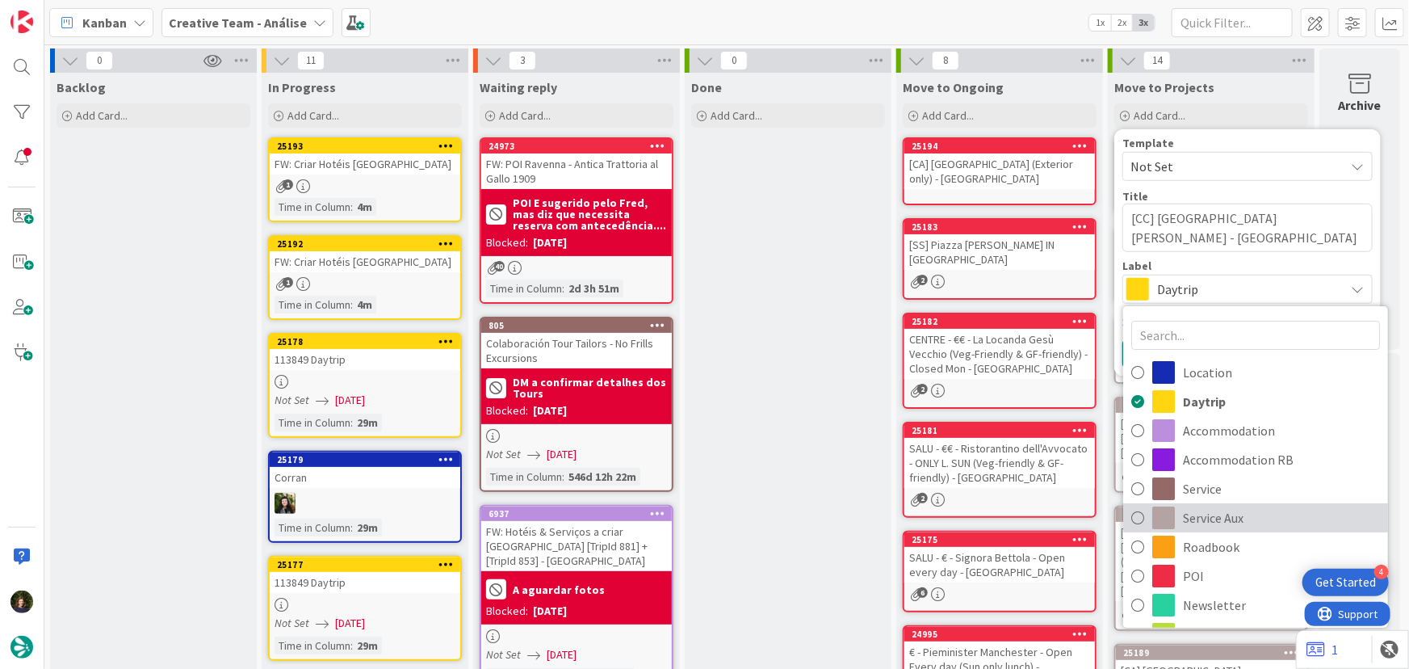
click at [1183, 519] on span "Service Aux" at bounding box center [1281, 517] width 197 height 24
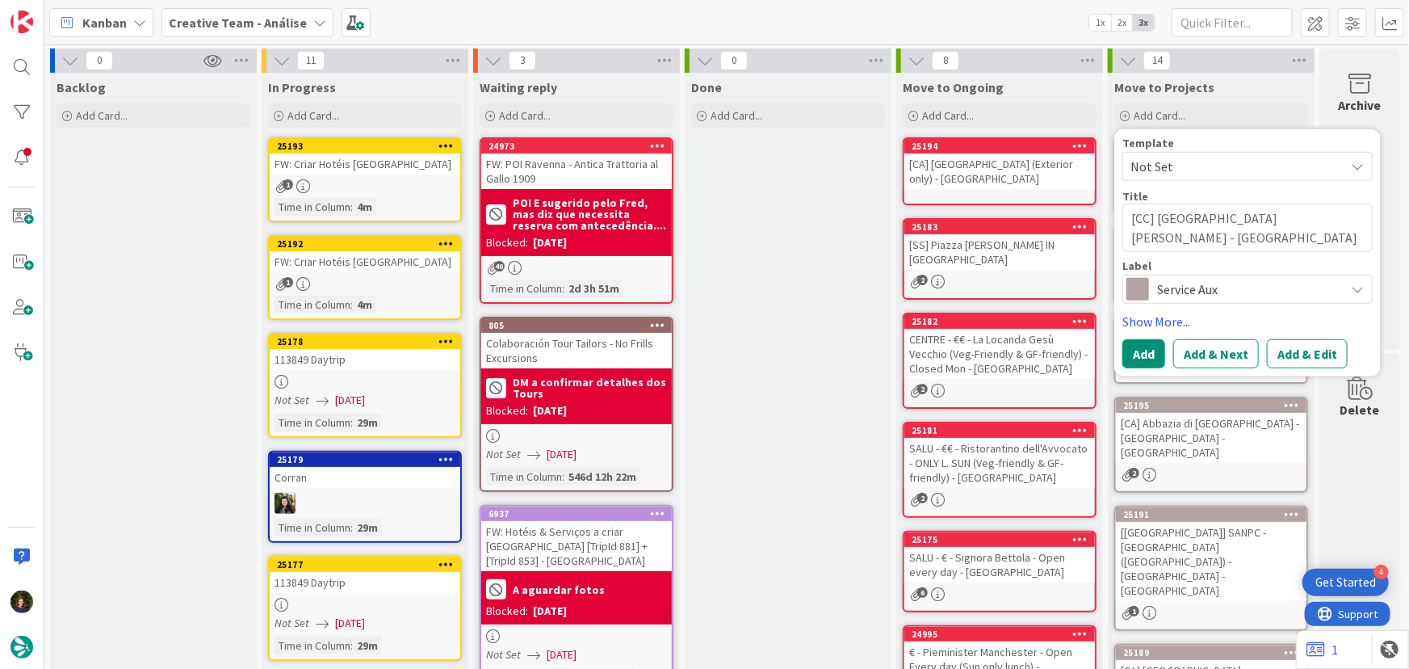
click at [1134, 337] on div "Template Not Set Title 60 / 128 [CC] MONTI - [GEOGRAPHIC_DATA][PERSON_NAME] - […" at bounding box center [1247, 252] width 250 height 231
click at [1134, 339] on button "Add" at bounding box center [1143, 353] width 43 height 29
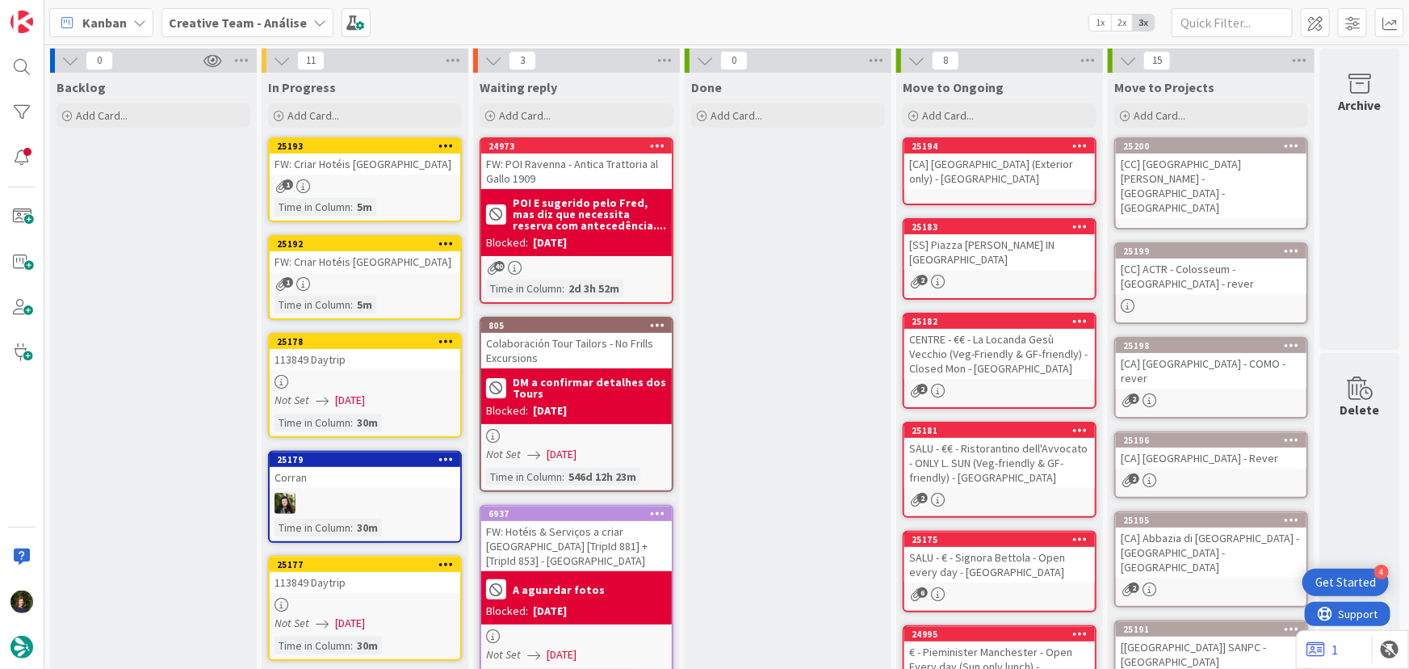
click at [1172, 170] on div "[CC] [GEOGRAPHIC_DATA][PERSON_NAME] - [GEOGRAPHIC_DATA] - [GEOGRAPHIC_DATA]" at bounding box center [1211, 185] width 191 height 65
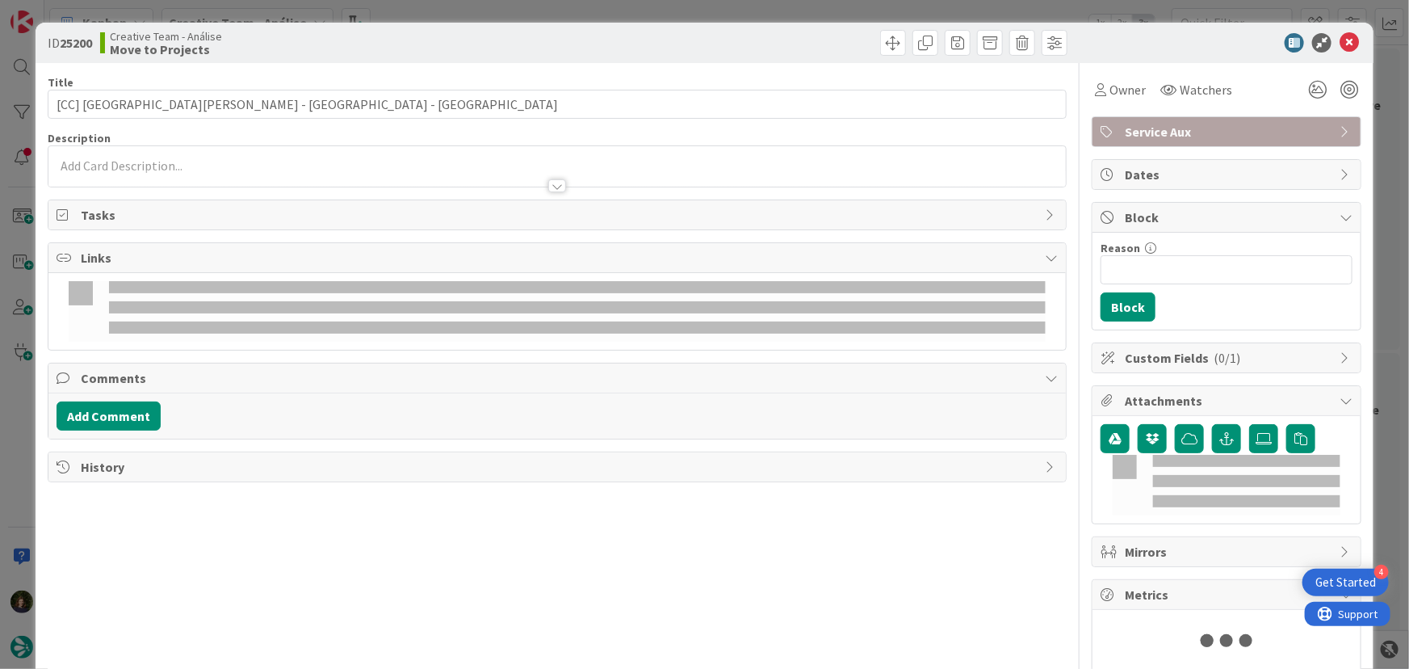
click at [198, 170] on div at bounding box center [557, 178] width 1018 height 17
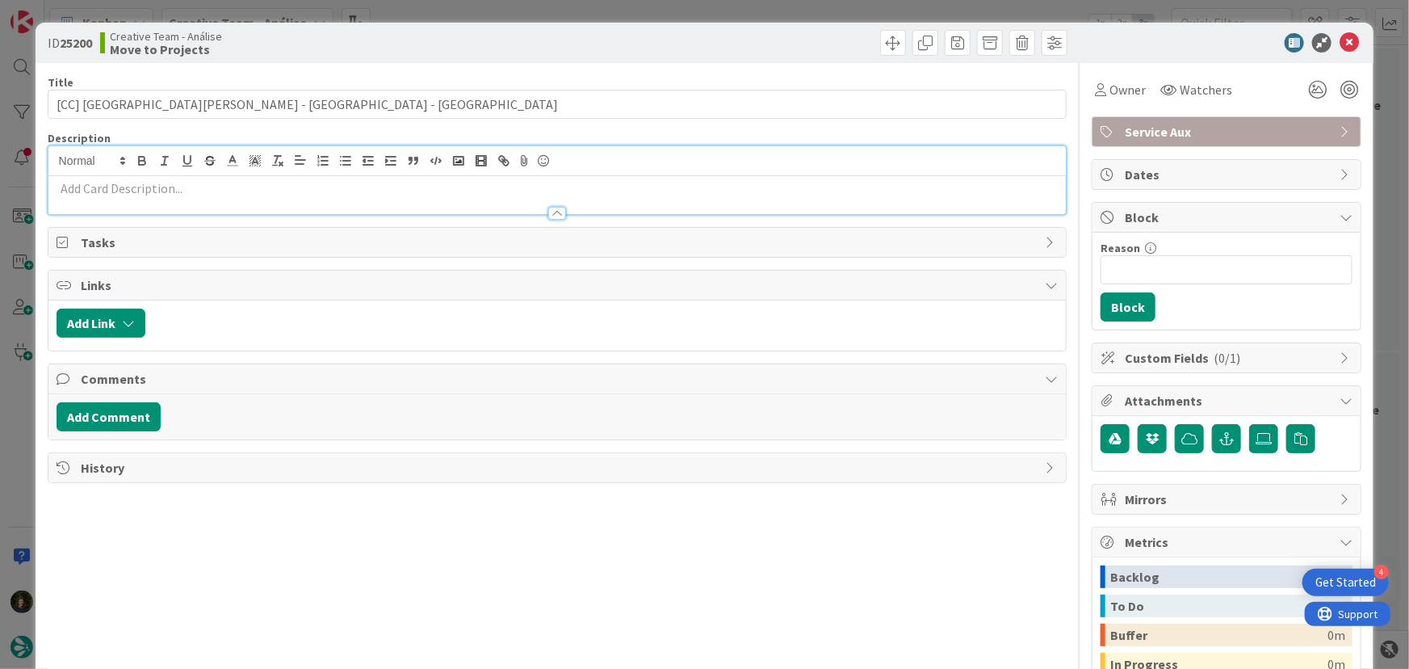
click at [199, 187] on p at bounding box center [558, 188] width 1002 height 19
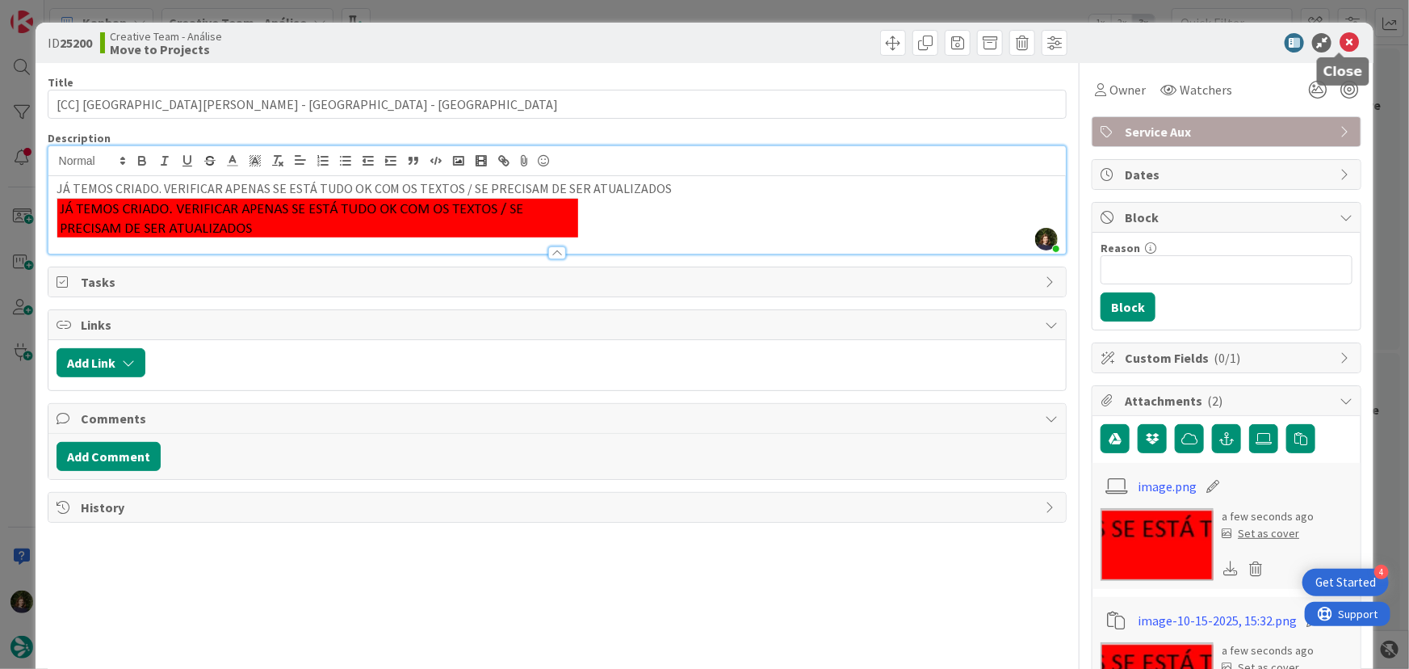
click at [1340, 40] on icon at bounding box center [1349, 42] width 19 height 19
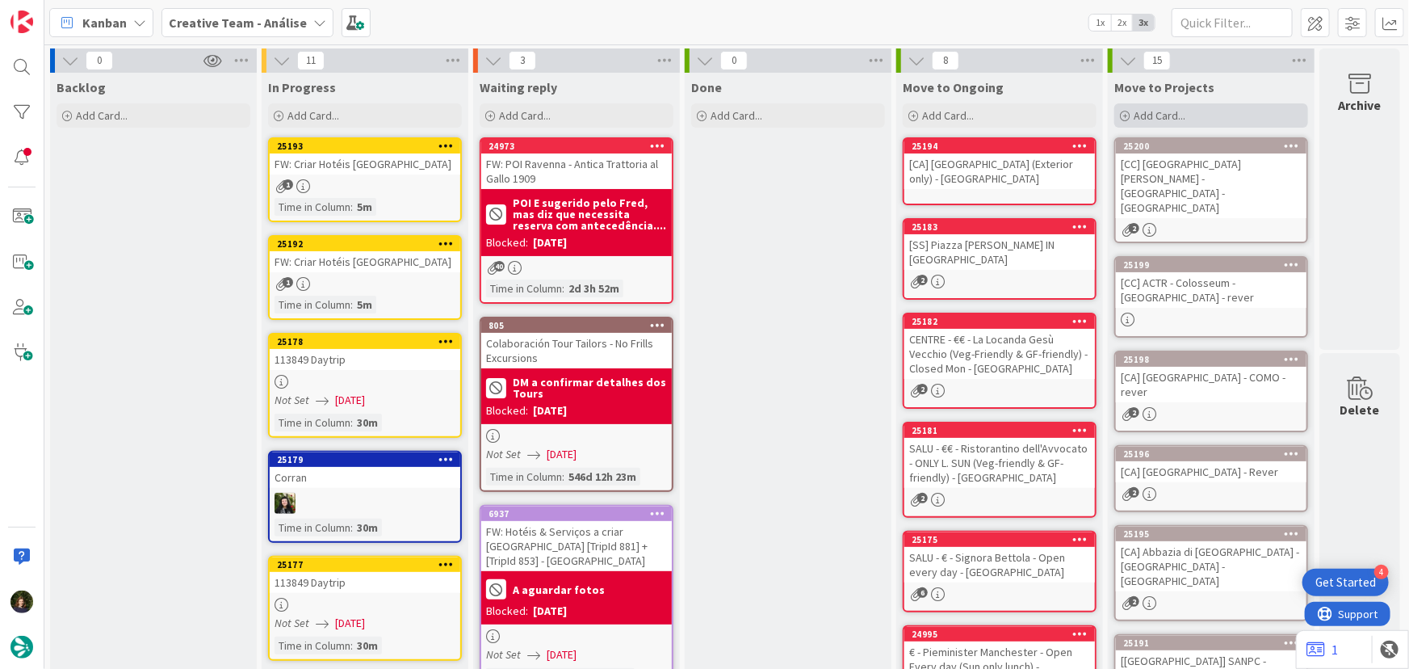
click at [1141, 113] on span "Add Card..." at bounding box center [1160, 115] width 52 height 15
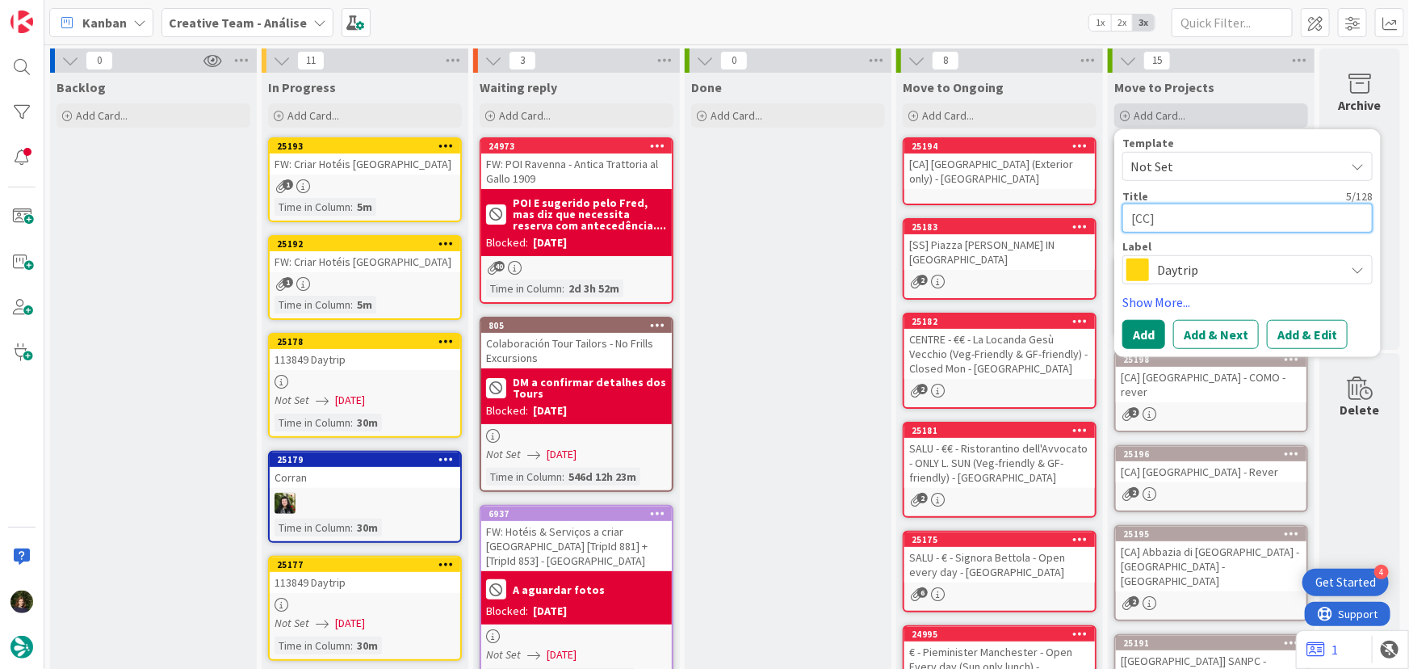
paste textarea "TRE - [GEOGRAPHIC_DATA]"
click at [1157, 263] on span "Daytrip" at bounding box center [1246, 269] width 179 height 23
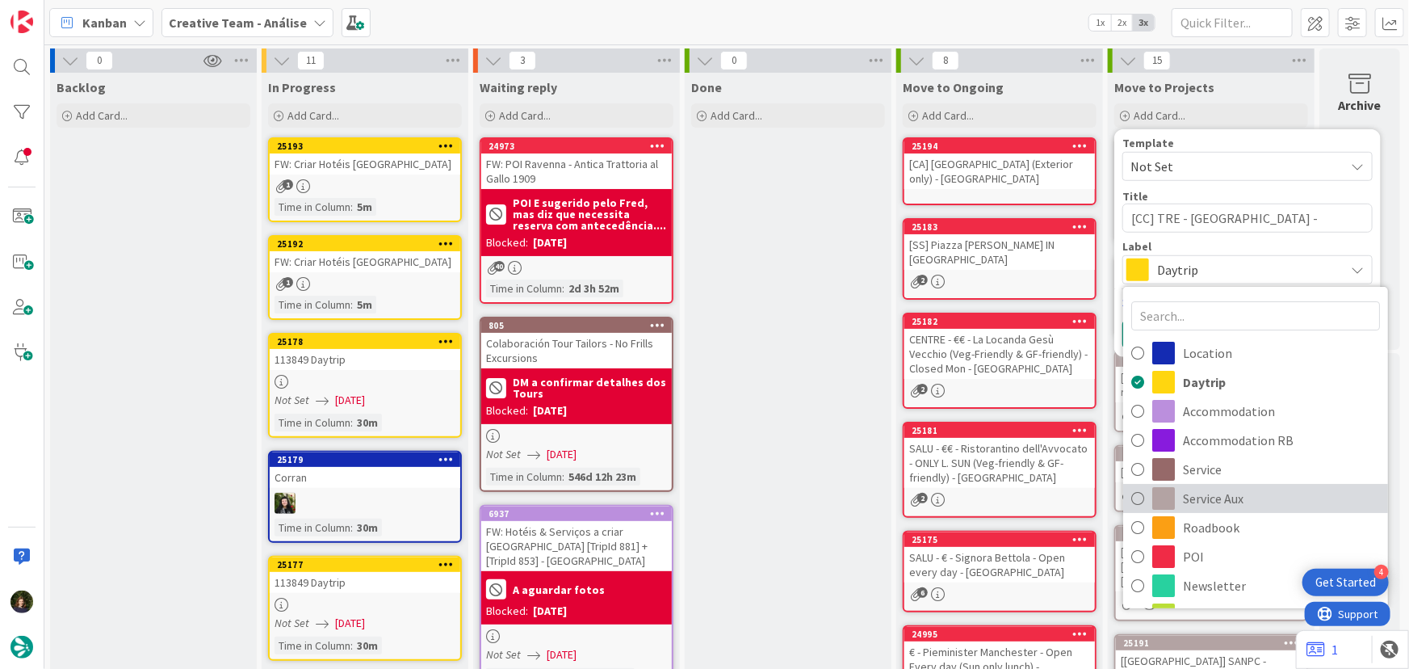
click at [1213, 492] on span "Service Aux" at bounding box center [1281, 498] width 197 height 24
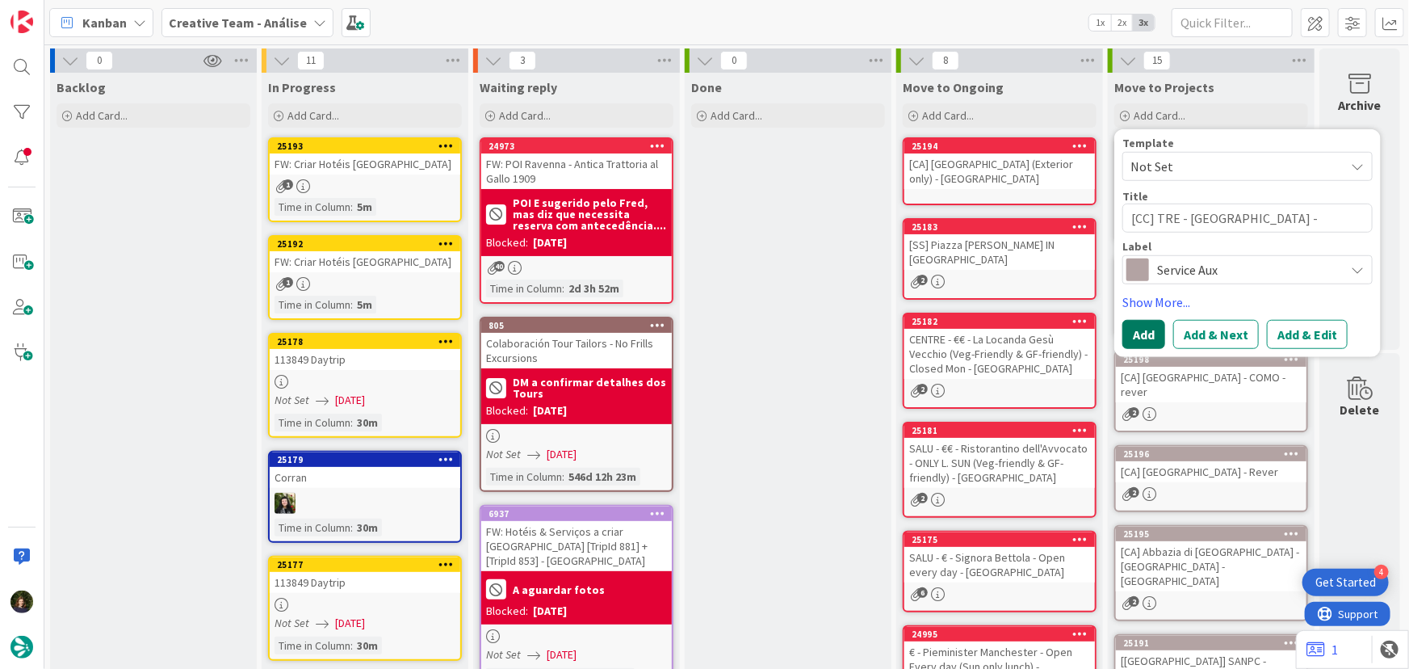
click at [1142, 337] on button "Add" at bounding box center [1143, 334] width 43 height 29
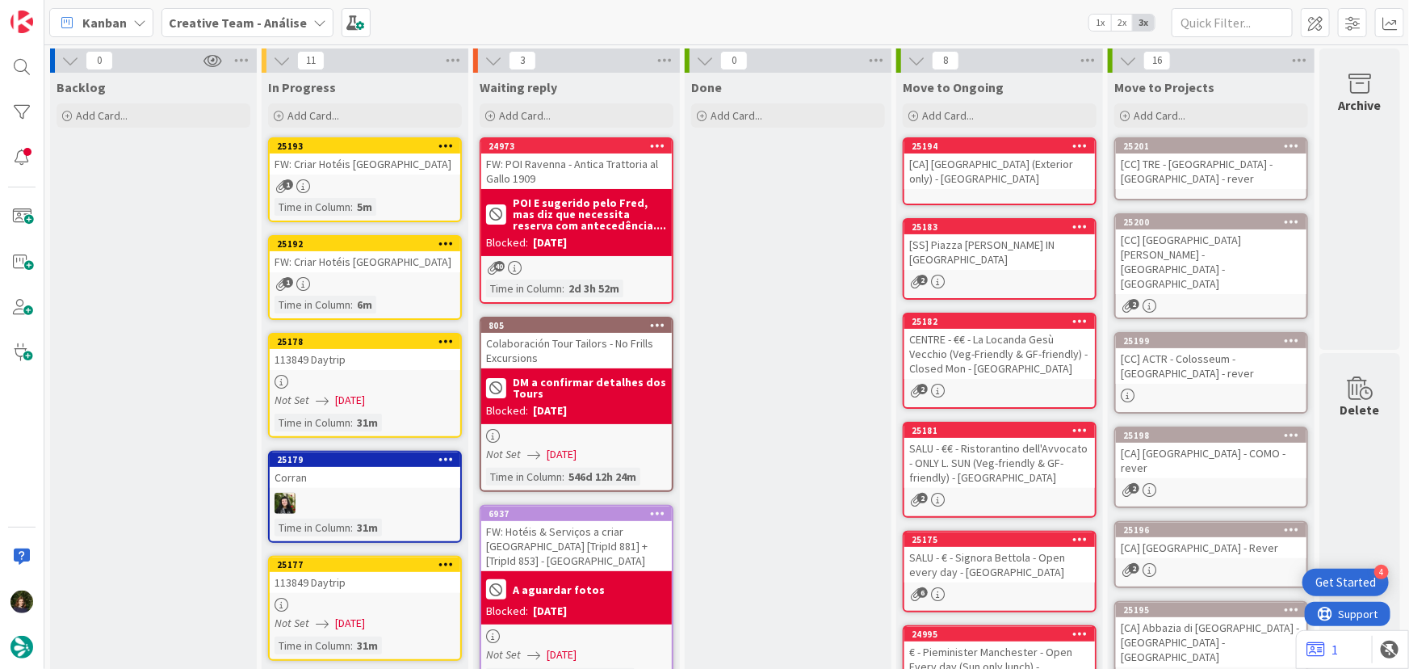
click at [1218, 161] on div "[CC] TRE - [GEOGRAPHIC_DATA] - [GEOGRAPHIC_DATA] - rever" at bounding box center [1211, 171] width 191 height 36
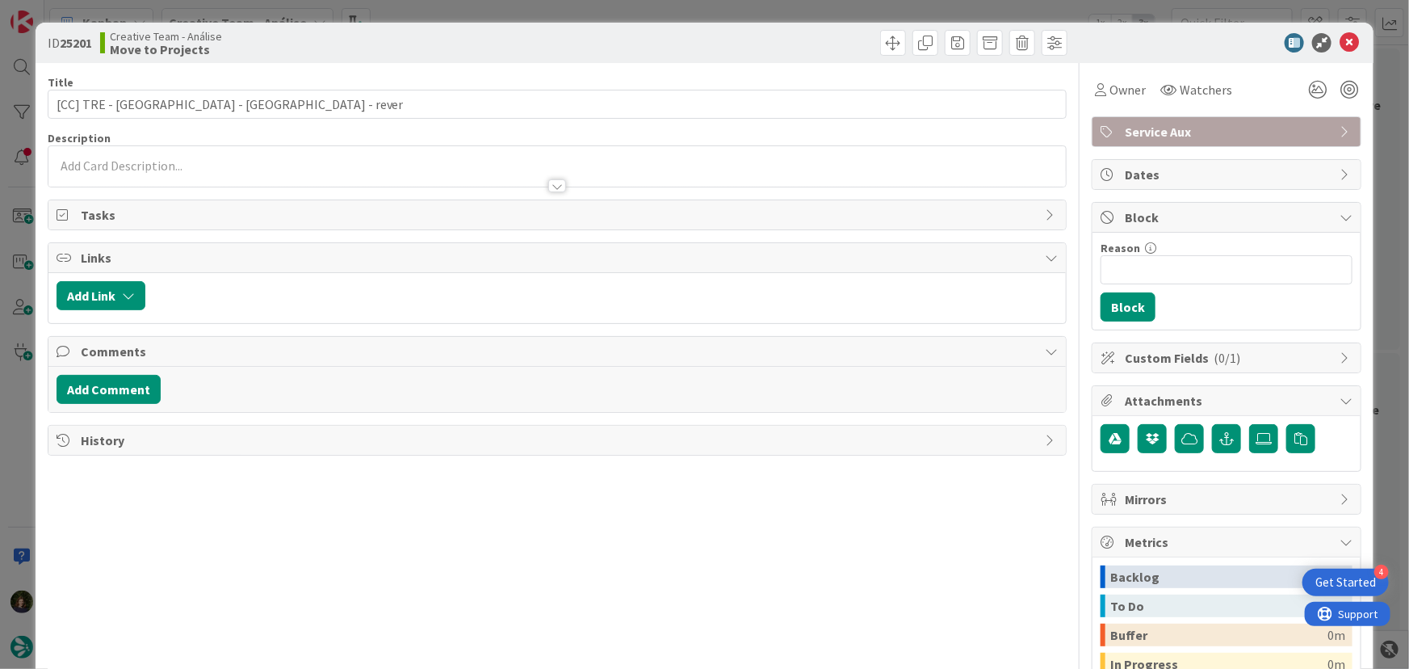
click at [216, 165] on p at bounding box center [558, 166] width 1002 height 19
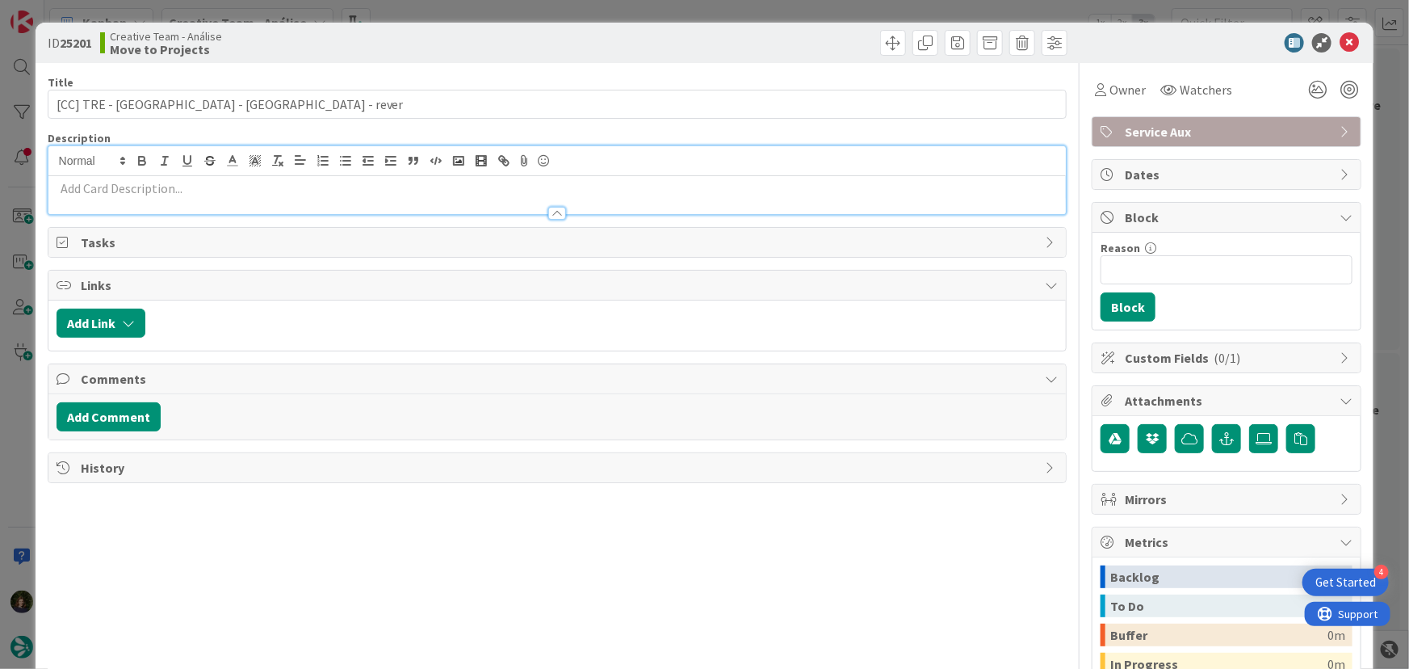
click at [228, 182] on p at bounding box center [558, 188] width 1002 height 19
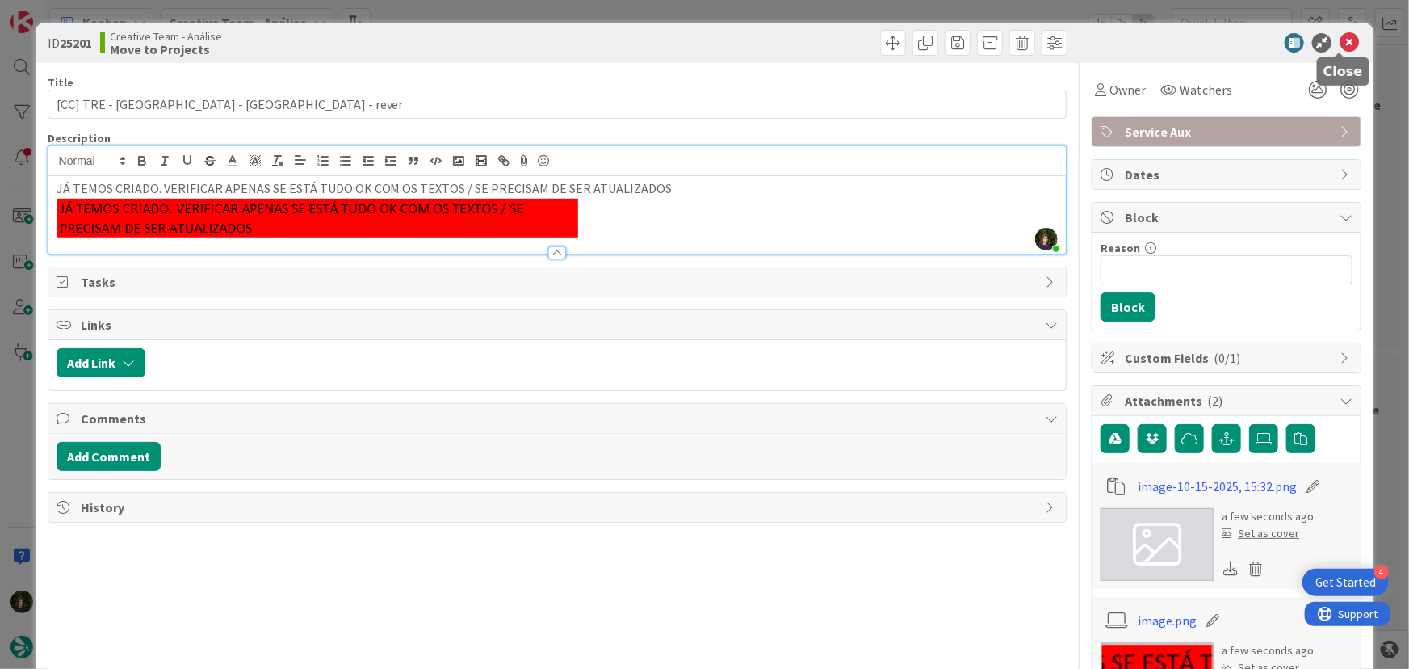
click at [1340, 36] on icon at bounding box center [1349, 42] width 19 height 19
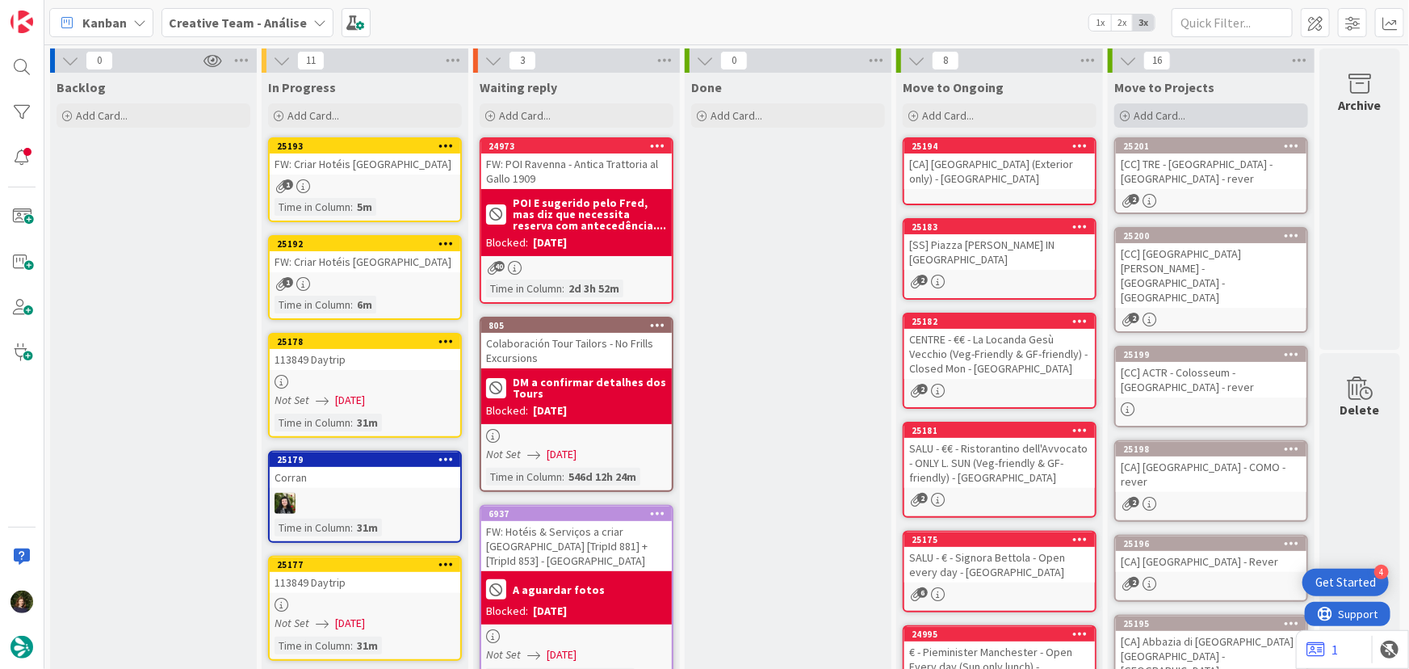
click at [1155, 124] on div "Add Card..." at bounding box center [1211, 115] width 194 height 24
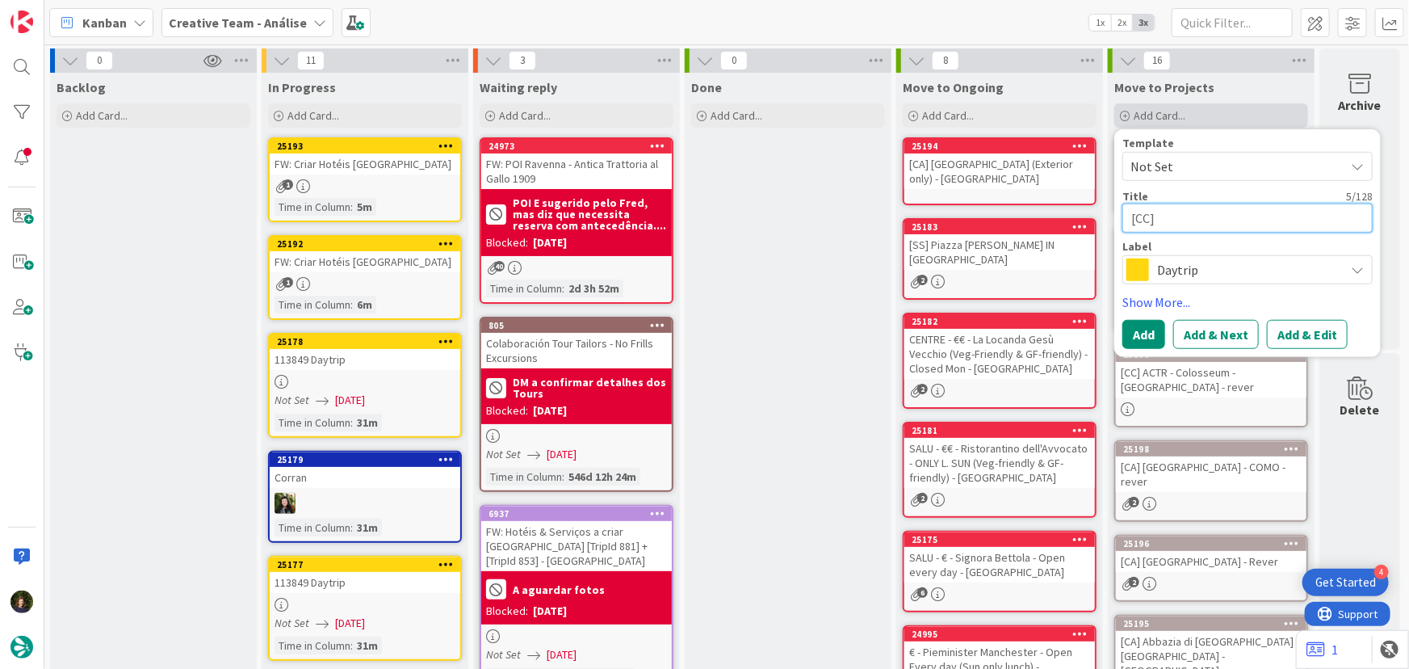
paste textarea "TRA - [GEOGRAPHIC_DATA][PERSON_NAME]"
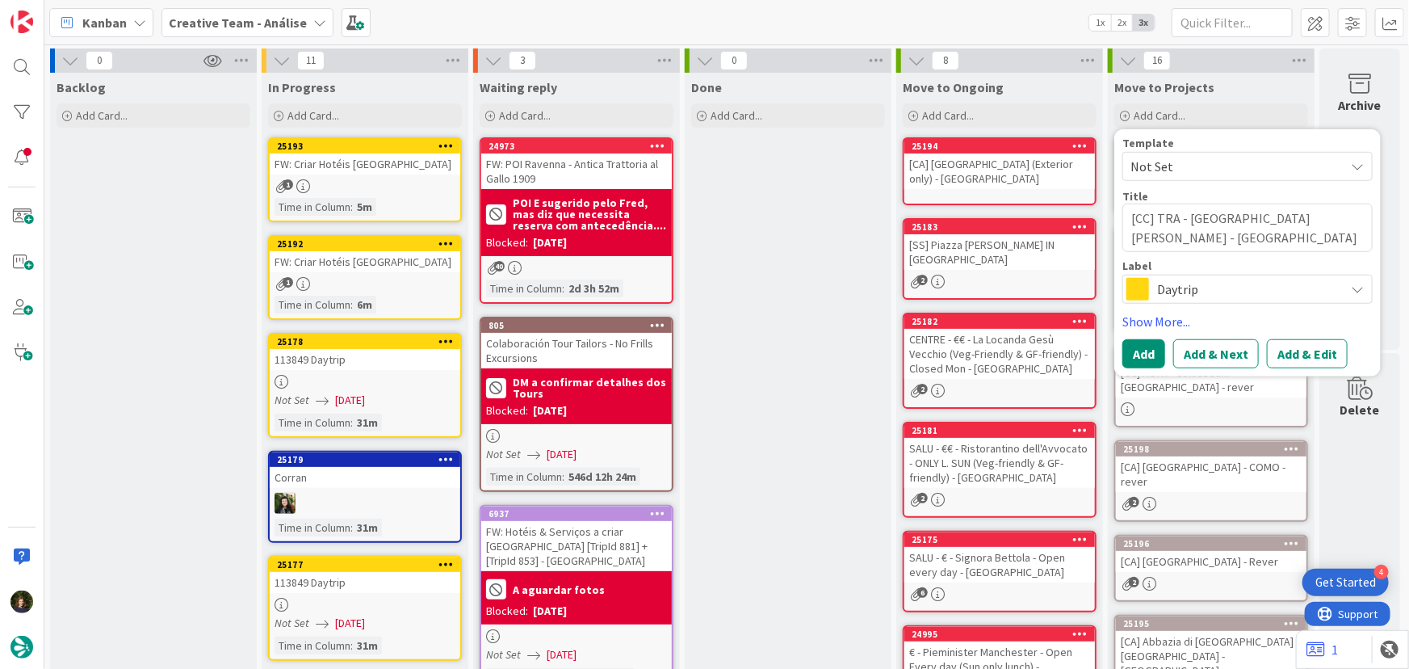
click at [1197, 299] on span "Daytrip" at bounding box center [1246, 289] width 179 height 23
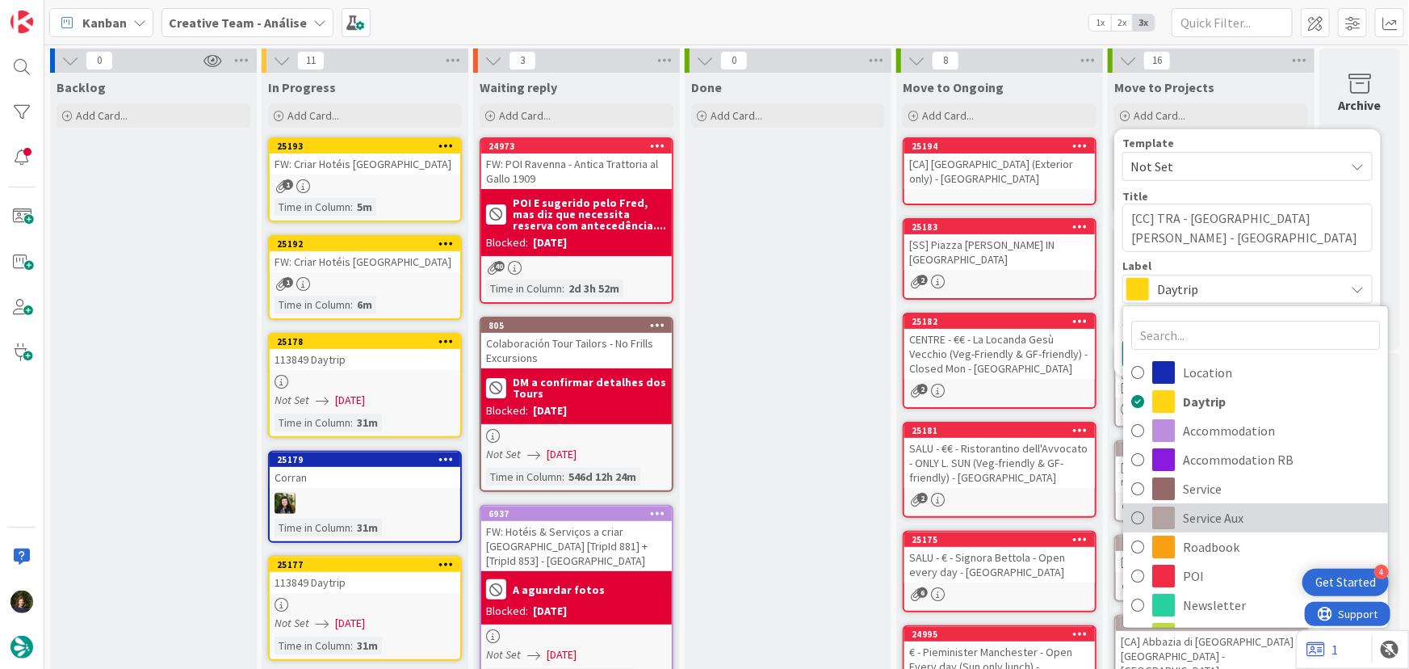
click at [1219, 521] on span "Service Aux" at bounding box center [1281, 517] width 197 height 24
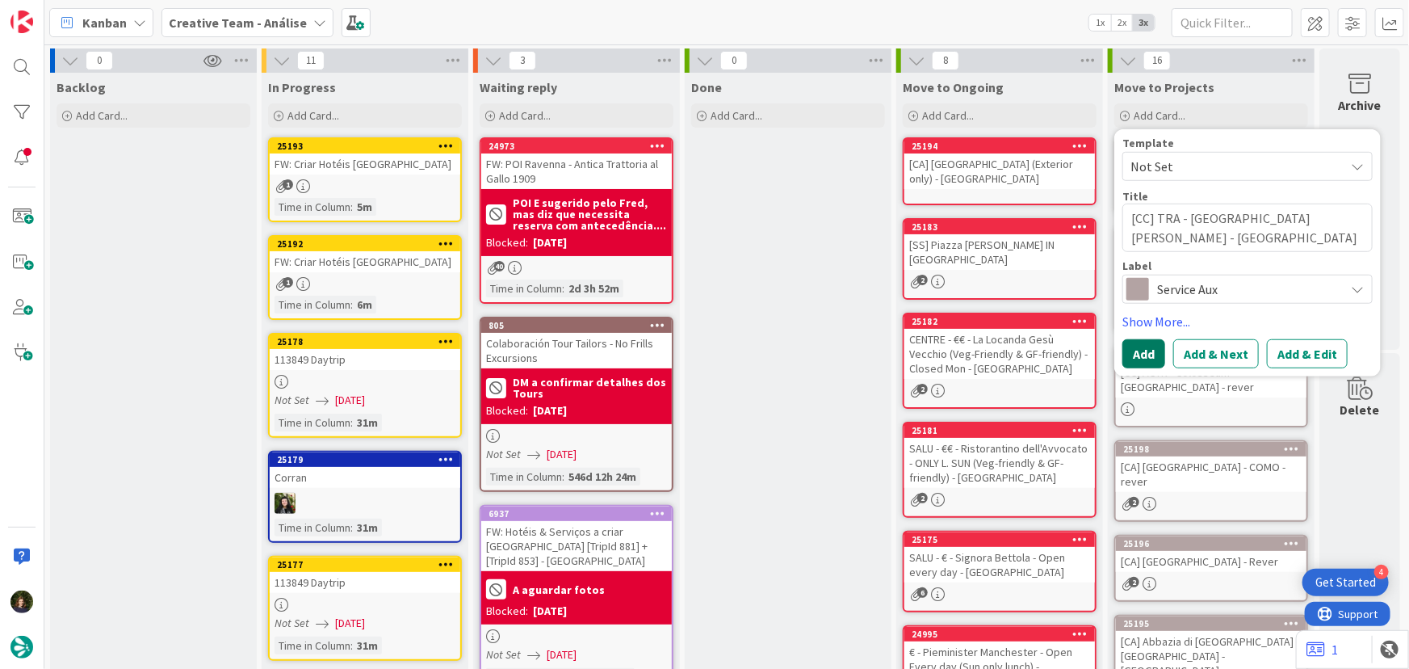
click at [1136, 357] on button "Add" at bounding box center [1143, 353] width 43 height 29
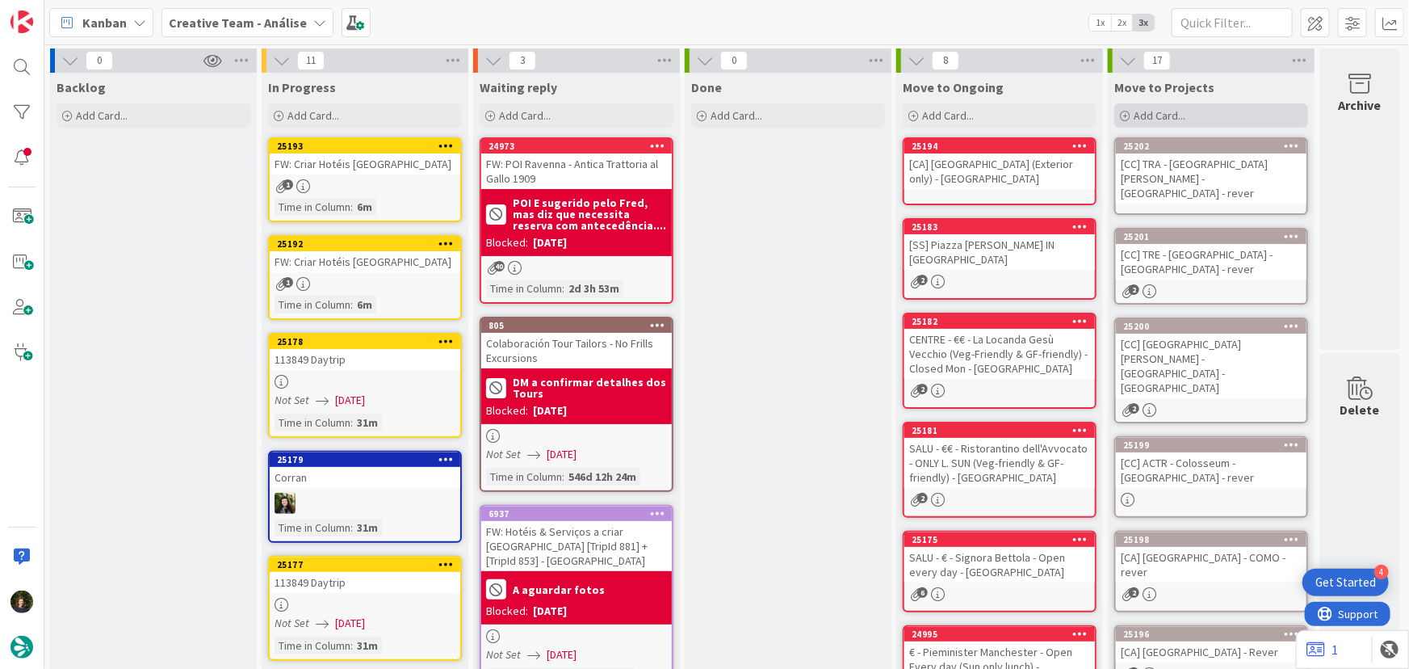
click at [1171, 110] on span "Add Card..." at bounding box center [1160, 115] width 52 height 15
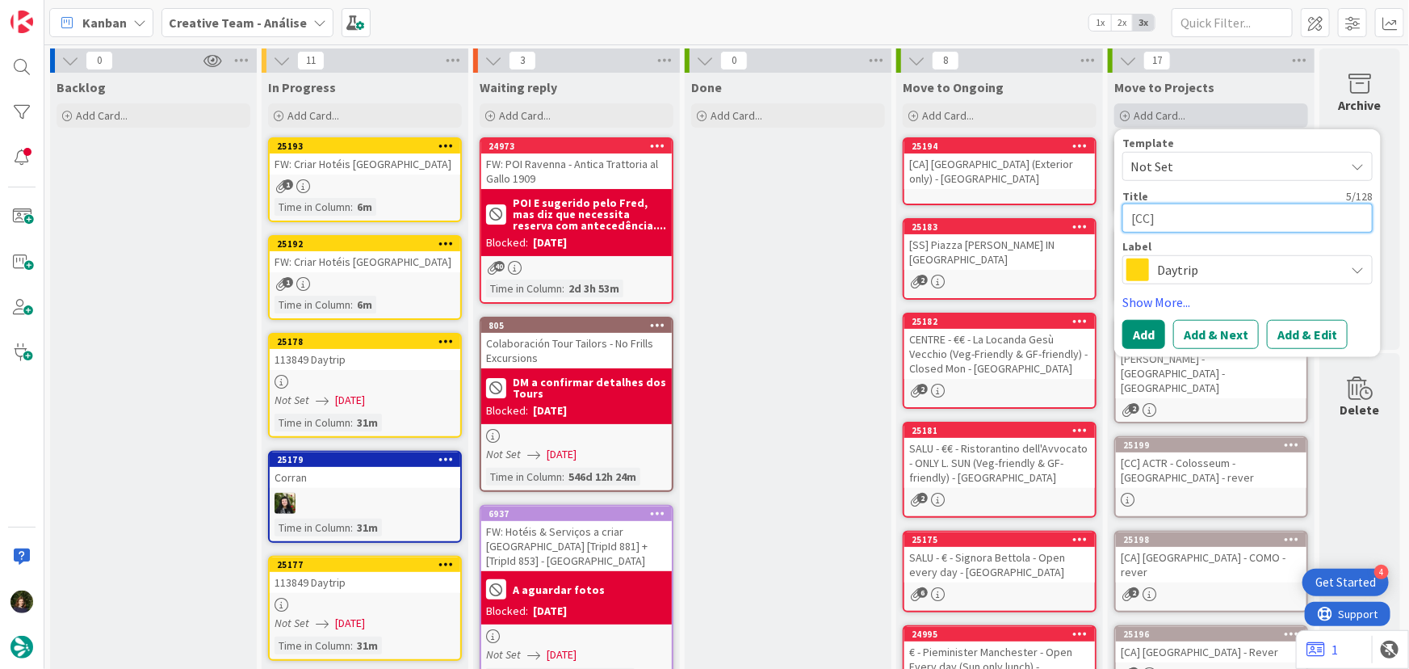
paste textarea "PSIG - [GEOGRAPHIC_DATA]"
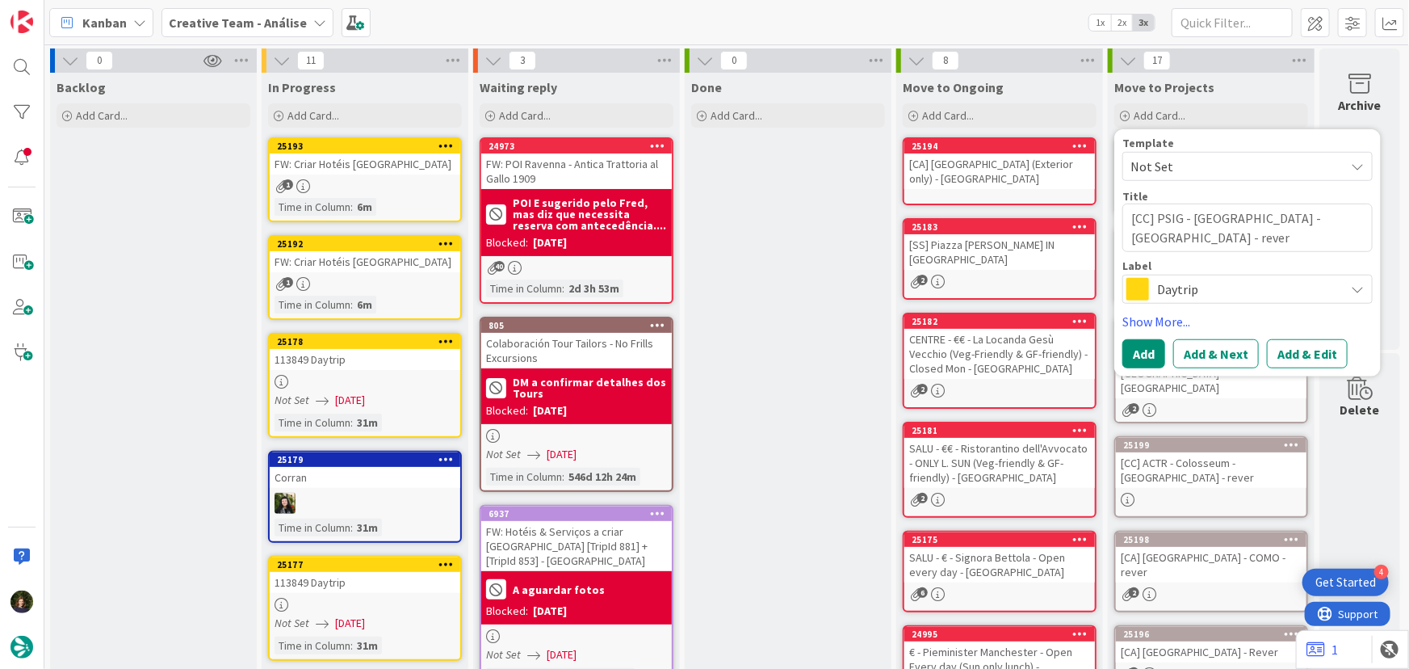
click at [1166, 284] on span "Daytrip" at bounding box center [1246, 289] width 179 height 23
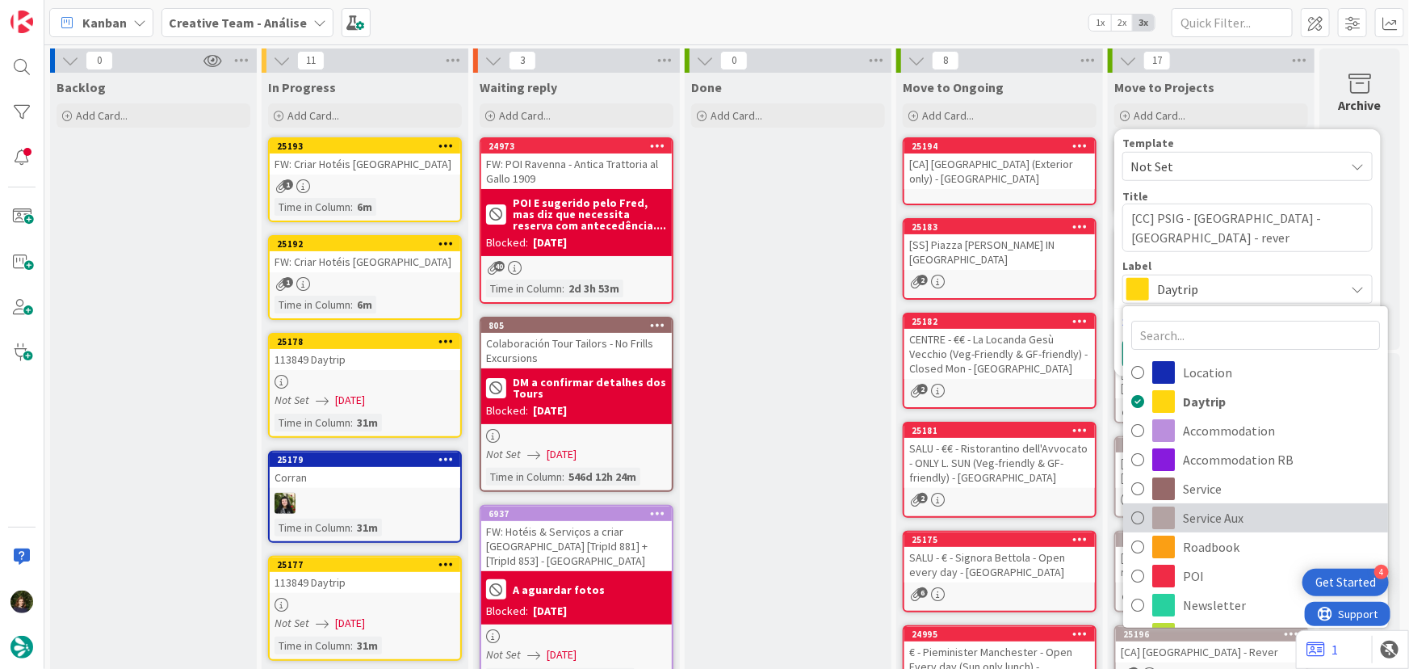
click at [1210, 514] on span "Service Aux" at bounding box center [1281, 517] width 197 height 24
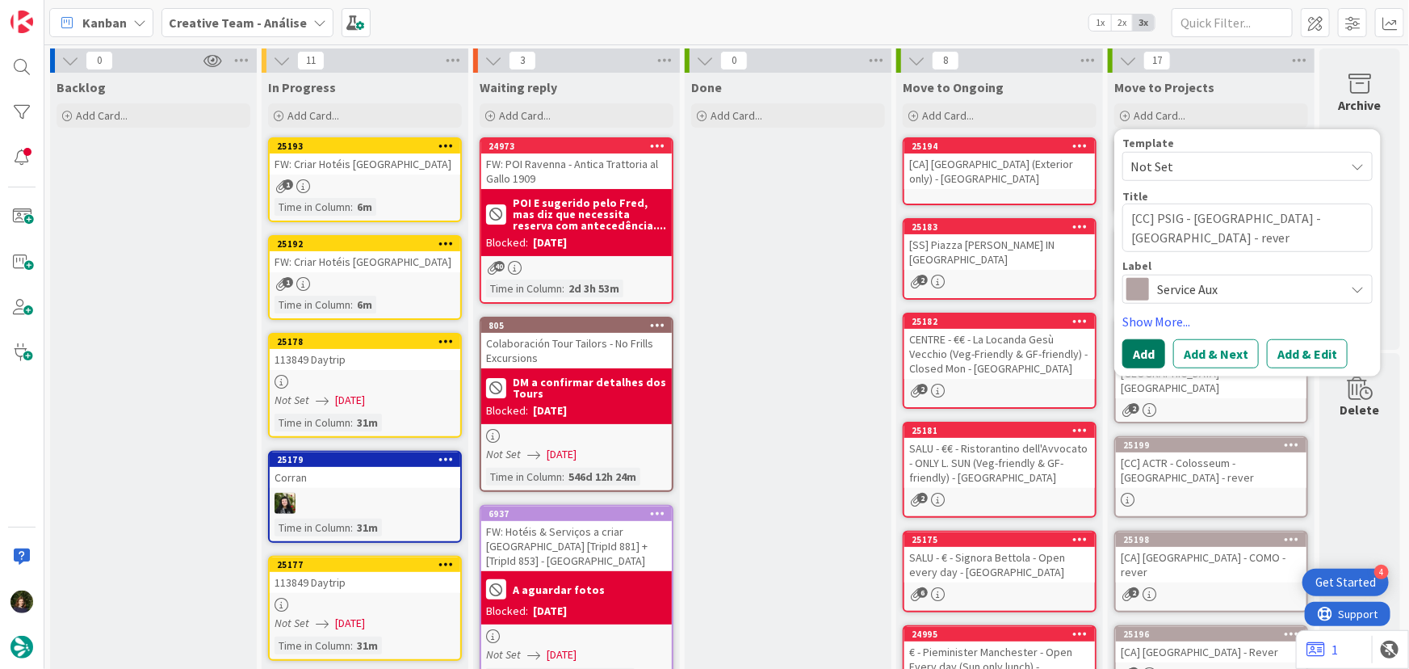
click at [1133, 354] on button "Add" at bounding box center [1143, 353] width 43 height 29
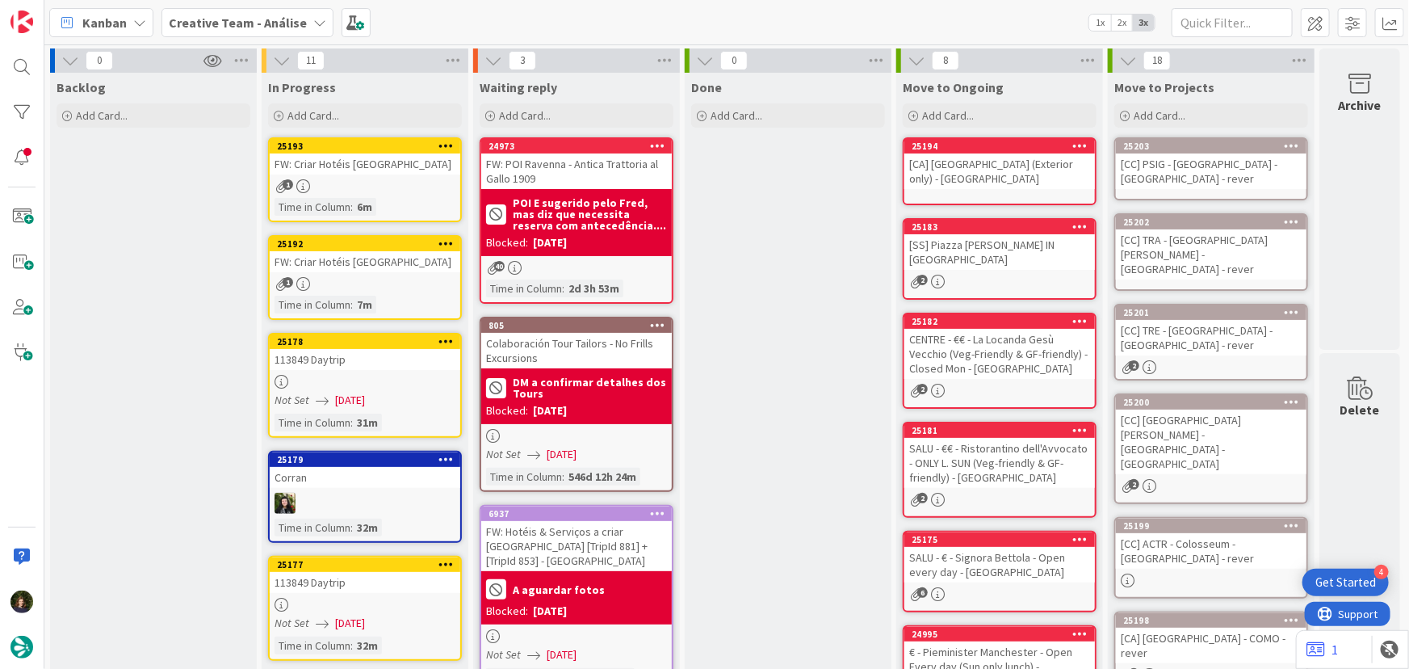
click at [1152, 182] on div "[CC] PSIG - [GEOGRAPHIC_DATA] - [GEOGRAPHIC_DATA] - rever" at bounding box center [1211, 171] width 191 height 36
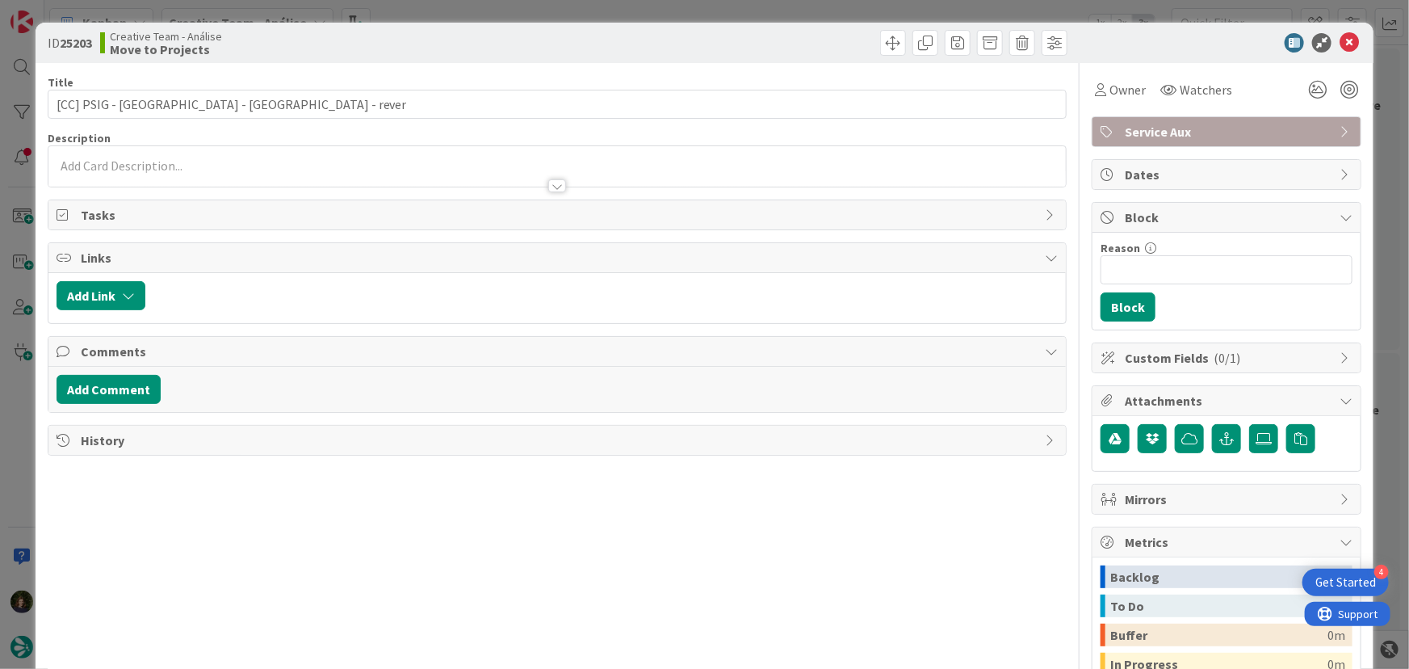
click at [199, 168] on p at bounding box center [558, 166] width 1002 height 19
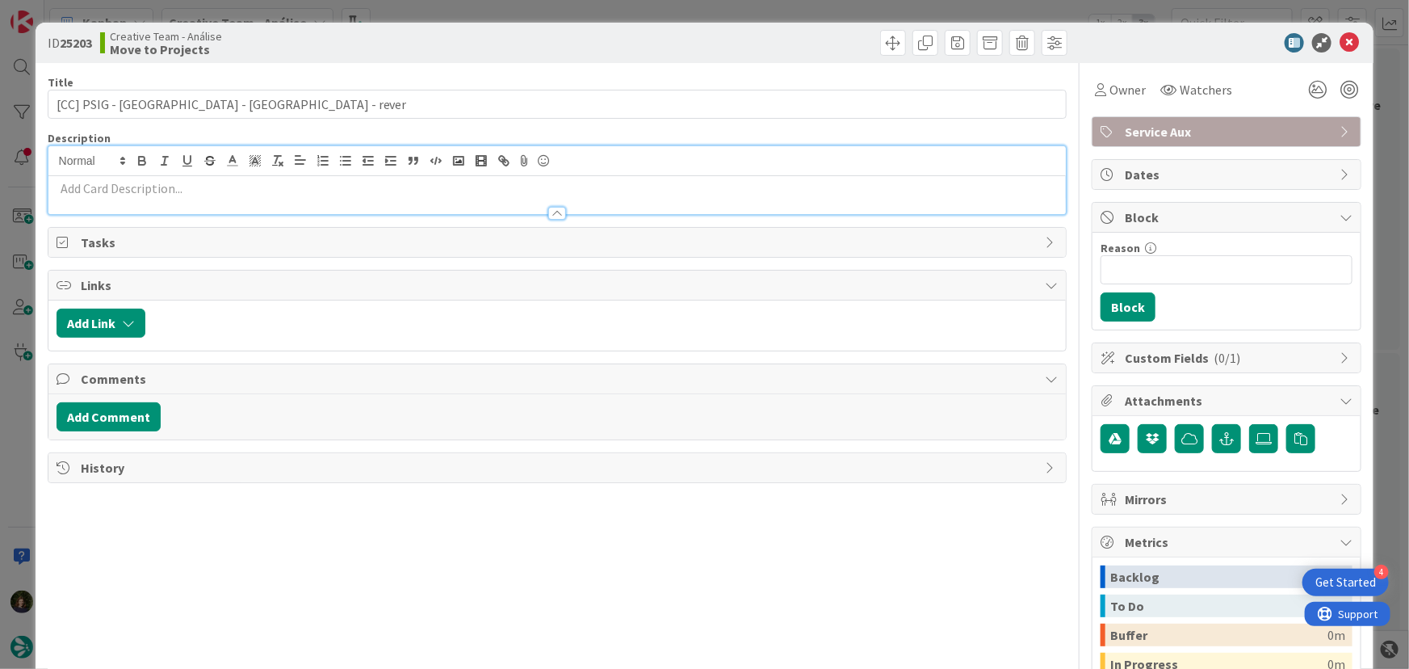
click at [214, 197] on div at bounding box center [557, 205] width 1018 height 17
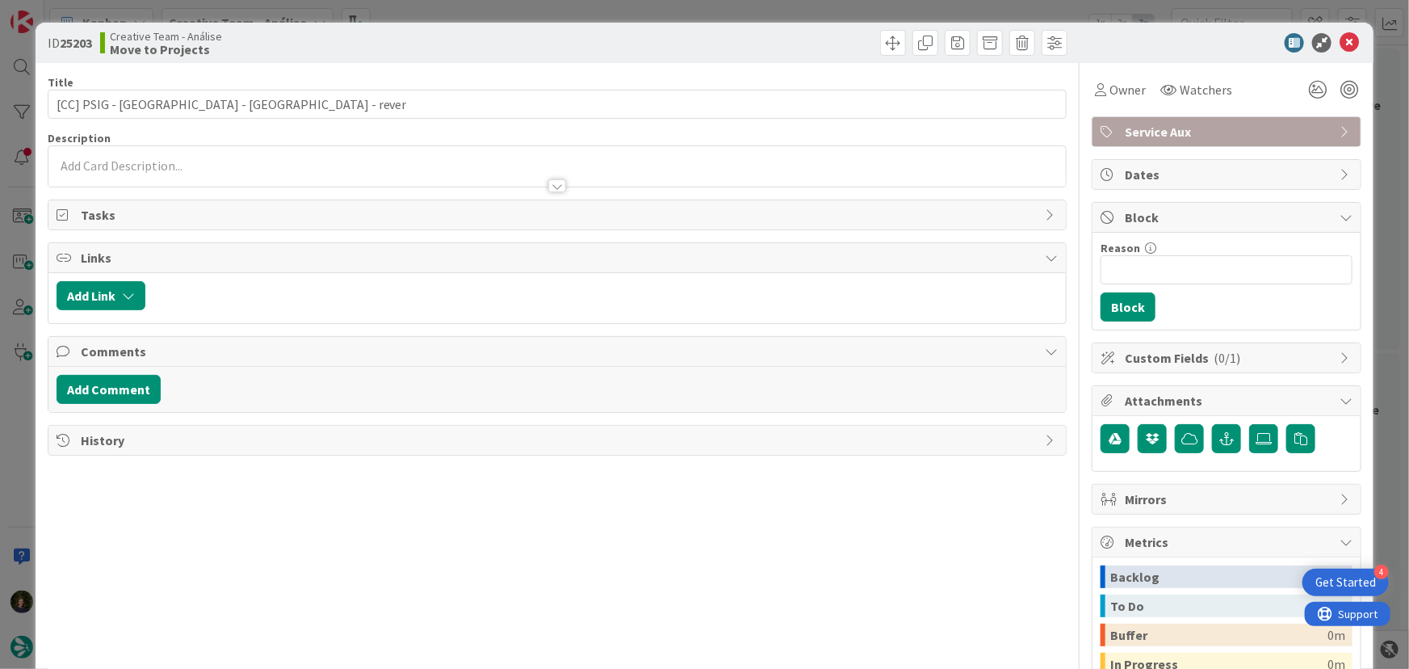
click at [223, 166] on p at bounding box center [558, 166] width 1002 height 19
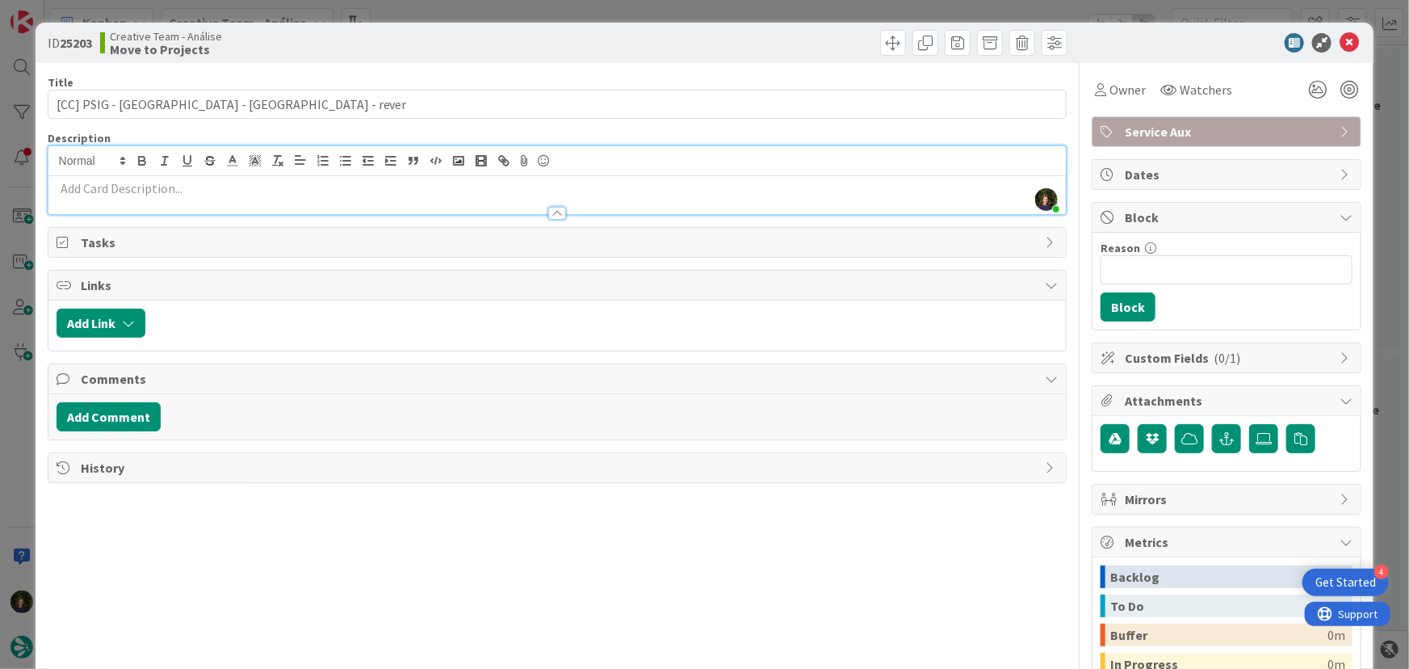
click at [232, 190] on p at bounding box center [558, 188] width 1002 height 19
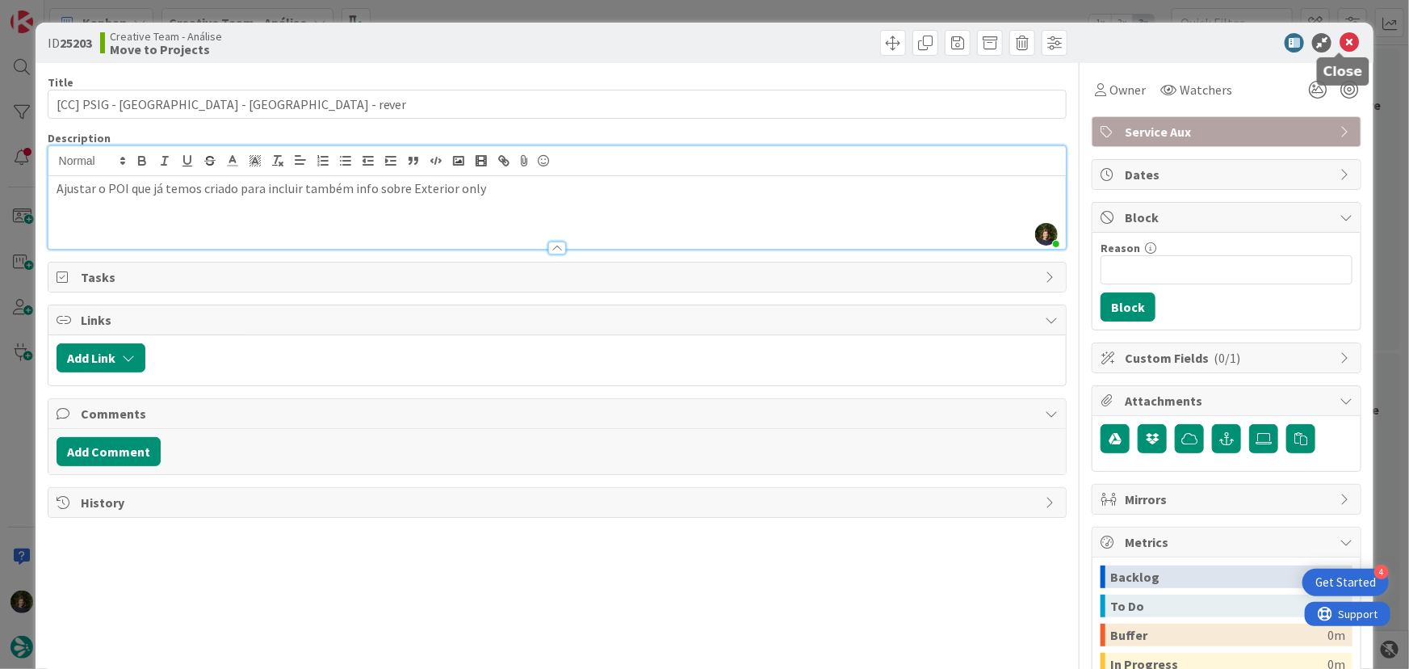
click at [1342, 40] on icon at bounding box center [1349, 42] width 19 height 19
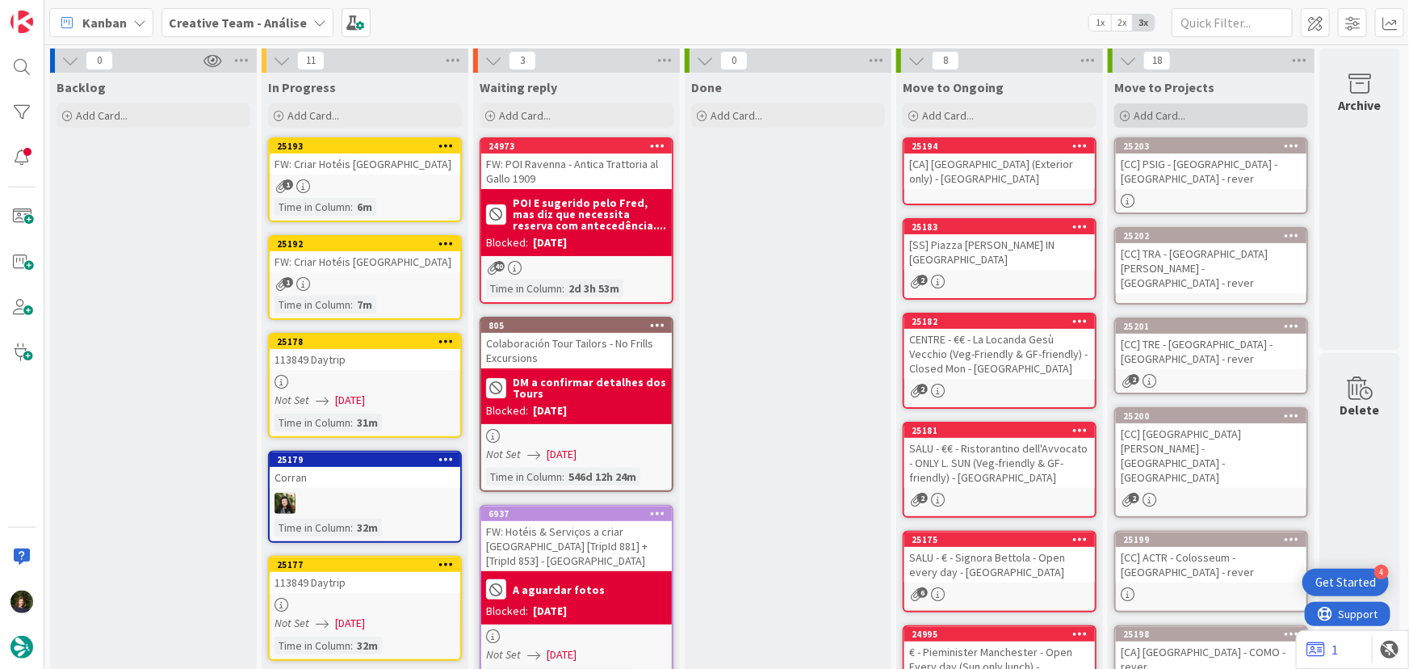
click at [1159, 115] on span "Add Card..." at bounding box center [1160, 115] width 52 height 15
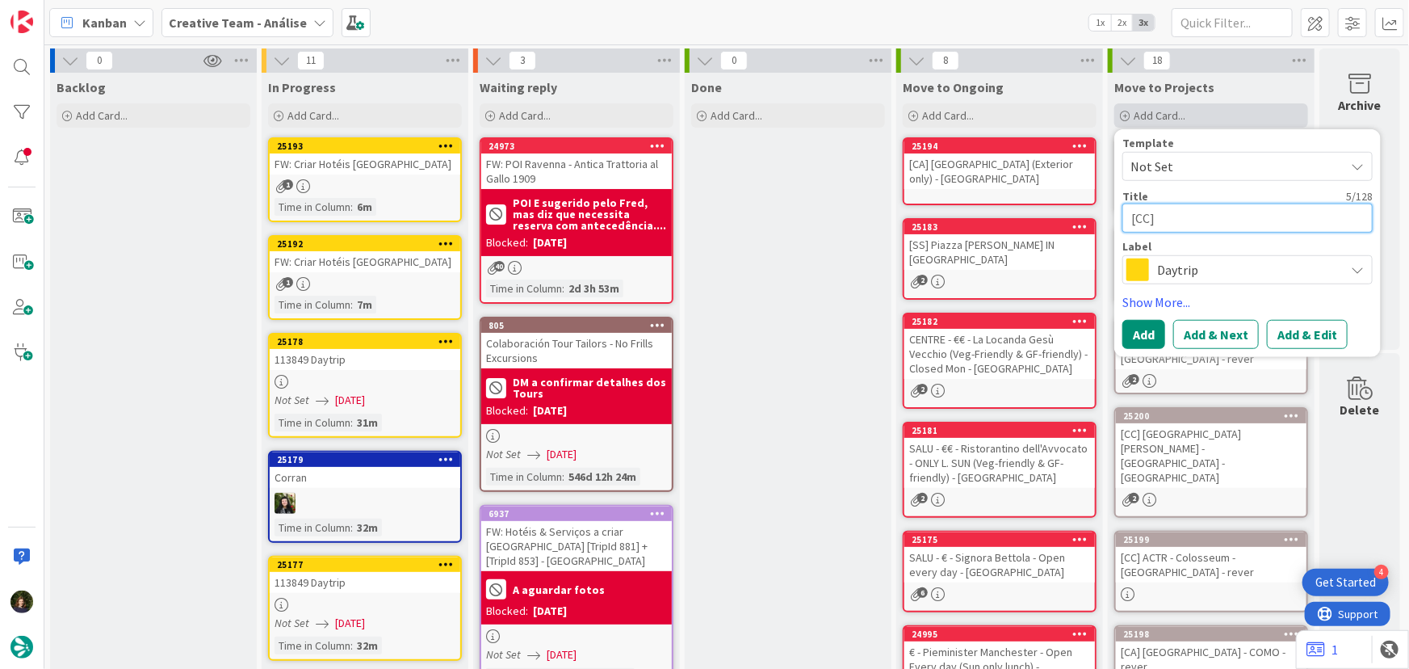
paste textarea "Torre Guinigi"
click at [1203, 272] on span "Daytrip" at bounding box center [1246, 269] width 179 height 23
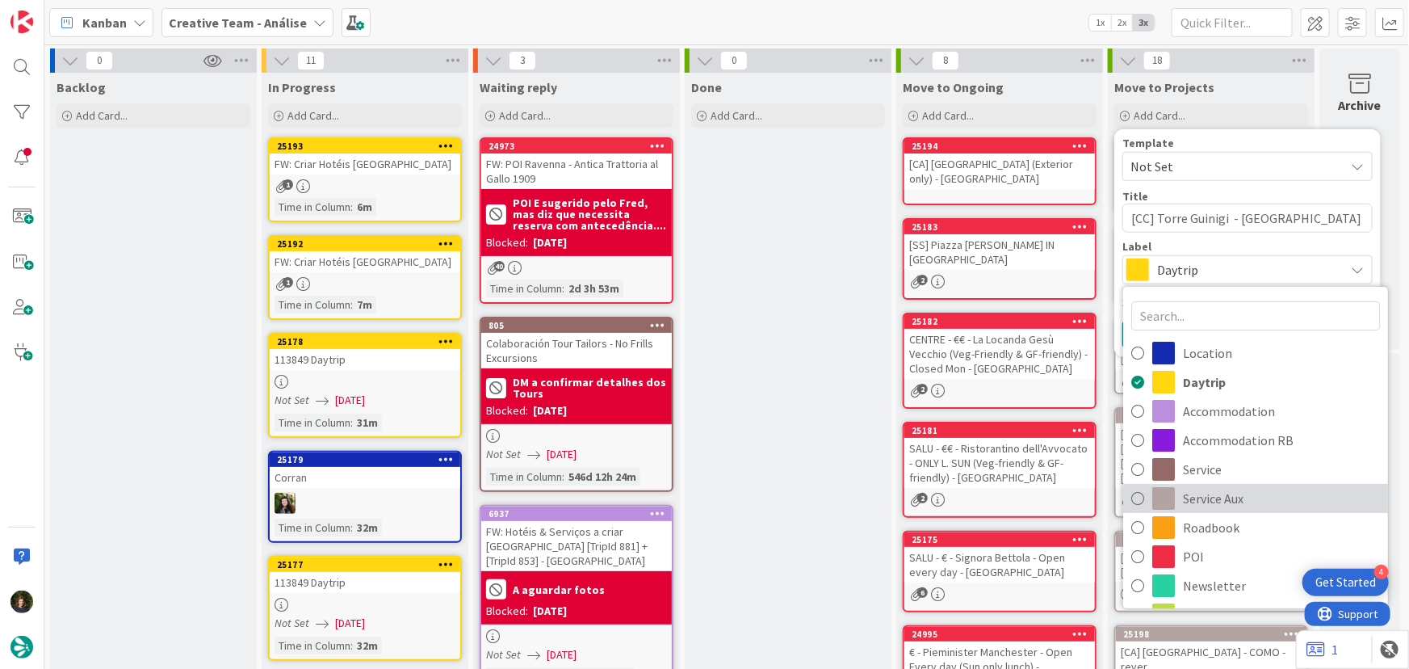
click at [1189, 493] on span "Service Aux" at bounding box center [1281, 498] width 197 height 24
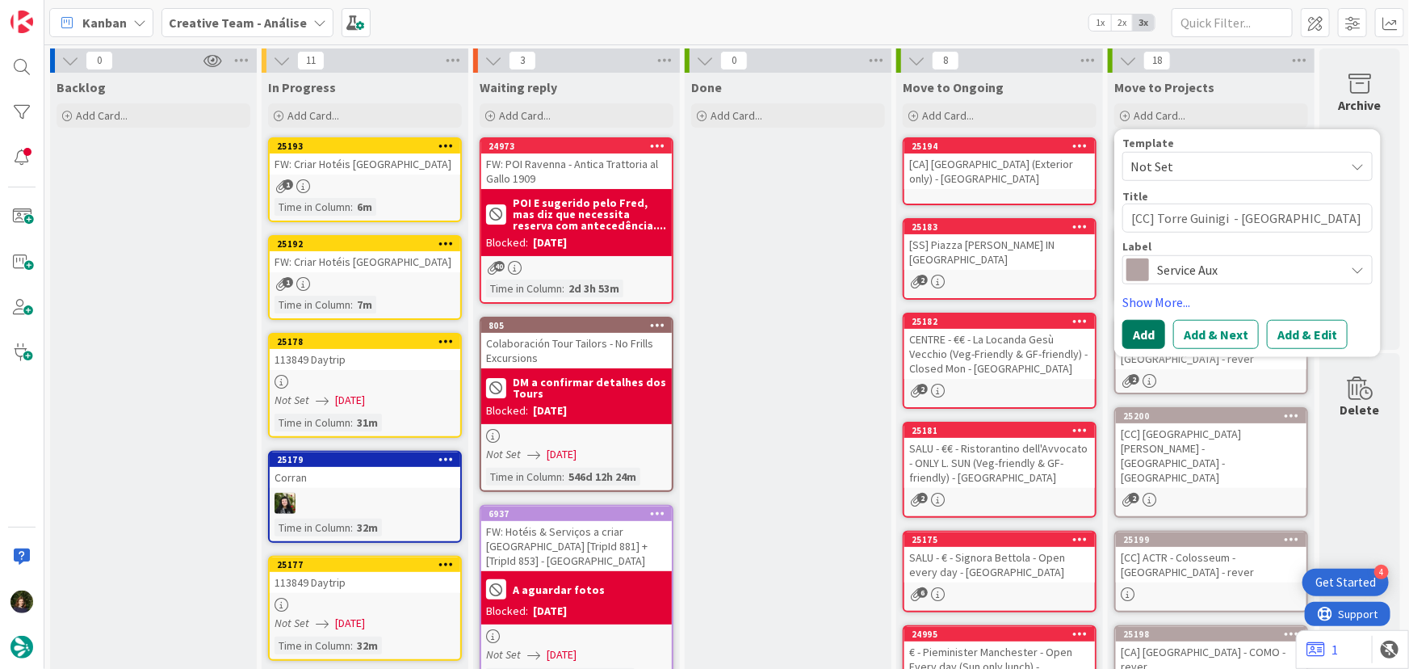
click at [1132, 325] on button "Add" at bounding box center [1143, 334] width 43 height 29
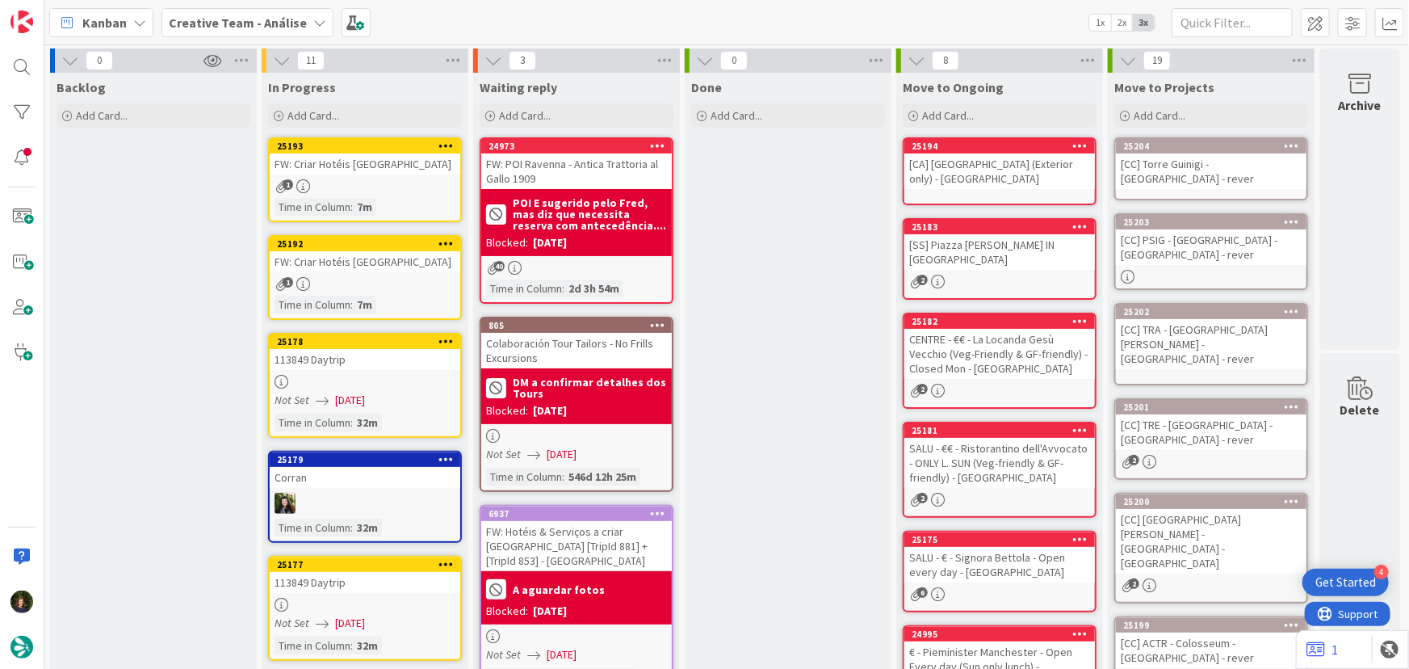
click at [1191, 154] on div "[CC] Torre Guinigi - [GEOGRAPHIC_DATA] - rever" at bounding box center [1211, 171] width 191 height 36
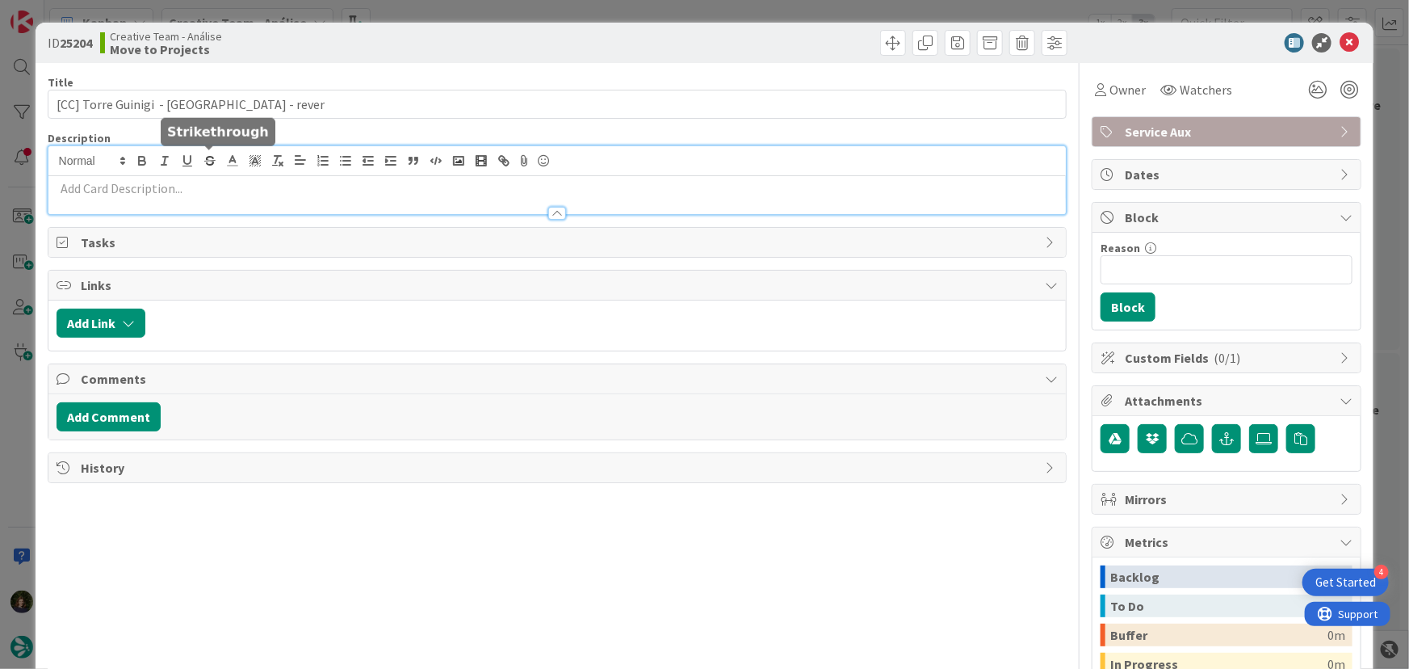
click at [217, 162] on div at bounding box center [557, 180] width 1018 height 68
click at [218, 189] on p at bounding box center [558, 188] width 1002 height 19
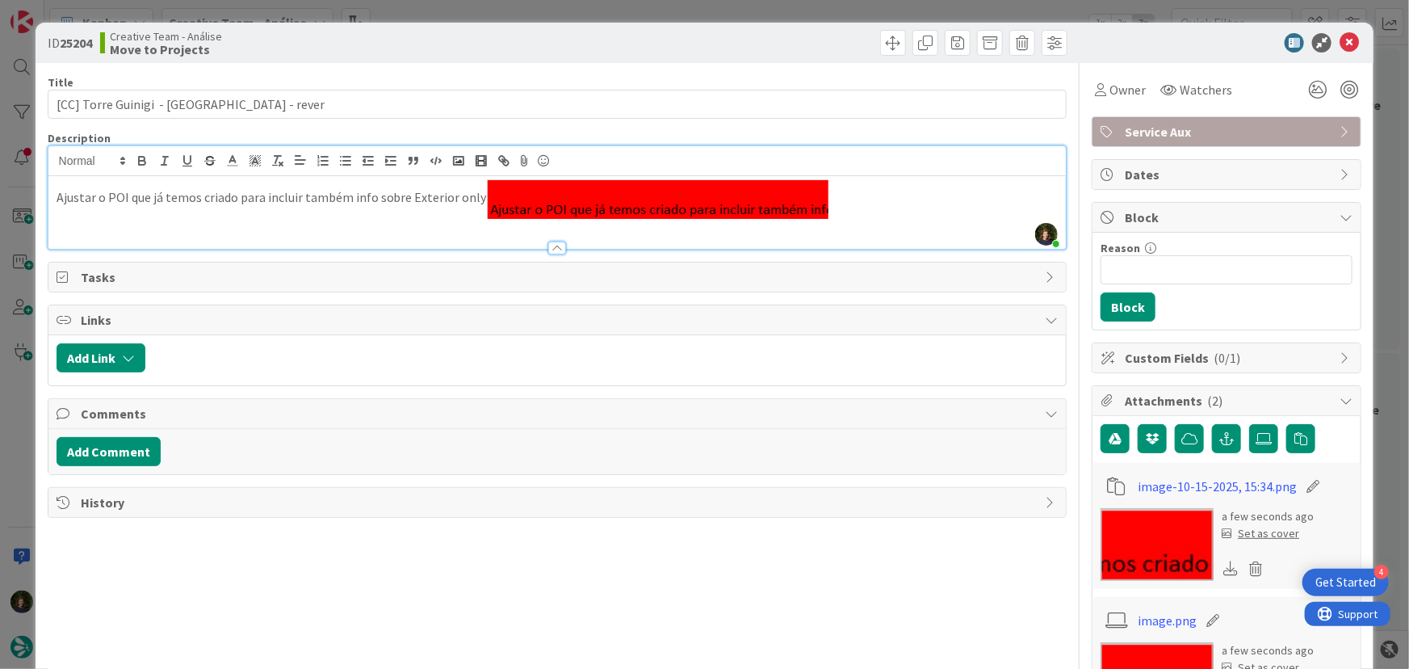
click at [451, 199] on p "Ajustar o POI que já temos criado para incluir também info sobre Exterior only" at bounding box center [558, 199] width 1002 height 40
click at [1340, 48] on icon at bounding box center [1349, 42] width 19 height 19
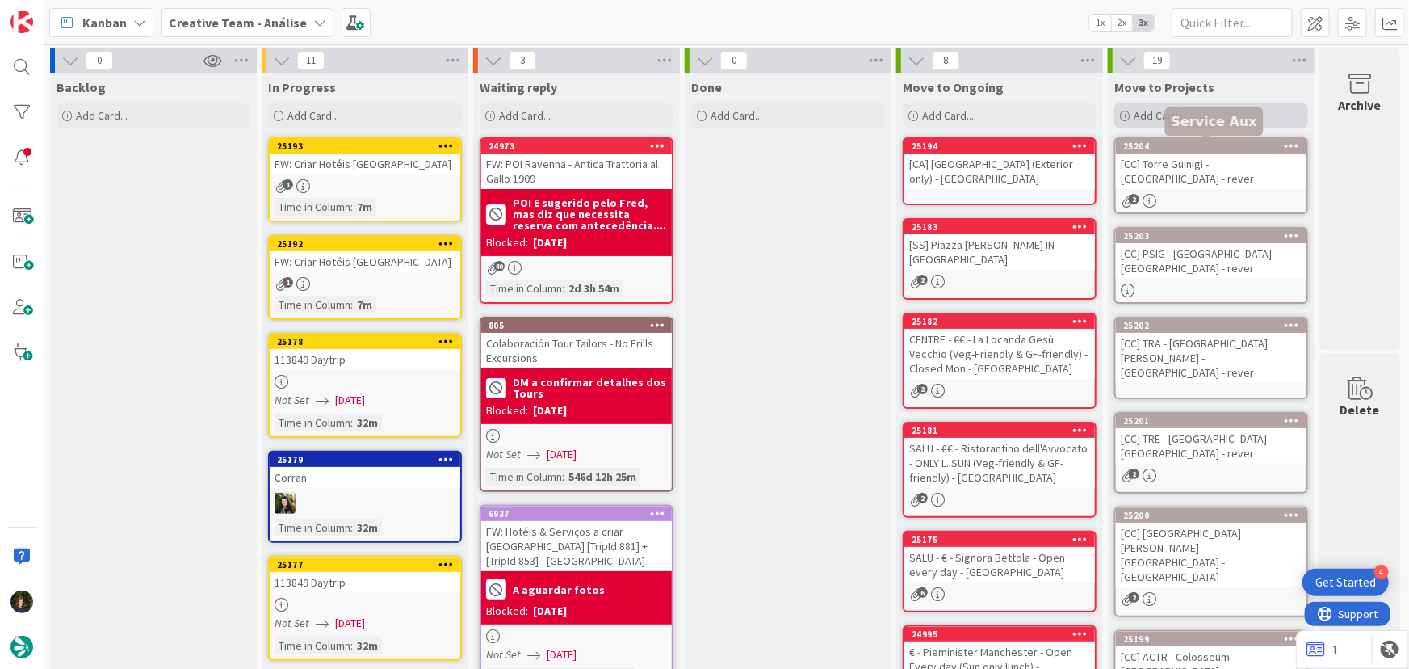
click at [1160, 116] on span "Add Card..." at bounding box center [1160, 115] width 52 height 15
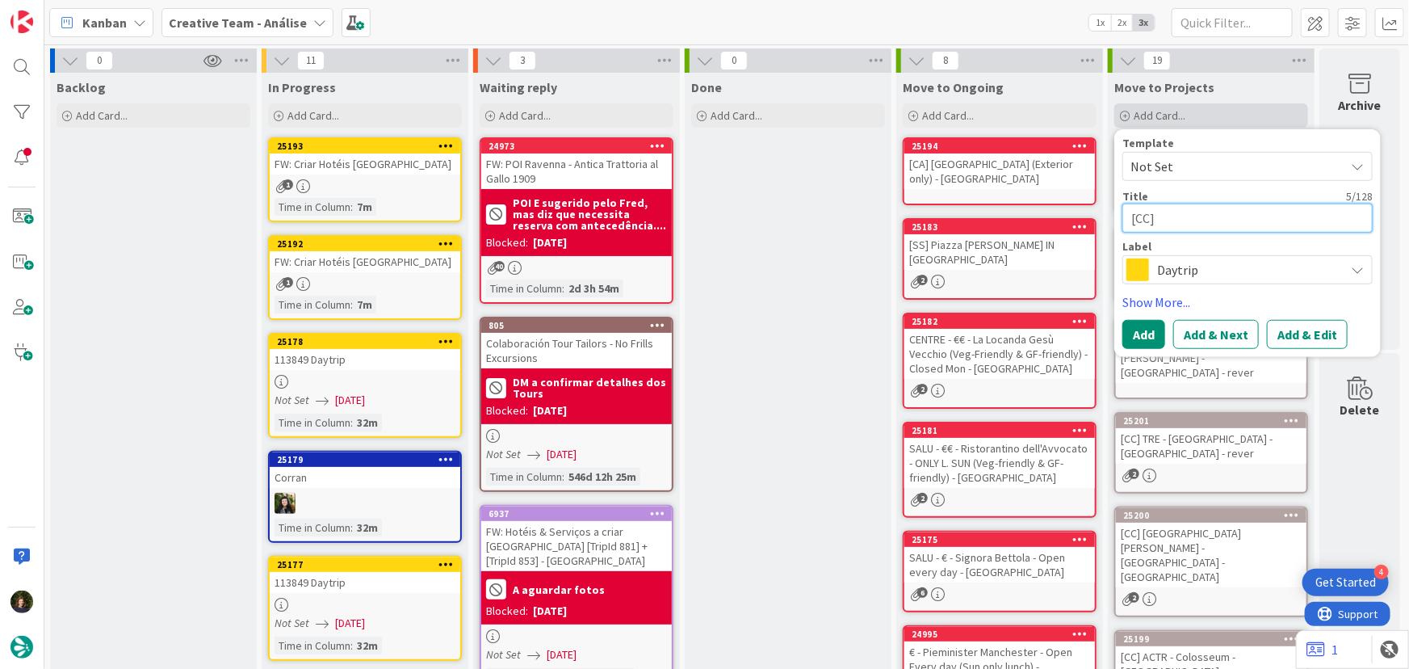
paste textarea "Torre Pendente ([GEOGRAPHIC_DATA])"
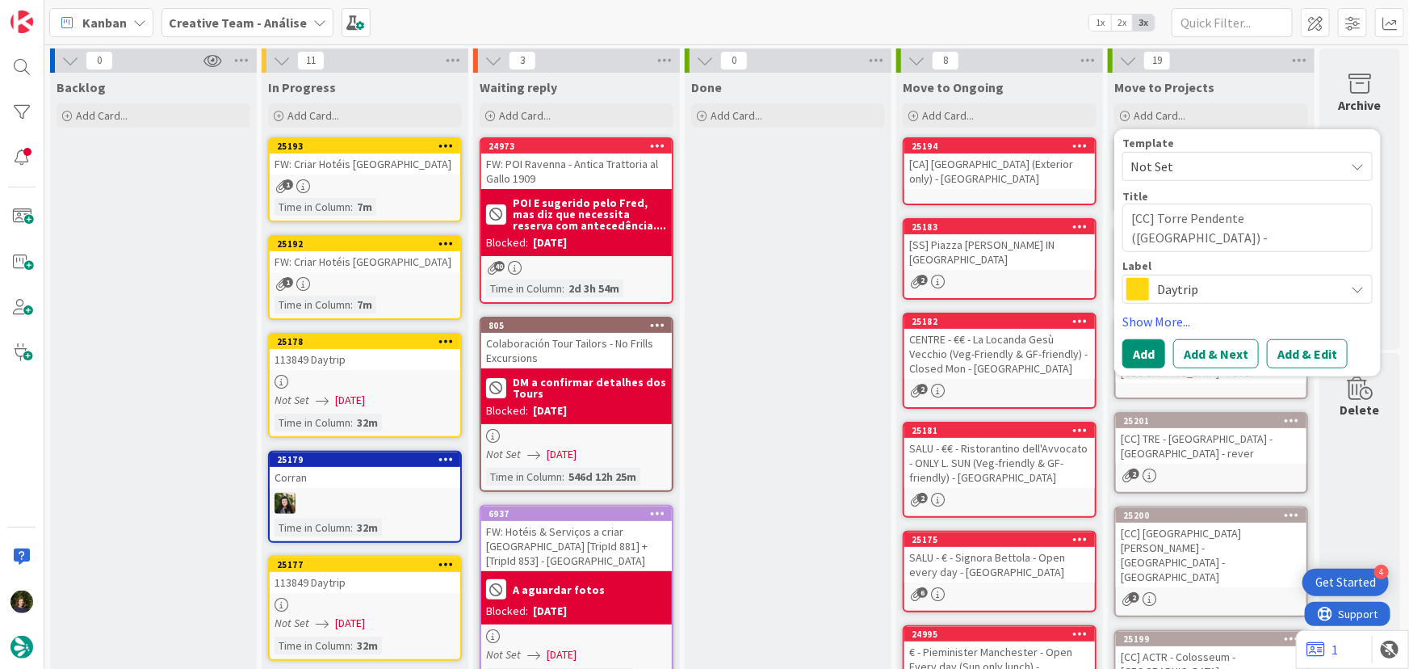
click at [1188, 291] on span "Daytrip" at bounding box center [1246, 289] width 179 height 23
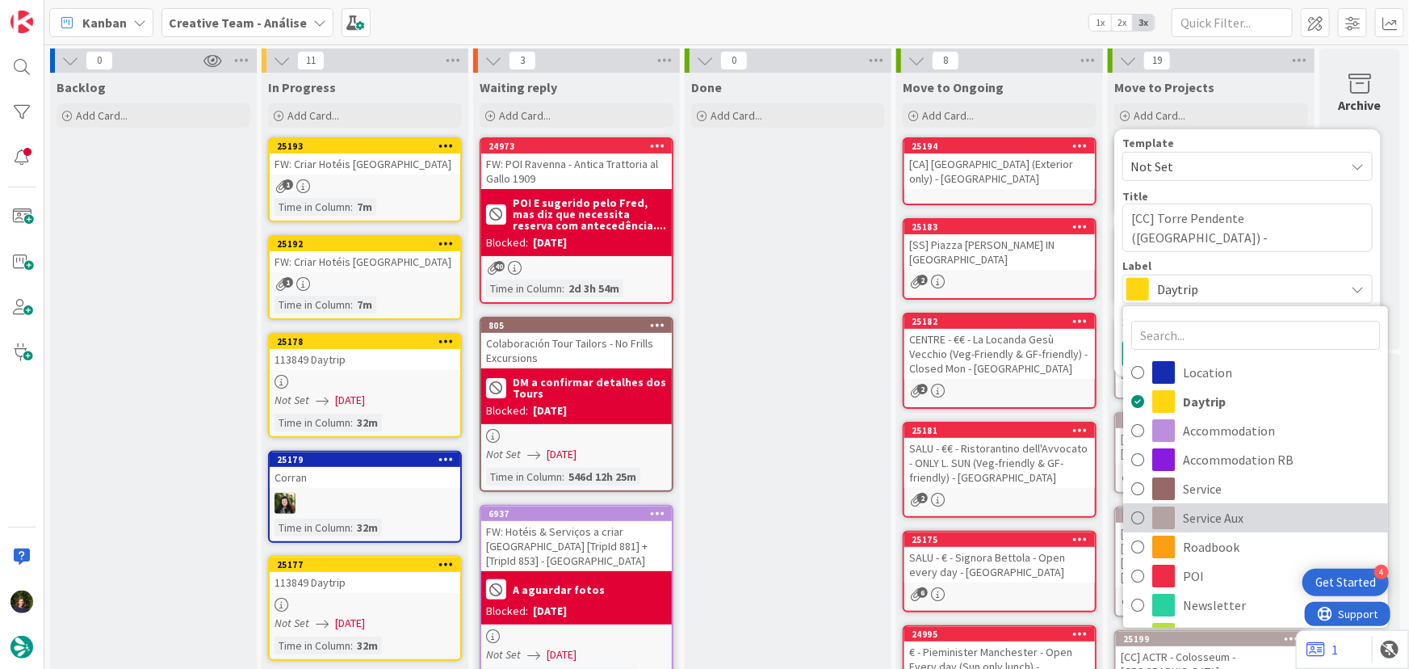
click at [1214, 513] on span "Service Aux" at bounding box center [1281, 517] width 197 height 24
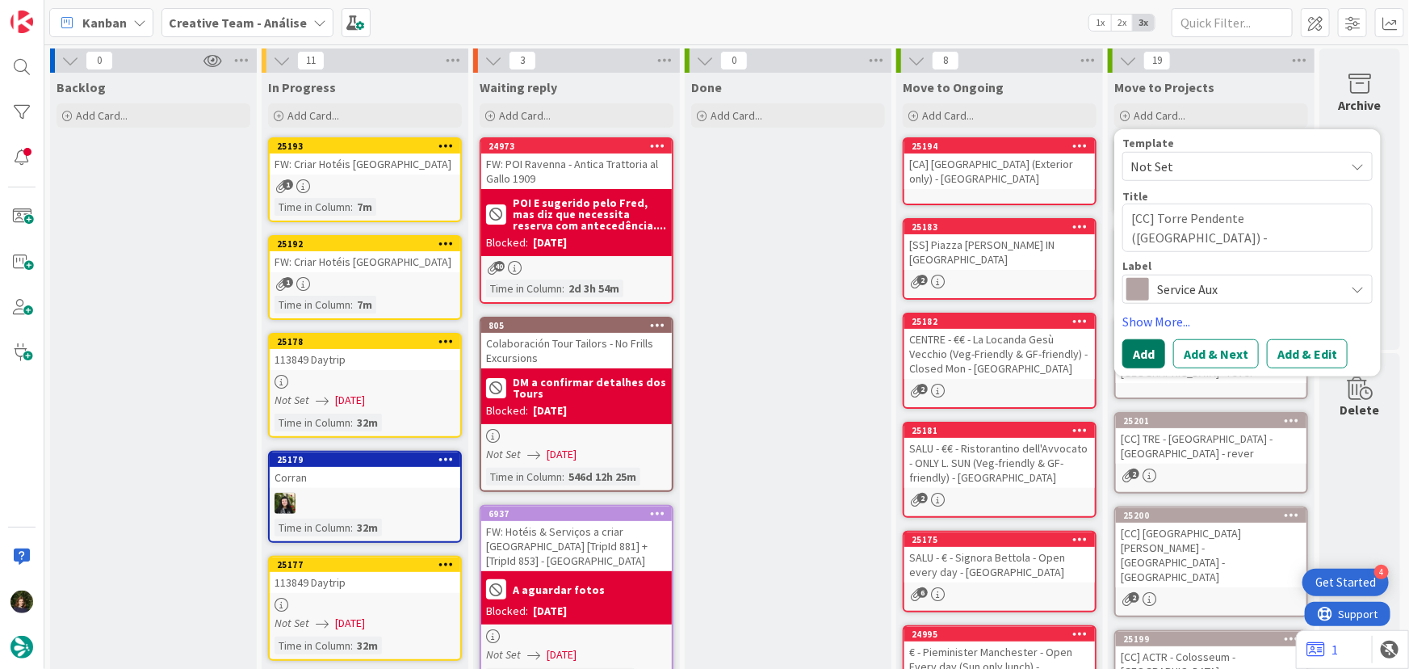
click at [1139, 356] on button "Add" at bounding box center [1143, 353] width 43 height 29
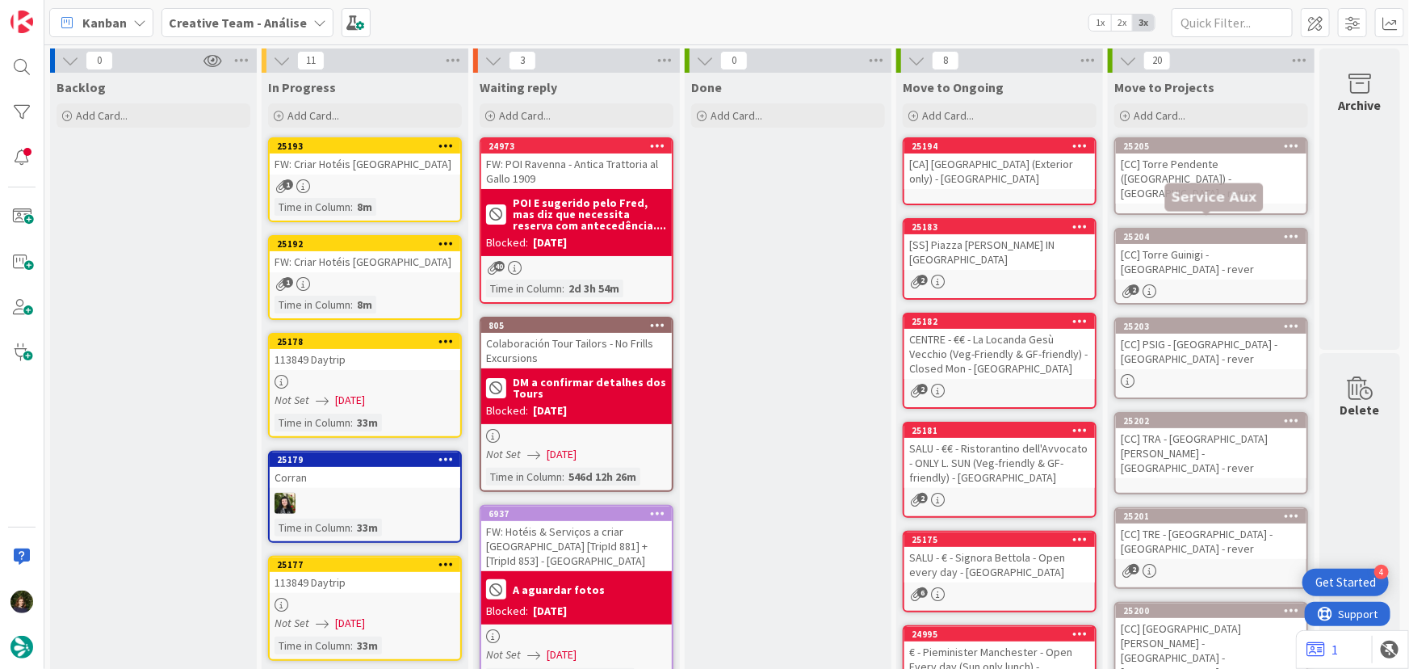
click at [1163, 175] on div "[CC] Torre Pendente ([GEOGRAPHIC_DATA]) - [GEOGRAPHIC_DATA] - rever" at bounding box center [1211, 178] width 191 height 50
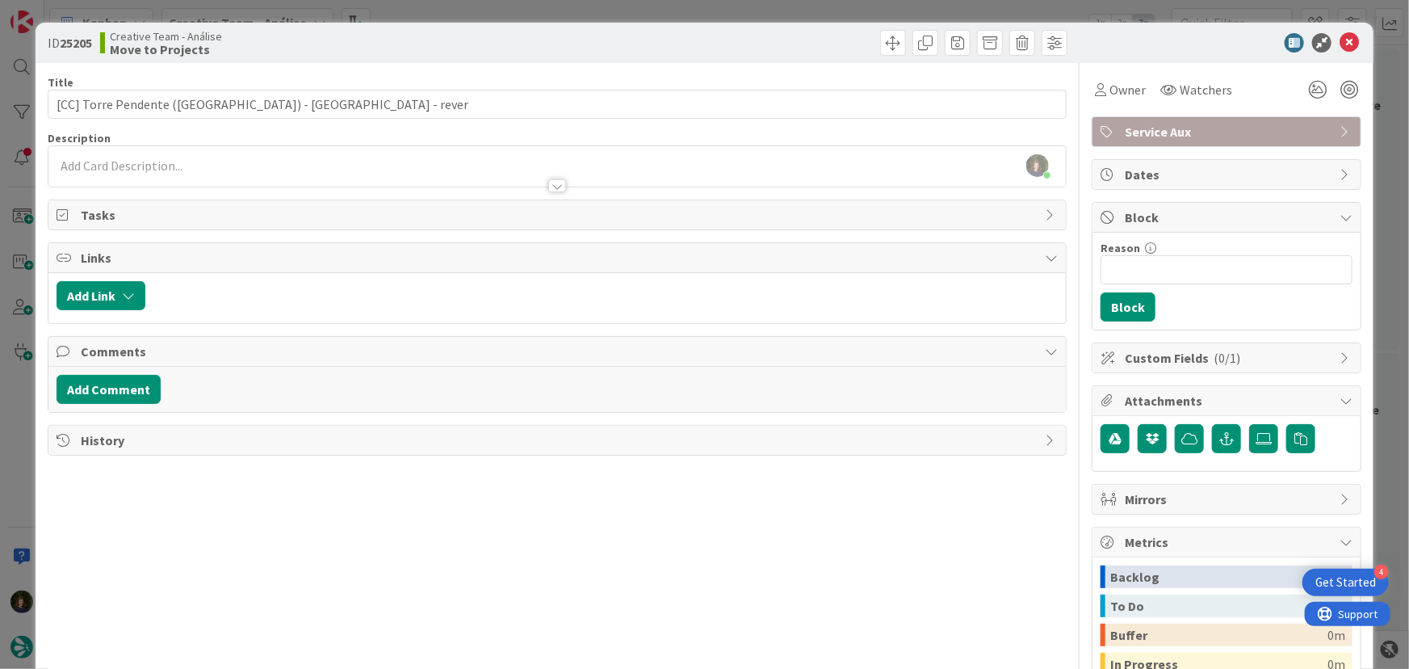
click at [272, 164] on div "[PERSON_NAME] just joined" at bounding box center [557, 166] width 1018 height 40
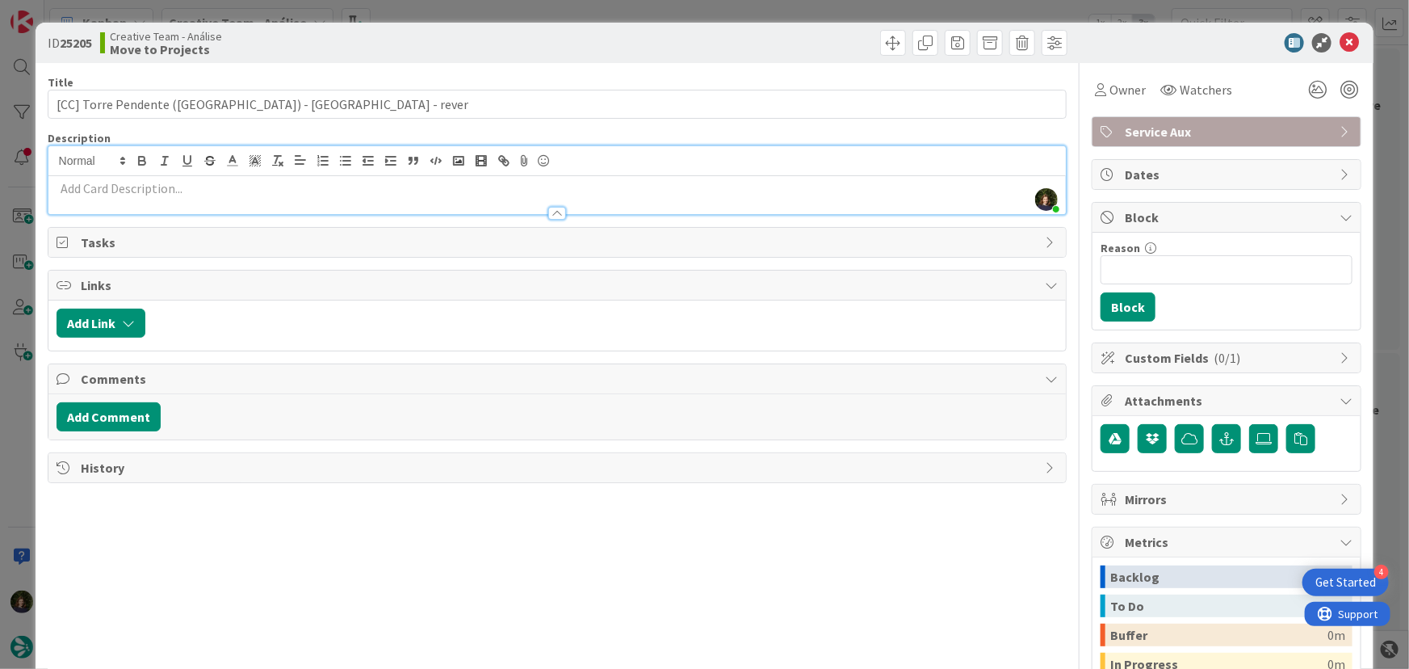
paste div
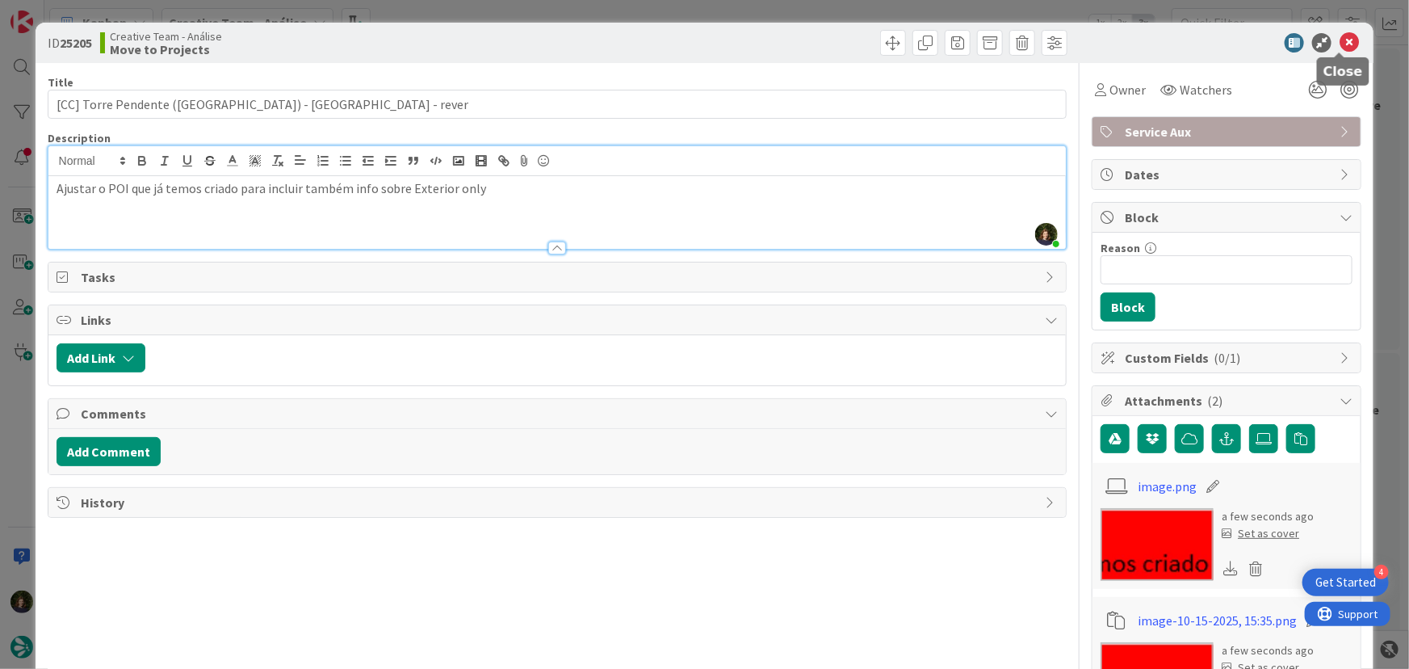
click at [1340, 44] on icon at bounding box center [1349, 42] width 19 height 19
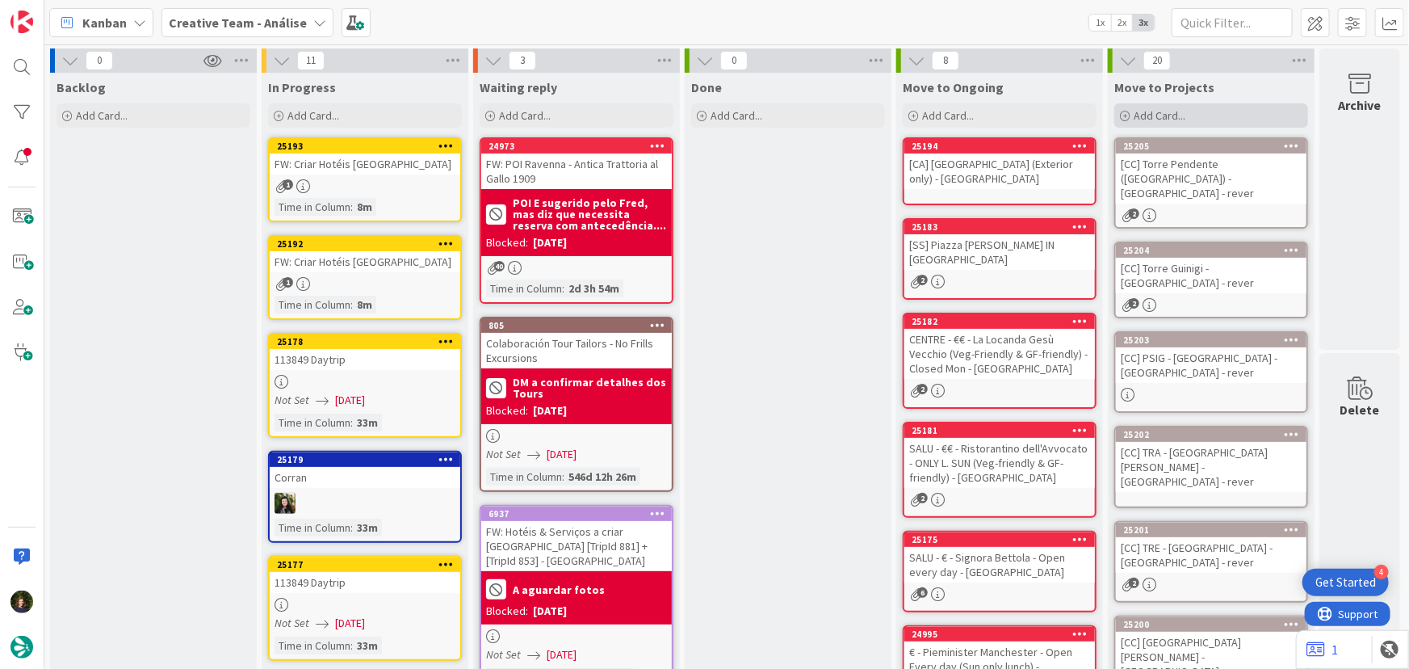
click at [1162, 111] on span "Add Card..." at bounding box center [1160, 115] width 52 height 15
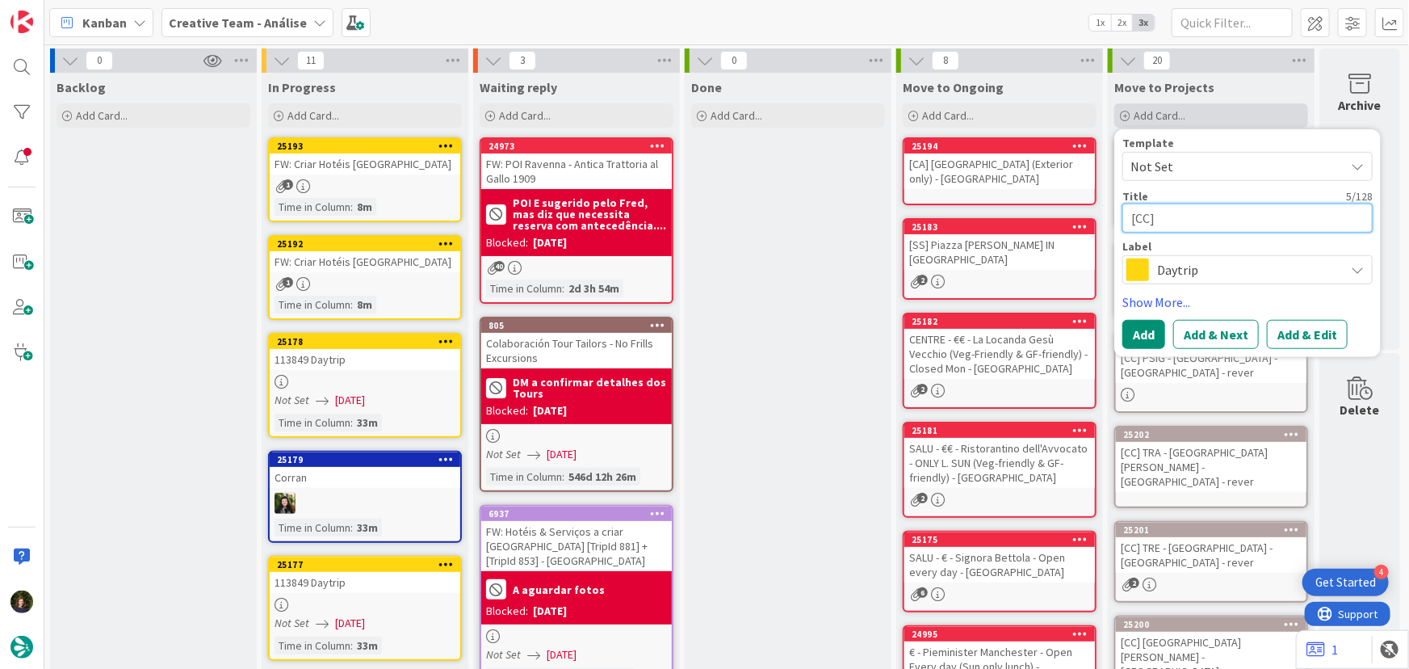
paste textarea "Battistero ([GEOGRAPHIC_DATA]) - Open Everyday"
click at [1191, 265] on span "Daytrip" at bounding box center [1246, 269] width 179 height 23
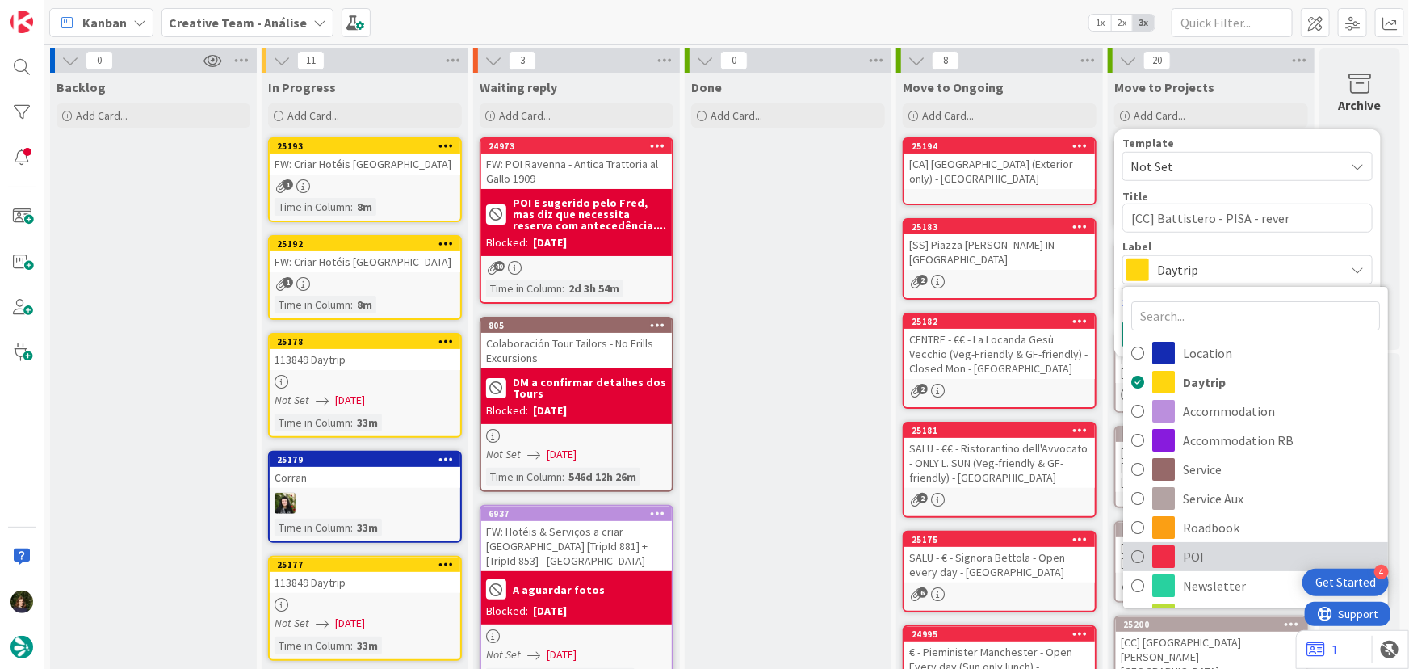
click at [1215, 560] on span "POI" at bounding box center [1281, 556] width 197 height 24
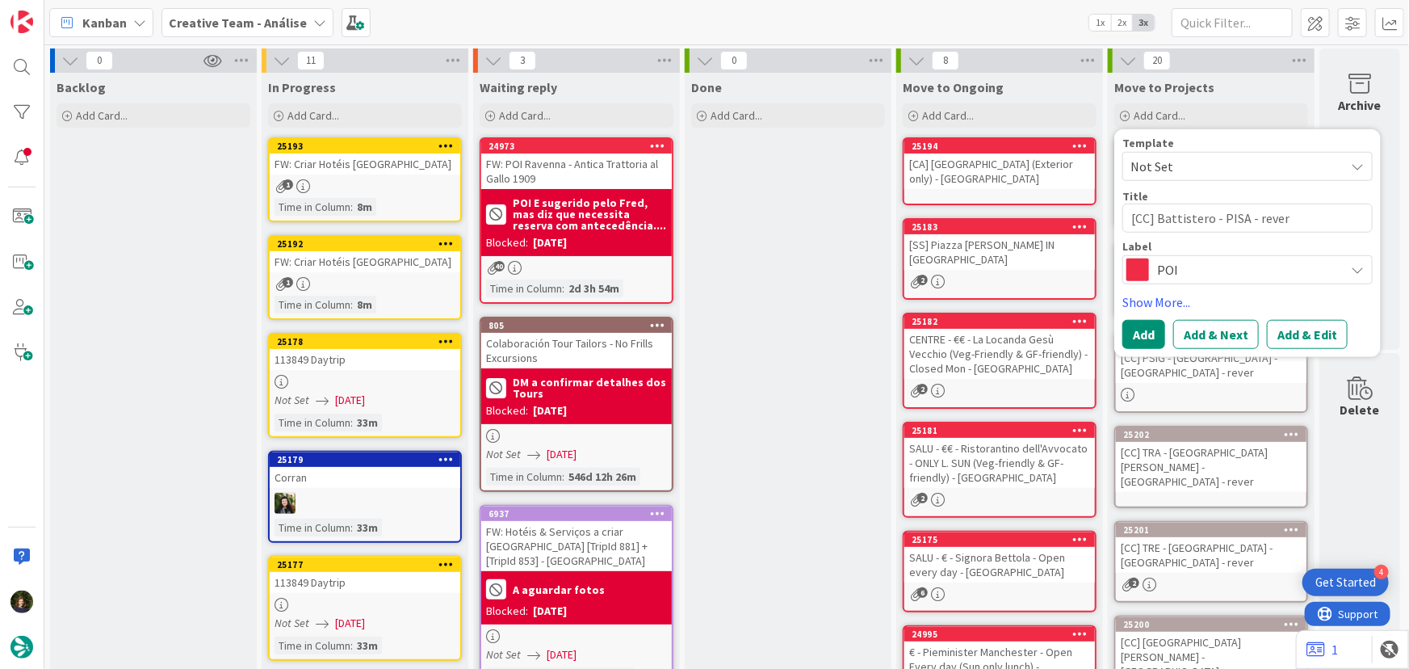
click at [1136, 270] on span at bounding box center [1137, 269] width 23 height 23
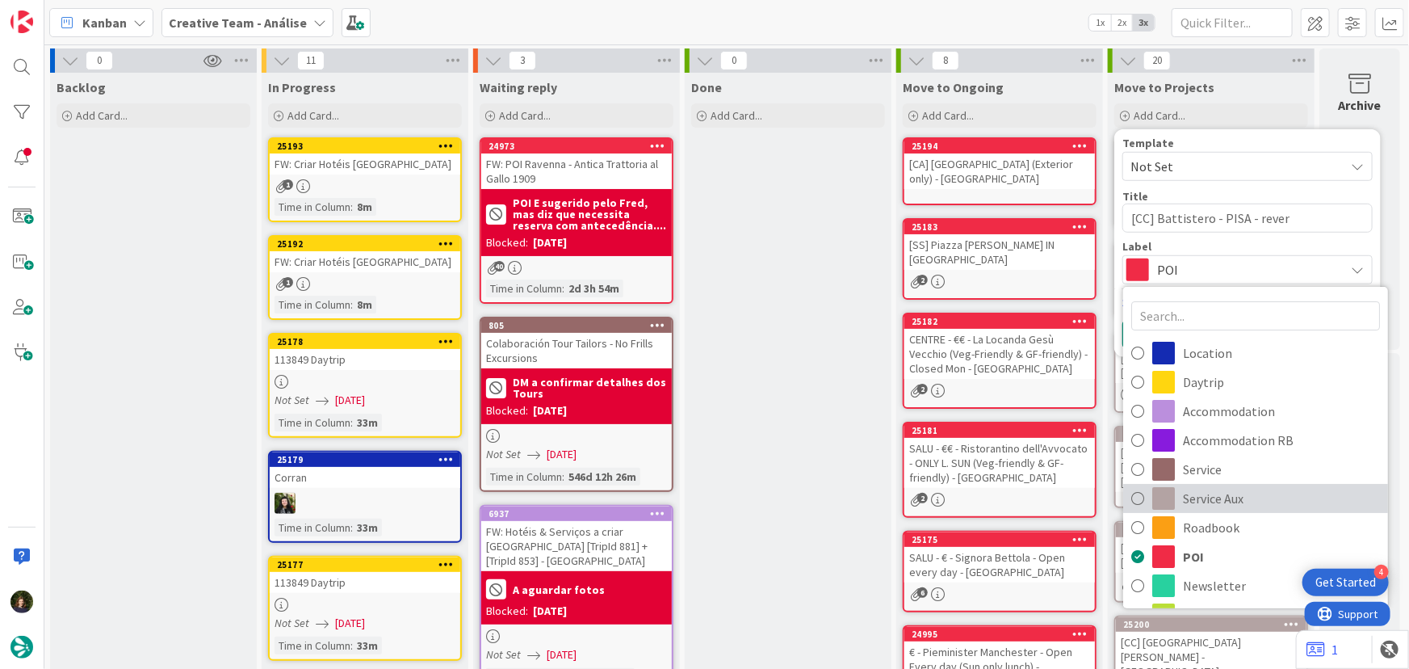
click at [1211, 490] on span "Service Aux" at bounding box center [1281, 498] width 197 height 24
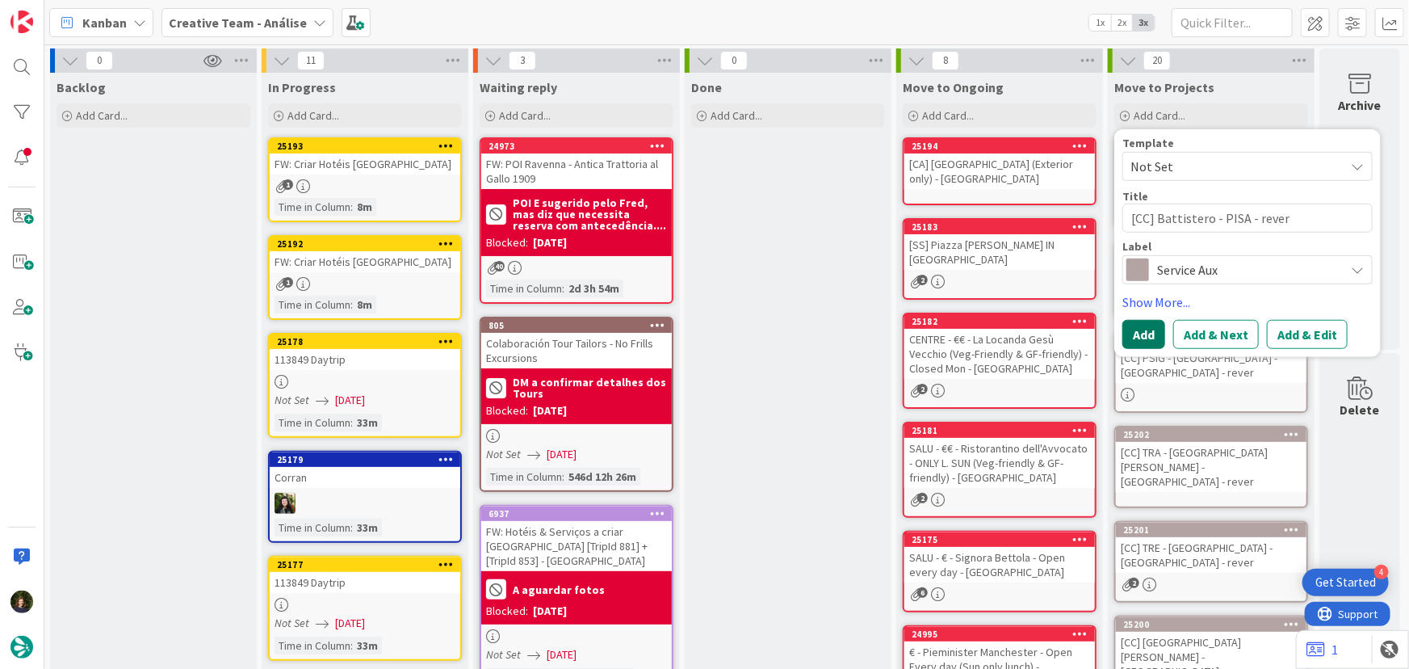
click at [1140, 330] on button "Add" at bounding box center [1143, 334] width 43 height 29
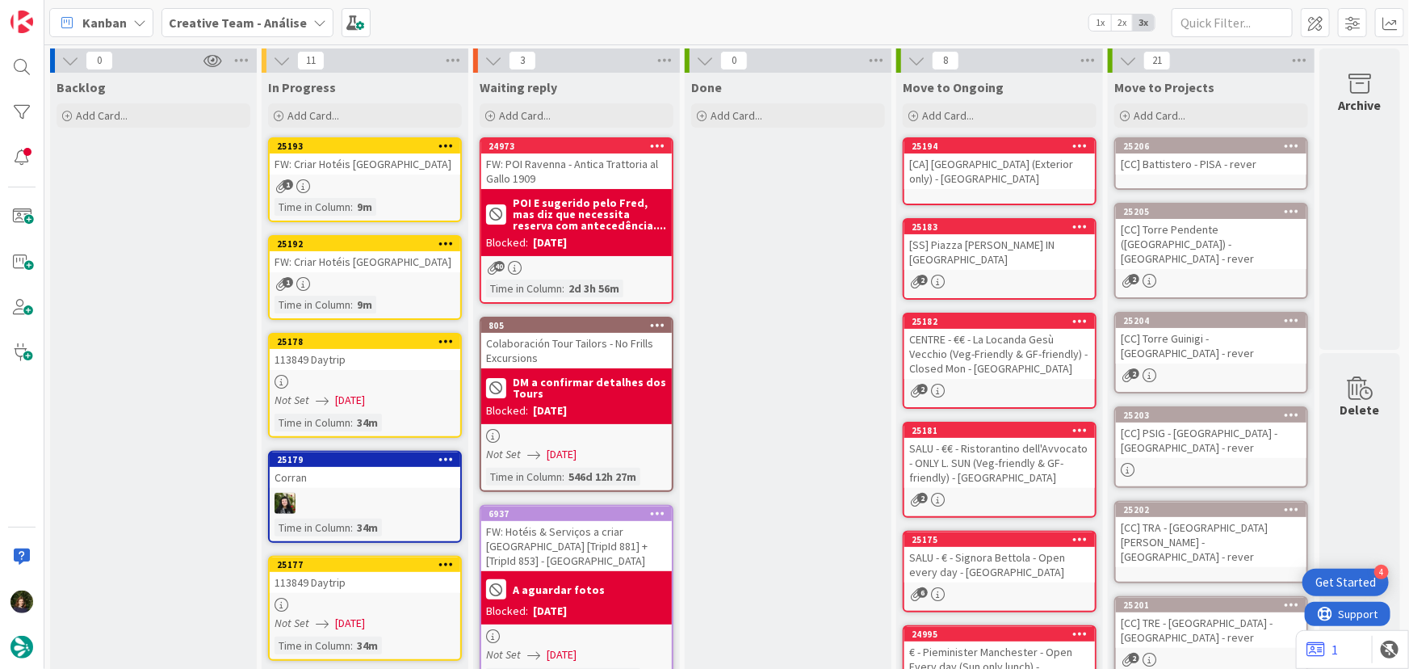
click at [1158, 167] on div "[CC] Battistero - PISA - rever" at bounding box center [1211, 163] width 191 height 21
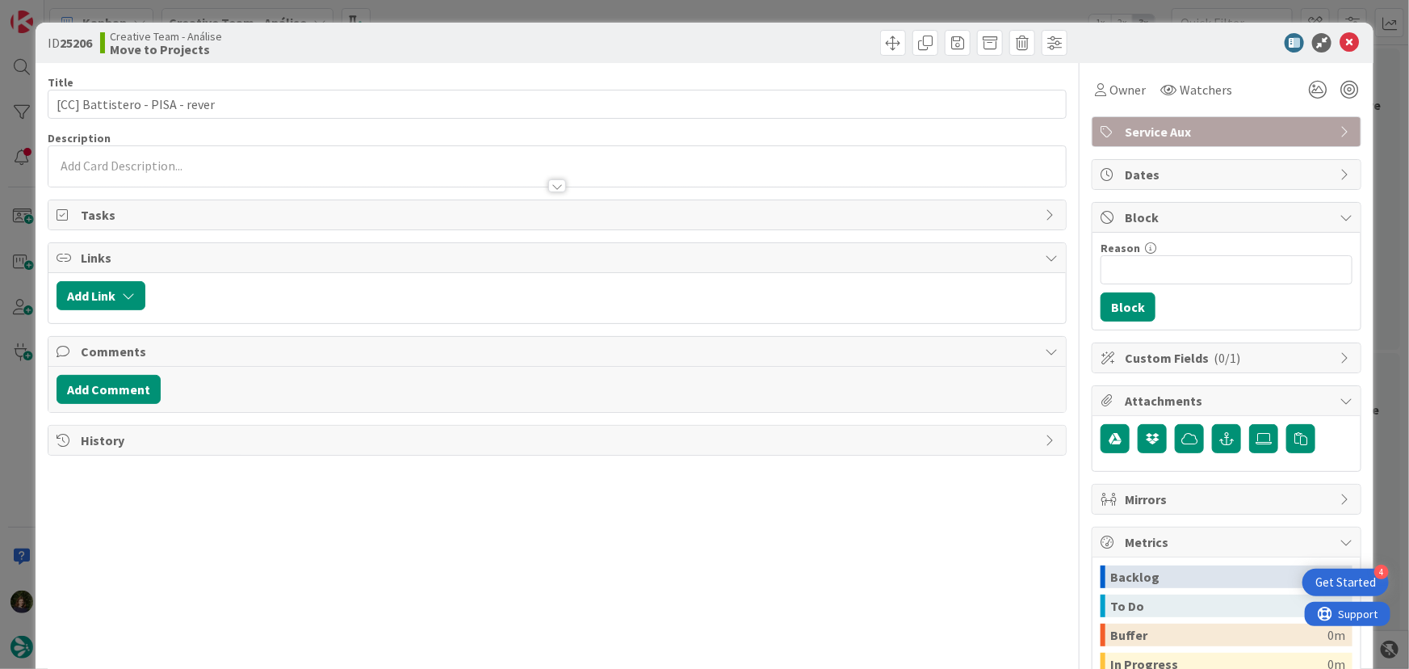
click at [145, 170] on div at bounding box center [557, 178] width 1018 height 17
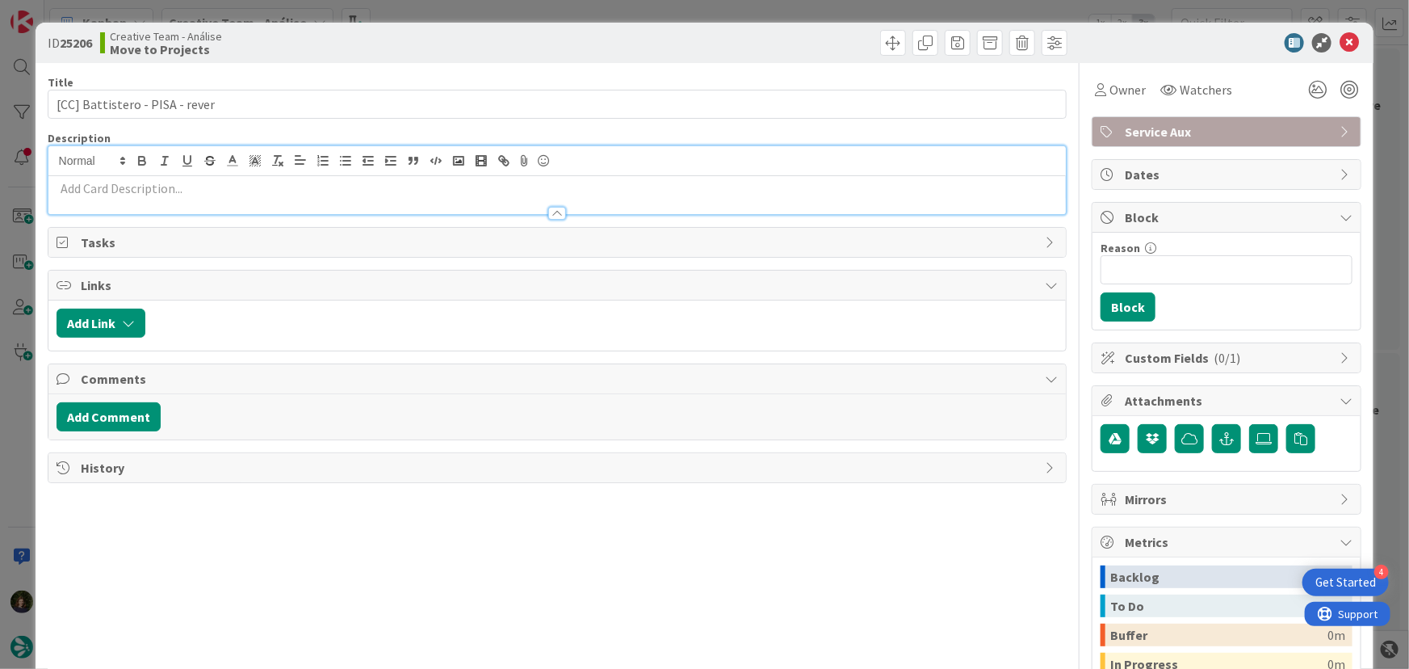
click at [195, 199] on div at bounding box center [557, 205] width 1018 height 17
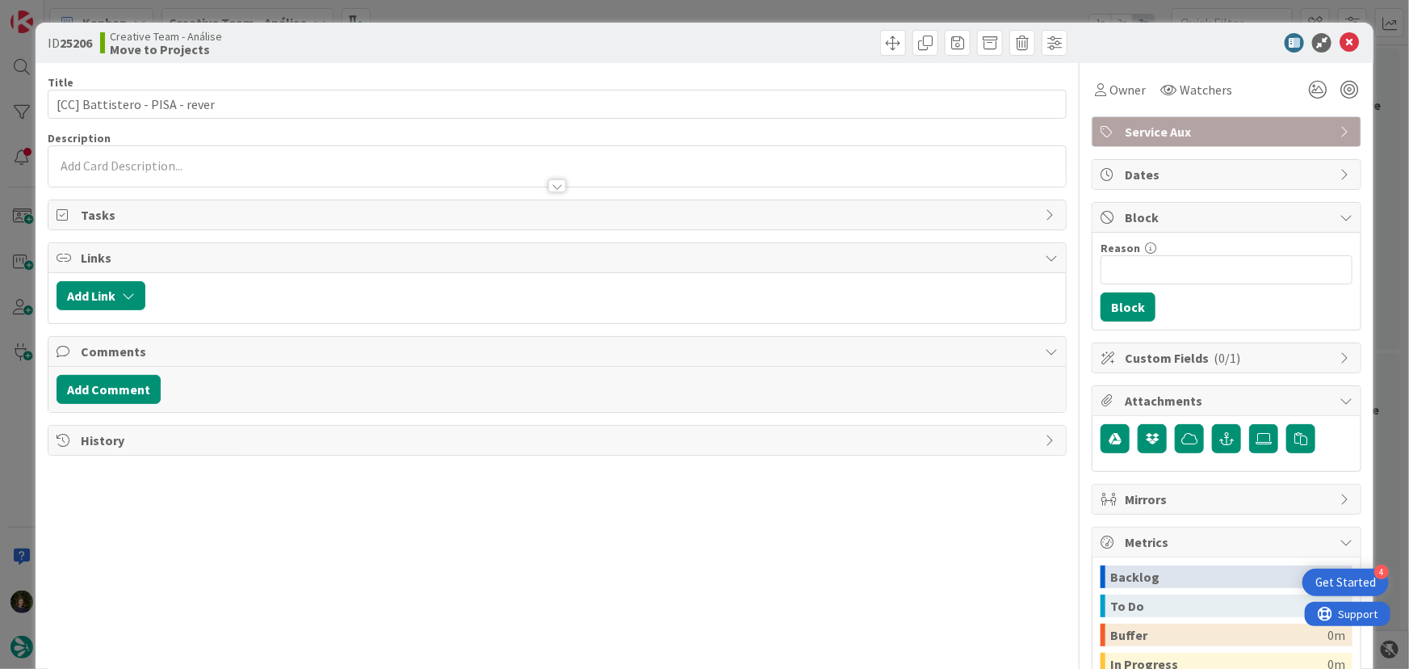
click at [178, 170] on div at bounding box center [557, 178] width 1018 height 17
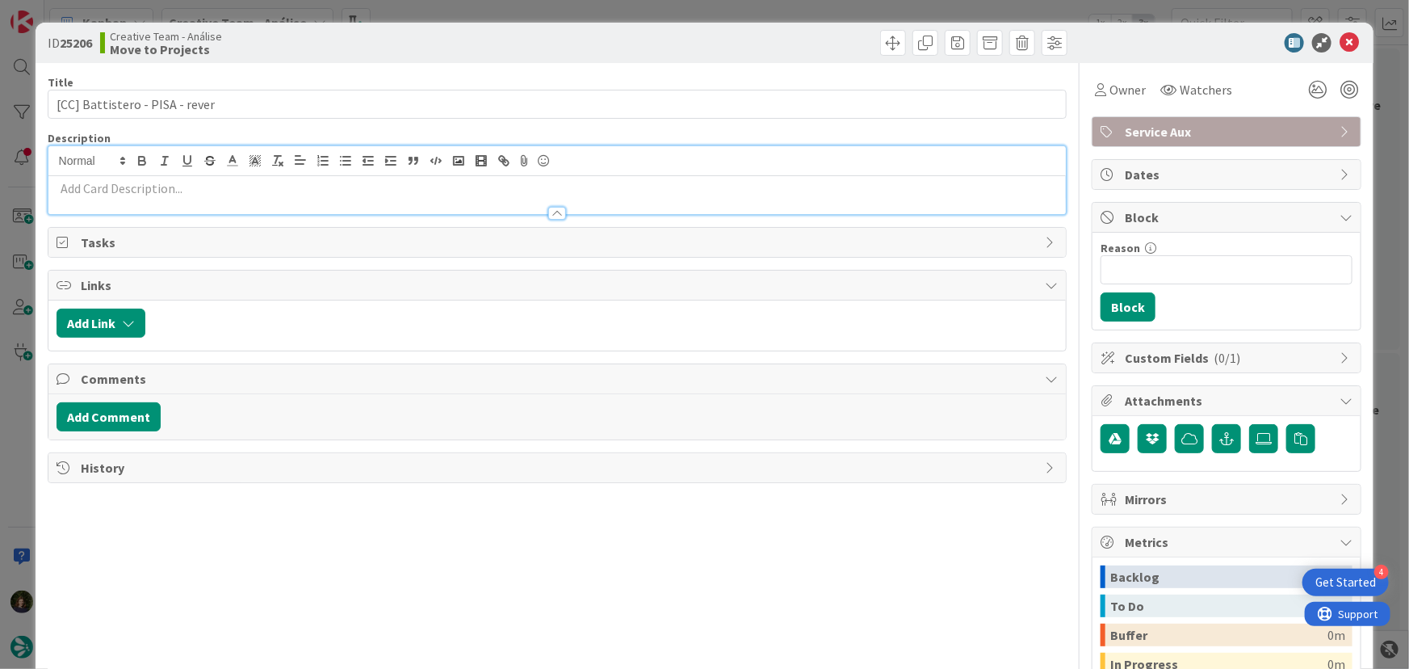
click at [209, 191] on p at bounding box center [558, 188] width 1002 height 19
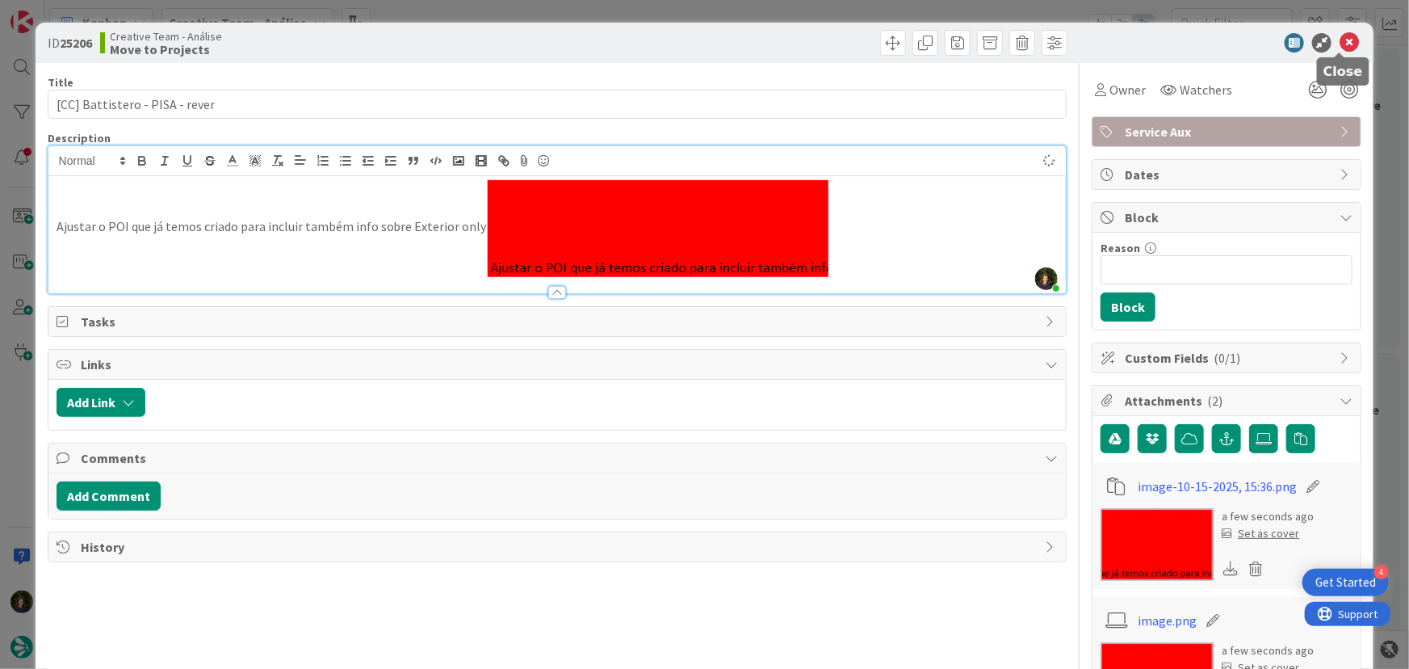
click at [1340, 45] on icon at bounding box center [1349, 42] width 19 height 19
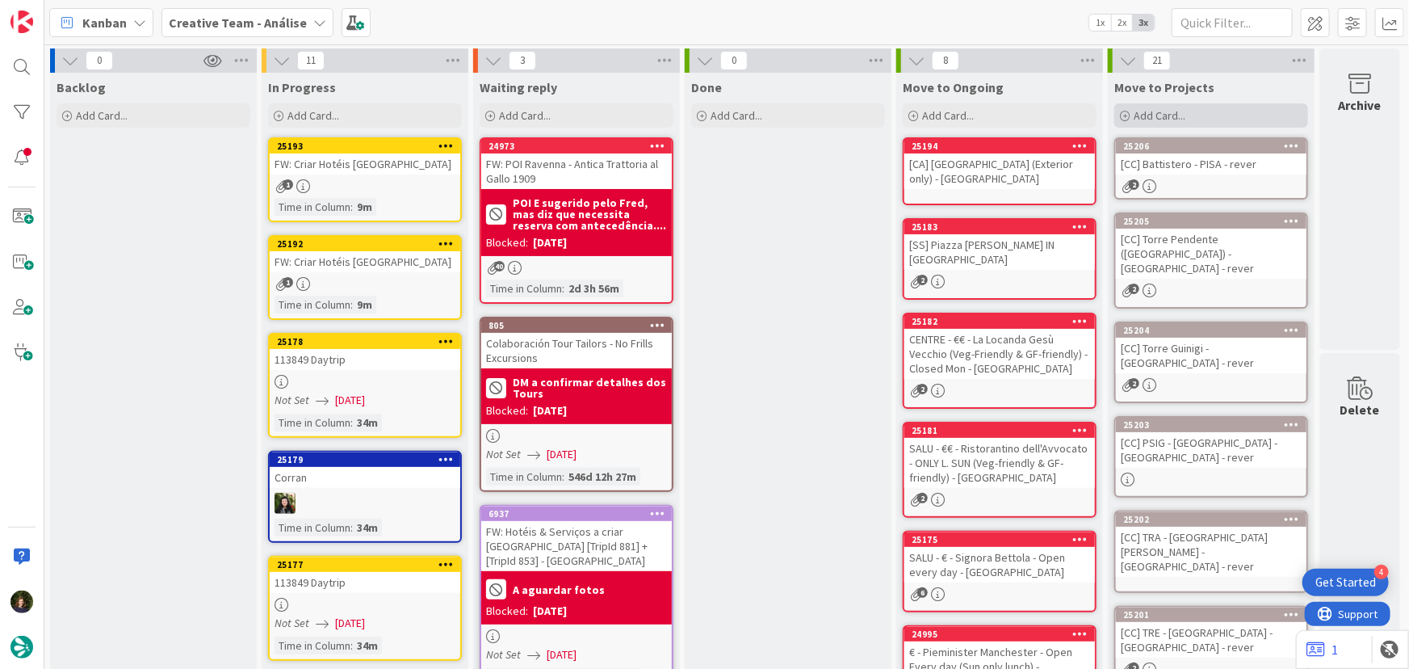
click at [1138, 115] on span "Add Card..." at bounding box center [1160, 115] width 52 height 15
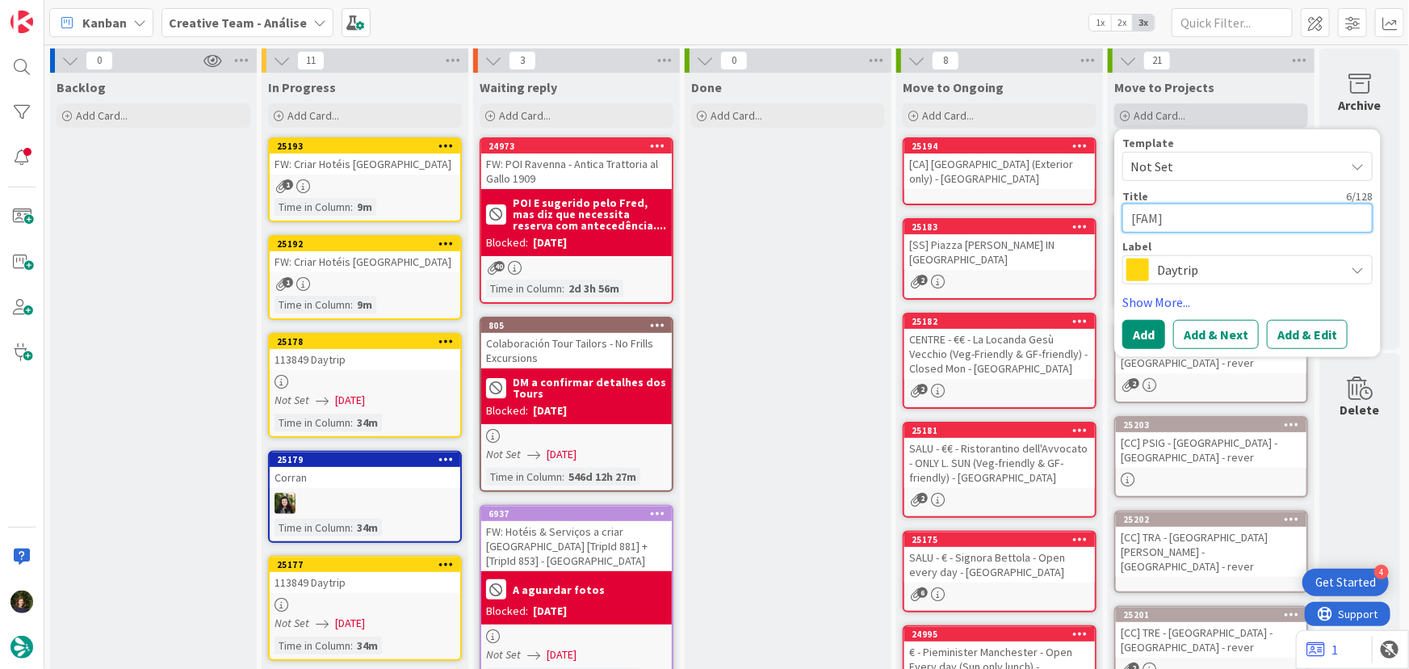
paste textarea "PSIG - [GEOGRAPHIC_DATA] - Closed Tue afternoon"
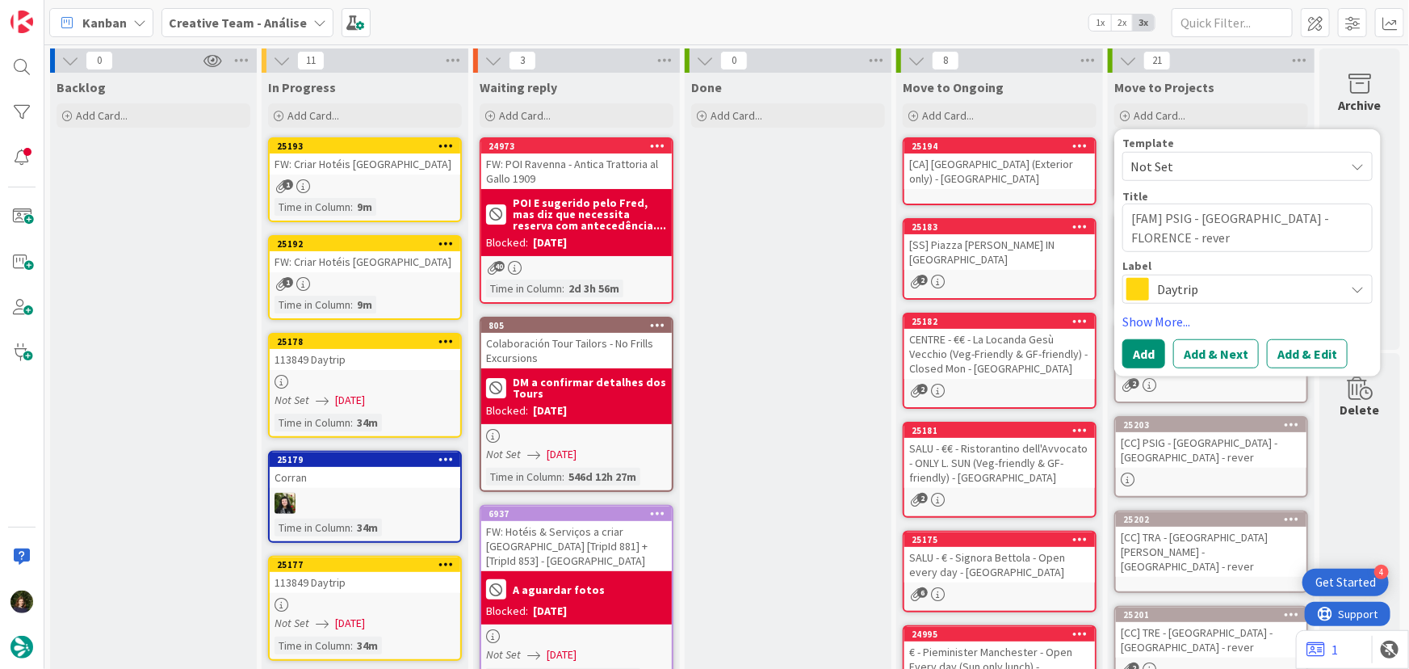
click at [1185, 296] on span "Daytrip" at bounding box center [1246, 289] width 179 height 23
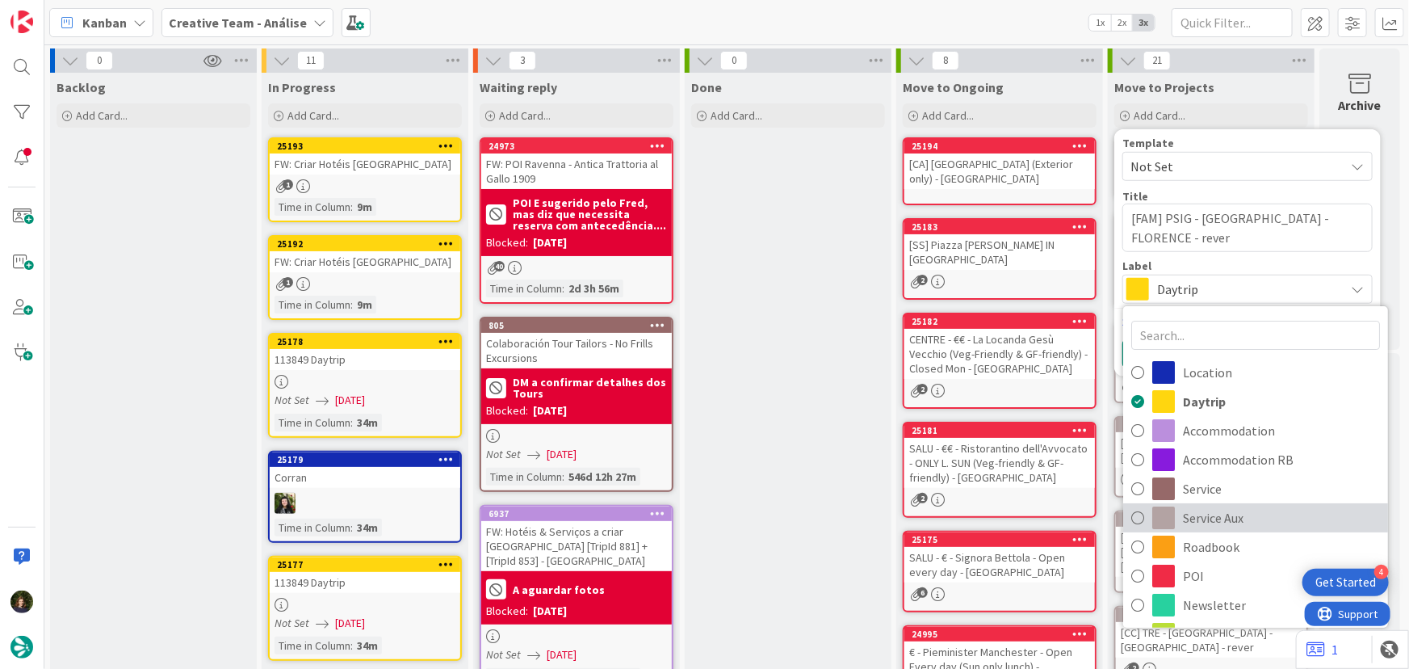
click at [1199, 520] on span "Service Aux" at bounding box center [1281, 517] width 197 height 24
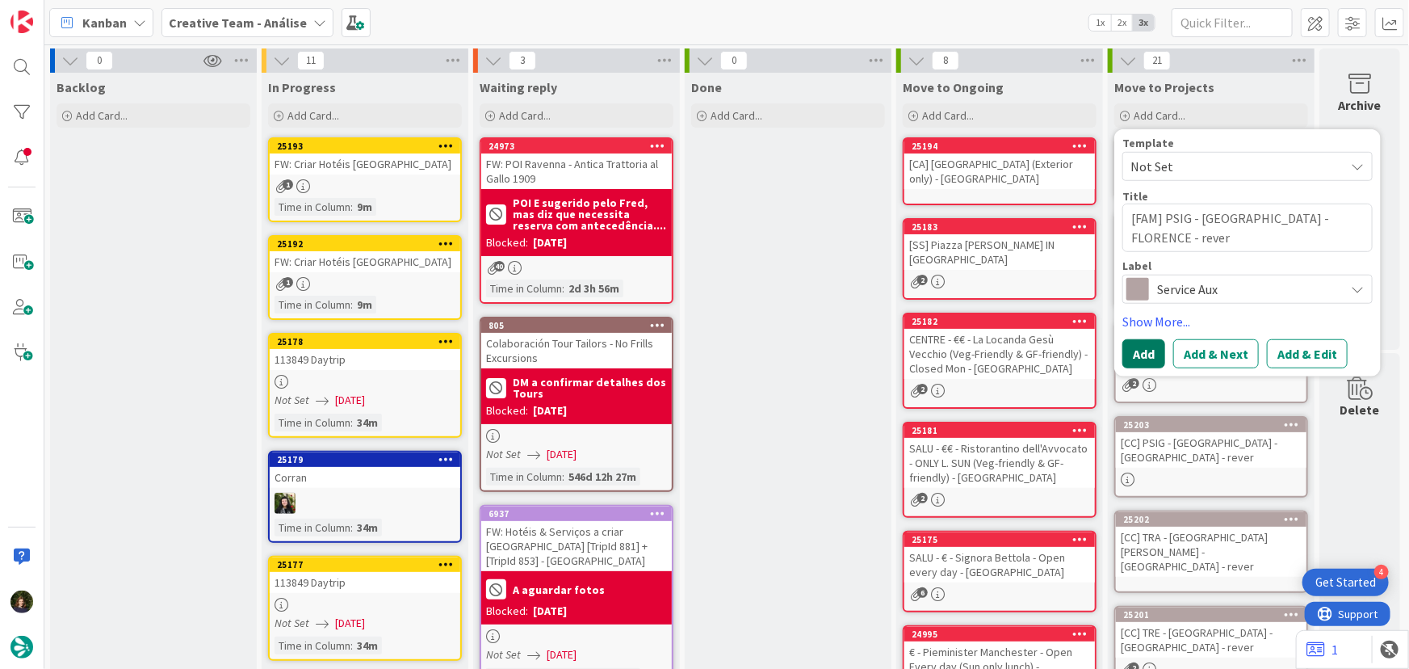
click at [1138, 354] on button "Add" at bounding box center [1143, 353] width 43 height 29
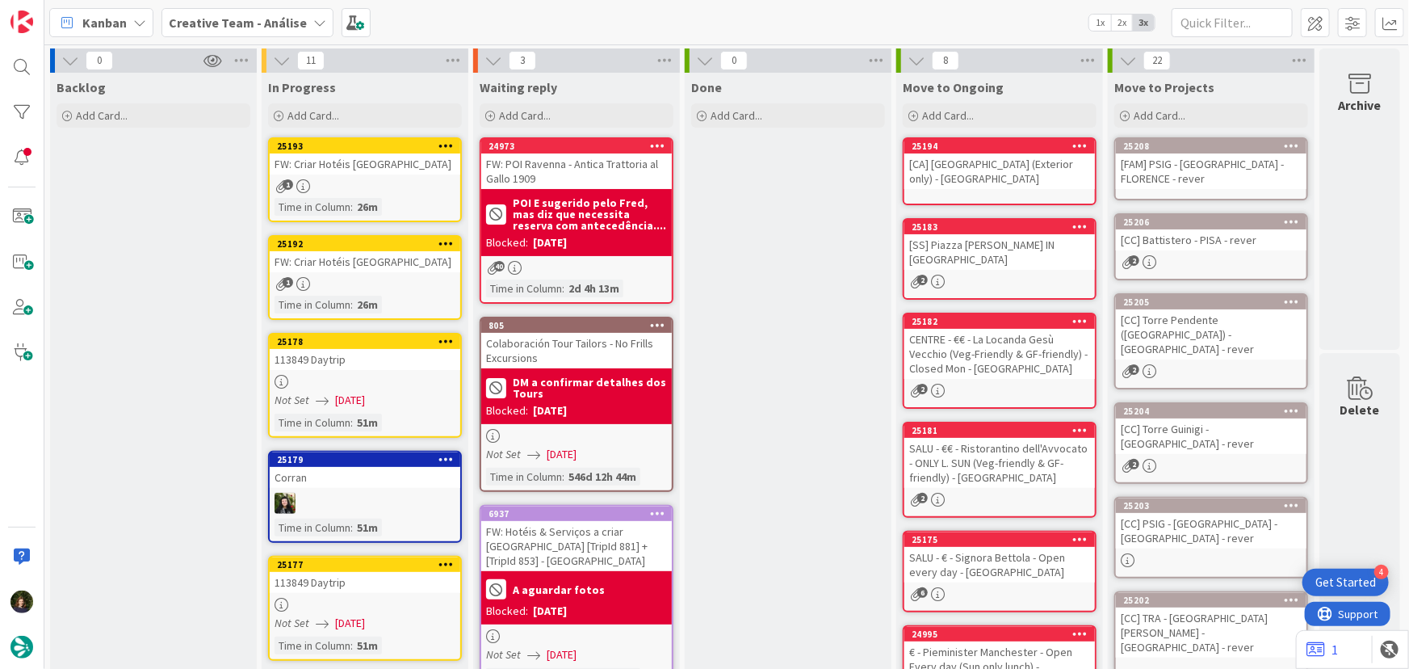
click at [1161, 168] on div "[FAM] PSIG - [GEOGRAPHIC_DATA] - FLORENCE - rever" at bounding box center [1211, 171] width 191 height 36
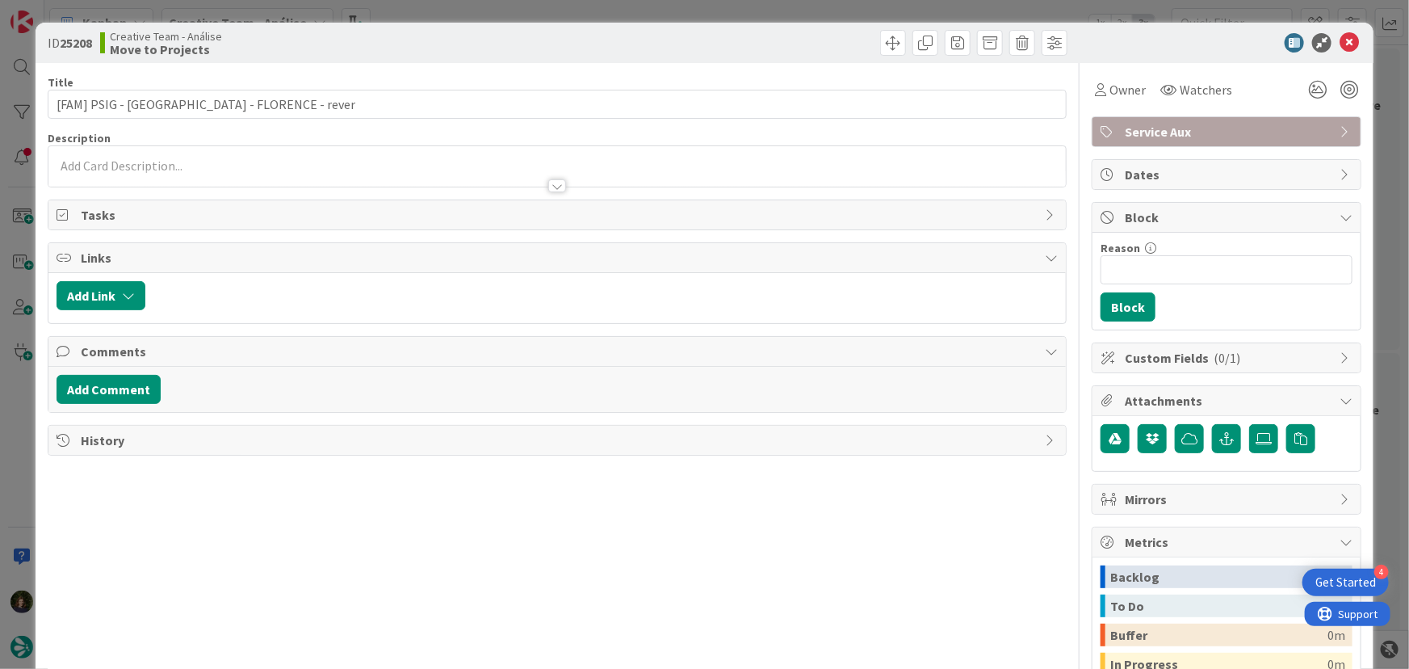
click at [251, 181] on div at bounding box center [557, 178] width 1018 height 17
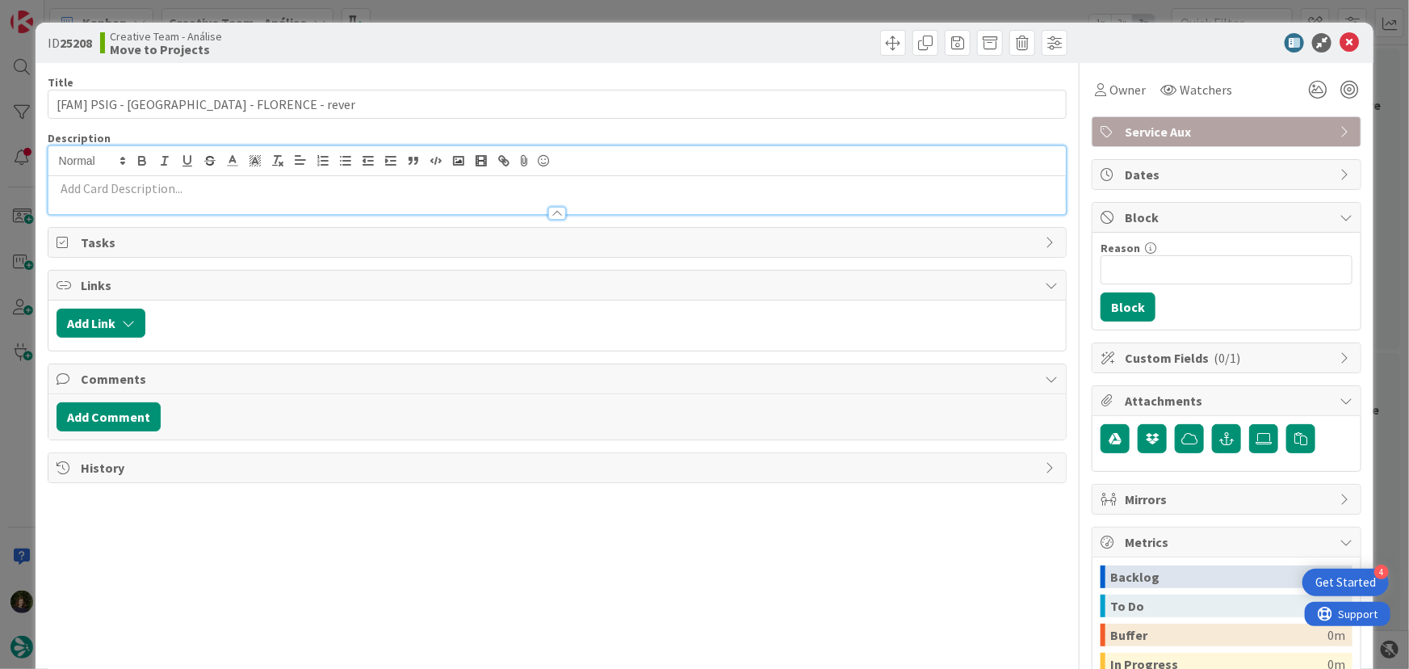
click at [238, 185] on p at bounding box center [558, 188] width 1002 height 19
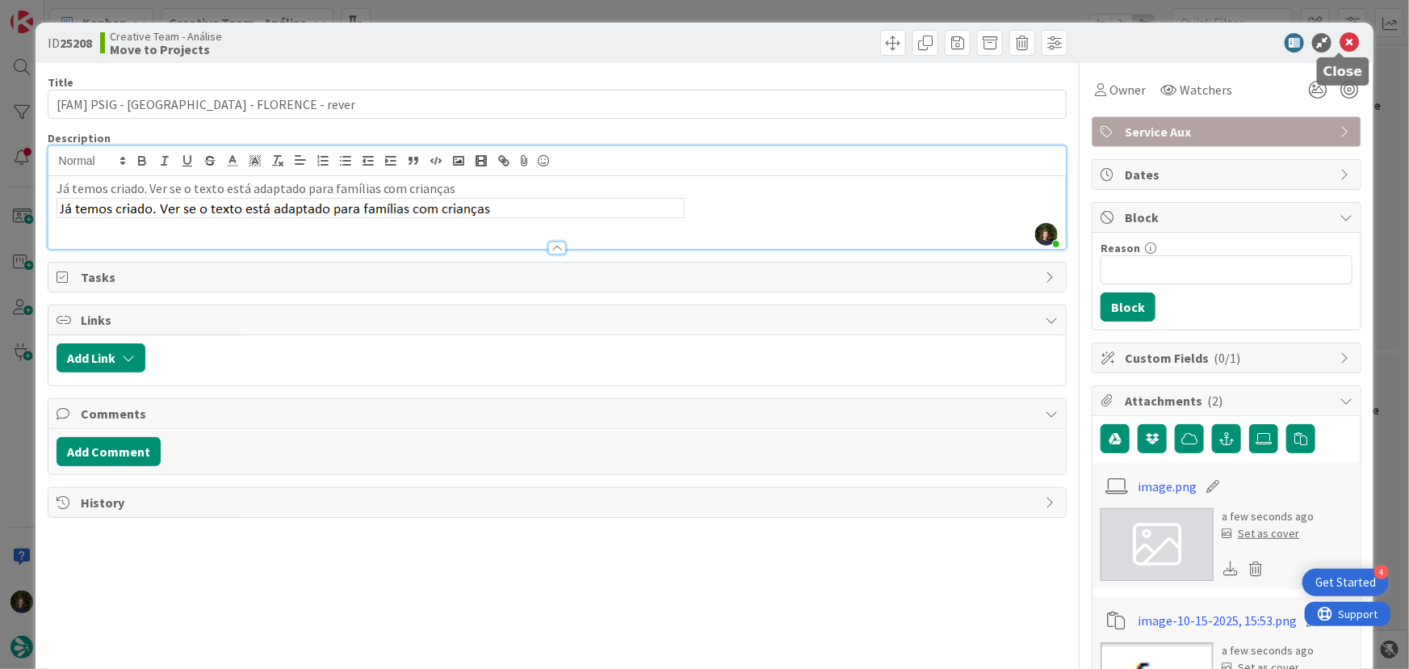
click at [1348, 42] on icon at bounding box center [1349, 42] width 19 height 19
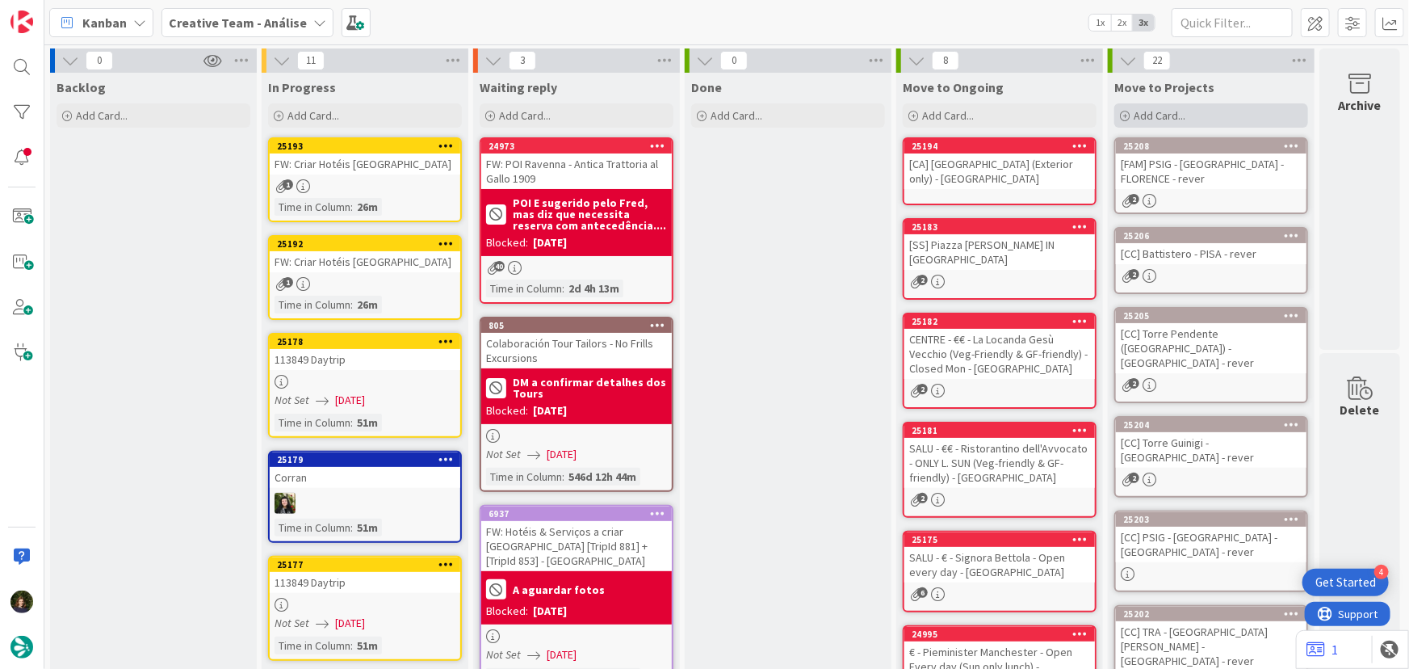
click at [1153, 118] on span "Add Card..." at bounding box center [1160, 115] width 52 height 15
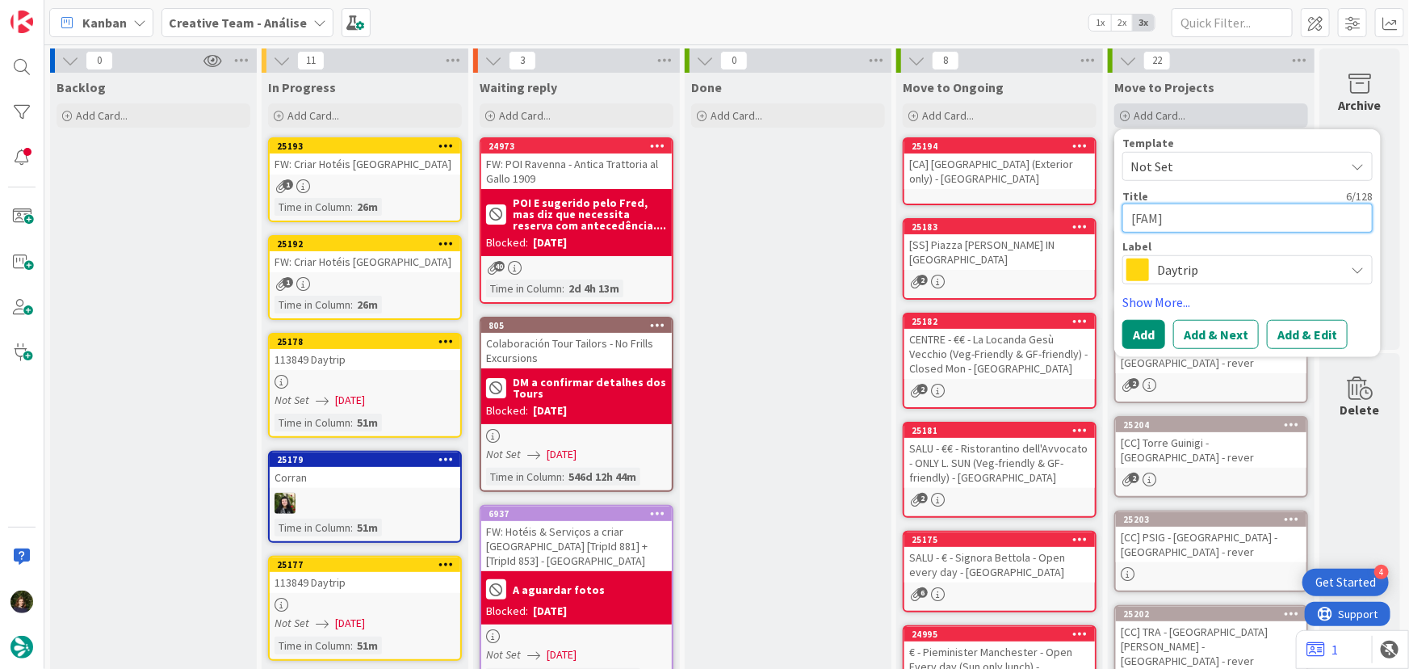
paste textarea "[GEOGRAPHIC_DATA]"
click at [1157, 267] on span "Daytrip" at bounding box center [1246, 269] width 179 height 23
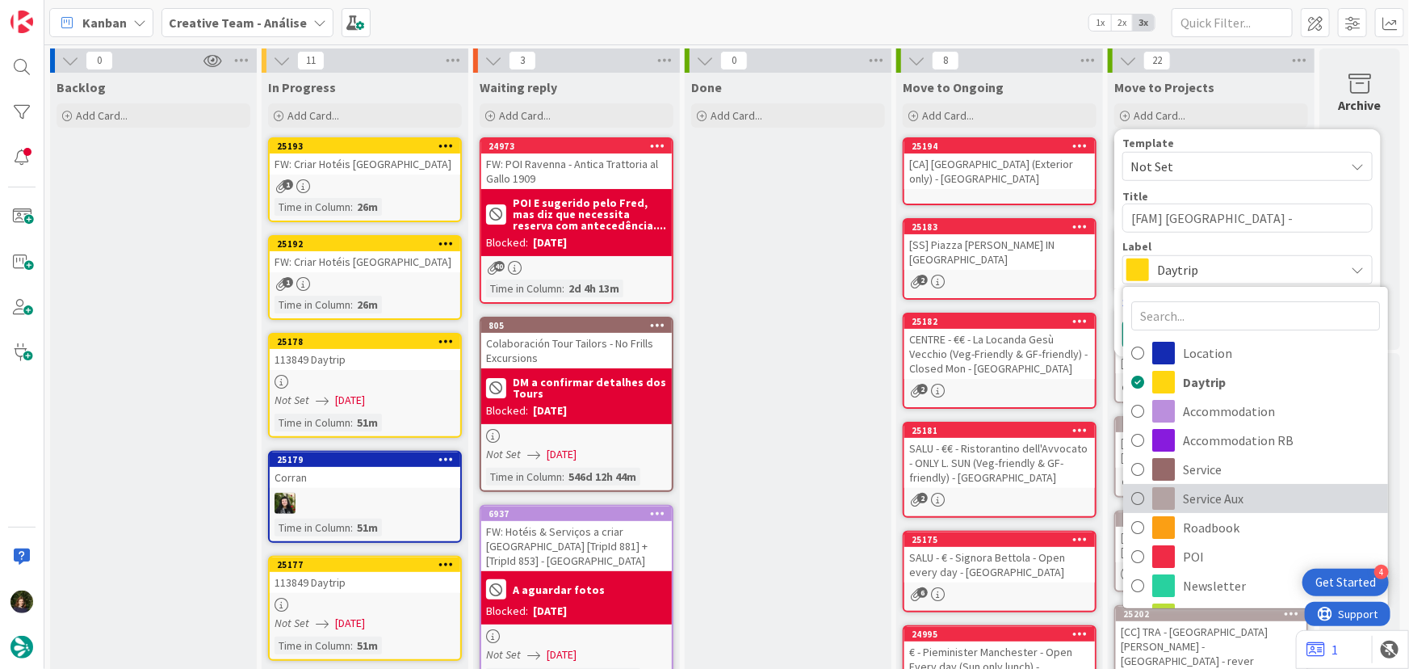
click at [1200, 493] on span "Service Aux" at bounding box center [1281, 498] width 197 height 24
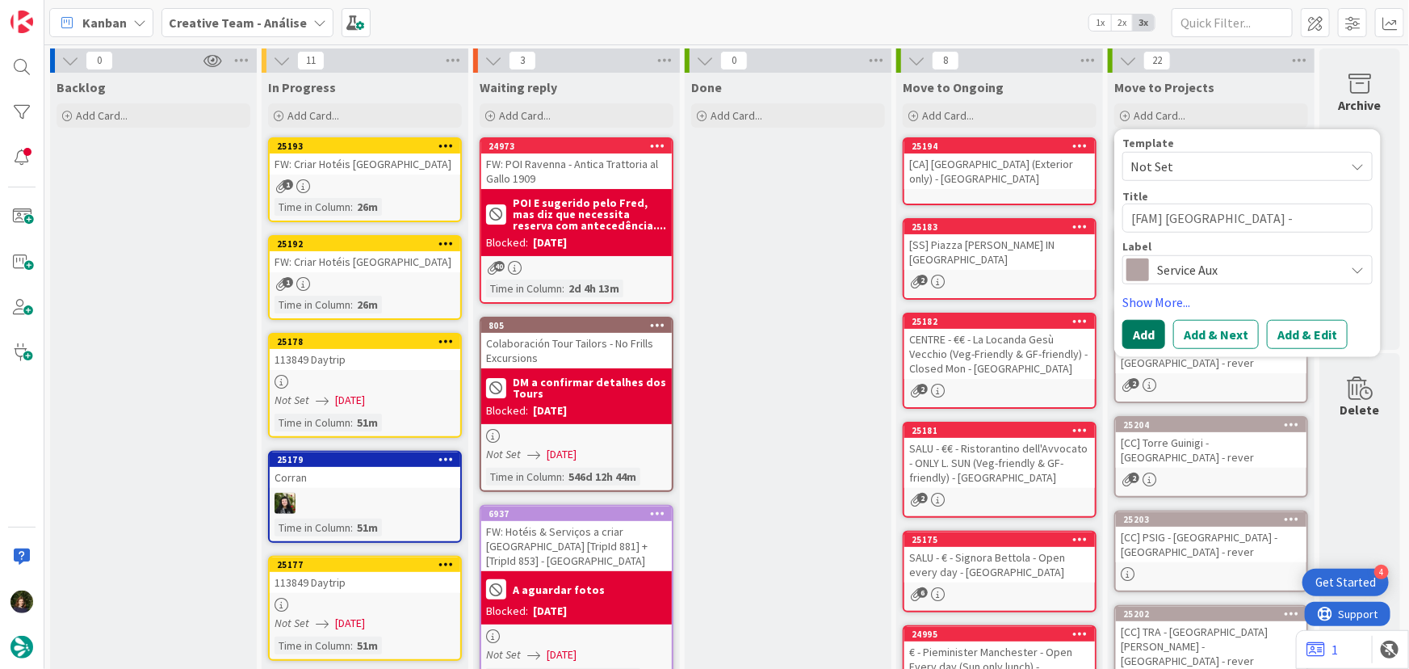
click at [1136, 328] on button "Add" at bounding box center [1143, 334] width 43 height 29
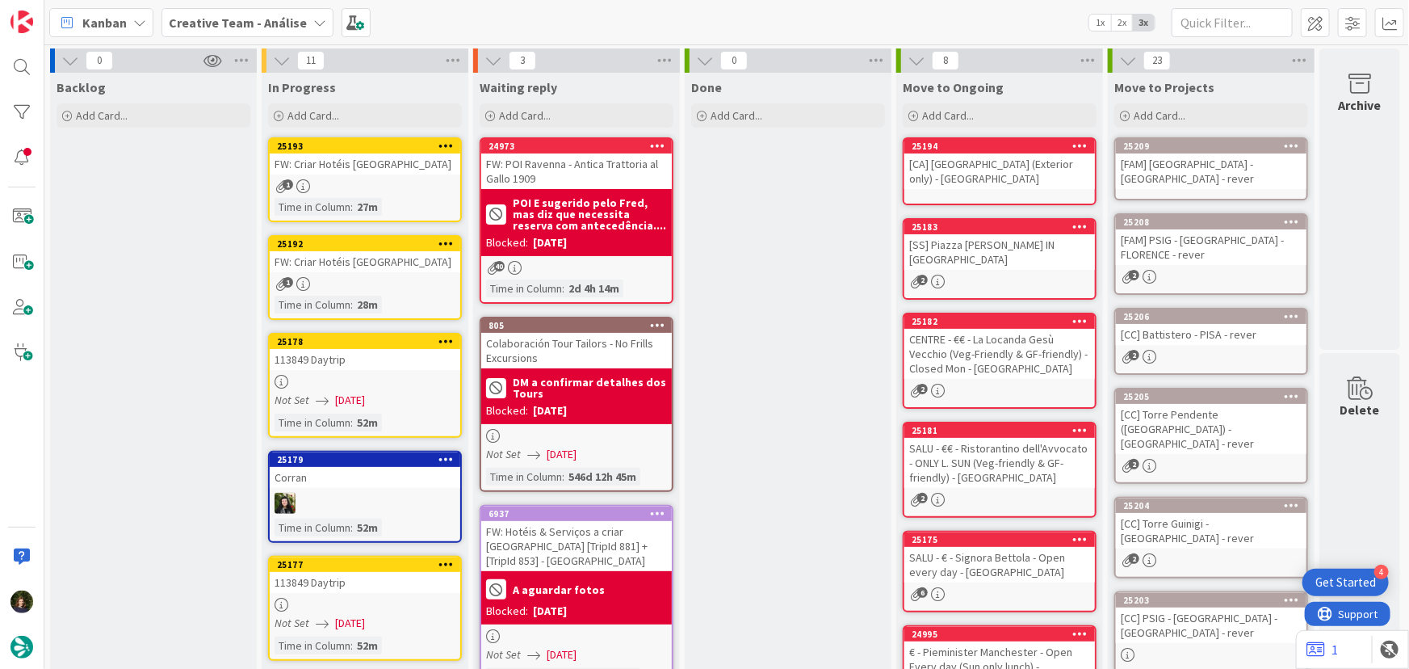
click at [1188, 161] on div "[FAM] [GEOGRAPHIC_DATA] - [GEOGRAPHIC_DATA] - rever" at bounding box center [1211, 171] width 191 height 36
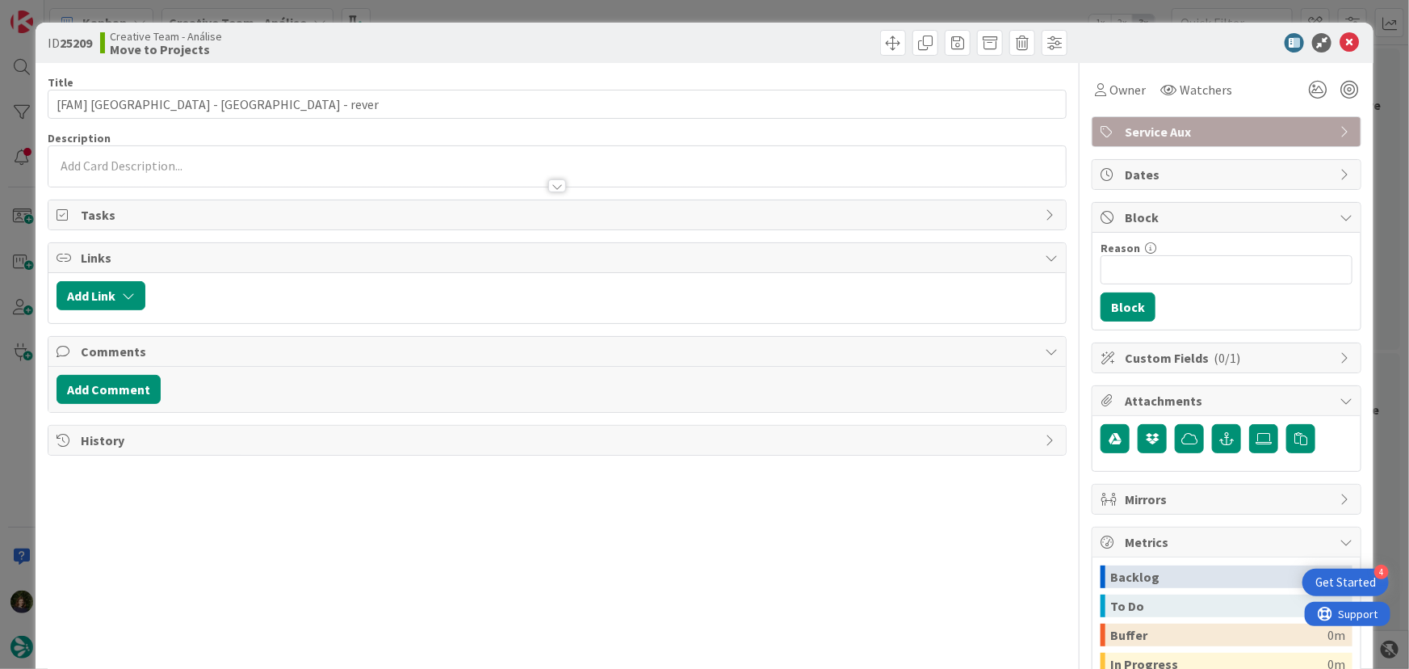
click at [95, 175] on div at bounding box center [557, 178] width 1018 height 17
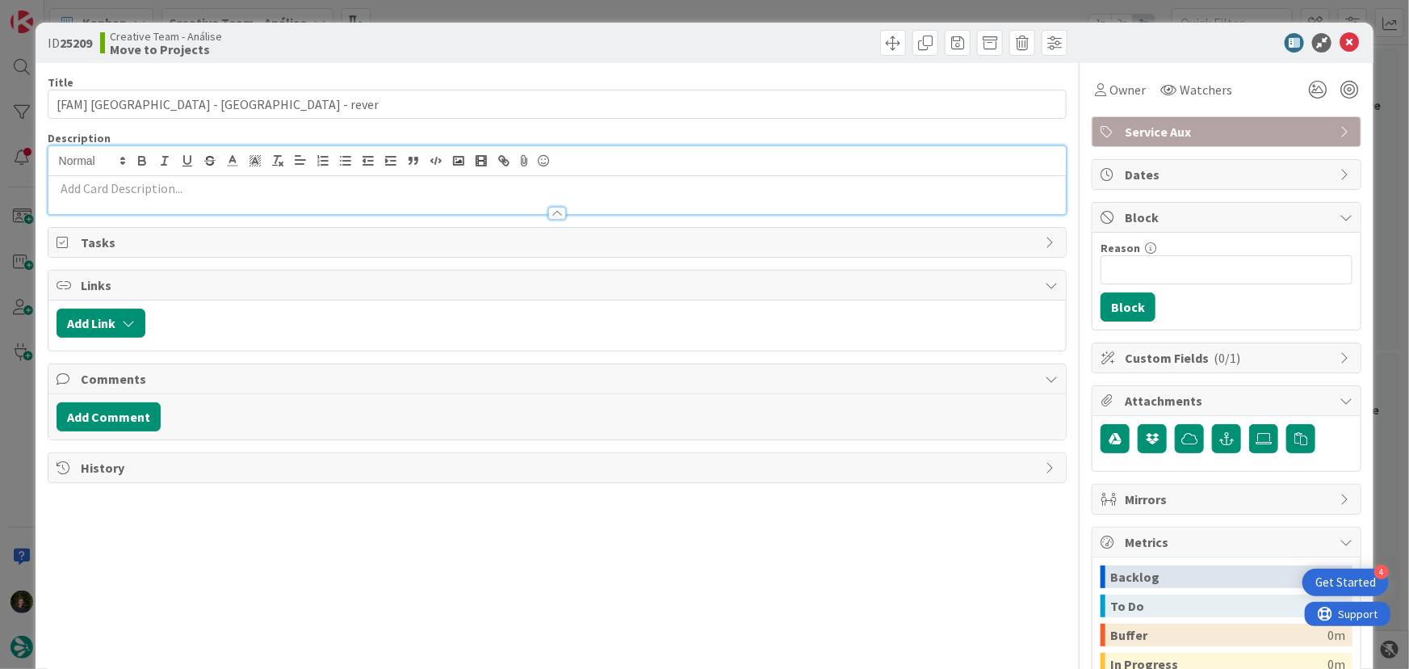
click at [103, 195] on p at bounding box center [558, 188] width 1002 height 19
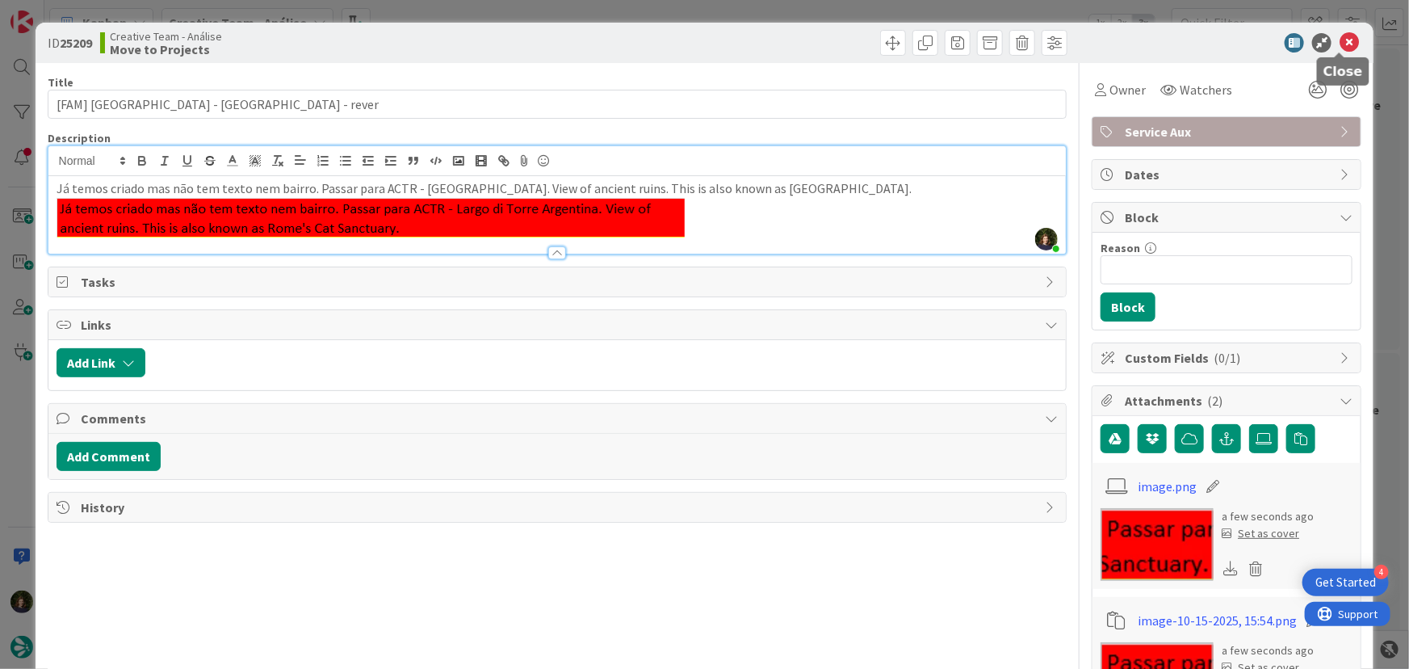
click at [1340, 45] on icon at bounding box center [1349, 42] width 19 height 19
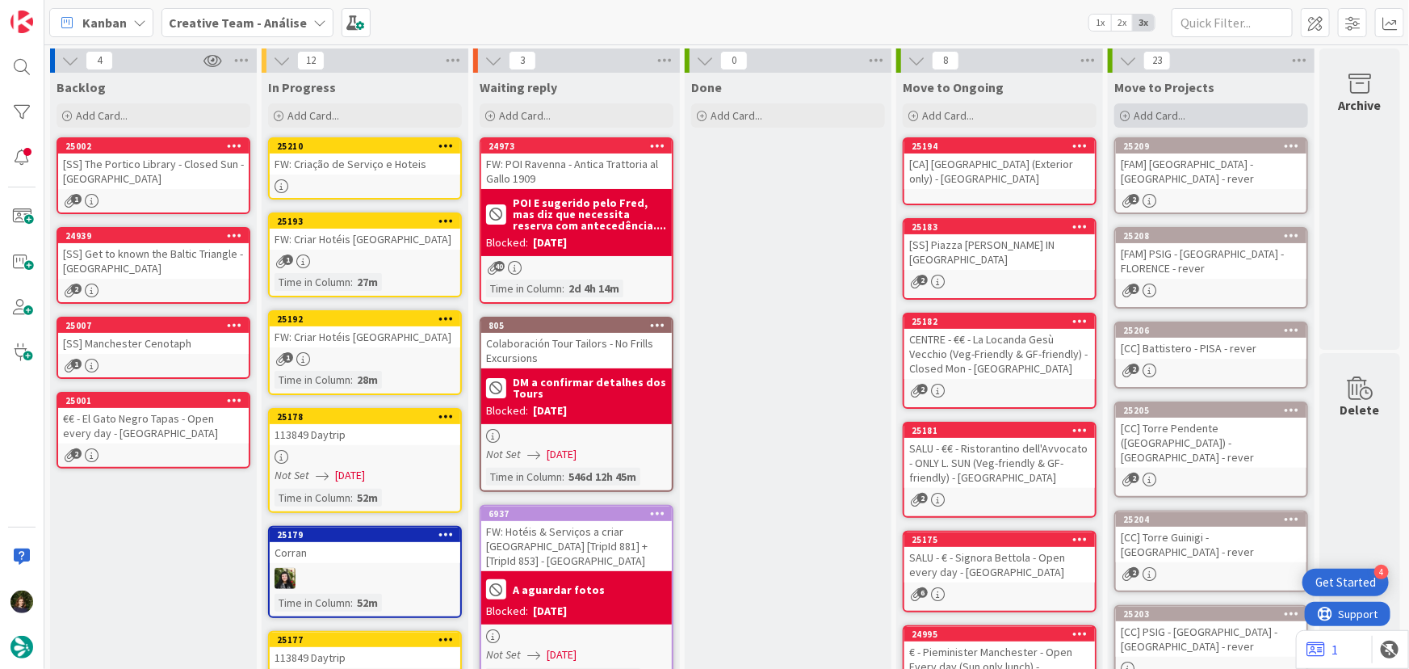
click at [1147, 109] on span "Add Card..." at bounding box center [1160, 115] width 52 height 15
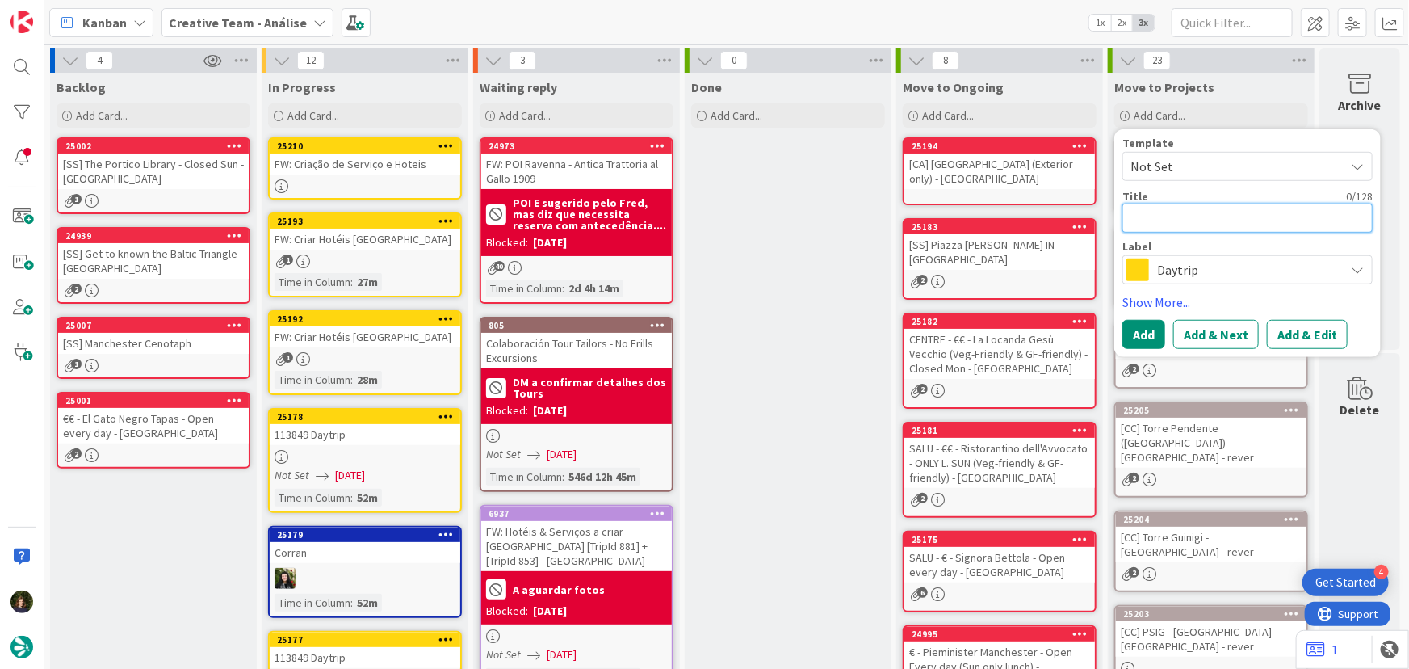
click at [1124, 222] on textarea at bounding box center [1247, 217] width 250 height 29
click at [1199, 218] on textarea "[FAM]" at bounding box center [1247, 217] width 250 height 29
paste textarea "TRE - Visit [GEOGRAPHIC_DATA] & [GEOGRAPHIC_DATA][PERSON_NAME]"
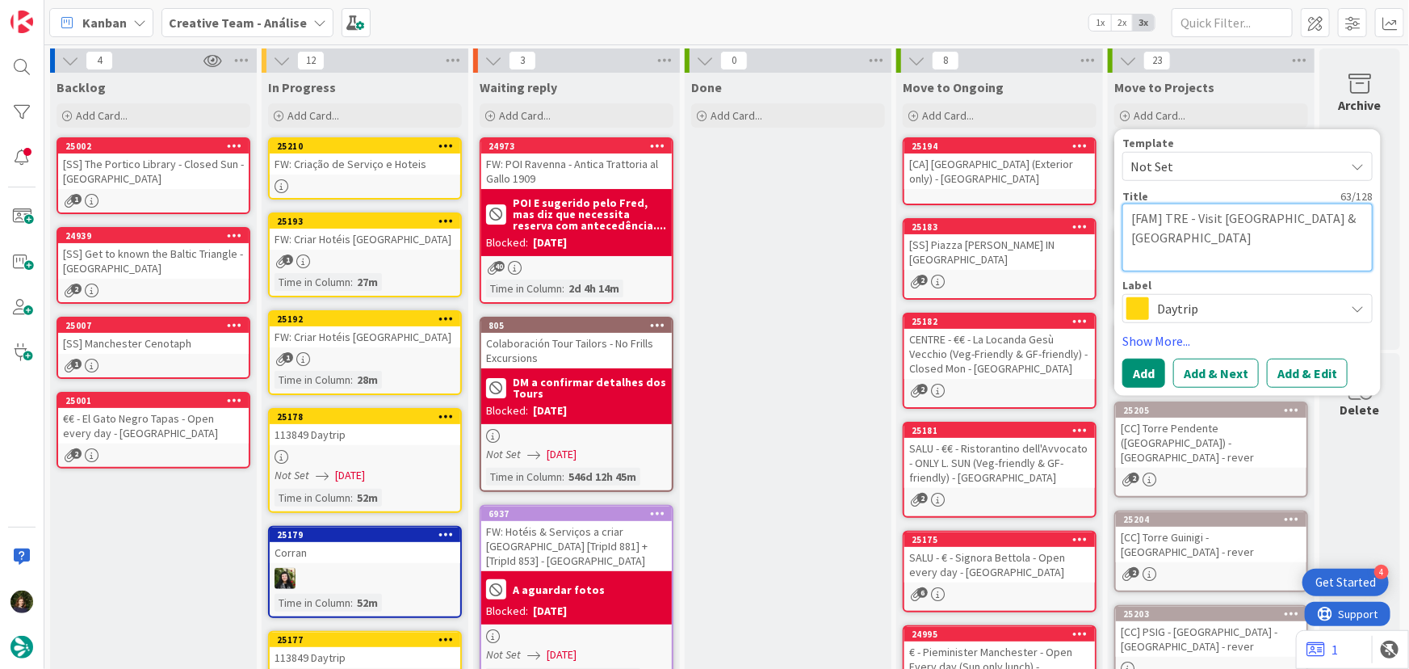
click at [1277, 237] on textarea "[FAM] TRE - Visit [GEOGRAPHIC_DATA] & [GEOGRAPHIC_DATA]" at bounding box center [1247, 237] width 250 height 68
click at [1176, 318] on span "Daytrip" at bounding box center [1246, 308] width 179 height 23
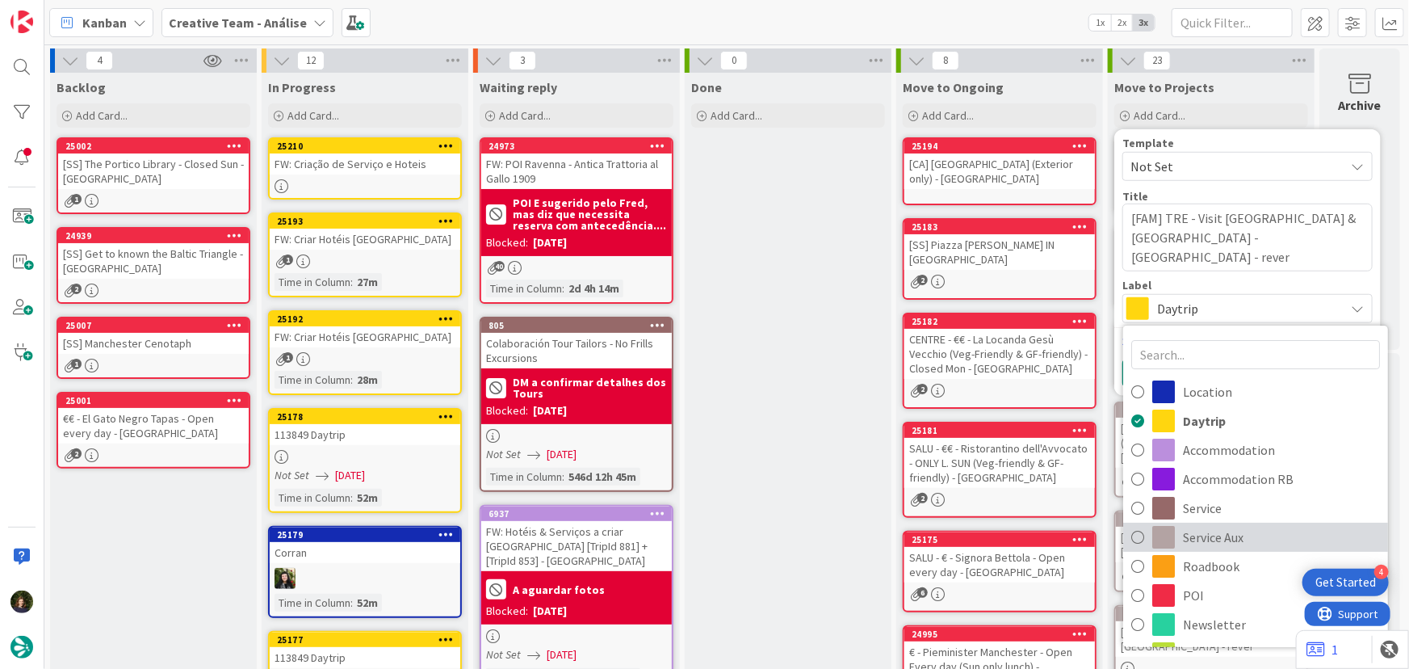
click at [1205, 541] on span "Service Aux" at bounding box center [1281, 537] width 197 height 24
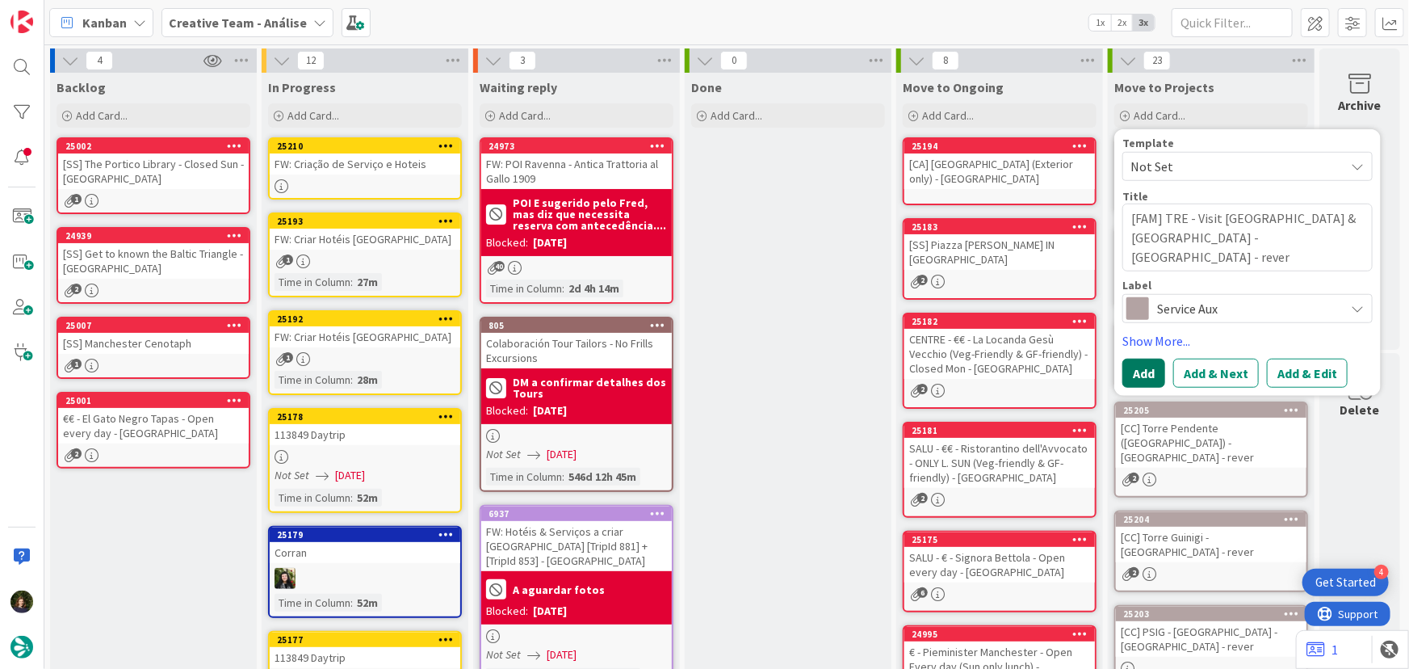
click at [1131, 374] on button "Add" at bounding box center [1143, 372] width 43 height 29
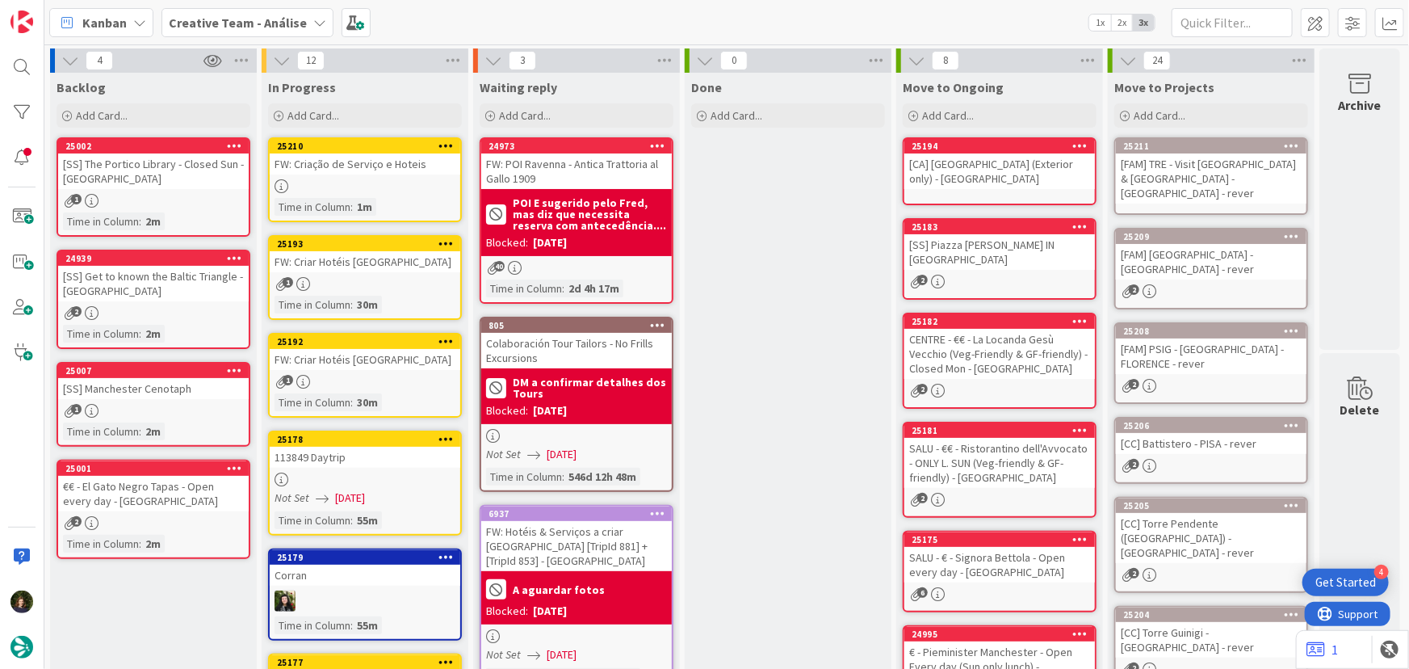
click at [1168, 154] on div "[FAM] TRE - Visit [GEOGRAPHIC_DATA] & [GEOGRAPHIC_DATA] - [GEOGRAPHIC_DATA] - r…" at bounding box center [1211, 178] width 191 height 50
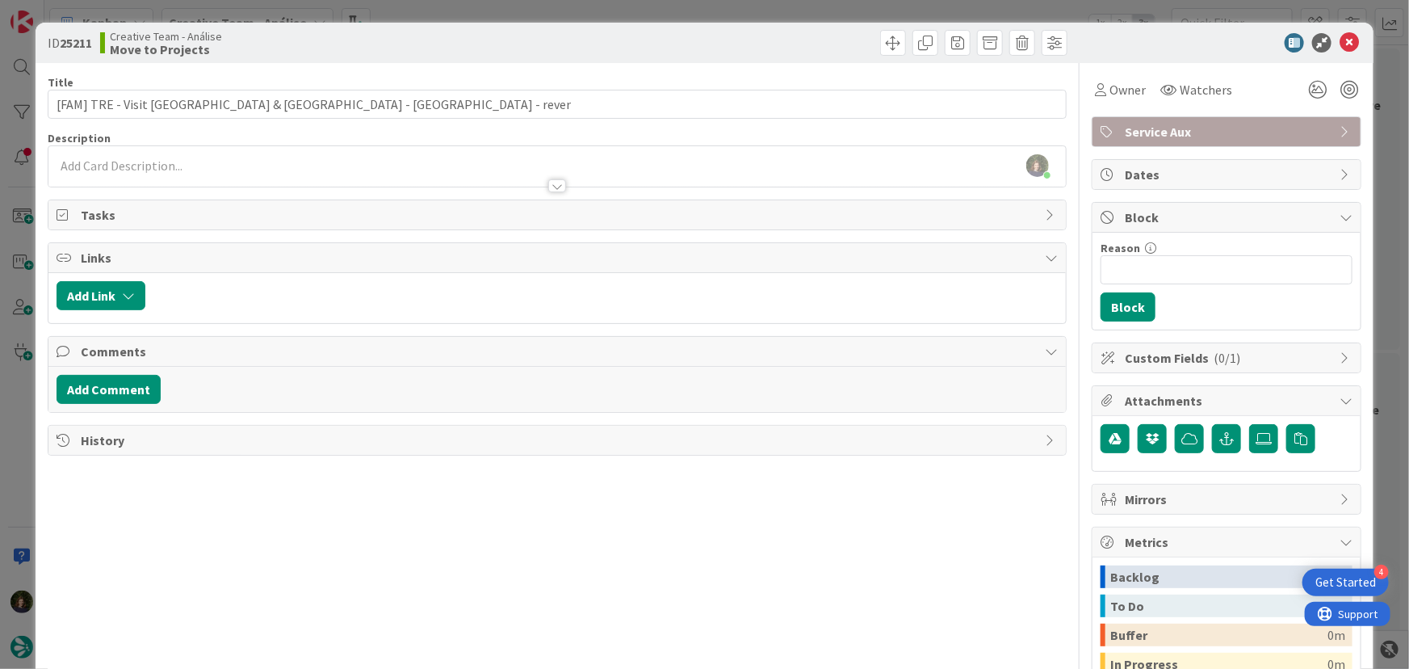
click at [313, 157] on div "[PERSON_NAME] just joined" at bounding box center [557, 166] width 1018 height 40
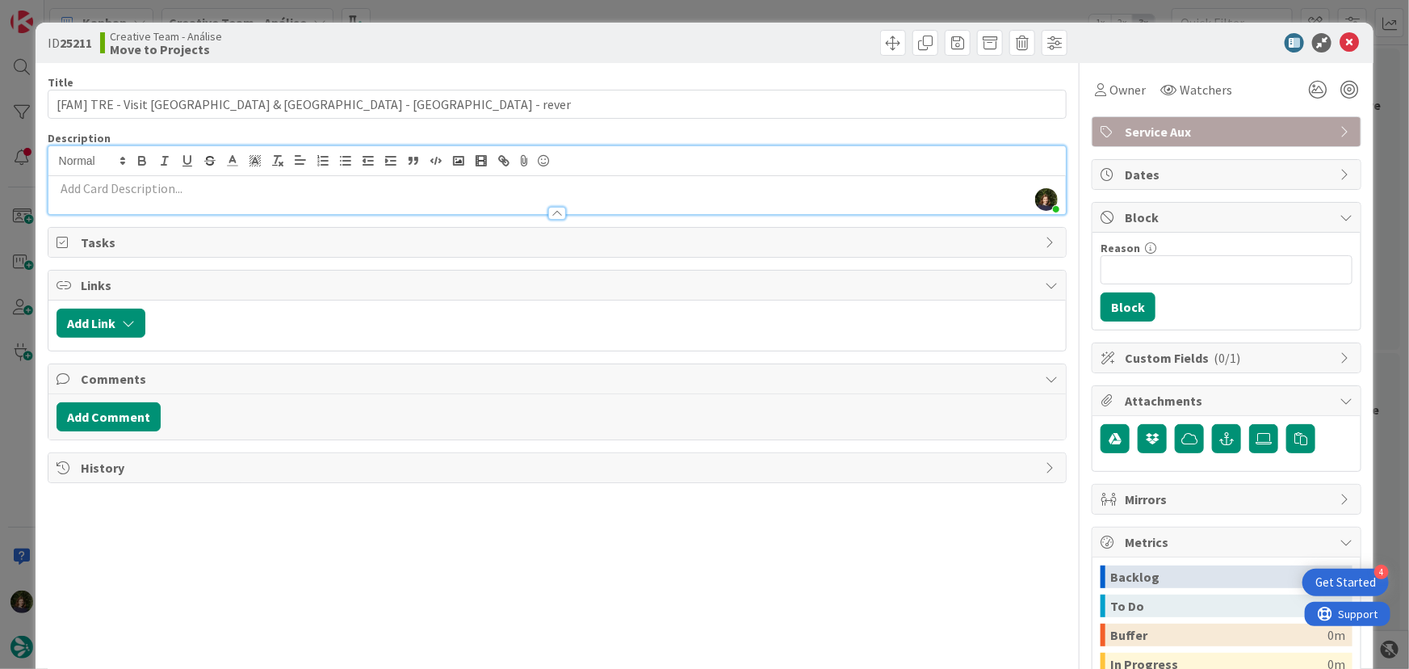
click at [281, 187] on p at bounding box center [558, 188] width 1002 height 19
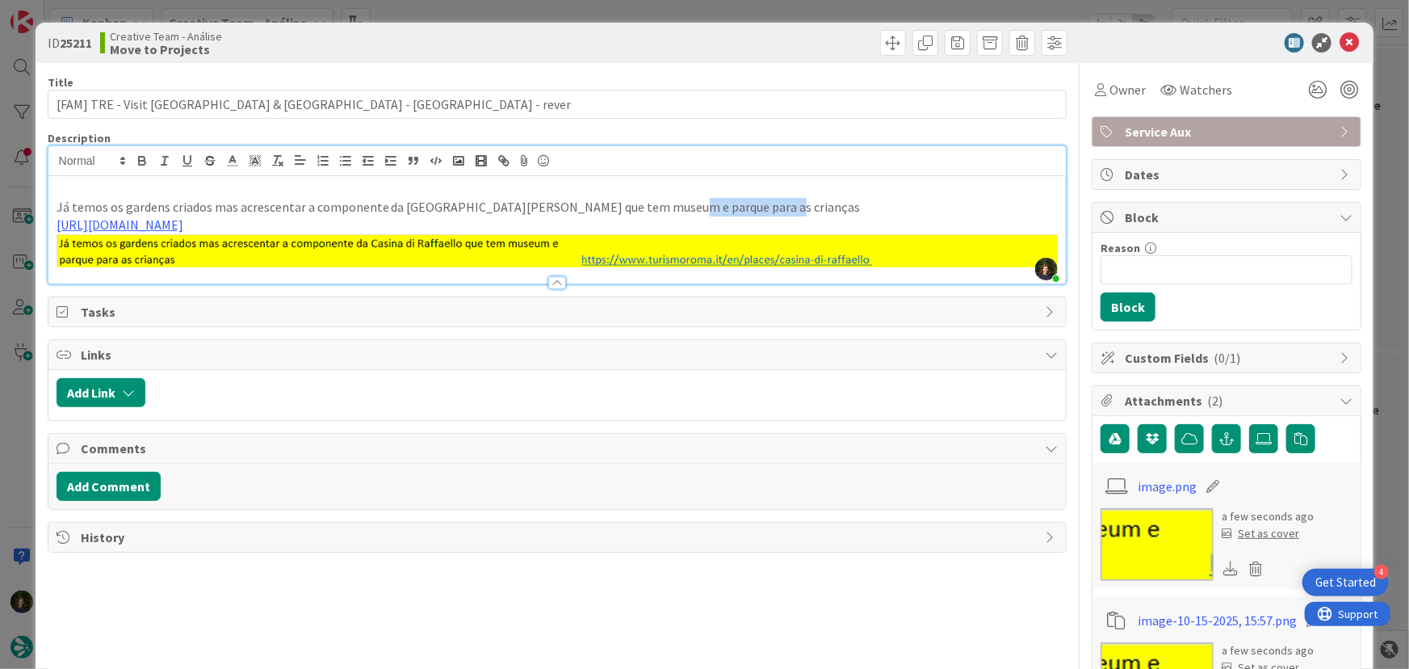
drag, startPoint x: 648, startPoint y: 210, endPoint x: 754, endPoint y: 210, distance: 106.6
click at [749, 210] on p "Já temos os gardens criados mas acrescentar a componente da [GEOGRAPHIC_DATA][P…" at bounding box center [558, 207] width 1002 height 19
drag, startPoint x: 1340, startPoint y: 40, endPoint x: 1395, endPoint y: 78, distance: 66.3
click at [1340, 40] on icon at bounding box center [1349, 42] width 19 height 19
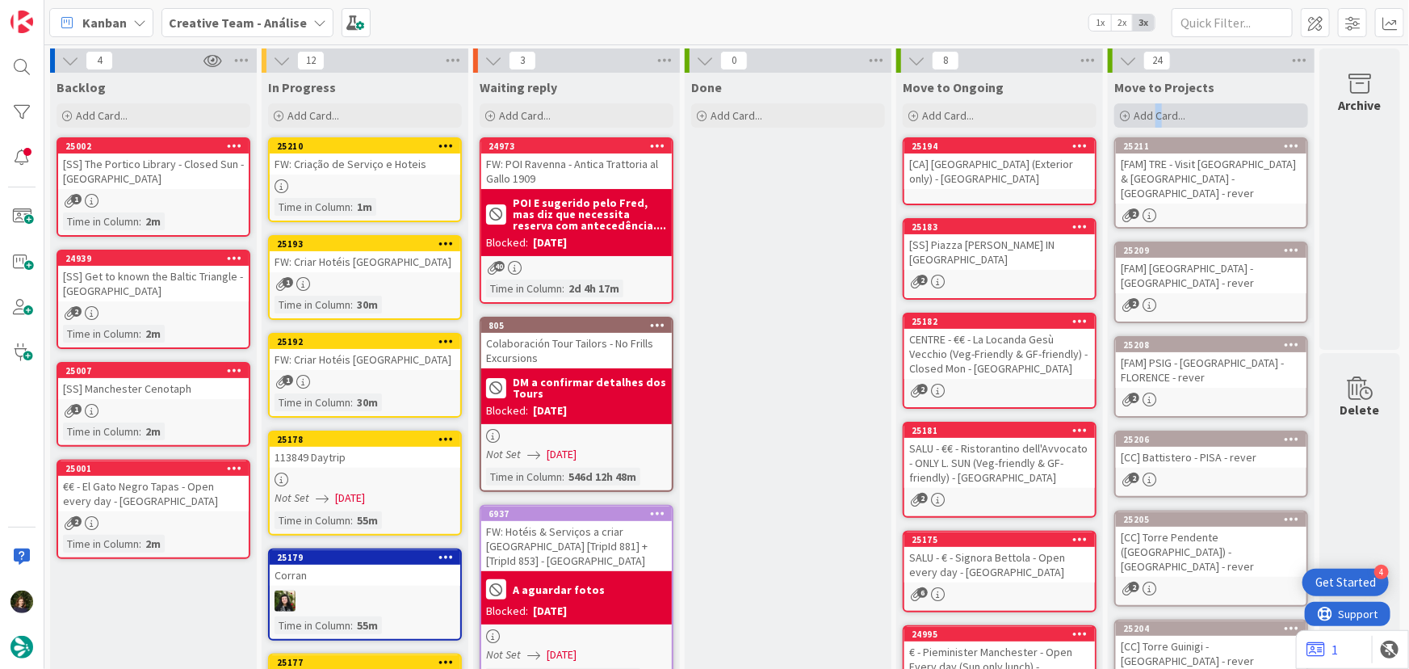
click at [1151, 108] on span "Add Card..." at bounding box center [1160, 115] width 52 height 15
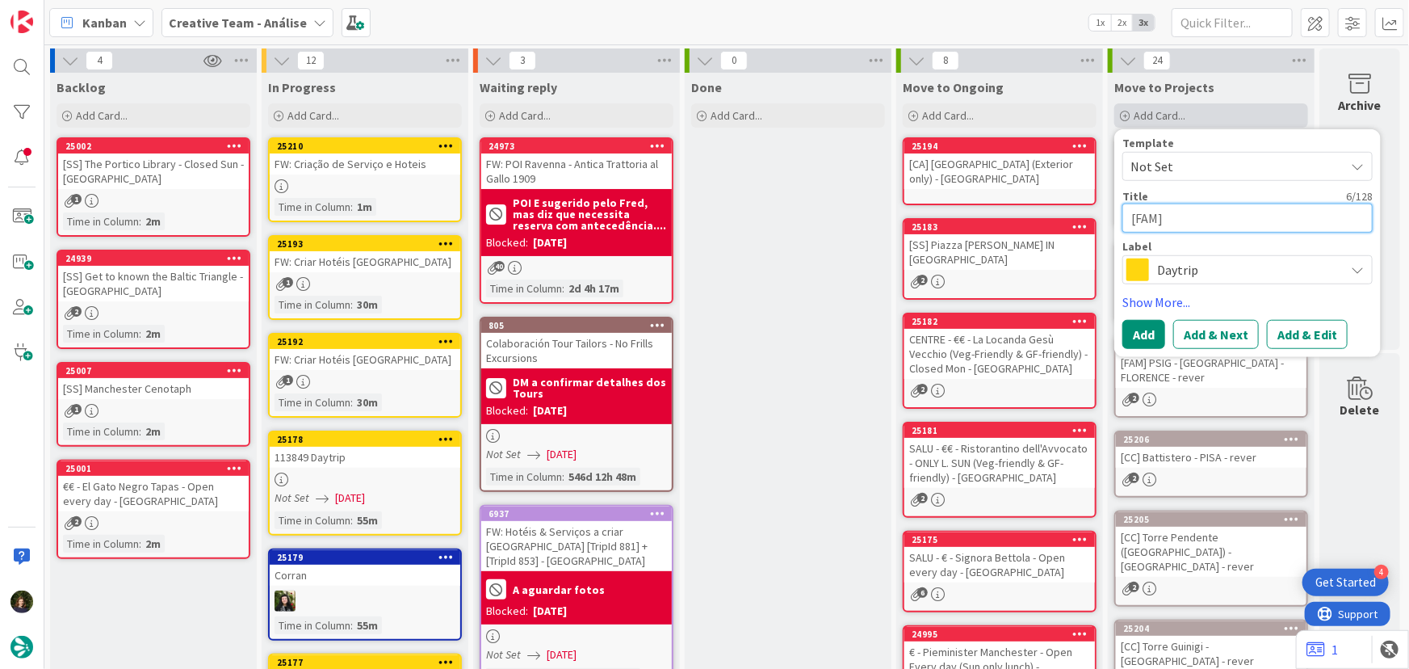
paste textarea "Torre Dell’Orologio"
click at [1201, 275] on span "Daytrip" at bounding box center [1246, 269] width 179 height 23
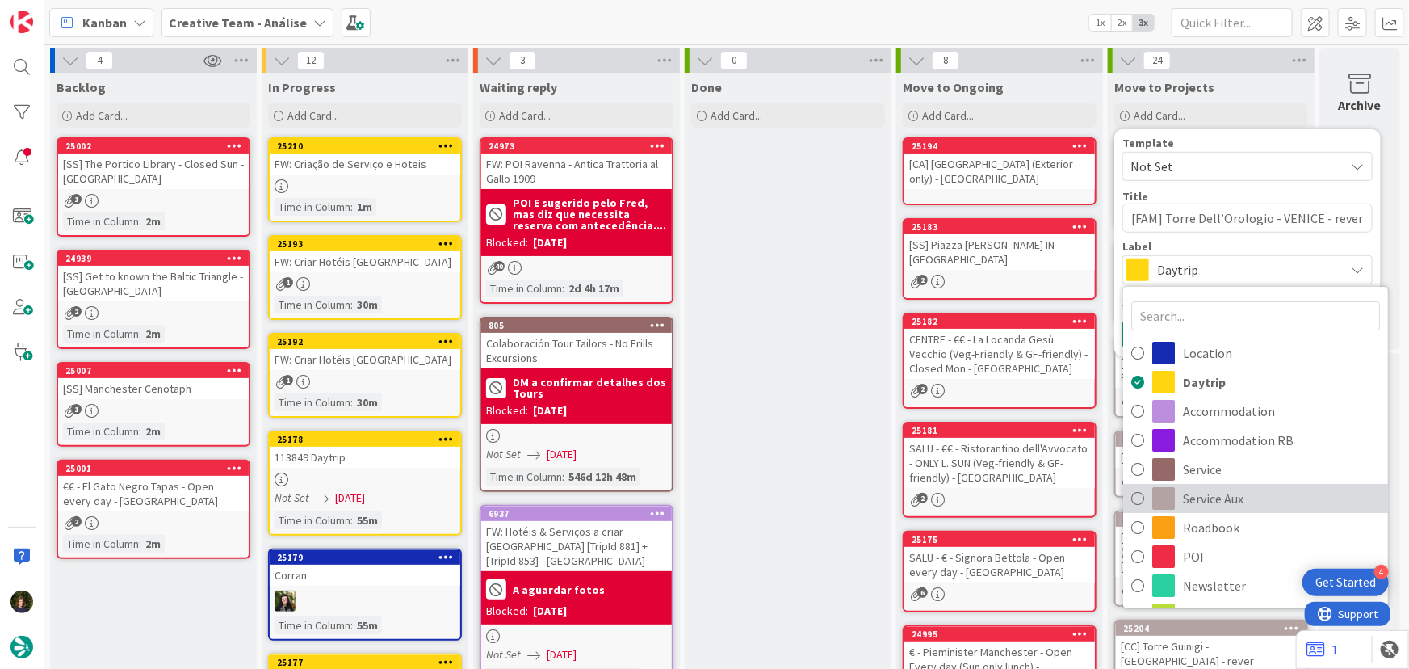
click at [1205, 499] on span "Service Aux" at bounding box center [1281, 498] width 197 height 24
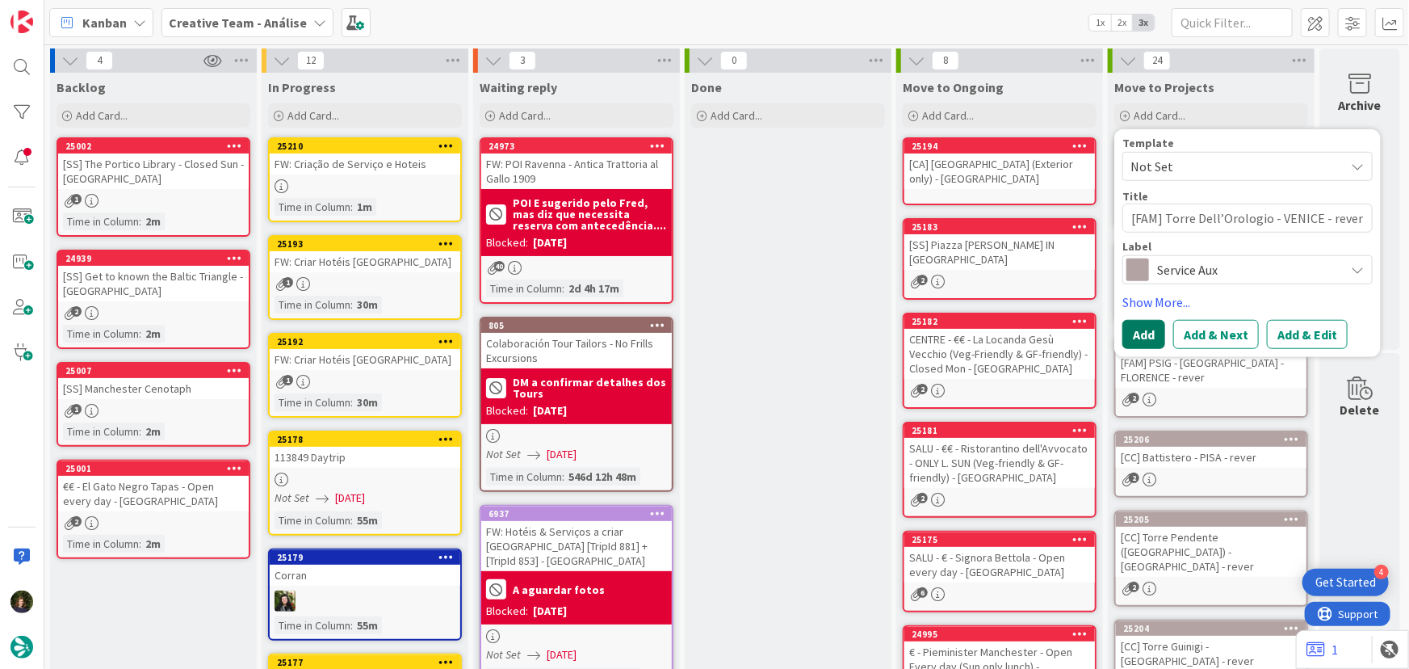
click at [1130, 341] on button "Add" at bounding box center [1143, 334] width 43 height 29
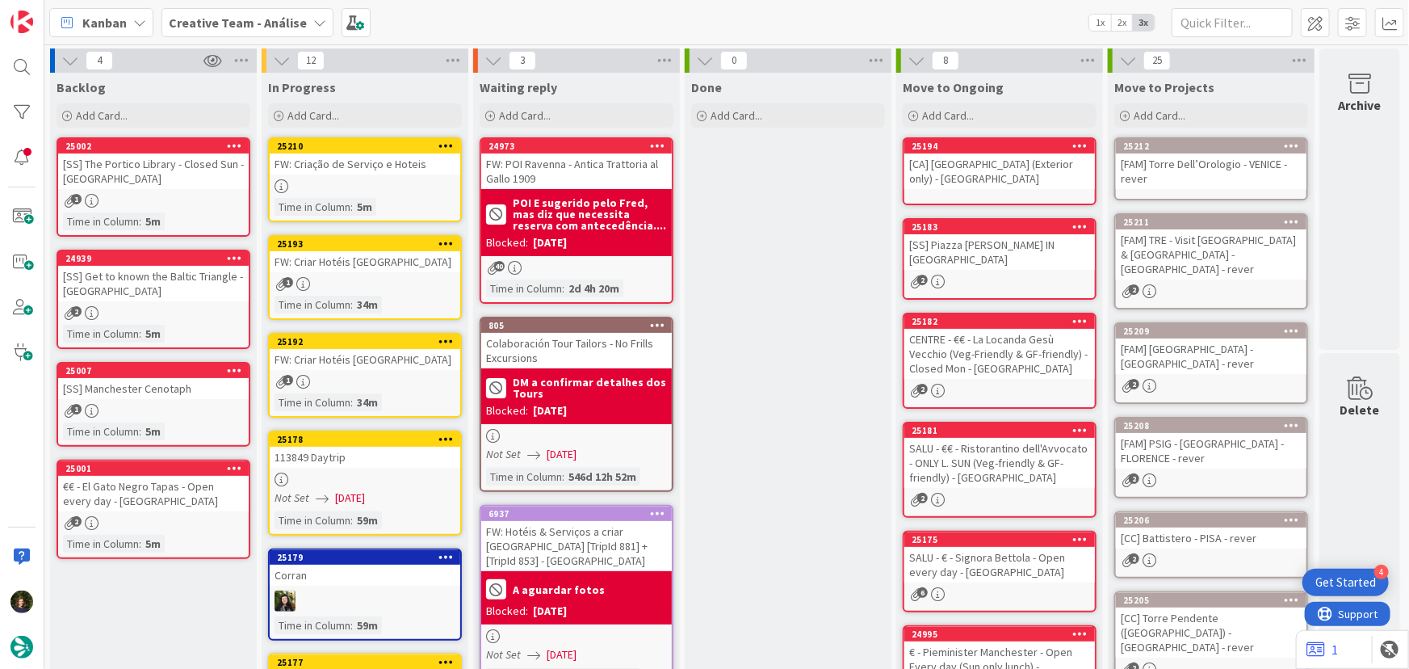
click at [1201, 173] on div "[FAM] Torre Dell’Orologio - VENICE - rever" at bounding box center [1211, 171] width 191 height 36
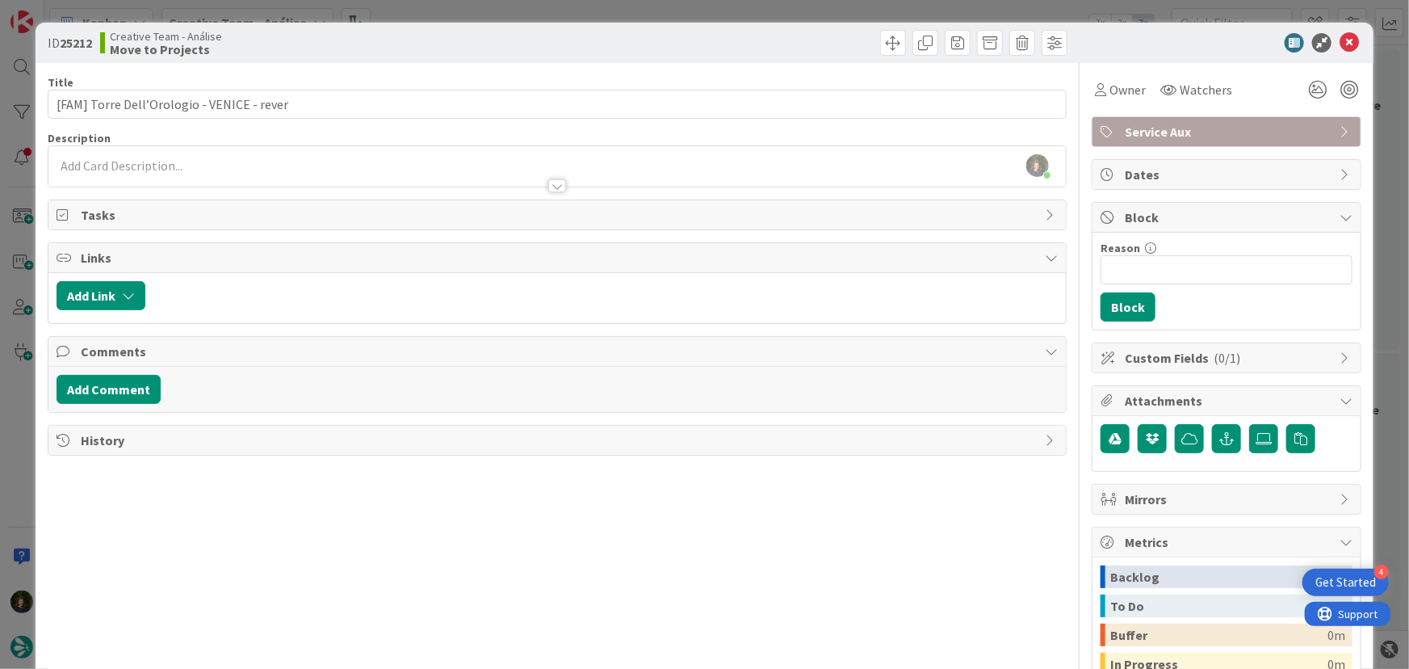
click at [275, 170] on div at bounding box center [557, 178] width 1018 height 17
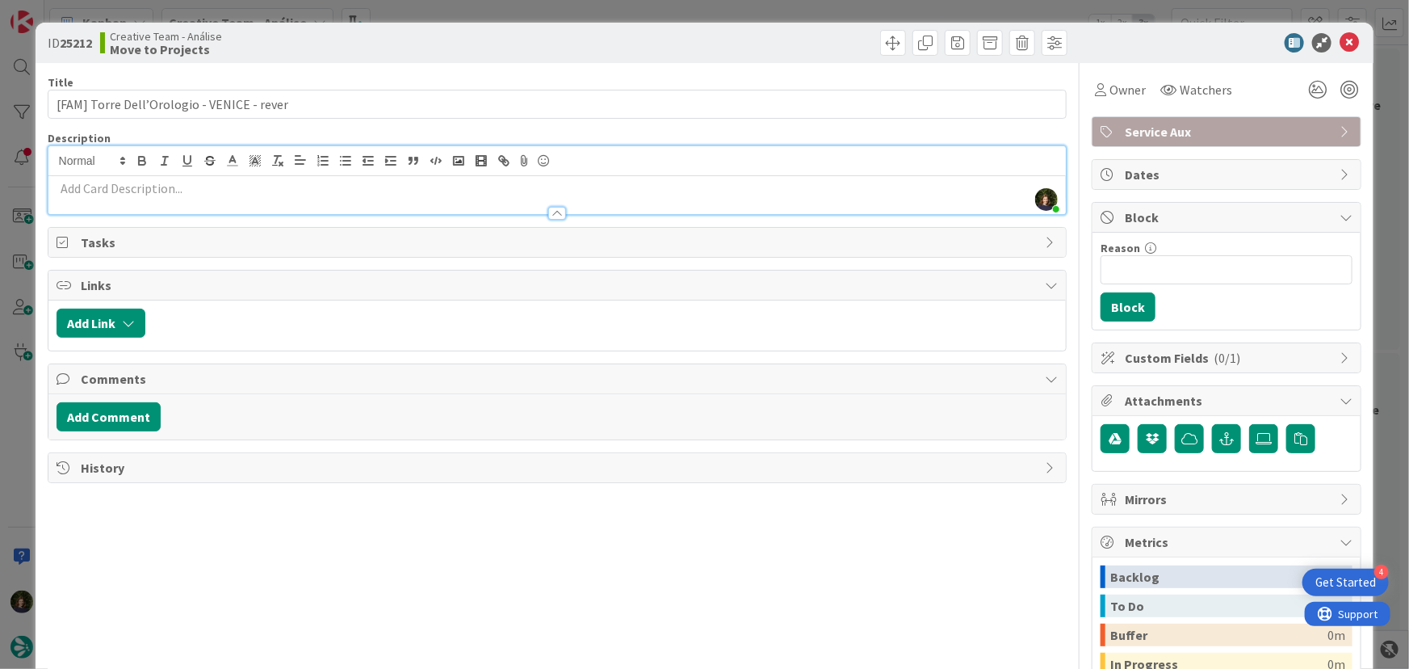
click at [258, 193] on p at bounding box center [558, 188] width 1002 height 19
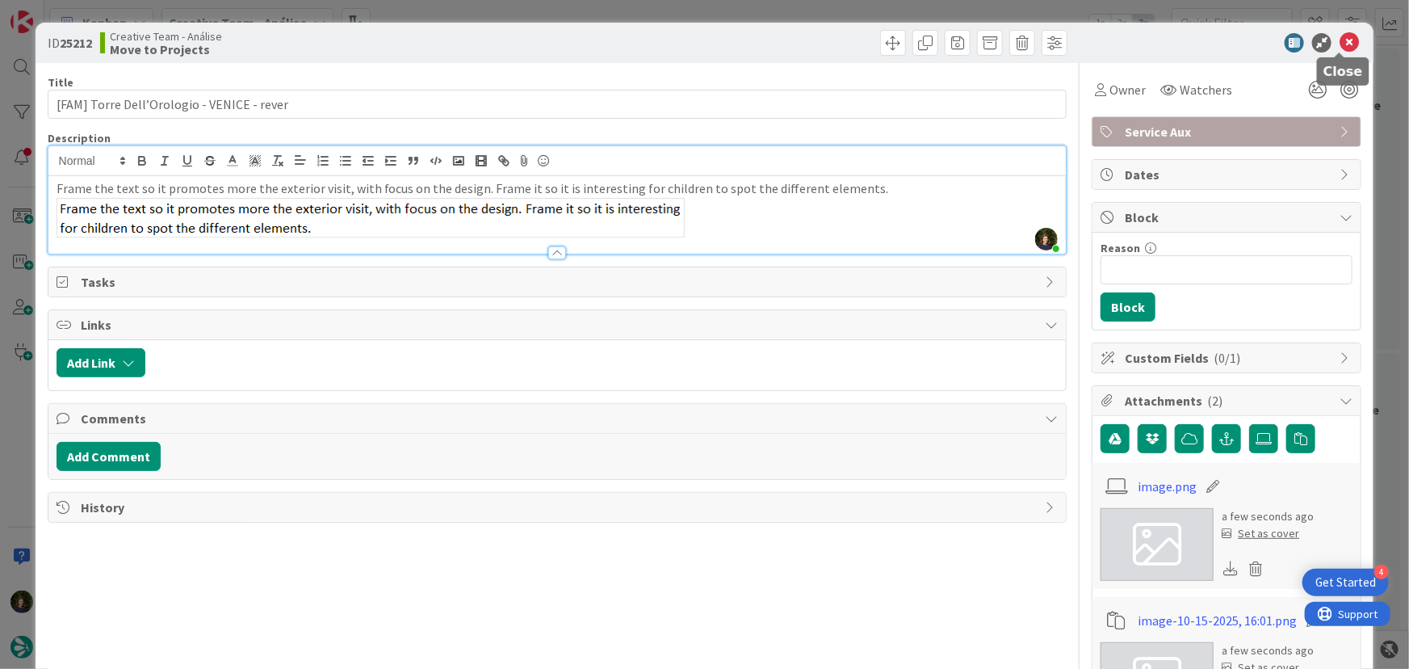
click at [1342, 40] on icon at bounding box center [1349, 42] width 19 height 19
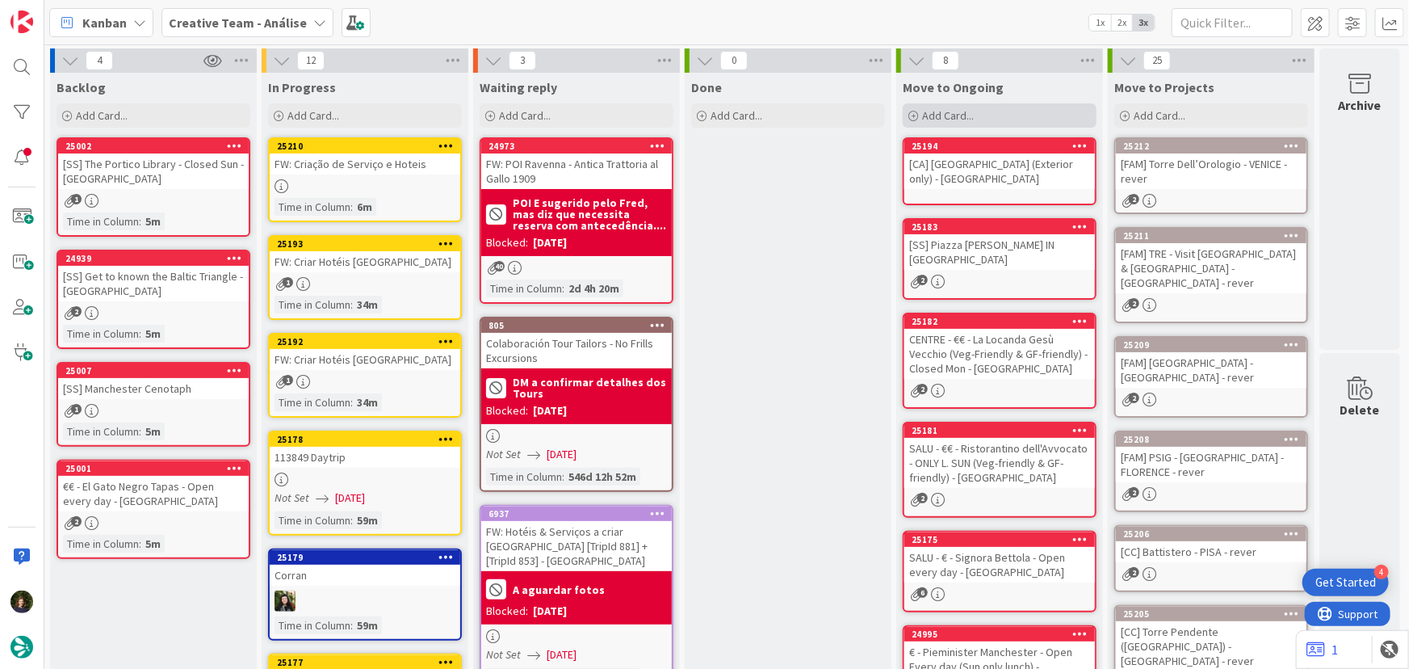
click at [1020, 111] on div "Add Card..." at bounding box center [1000, 115] width 194 height 24
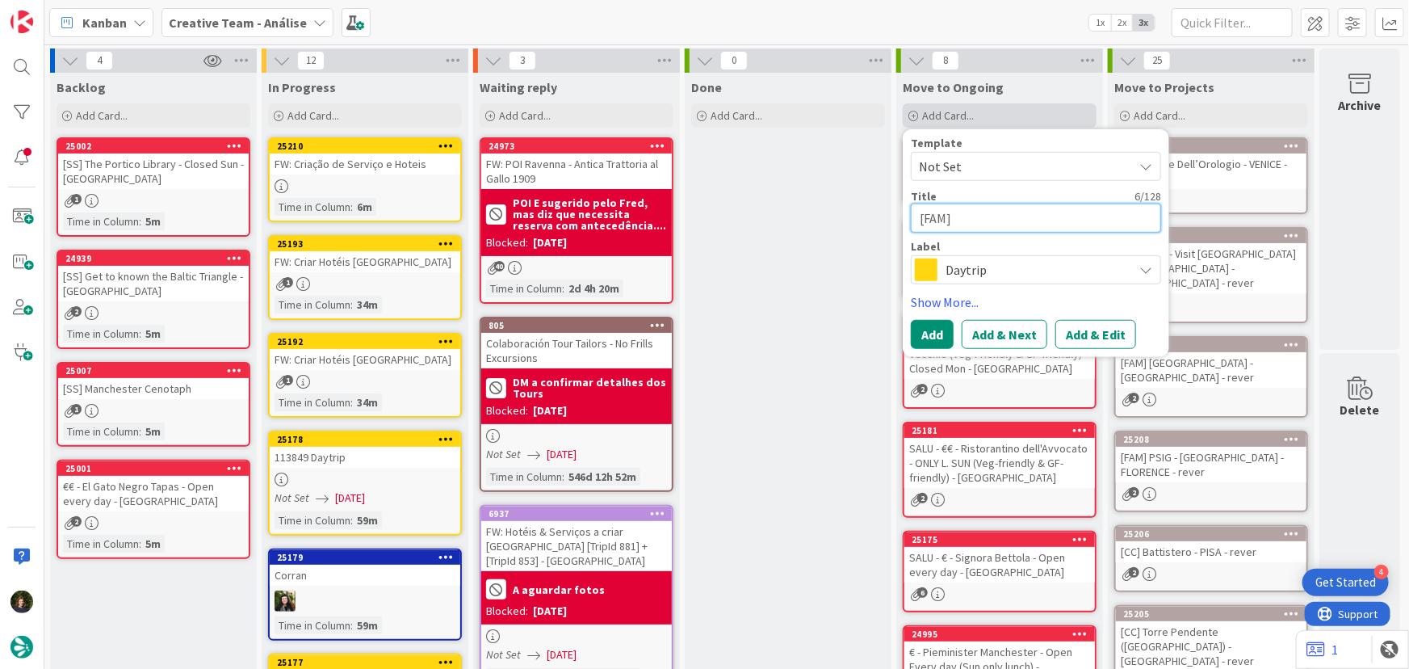
paste textarea "Torre Branca"
click at [964, 269] on span "Daytrip" at bounding box center [1034, 269] width 179 height 23
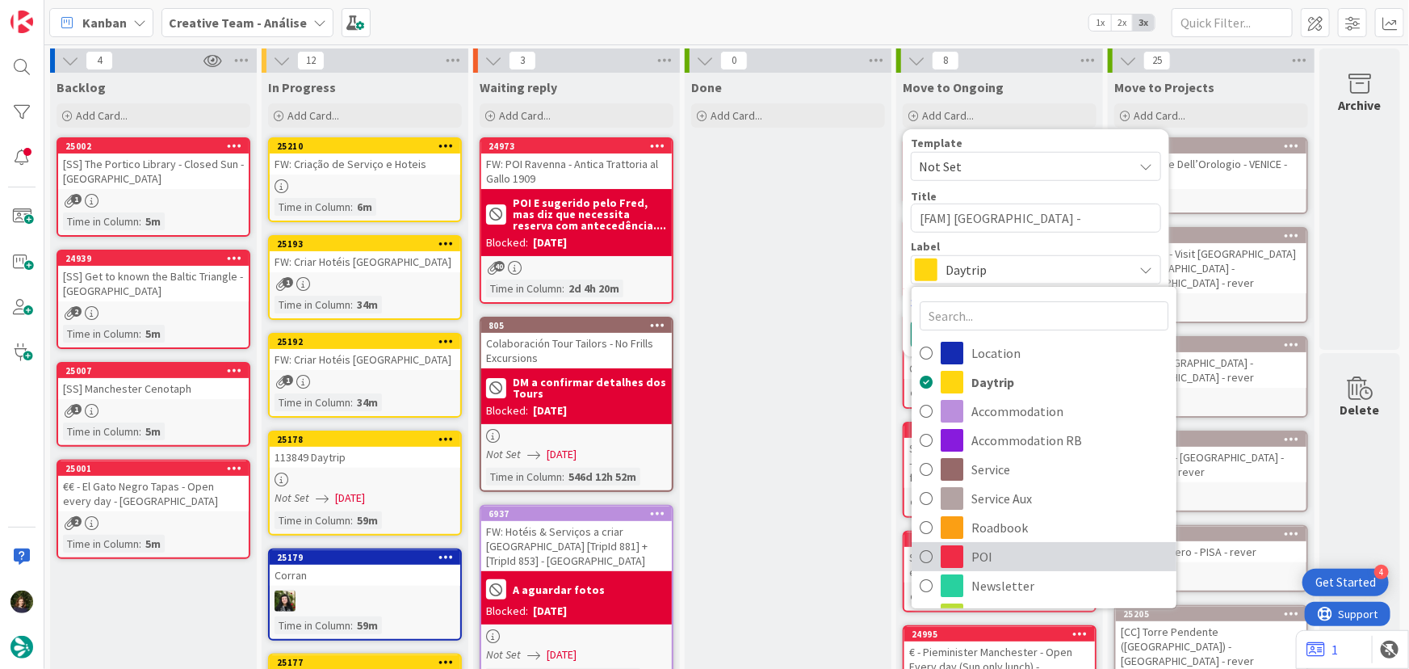
click at [987, 556] on span "POI" at bounding box center [1069, 556] width 197 height 24
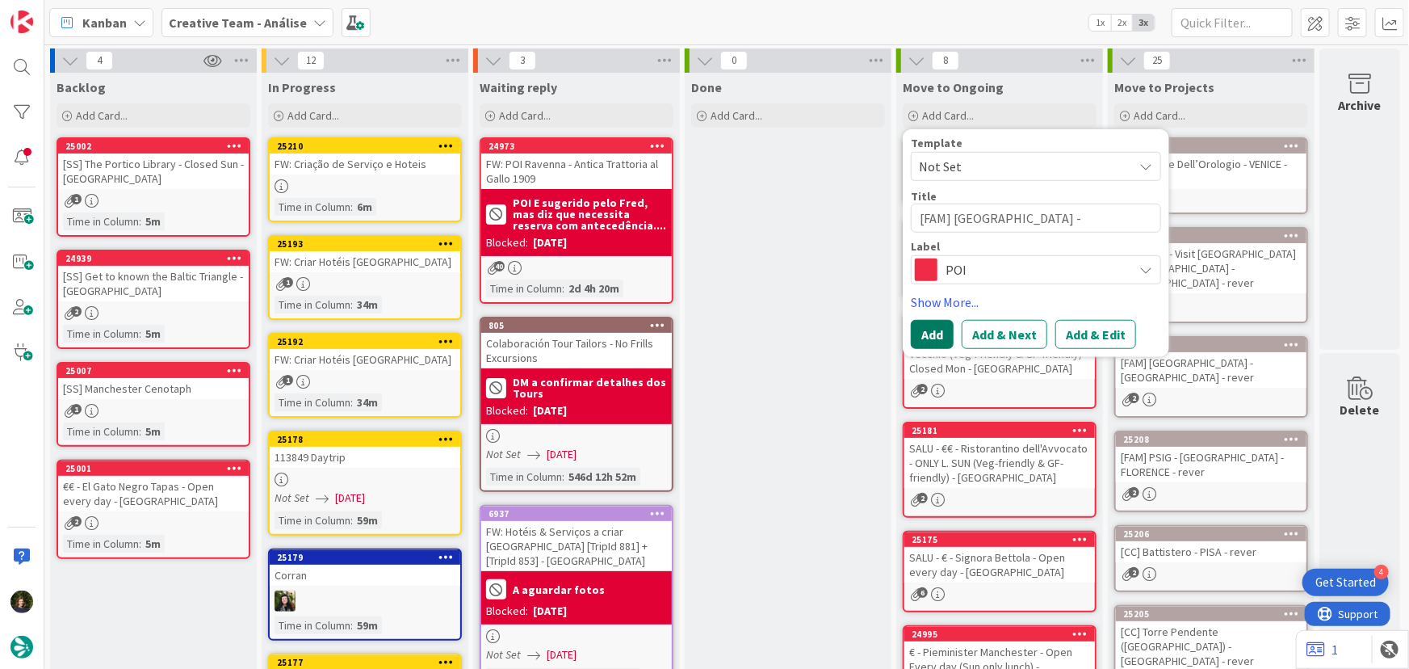
click at [937, 332] on button "Add" at bounding box center [932, 334] width 43 height 29
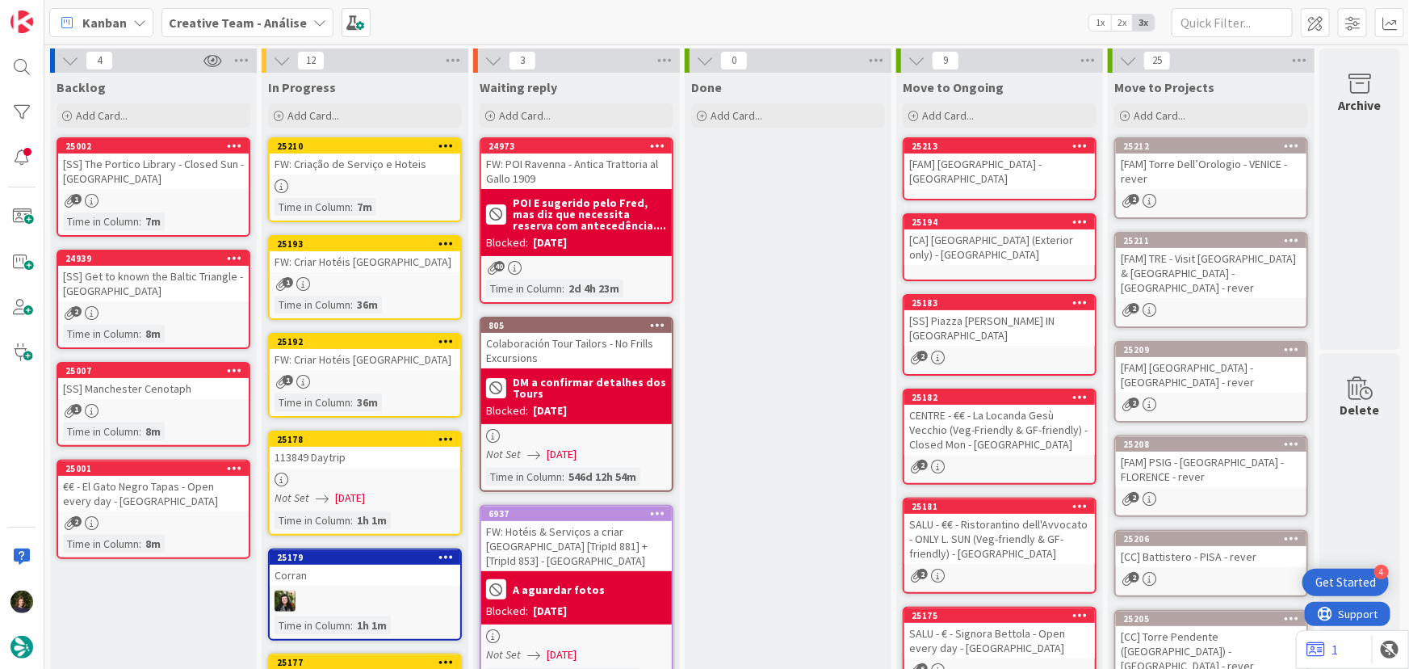
click at [970, 161] on div "[FAM] [GEOGRAPHIC_DATA] - [GEOGRAPHIC_DATA]" at bounding box center [999, 171] width 191 height 36
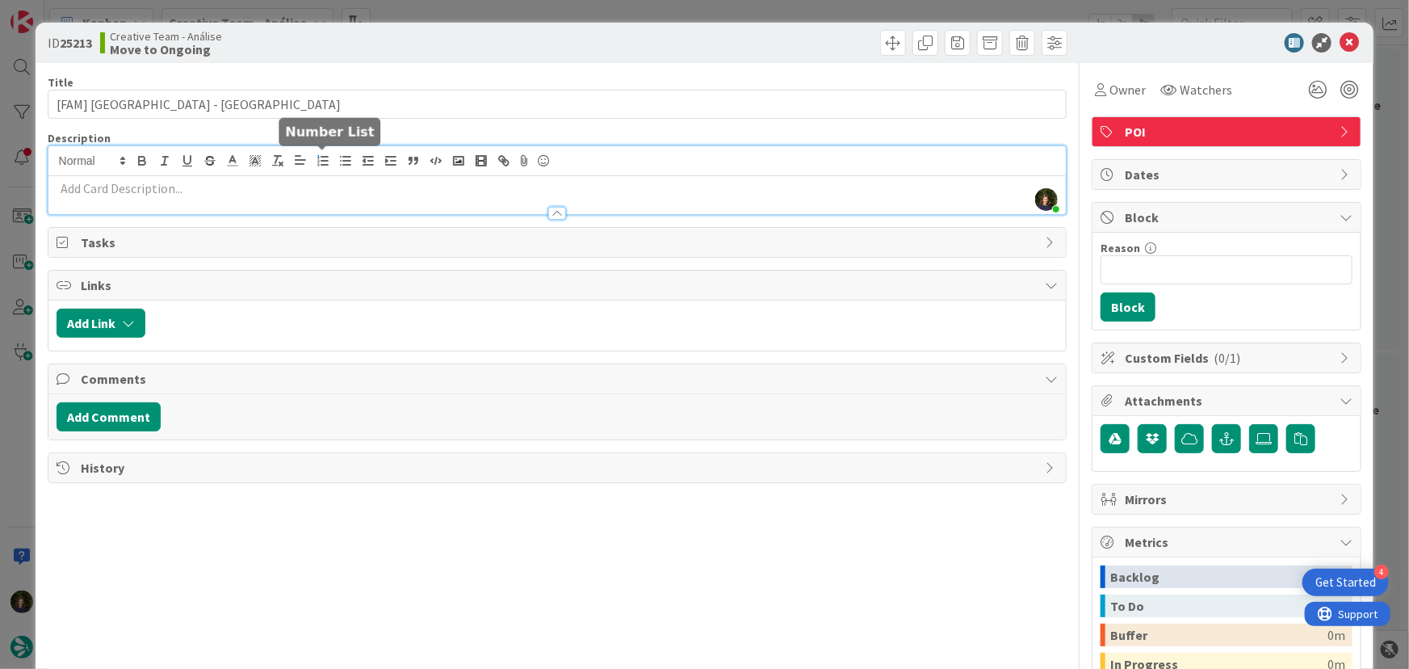
click at [316, 161] on div "[PERSON_NAME] just joined" at bounding box center [557, 180] width 1018 height 68
click at [302, 184] on p at bounding box center [558, 188] width 1002 height 19
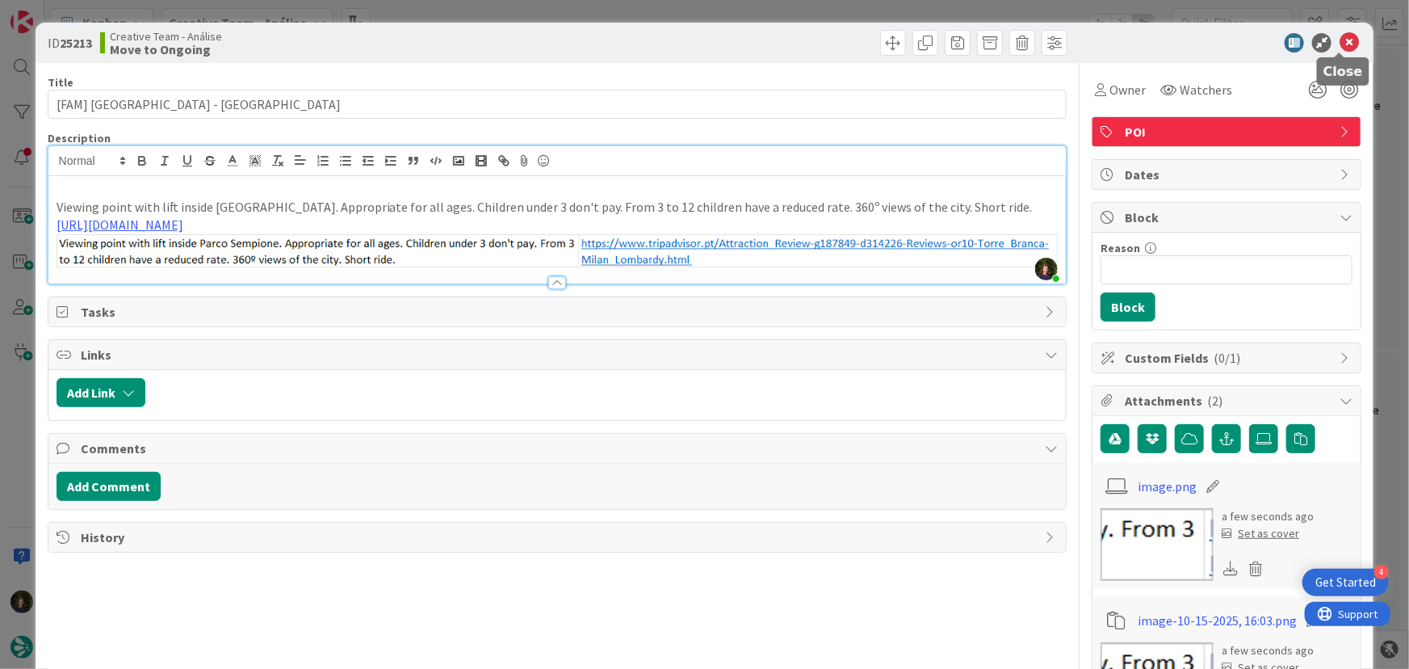
click at [1340, 44] on icon at bounding box center [1349, 42] width 19 height 19
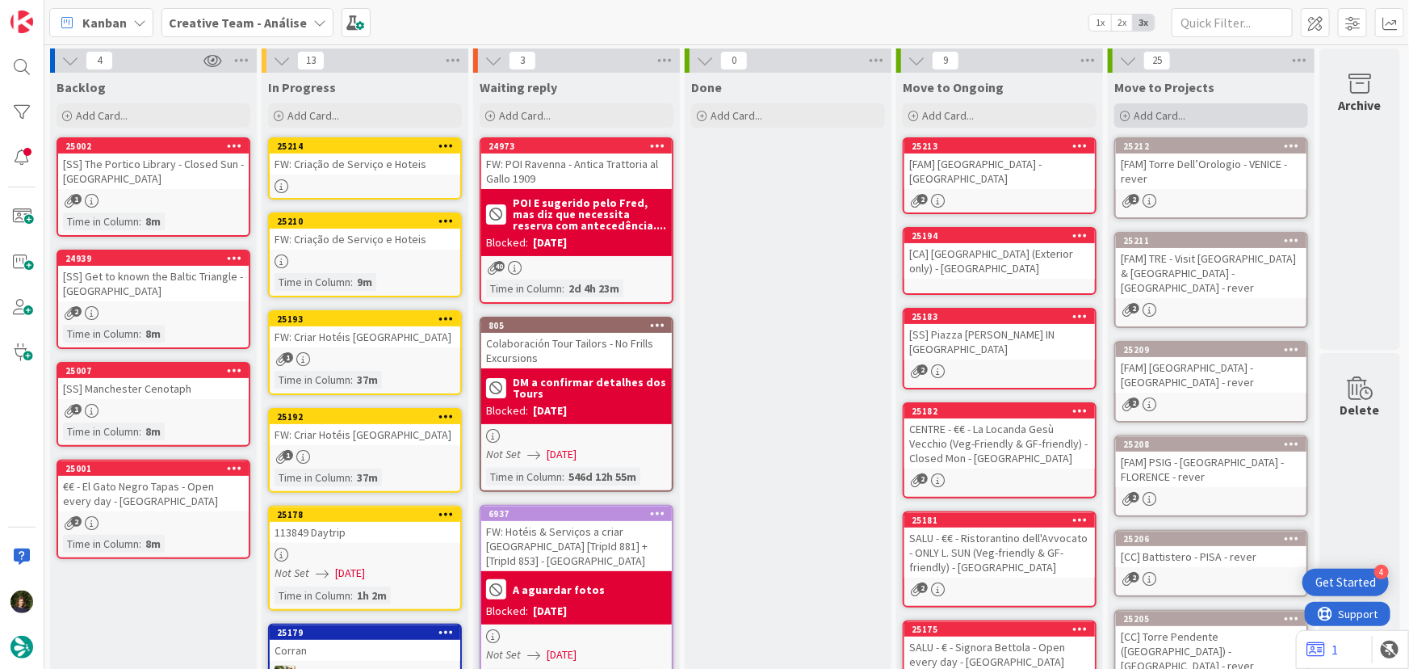
click at [1219, 107] on div "Add Card..." at bounding box center [1211, 115] width 194 height 24
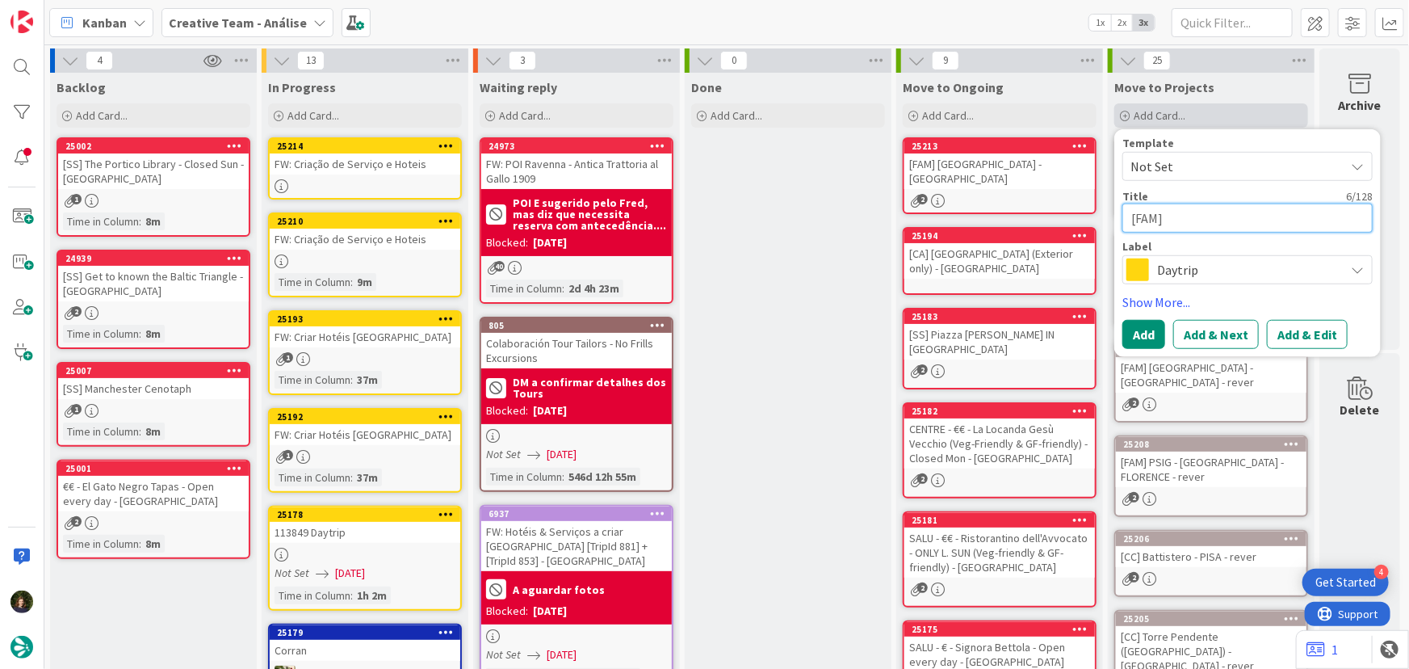
paste textarea "Detour to Montefioralle"
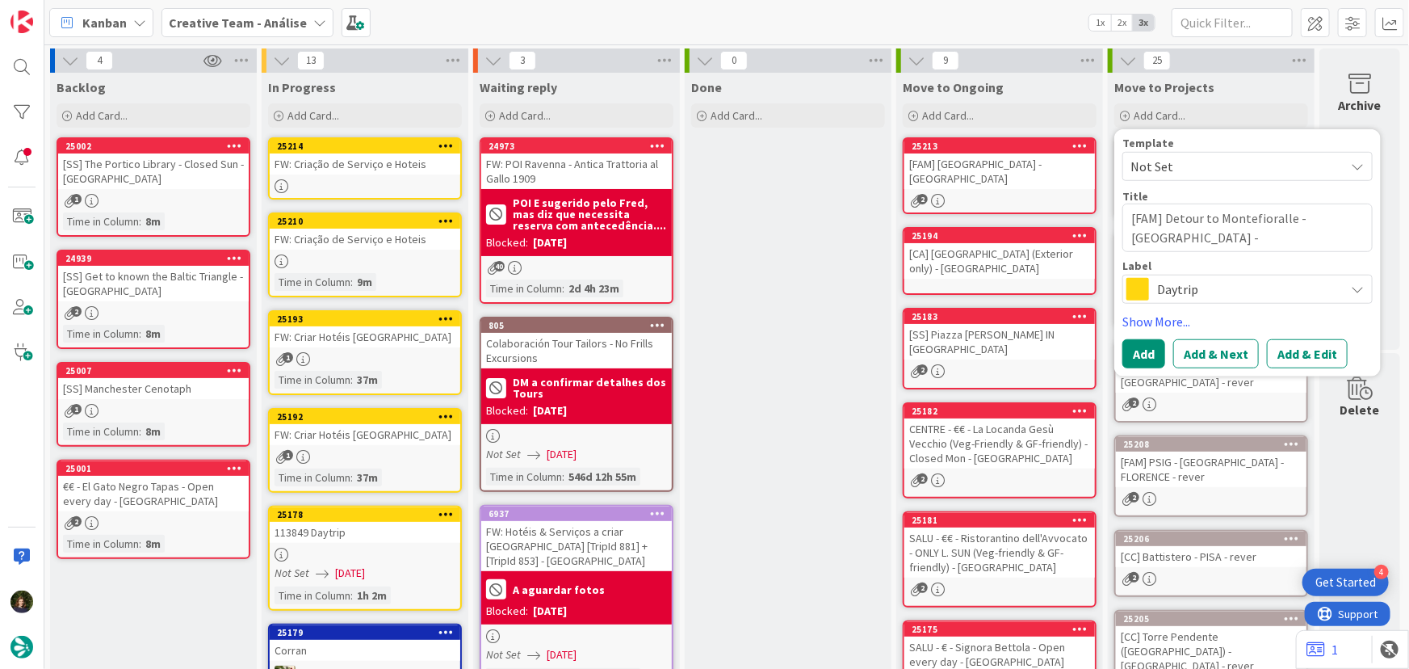
click at [1217, 295] on span "Daytrip" at bounding box center [1246, 289] width 179 height 23
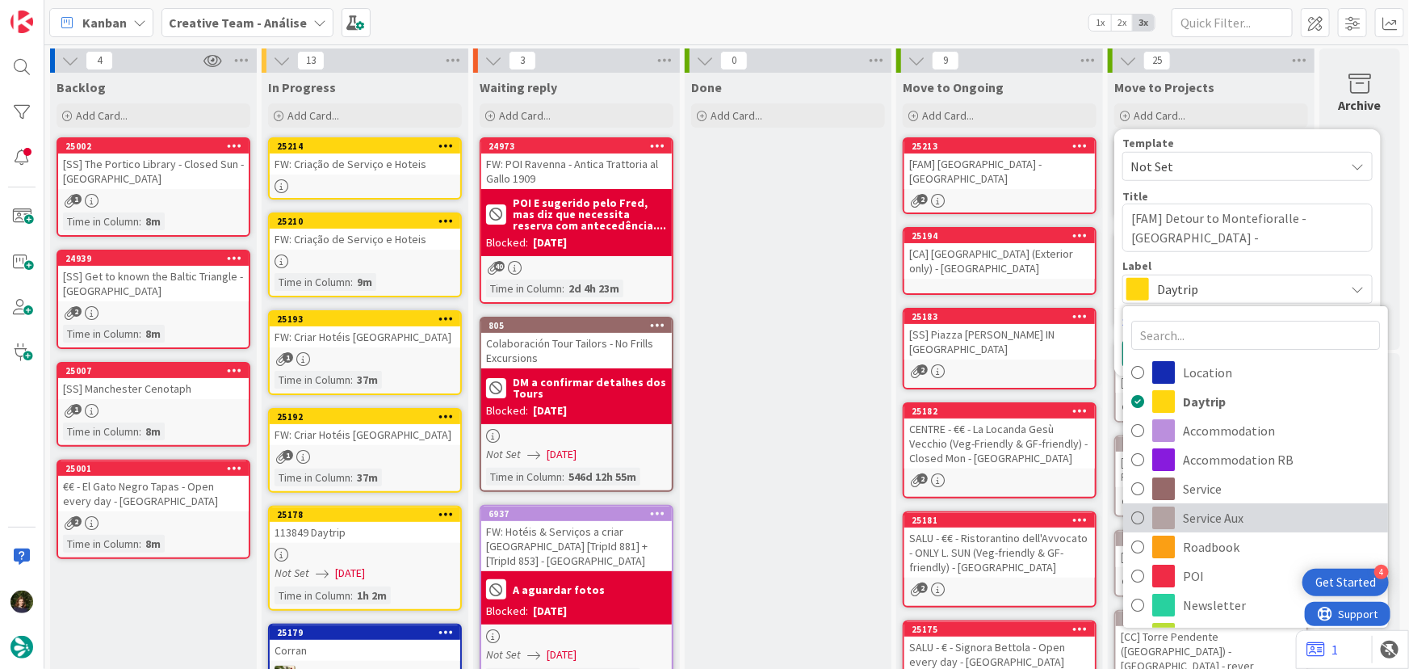
click at [1194, 509] on span "Service Aux" at bounding box center [1281, 517] width 197 height 24
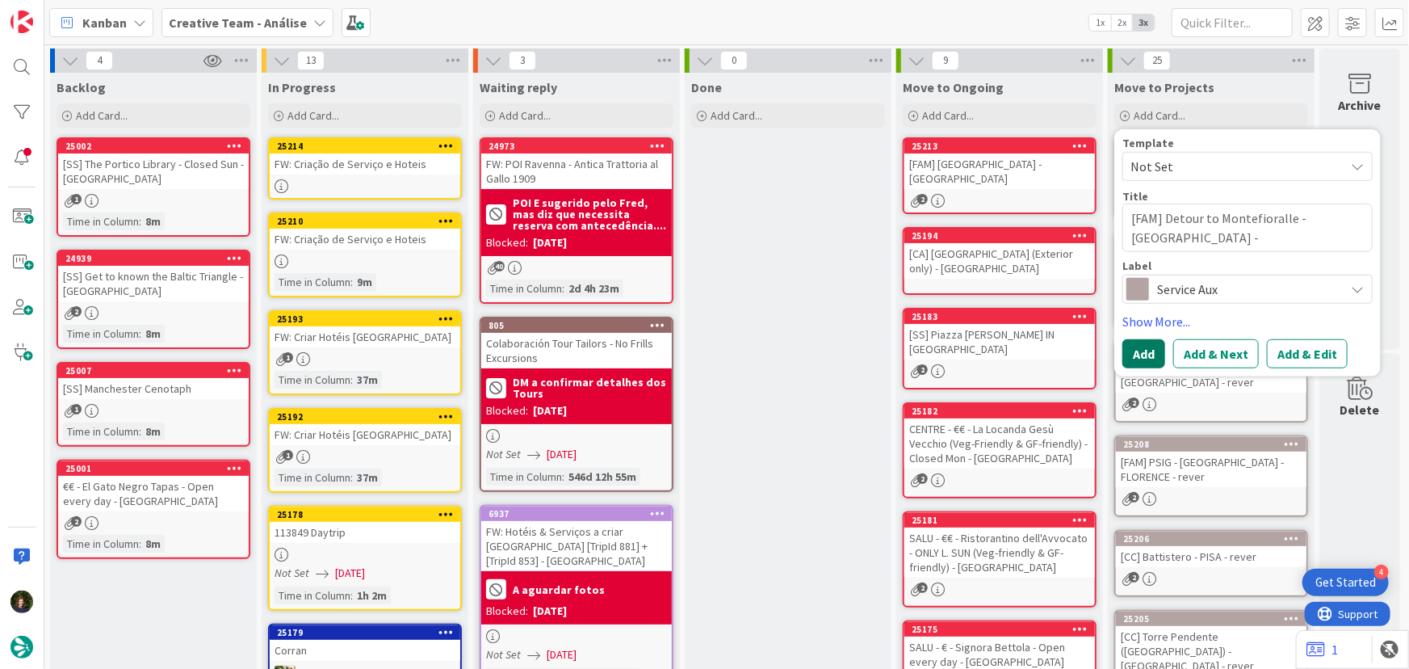
click at [1130, 349] on button "Add" at bounding box center [1143, 353] width 43 height 29
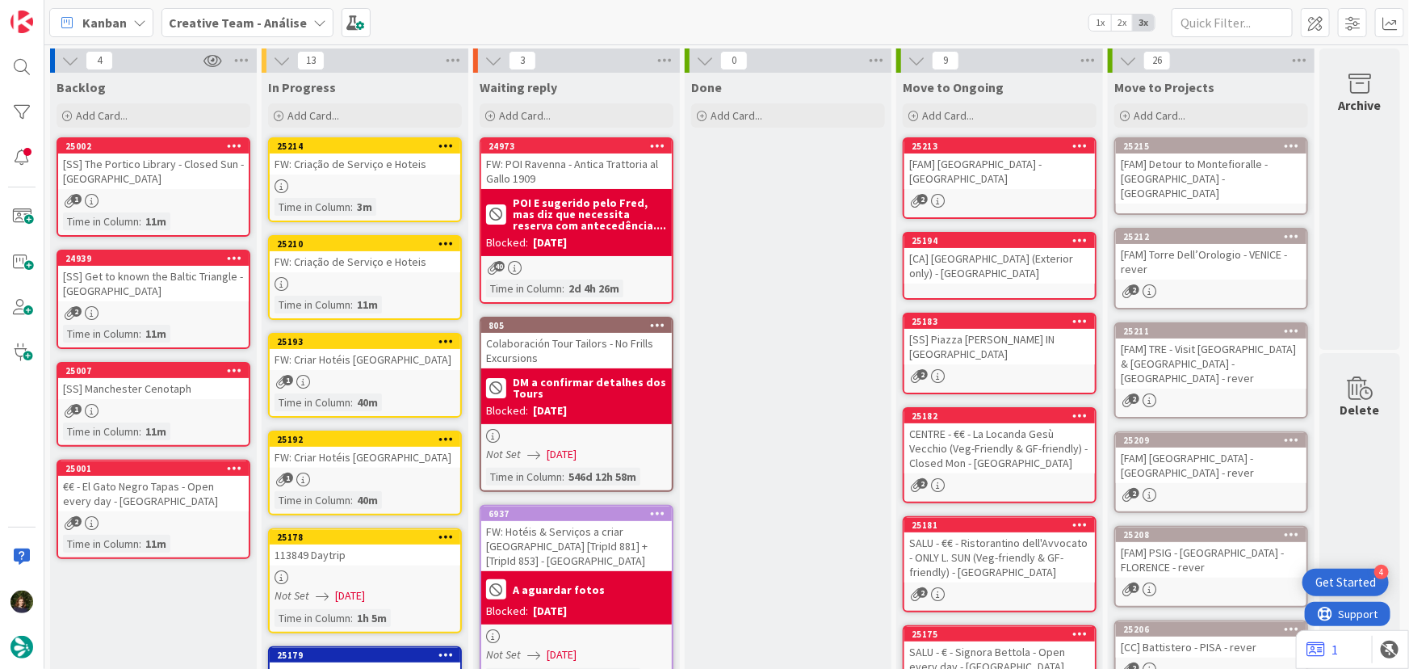
click at [1180, 170] on div "[FAM] Detour to Montefioralle - [GEOGRAPHIC_DATA] - [GEOGRAPHIC_DATA]" at bounding box center [1211, 178] width 191 height 50
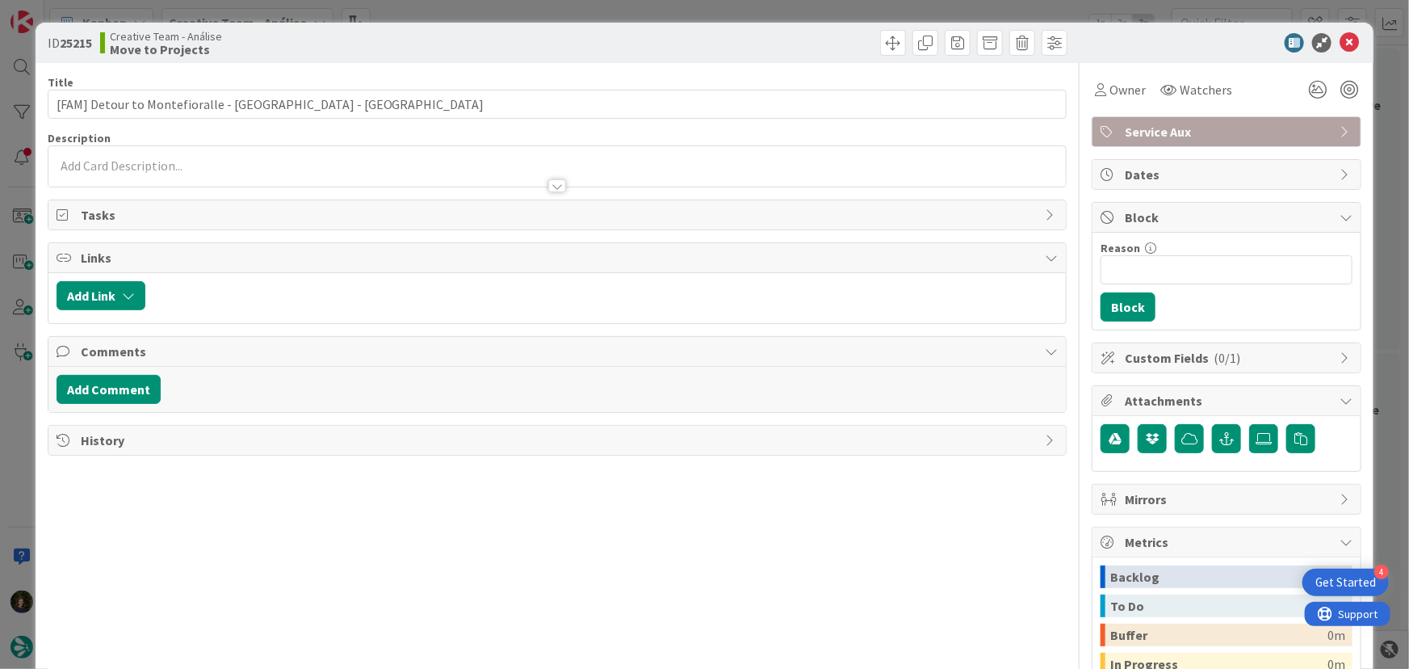
click at [249, 176] on div at bounding box center [557, 178] width 1018 height 17
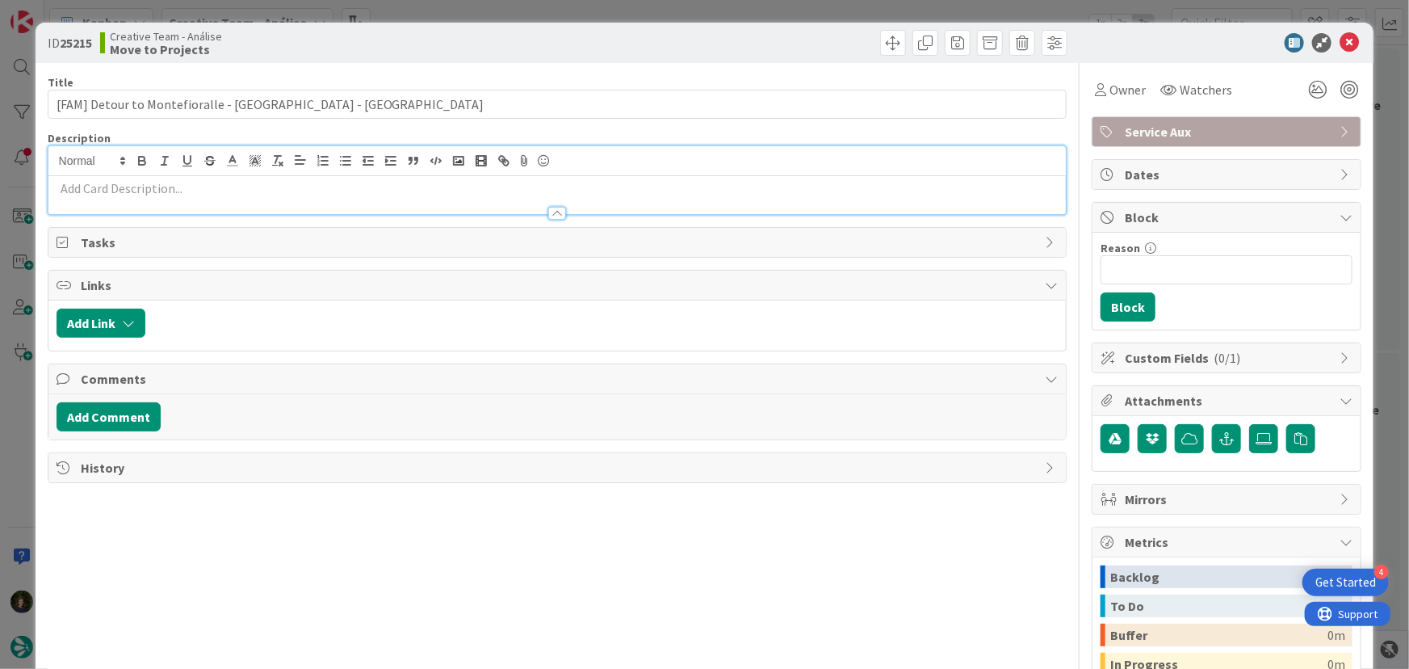
click at [216, 200] on div at bounding box center [557, 205] width 1018 height 17
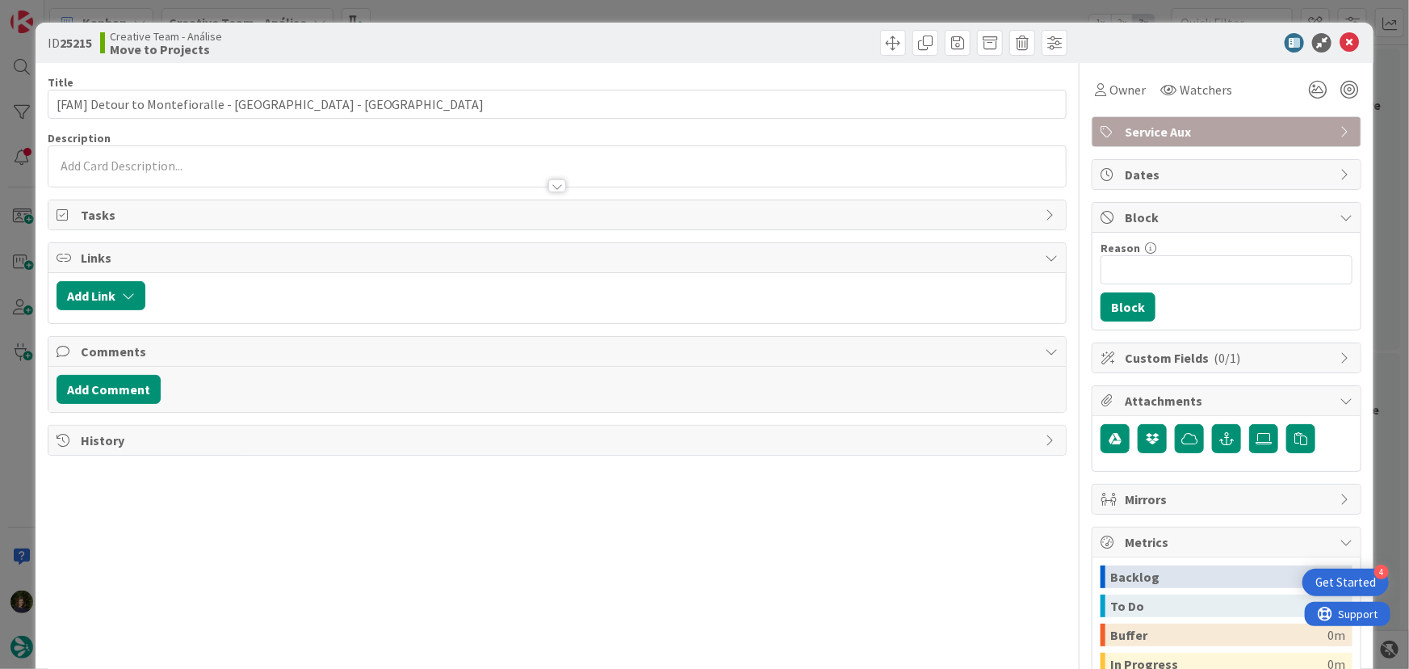
click at [216, 165] on p at bounding box center [558, 166] width 1002 height 19
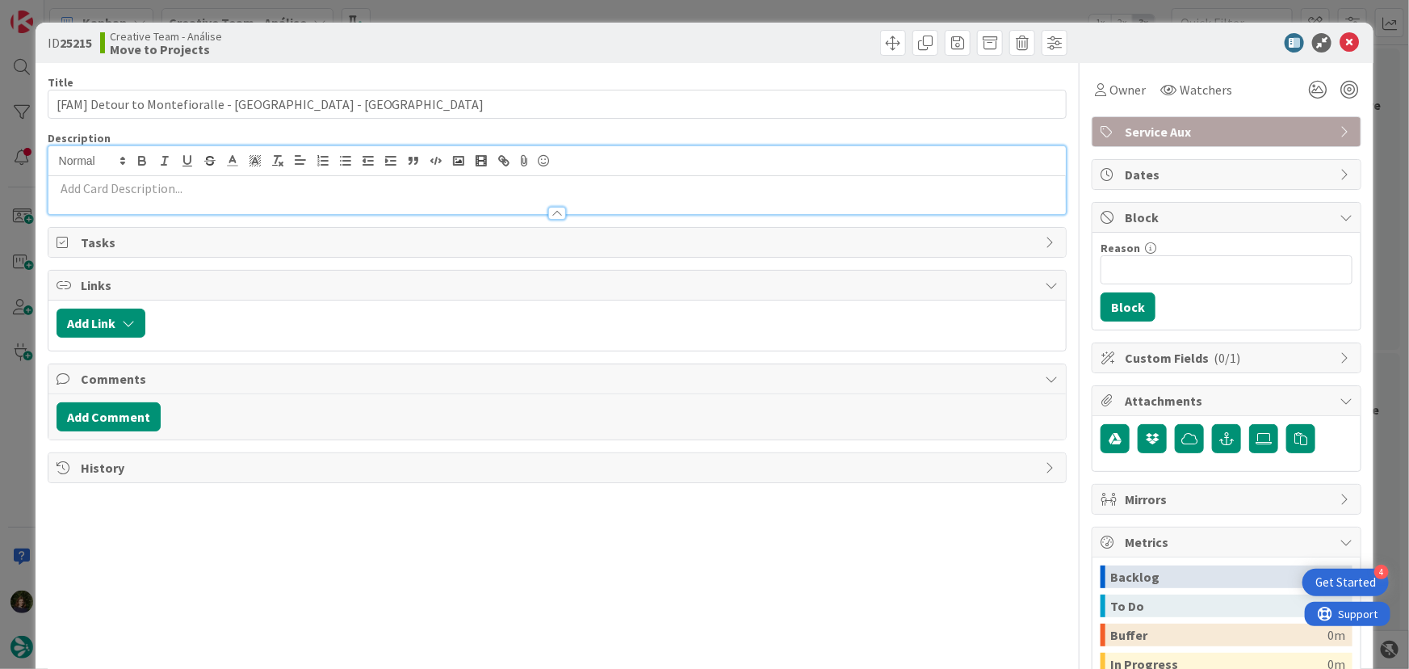
click at [216, 185] on p at bounding box center [558, 188] width 1002 height 19
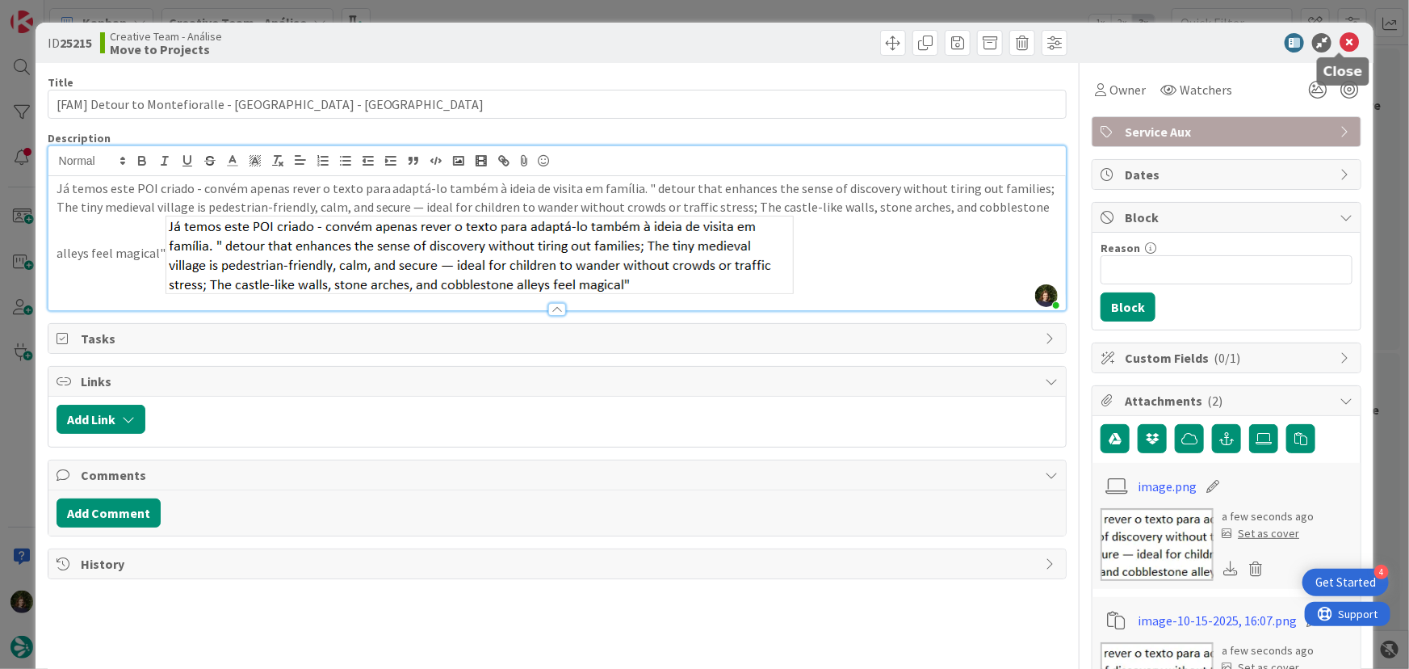
click at [1340, 46] on icon at bounding box center [1349, 42] width 19 height 19
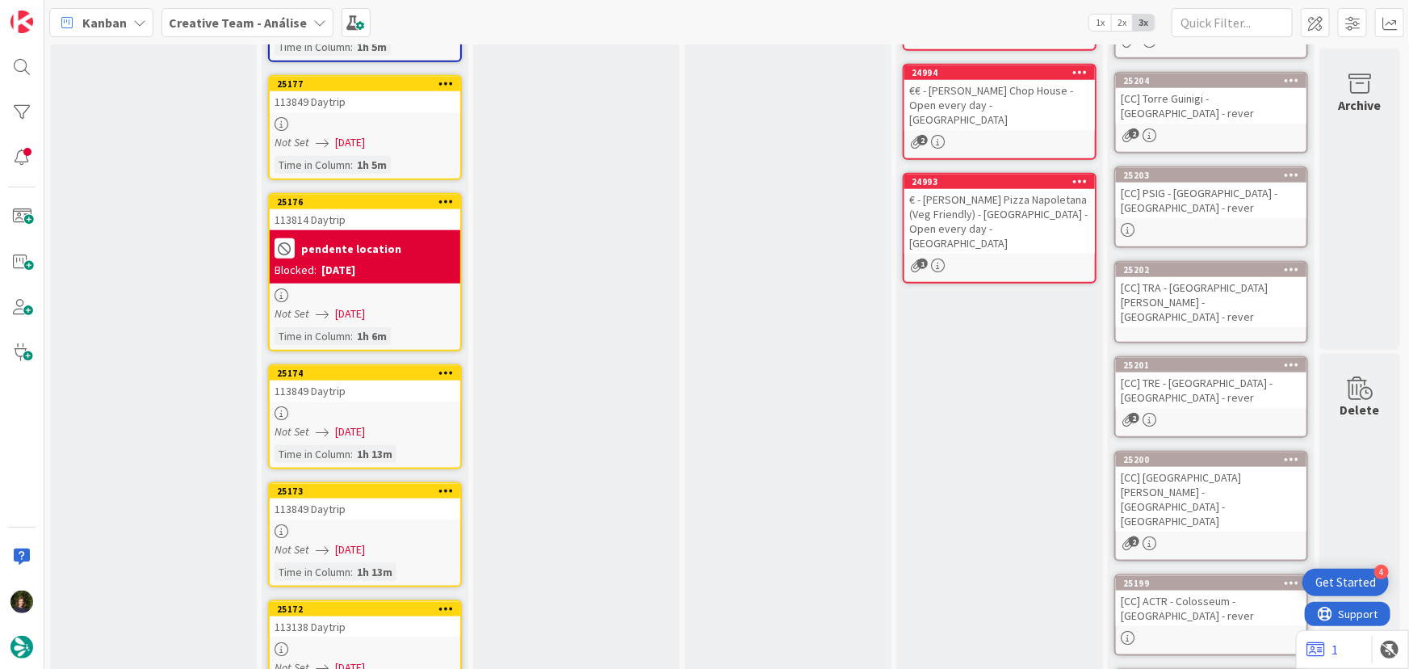
scroll to position [880, 7]
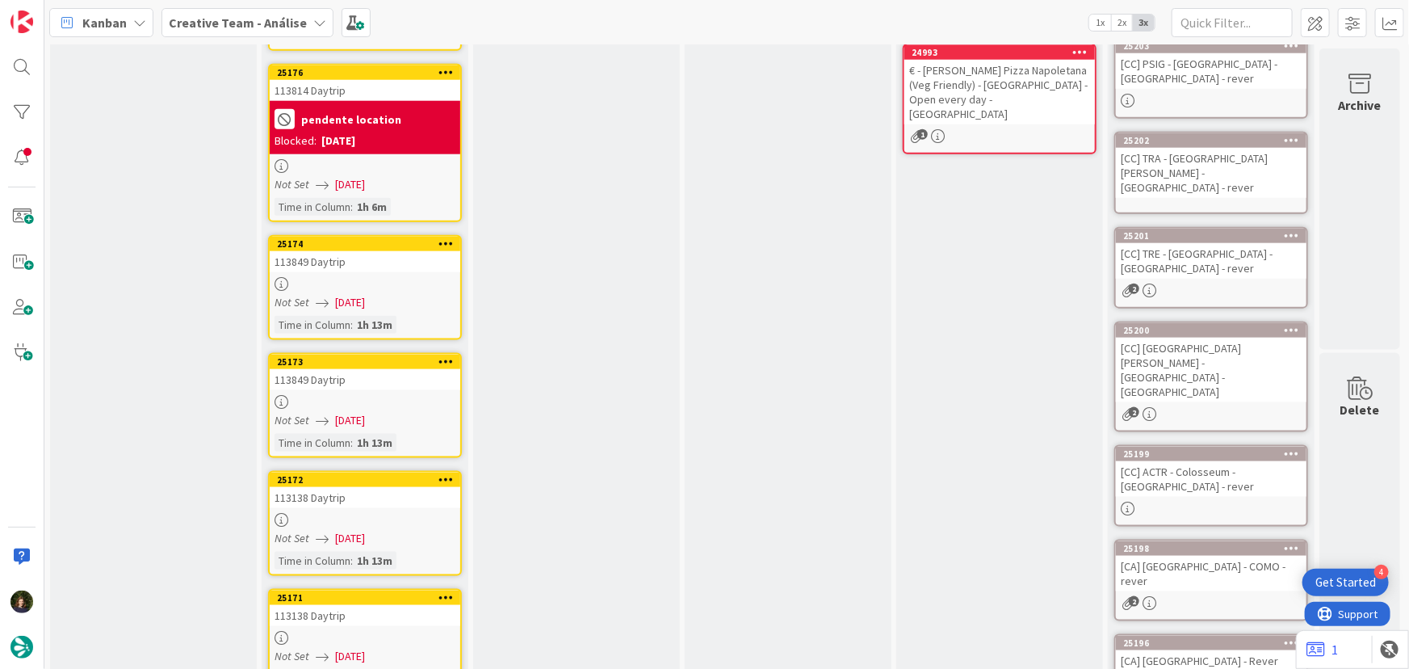
click at [241, 23] on b "Creative Team - Análise" at bounding box center [238, 23] width 138 height 16
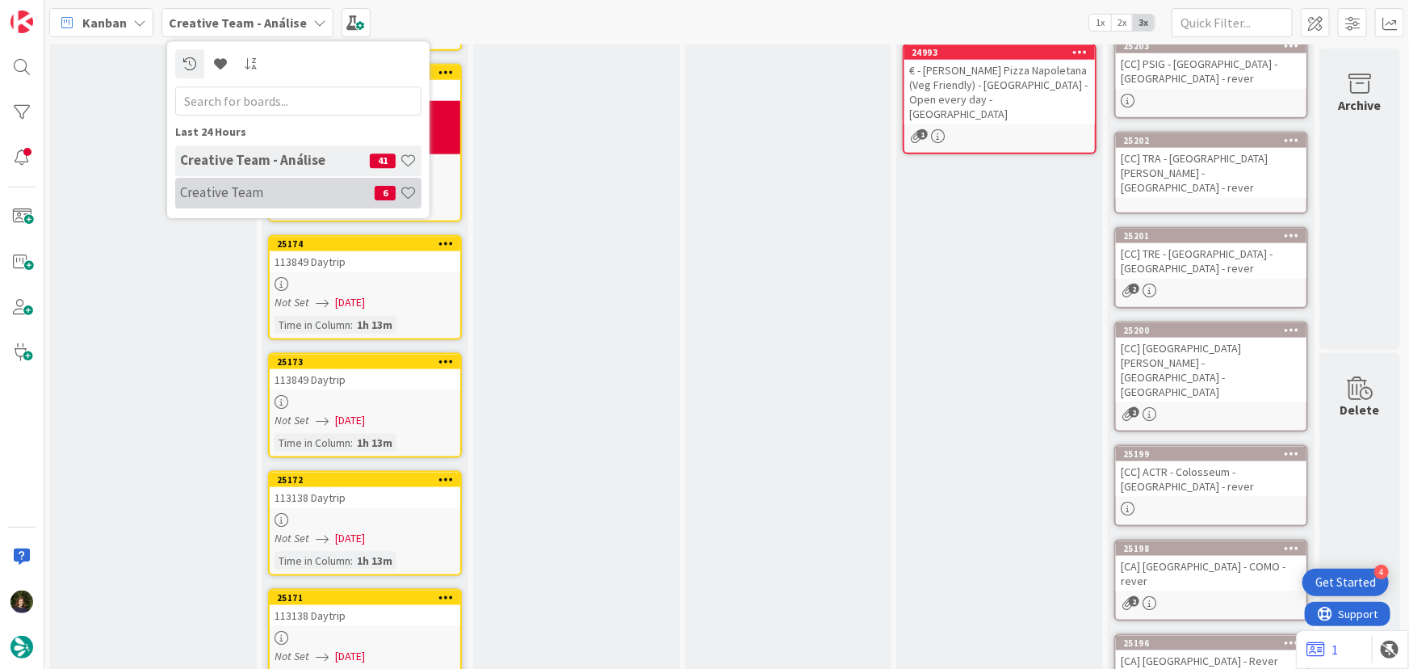
click at [195, 193] on h4 "Creative Team" at bounding box center [277, 192] width 195 height 16
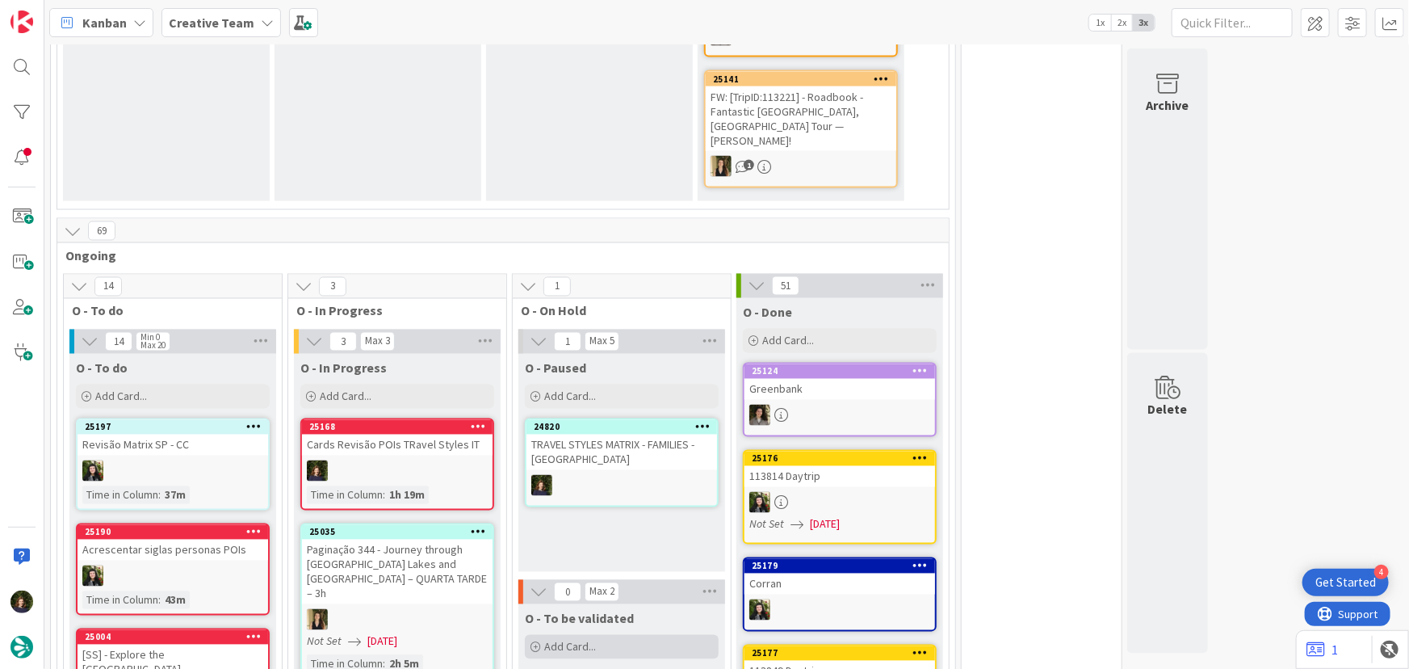
scroll to position [1468, 0]
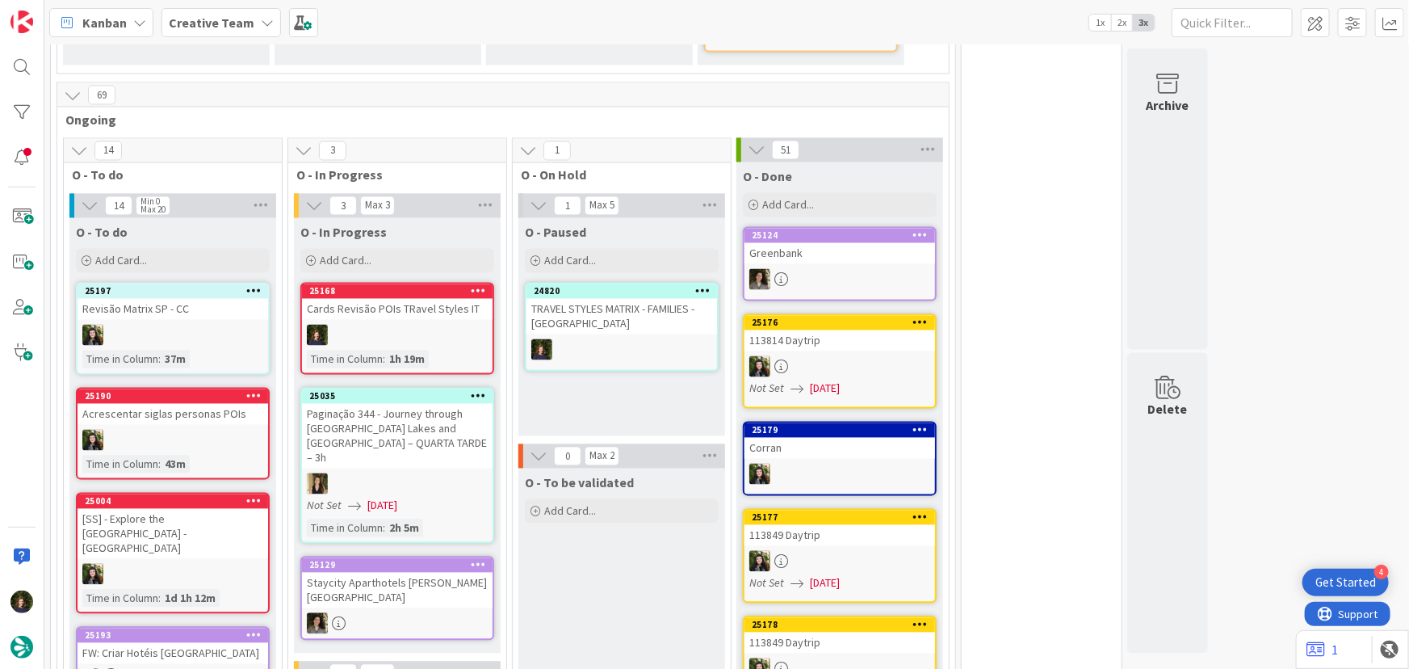
click at [395, 325] on div at bounding box center [397, 335] width 191 height 21
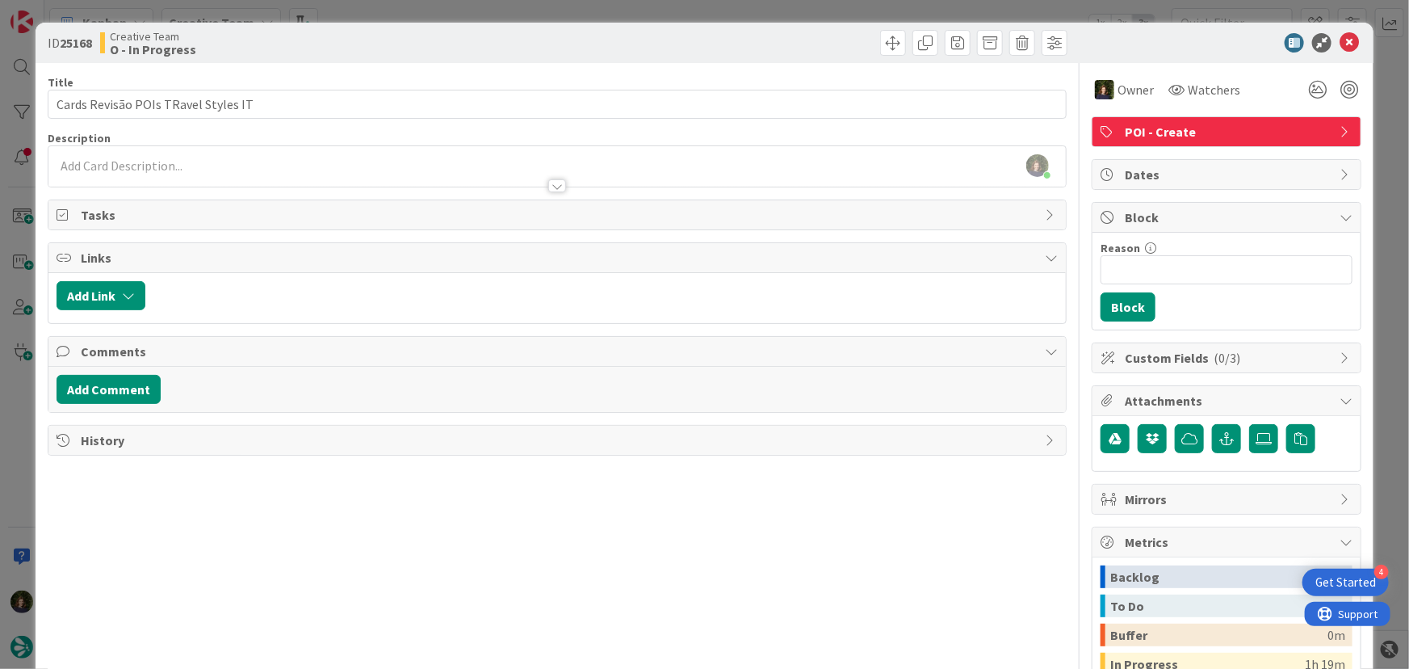
click at [1218, 122] on span "POI - Create" at bounding box center [1228, 131] width 207 height 19
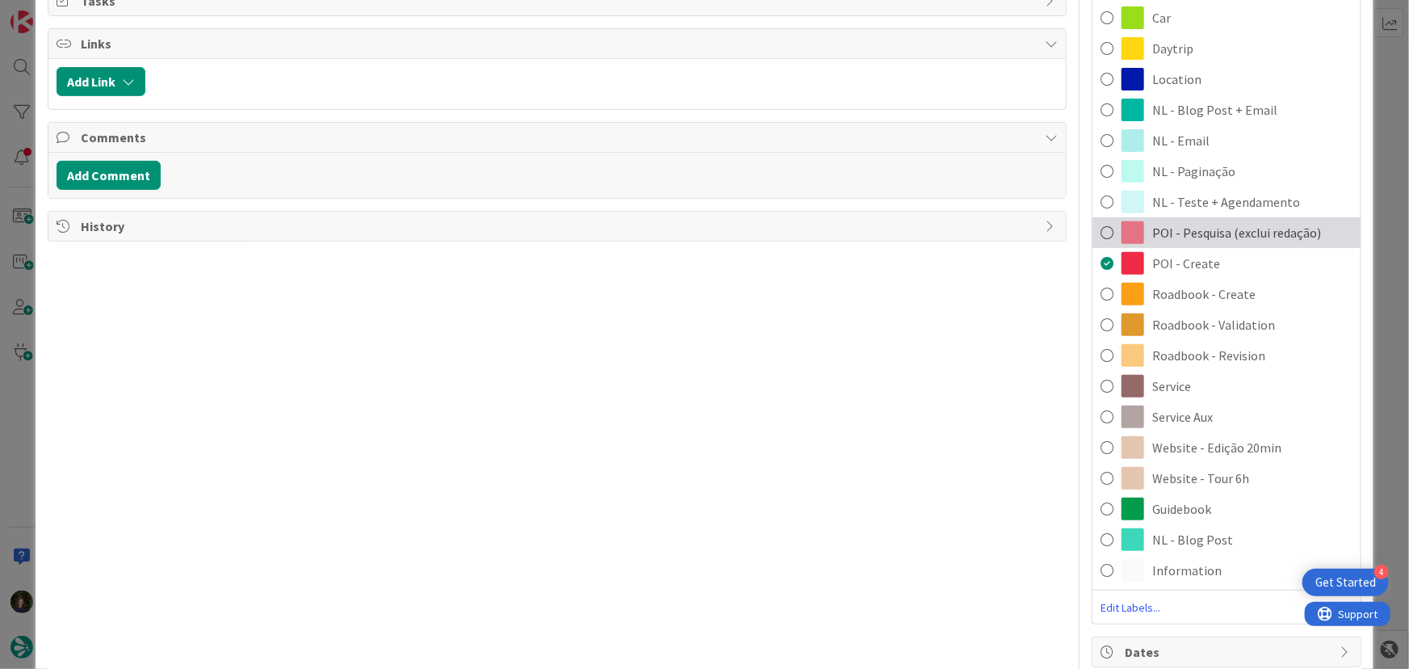
scroll to position [220, 0]
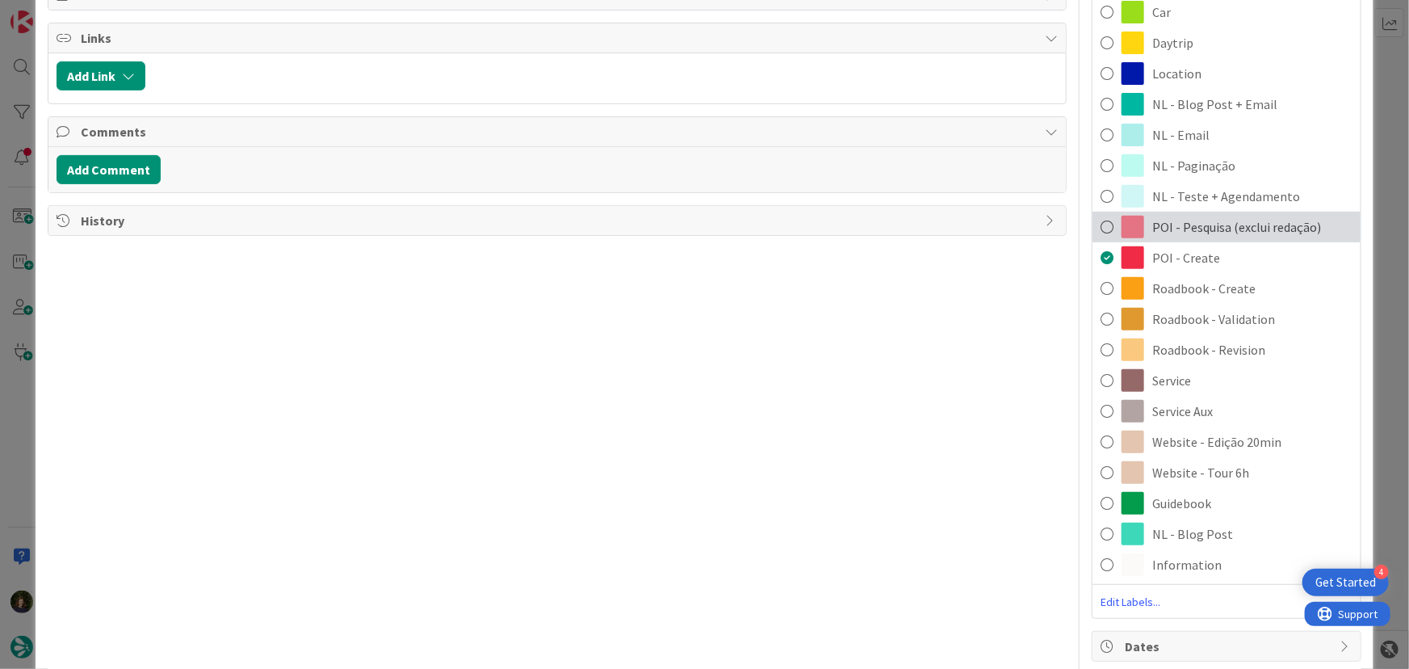
click at [1223, 227] on span "POI - Pesquisa (exclui redação)" at bounding box center [1236, 226] width 169 height 19
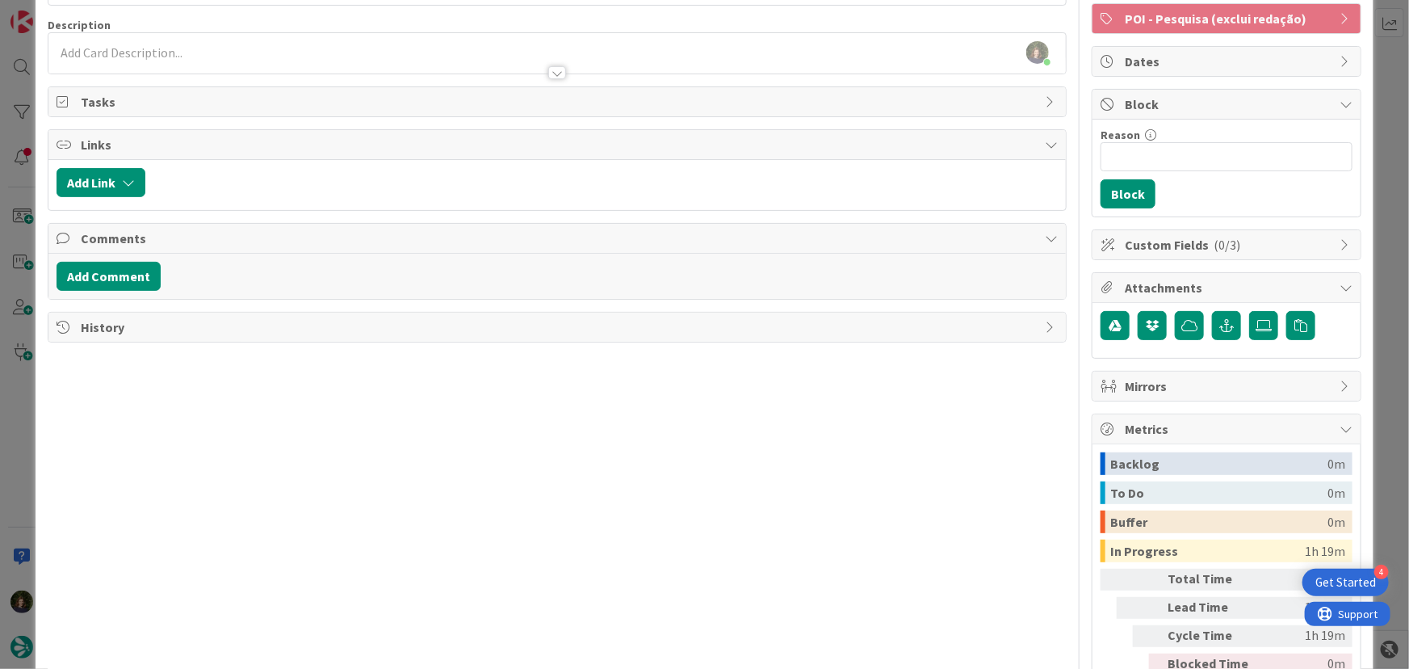
scroll to position [0, 0]
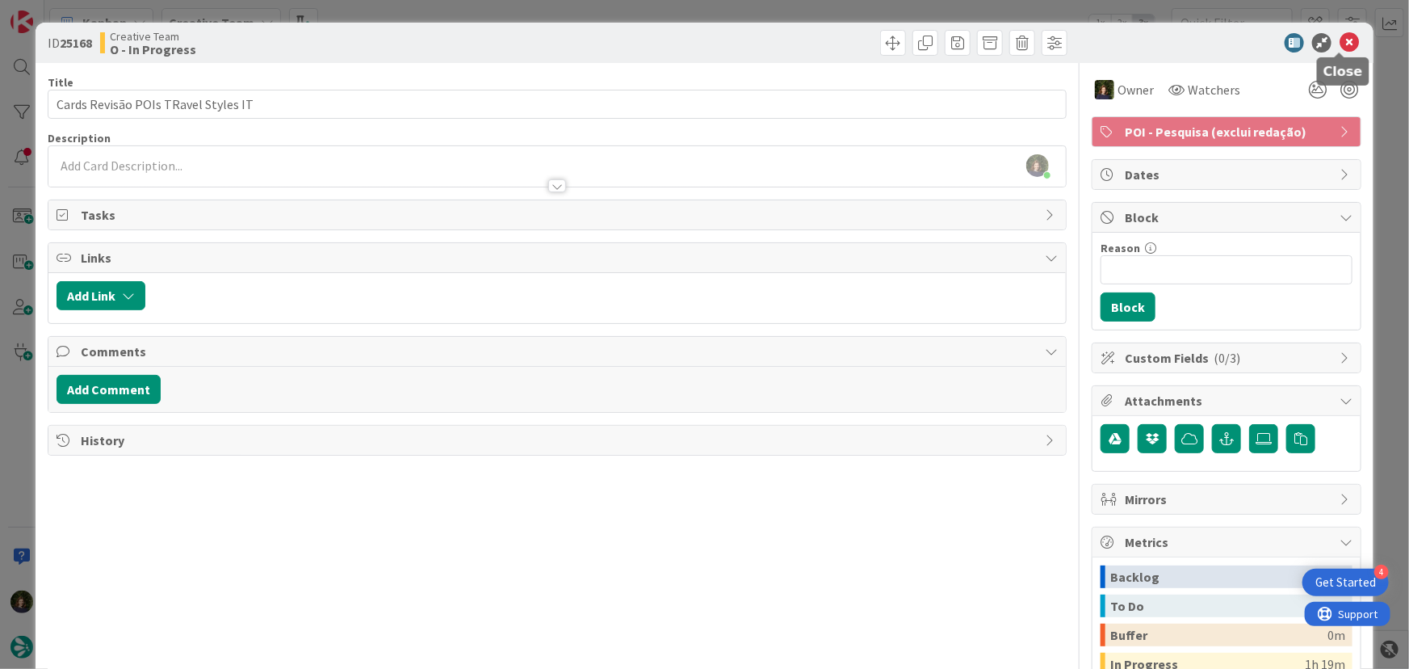
click at [1341, 36] on icon at bounding box center [1349, 42] width 19 height 19
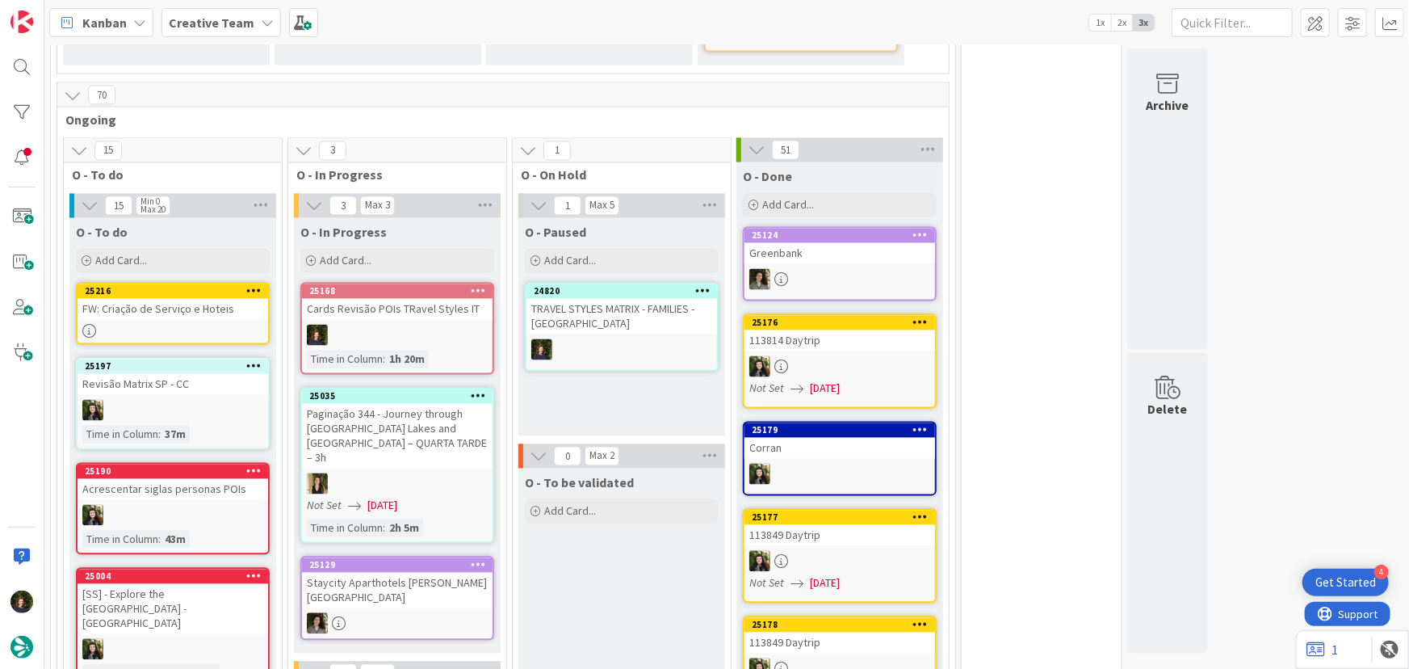
click at [475, 285] on icon at bounding box center [478, 290] width 15 height 11
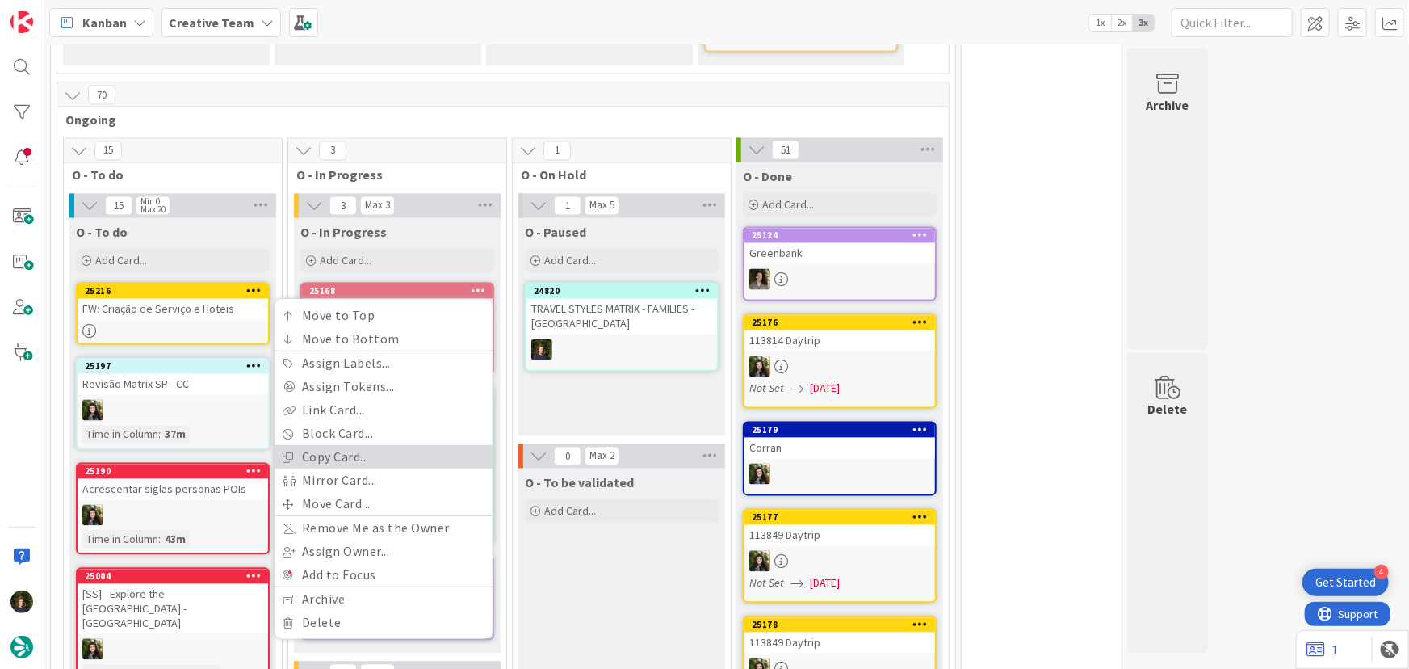
click at [374, 446] on link "Copy Card..." at bounding box center [384, 457] width 218 height 23
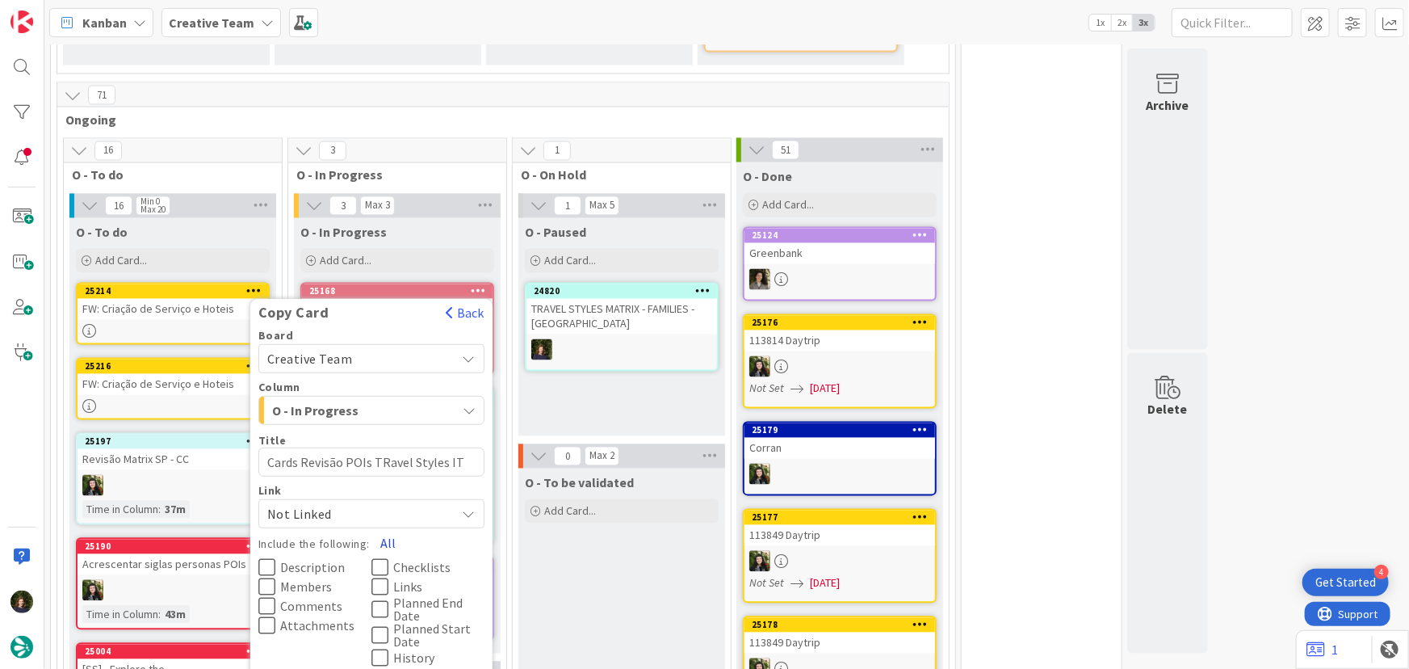
click at [384, 529] on button "All" at bounding box center [388, 543] width 36 height 29
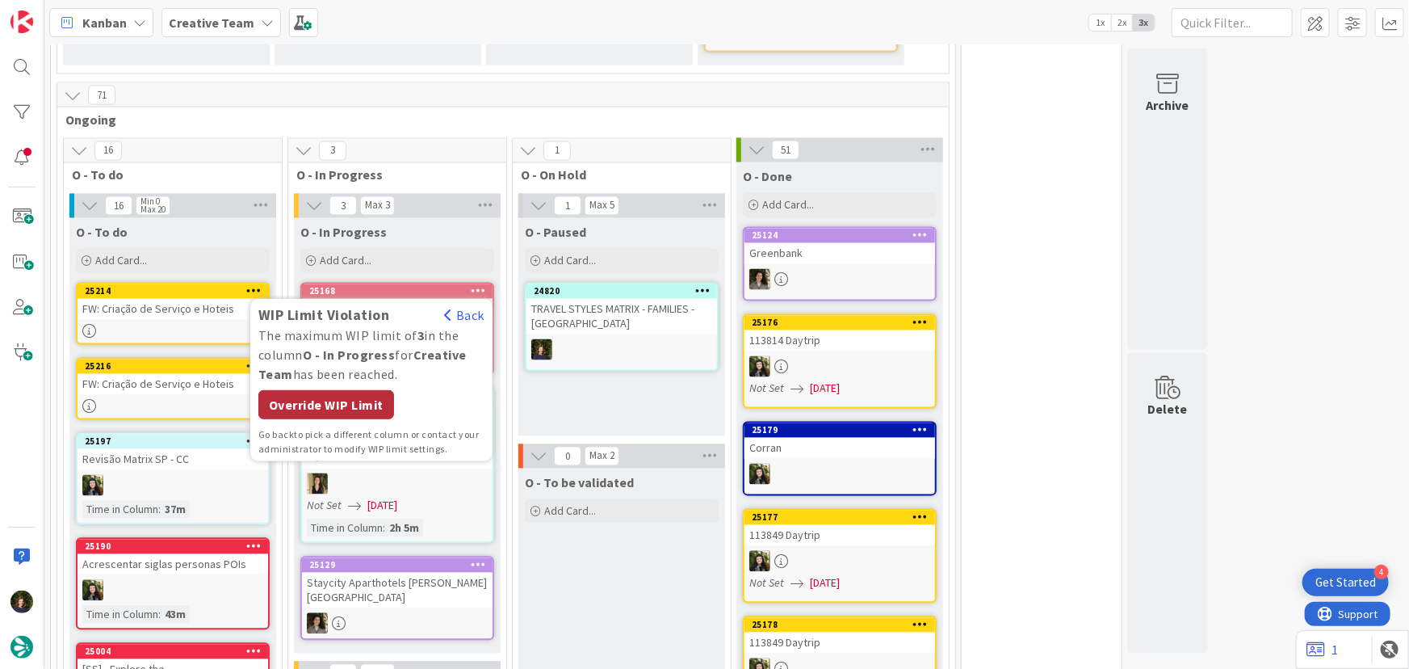
click at [358, 391] on div "Override WIP Limit" at bounding box center [326, 405] width 136 height 29
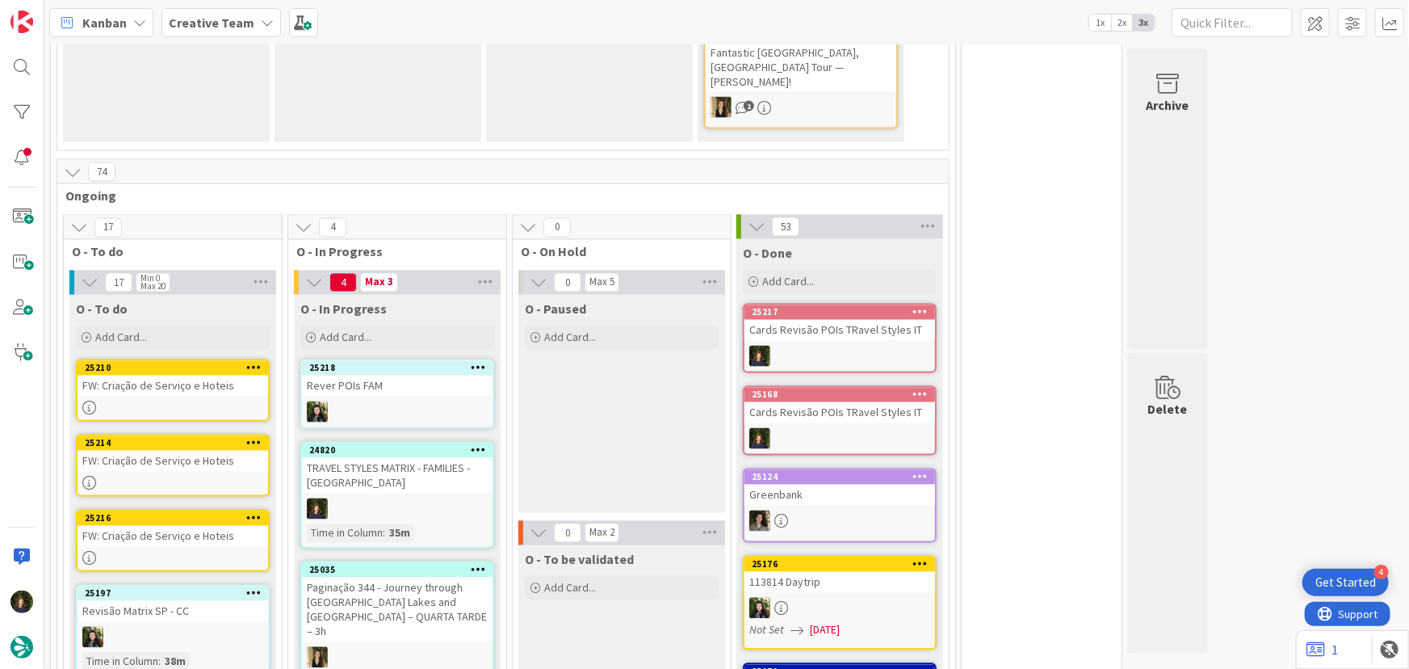
scroll to position [1394, 0]
